Goal: Feedback & Contribution: Contribute content

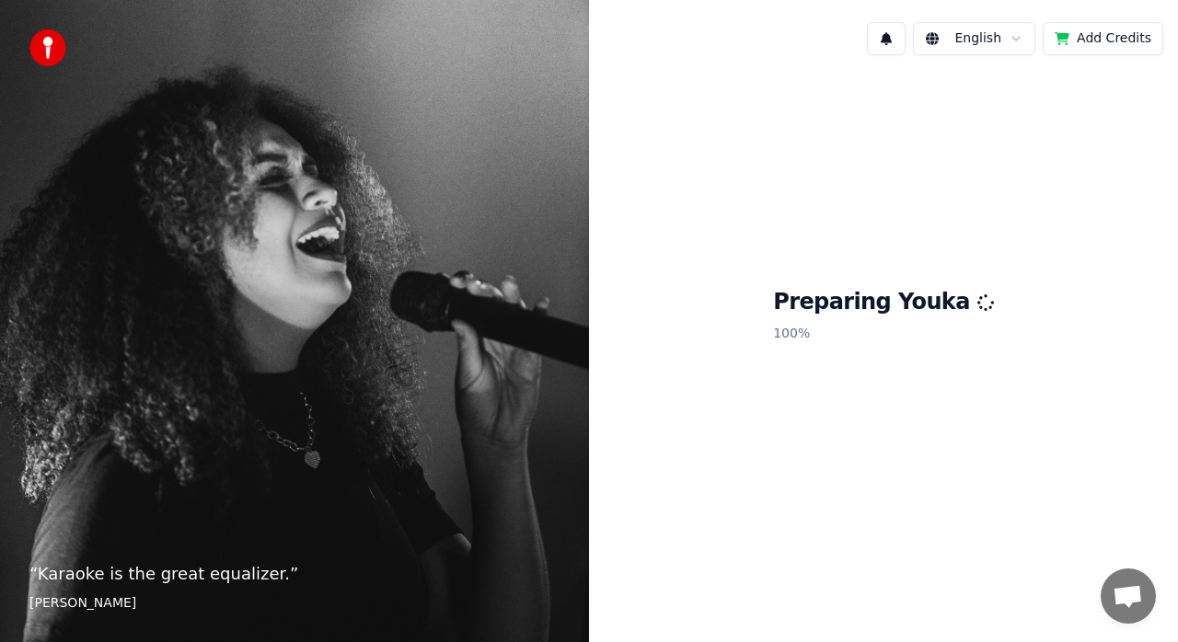
click at [789, 192] on div "Preparing Youka 100 %" at bounding box center [883, 319] width 589 height 499
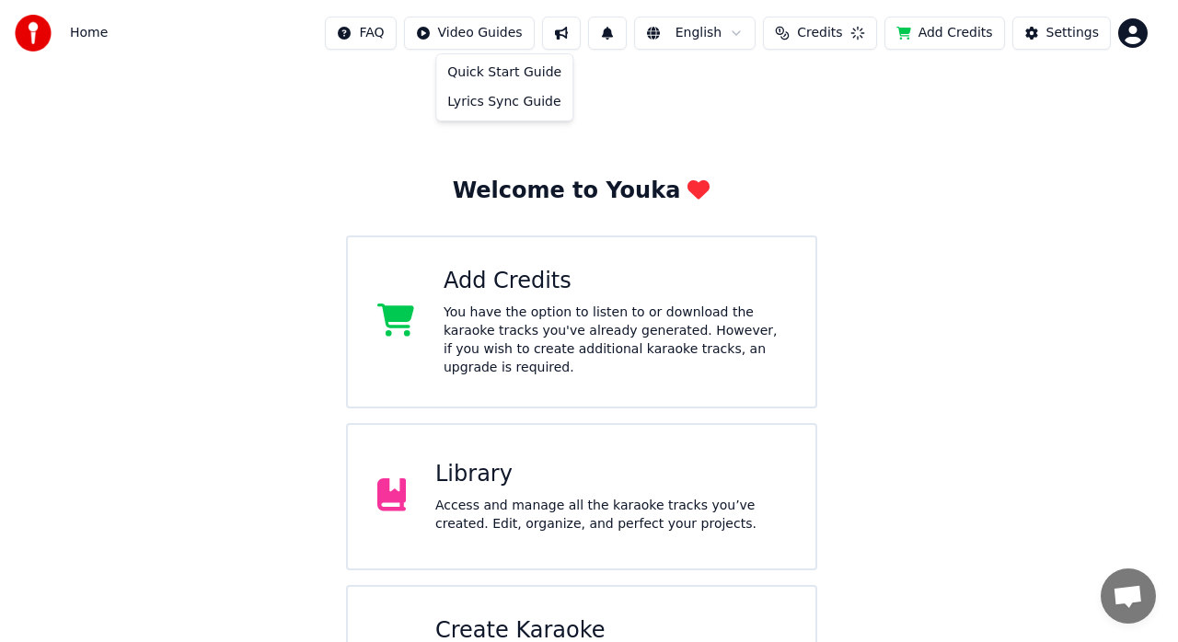
click at [506, 35] on html "Home FAQ Video Guides English Credits Add Credits Settings Welcome to Youka Add…" at bounding box center [589, 370] width 1178 height 740
click at [100, 39] on html "Home FAQ Video Guides English Credits Add Credits Settings Welcome to Youka Add…" at bounding box center [589, 370] width 1178 height 740
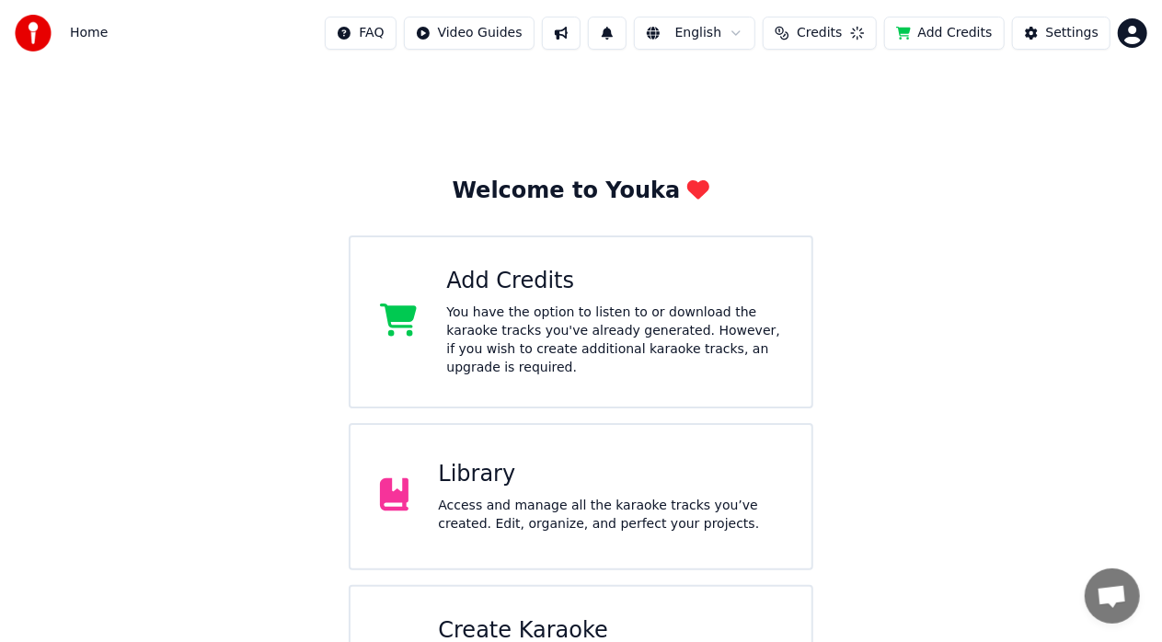
click at [32, 35] on img at bounding box center [33, 33] width 37 height 37
click at [567, 497] on div "Access and manage all the karaoke tracks you’ve created. Edit, organize, and pe…" at bounding box center [610, 515] width 344 height 37
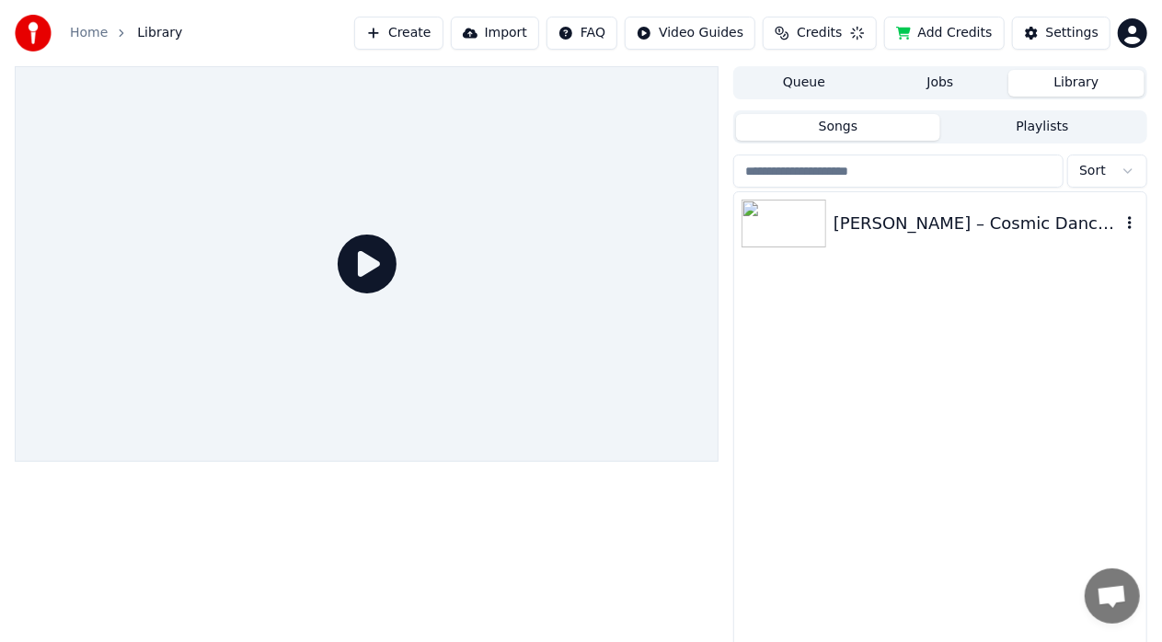
click at [883, 224] on div "[PERSON_NAME] – Cosmic Dance of Destruction" at bounding box center [977, 224] width 287 height 26
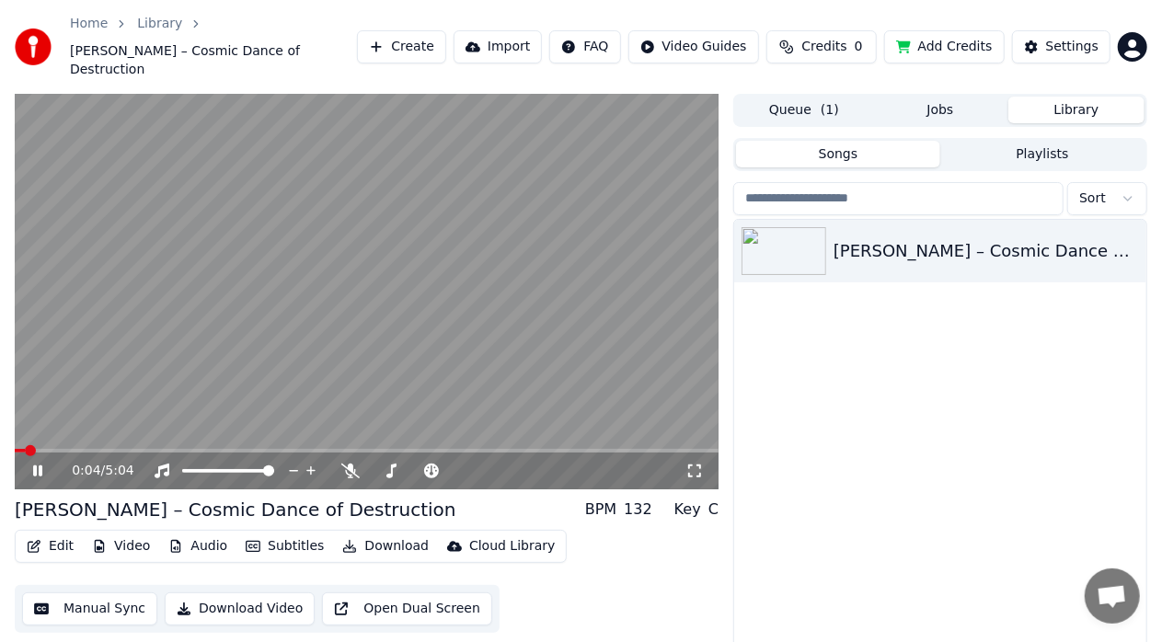
click at [40, 466] on icon at bounding box center [37, 471] width 9 height 11
click at [969, 39] on button "Add Credits" at bounding box center [944, 46] width 121 height 33
click at [849, 335] on div "[PERSON_NAME] – Cosmic Dance of Destruction" at bounding box center [940, 460] width 412 height 480
click at [821, 38] on span "Credits" at bounding box center [823, 47] width 45 height 18
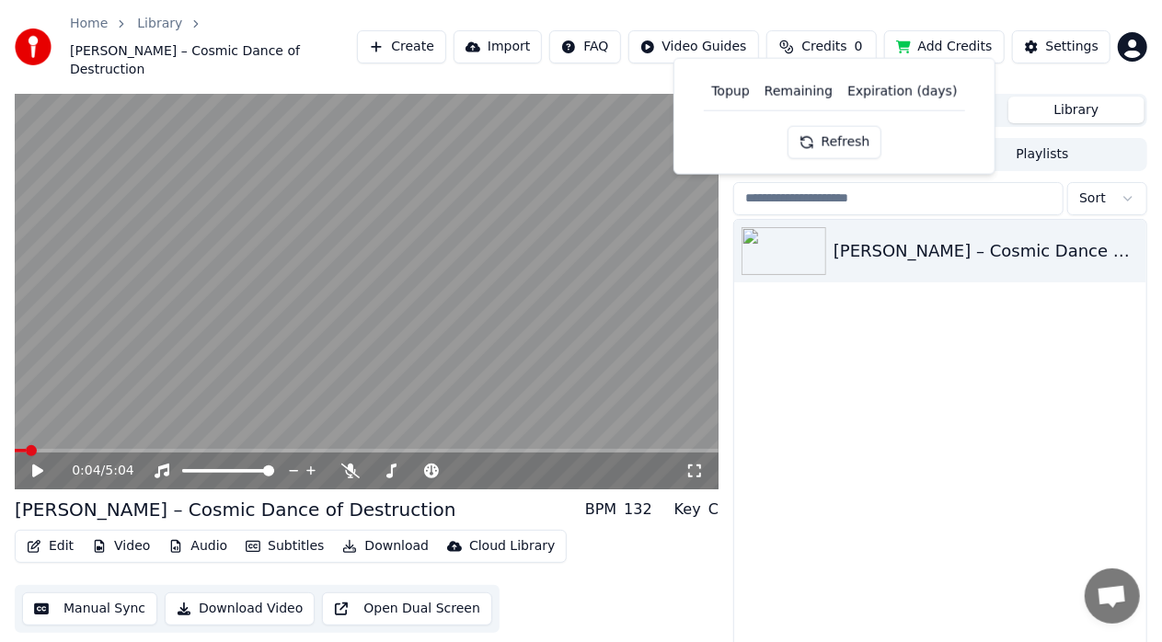
click at [826, 138] on button "Refresh" at bounding box center [835, 141] width 95 height 33
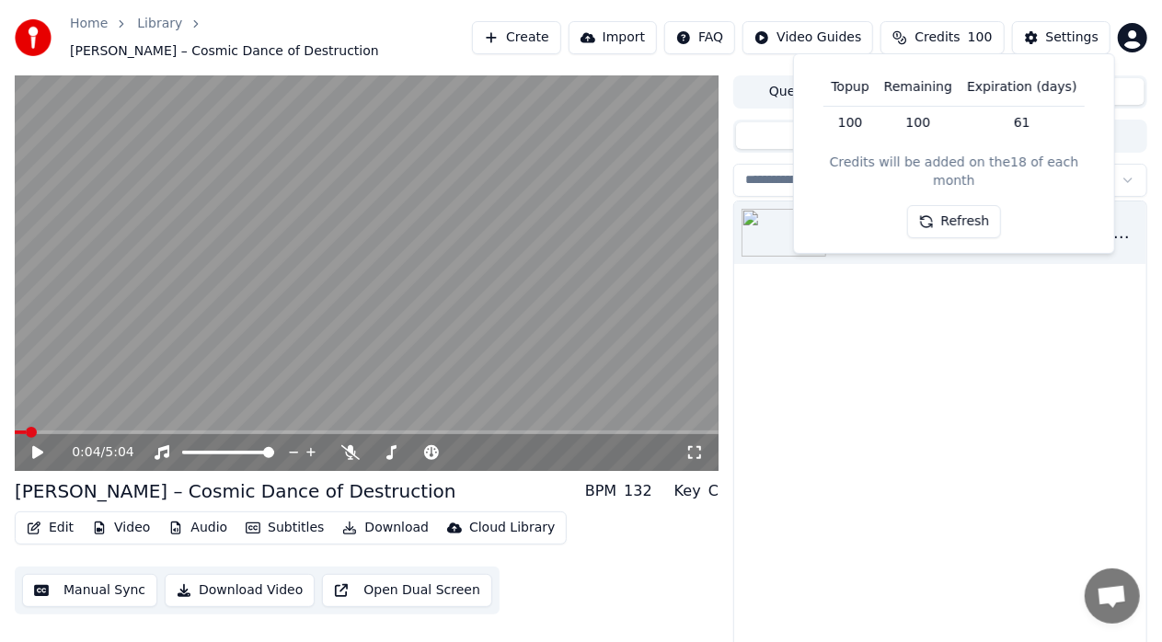
click at [921, 443] on div "[PERSON_NAME] – Cosmic Dance of Destruction" at bounding box center [940, 441] width 412 height 480
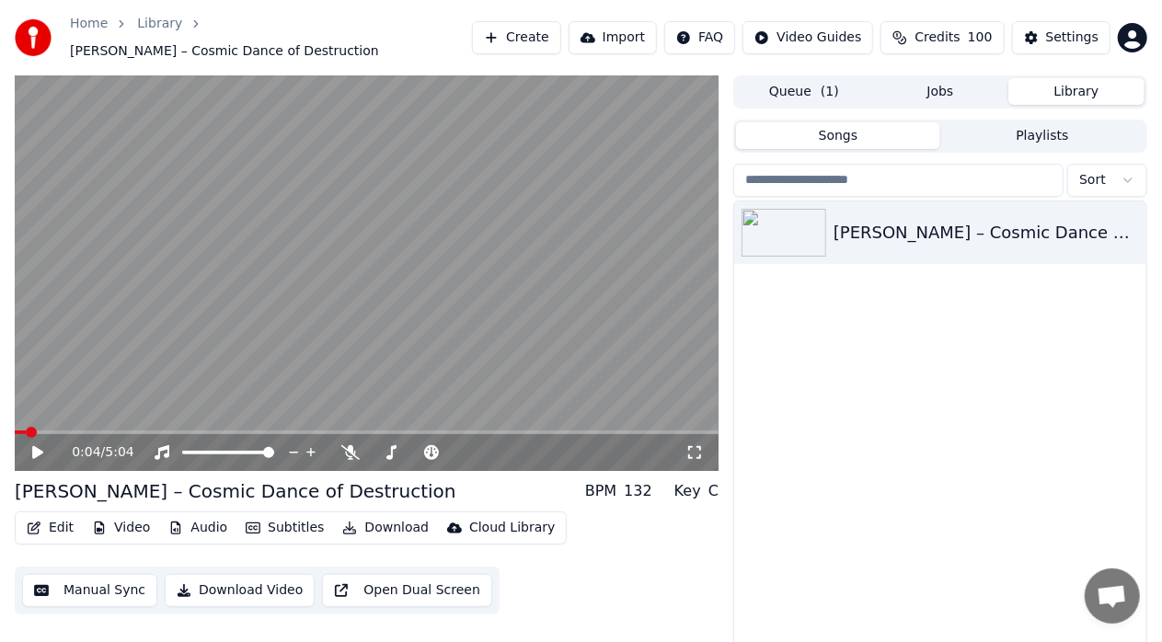
click at [554, 38] on button "Create" at bounding box center [516, 37] width 89 height 33
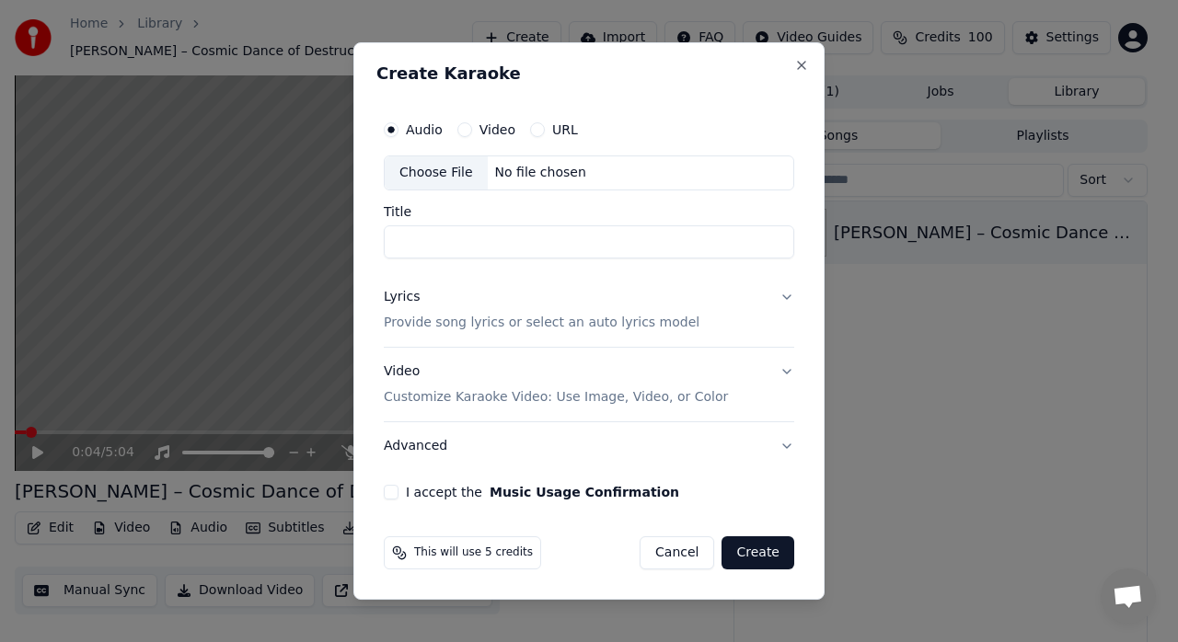
click at [438, 175] on div "Choose File" at bounding box center [436, 172] width 103 height 33
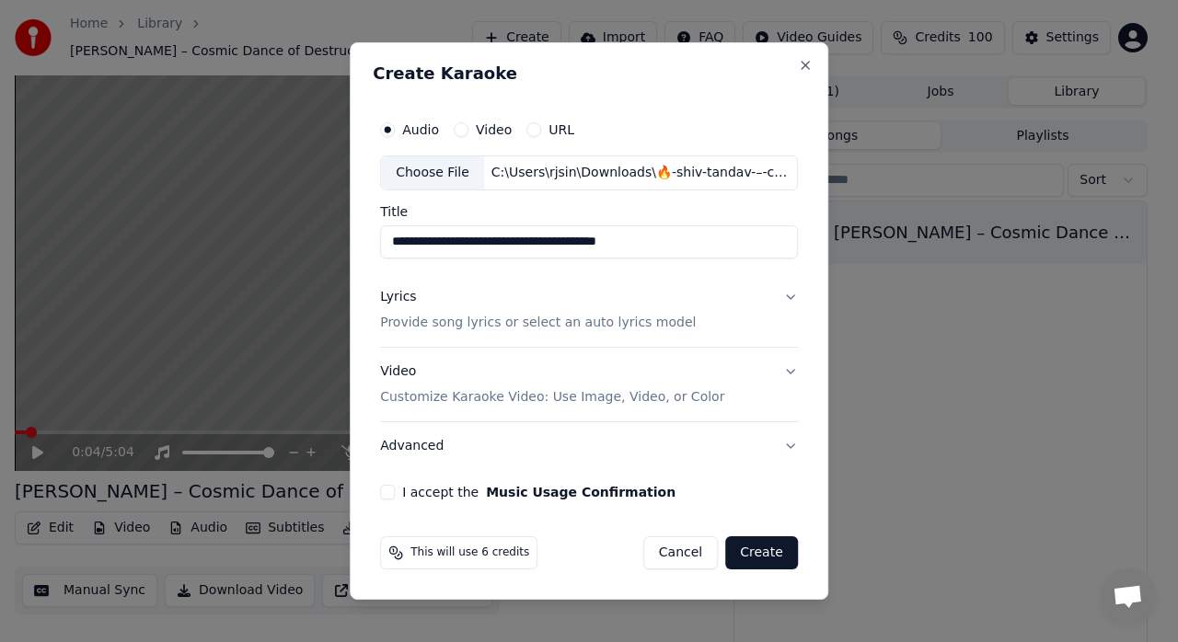
drag, startPoint x: 699, startPoint y: 236, endPoint x: 420, endPoint y: 237, distance: 279.7
click at [420, 237] on input "**********" at bounding box center [589, 241] width 418 height 33
type input "***"
click at [478, 241] on input "***" at bounding box center [589, 241] width 418 height 33
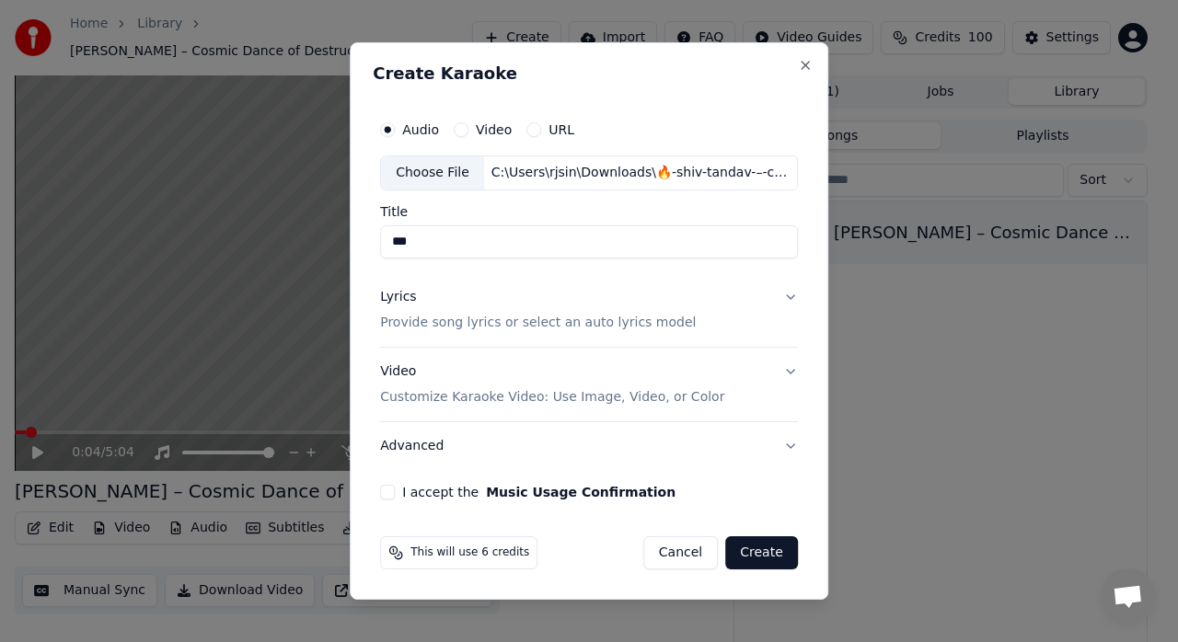
click at [478, 241] on input "***" at bounding box center [589, 241] width 418 height 33
paste input "**********"
click at [489, 242] on input "**********" at bounding box center [589, 241] width 418 height 33
paste input "*********"
click at [660, 244] on input "**********" at bounding box center [589, 241] width 418 height 33
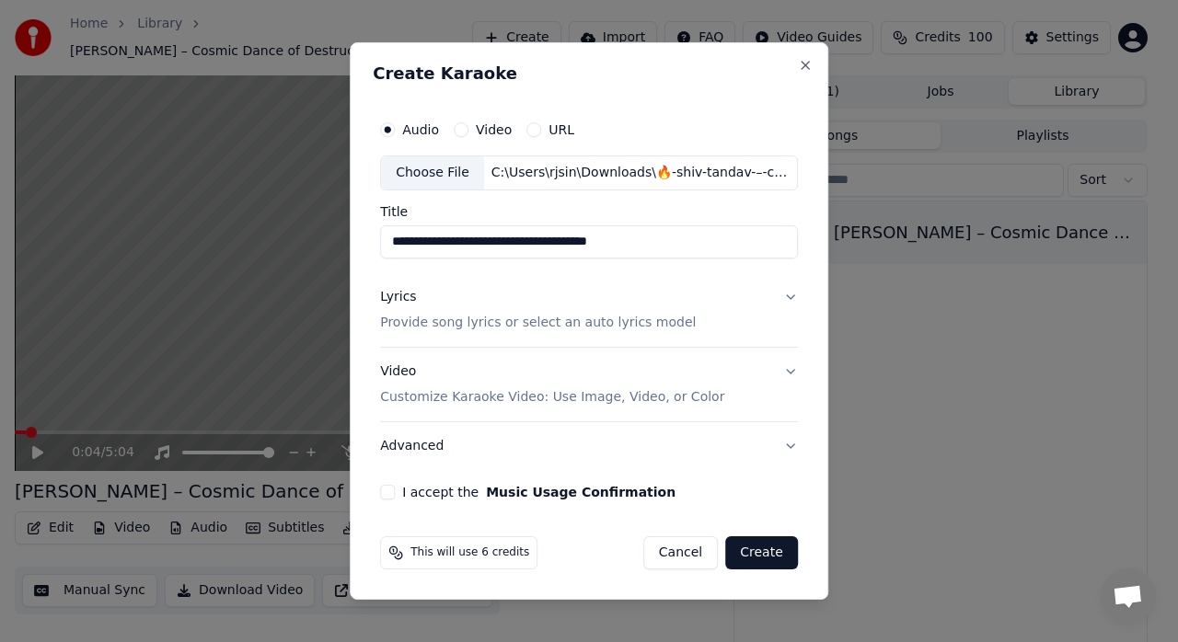
click at [556, 247] on input "**********" at bounding box center [589, 241] width 418 height 33
click at [530, 242] on input "**********" at bounding box center [589, 241] width 418 height 33
click at [528, 242] on input "**********" at bounding box center [589, 241] width 418 height 33
click at [651, 246] on input "**********" at bounding box center [589, 241] width 418 height 33
click at [485, 246] on input "**********" at bounding box center [589, 241] width 418 height 33
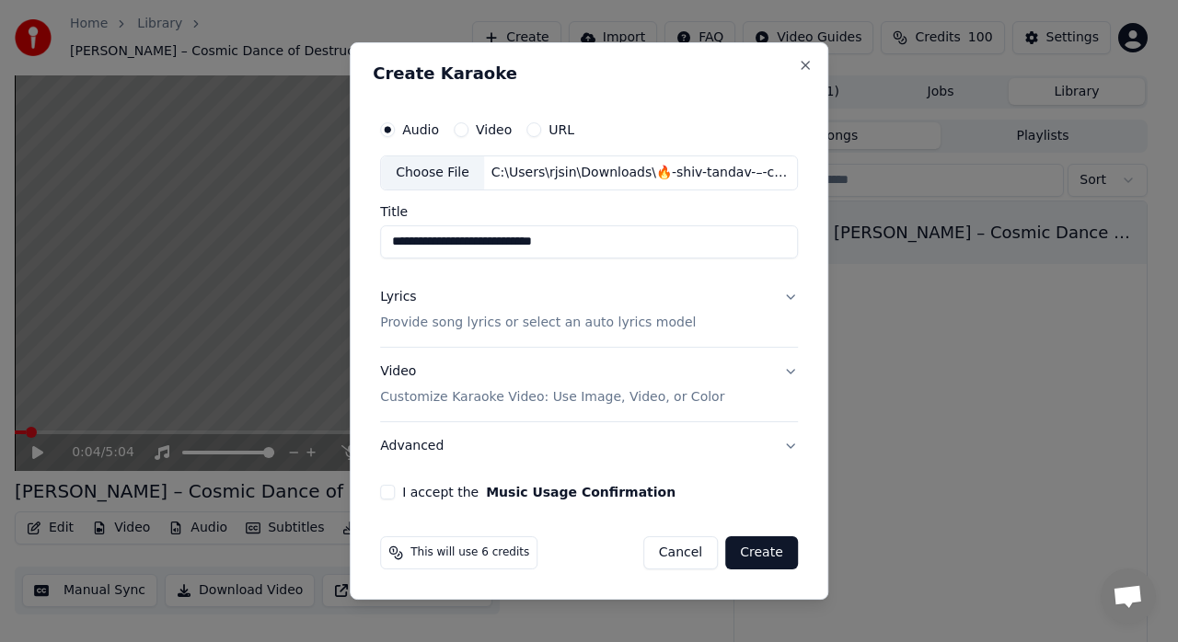
paste input "*********"
click at [486, 241] on input "**********" at bounding box center [589, 241] width 418 height 33
drag, startPoint x: 484, startPoint y: 243, endPoint x: 474, endPoint y: 243, distance: 10.1
click at [474, 243] on input "**********" at bounding box center [589, 241] width 418 height 33
paste input "**"
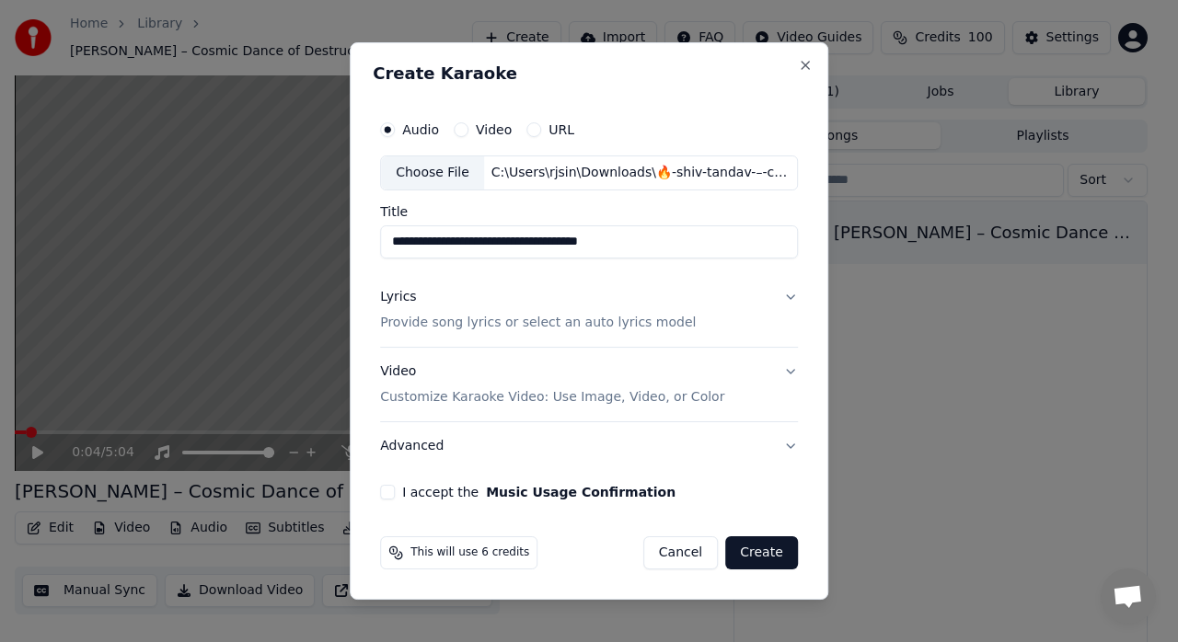
click at [530, 243] on input "**********" at bounding box center [589, 241] width 418 height 33
paste input "**"
type input "**********"
click at [789, 300] on button "Lyrics Provide song lyrics or select an auto lyrics model" at bounding box center [589, 310] width 418 height 74
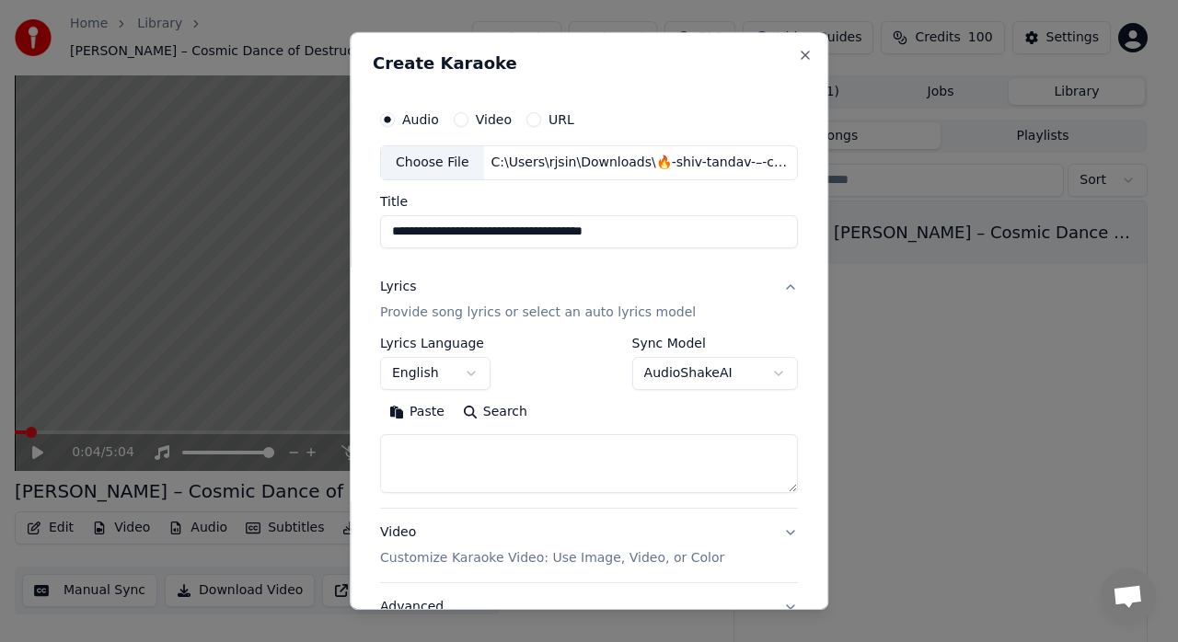
click at [475, 381] on button "English" at bounding box center [435, 373] width 110 height 33
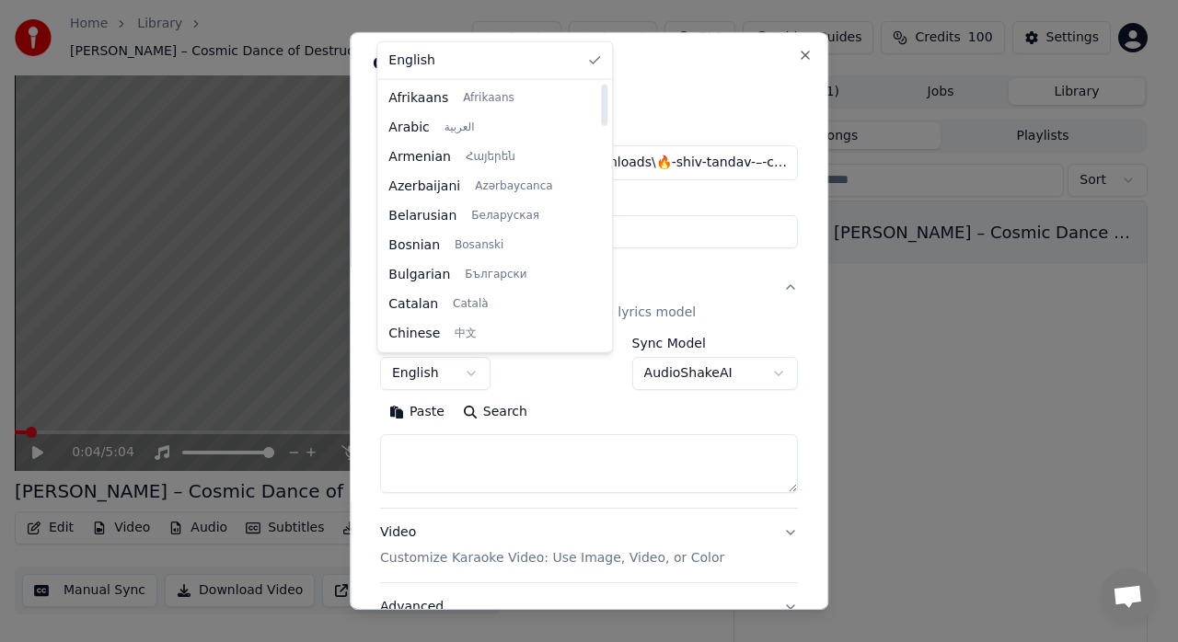
scroll to position [471, 0]
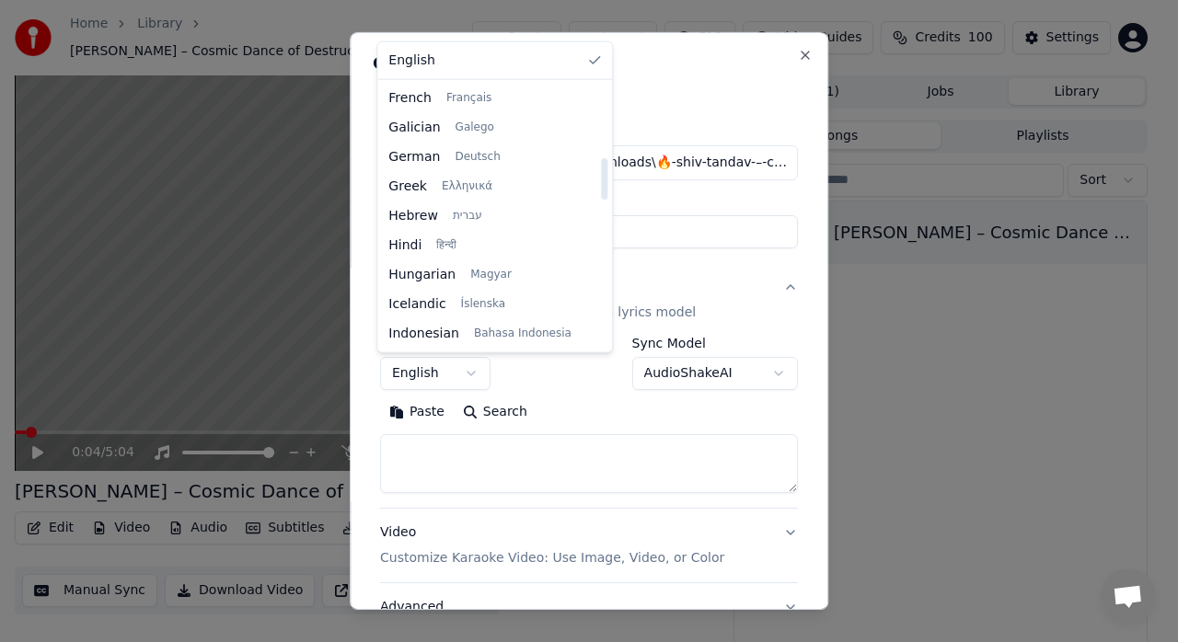
select select "**"
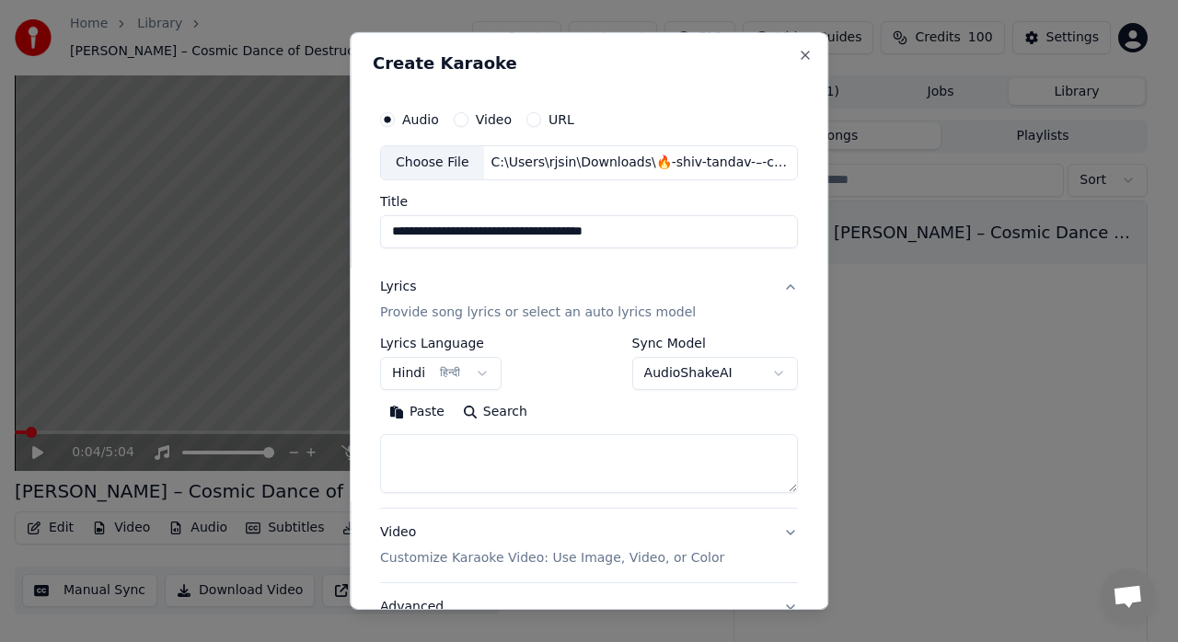
click at [719, 278] on button "Lyrics Provide song lyrics or select an auto lyrics model" at bounding box center [589, 300] width 418 height 74
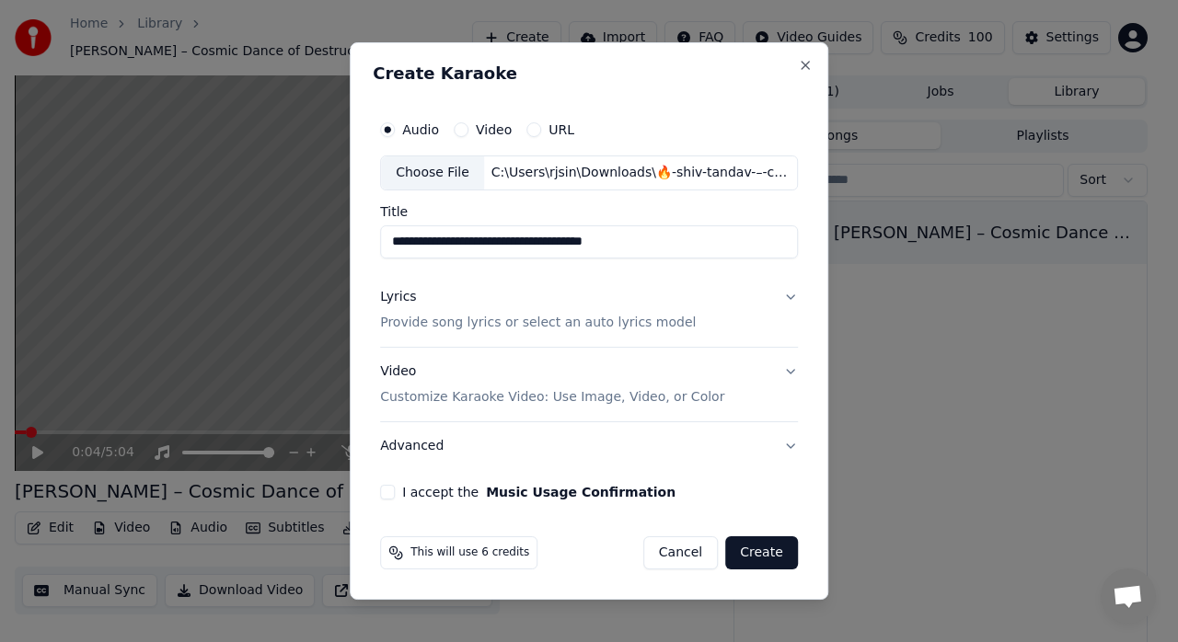
click at [778, 310] on button "Lyrics Provide song lyrics or select an auto lyrics model" at bounding box center [589, 310] width 418 height 74
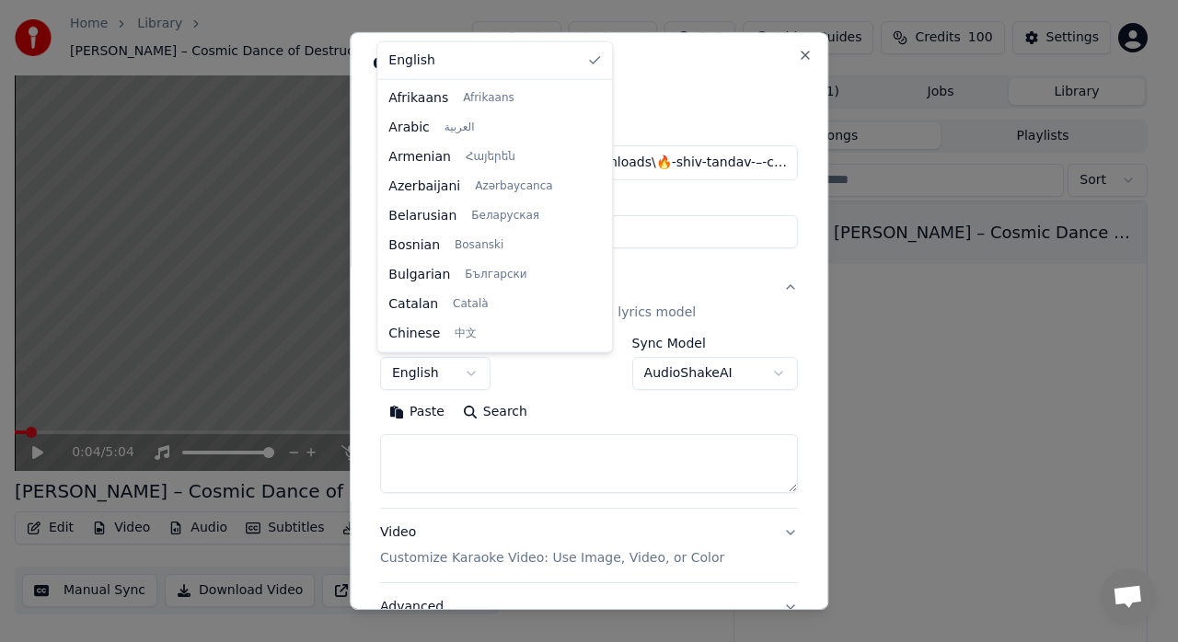
click at [451, 364] on body "**********" at bounding box center [581, 321] width 1162 height 642
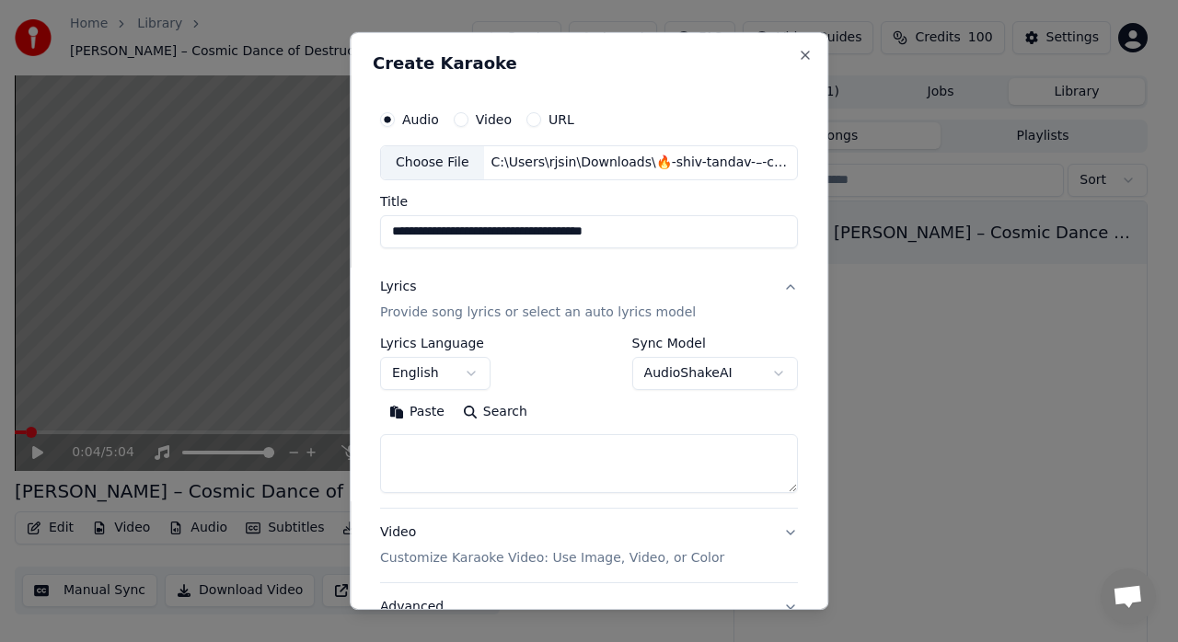
click at [523, 453] on textarea at bounding box center [589, 463] width 418 height 59
paste textarea "**********"
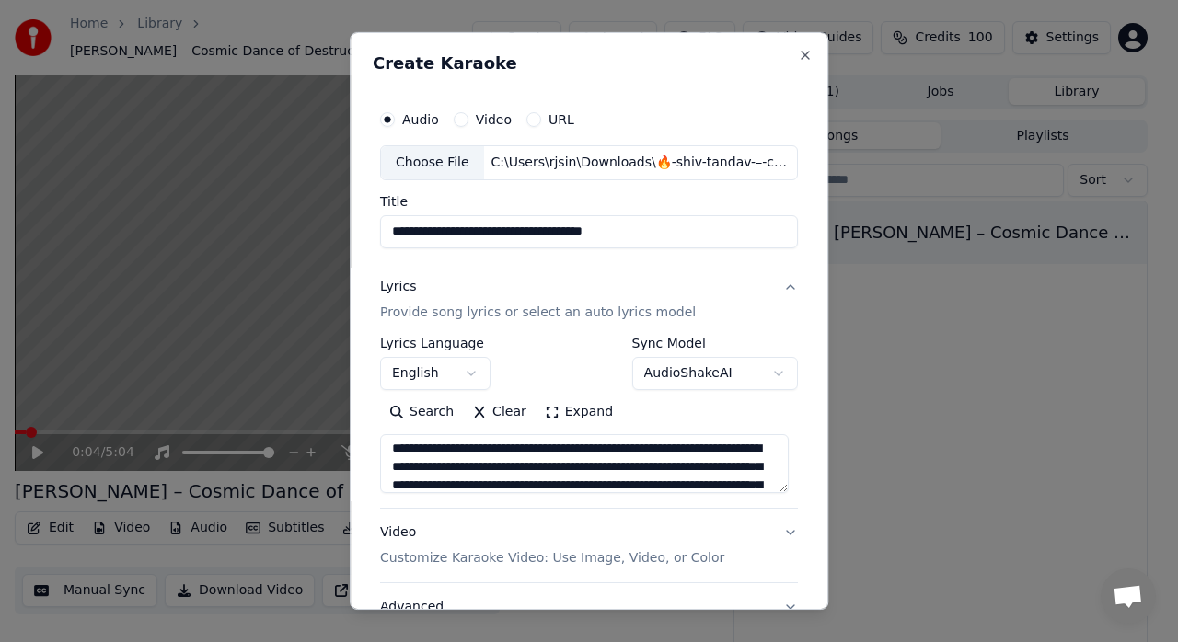
scroll to position [0, 0]
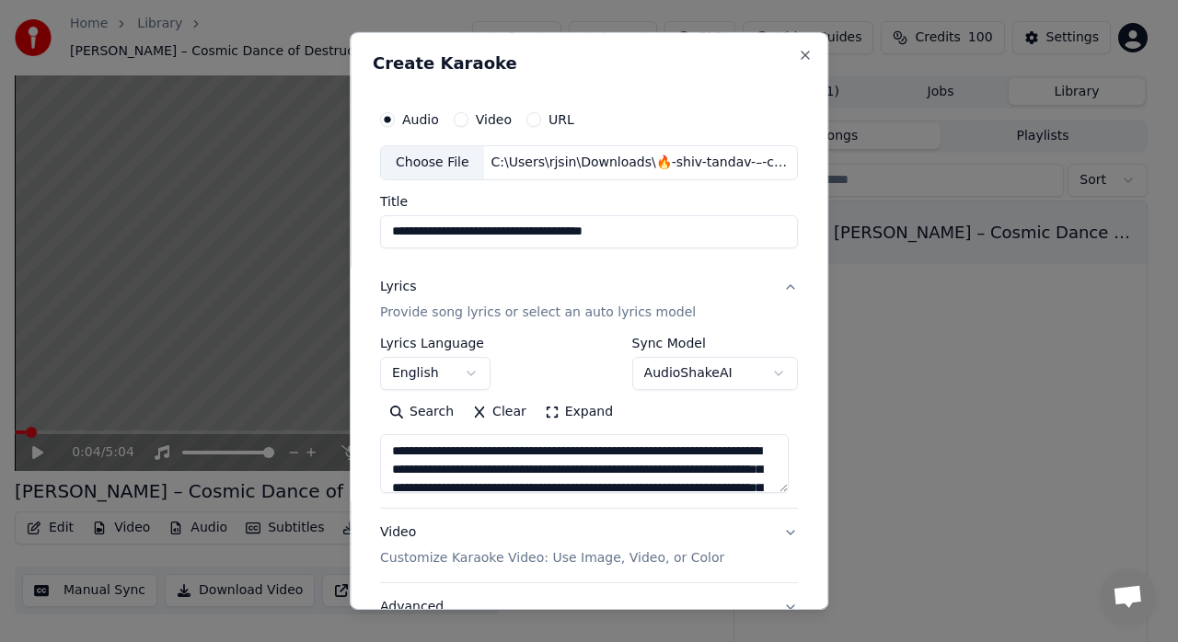
click at [386, 447] on textarea at bounding box center [584, 463] width 408 height 59
click at [762, 467] on textarea at bounding box center [584, 463] width 408 height 59
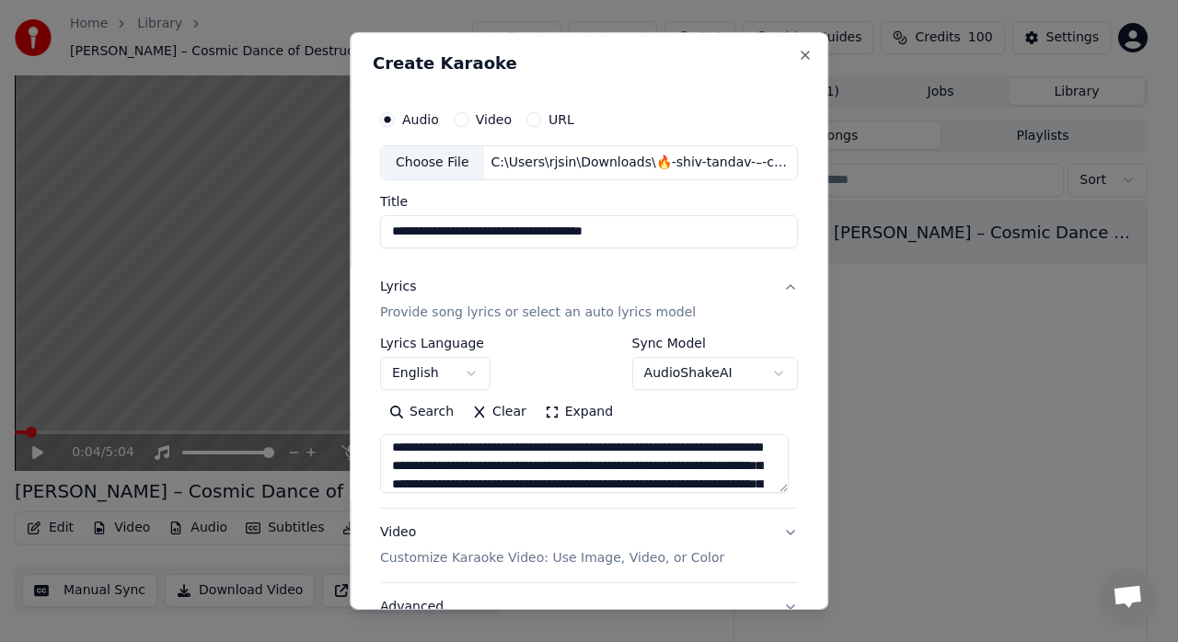
scroll to position [22, 0]
type textarea "**********"
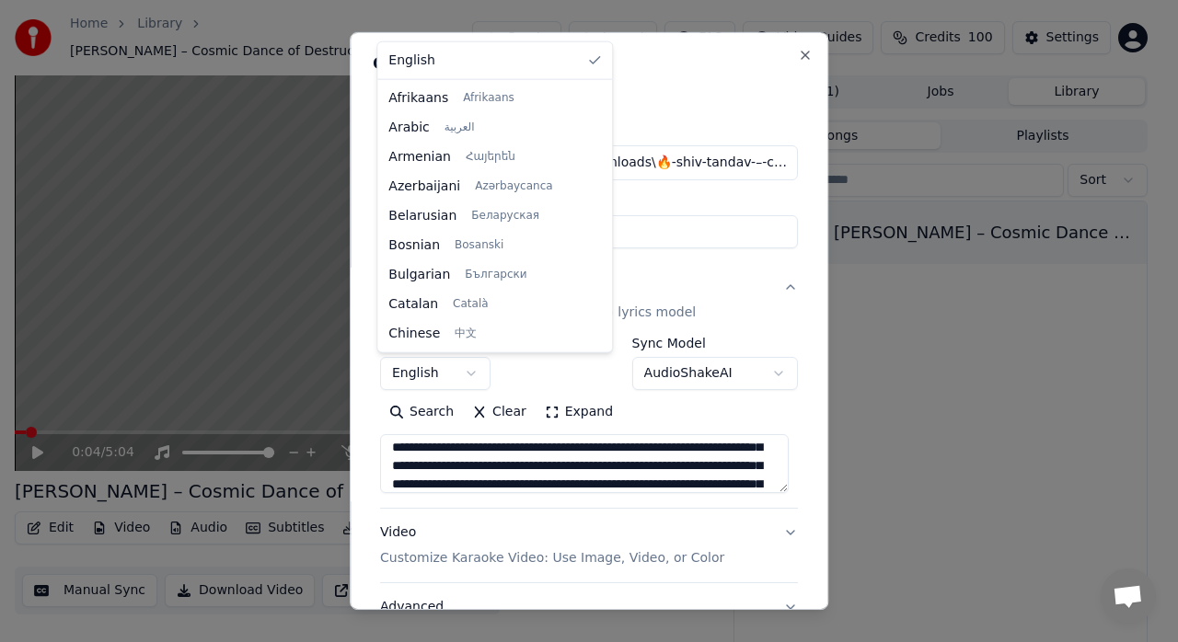
click at [458, 372] on body "**********" at bounding box center [581, 321] width 1162 height 642
select select "**"
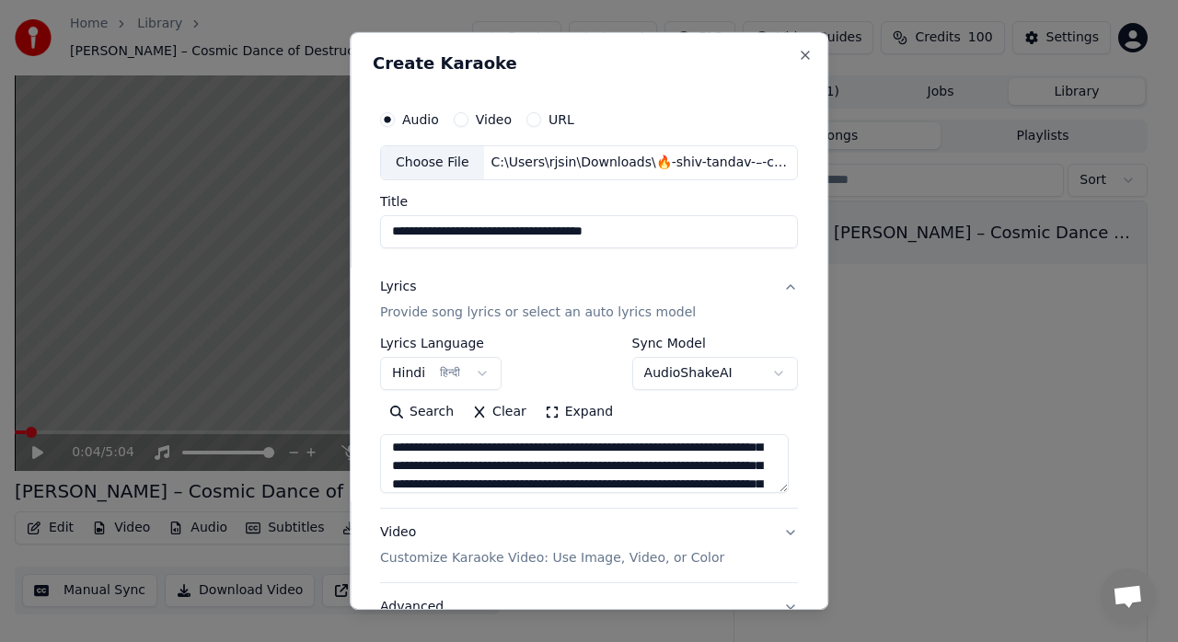
click at [536, 374] on div "**********" at bounding box center [589, 363] width 418 height 53
click at [703, 459] on textarea at bounding box center [584, 463] width 408 height 59
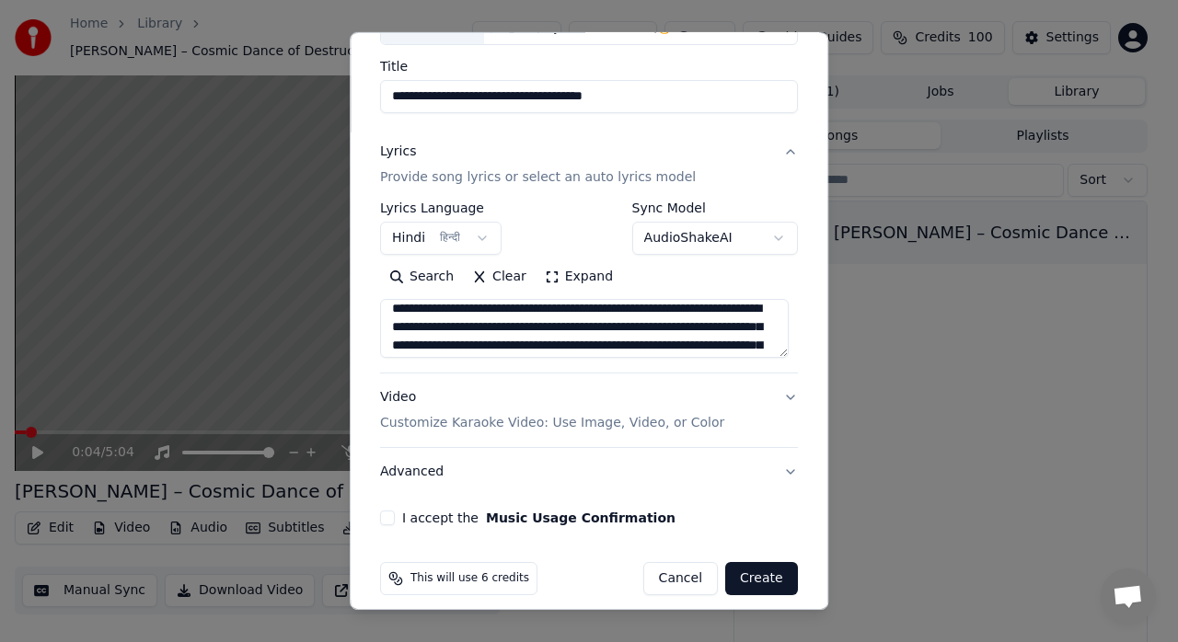
scroll to position [136, 0]
click at [739, 408] on button "Video Customize Karaoke Video: Use Image, Video, or Color" at bounding box center [589, 410] width 418 height 74
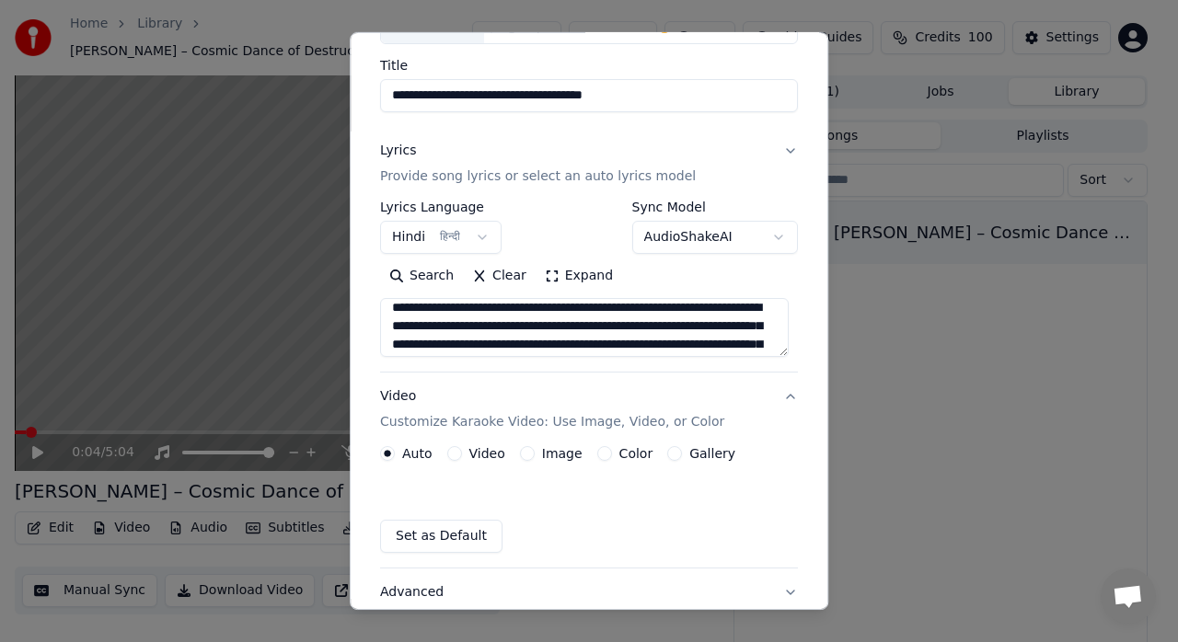
scroll to position [99, 0]
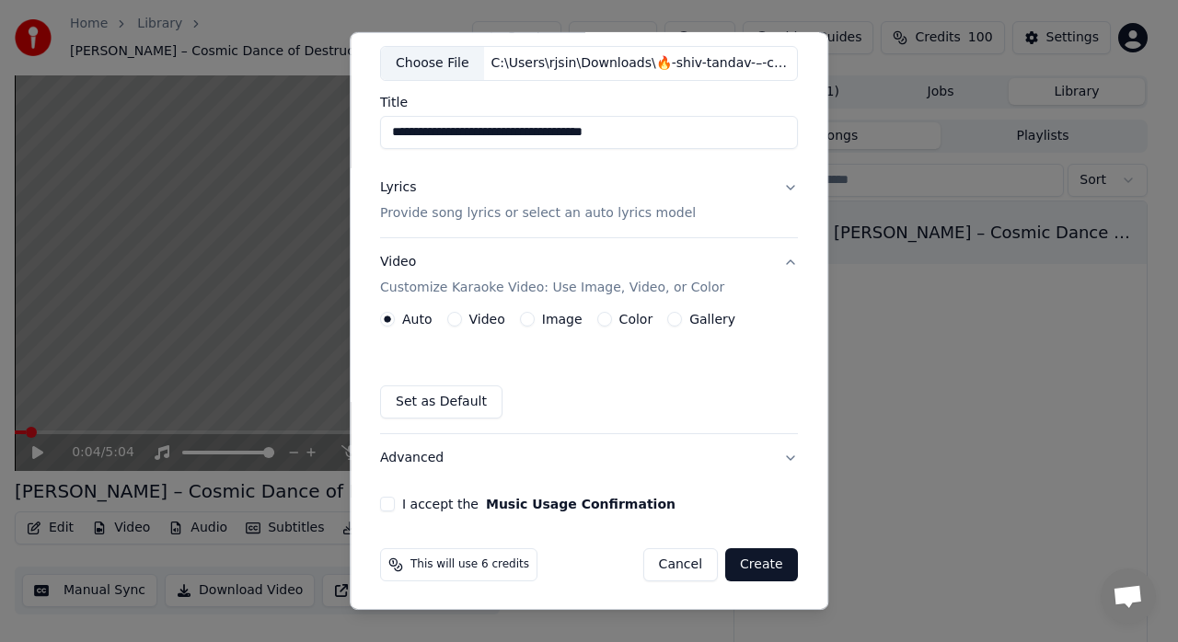
click at [451, 320] on button "Video" at bounding box center [454, 319] width 15 height 15
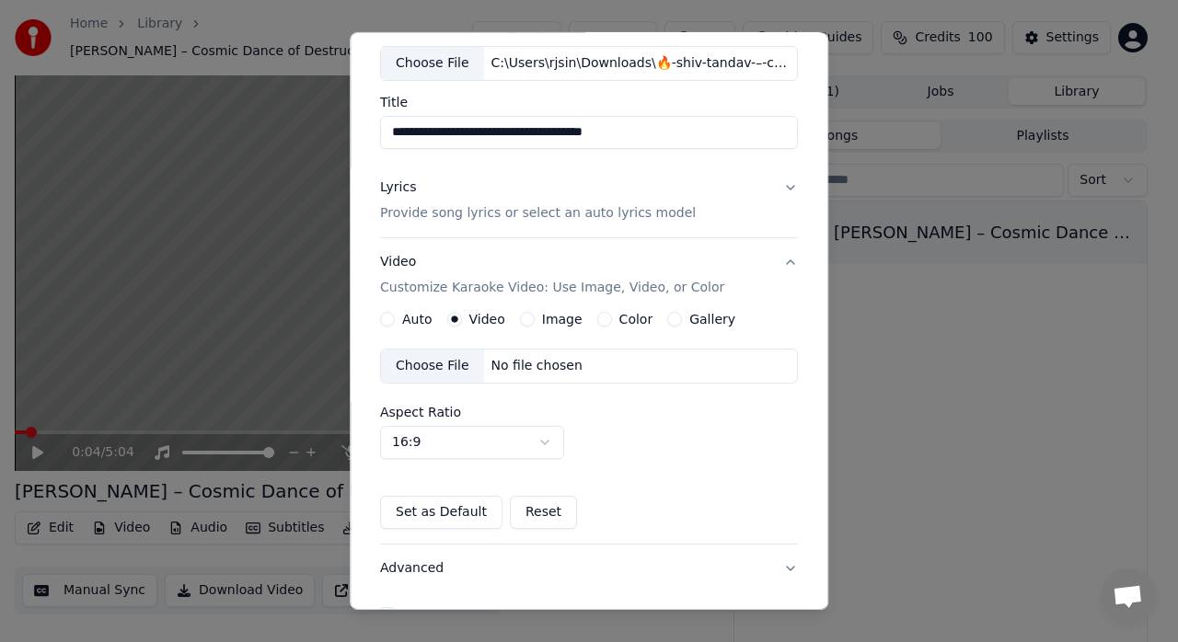
click at [434, 368] on div "Choose File" at bounding box center [432, 366] width 103 height 33
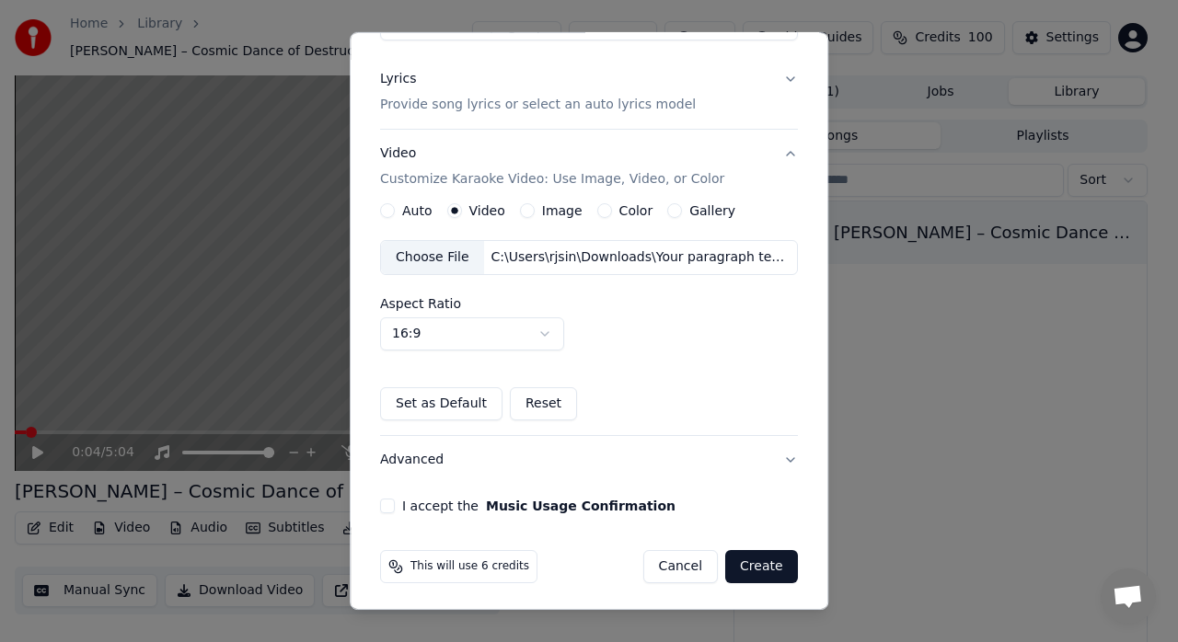
click at [385, 507] on button "I accept the Music Usage Confirmation" at bounding box center [387, 506] width 15 height 15
click at [753, 565] on button "Create" at bounding box center [761, 566] width 73 height 33
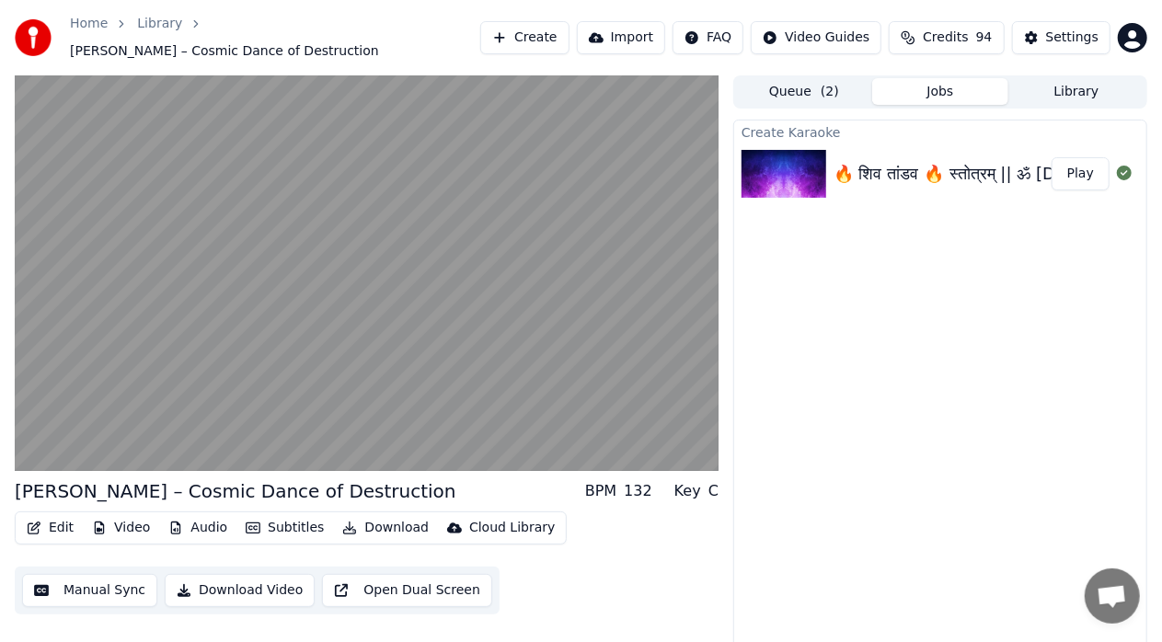
click at [1080, 167] on button "Play" at bounding box center [1081, 173] width 58 height 33
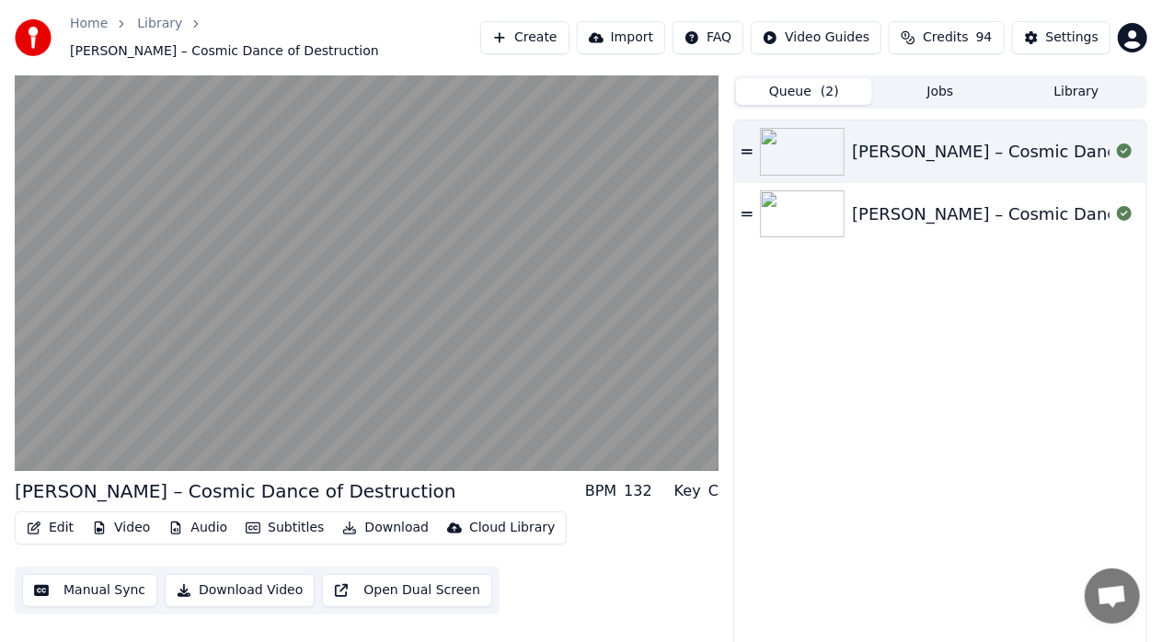
click at [791, 86] on button "Queue ( 2 )" at bounding box center [804, 91] width 136 height 27
click at [916, 144] on div "[PERSON_NAME] – Cosmic Dance of Destruction" at bounding box center [1050, 152] width 397 height 26
click at [916, 184] on div "[PERSON_NAME] – Cosmic Dance of Destruction" at bounding box center [940, 214] width 412 height 63
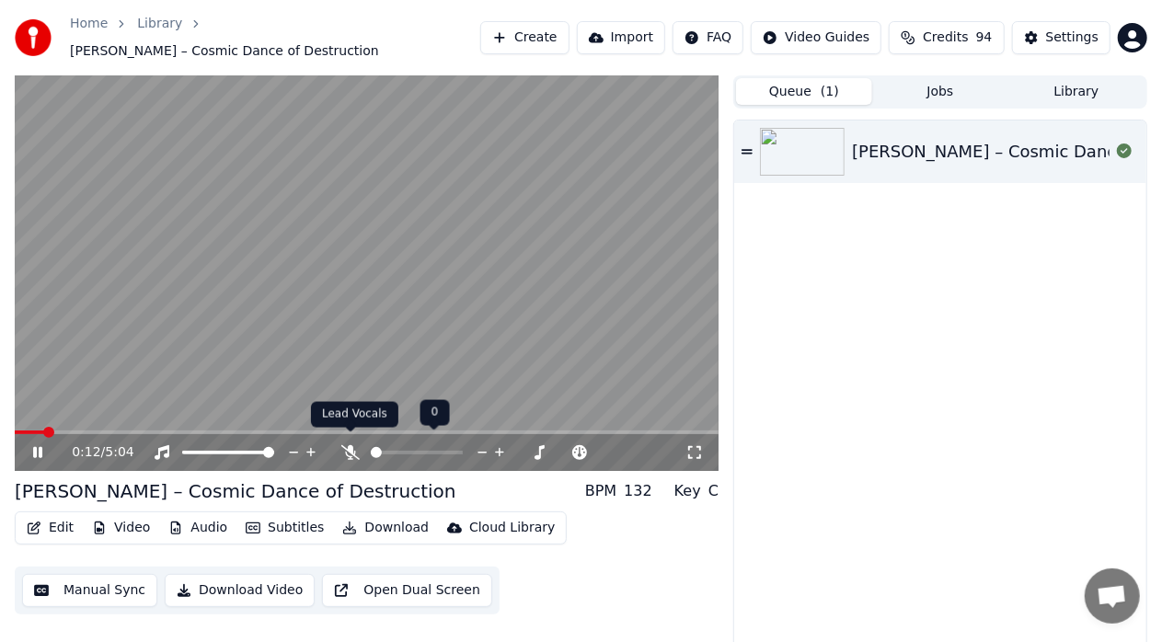
click at [350, 445] on icon at bounding box center [350, 452] width 18 height 15
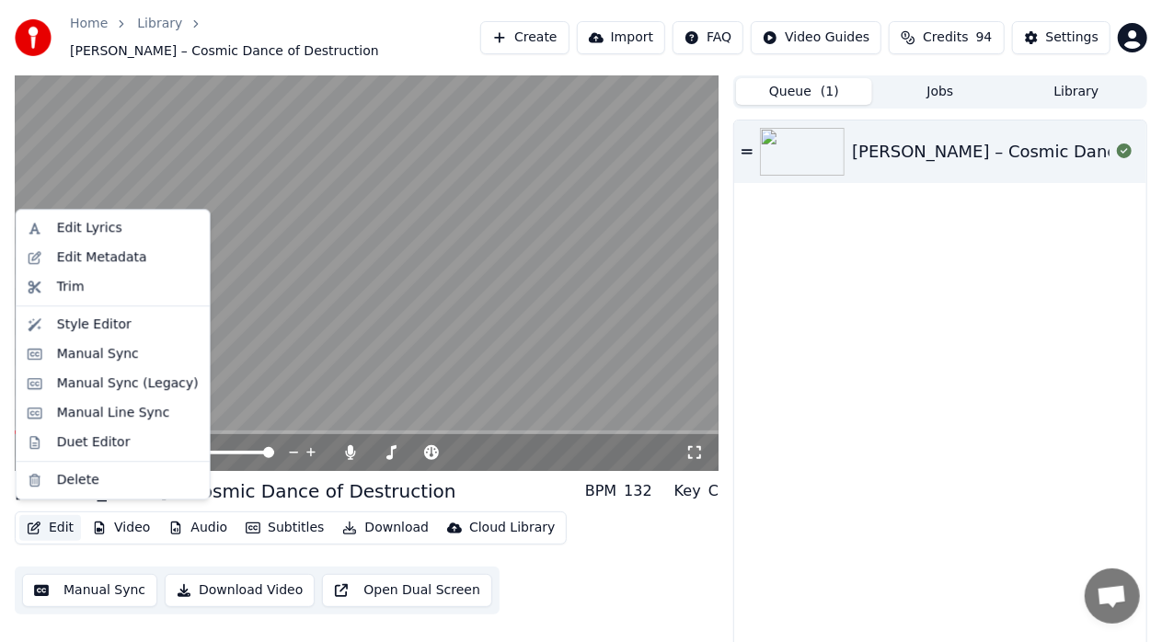
click at [61, 528] on button "Edit" at bounding box center [50, 528] width 62 height 26
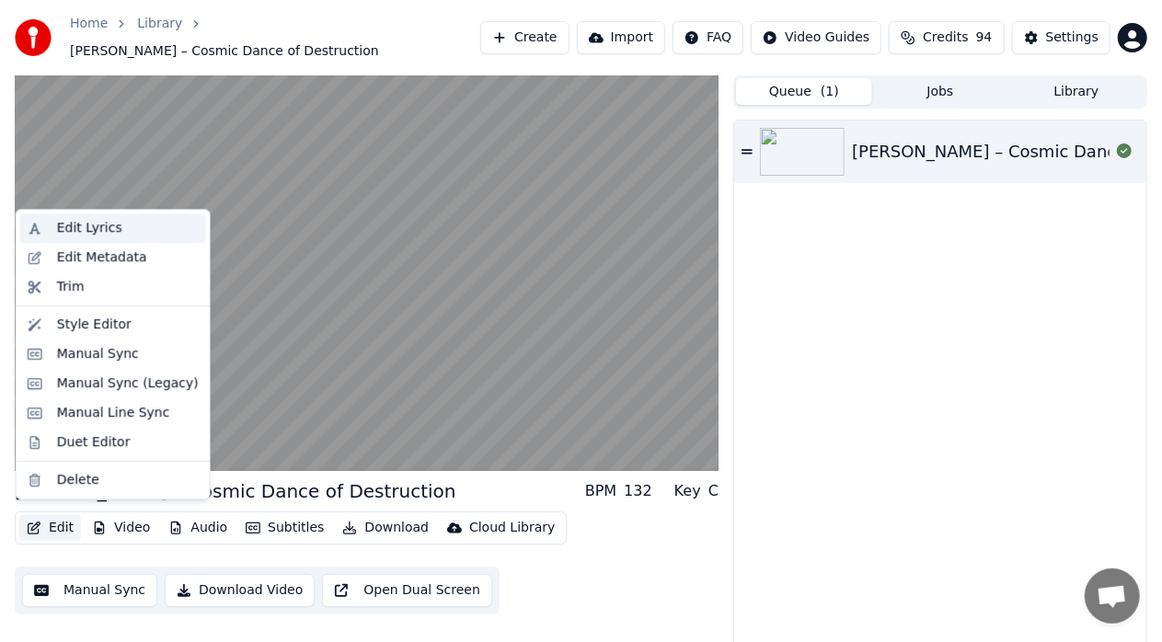
click at [95, 234] on div "Edit Lyrics" at bounding box center [89, 228] width 65 height 18
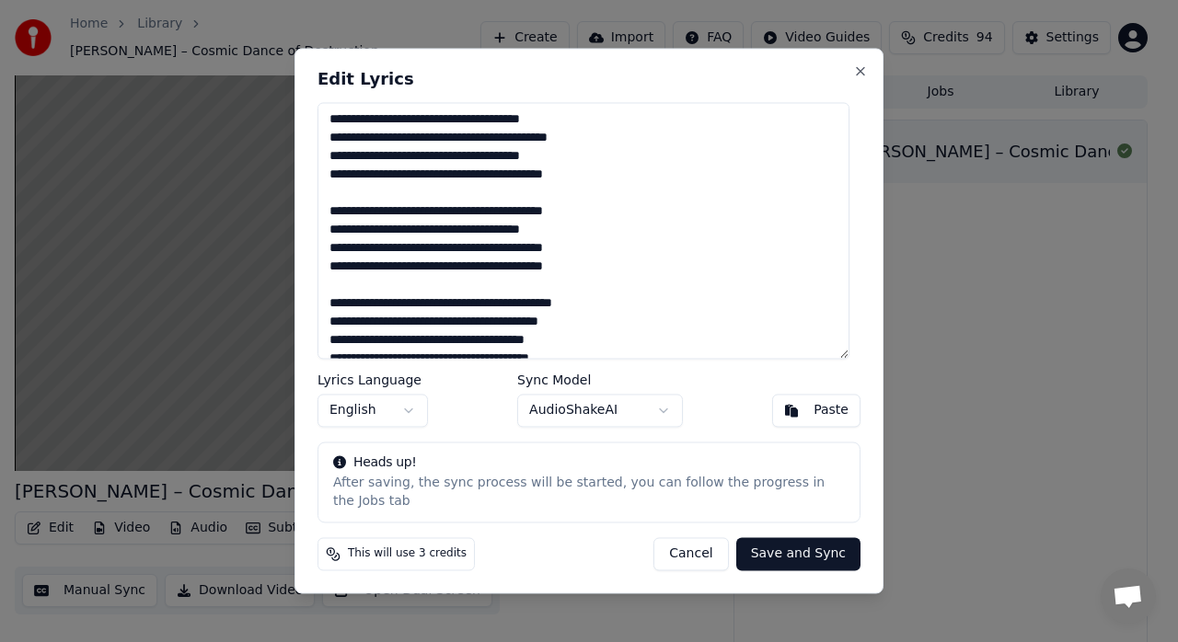
click at [717, 258] on textarea at bounding box center [583, 230] width 532 height 257
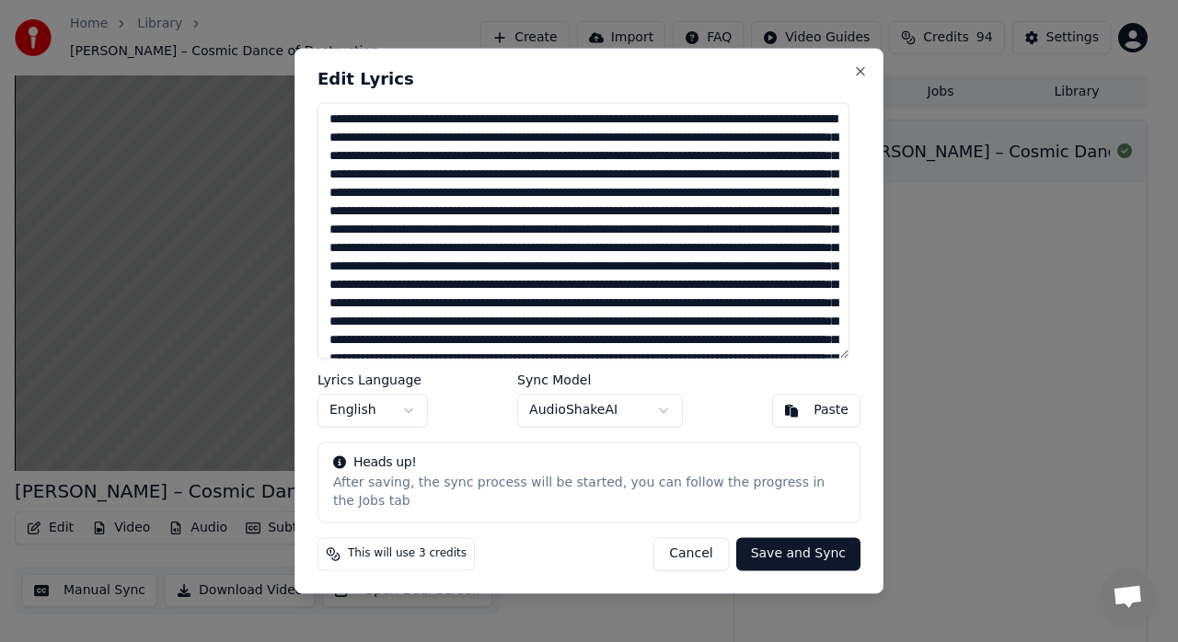
click at [679, 274] on textarea at bounding box center [583, 230] width 532 height 257
click at [701, 315] on textarea at bounding box center [583, 230] width 532 height 257
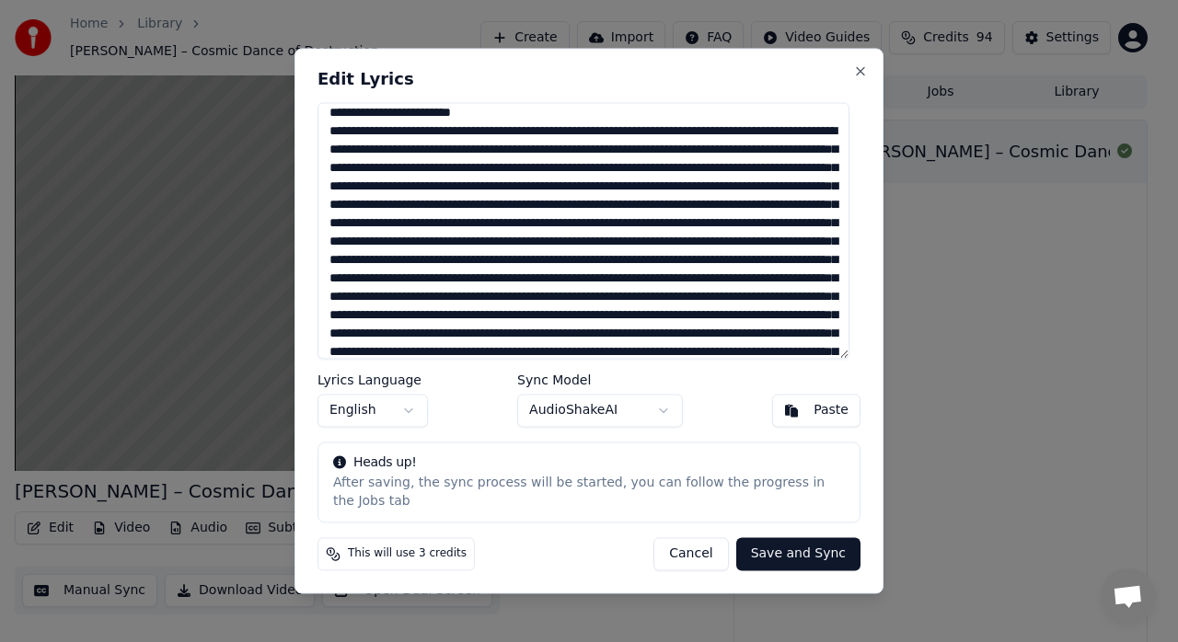
scroll to position [144, 0]
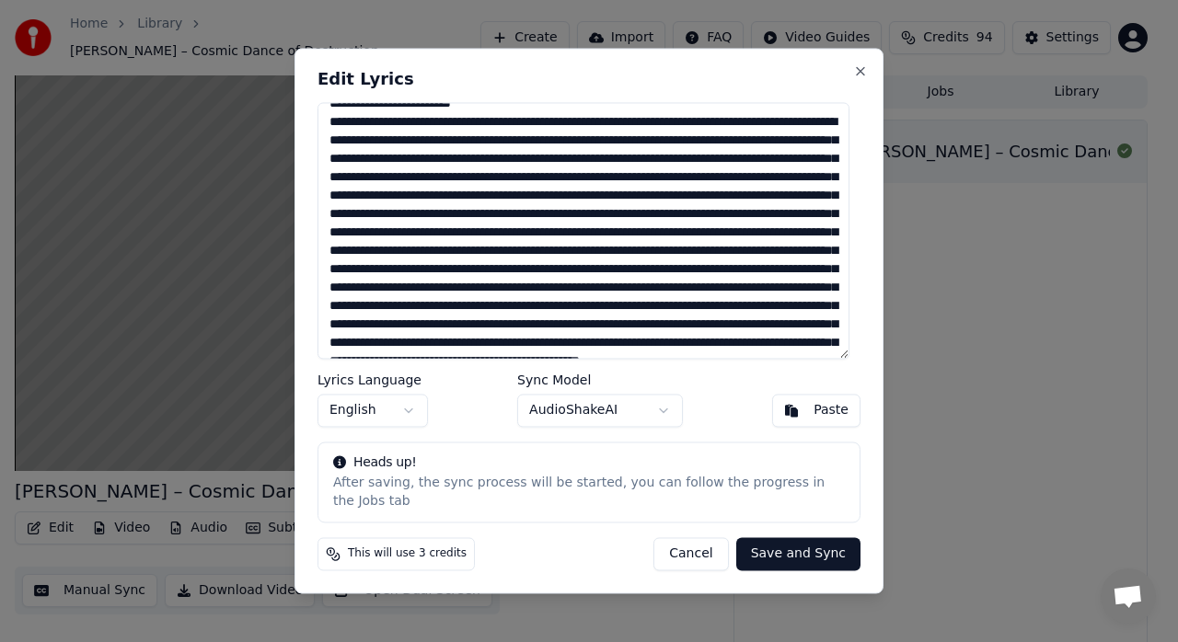
click at [677, 206] on textarea at bounding box center [583, 230] width 532 height 257
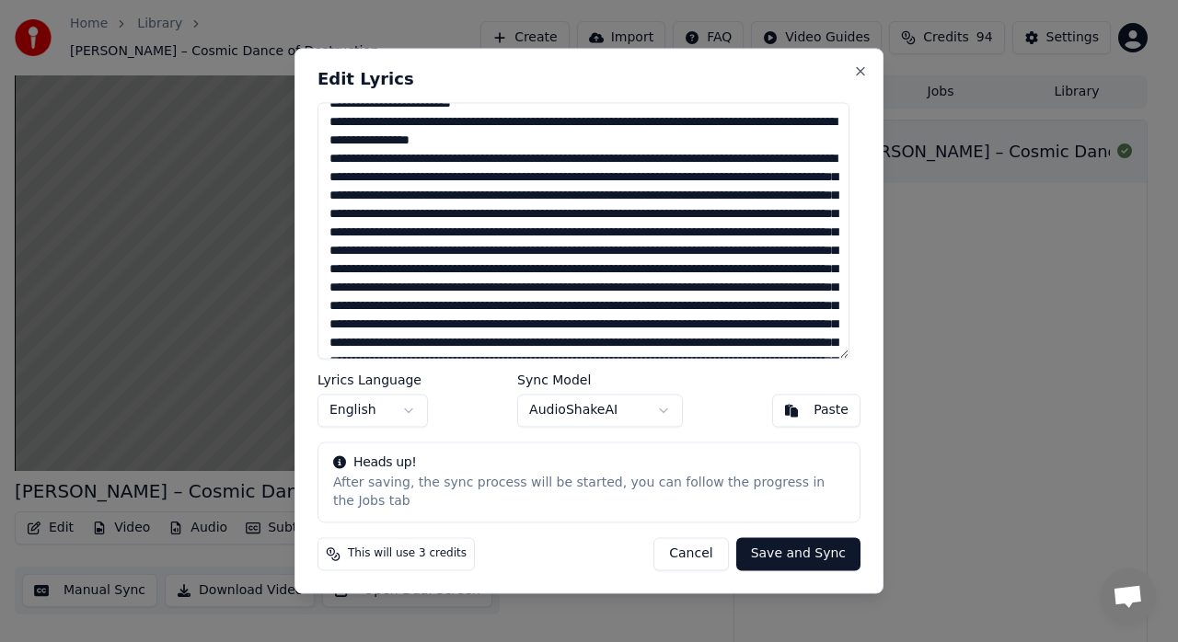
click at [692, 226] on textarea at bounding box center [583, 230] width 532 height 257
click at [692, 235] on textarea at bounding box center [583, 230] width 532 height 257
click at [688, 256] on textarea at bounding box center [583, 230] width 532 height 257
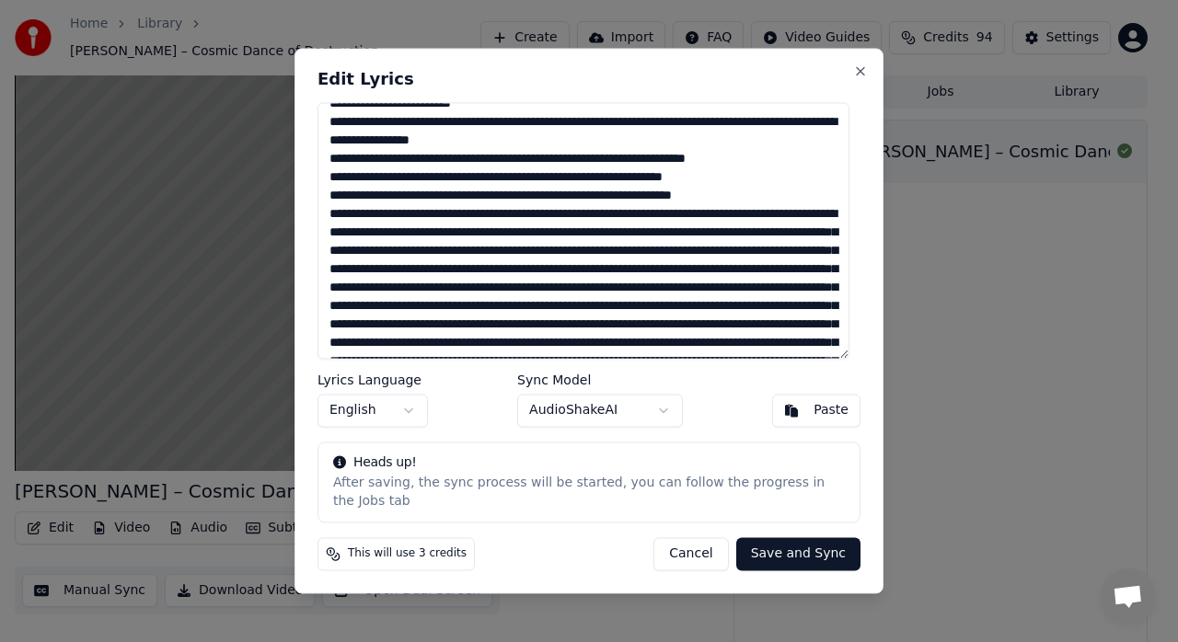
click at [708, 280] on textarea at bounding box center [583, 230] width 532 height 257
click at [717, 294] on textarea at bounding box center [583, 230] width 532 height 257
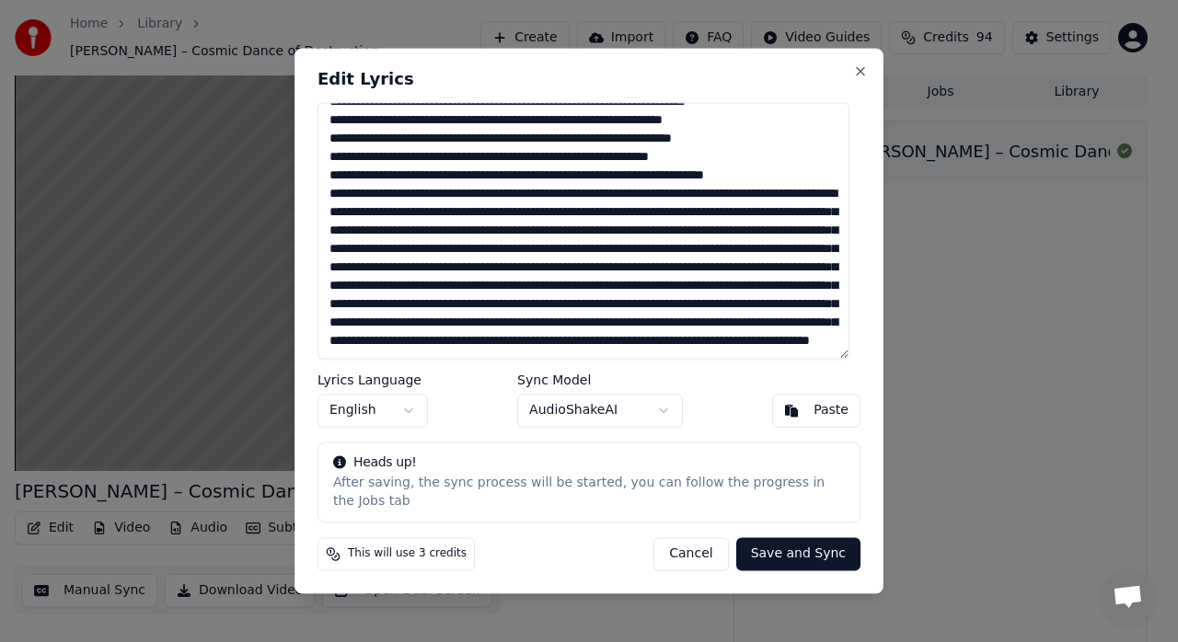
scroll to position [233, 0]
click at [725, 222] on textarea at bounding box center [583, 230] width 532 height 257
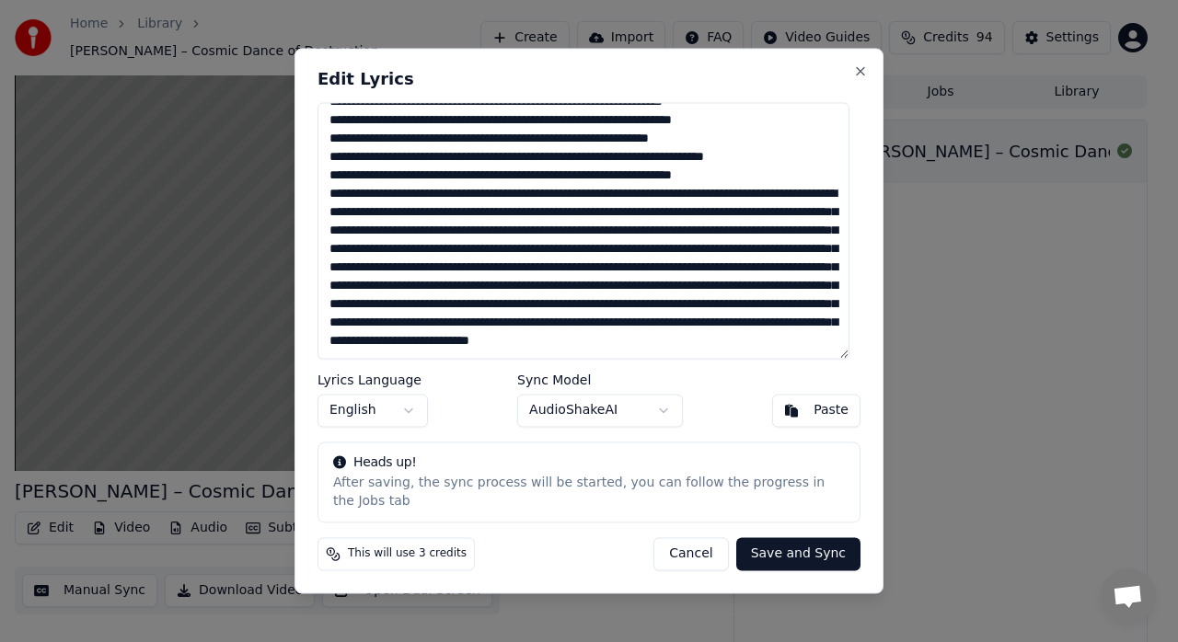
click at [673, 262] on textarea at bounding box center [583, 230] width 532 height 257
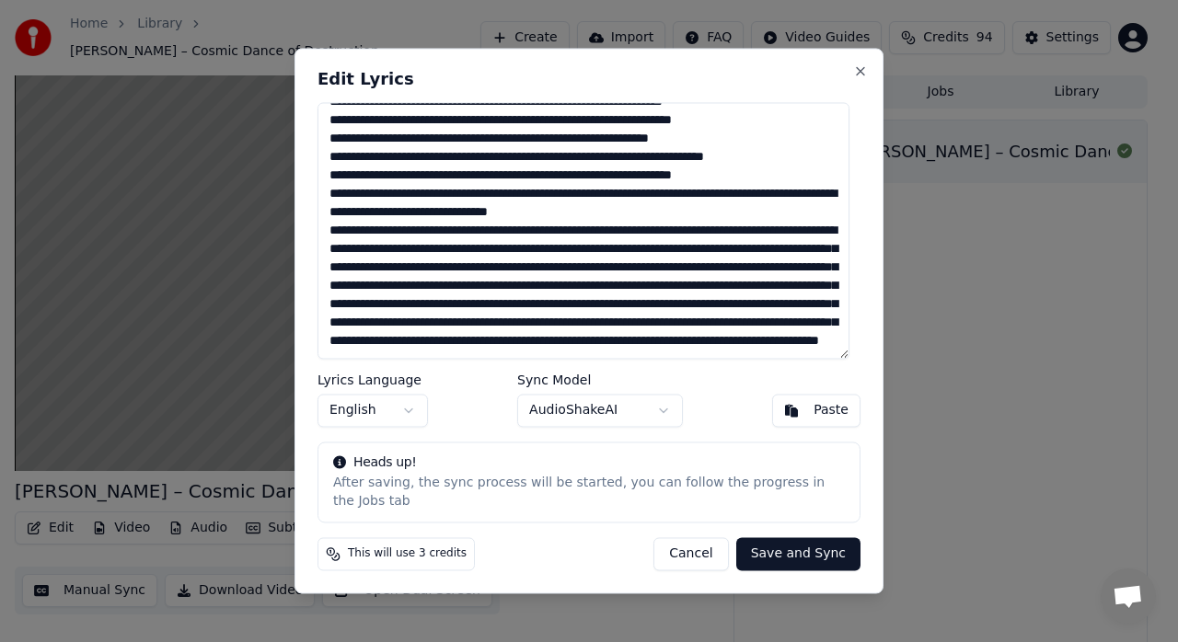
click at [602, 285] on textarea at bounding box center [583, 230] width 532 height 257
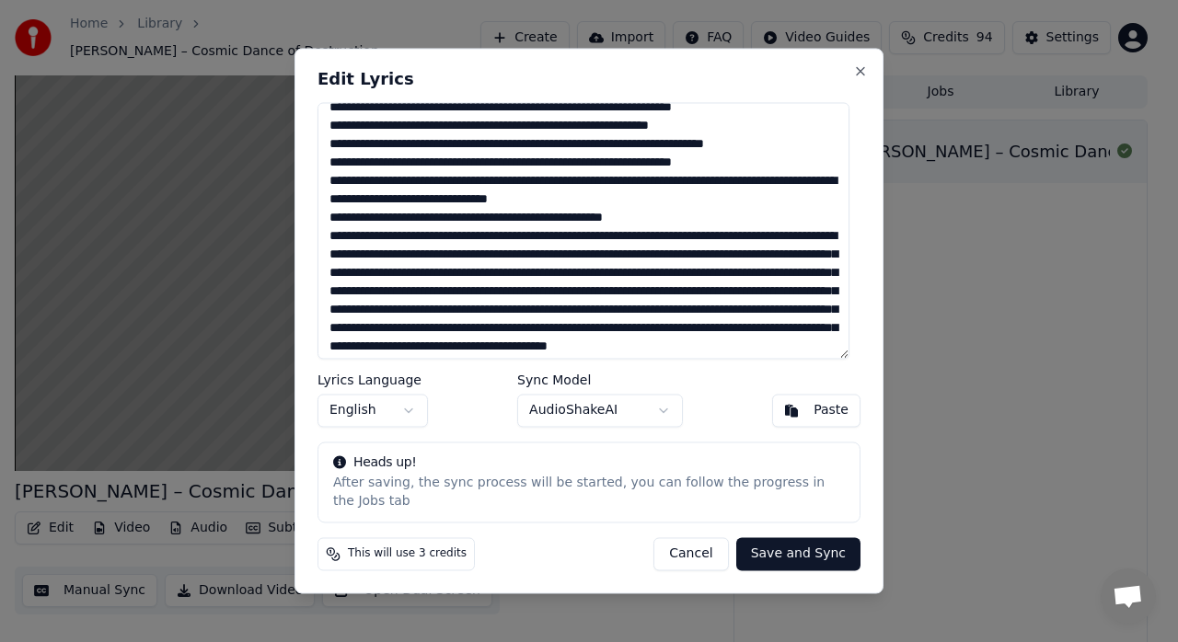
click at [673, 301] on textarea at bounding box center [583, 230] width 532 height 257
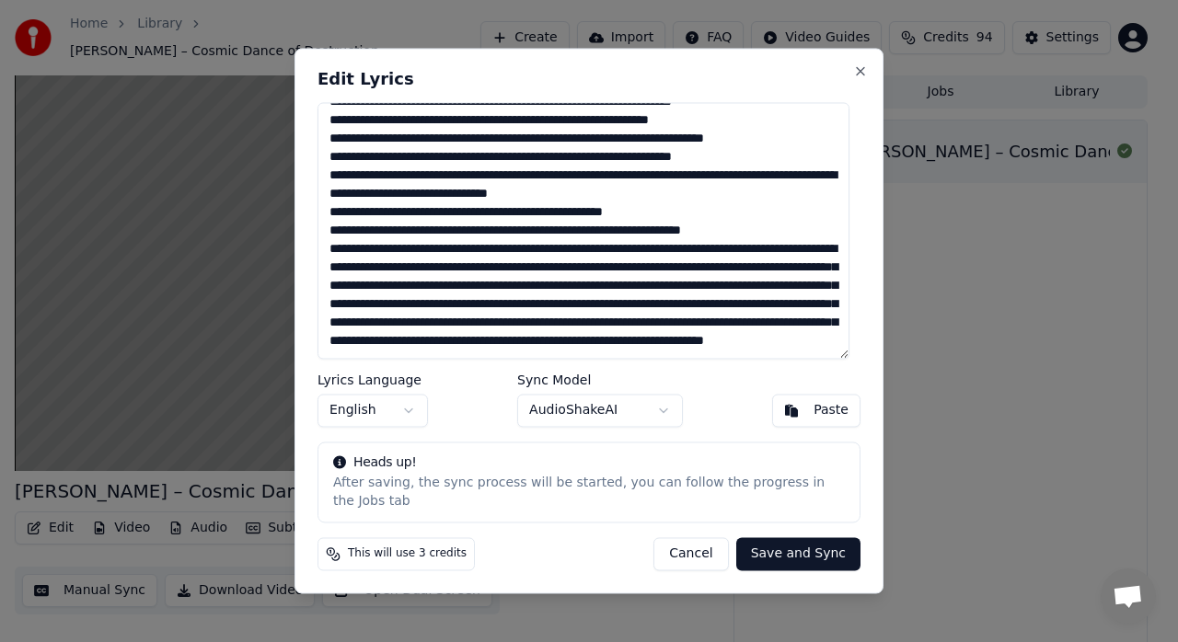
scroll to position [316, 0]
click at [523, 240] on textarea at bounding box center [583, 230] width 532 height 257
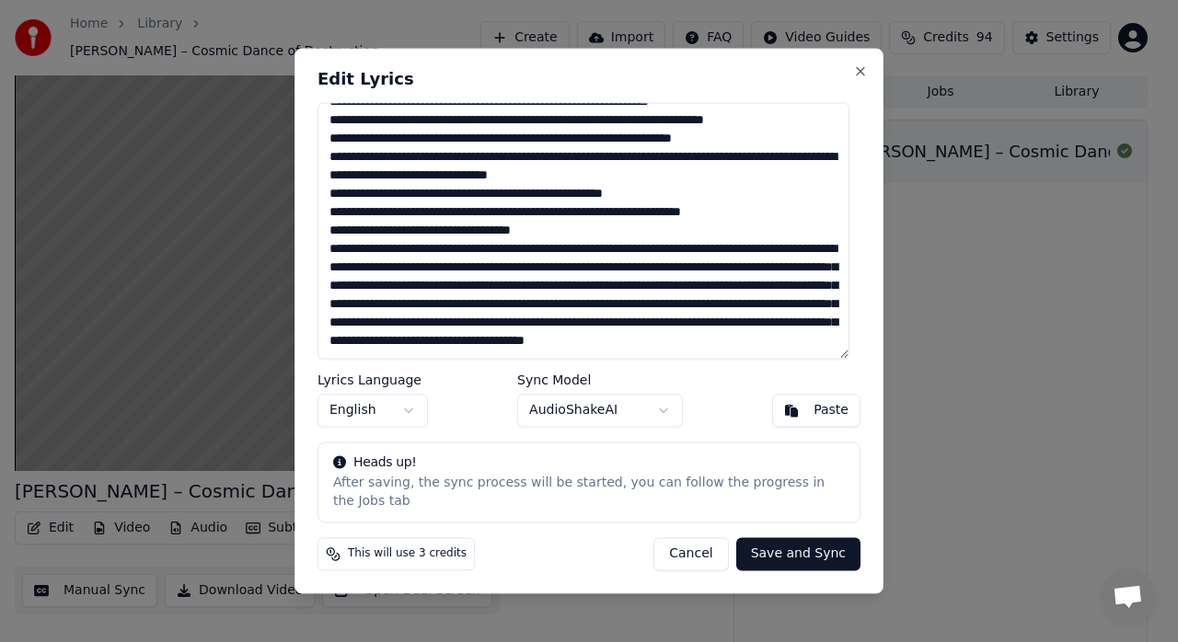
click at [678, 252] on textarea at bounding box center [583, 230] width 532 height 257
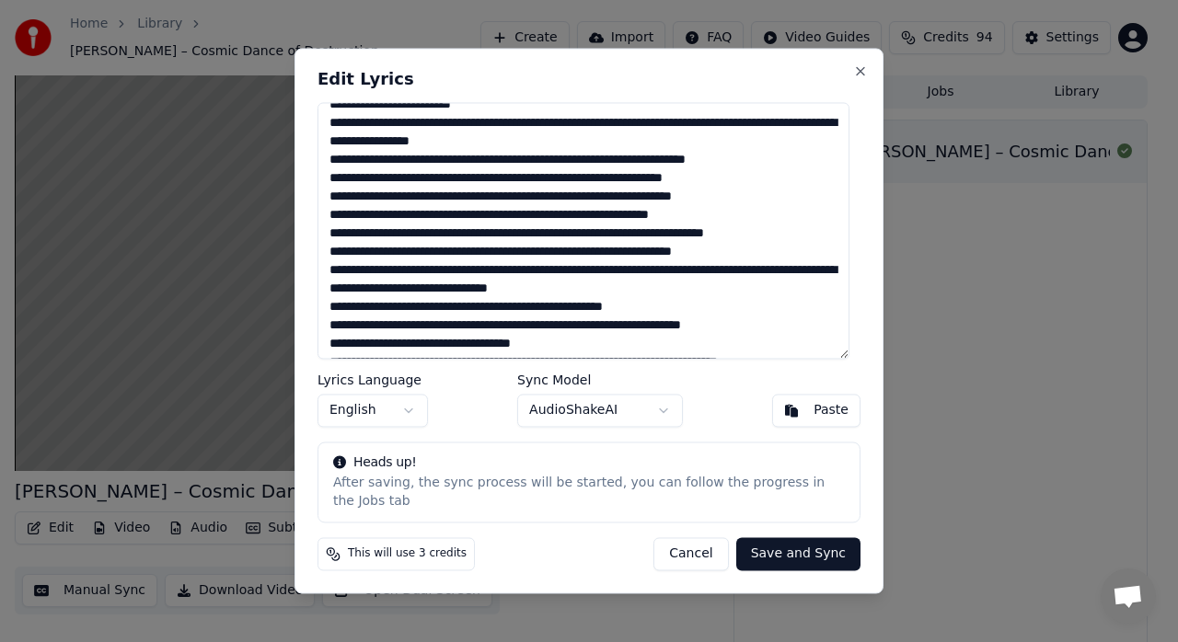
scroll to position [0, 0]
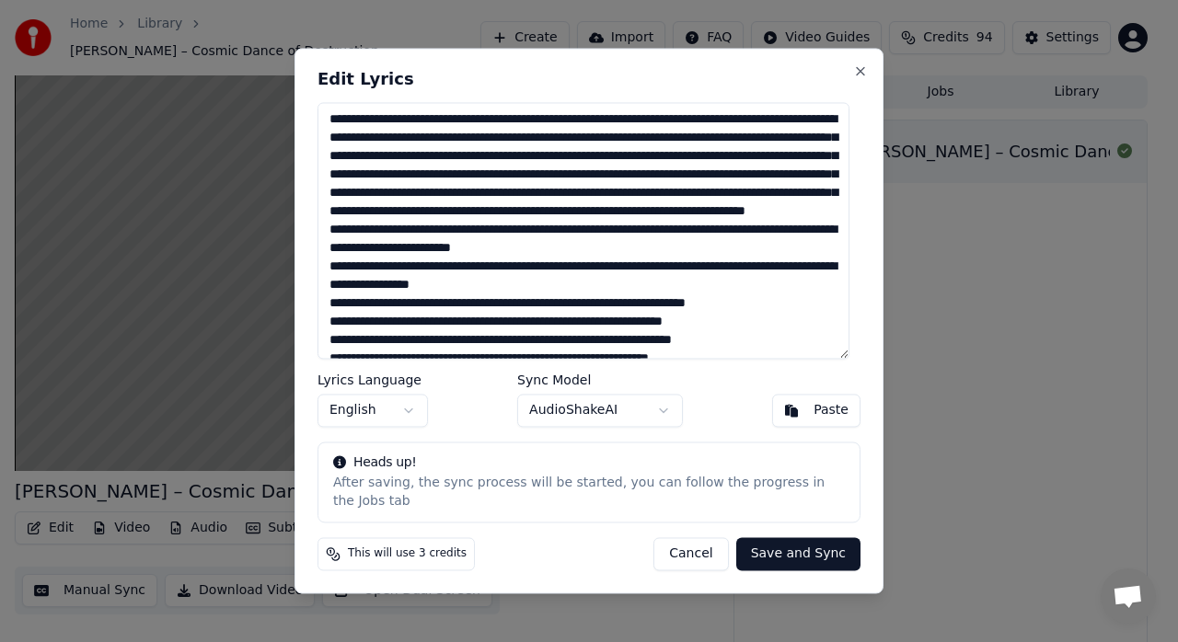
type textarea "**********"
click at [396, 426] on button "English" at bounding box center [372, 411] width 110 height 33
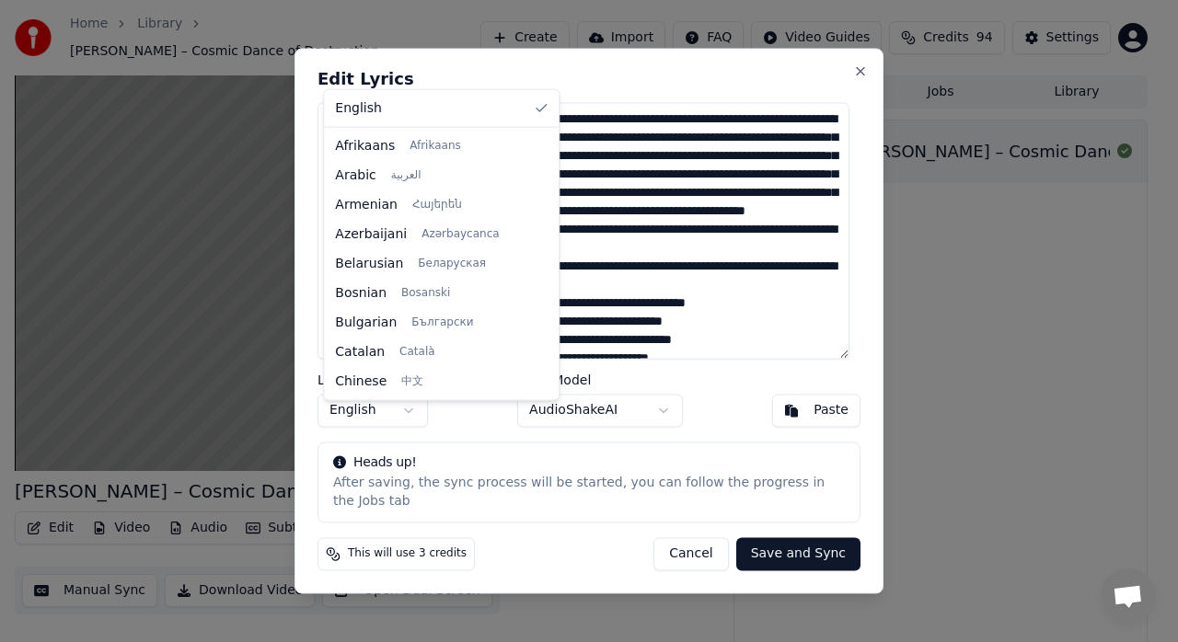
scroll to position [471, 0]
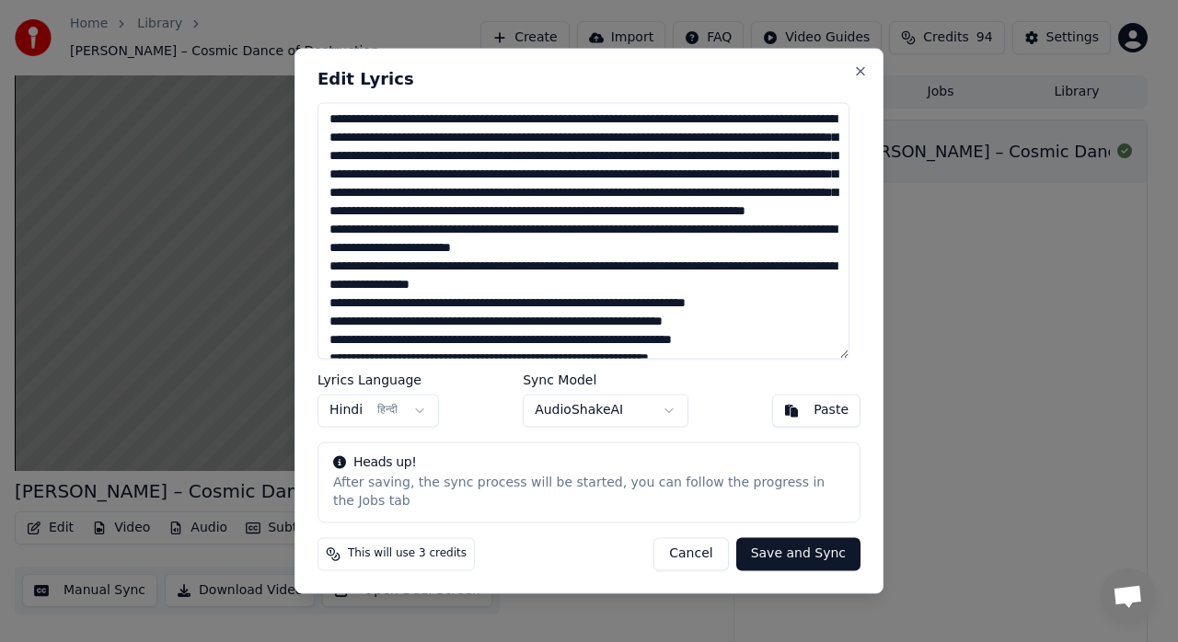
click at [778, 545] on button "Save and Sync" at bounding box center [798, 554] width 124 height 33
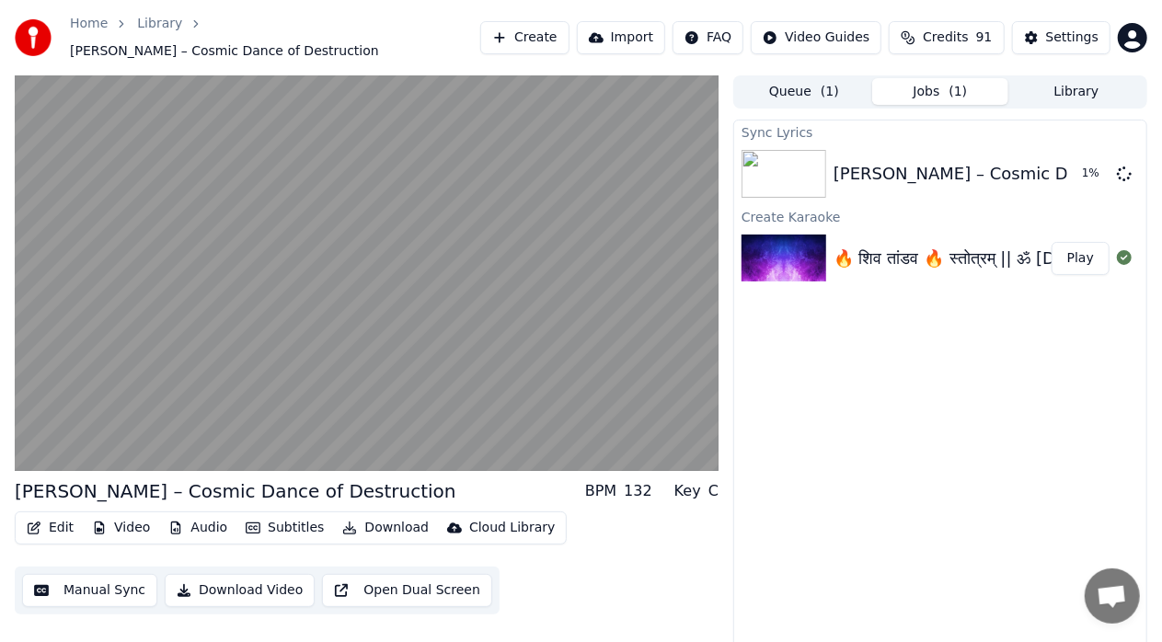
click at [818, 355] on div "Sync Lyrics [PERSON_NAME] – Cosmic Dance of Destruction 1 % Create Karaoke 🔥 शि…" at bounding box center [940, 393] width 414 height 546
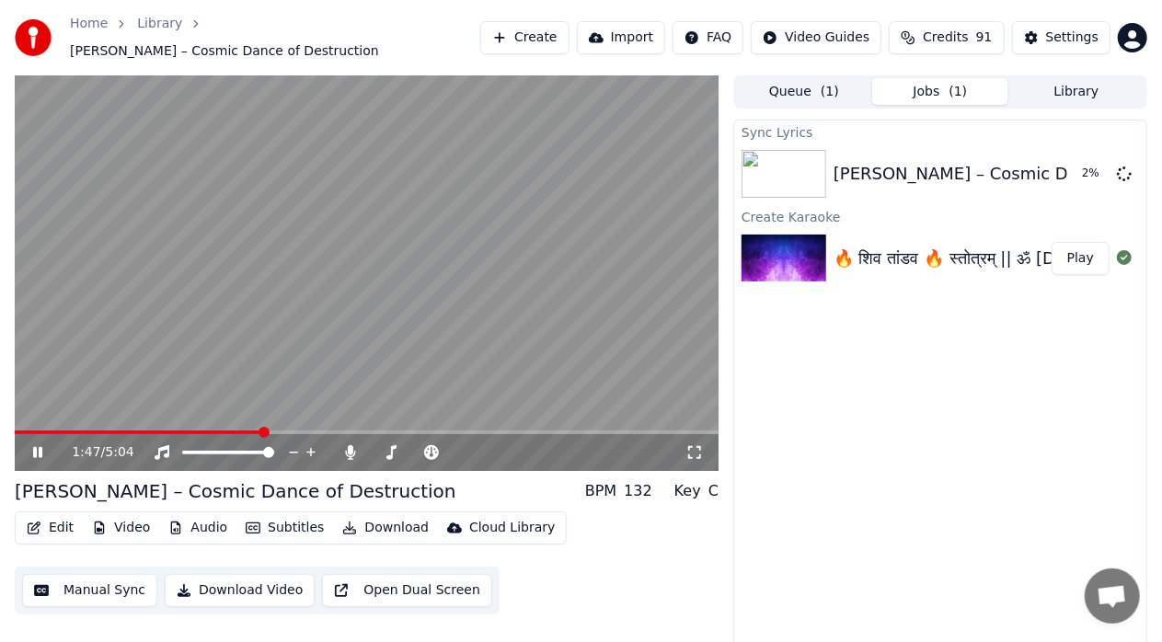
click at [31, 445] on icon at bounding box center [50, 452] width 42 height 15
click at [892, 259] on div "🔥 शिव तांडव 🔥 स्तोत्रम् || ॐ [DEMOGRAPHIC_DATA]" at bounding box center [1029, 259] width 391 height 26
click at [1081, 249] on button "Play" at bounding box center [1081, 258] width 58 height 33
click at [41, 452] on div "0:03 / 5:04" at bounding box center [366, 452] width 689 height 18
click at [34, 448] on icon at bounding box center [37, 452] width 9 height 11
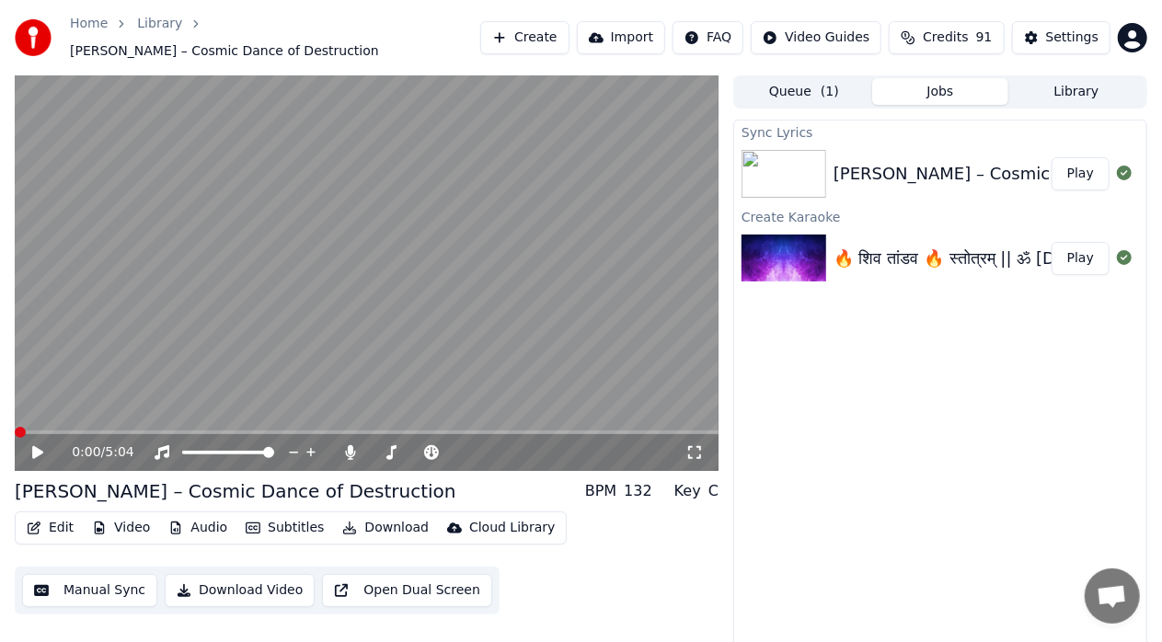
click at [15, 427] on span at bounding box center [20, 432] width 11 height 11
click at [39, 446] on icon at bounding box center [37, 452] width 11 height 13
click at [328, 481] on div "[PERSON_NAME] – Cosmic Dance of Destruction" at bounding box center [236, 491] width 442 height 26
click at [388, 484] on div "[PERSON_NAME] – Cosmic Dance of Destruction BPM 132 Key C" at bounding box center [367, 491] width 704 height 26
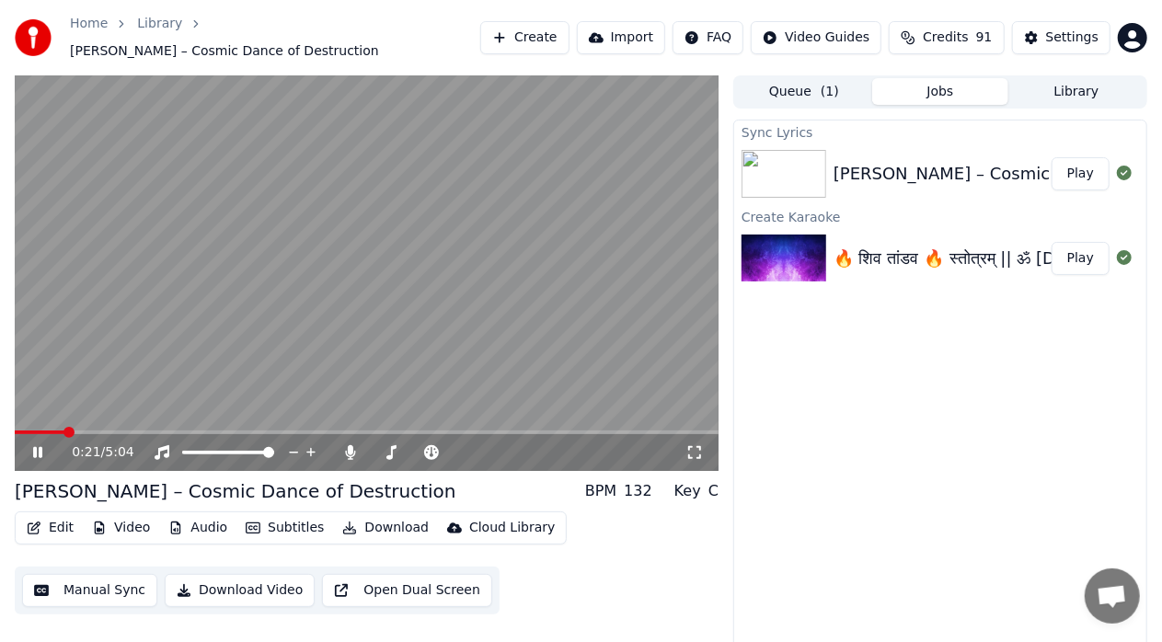
click at [31, 445] on icon at bounding box center [50, 452] width 42 height 15
click at [935, 258] on div "🔥 शिव तांडव 🔥 स्तोत्रम् || ॐ [DEMOGRAPHIC_DATA]" at bounding box center [1029, 259] width 391 height 26
click at [1086, 250] on button "Play" at bounding box center [1081, 258] width 58 height 33
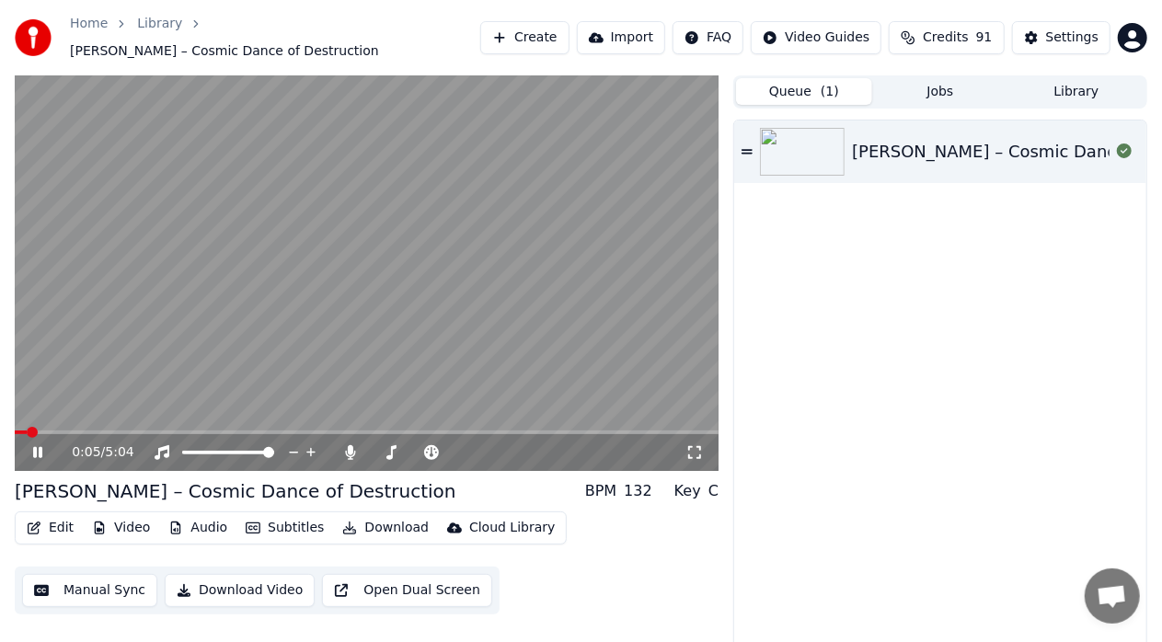
click at [807, 92] on button "Queue ( 1 )" at bounding box center [804, 91] width 136 height 27
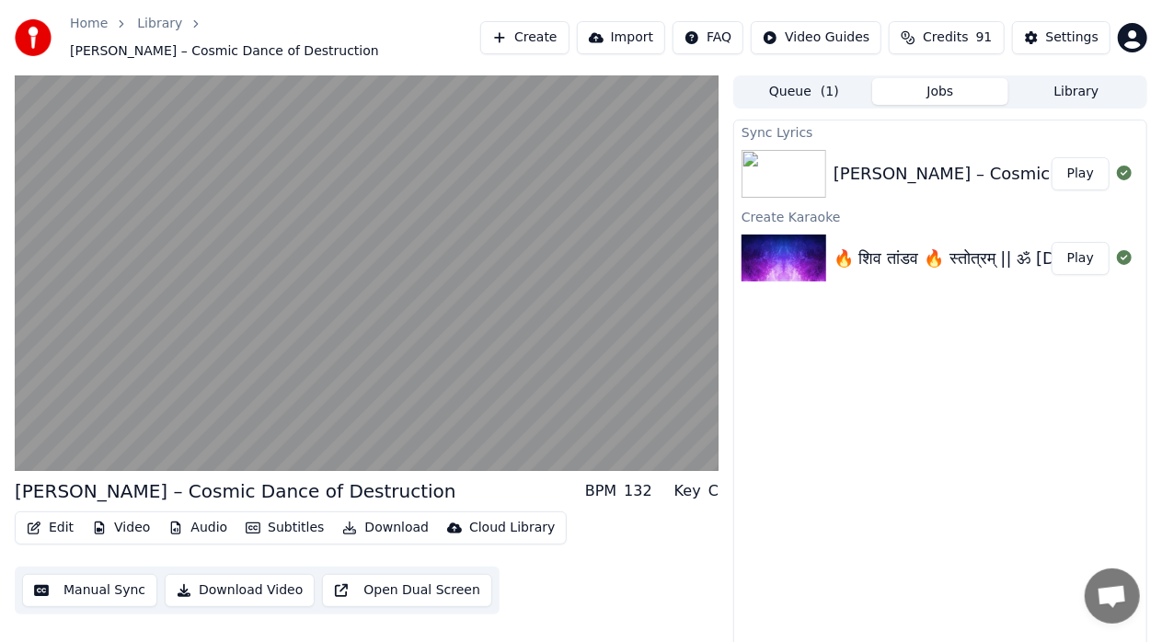
click at [938, 86] on button "Jobs" at bounding box center [940, 91] width 136 height 27
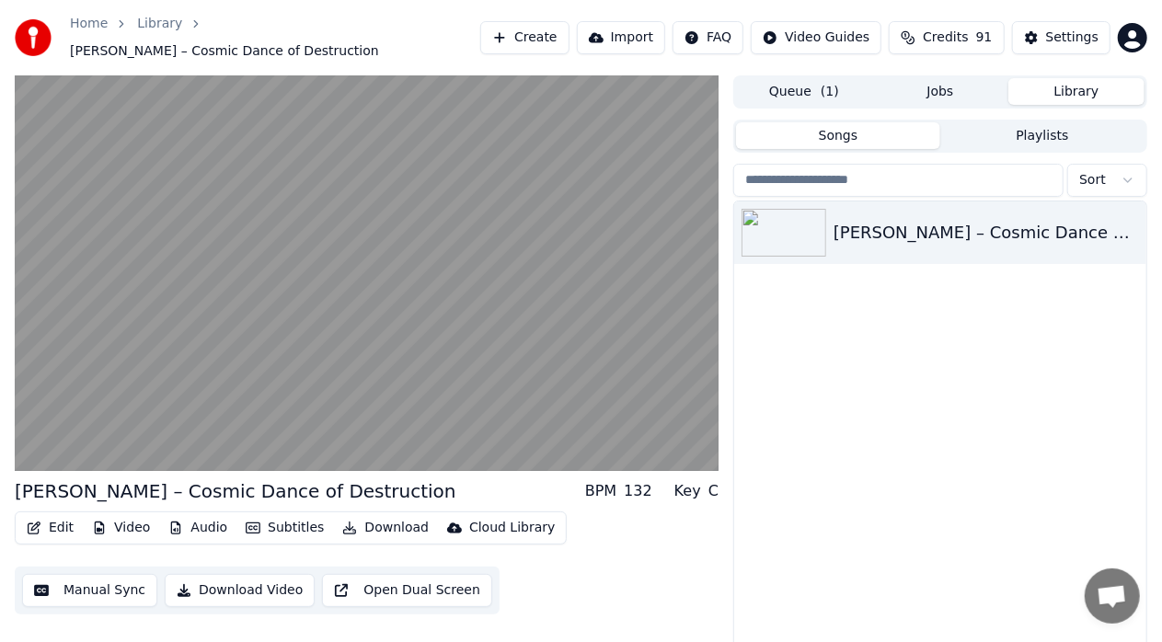
click at [1070, 90] on button "Library" at bounding box center [1076, 91] width 136 height 27
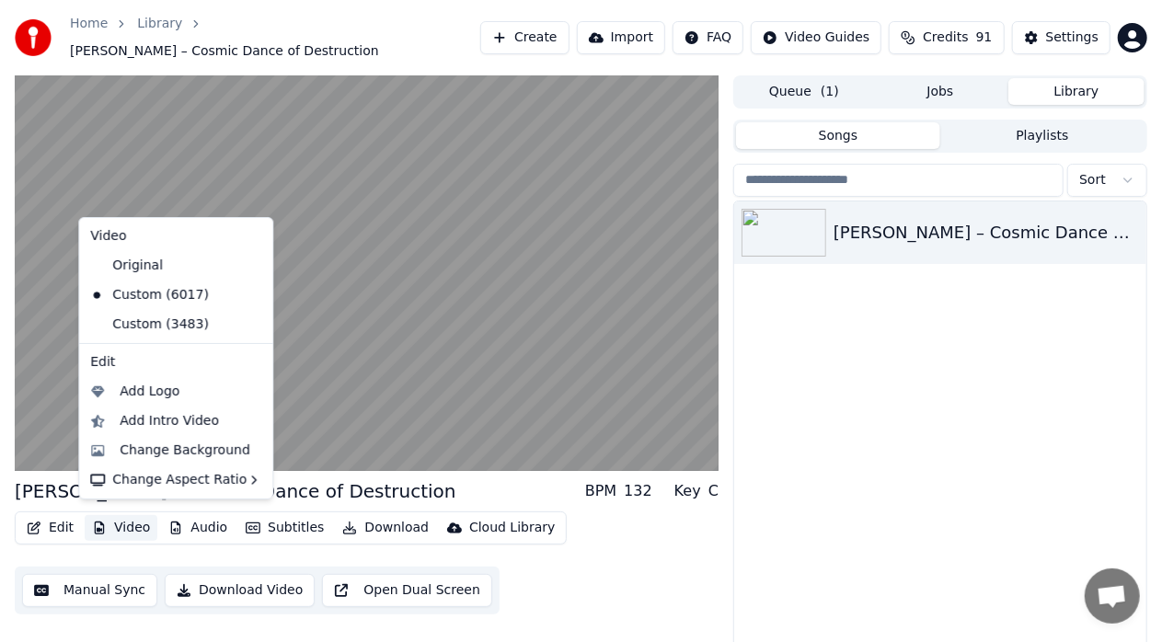
click at [127, 522] on button "Video" at bounding box center [121, 528] width 73 height 26
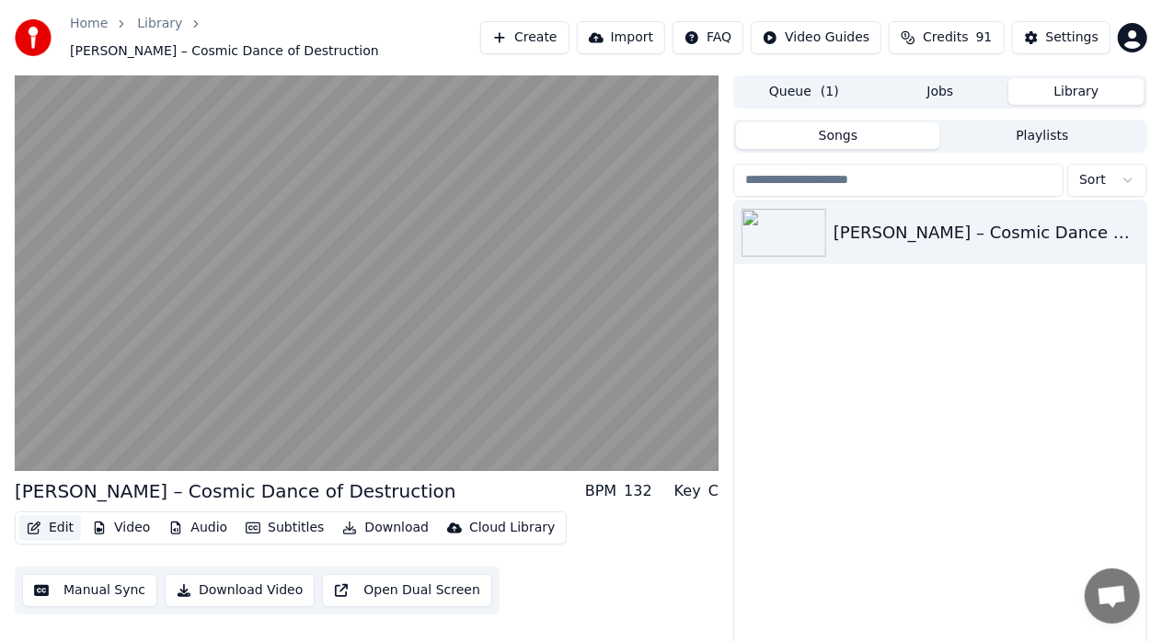
click at [68, 521] on button "Edit" at bounding box center [50, 528] width 62 height 26
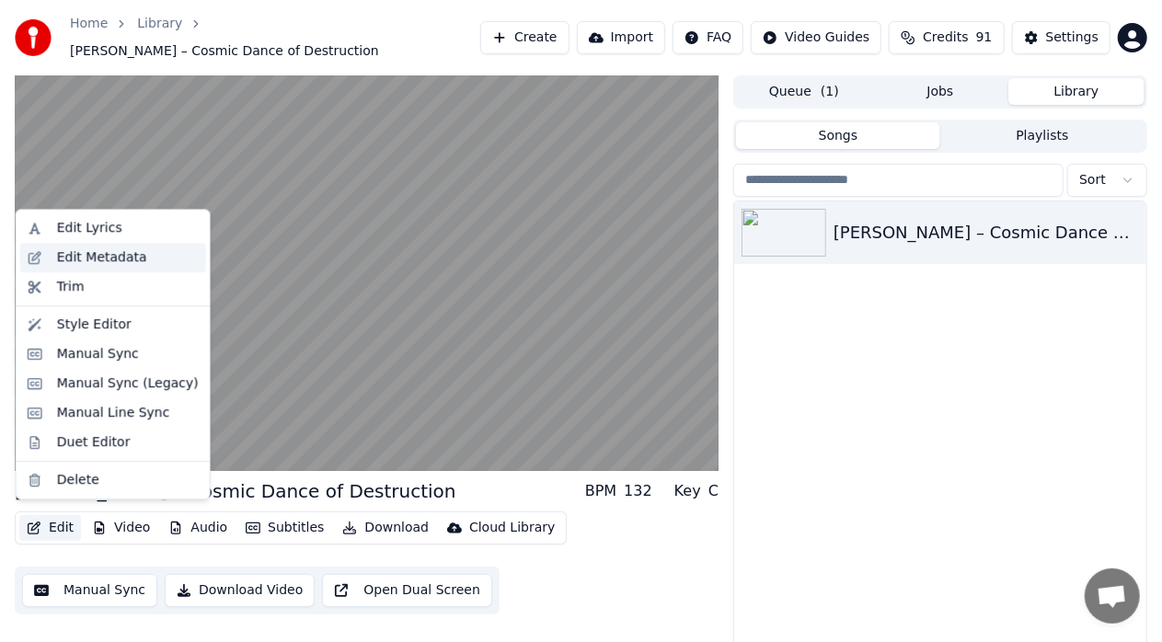
click at [109, 251] on div "Edit Metadata" at bounding box center [102, 257] width 90 height 18
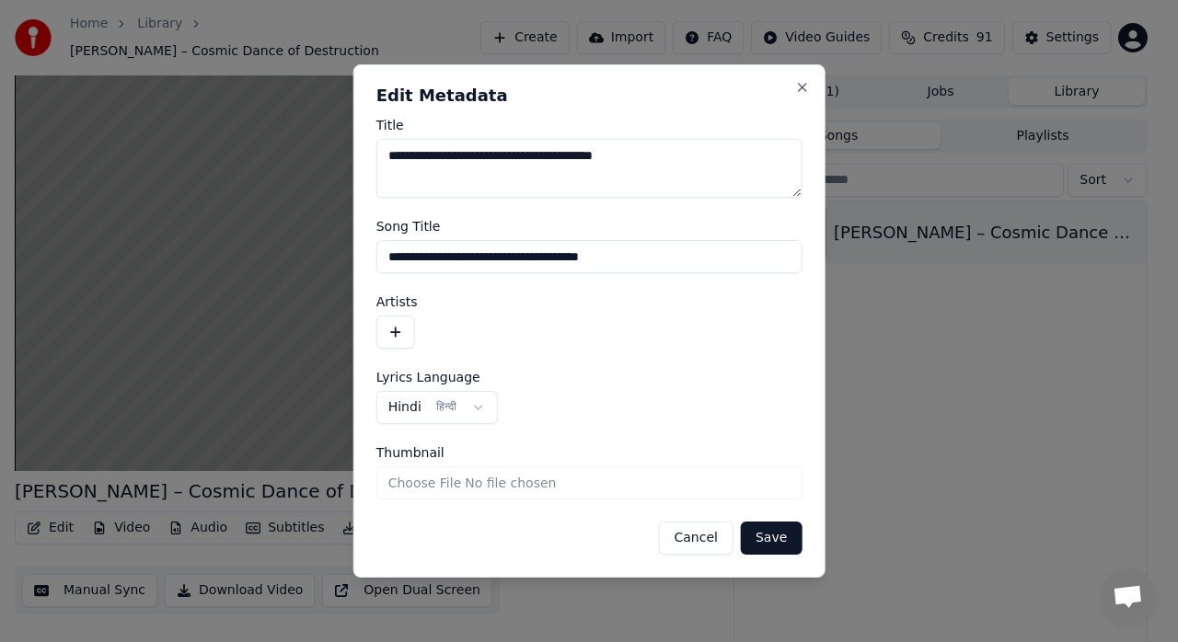
drag, startPoint x: 683, startPoint y: 166, endPoint x: 318, endPoint y: 142, distance: 365.1
click at [318, 142] on body "**********" at bounding box center [581, 321] width 1162 height 642
type textarea "**********"
click at [708, 548] on button "Cancel" at bounding box center [695, 538] width 75 height 33
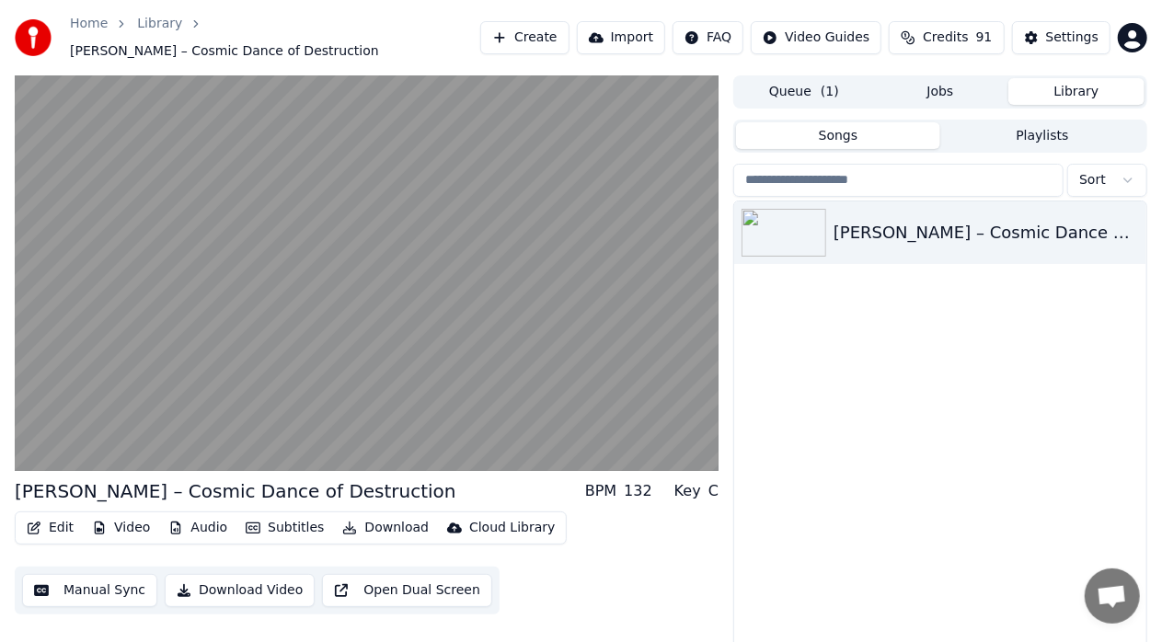
click at [889, 355] on div "[PERSON_NAME] – Cosmic Dance of Destruction" at bounding box center [940, 441] width 412 height 480
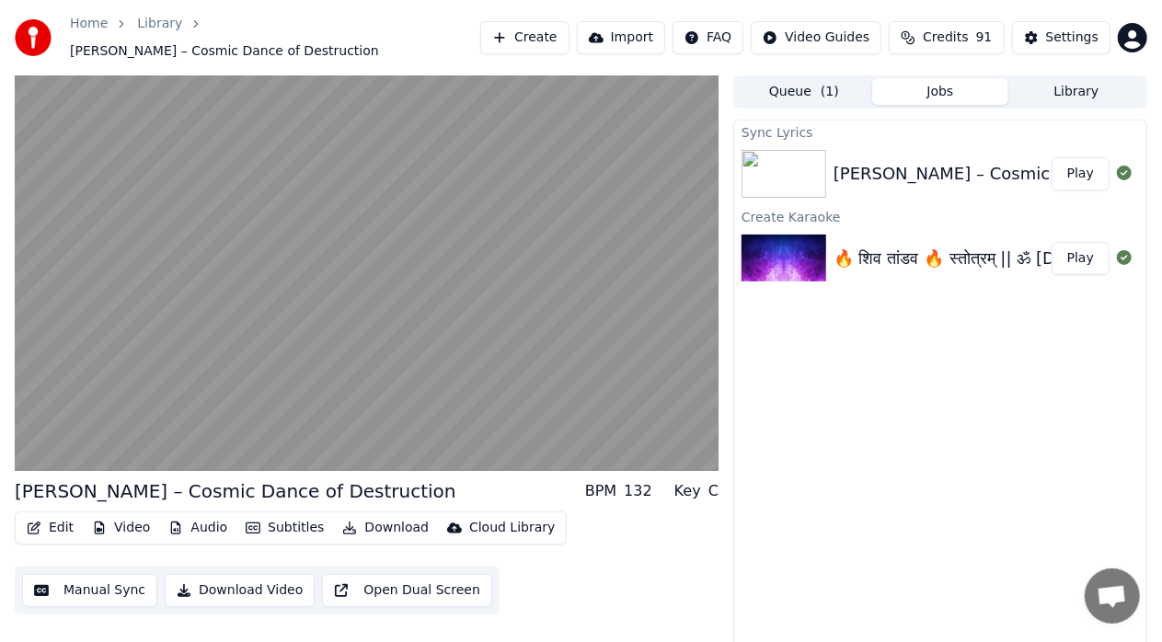
click at [960, 85] on button "Jobs" at bounding box center [940, 91] width 136 height 27
click at [959, 248] on div "🔥 शिव तांडव 🔥 स्तोत्रम् || ॐ [DEMOGRAPHIC_DATA]" at bounding box center [1029, 259] width 391 height 26
click at [1086, 247] on button "Play" at bounding box center [1081, 258] width 58 height 33
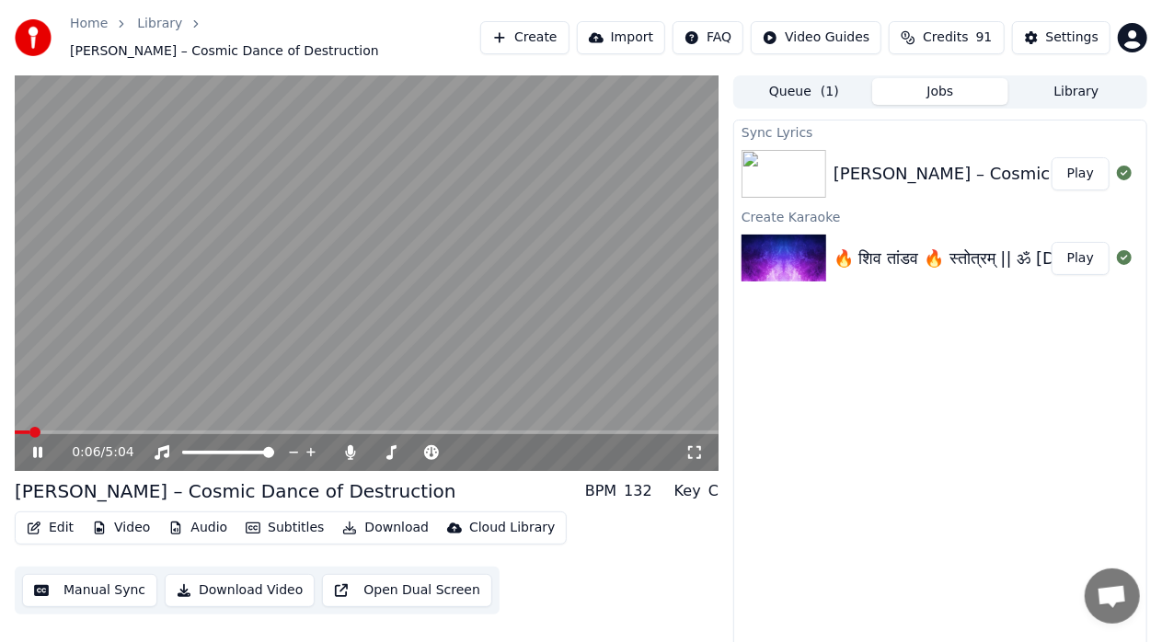
drag, startPoint x: 835, startPoint y: 256, endPoint x: 943, endPoint y: 259, distance: 107.7
click at [942, 259] on div "🔥 शिव तांडव 🔥 स्तोत्रम् || ॐ [DEMOGRAPHIC_DATA]" at bounding box center [1029, 259] width 391 height 26
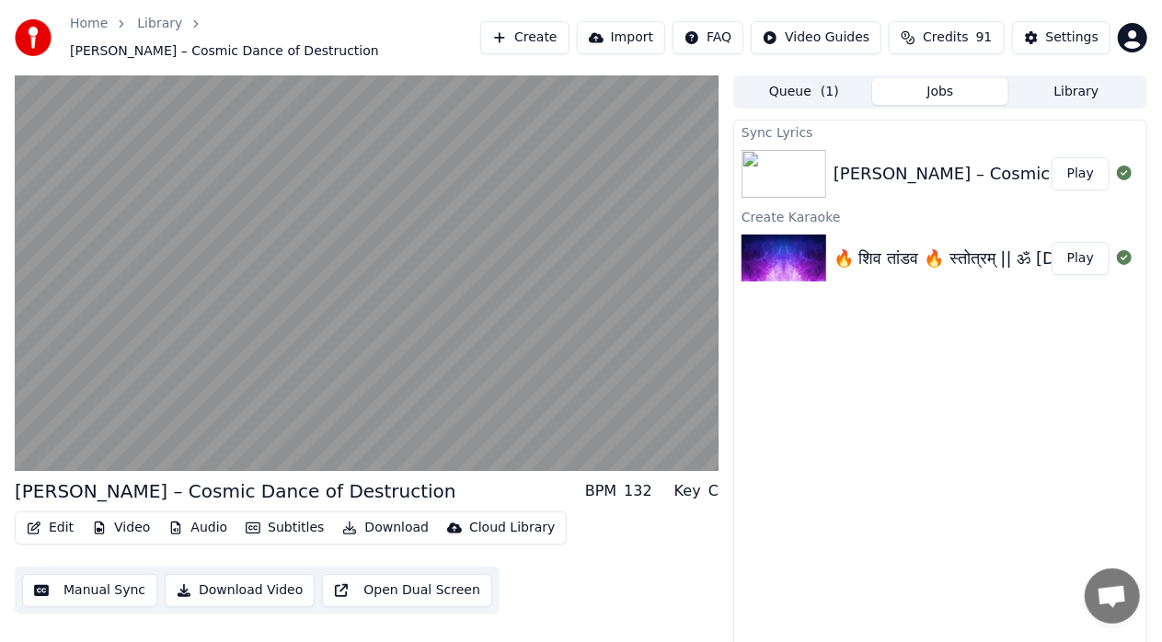
click at [966, 260] on div "🔥 शिव तांडव 🔥 स्तोत्रम् || ॐ [DEMOGRAPHIC_DATA]" at bounding box center [1029, 259] width 391 height 26
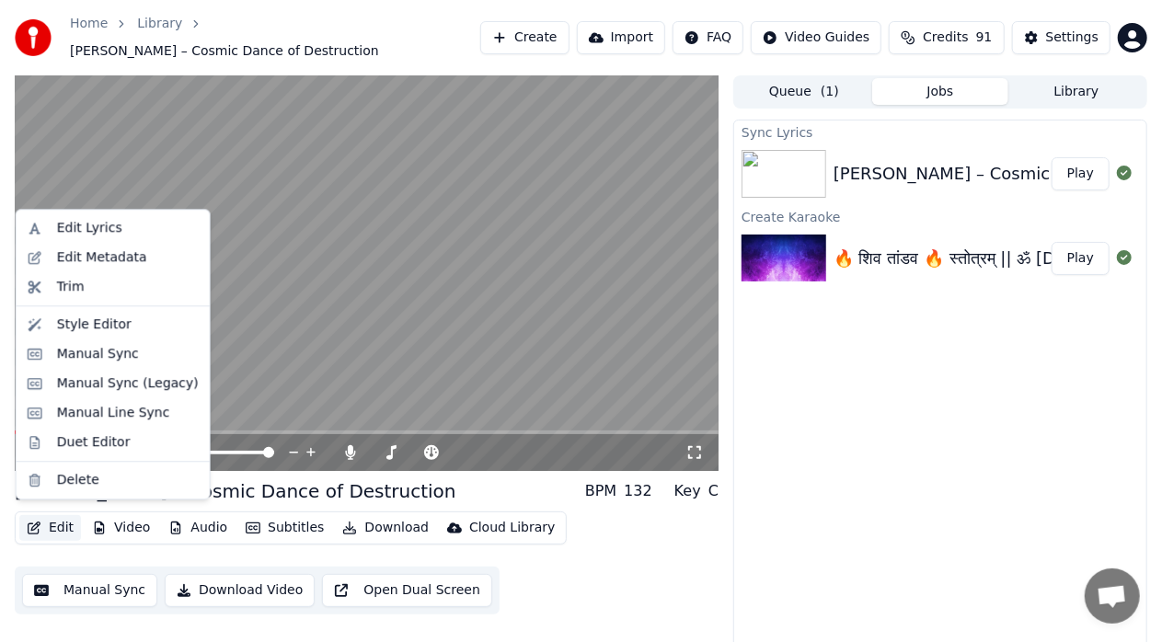
click at [62, 521] on button "Edit" at bounding box center [50, 528] width 62 height 26
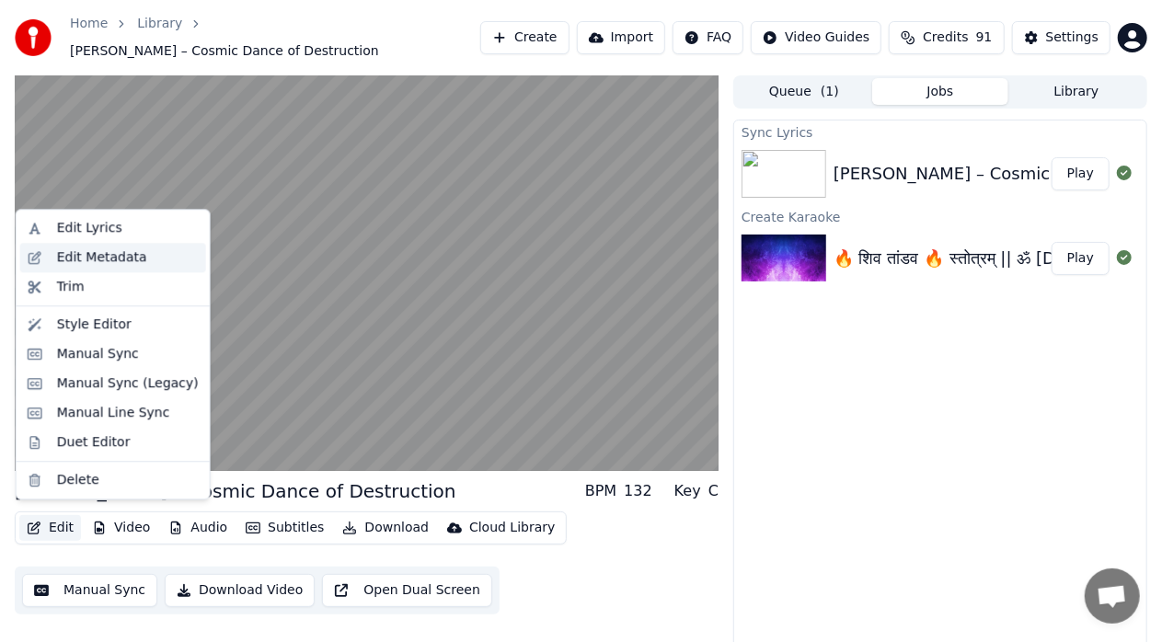
click at [123, 256] on div "Edit Metadata" at bounding box center [102, 257] width 90 height 18
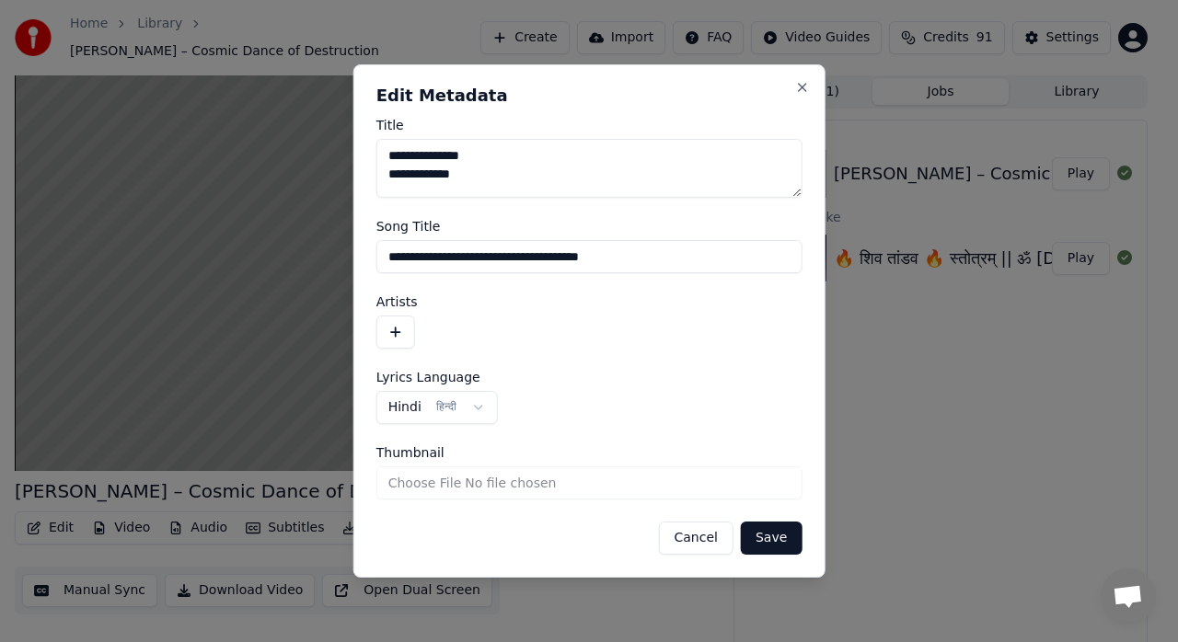
type textarea "**********"
drag, startPoint x: 653, startPoint y: 256, endPoint x: 362, endPoint y: 259, distance: 290.8
click at [362, 259] on div "**********" at bounding box center [589, 320] width 472 height 513
paste input "**********"
type input "**********"
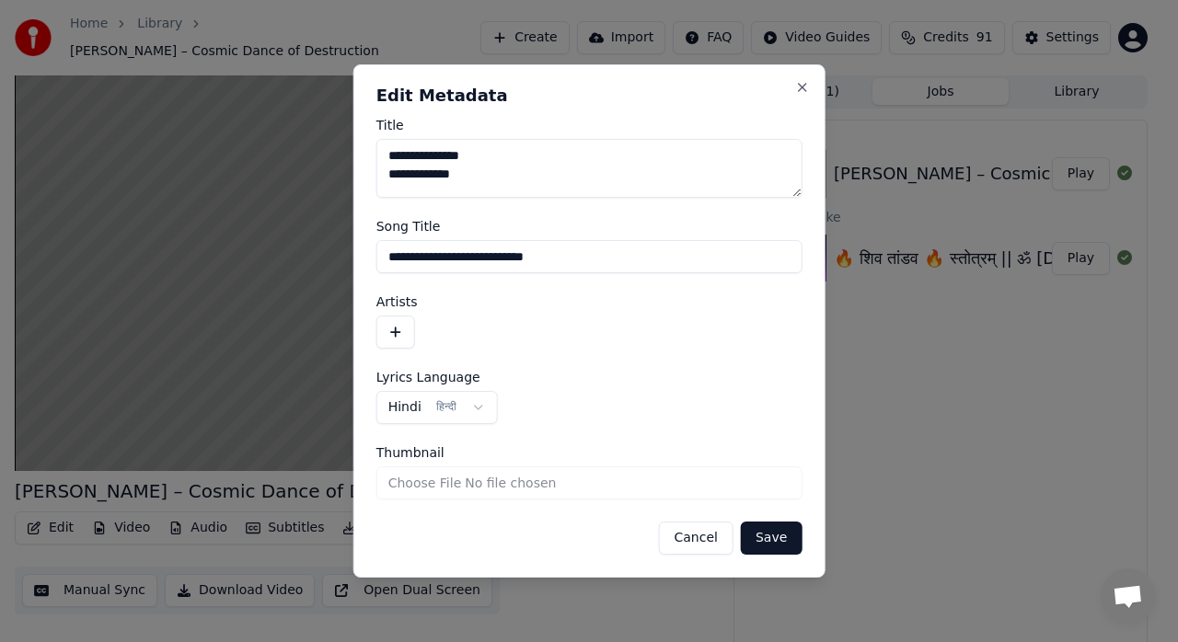
click at [563, 405] on div "**********" at bounding box center [589, 407] width 426 height 33
click at [502, 160] on textarea "**********" at bounding box center [589, 168] width 426 height 59
paste textarea "*********"
type textarea "**********"
click at [478, 264] on input "**********" at bounding box center [589, 256] width 426 height 33
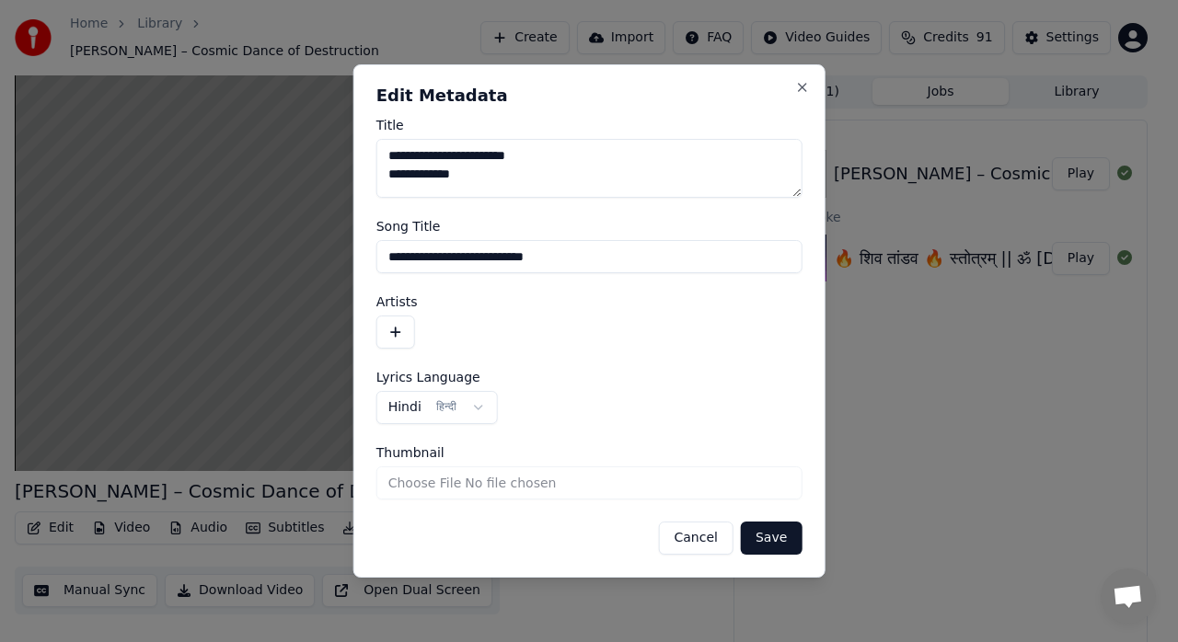
paste input "*********"
click at [465, 256] on input "**********" at bounding box center [589, 256] width 426 height 33
paste input "**"
click at [517, 256] on input "**********" at bounding box center [589, 256] width 426 height 33
paste input "**"
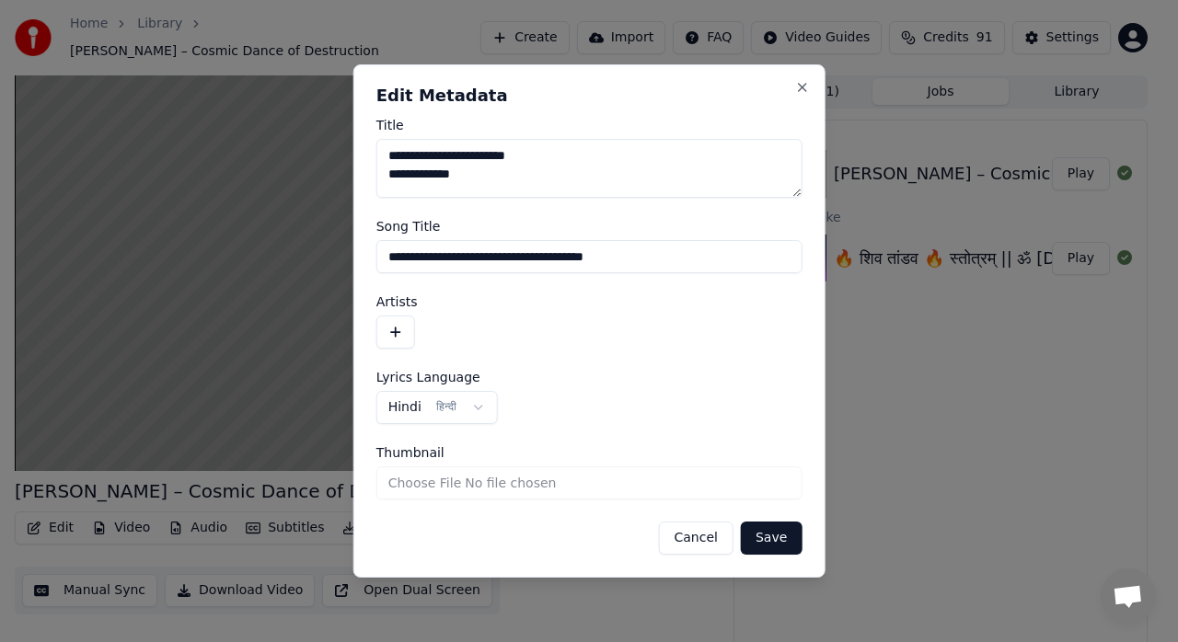
click at [623, 262] on input "**********" at bounding box center [589, 256] width 426 height 33
type input "**********"
click at [523, 162] on textarea "**********" at bounding box center [589, 168] width 426 height 59
paste textarea "**"
click at [637, 156] on textarea "**********" at bounding box center [589, 168] width 426 height 59
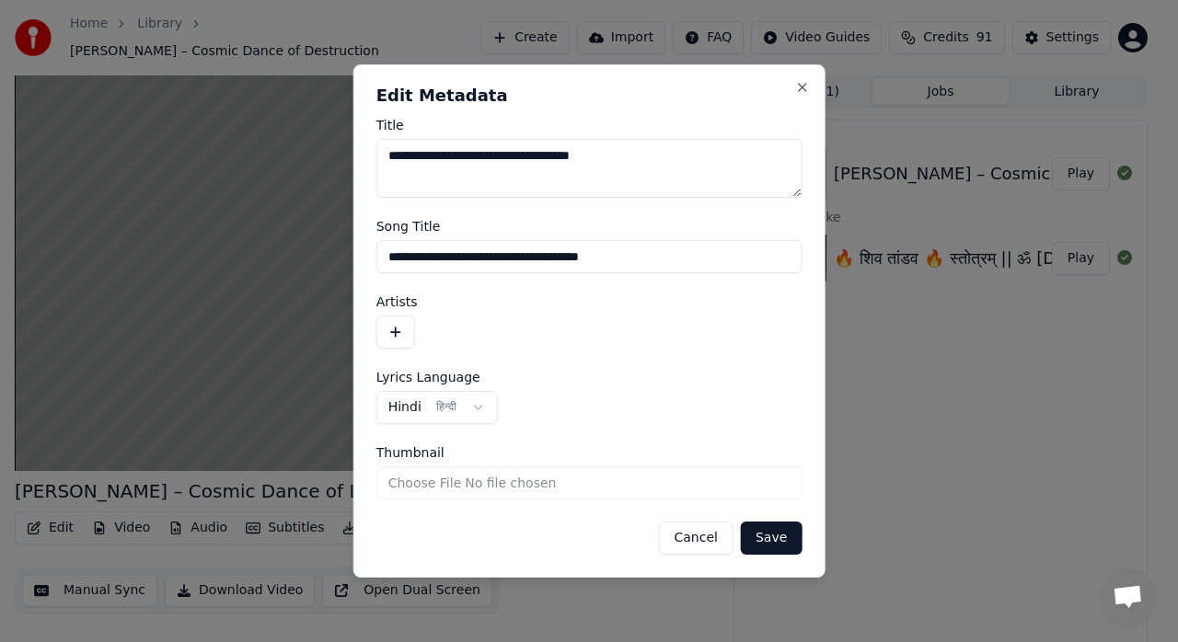
type textarea "**********"
click at [614, 161] on textarea "**********" at bounding box center [589, 168] width 426 height 59
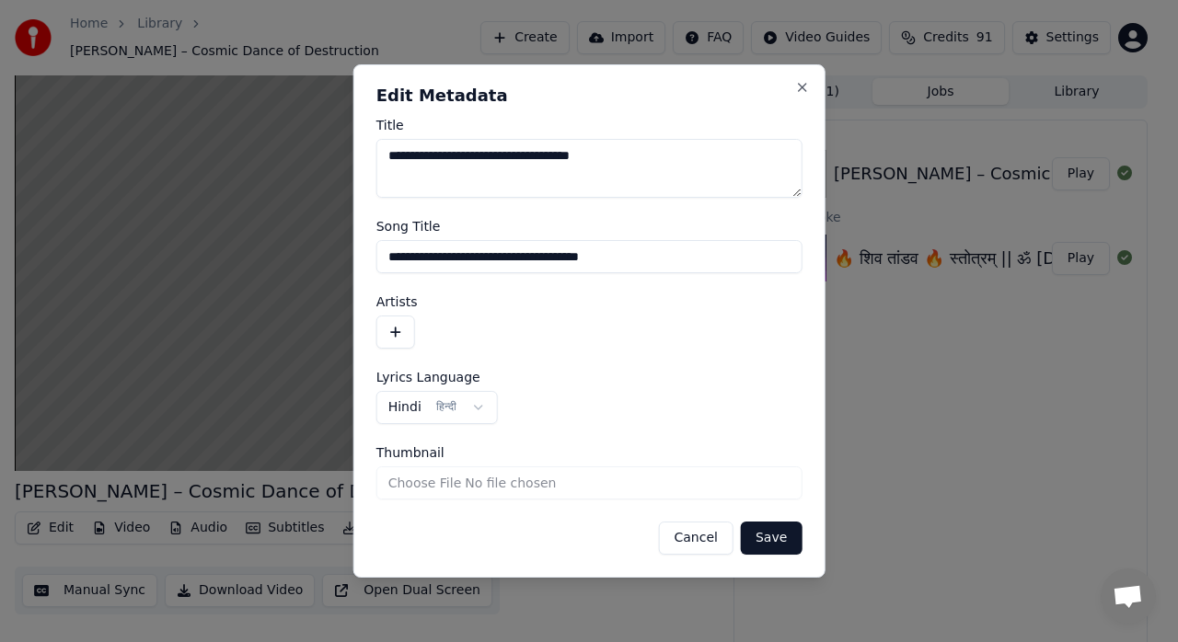
click at [492, 478] on input "Thumbnail" at bounding box center [589, 482] width 426 height 33
type input "**********"
click at [769, 535] on button "Save" at bounding box center [771, 538] width 61 height 33
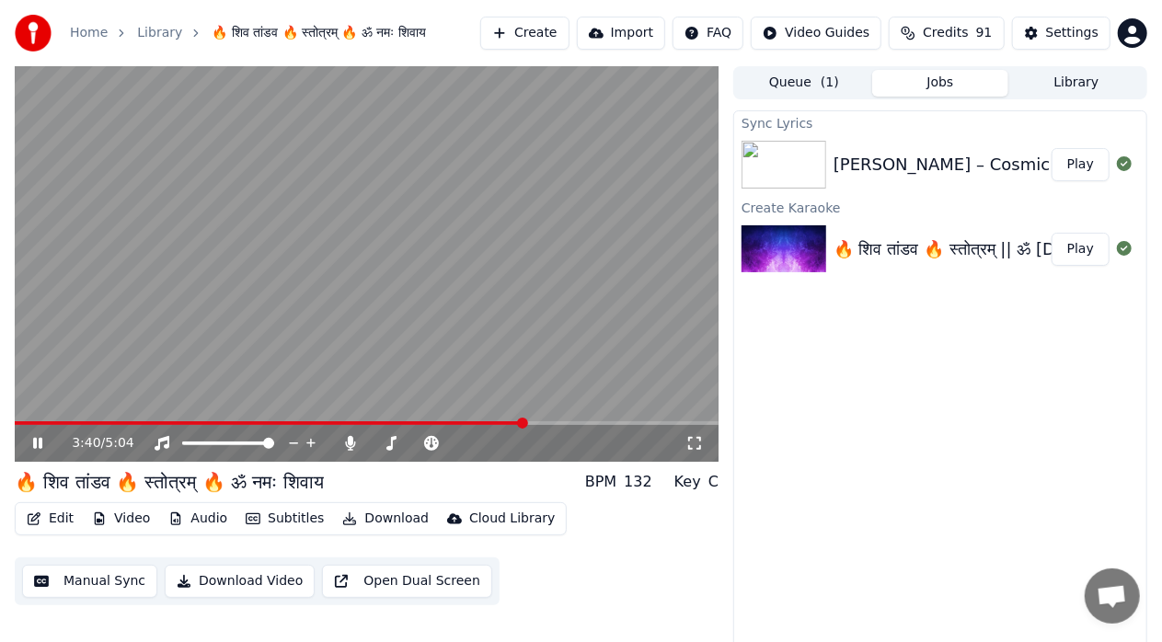
click at [26, 423] on span at bounding box center [270, 423] width 510 height 4
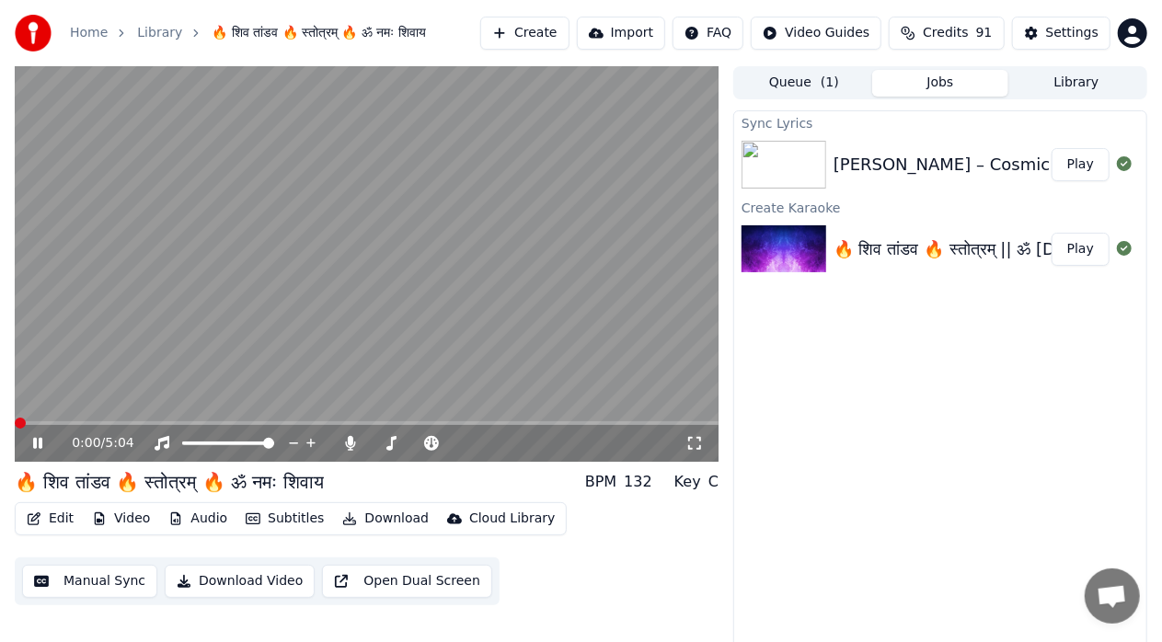
click at [15, 425] on span at bounding box center [15, 423] width 0 height 4
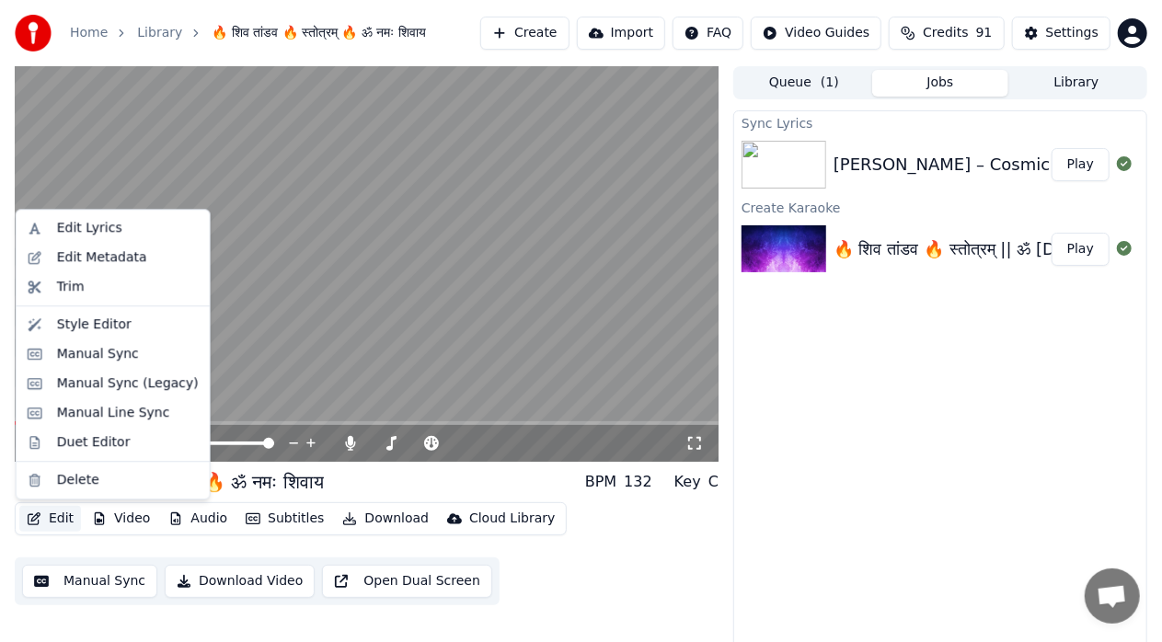
click at [56, 524] on button "Edit" at bounding box center [50, 519] width 62 height 26
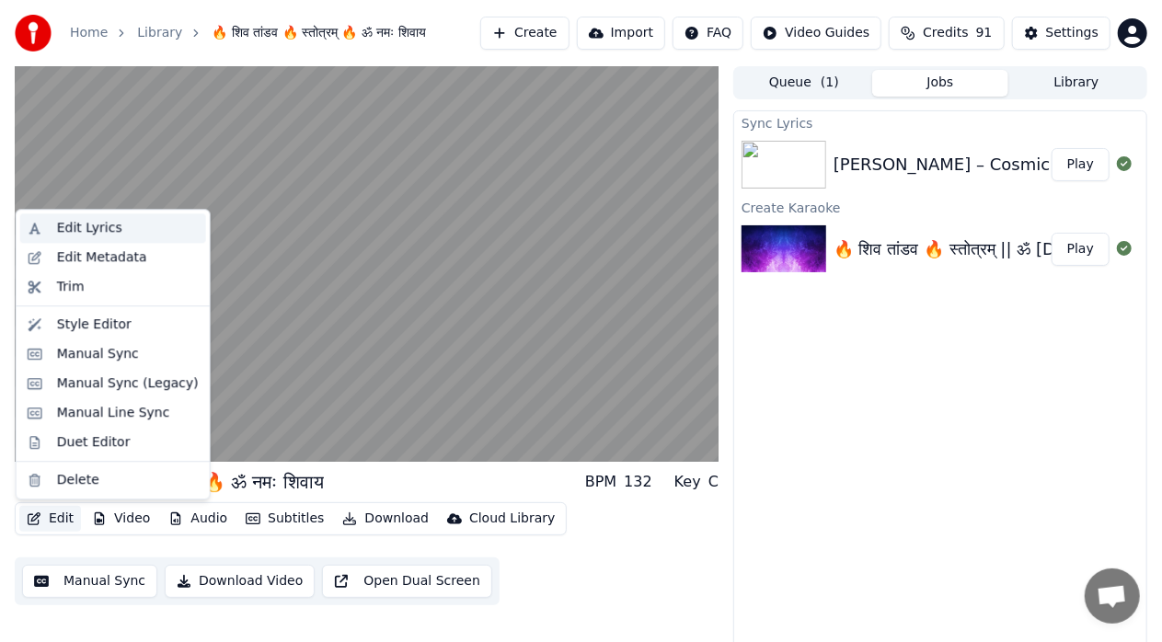
click at [102, 224] on div "Edit Lyrics" at bounding box center [89, 228] width 65 height 18
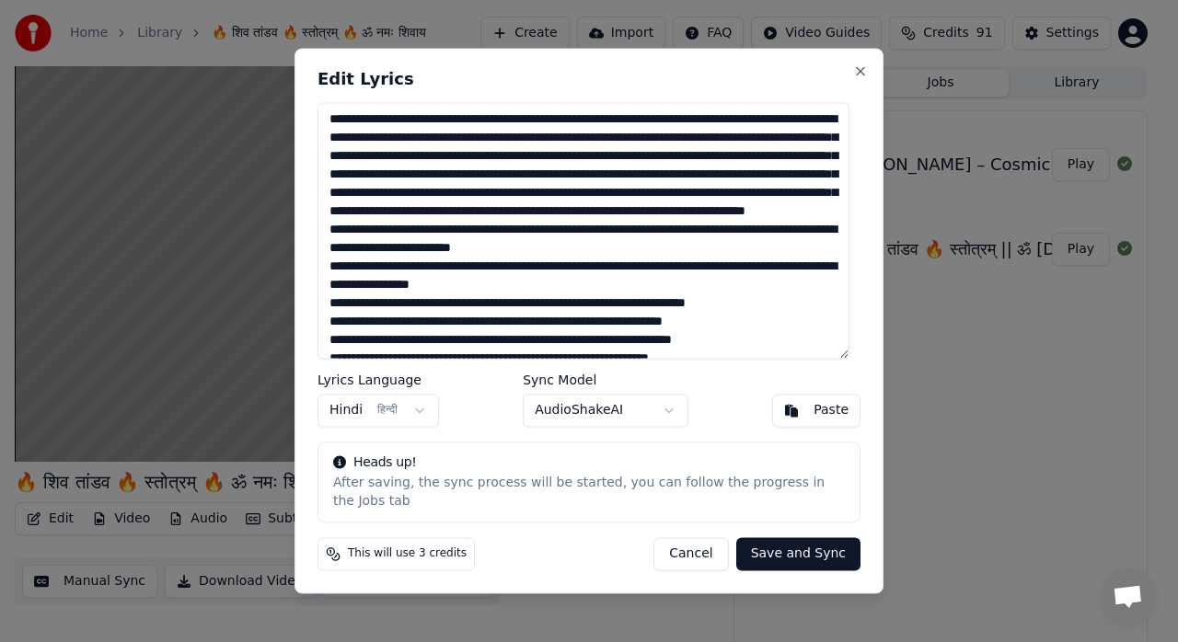
click at [700, 552] on button "Cancel" at bounding box center [690, 554] width 75 height 33
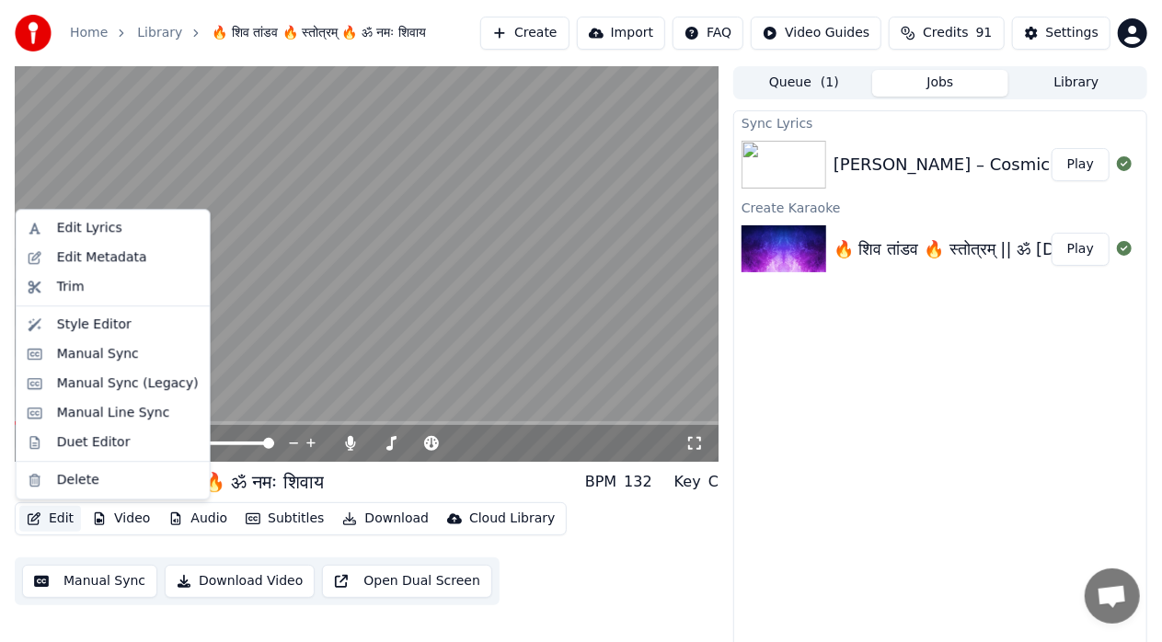
click at [67, 518] on button "Edit" at bounding box center [50, 519] width 62 height 26
click at [127, 248] on div "Edit Metadata" at bounding box center [102, 257] width 90 height 18
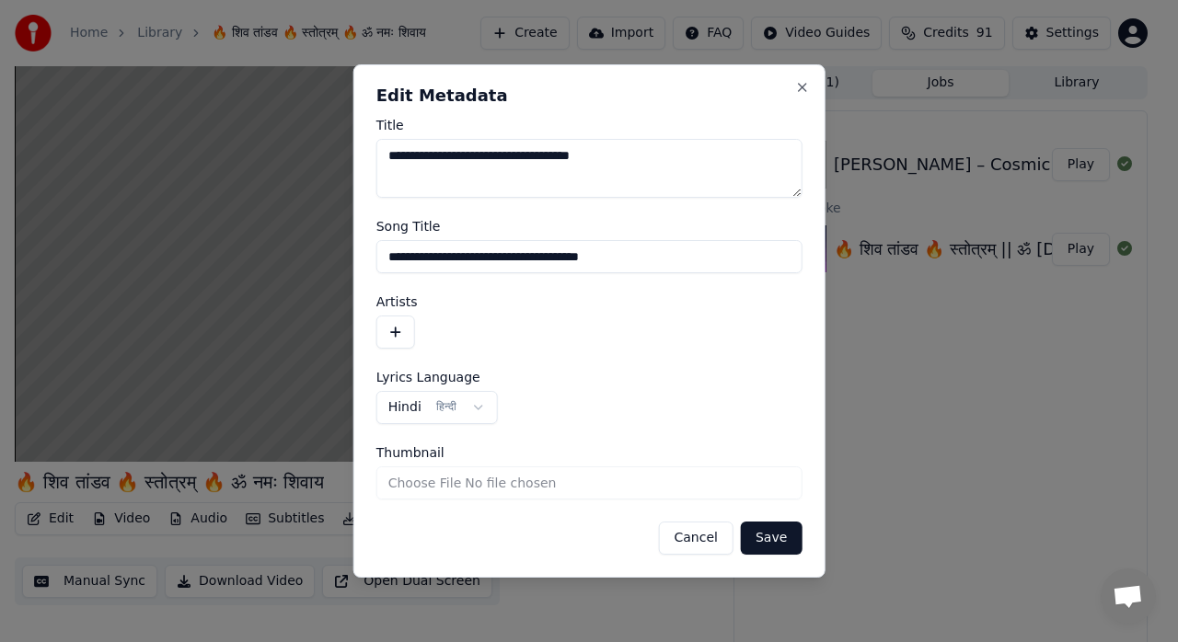
click at [401, 157] on textarea "**********" at bounding box center [589, 168] width 426 height 59
click at [454, 162] on textarea "**********" at bounding box center [589, 168] width 426 height 59
click at [503, 158] on textarea "**********" at bounding box center [589, 168] width 426 height 59
drag, startPoint x: 587, startPoint y: 158, endPoint x: 351, endPoint y: 163, distance: 235.6
click at [351, 163] on body "**********" at bounding box center [581, 321] width 1162 height 642
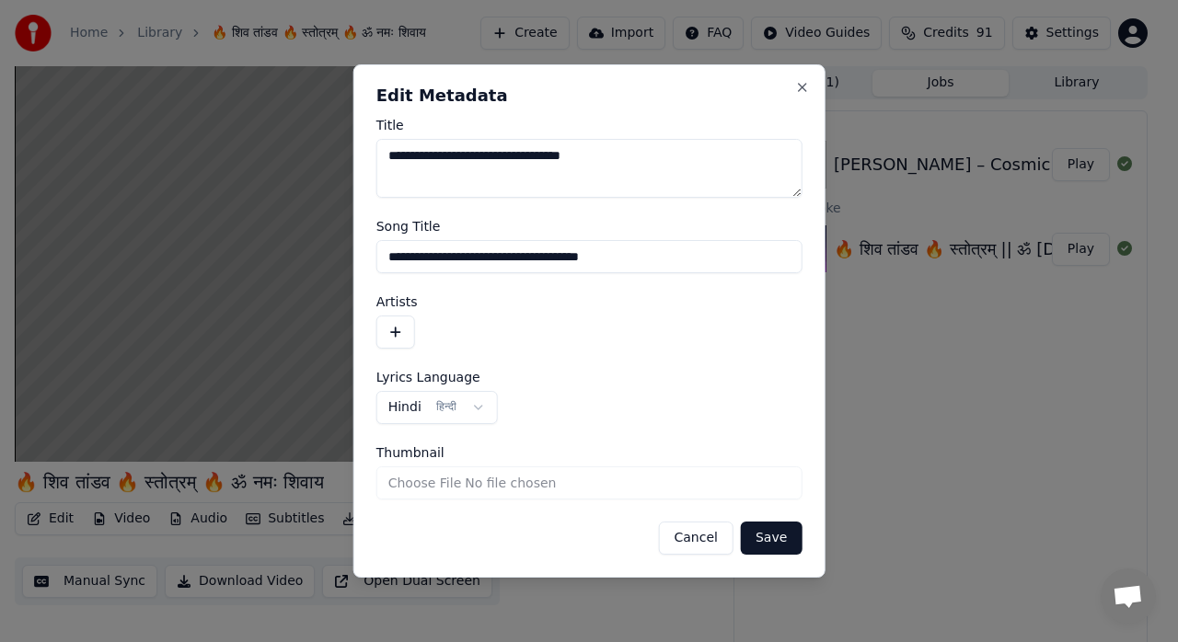
type textarea "**********"
drag, startPoint x: 616, startPoint y: 260, endPoint x: 355, endPoint y: 259, distance: 261.3
click at [355, 259] on div "**********" at bounding box center [589, 320] width 472 height 513
paste input
type input "**********"
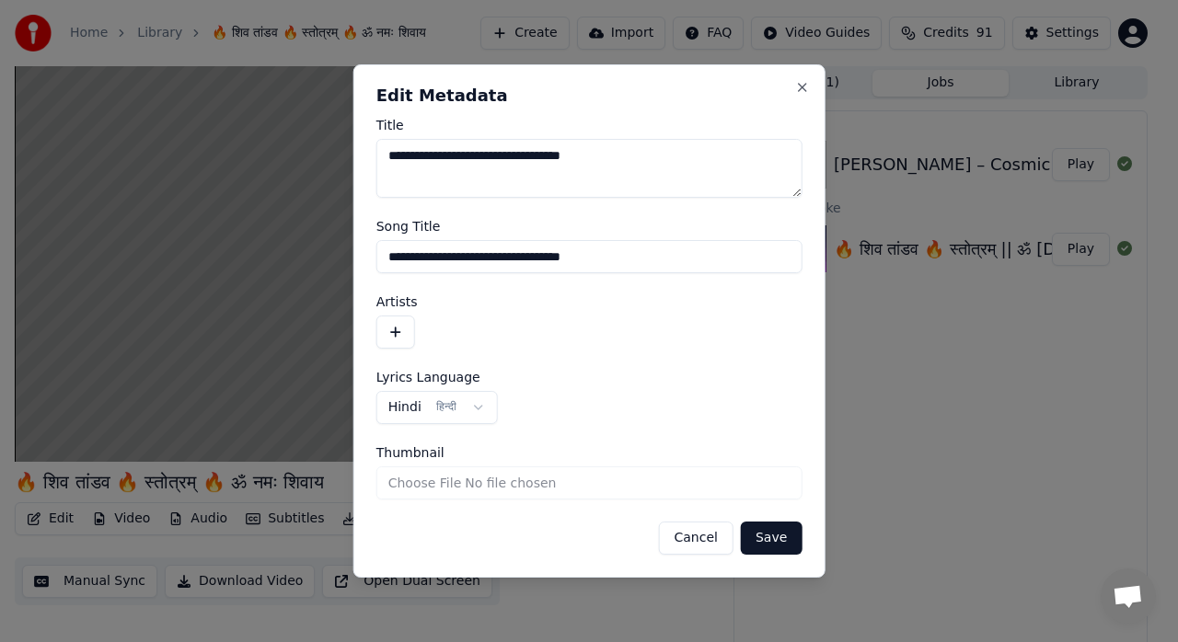
click at [766, 546] on button "Save" at bounding box center [771, 538] width 61 height 33
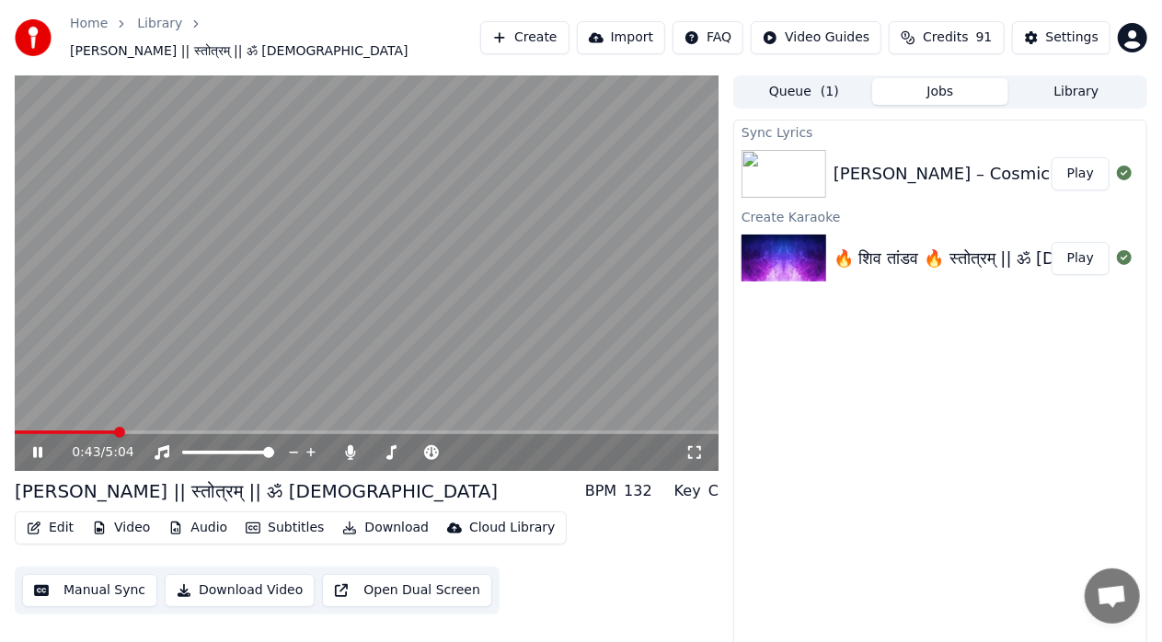
click at [19, 431] on span at bounding box center [65, 433] width 101 height 4
click at [68, 522] on button "Edit" at bounding box center [50, 528] width 62 height 26
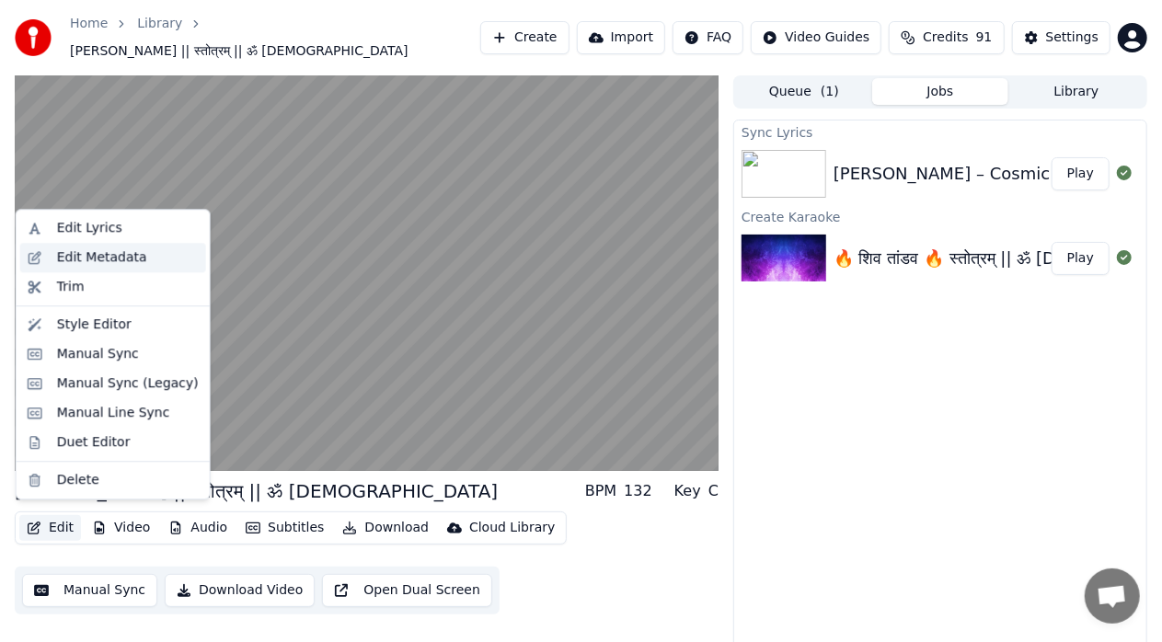
click at [130, 258] on div "Edit Metadata" at bounding box center [102, 257] width 90 height 18
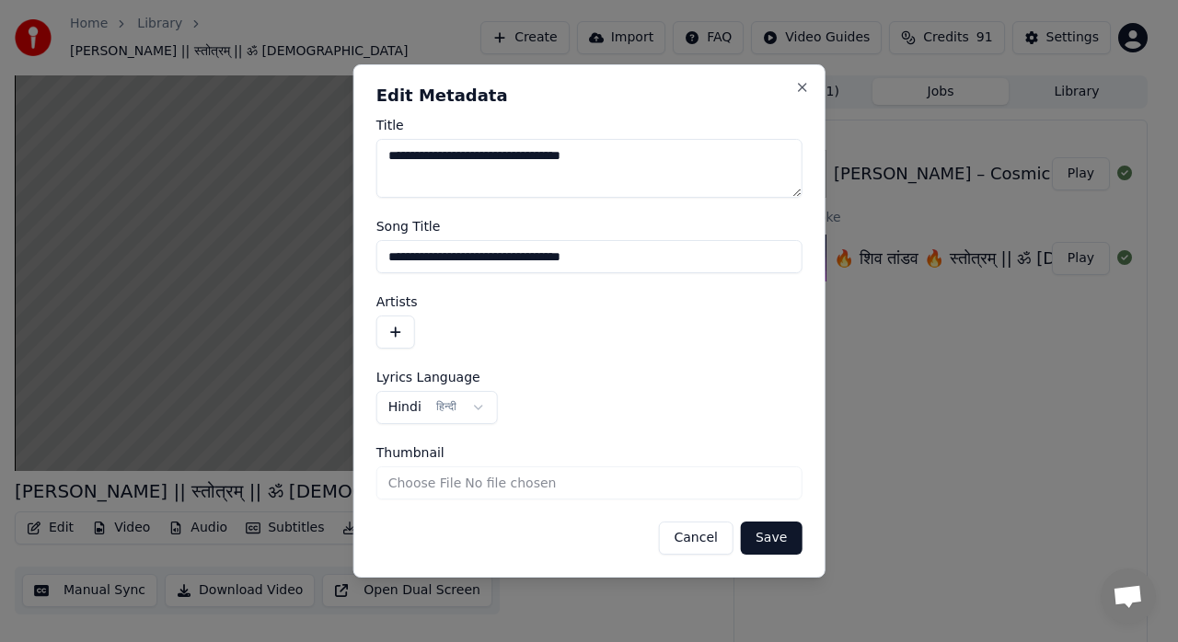
click at [592, 158] on textarea "**********" at bounding box center [589, 168] width 426 height 59
type textarea "**********"
click at [596, 263] on input "**********" at bounding box center [589, 256] width 426 height 33
type input "**********"
drag, startPoint x: 523, startPoint y: 151, endPoint x: 361, endPoint y: 151, distance: 161.9
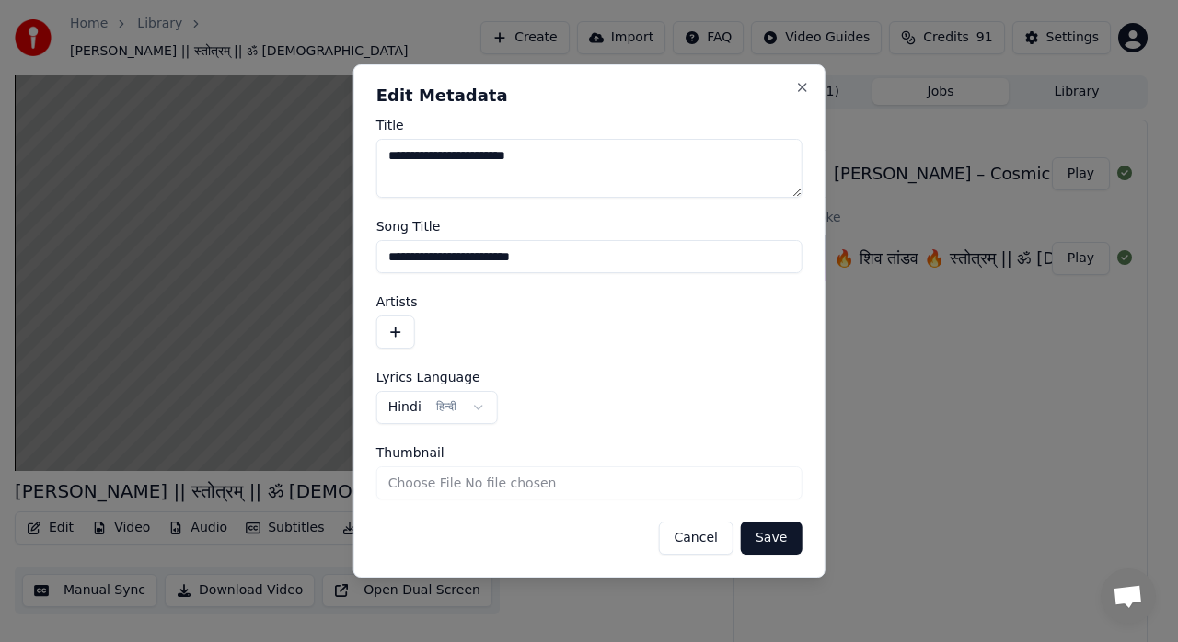
click at [361, 151] on div "**********" at bounding box center [589, 320] width 472 height 513
drag, startPoint x: 517, startPoint y: 257, endPoint x: 350, endPoint y: 254, distance: 167.5
click at [350, 254] on body "**********" at bounding box center [581, 321] width 1162 height 642
click at [443, 145] on textarea "Title" at bounding box center [589, 168] width 426 height 59
paste textarea "**********"
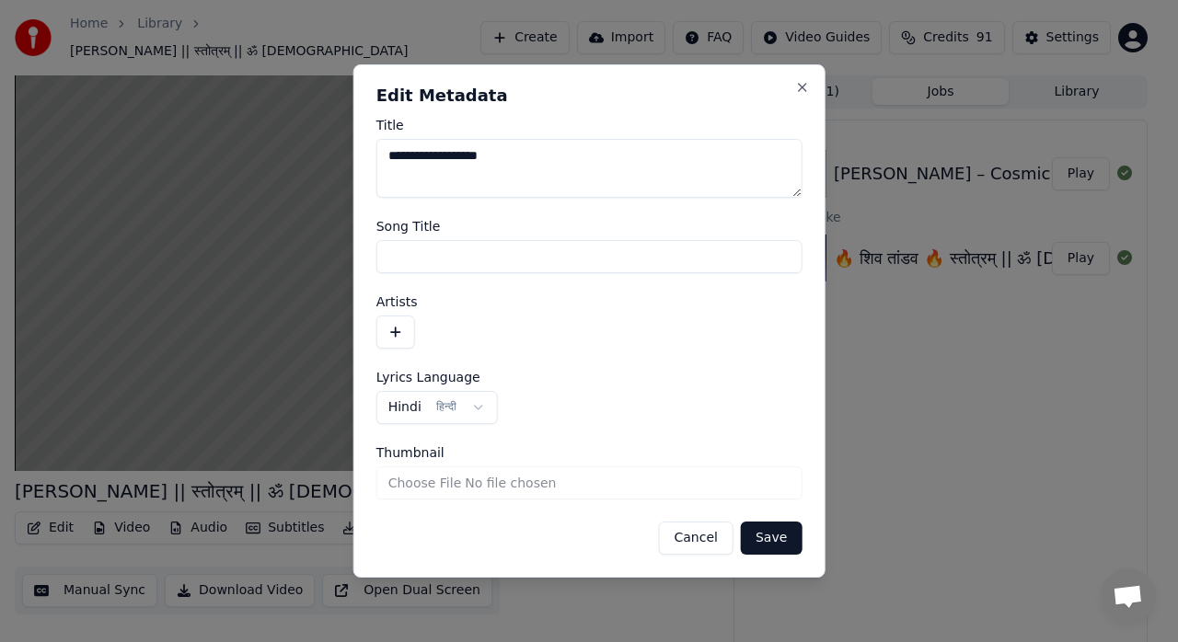
click at [460, 162] on textarea "**********" at bounding box center [589, 168] width 426 height 59
type textarea "**********"
click at [473, 258] on input "Song Title" at bounding box center [589, 256] width 426 height 33
paste input "**********"
click at [458, 255] on input "**********" at bounding box center [589, 256] width 426 height 33
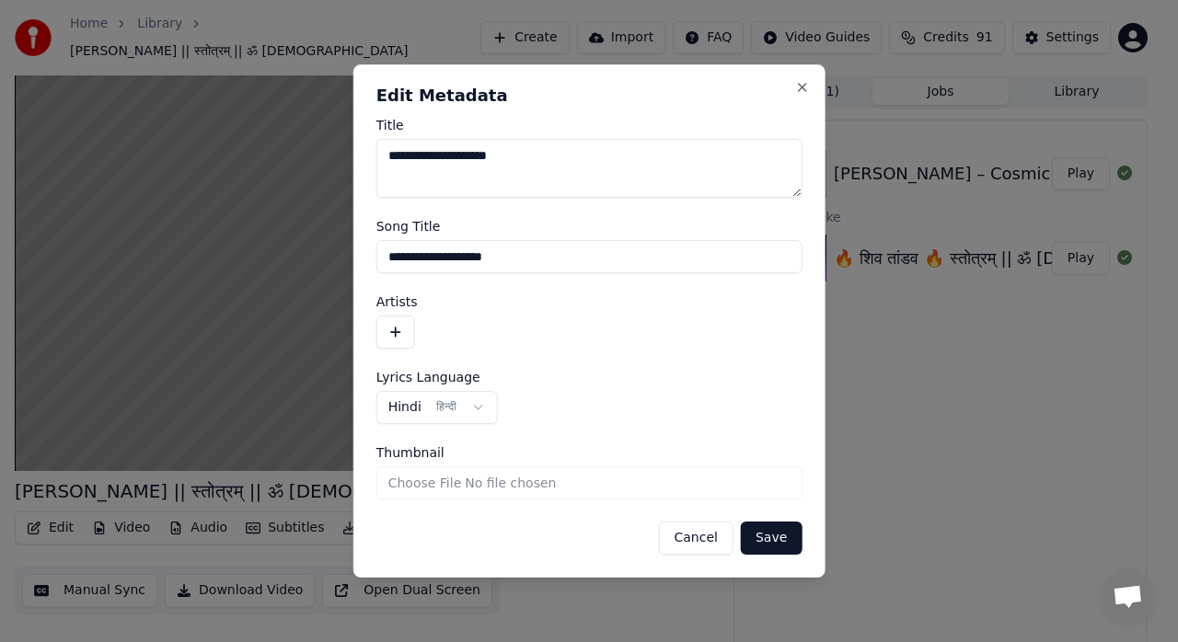
type input "**********"
click at [771, 543] on button "Save" at bounding box center [771, 538] width 61 height 33
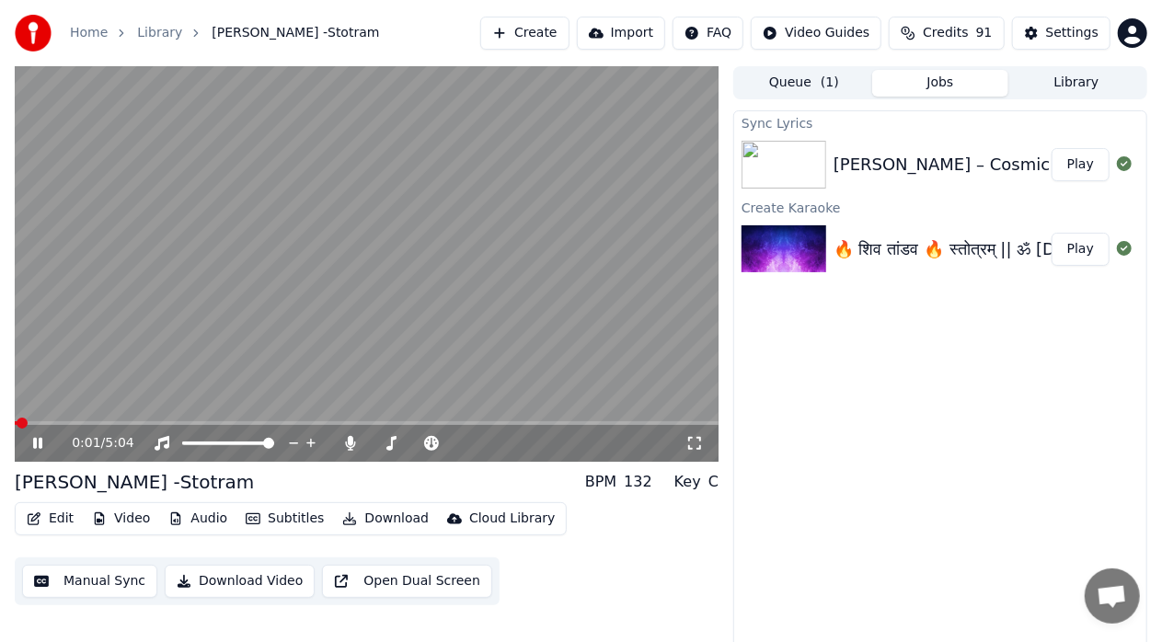
click at [17, 422] on span at bounding box center [16, 423] width 3 height 4
click at [700, 449] on icon at bounding box center [694, 443] width 13 height 13
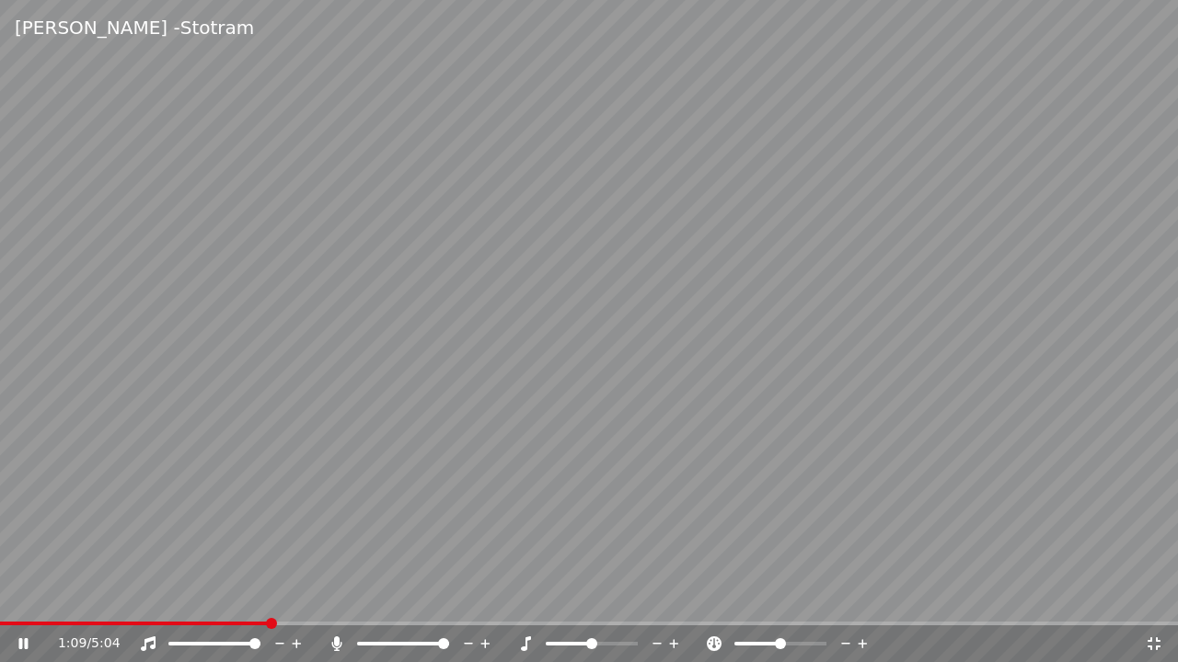
click at [1159, 641] on icon at bounding box center [1154, 644] width 18 height 15
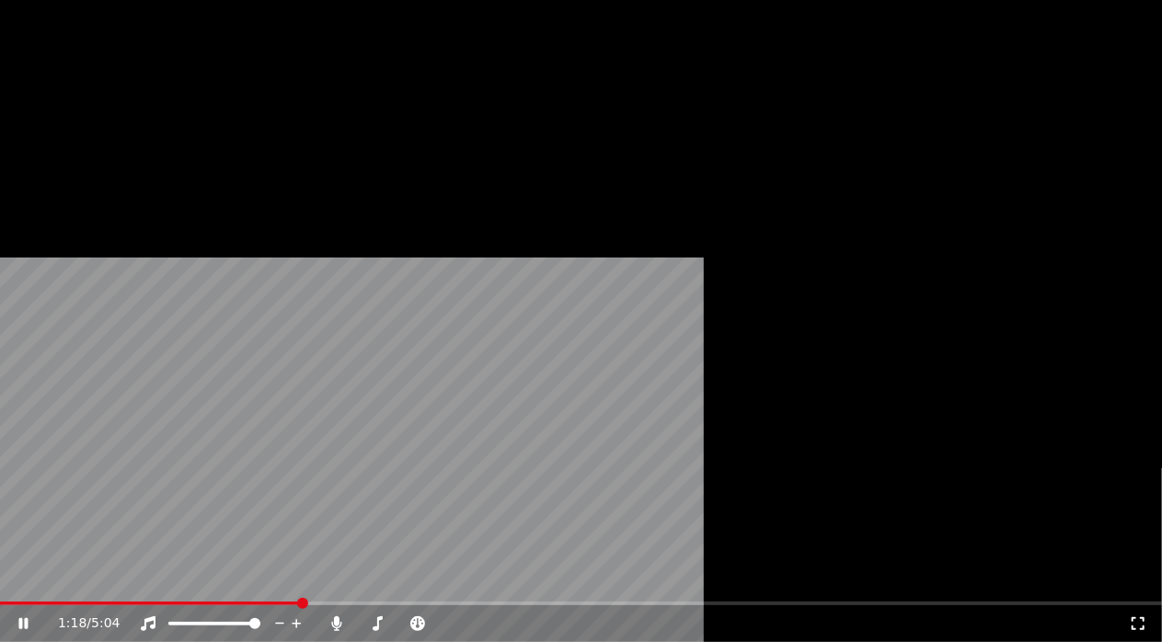
click at [129, 136] on button "Video" at bounding box center [121, 123] width 73 height 26
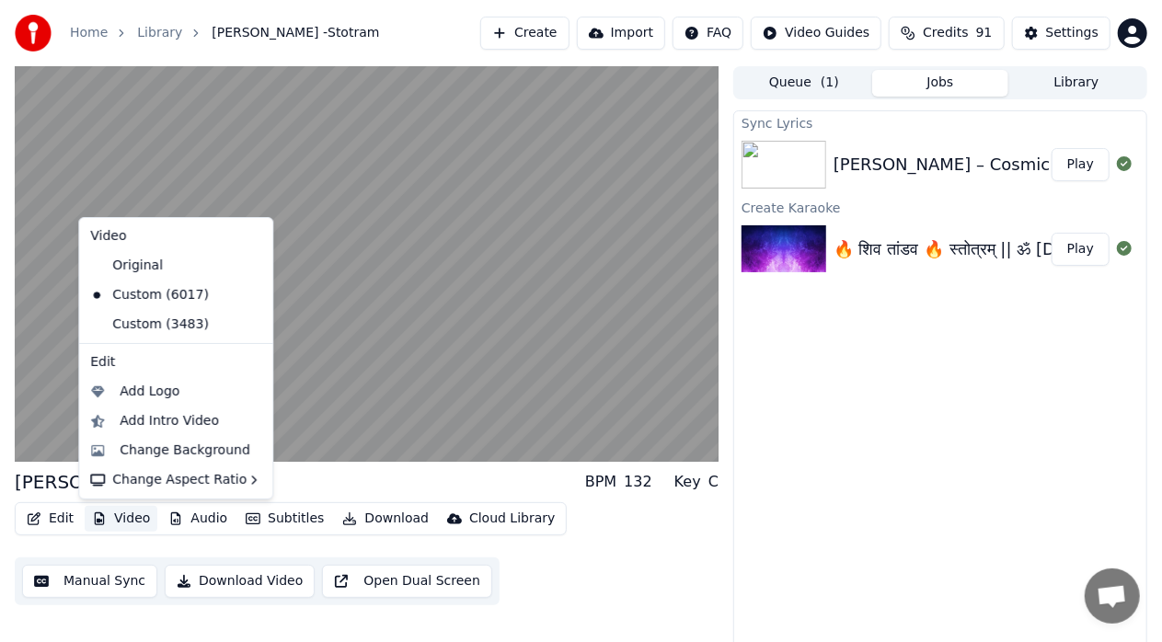
click at [129, 519] on button "Video" at bounding box center [121, 519] width 73 height 26
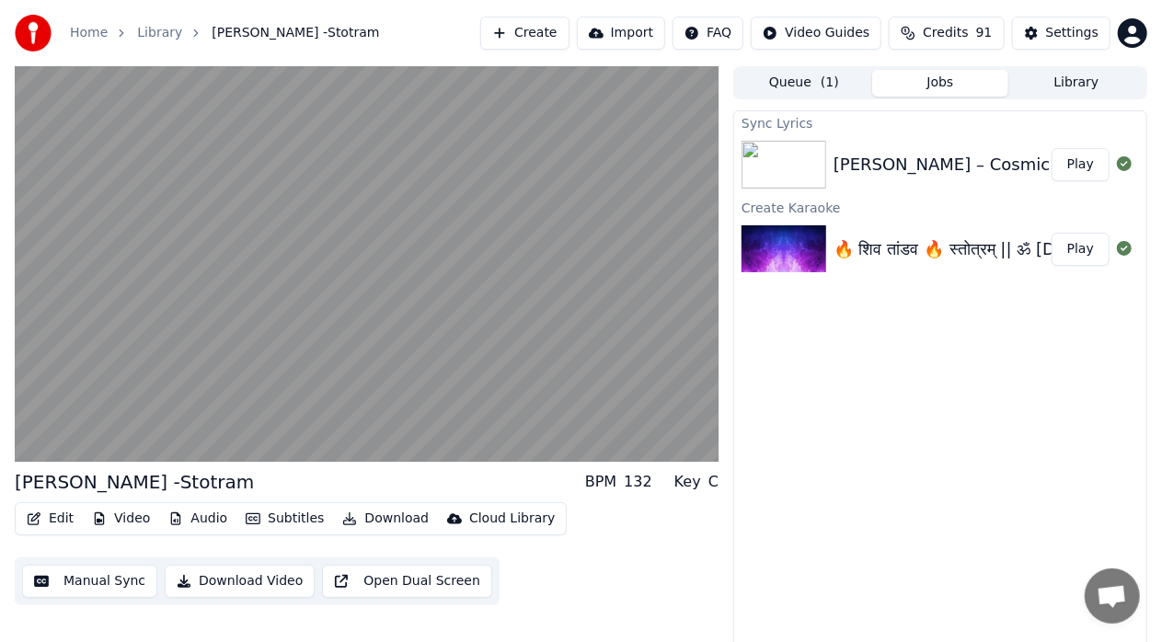
click at [144, 517] on button "Video" at bounding box center [121, 519] width 73 height 26
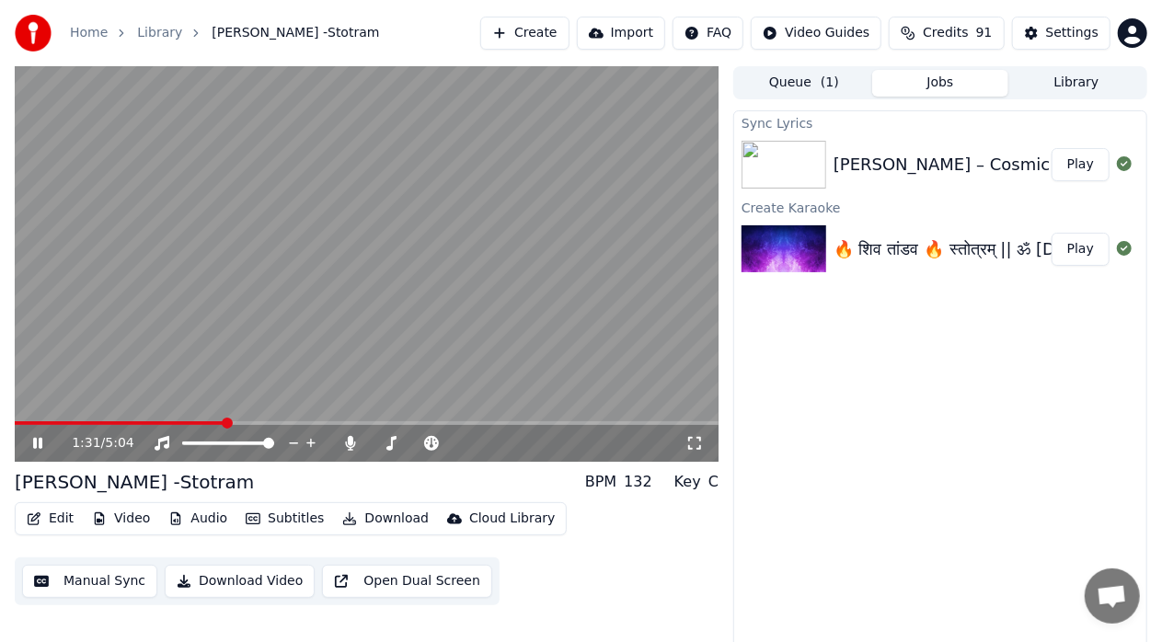
click at [846, 424] on div "Sync Lyrics [PERSON_NAME] – Cosmic Dance of Destruction Play Create Karaoke 🔥 […" at bounding box center [940, 383] width 414 height 546
click at [691, 447] on icon at bounding box center [694, 443] width 18 height 15
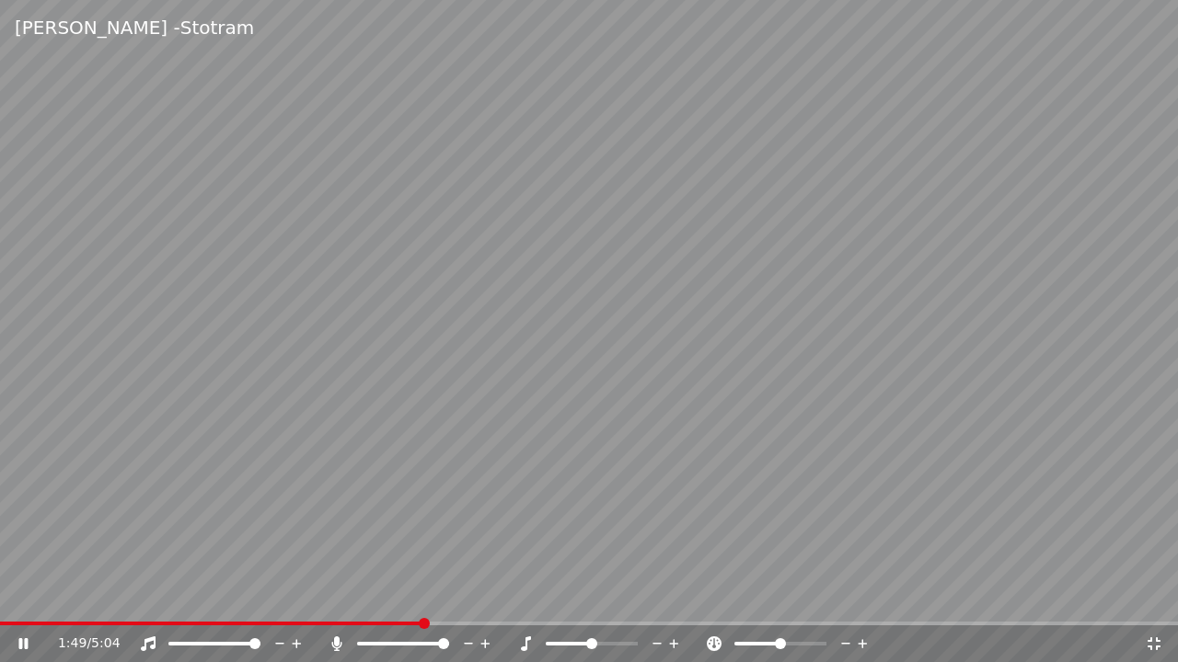
click at [1161, 641] on icon at bounding box center [1154, 644] width 18 height 15
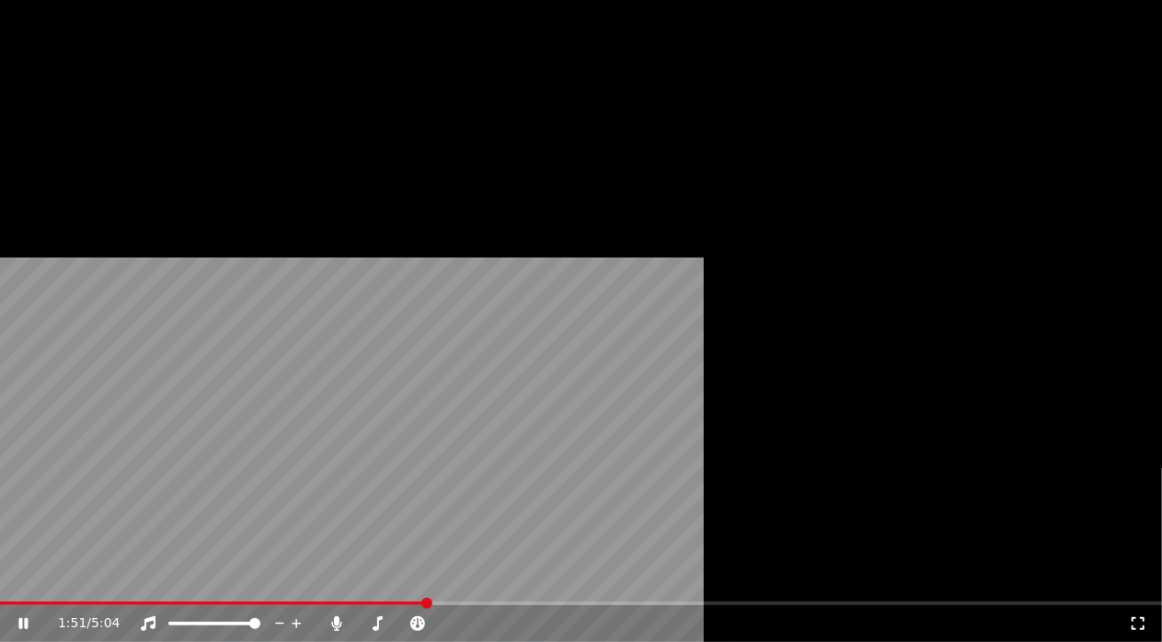
click at [126, 136] on button "Video" at bounding box center [121, 123] width 73 height 26
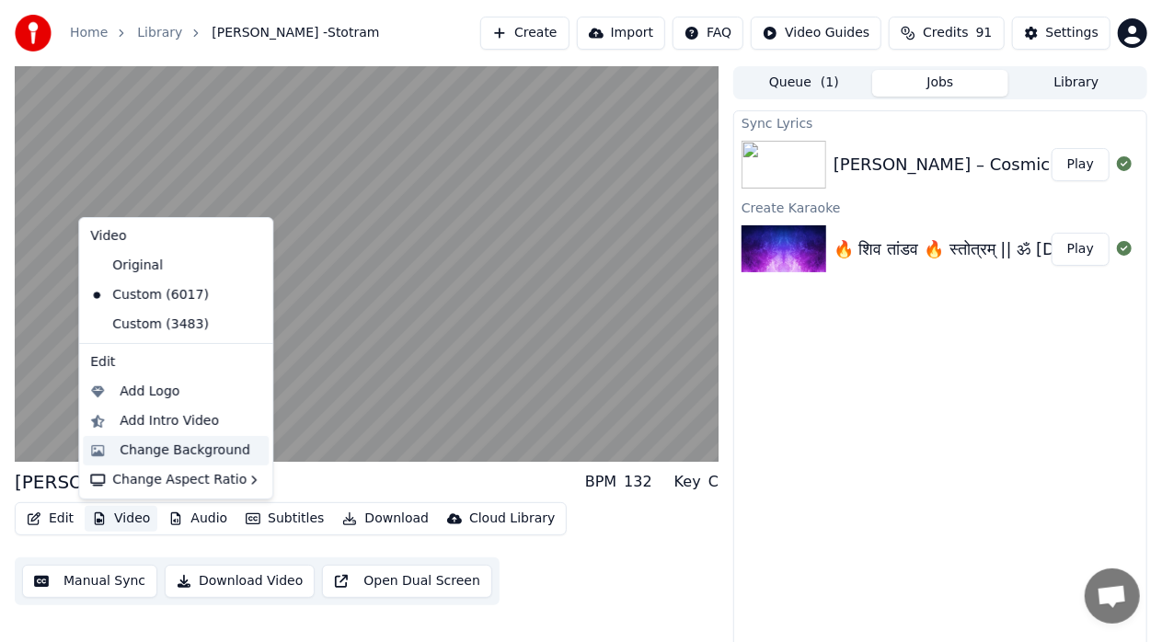
click at [169, 458] on div "Change Background" at bounding box center [185, 451] width 131 height 18
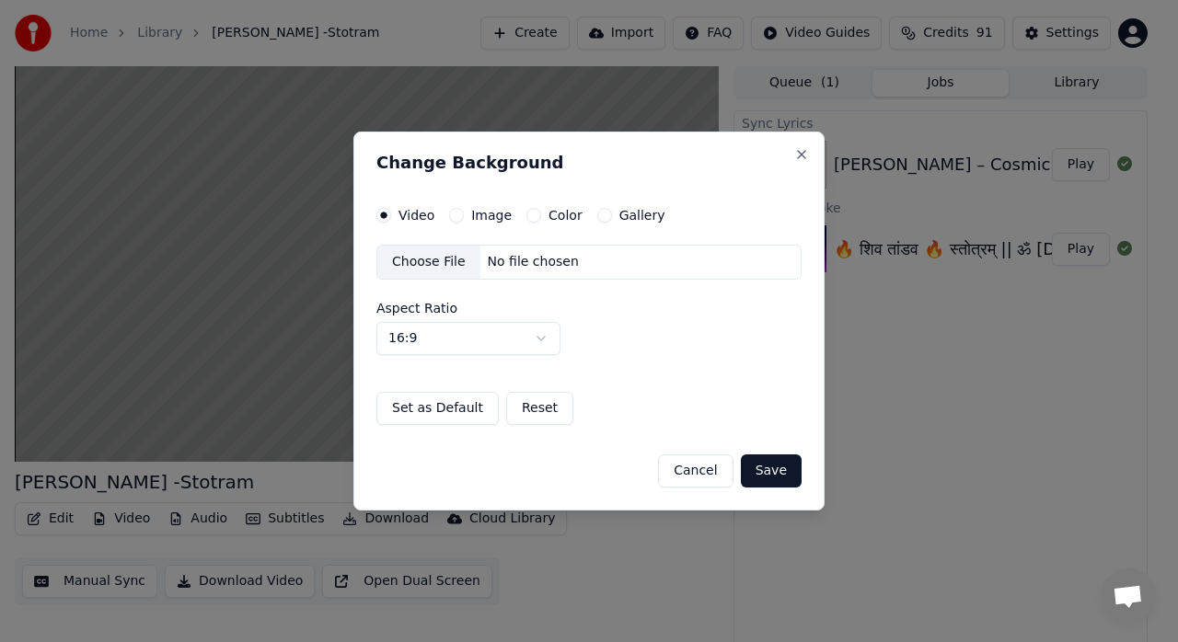
click at [449, 270] on div "Choose File" at bounding box center [428, 262] width 103 height 33
click at [708, 477] on button "Cancel" at bounding box center [695, 470] width 75 height 33
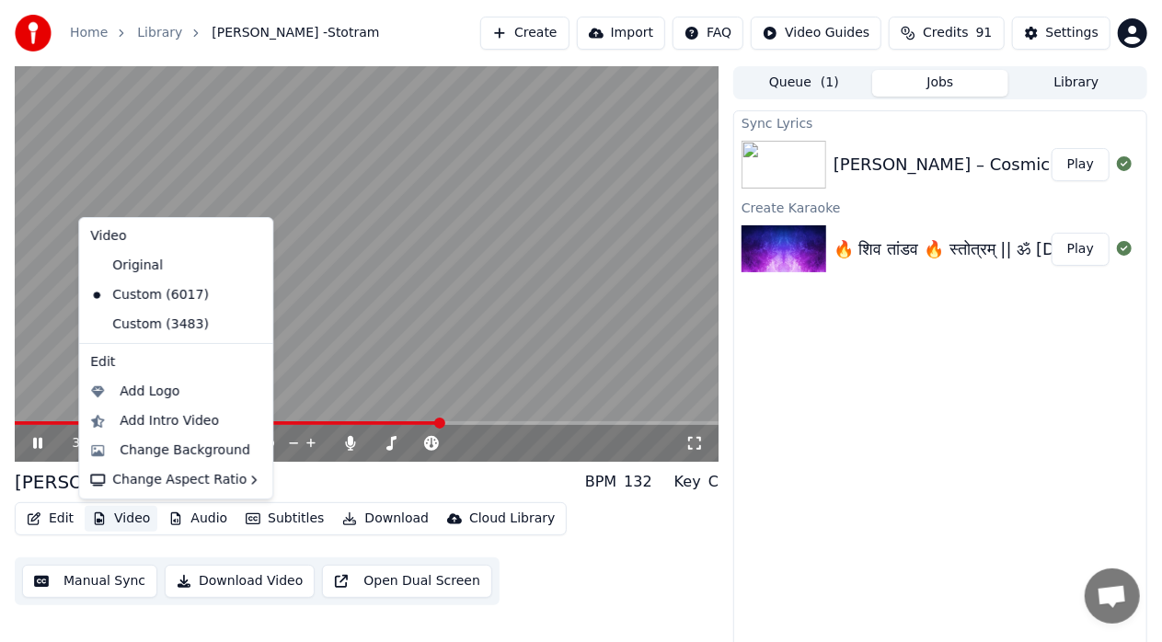
click at [122, 523] on button "Video" at bounding box center [121, 519] width 73 height 26
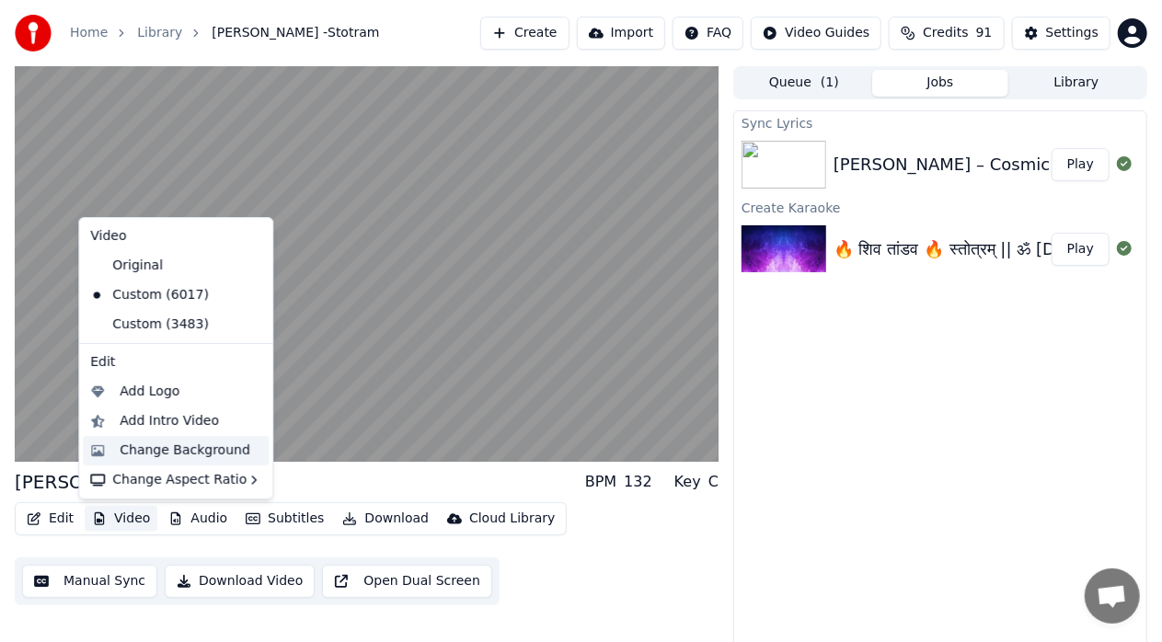
click at [169, 445] on div "Change Background" at bounding box center [185, 451] width 131 height 18
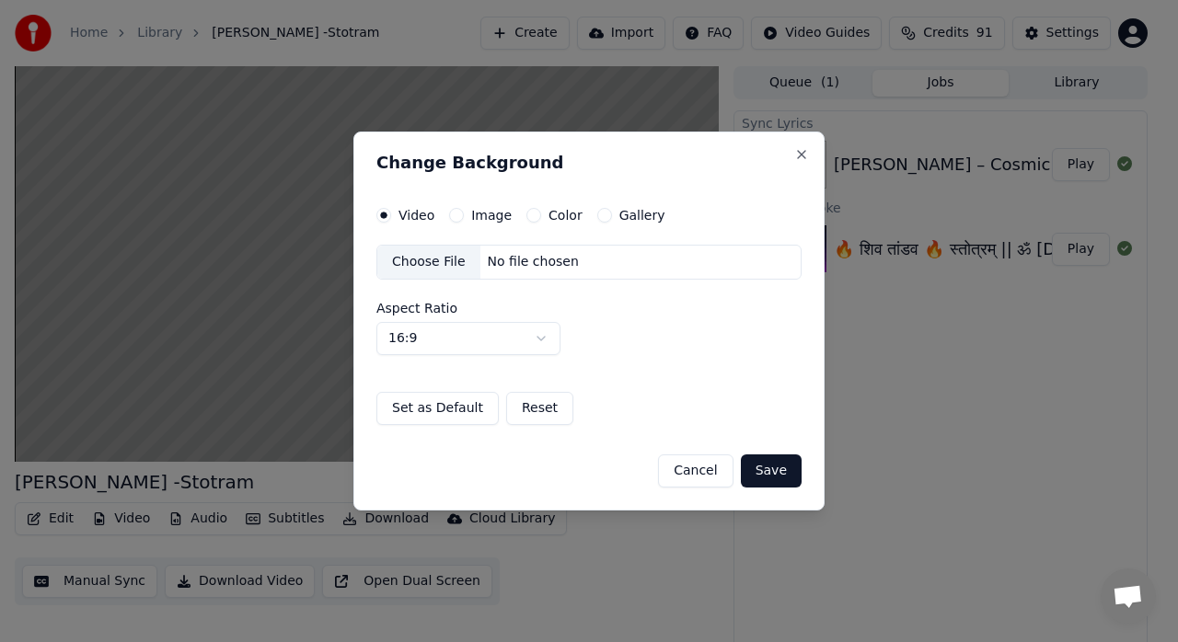
click at [431, 265] on div "Choose File" at bounding box center [428, 262] width 103 height 33
click at [762, 467] on button "Save" at bounding box center [771, 470] width 61 height 33
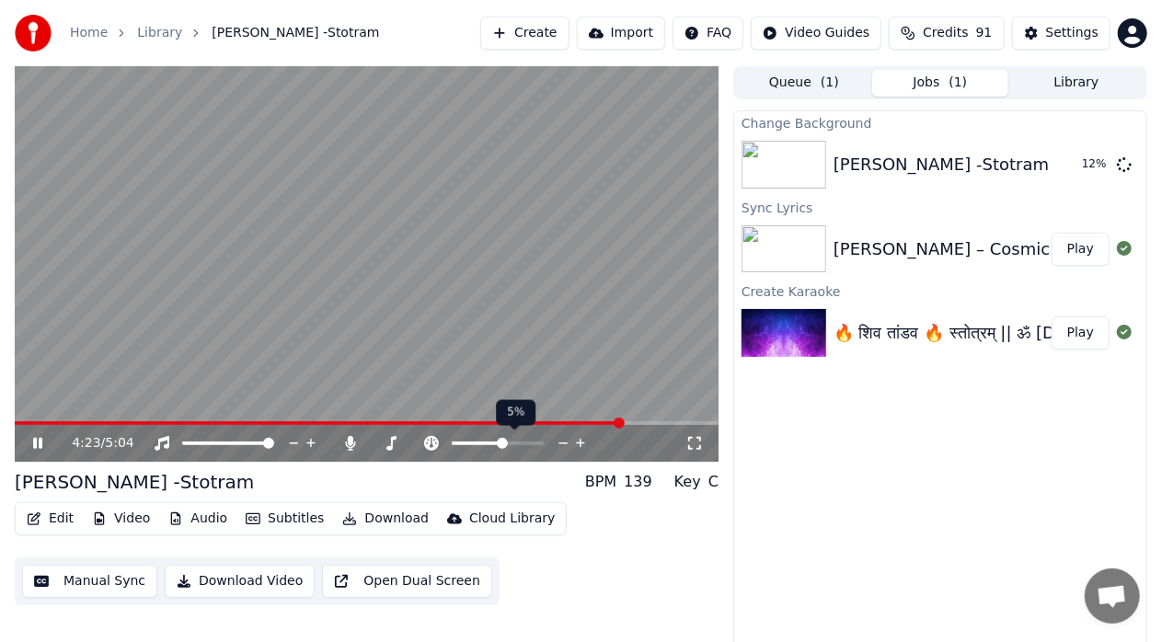
click at [502, 442] on span at bounding box center [502, 443] width 11 height 11
click at [500, 442] on span at bounding box center [500, 443] width 11 height 11
click at [564, 340] on video at bounding box center [367, 264] width 704 height 396
click at [38, 420] on video at bounding box center [367, 264] width 704 height 396
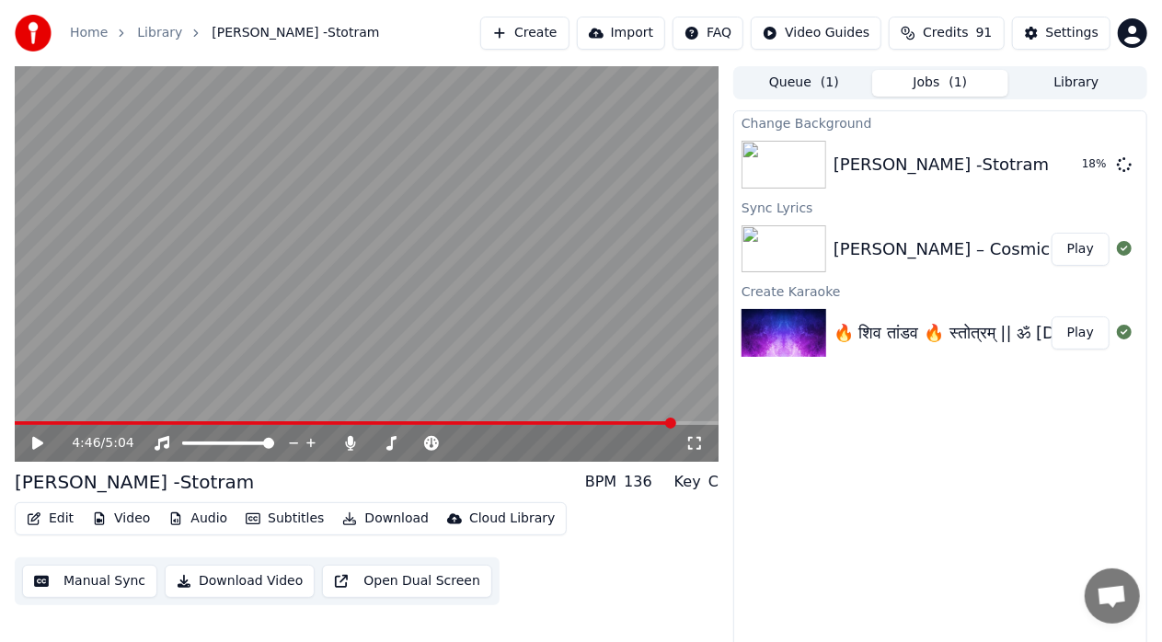
click at [34, 420] on video at bounding box center [367, 264] width 704 height 396
click at [44, 443] on icon at bounding box center [50, 443] width 42 height 15
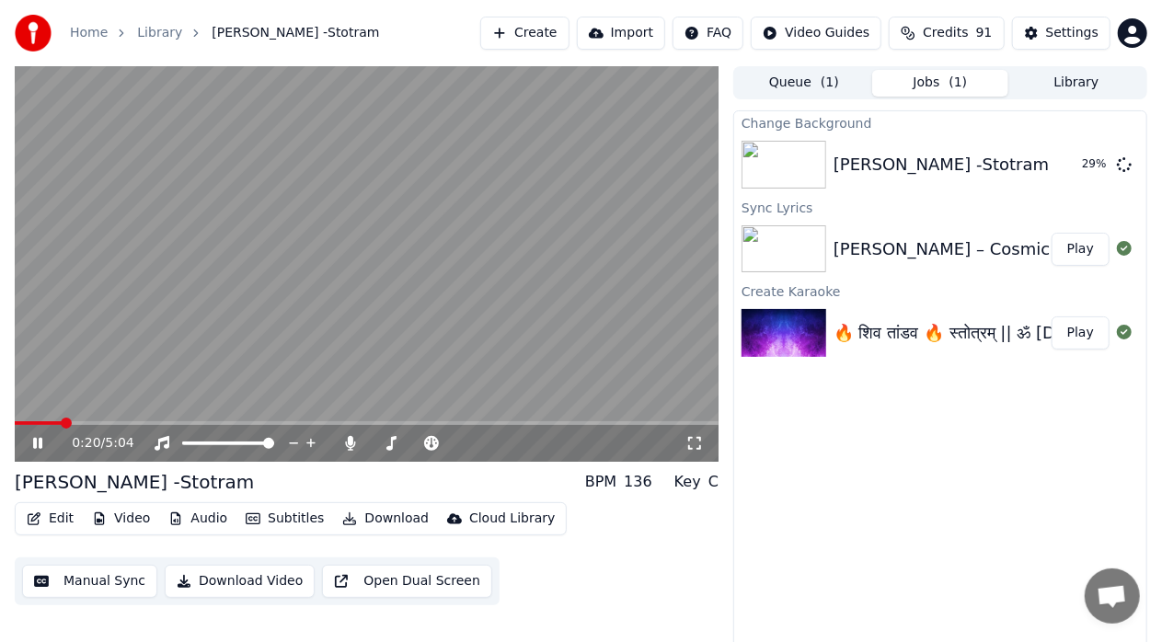
click at [694, 442] on icon at bounding box center [694, 443] width 18 height 15
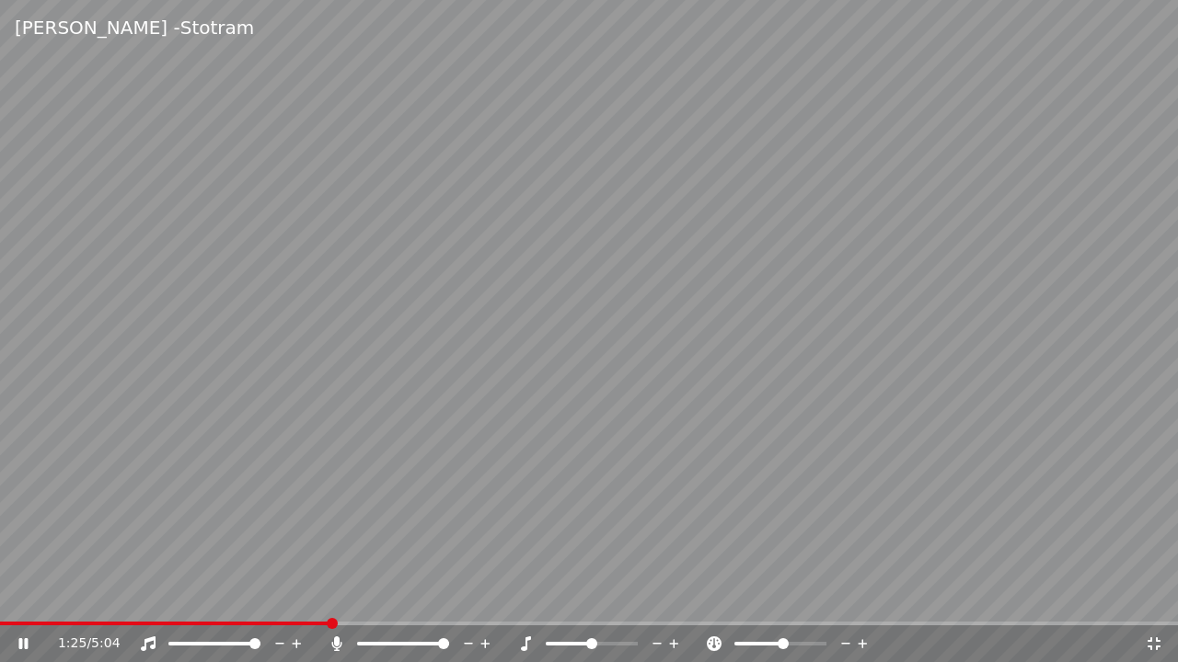
click at [1161, 641] on icon at bounding box center [1154, 644] width 18 height 15
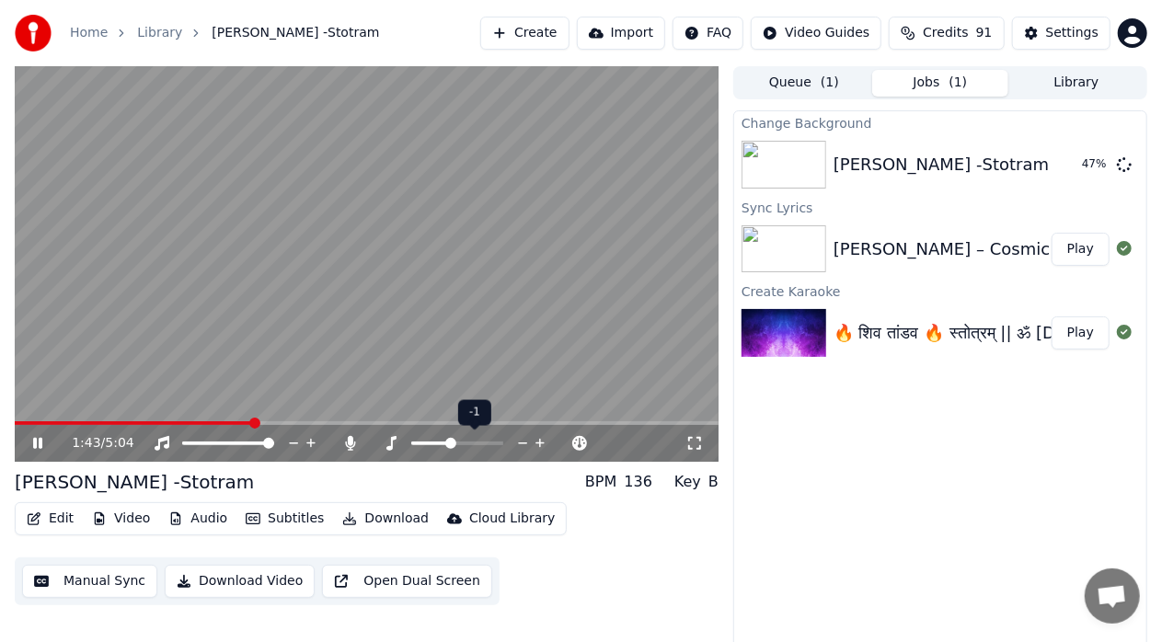
click at [452, 445] on span at bounding box center [450, 443] width 11 height 11
click at [460, 445] on div at bounding box center [474, 443] width 148 height 18
click at [447, 446] on span at bounding box center [450, 443] width 11 height 11
click at [433, 449] on span at bounding box center [436, 443] width 11 height 11
click at [454, 443] on span at bounding box center [457, 443] width 11 height 11
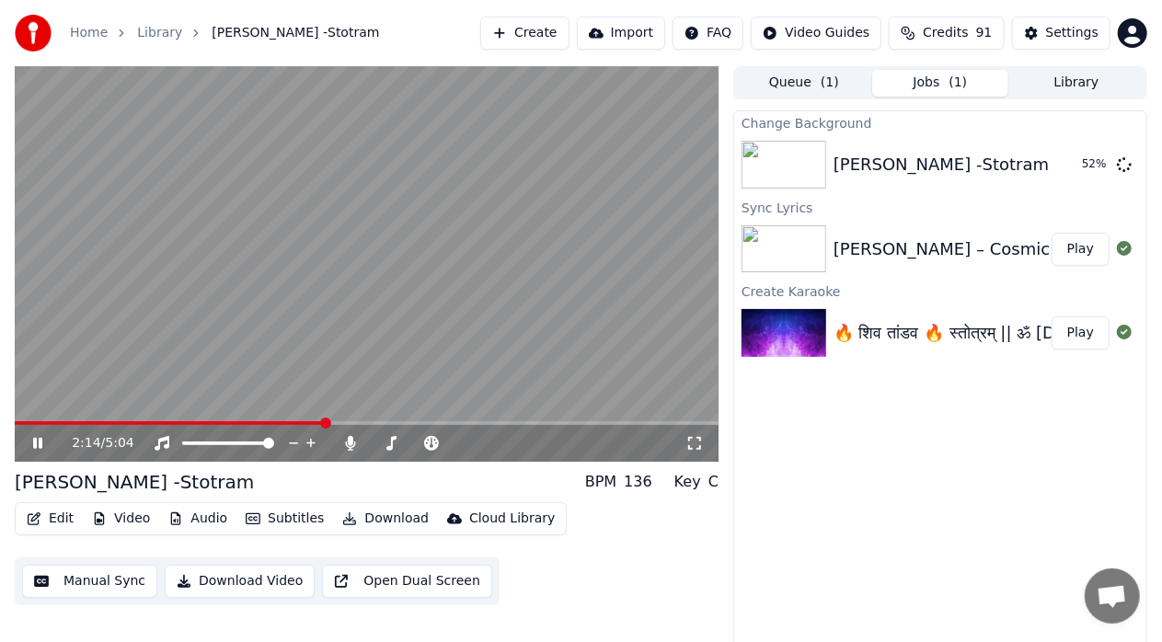
click at [769, 475] on div "Change Background [PERSON_NAME] -Stotram 52 % Sync Lyrics [PERSON_NAME] – Cosmi…" at bounding box center [940, 383] width 414 height 546
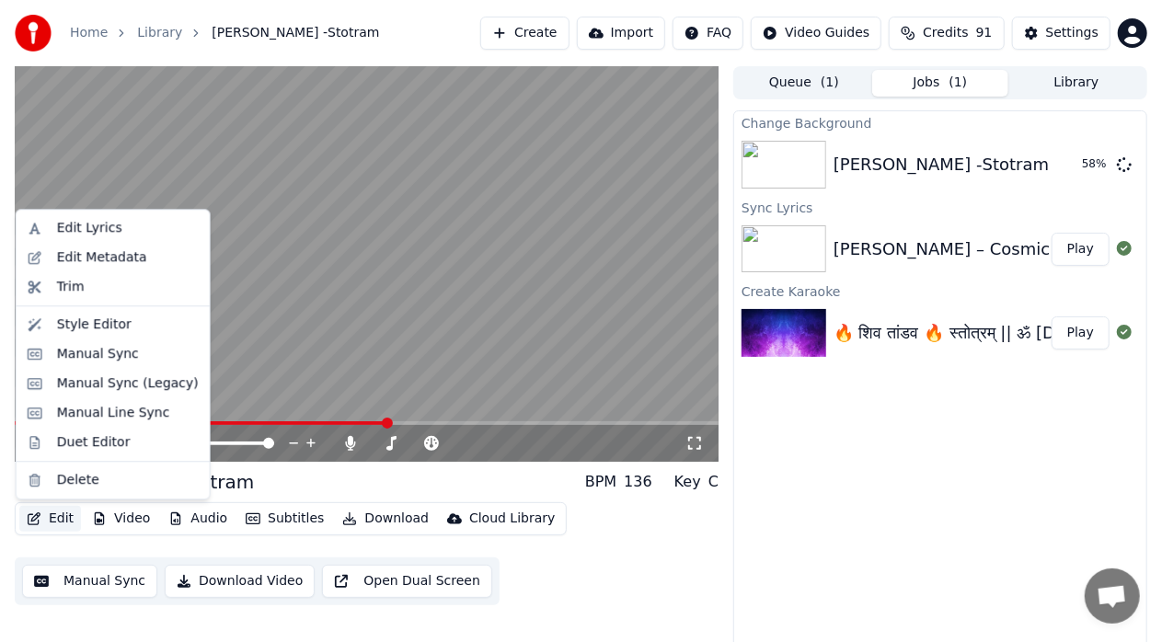
click at [54, 523] on button "Edit" at bounding box center [50, 519] width 62 height 26
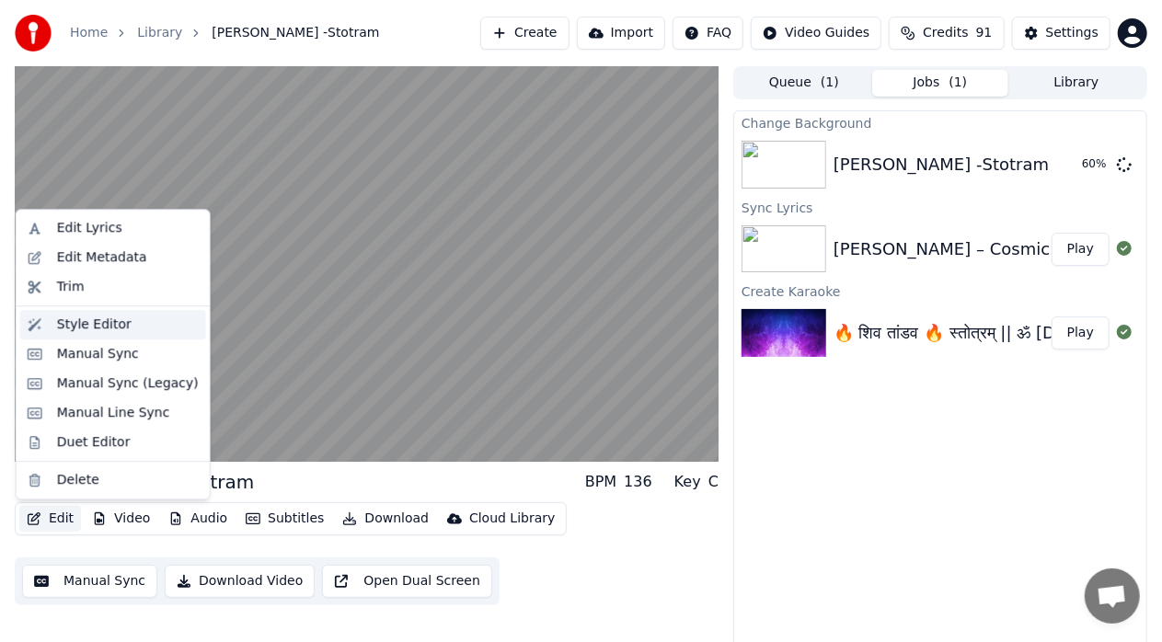
click at [105, 329] on div "Style Editor" at bounding box center [94, 325] width 75 height 18
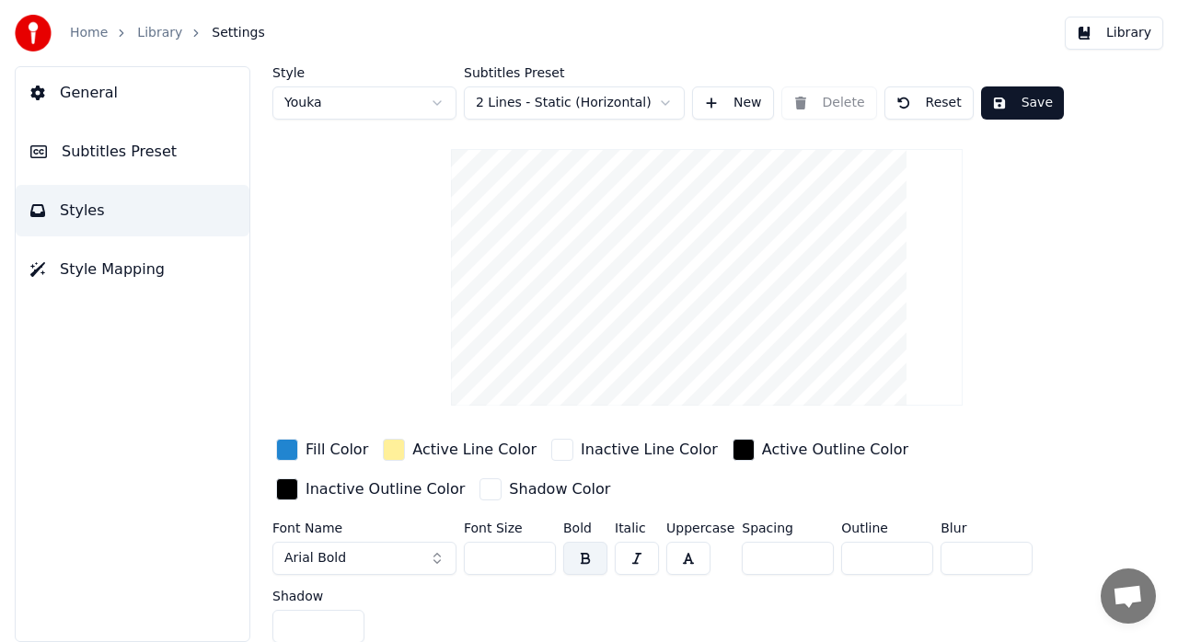
scroll to position [6, 0]
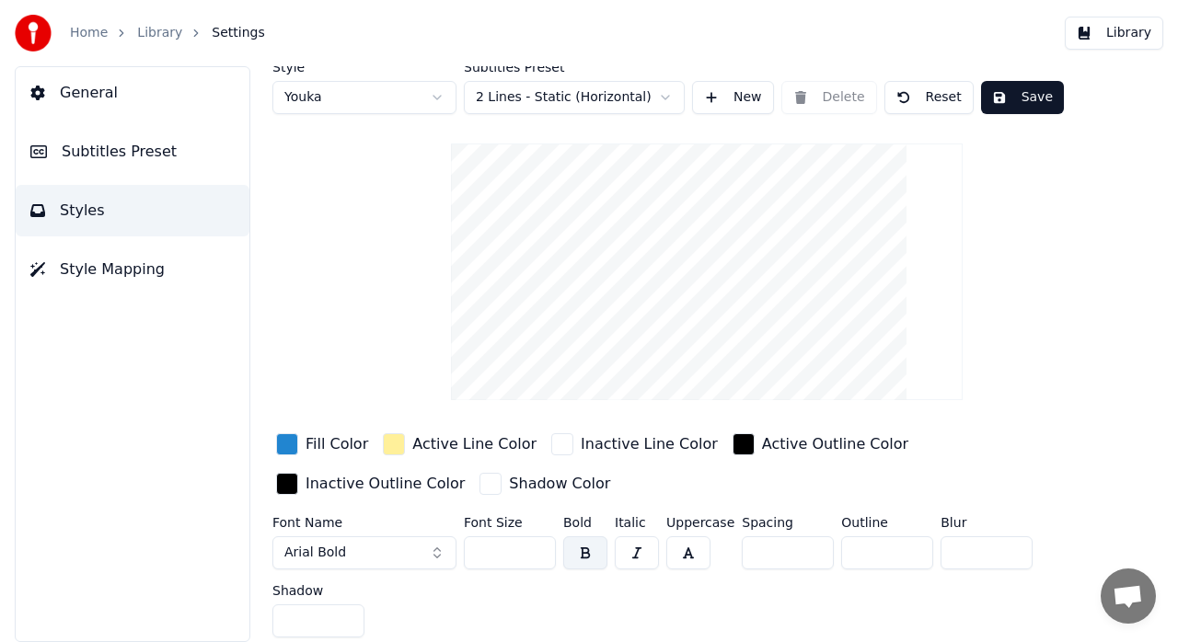
click at [661, 98] on html "Home Library Settings Library General Subtitles Preset Styles Style Mapping Sty…" at bounding box center [589, 321] width 1178 height 642
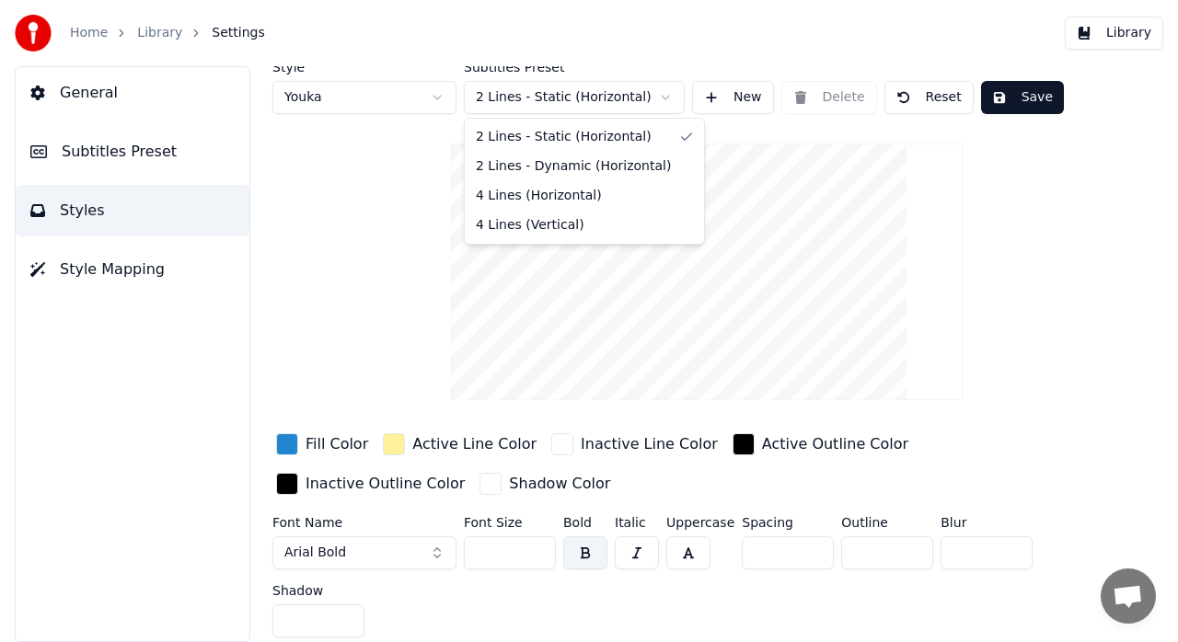
click at [661, 98] on html "Home Library Settings Library General Subtitles Preset Styles Style Mapping Sty…" at bounding box center [589, 321] width 1178 height 642
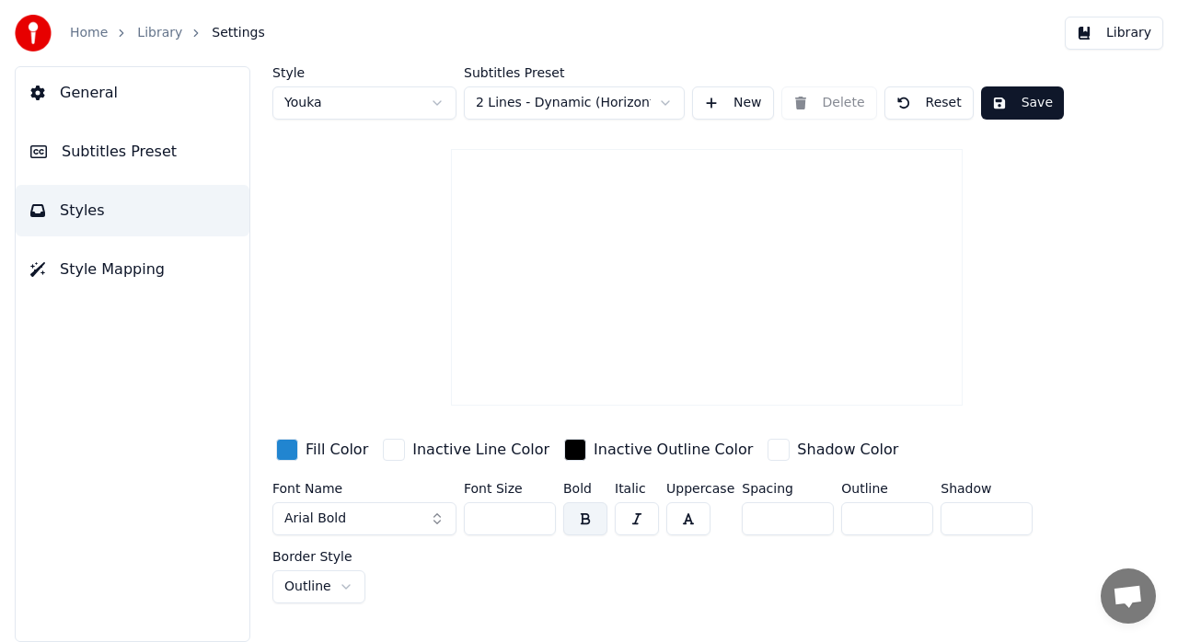
scroll to position [0, 0]
click at [998, 243] on div "Style Youka Subtitles Preset 2 Lines - Dynamic (Horizontal) New Delete Reset Sa…" at bounding box center [706, 334] width 869 height 537
click at [1019, 107] on button "Save" at bounding box center [1022, 102] width 83 height 33
click at [141, 145] on span "Subtitles Preset" at bounding box center [119, 152] width 115 height 22
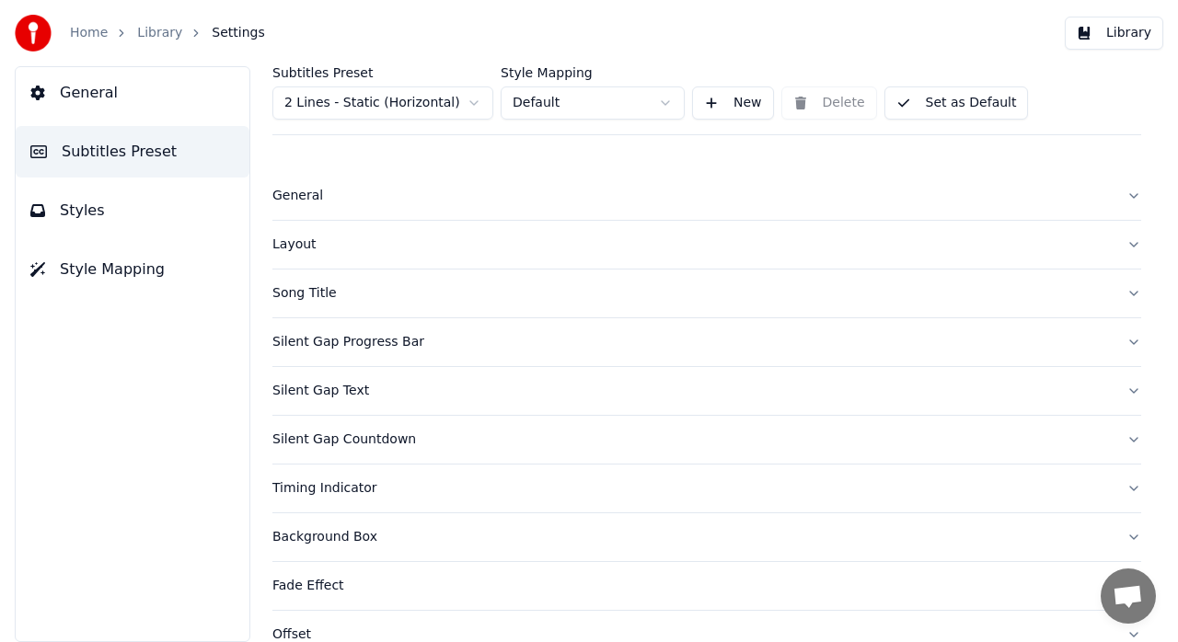
click at [1110, 195] on button "General" at bounding box center [706, 196] width 869 height 48
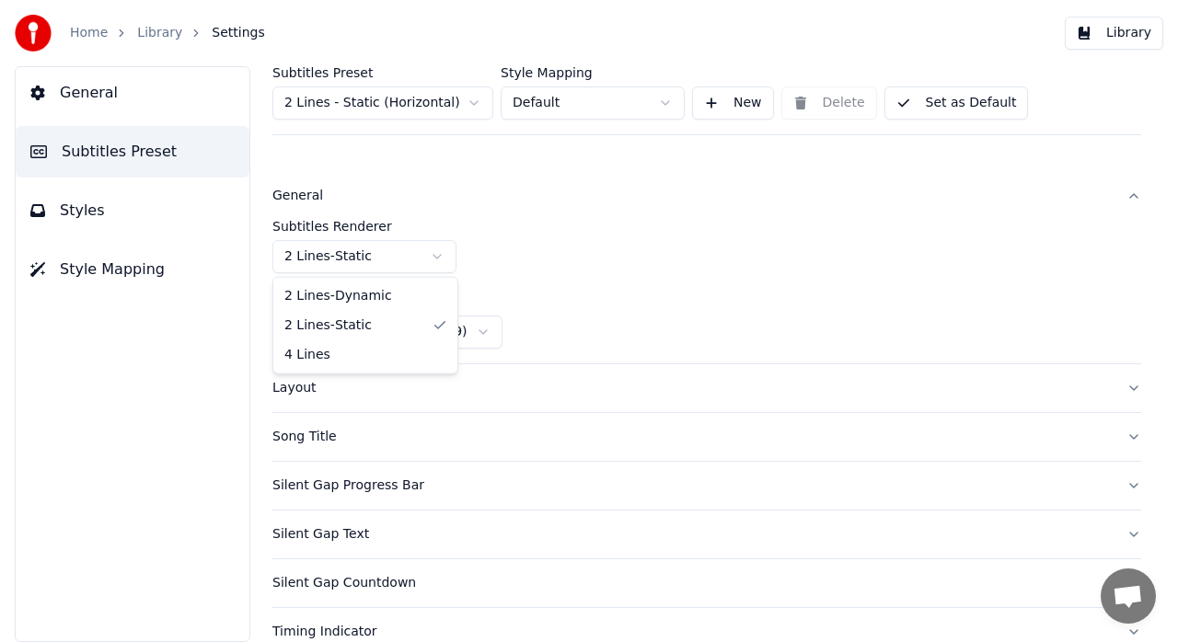
click at [438, 260] on html "Home Library Settings Library General Subtitles Preset Styles Style Mapping Sub…" at bounding box center [589, 321] width 1178 height 642
click at [741, 250] on div "Subtitles Renderer 2 Lines - Dynamic" at bounding box center [706, 246] width 869 height 53
click at [1123, 380] on button "Layout" at bounding box center [706, 388] width 869 height 48
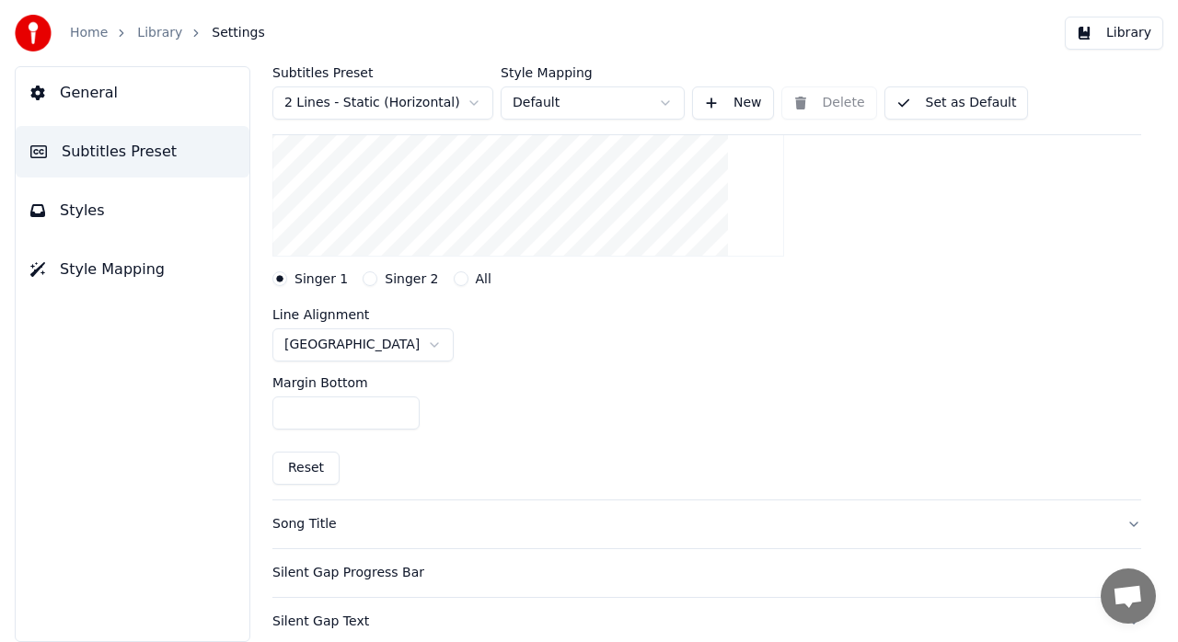
scroll to position [311, 0]
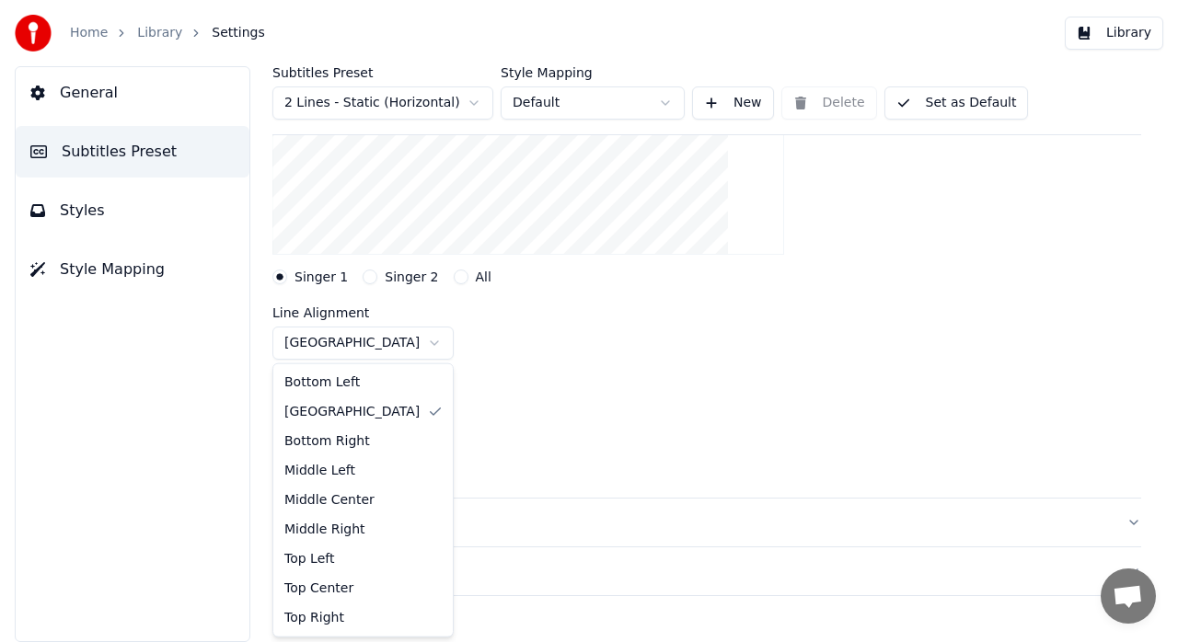
click at [385, 343] on html "Home Library Settings Library General Subtitles Preset Styles Style Mapping Sub…" at bounding box center [589, 321] width 1178 height 642
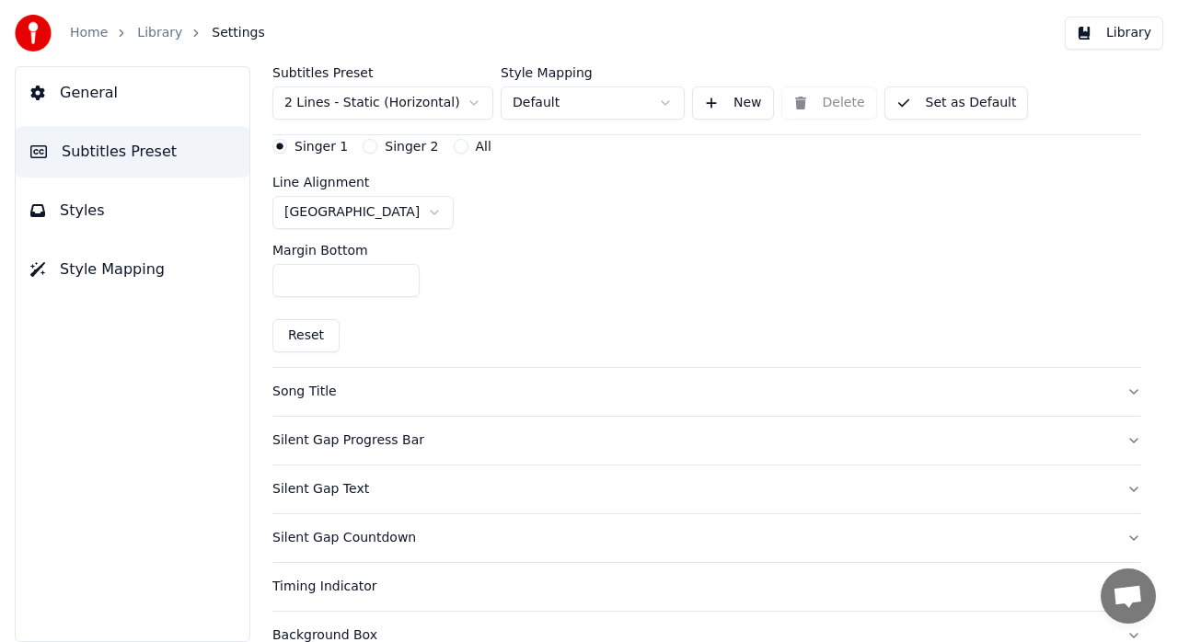
scroll to position [445, 0]
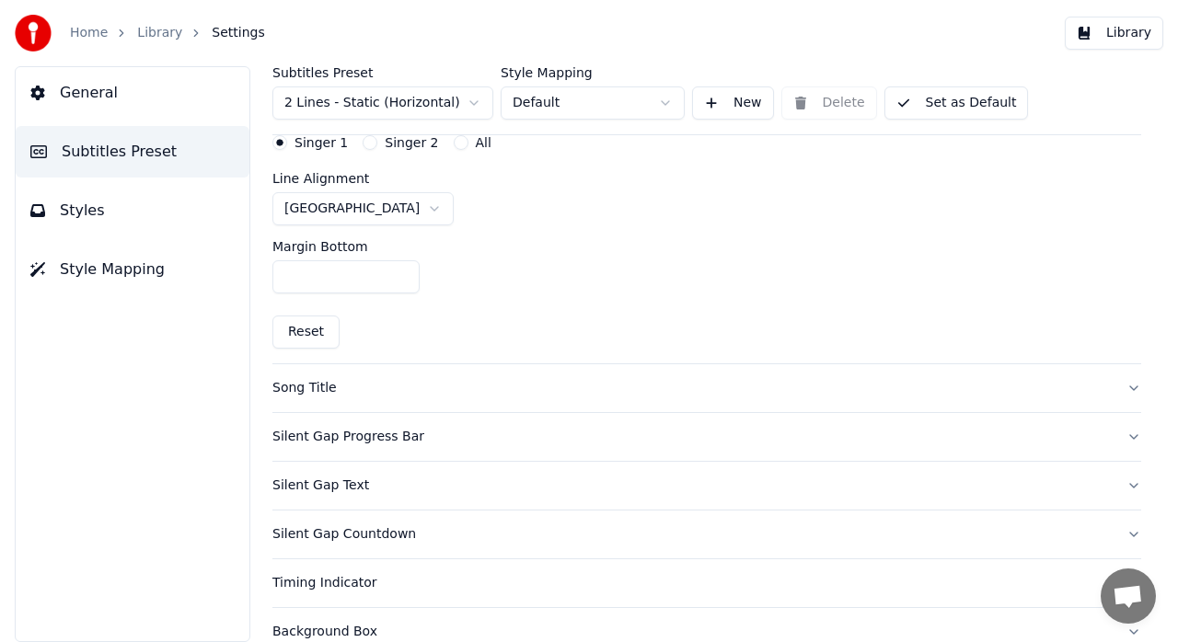
drag, startPoint x: 1175, startPoint y: 383, endPoint x: 1177, endPoint y: 442, distance: 58.9
click at [1177, 442] on html "Home Library Settings Library General Subtitles Preset Styles Style Mapping Sub…" at bounding box center [589, 321] width 1178 height 642
click at [309, 274] on input "***" at bounding box center [345, 276] width 147 height 33
type input "***"
click at [530, 251] on div "Margin Bottom ***" at bounding box center [706, 266] width 869 height 83
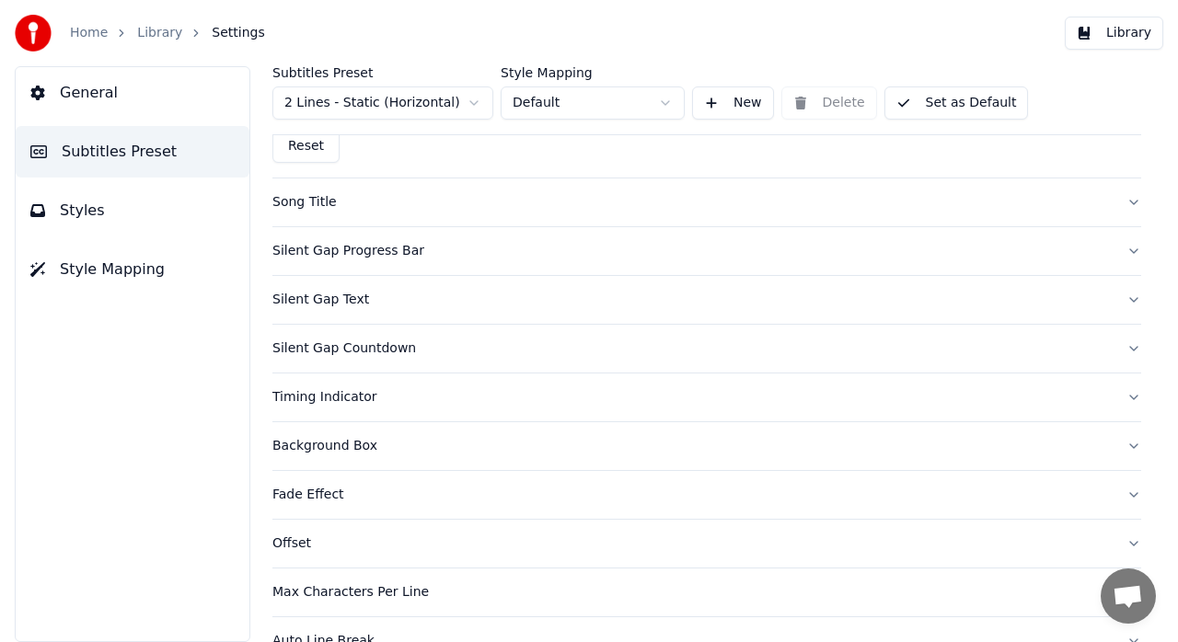
scroll to position [636, 0]
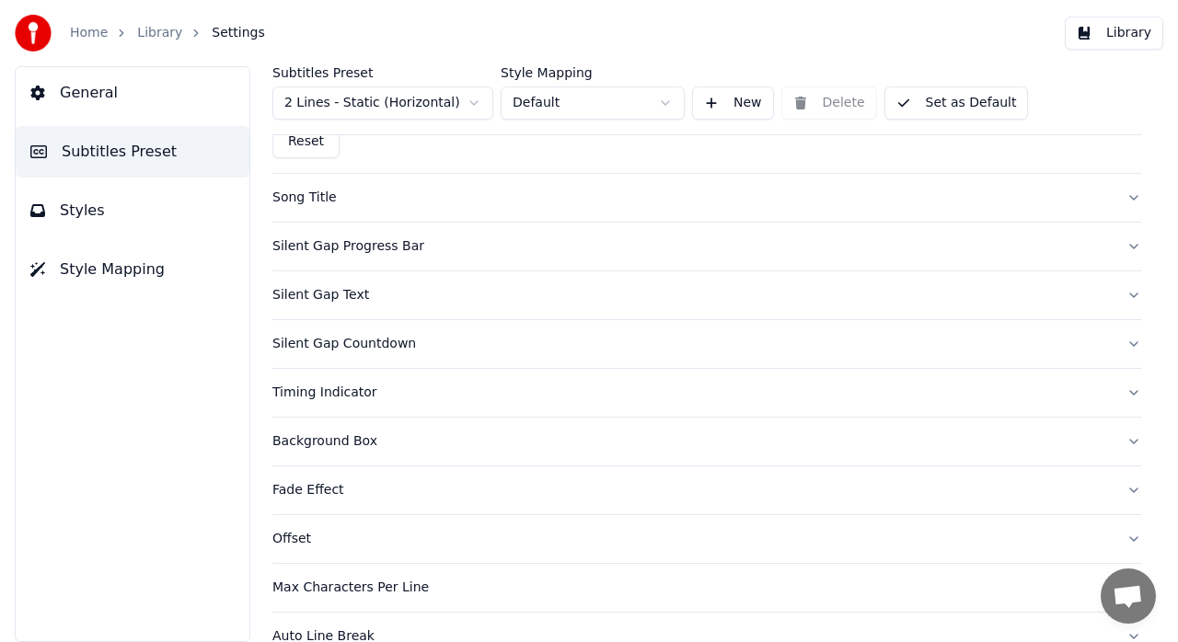
click at [1120, 190] on button "Song Title" at bounding box center [706, 198] width 869 height 48
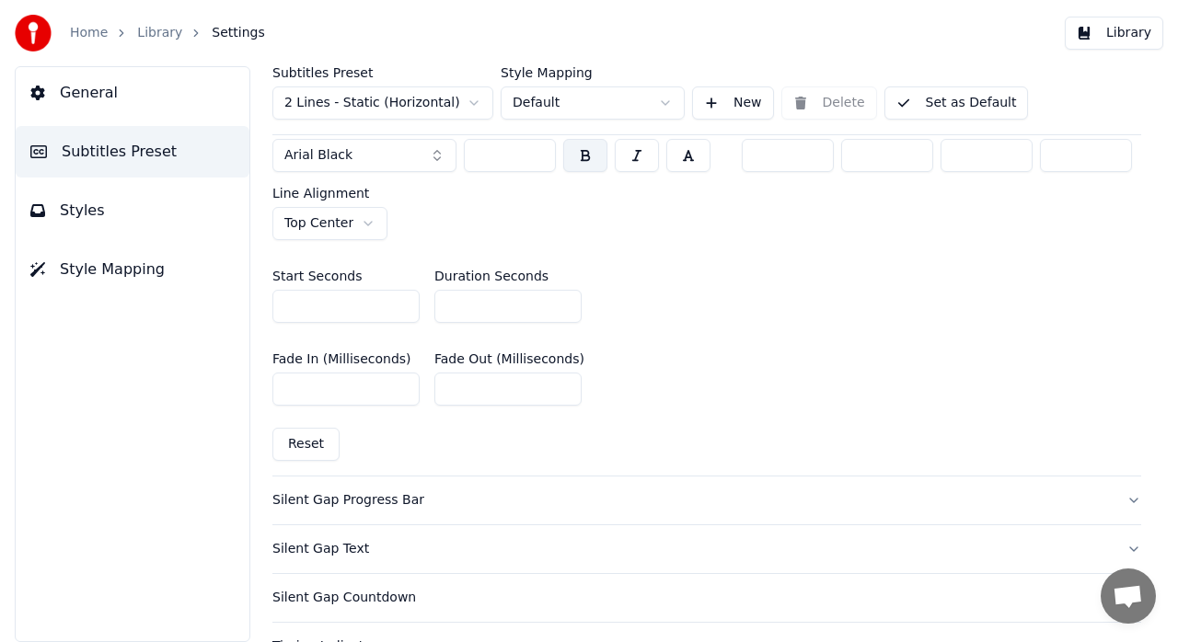
scroll to position [852, 0]
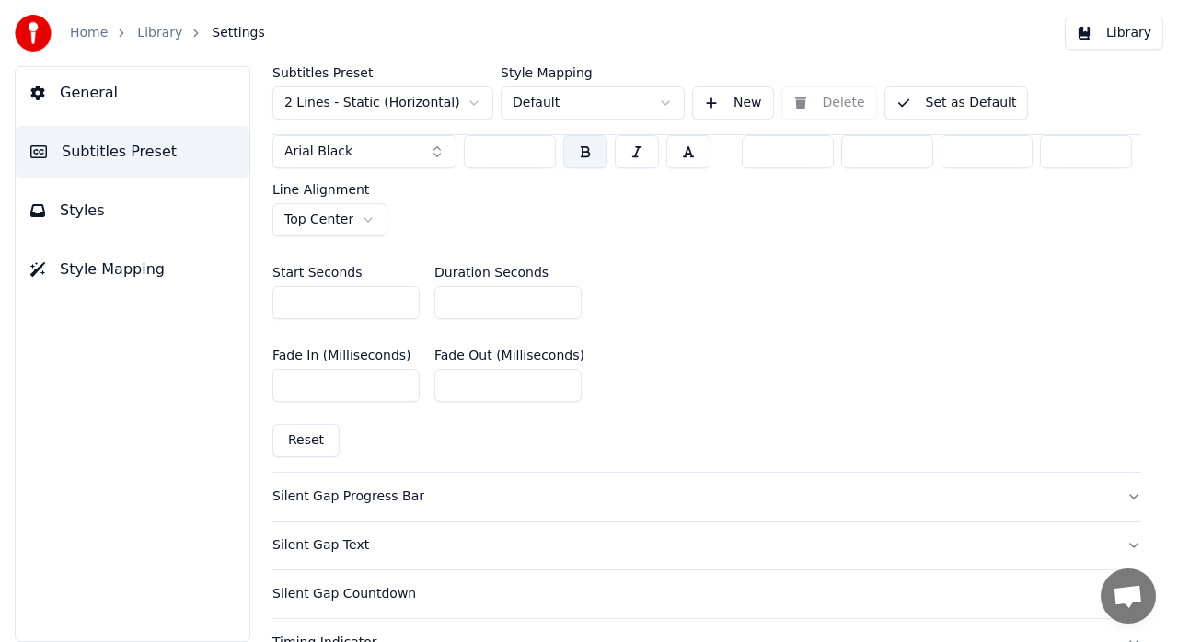
click at [484, 303] on input "*" at bounding box center [507, 302] width 147 height 33
click at [569, 293] on input "*" at bounding box center [507, 302] width 147 height 33
type input "*"
click at [569, 293] on input "*" at bounding box center [507, 302] width 147 height 33
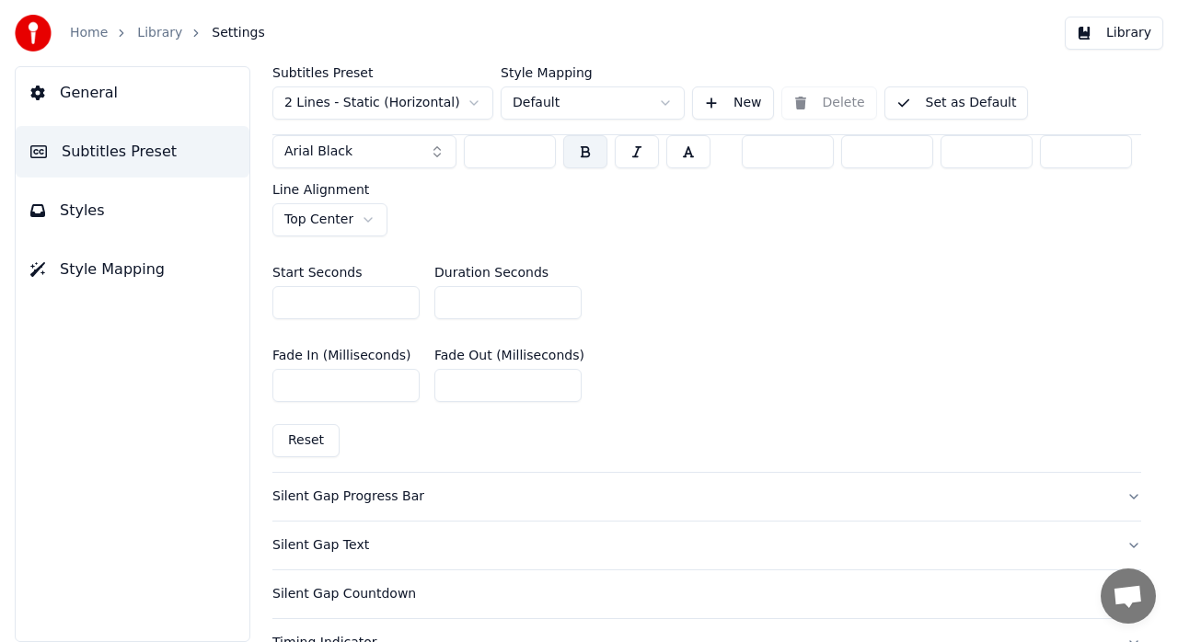
click at [654, 316] on div "Start Seconds * Duration Seconds *" at bounding box center [706, 292] width 869 height 83
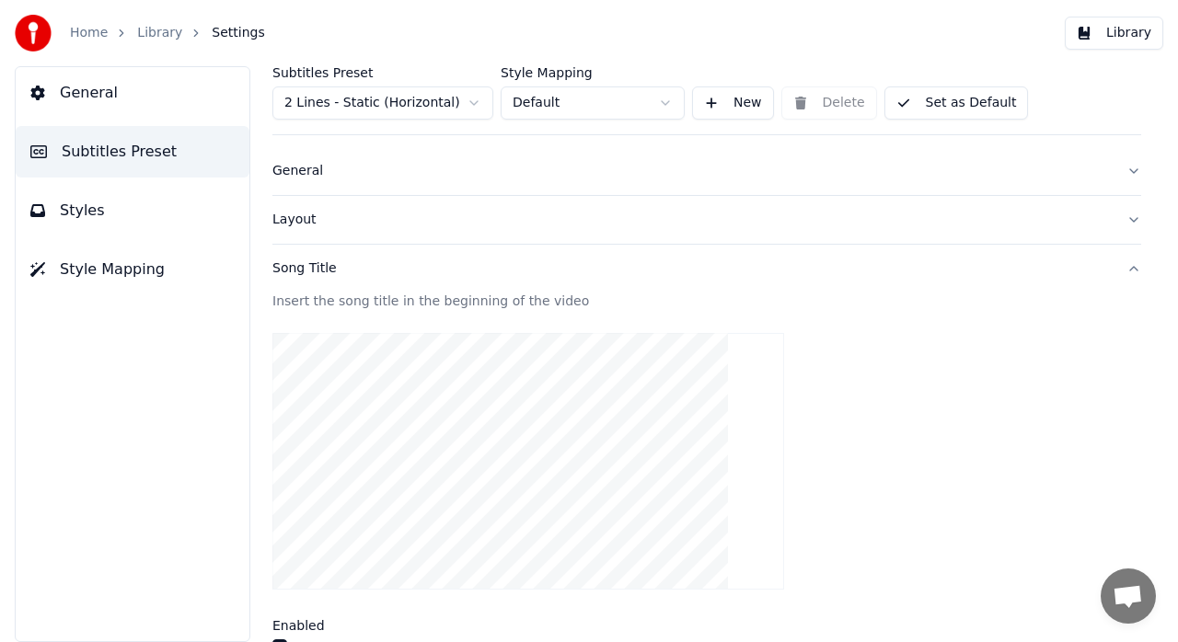
scroll to position [0, 0]
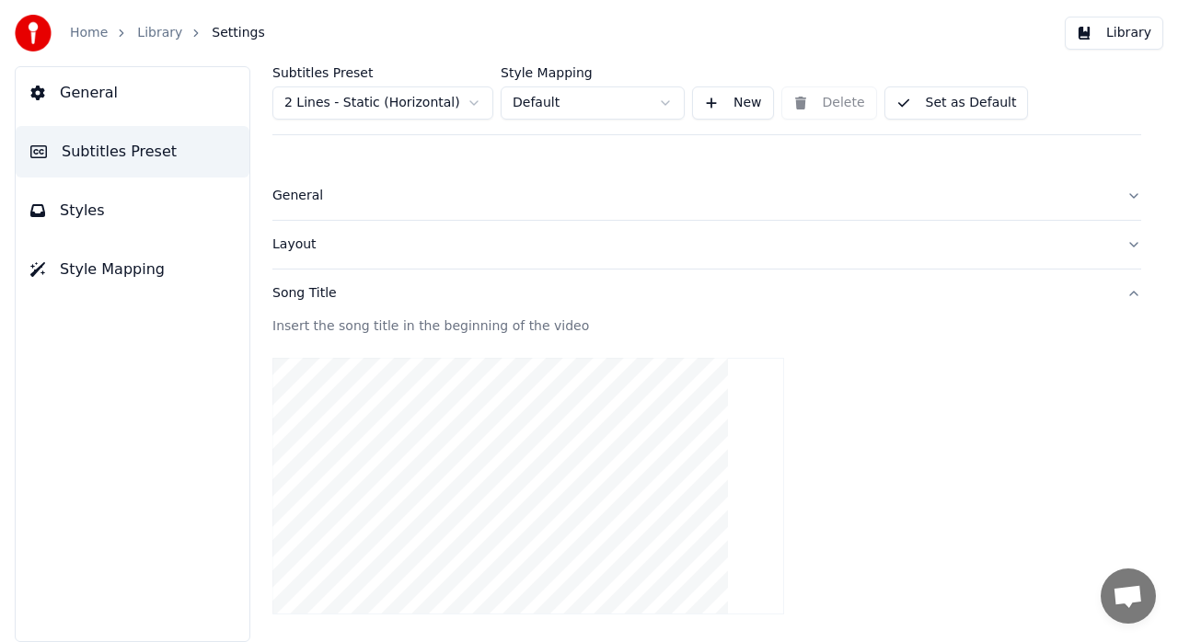
click at [127, 278] on span "Style Mapping" at bounding box center [112, 270] width 105 height 22
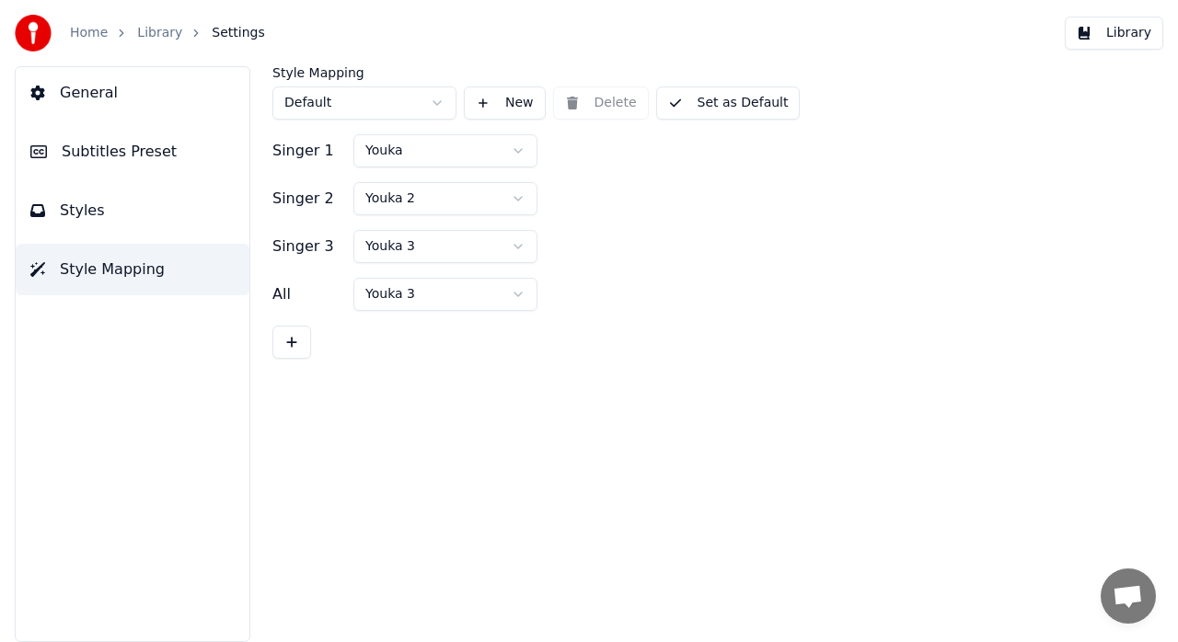
click at [137, 35] on link "Library" at bounding box center [159, 33] width 45 height 18
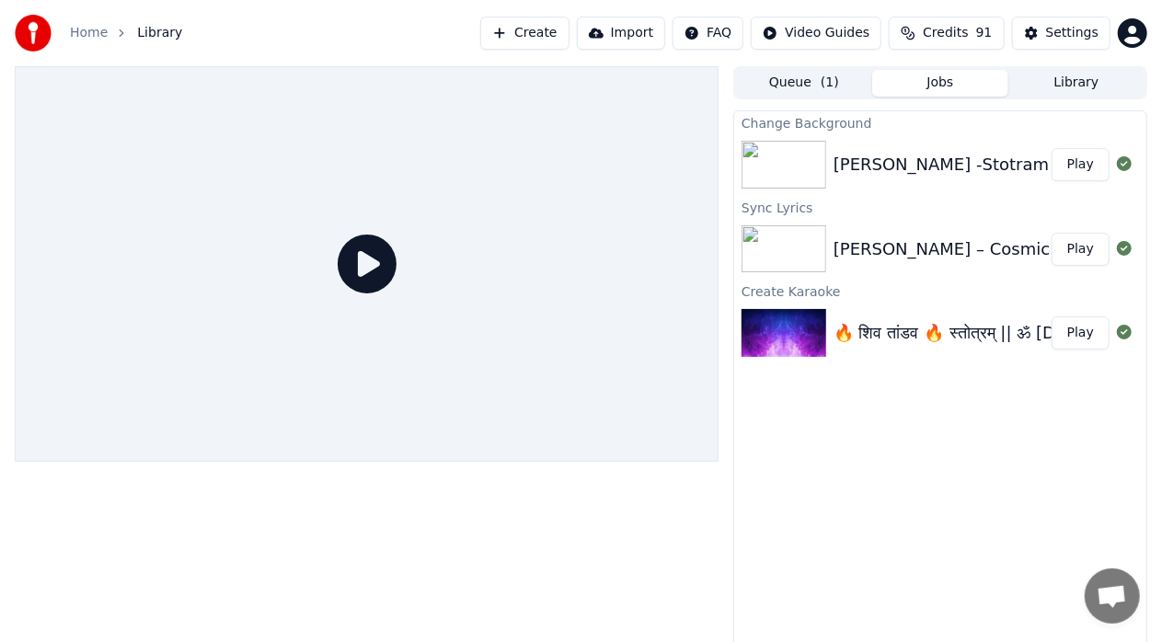
click at [930, 167] on div "[PERSON_NAME] -Stotram" at bounding box center [941, 165] width 215 height 26
click at [1086, 162] on button "Play" at bounding box center [1081, 164] width 58 height 33
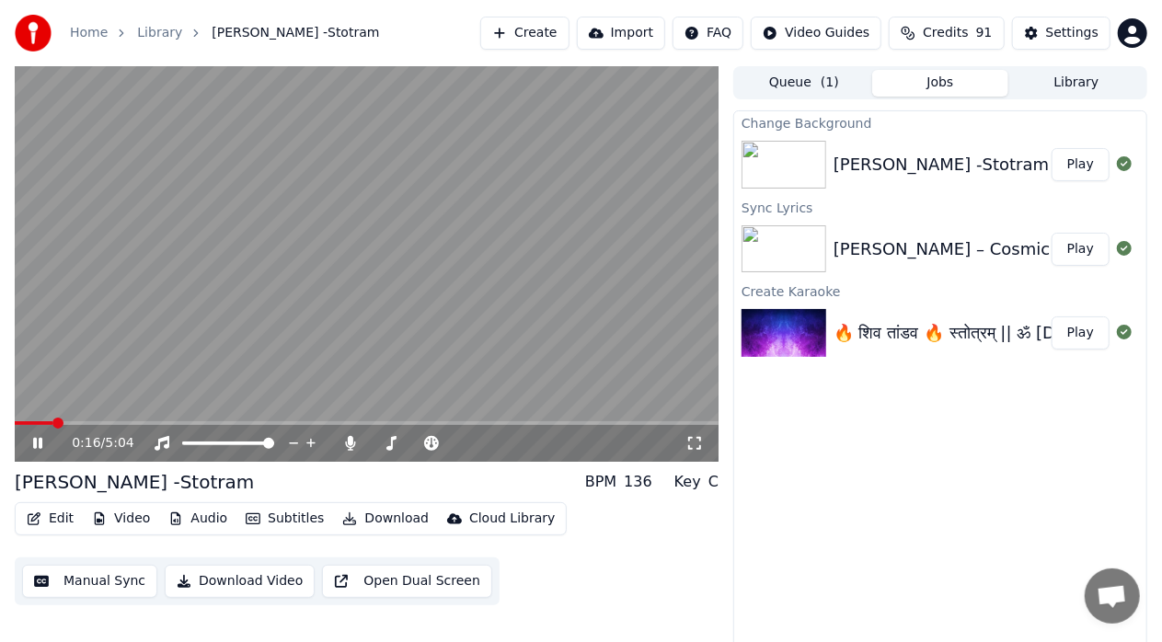
click at [693, 446] on icon at bounding box center [694, 443] width 18 height 15
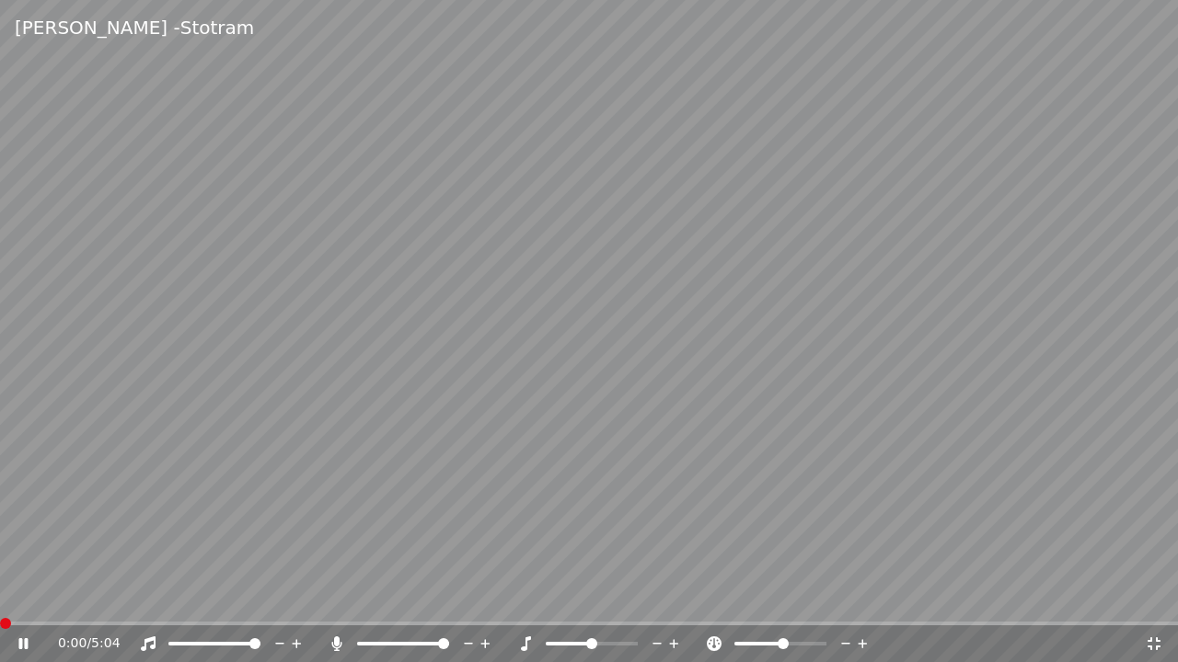
click at [0, 622] on span at bounding box center [0, 624] width 0 height 4
click at [1161, 641] on div "0:03 / 5:04" at bounding box center [588, 644] width 1163 height 18
click at [1158, 641] on icon at bounding box center [1153, 644] width 13 height 13
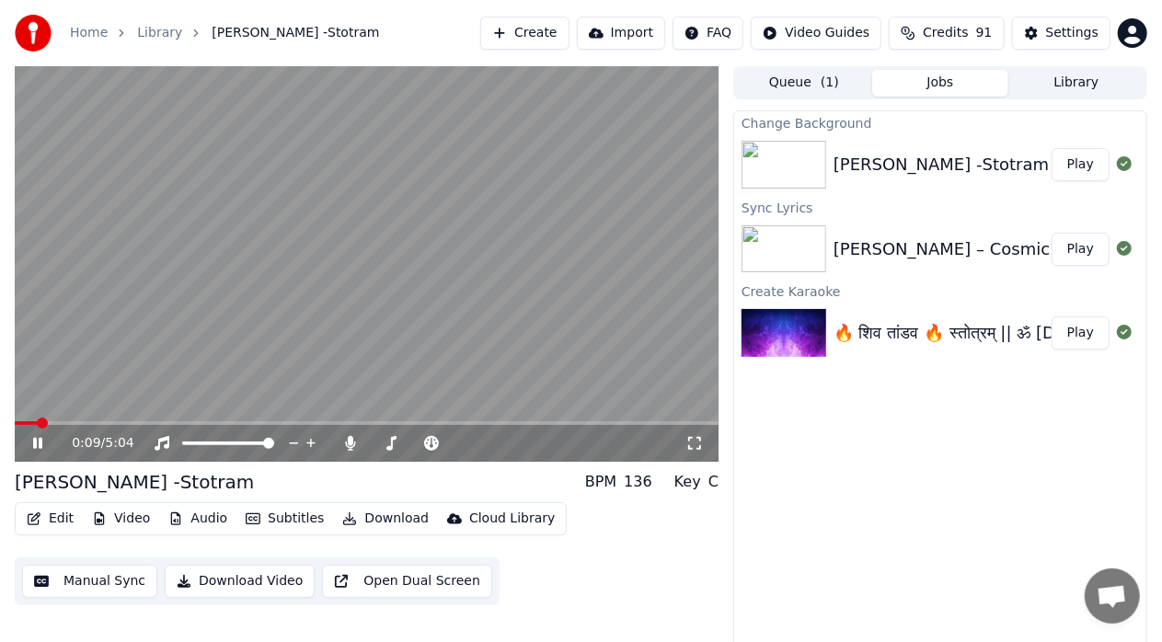
click at [44, 442] on icon at bounding box center [50, 443] width 42 height 15
click at [63, 524] on button "Edit" at bounding box center [50, 519] width 62 height 26
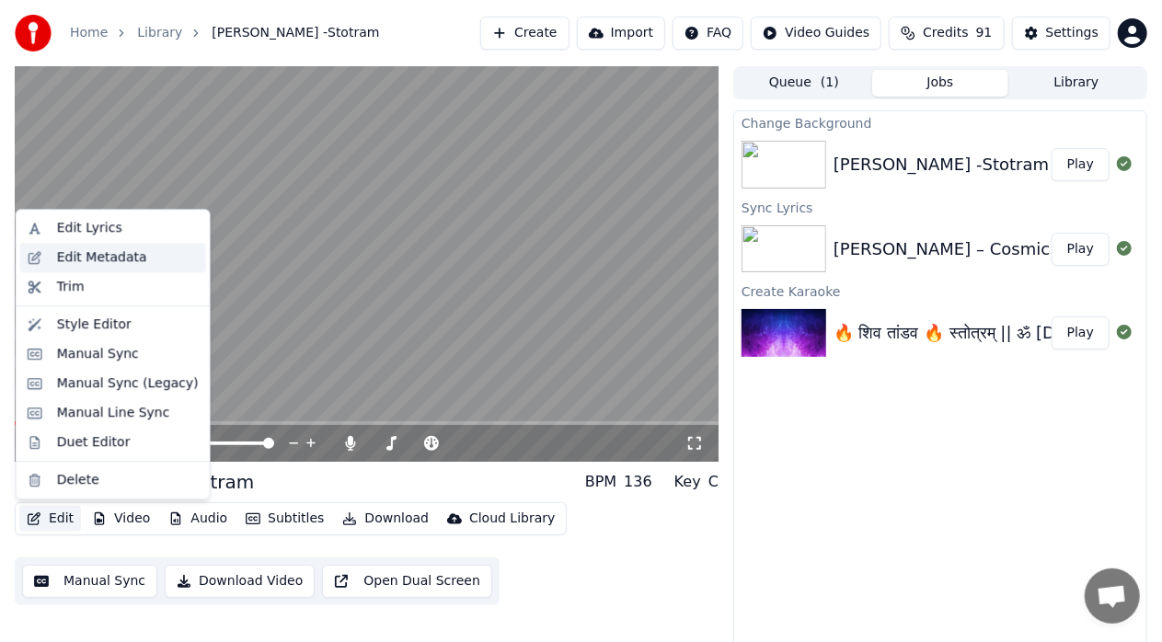
click at [91, 263] on div "Edit Metadata" at bounding box center [102, 257] width 90 height 18
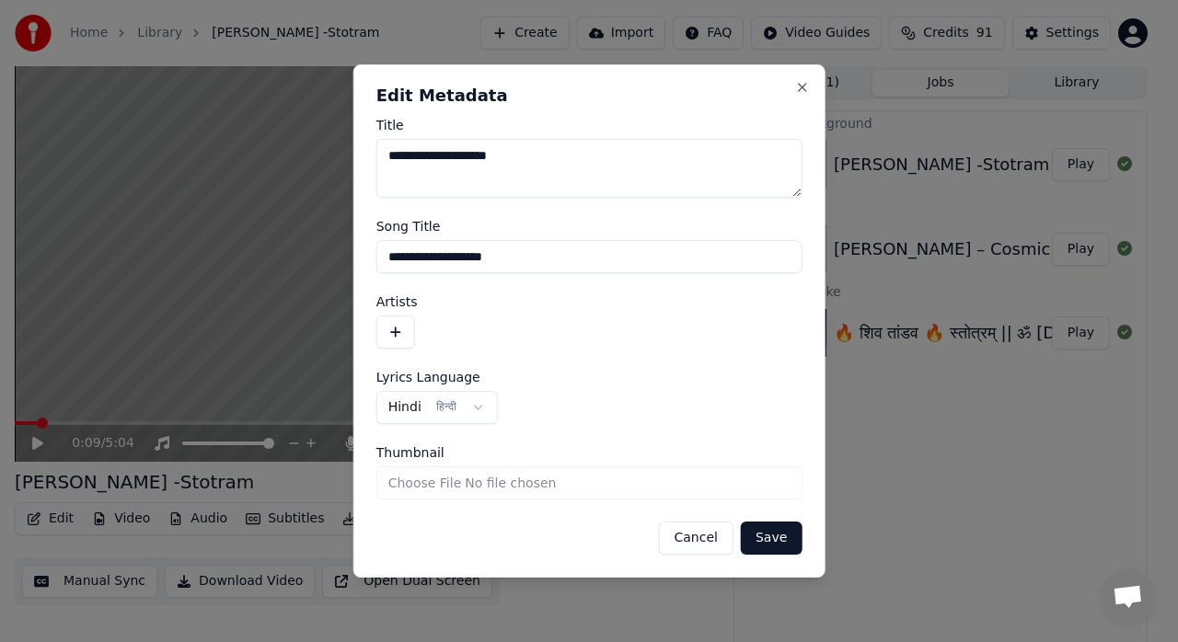
click at [519, 482] on input "Thumbnail" at bounding box center [589, 482] width 426 height 33
type input "**********"
click at [788, 545] on button "Save" at bounding box center [771, 538] width 61 height 33
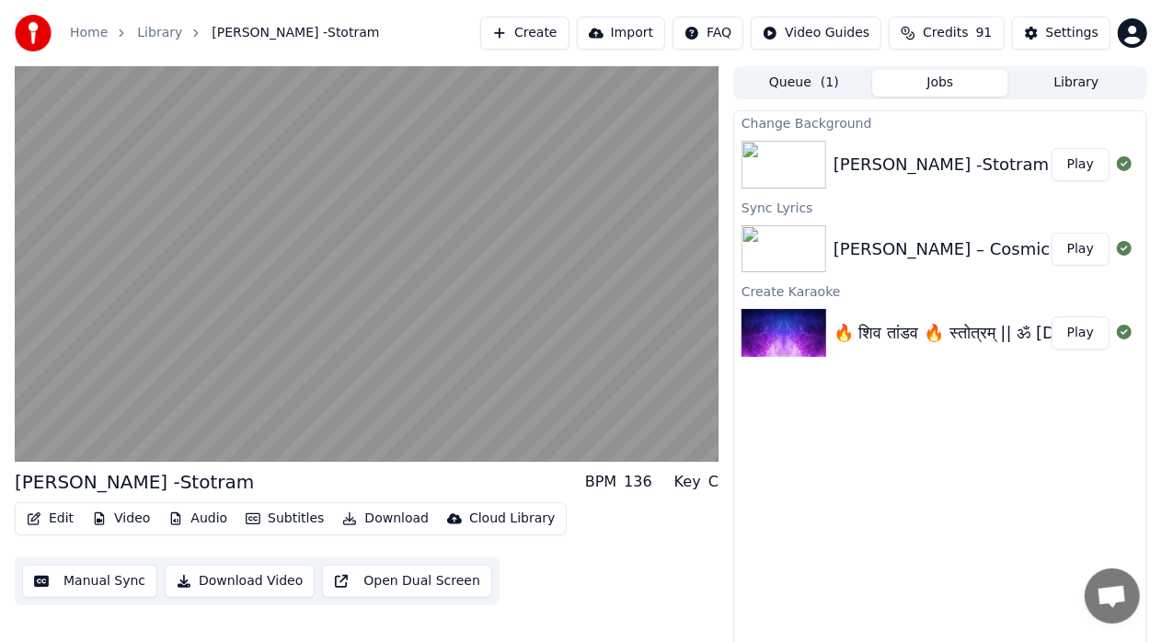
click at [63, 523] on button "Edit" at bounding box center [50, 519] width 62 height 26
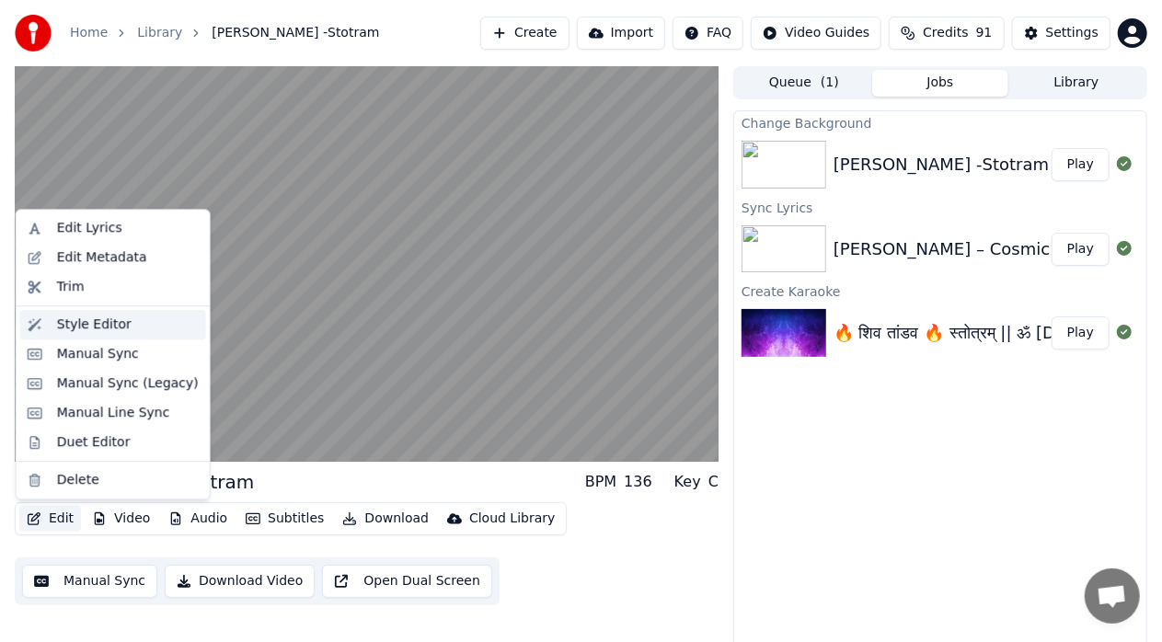
click at [109, 320] on div "Style Editor" at bounding box center [94, 325] width 75 height 18
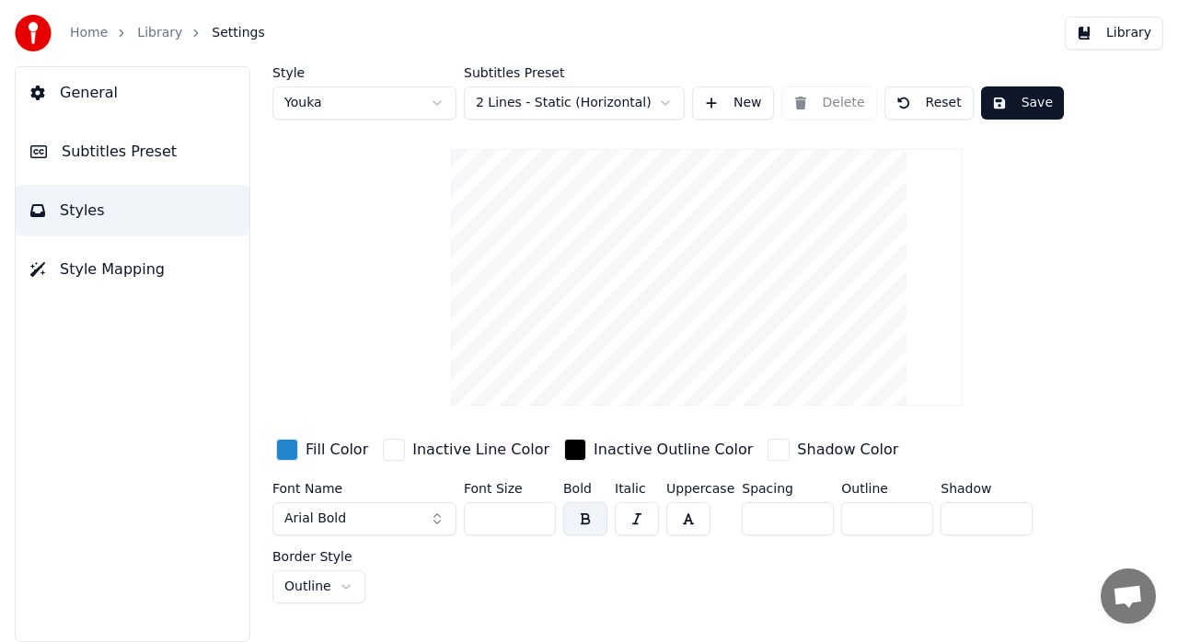
click at [704, 218] on video at bounding box center [707, 277] width 512 height 257
click at [167, 272] on button "Style Mapping" at bounding box center [133, 270] width 234 height 52
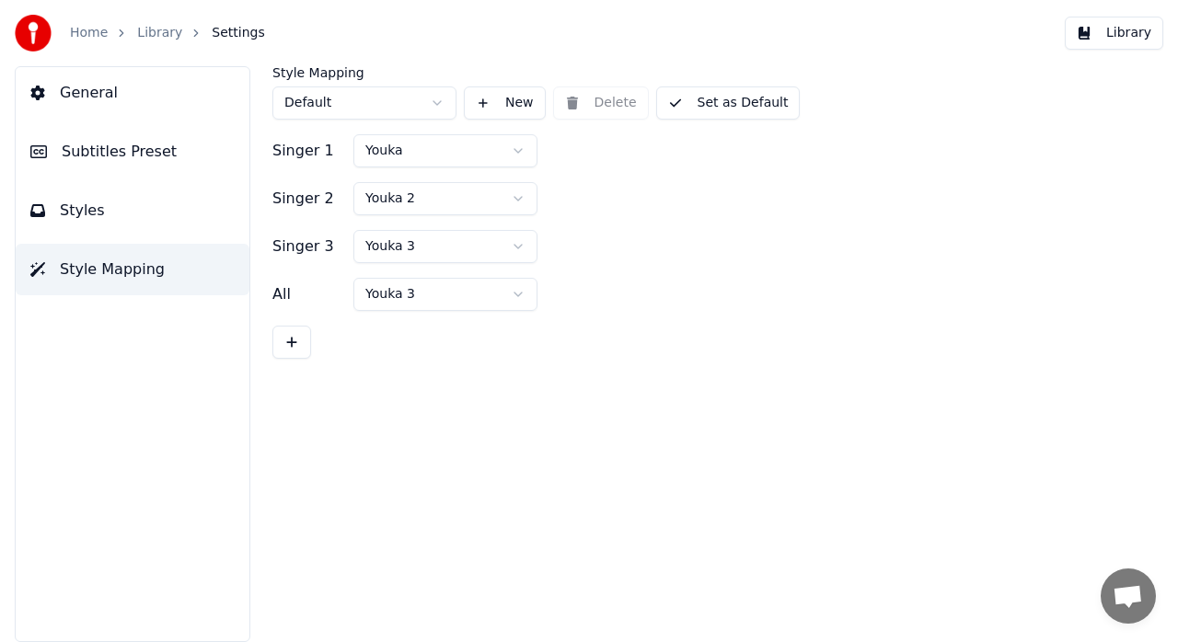
click at [161, 172] on button "Subtitles Preset" at bounding box center [133, 152] width 234 height 52
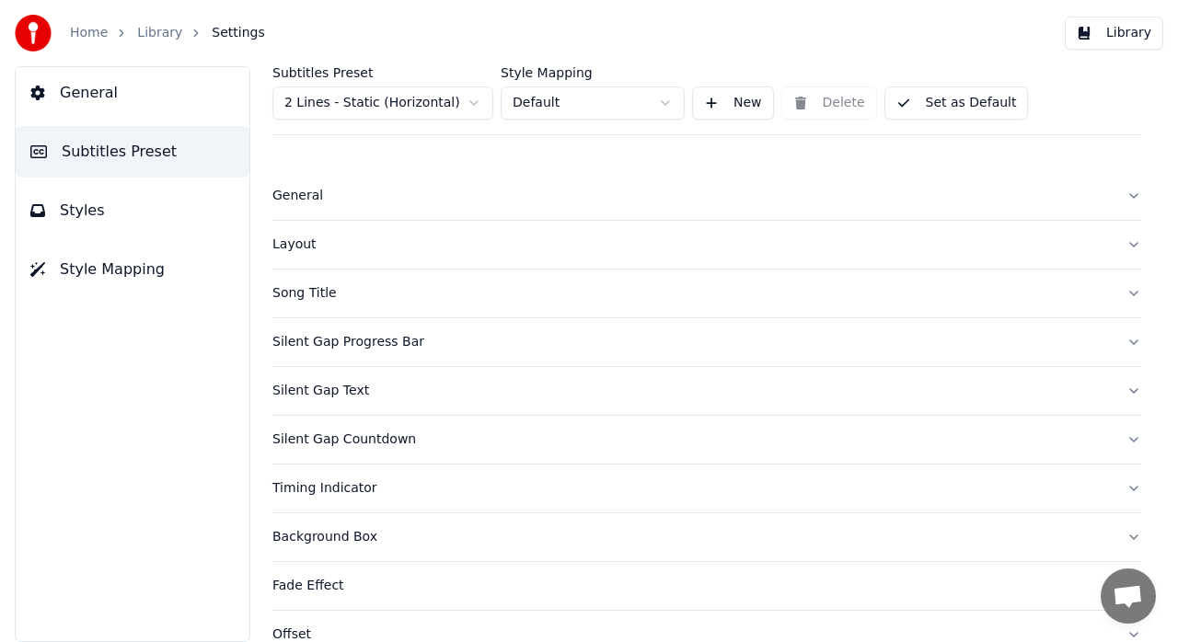
click at [529, 302] on button "Song Title" at bounding box center [706, 294] width 869 height 48
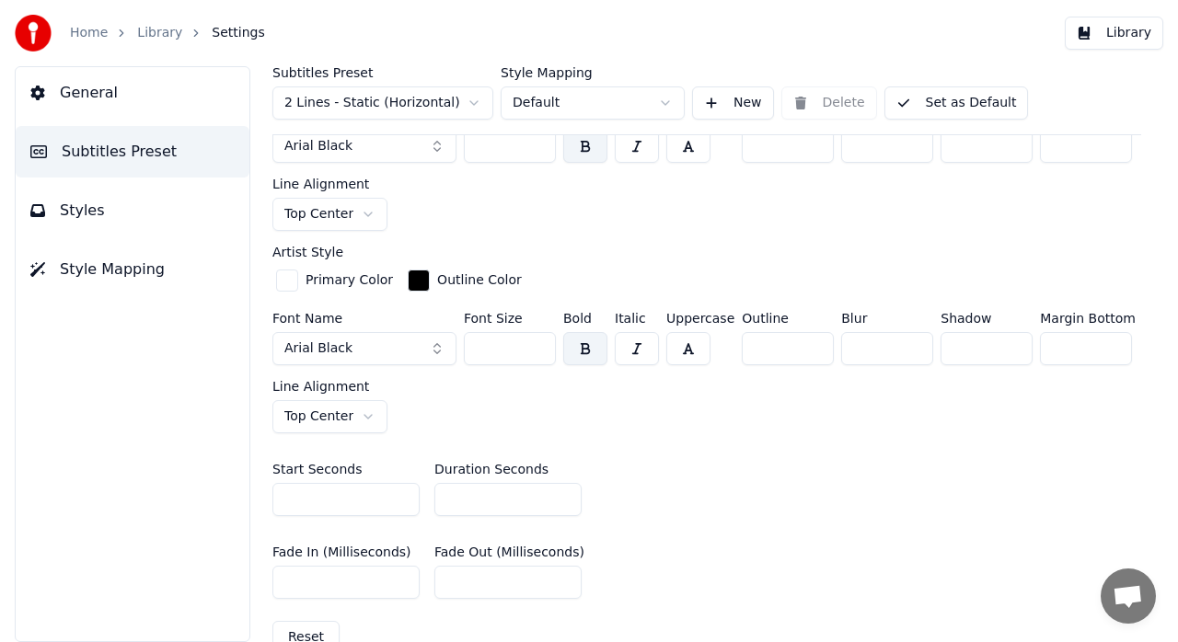
scroll to position [644, 0]
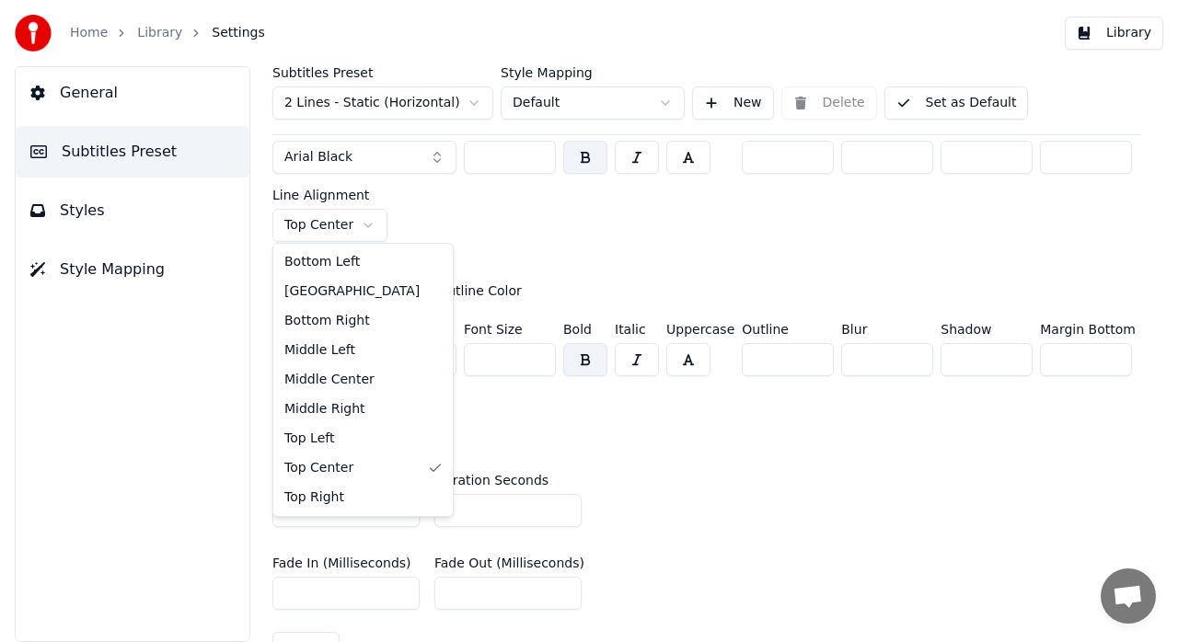
click at [366, 228] on html "Home Library Settings Library General Subtitles Preset Styles Style Mapping Sub…" at bounding box center [589, 321] width 1178 height 642
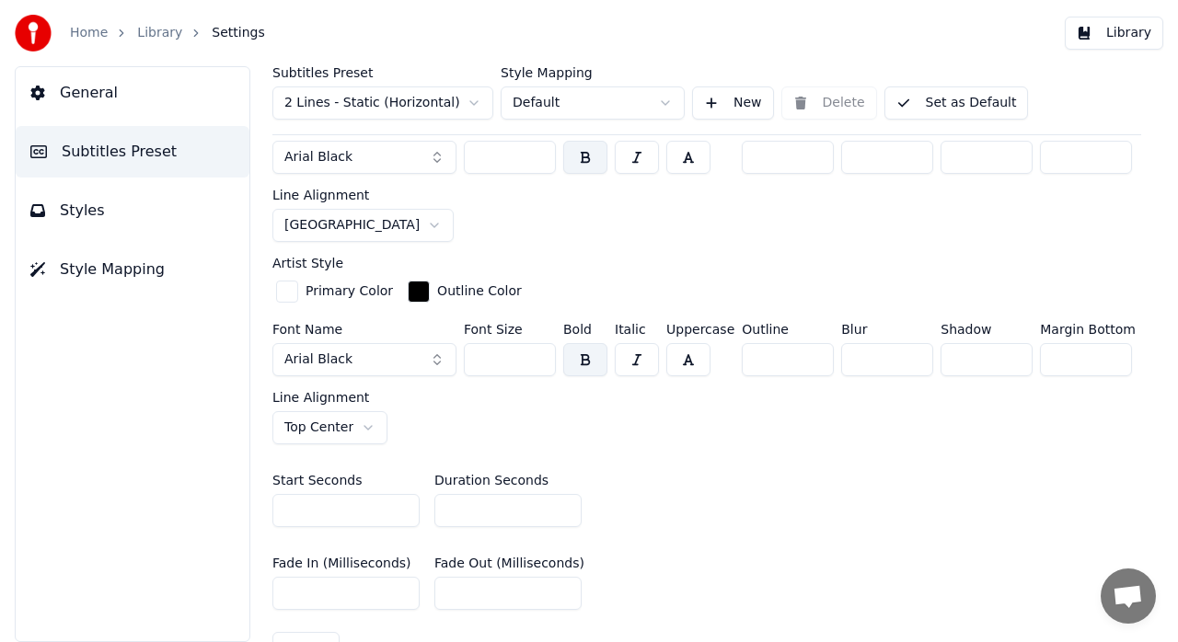
click at [511, 241] on div "Insert the song title in the beginning of the video Enabled Title Style Primary…" at bounding box center [706, 176] width 869 height 1007
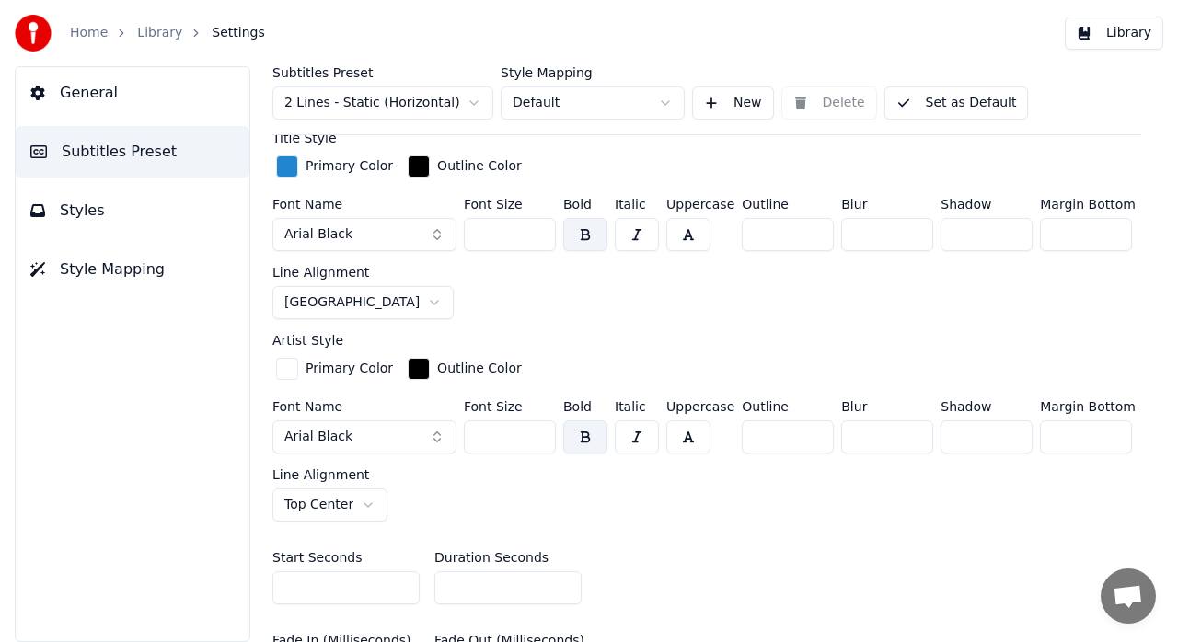
scroll to position [604, 0]
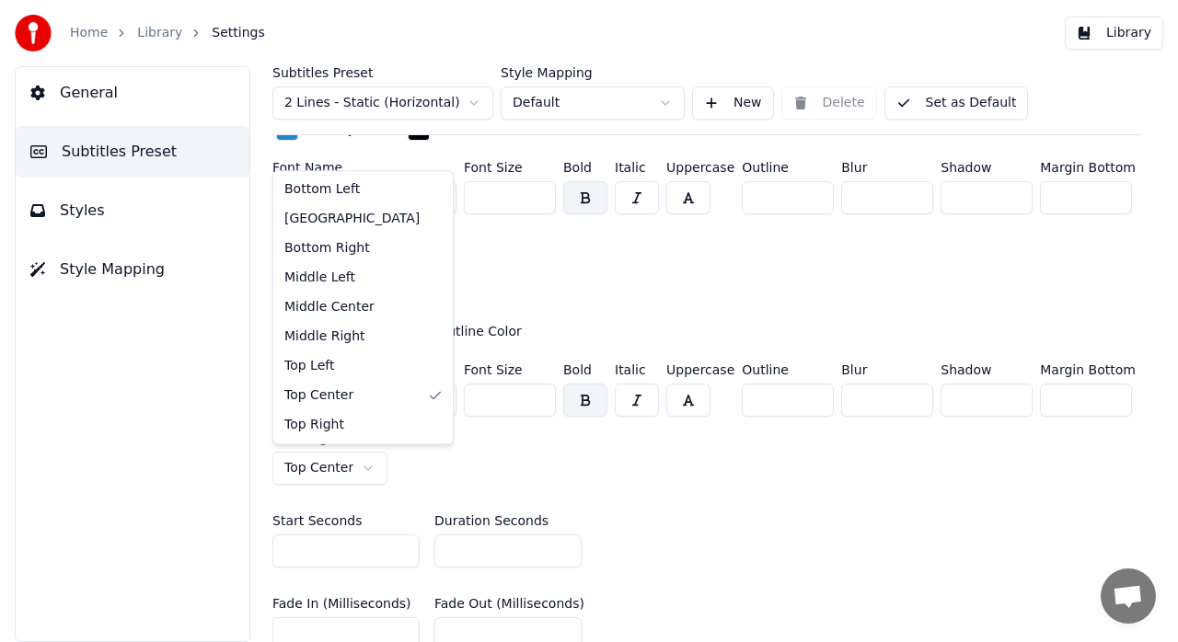
click at [362, 464] on html "Home Library Settings Library General Subtitles Preset Styles Style Mapping Sub…" at bounding box center [589, 321] width 1178 height 642
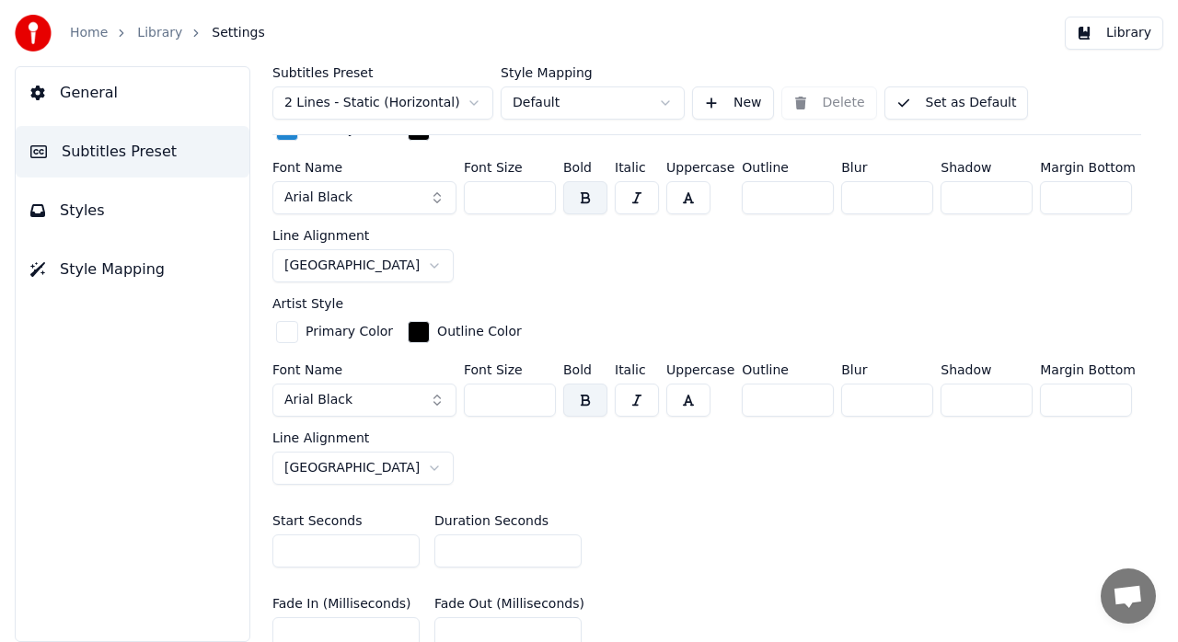
click at [690, 469] on div "Font Name Arial Black Font Size *** Bold Italic Uppercase Outline * Blur * Shad…" at bounding box center [706, 423] width 869 height 121
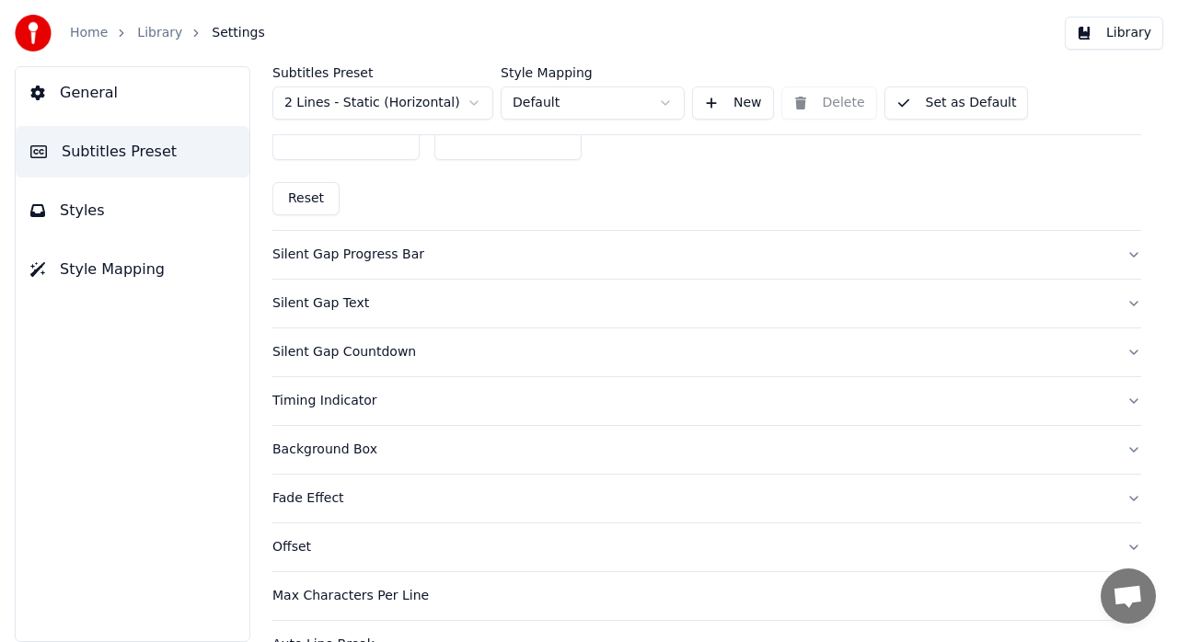
scroll to position [1128, 0]
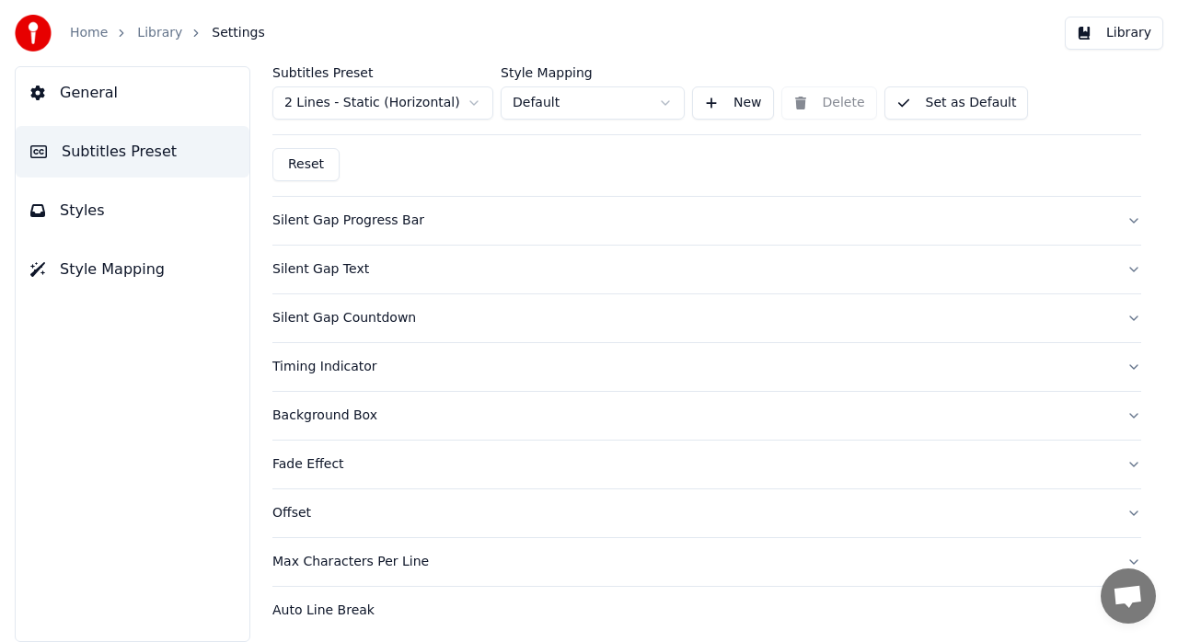
click at [1177, 10] on div "Home Library Settings Library" at bounding box center [589, 33] width 1178 height 66
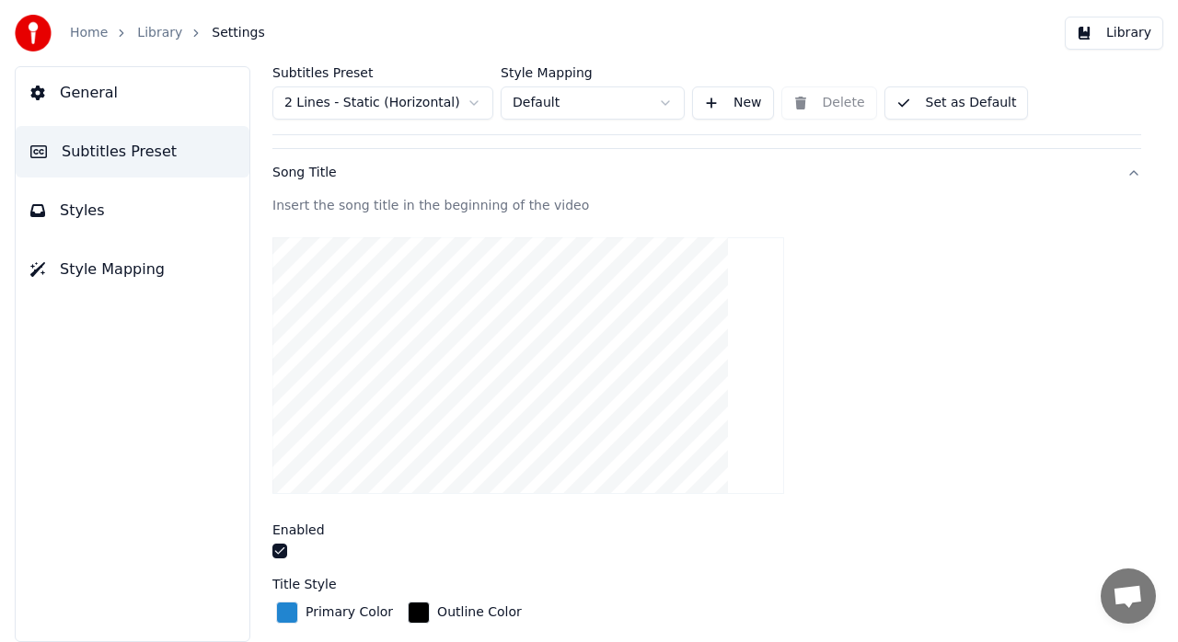
scroll to position [1, 0]
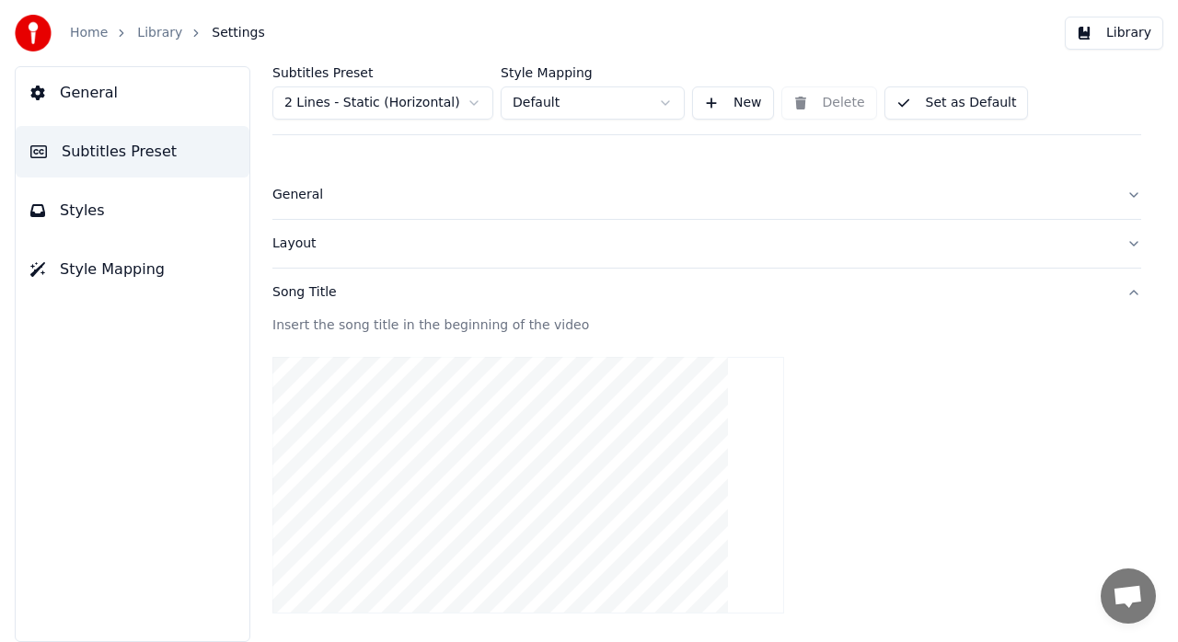
drag, startPoint x: 761, startPoint y: 33, endPoint x: 535, endPoint y: 101, distance: 235.5
click at [535, 101] on div "Home Library Settings Library General Subtitles Preset Styles Style Mapping Sub…" at bounding box center [589, 321] width 1178 height 642
click at [475, 107] on html "Home Library Settings Library General Subtitles Preset Styles Style Mapping Sub…" at bounding box center [589, 321] width 1178 height 642
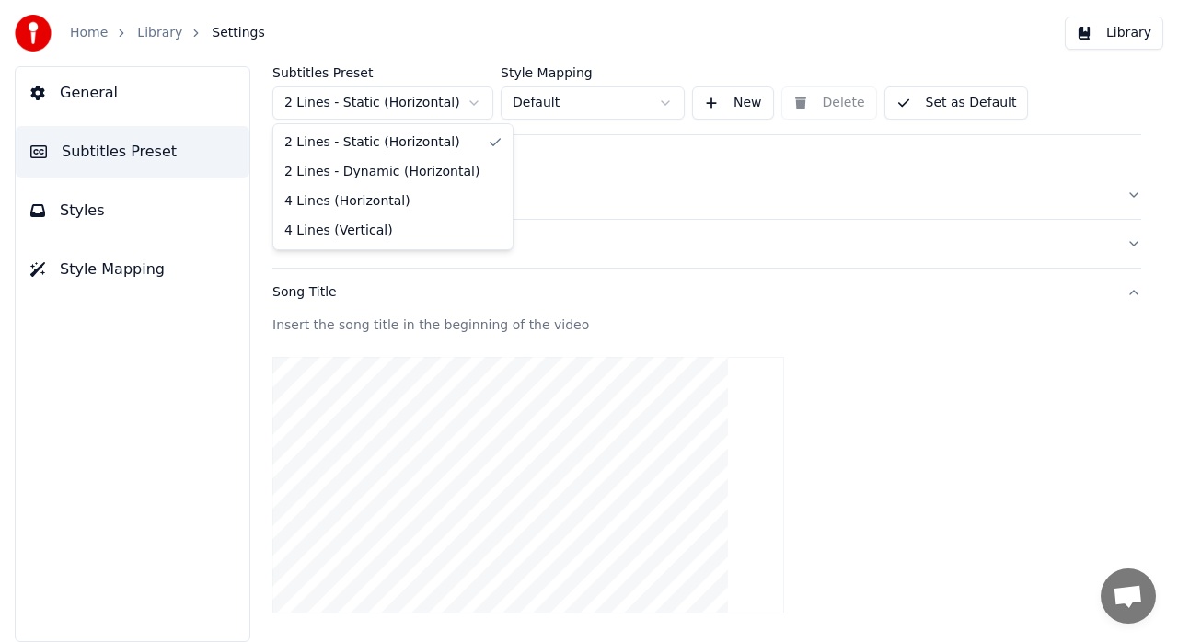
type input "*"
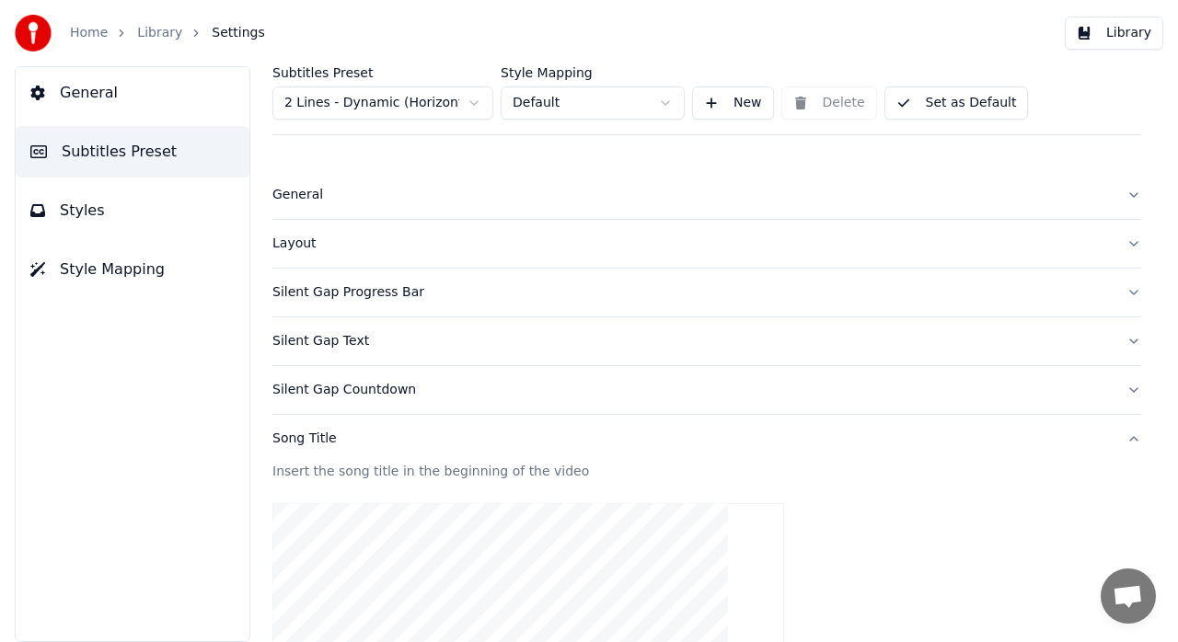
click at [447, 171] on button "General" at bounding box center [706, 195] width 869 height 48
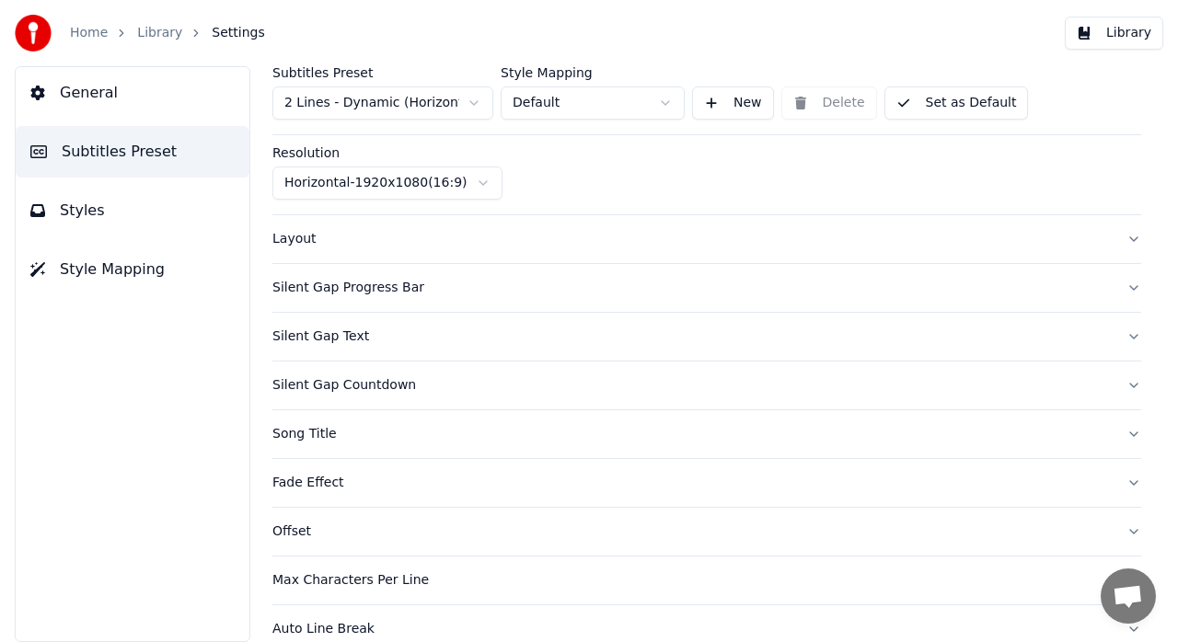
scroll to position [171, 0]
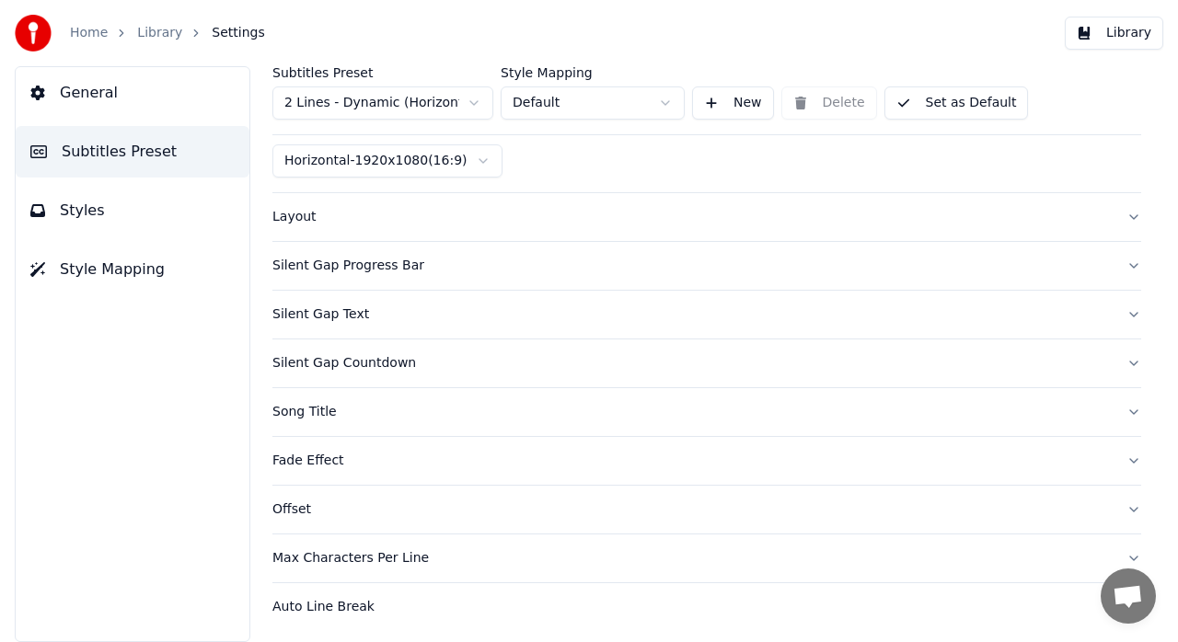
click at [297, 223] on div "Layout" at bounding box center [691, 217] width 839 height 18
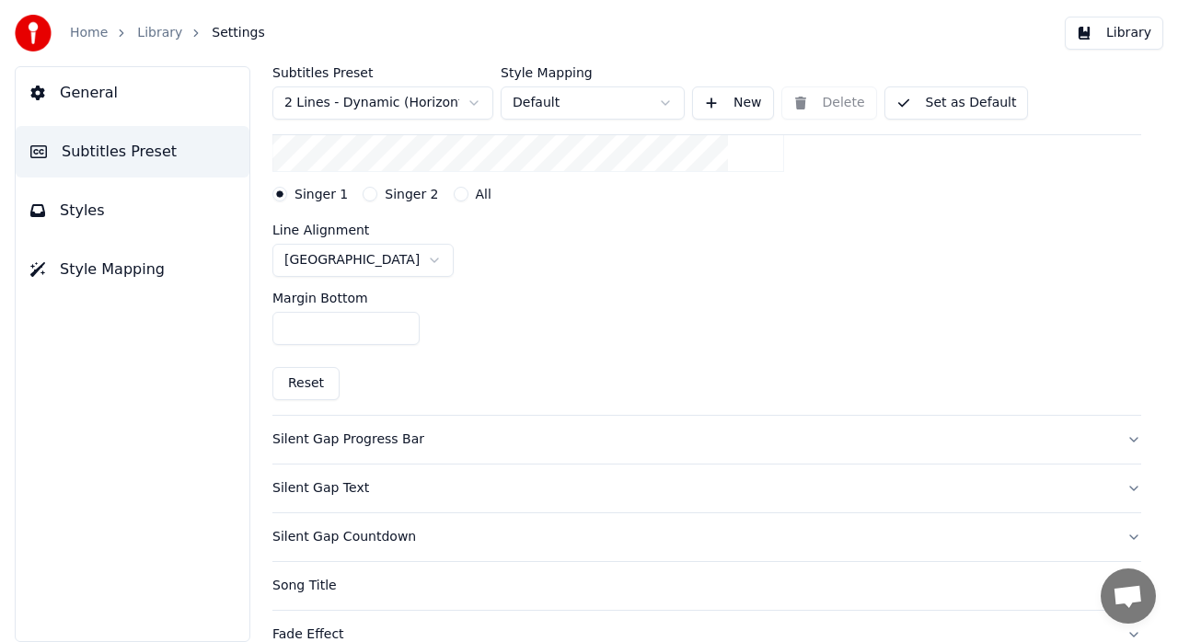
scroll to position [569, 0]
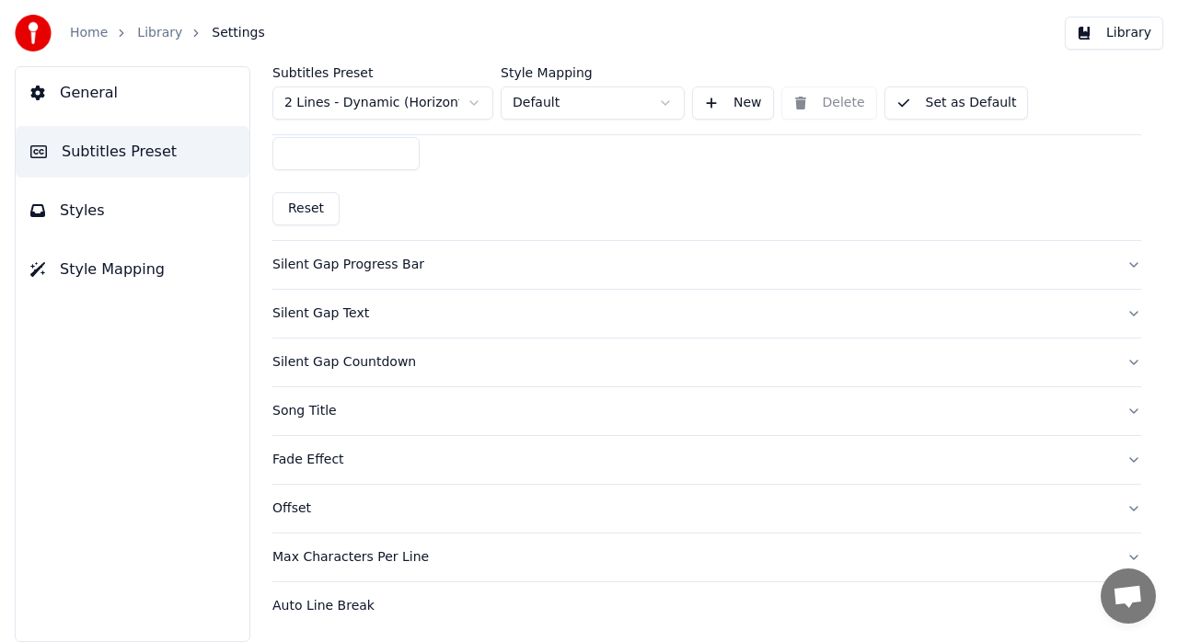
click at [116, 215] on button "Styles" at bounding box center [133, 211] width 234 height 52
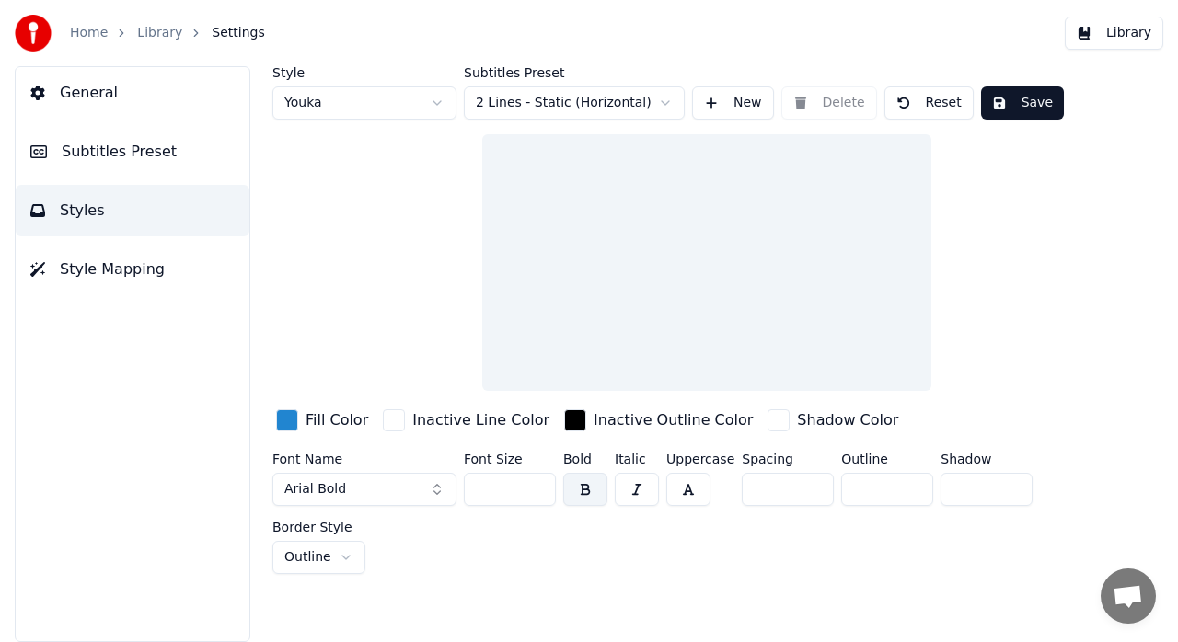
scroll to position [0, 0]
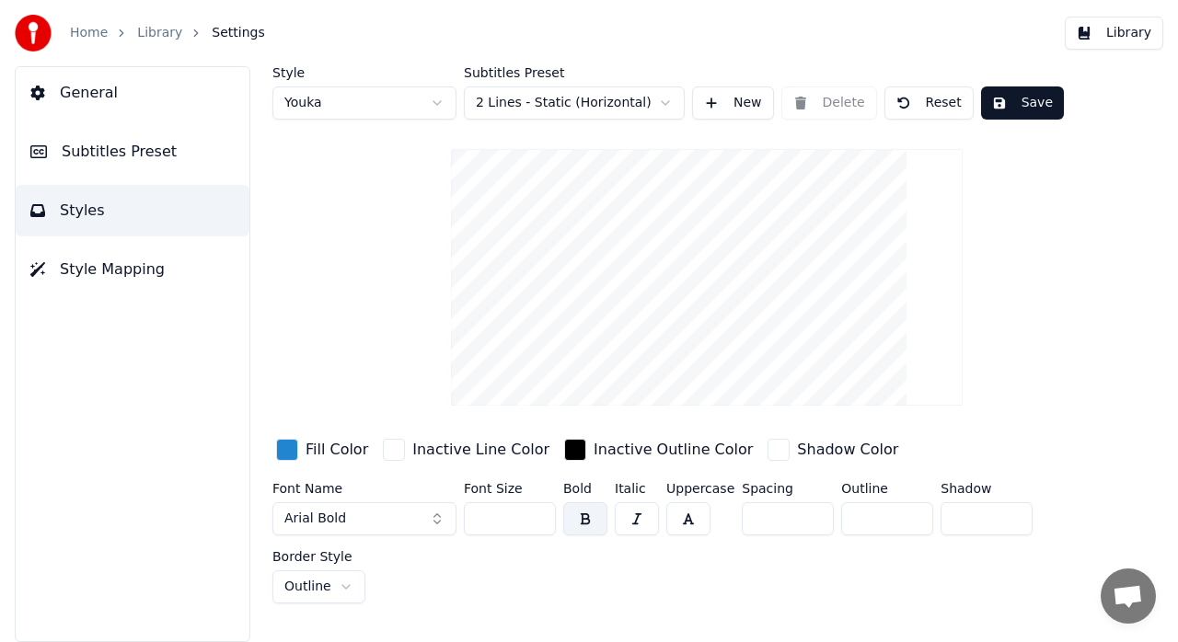
click at [121, 266] on span "Style Mapping" at bounding box center [112, 270] width 105 height 22
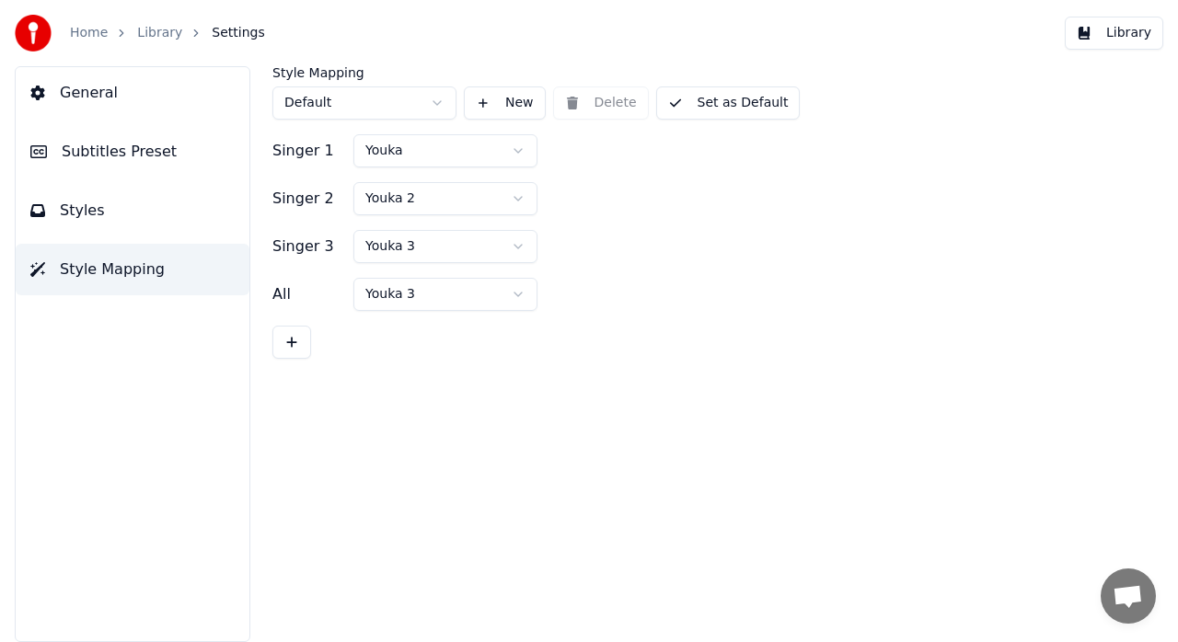
click at [162, 22] on div "Home Library Settings" at bounding box center [140, 33] width 250 height 37
click at [162, 25] on link "Library" at bounding box center [159, 33] width 45 height 18
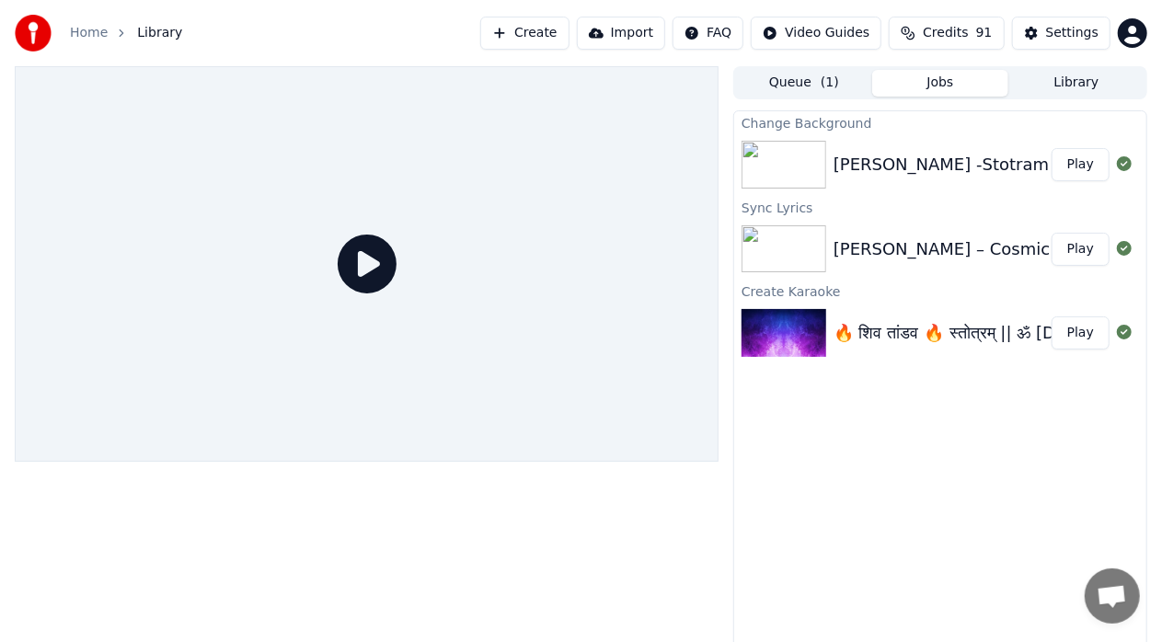
click at [1091, 167] on button "Play" at bounding box center [1081, 164] width 58 height 33
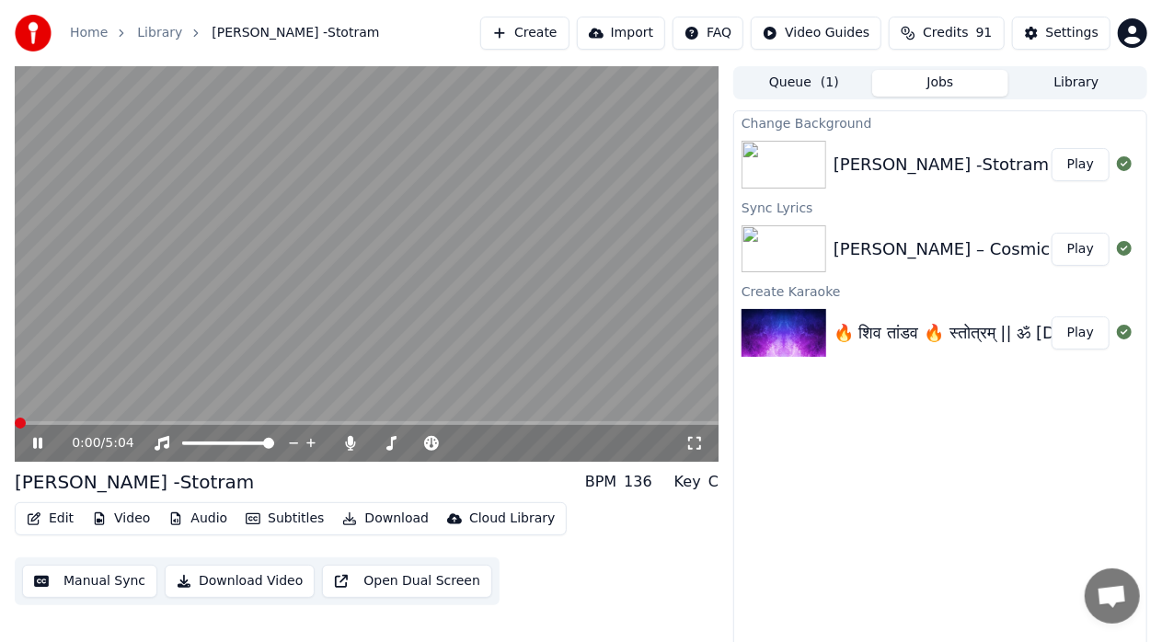
click at [697, 445] on icon at bounding box center [694, 443] width 18 height 15
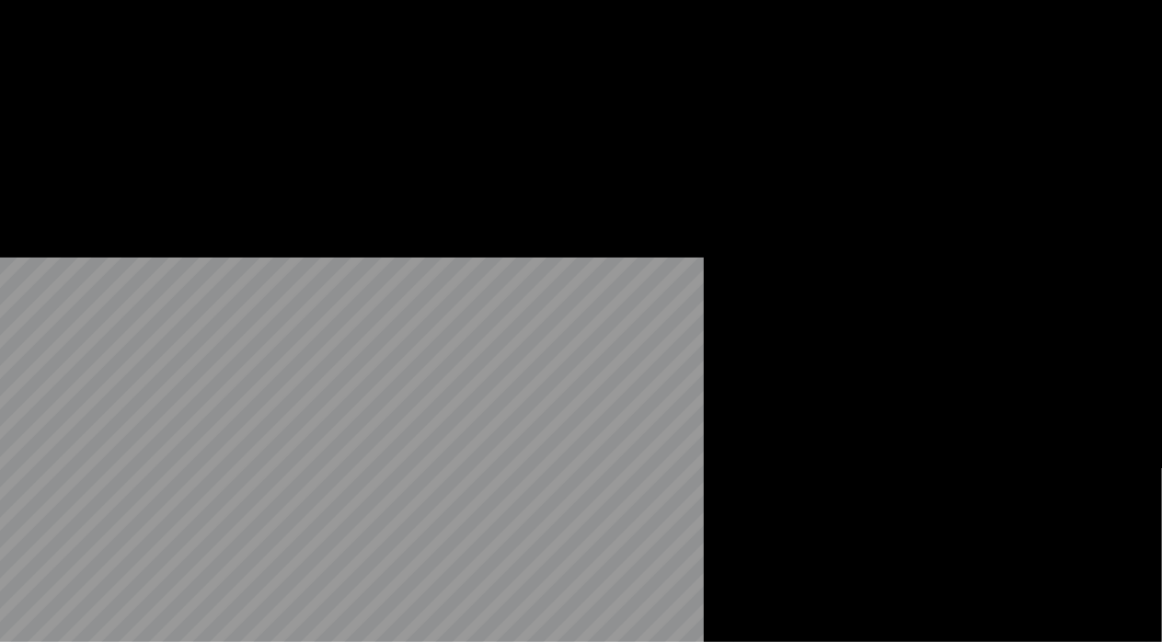
click at [58, 136] on button "Edit" at bounding box center [50, 123] width 62 height 26
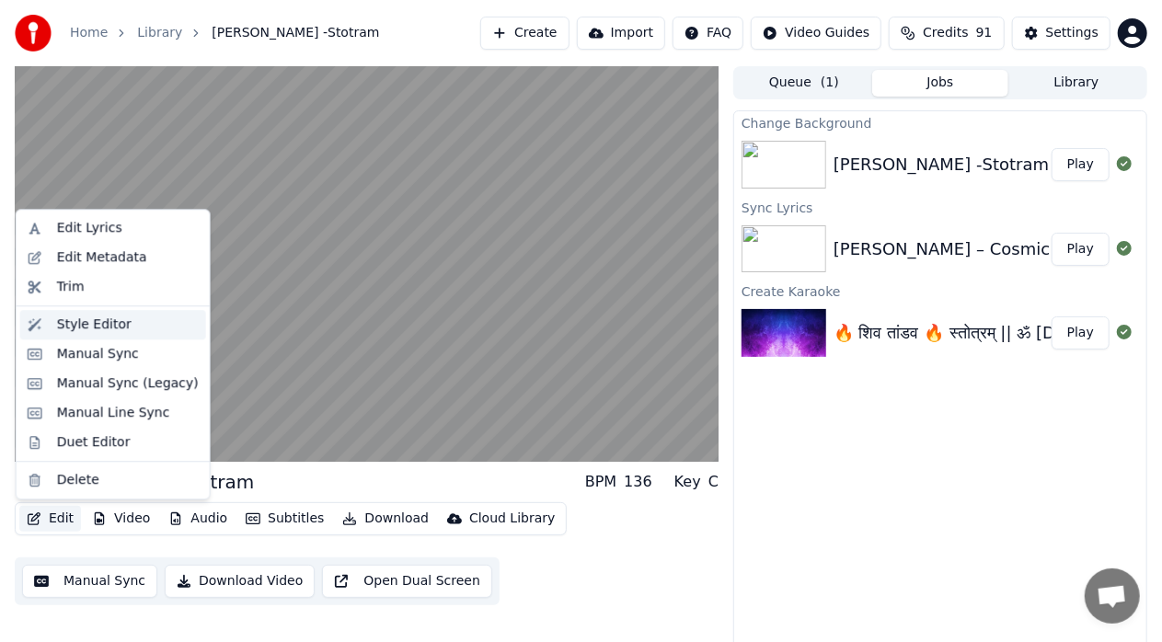
click at [94, 320] on div "Style Editor" at bounding box center [94, 325] width 75 height 18
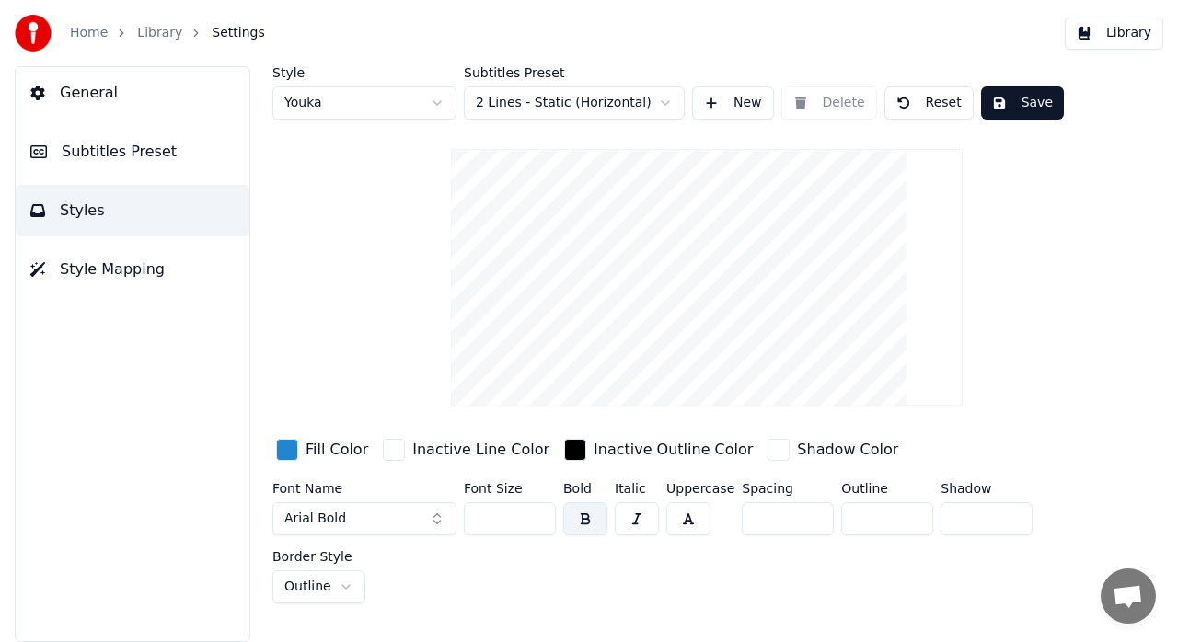
click at [1135, 341] on div "Style Youka Subtitles Preset 2 Lines - Static (Horizontal) New Delete Reset Sav…" at bounding box center [706, 334] width 869 height 537
click at [110, 144] on span "Subtitles Preset" at bounding box center [119, 152] width 115 height 22
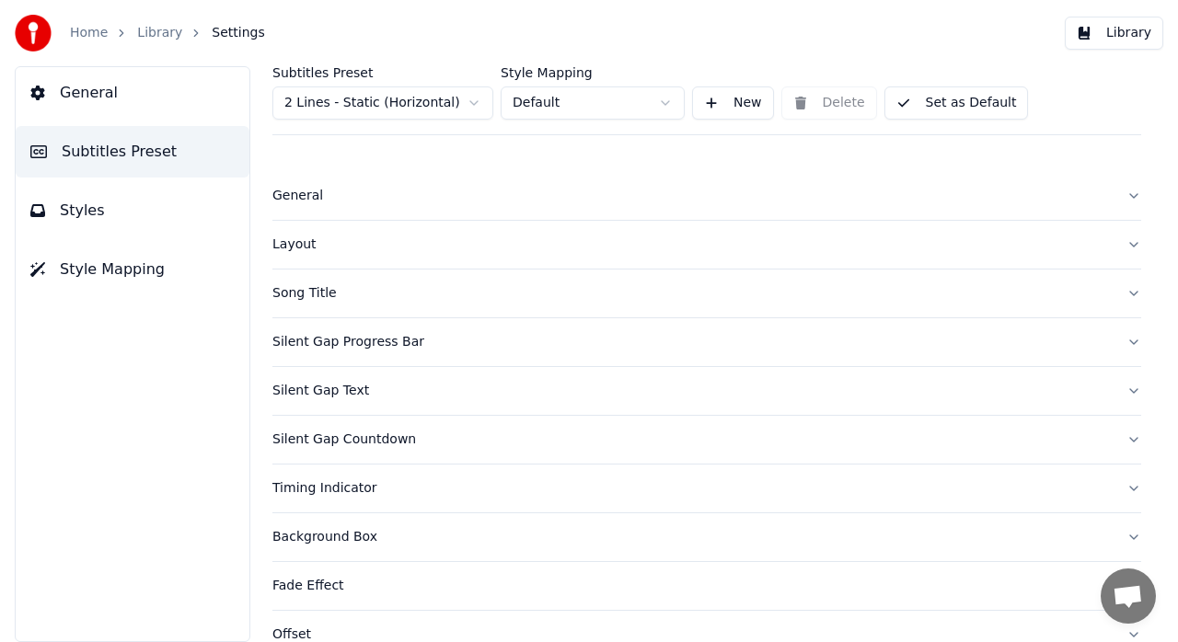
click at [1136, 293] on div "Subtitles Preset 2 Lines - Static (Horizontal) Style Mapping Default New Delete…" at bounding box center [707, 354] width 942 height 576
click at [1122, 291] on button "Song Title" at bounding box center [706, 294] width 869 height 48
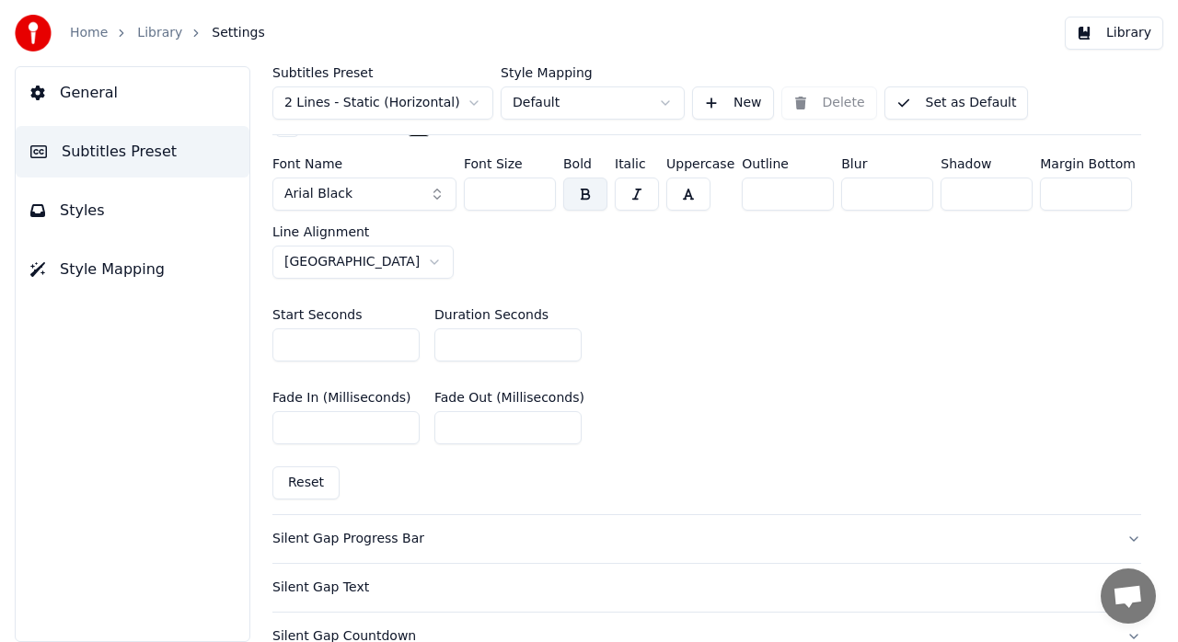
scroll to position [820, 0]
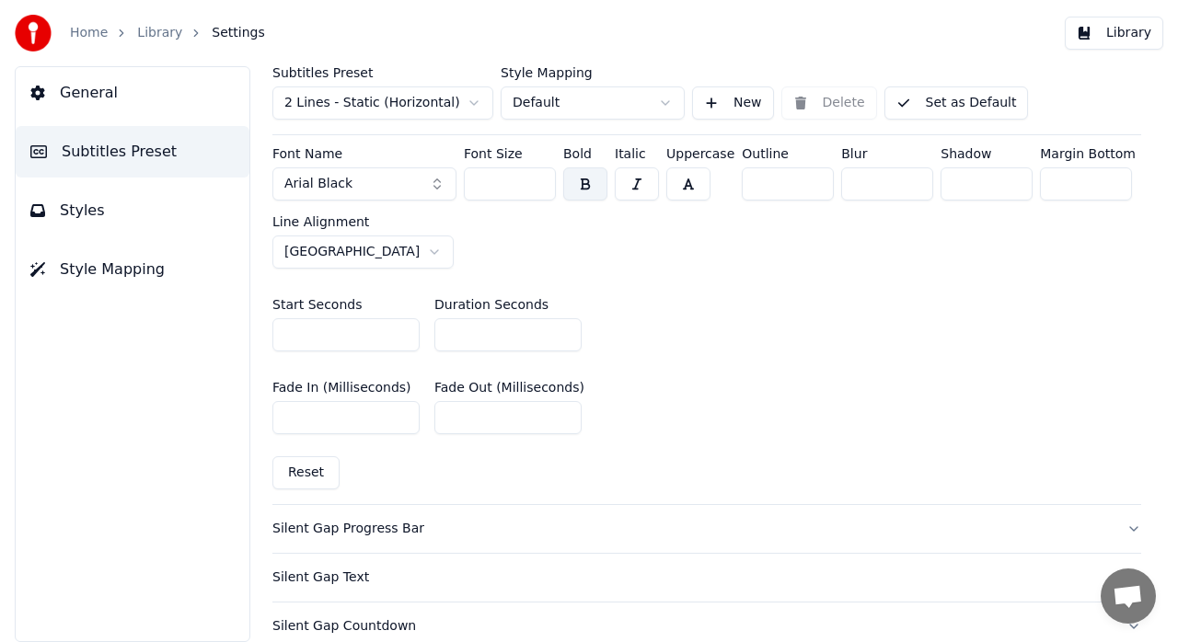
click at [458, 333] on input "*" at bounding box center [507, 334] width 147 height 33
type input "*"
click at [563, 337] on input "*" at bounding box center [507, 334] width 147 height 33
click at [308, 326] on input "*" at bounding box center [345, 334] width 147 height 33
type input "*"
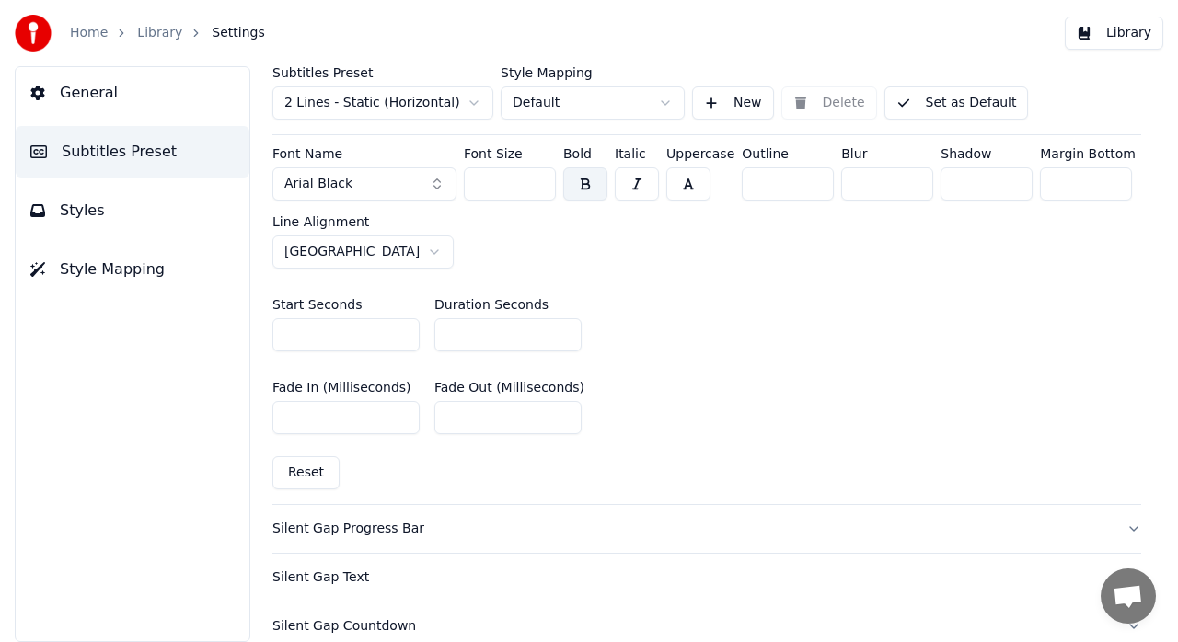
click at [406, 337] on input "*" at bounding box center [345, 334] width 147 height 33
click at [638, 339] on div "Start Seconds * Duration Seconds *" at bounding box center [706, 324] width 869 height 83
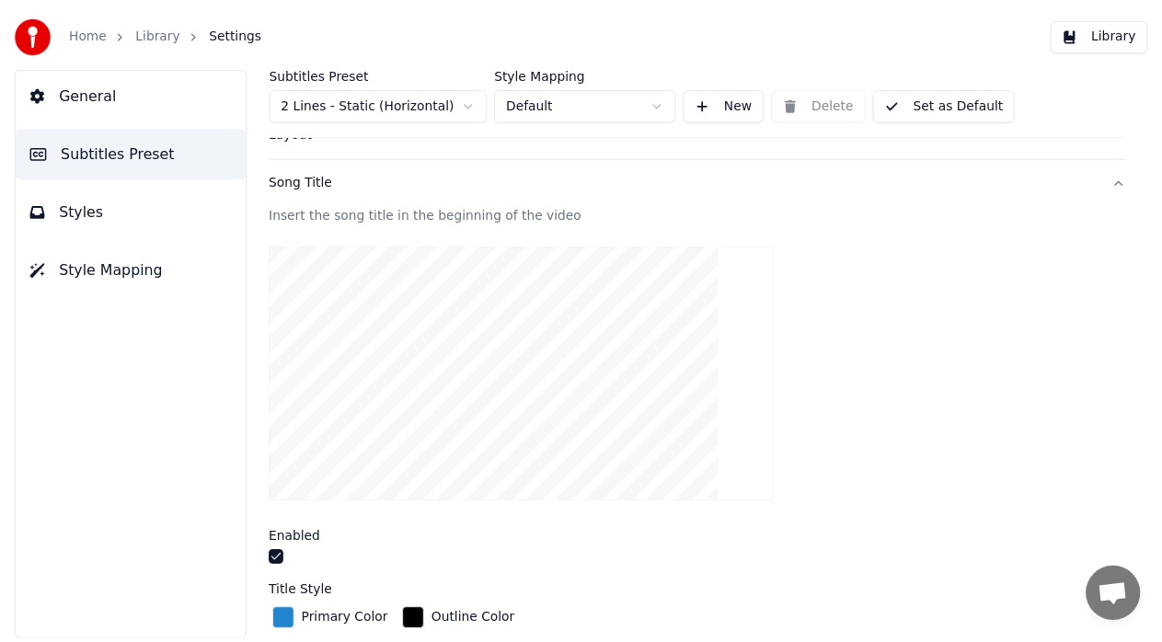
scroll to position [0, 0]
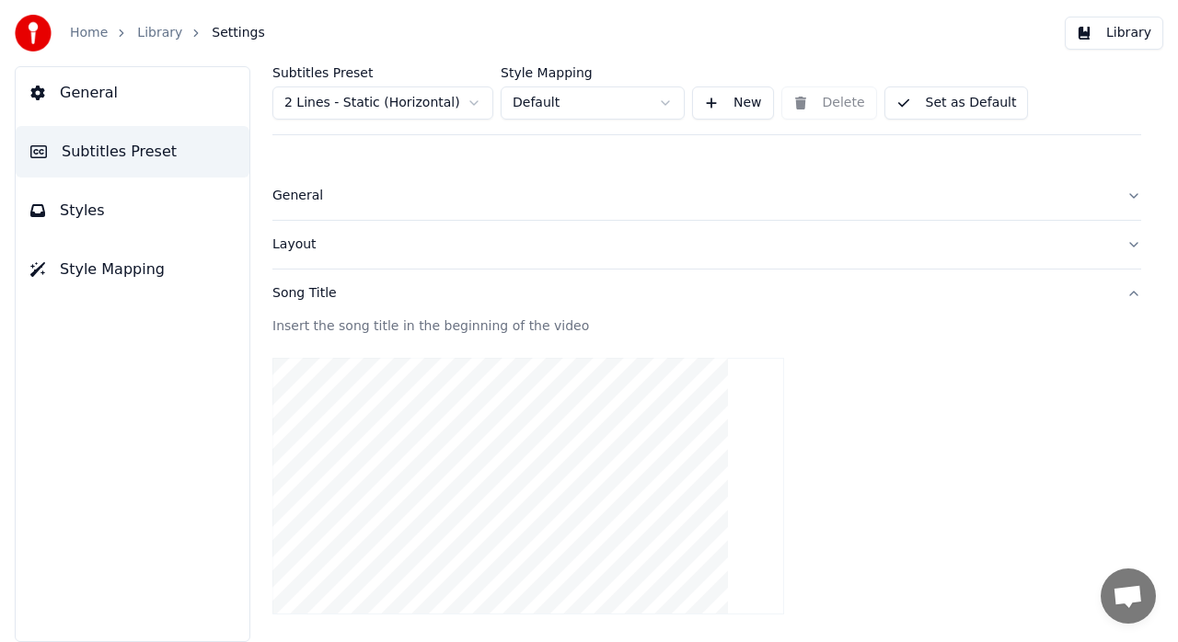
click at [99, 101] on span "General" at bounding box center [89, 93] width 58 height 22
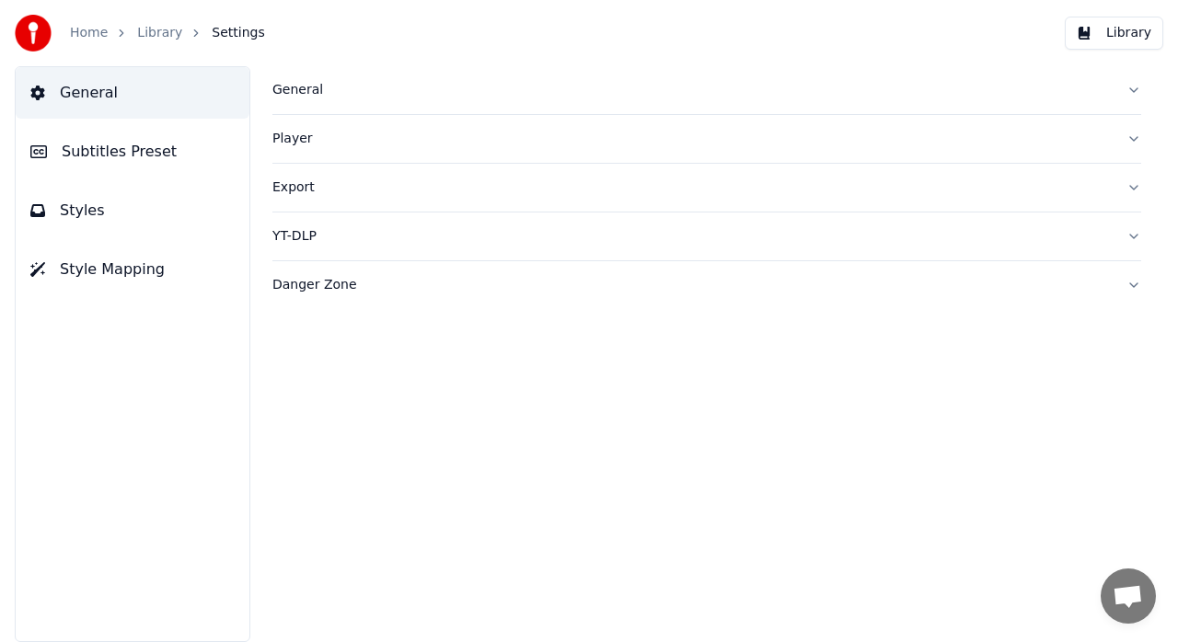
click at [144, 42] on div "Home Library Settings" at bounding box center [140, 33] width 250 height 37
click at [145, 34] on link "Library" at bounding box center [159, 33] width 45 height 18
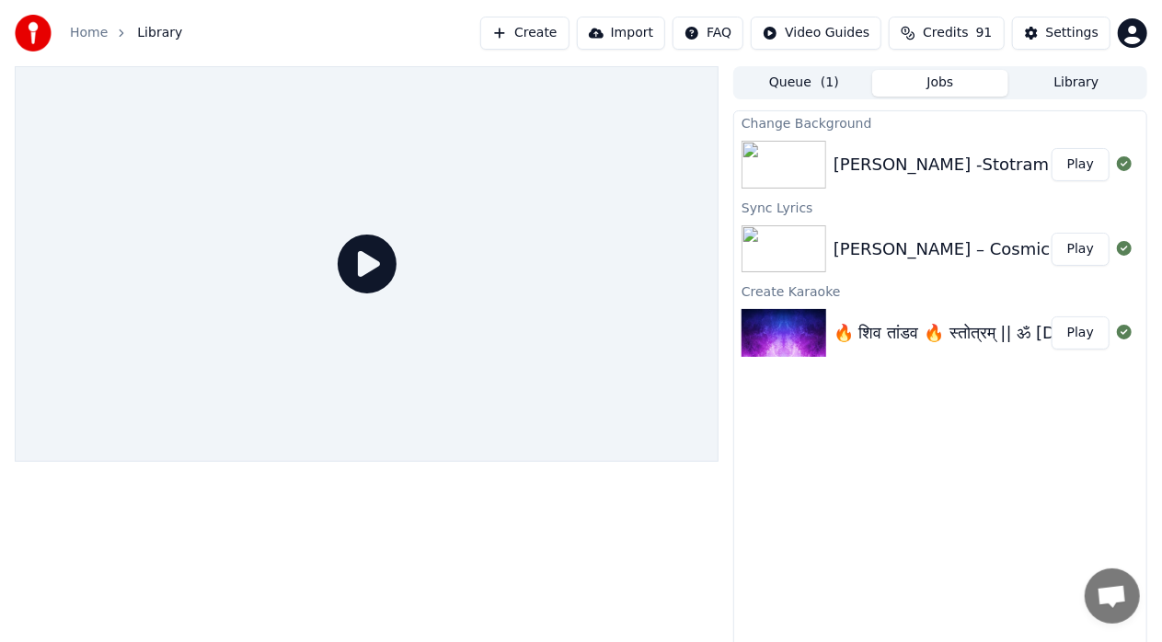
click at [975, 496] on div "Change Background [PERSON_NAME] -Stotram Play Sync Lyrics [PERSON_NAME] – Cosmi…" at bounding box center [940, 383] width 414 height 546
click at [1082, 160] on button "Play" at bounding box center [1081, 164] width 58 height 33
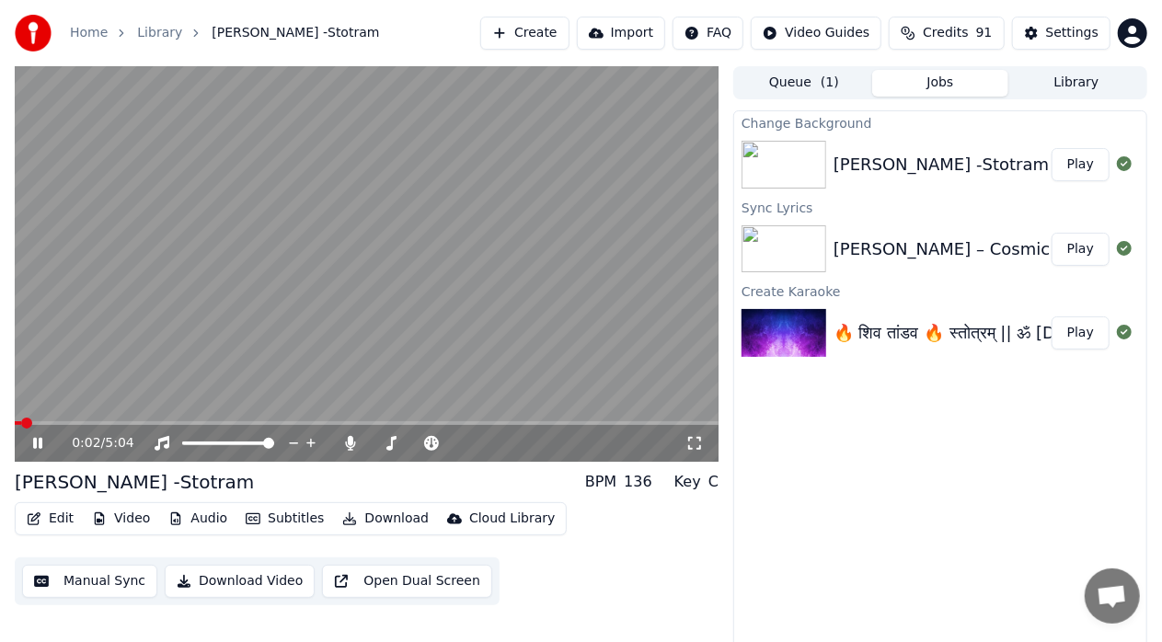
click at [694, 448] on icon at bounding box center [694, 443] width 18 height 15
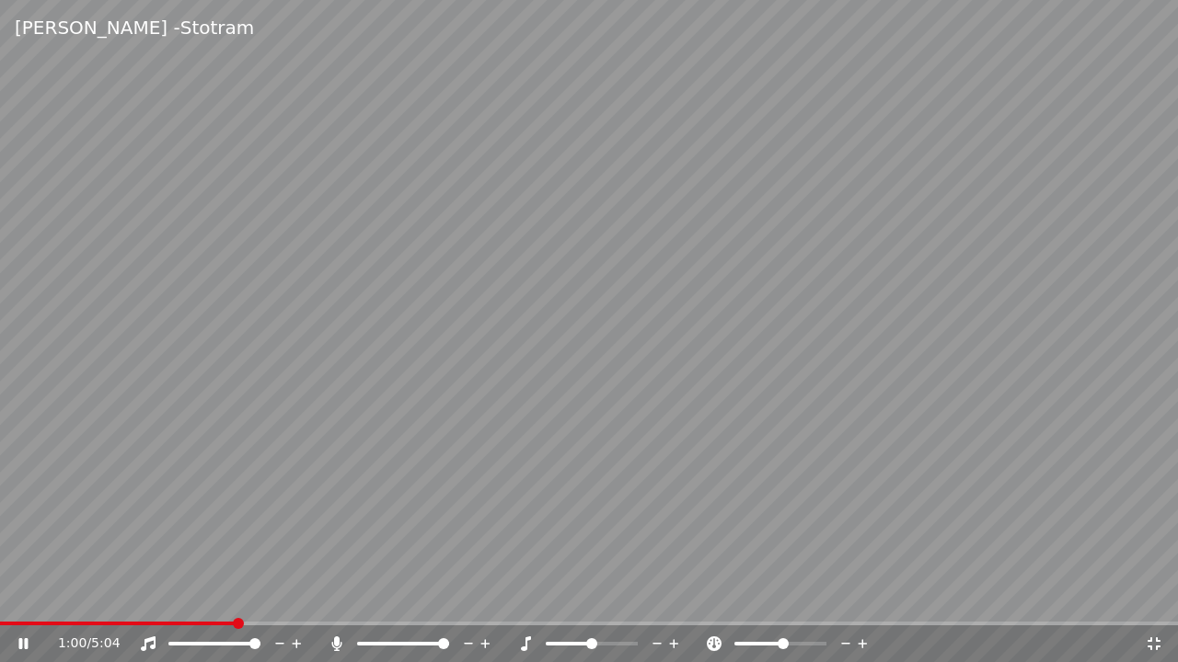
click at [1157, 641] on icon at bounding box center [1154, 644] width 18 height 15
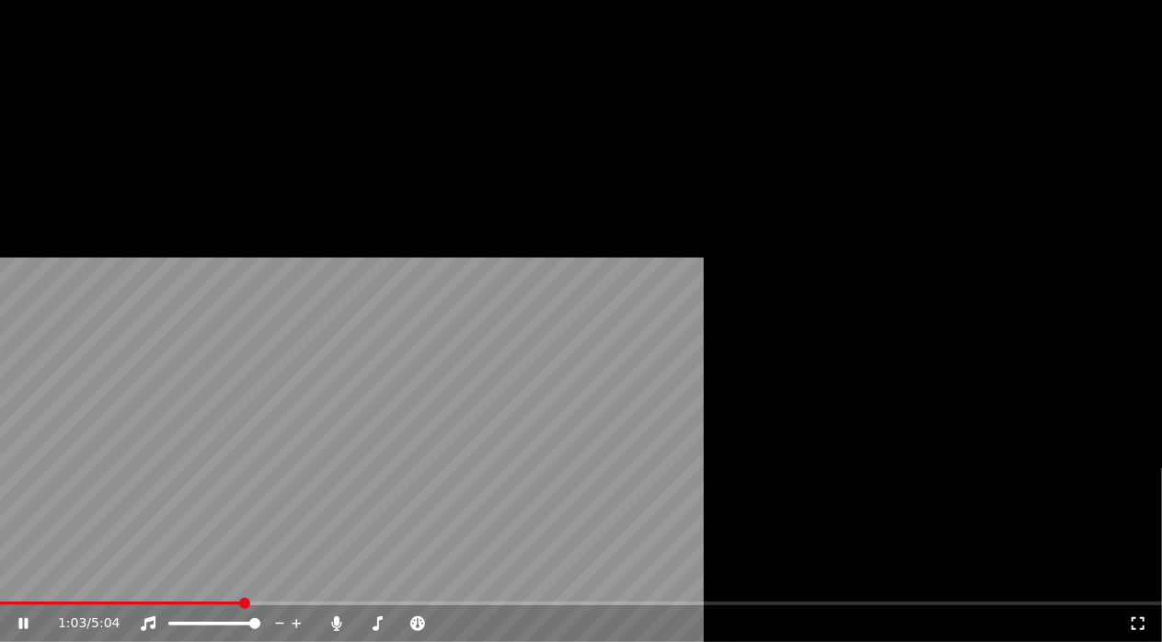
click at [66, 136] on button "Edit" at bounding box center [50, 123] width 62 height 26
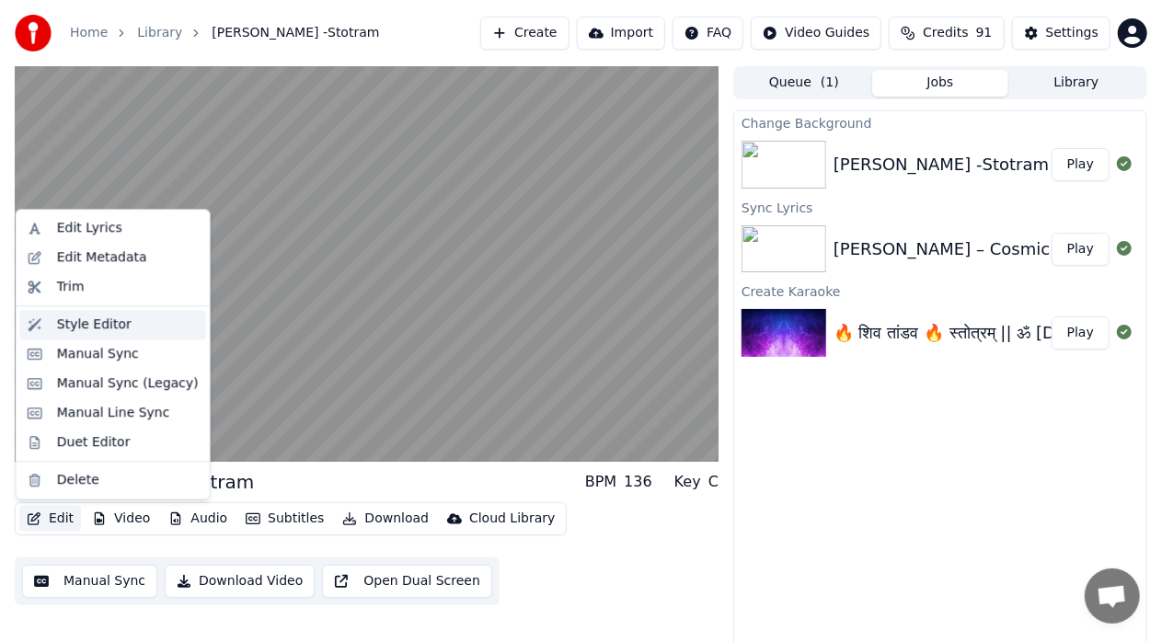
click at [112, 328] on div "Style Editor" at bounding box center [94, 325] width 75 height 18
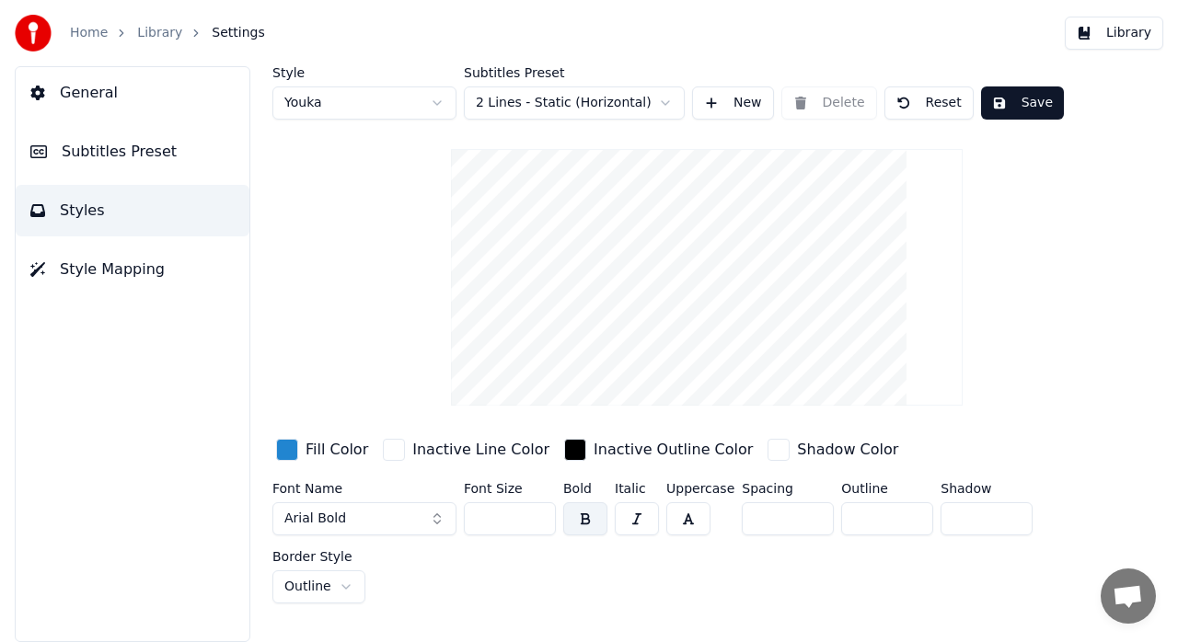
click at [1177, 414] on div "Style Youka Subtitles Preset 2 Lines - Static (Horizontal) New Delete Reset Sav…" at bounding box center [707, 354] width 942 height 576
click at [127, 249] on button "Style Mapping" at bounding box center [133, 270] width 234 height 52
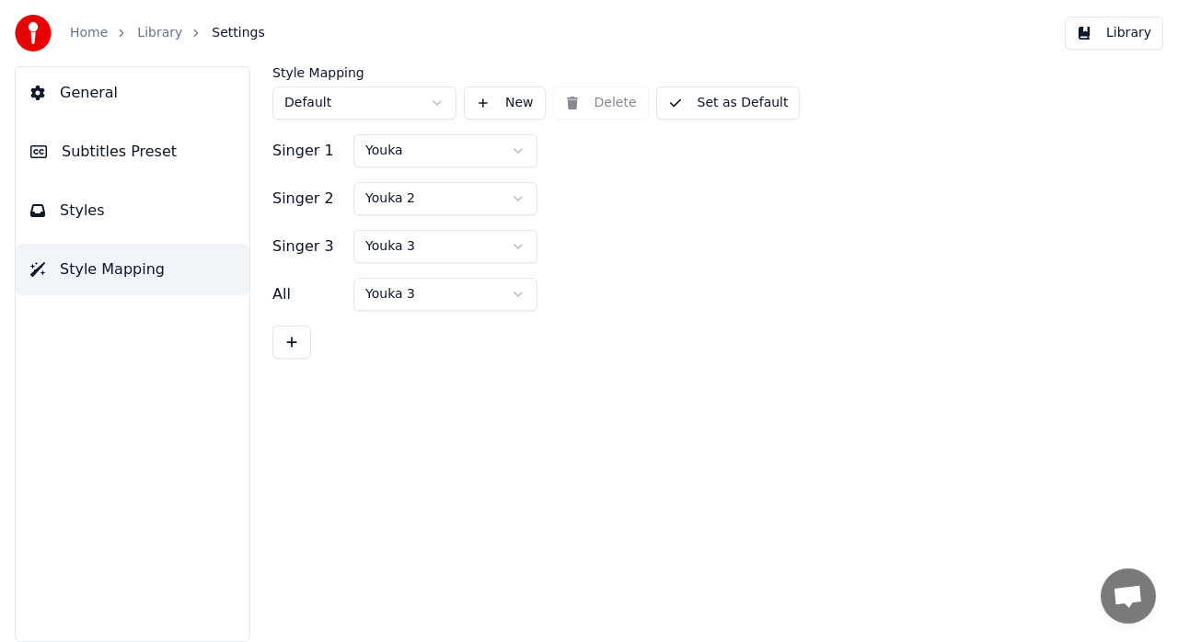
click at [86, 100] on span "General" at bounding box center [89, 93] width 58 height 22
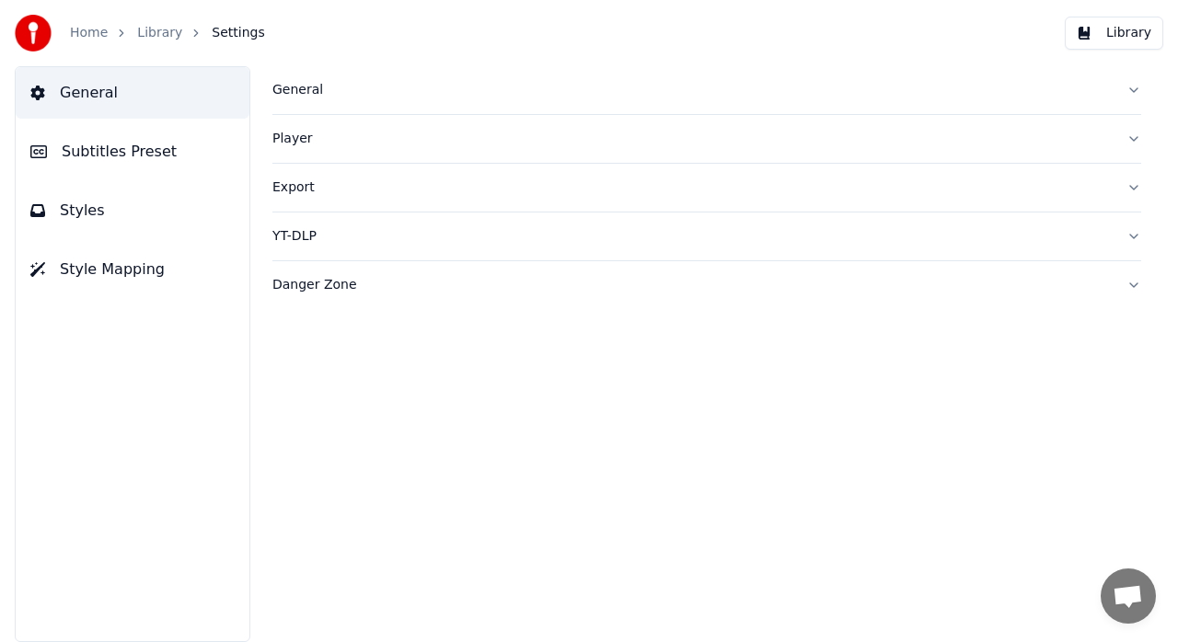
click at [155, 33] on link "Library" at bounding box center [159, 33] width 45 height 18
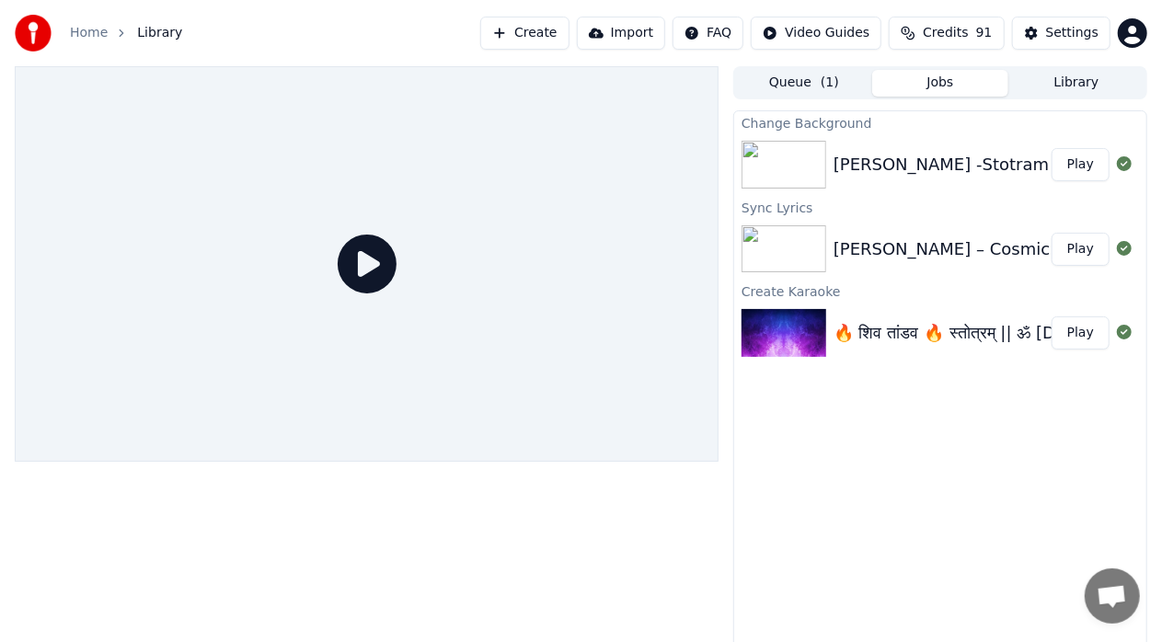
click at [881, 160] on div "[PERSON_NAME] -Stotram" at bounding box center [941, 165] width 215 height 26
click at [1081, 155] on button "Play" at bounding box center [1081, 164] width 58 height 33
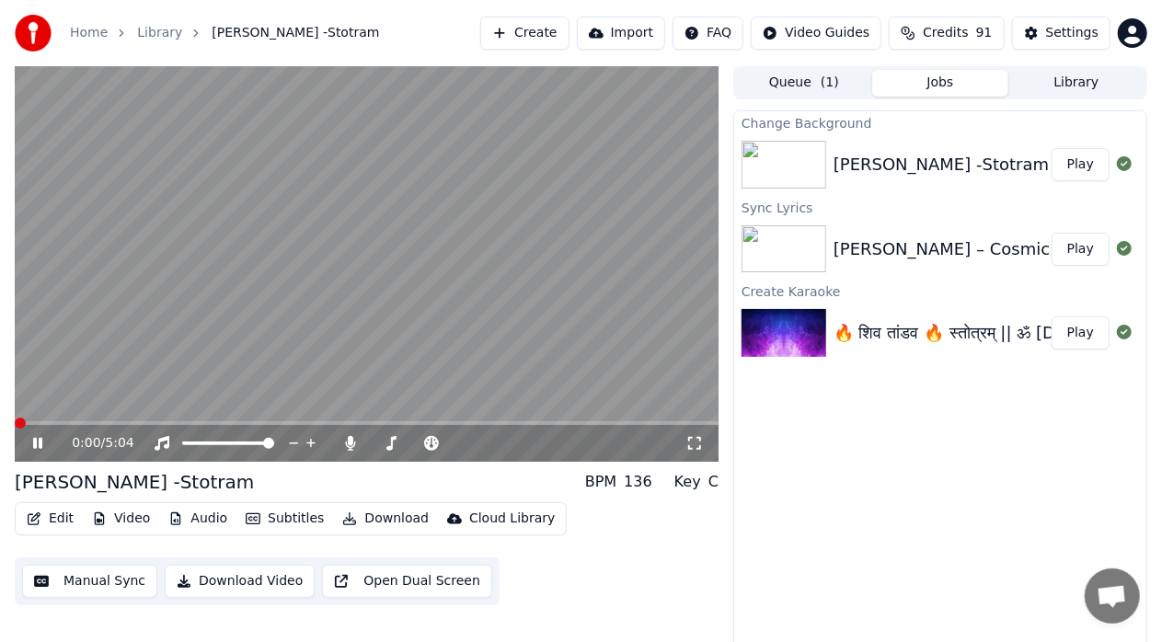
click at [199, 519] on button "Audio" at bounding box center [198, 519] width 74 height 26
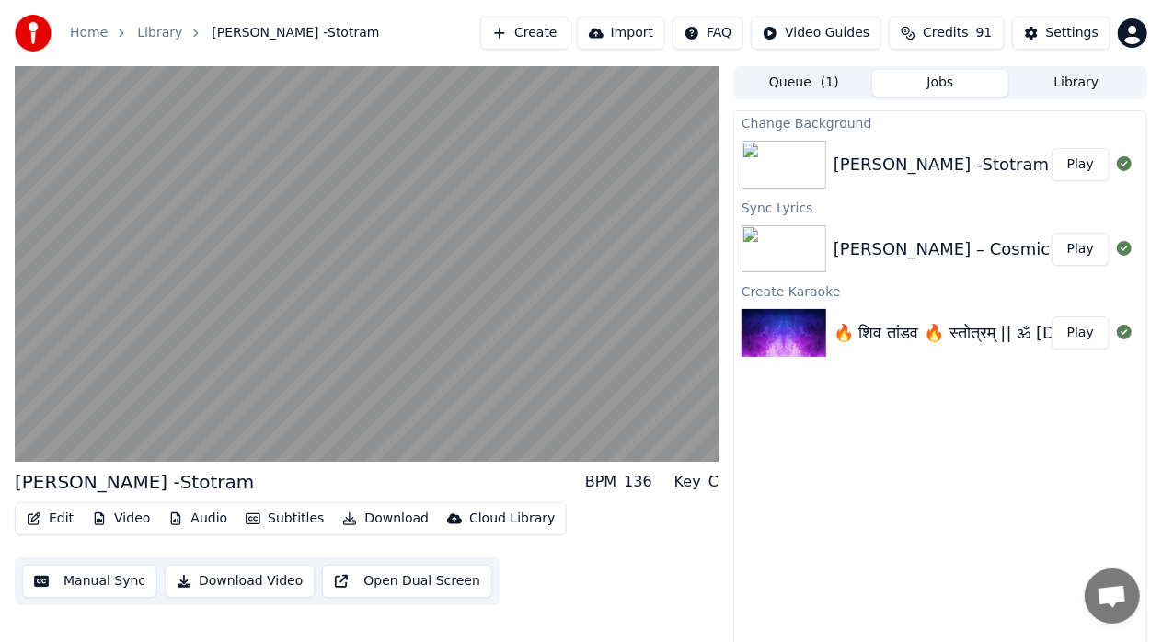
click at [289, 546] on div "Edit Video Audio Subtitles Download Cloud Library Manual Sync Download Video Op…" at bounding box center [367, 553] width 704 height 103
click at [259, 517] on button "Subtitles" at bounding box center [284, 519] width 93 height 26
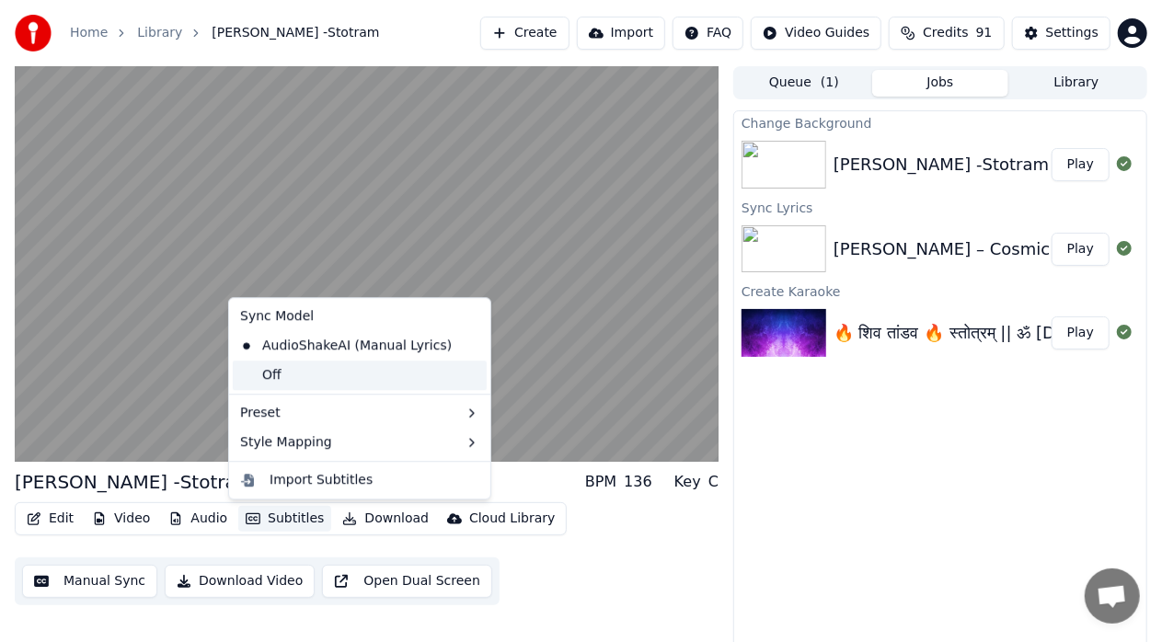
click at [337, 374] on div "Off" at bounding box center [360, 375] width 254 height 29
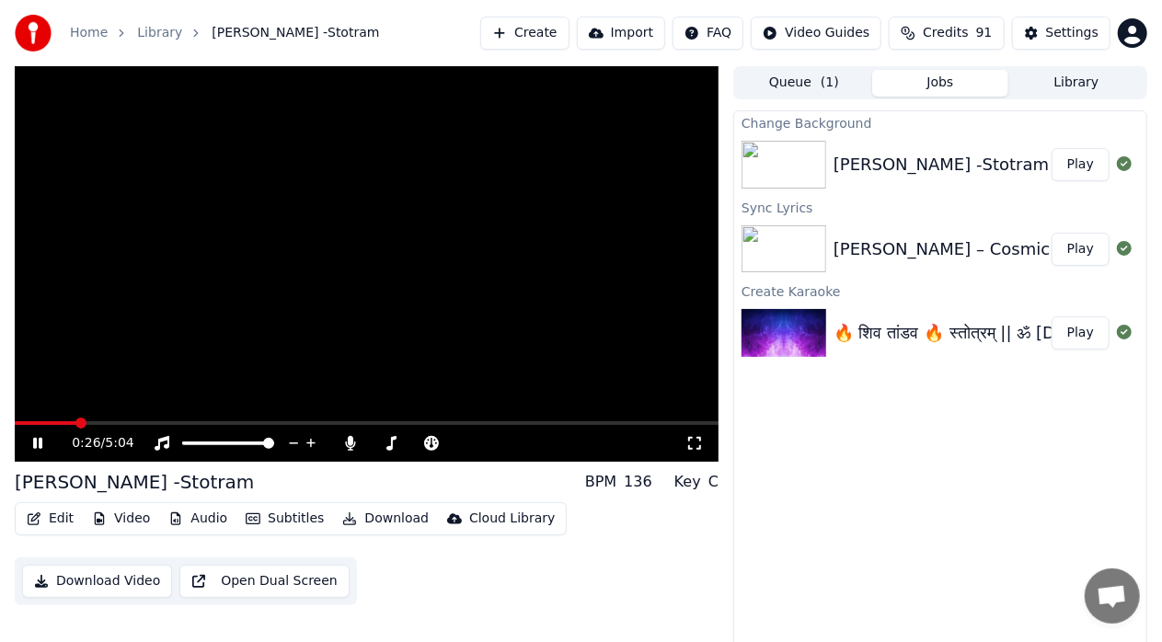
click at [296, 521] on button "Subtitles" at bounding box center [284, 519] width 93 height 26
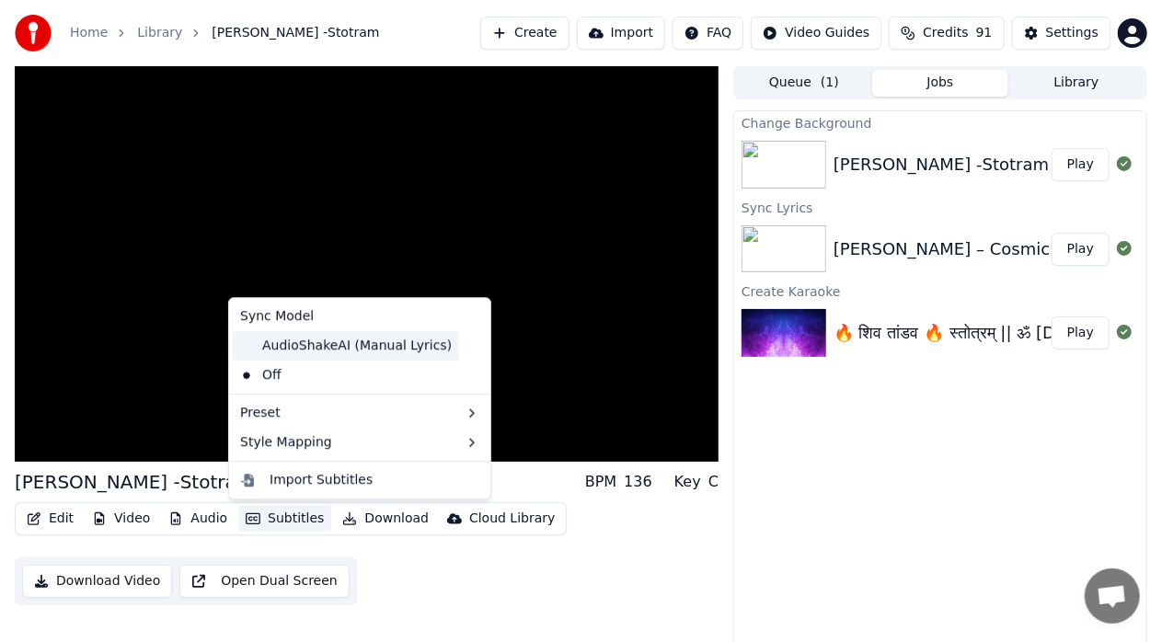
click at [311, 347] on div "AudioShakeAI (Manual Lyrics)" at bounding box center [346, 345] width 226 height 29
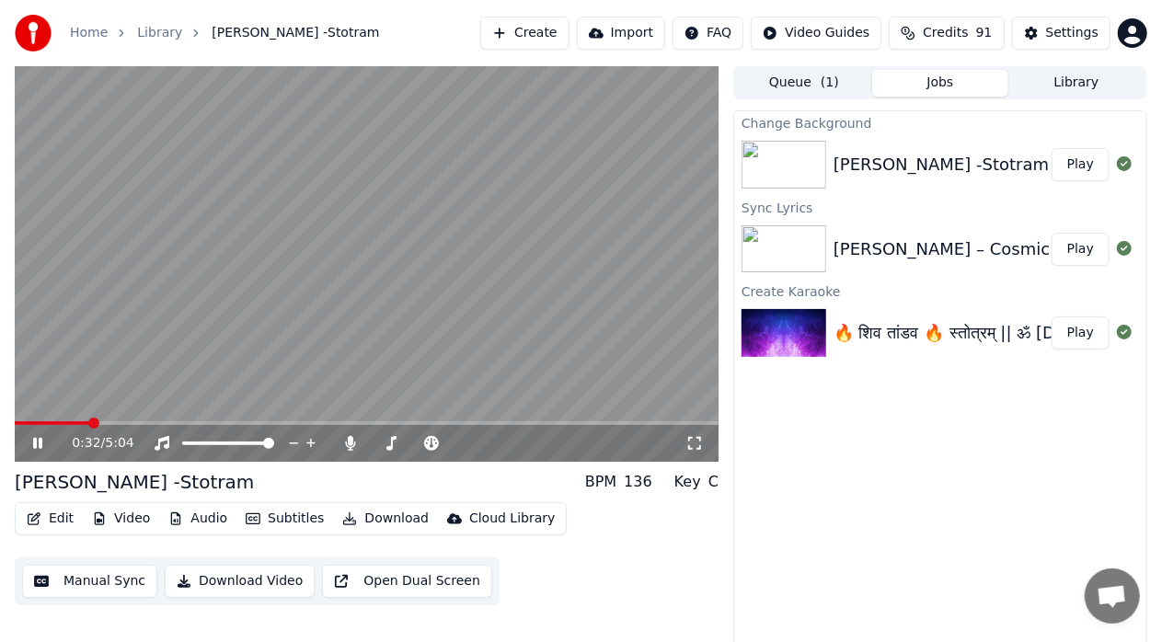
click at [572, 532] on div "Edit Video Audio Subtitles Download Cloud Library Manual Sync Download Video Op…" at bounding box center [367, 553] width 704 height 103
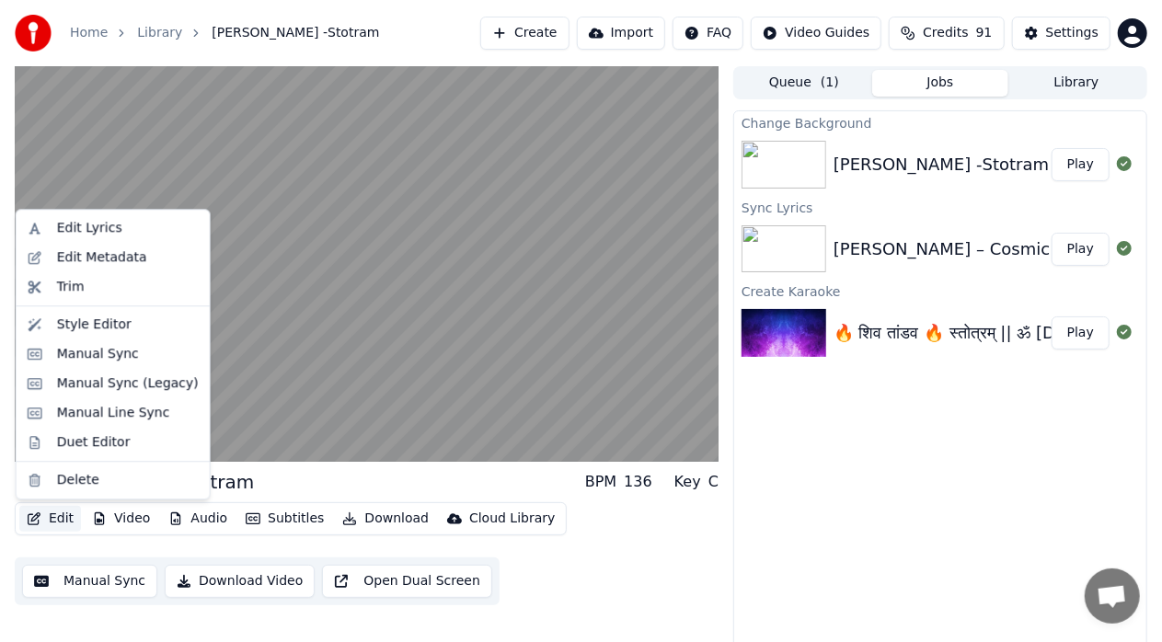
click at [66, 521] on button "Edit" at bounding box center [50, 519] width 62 height 26
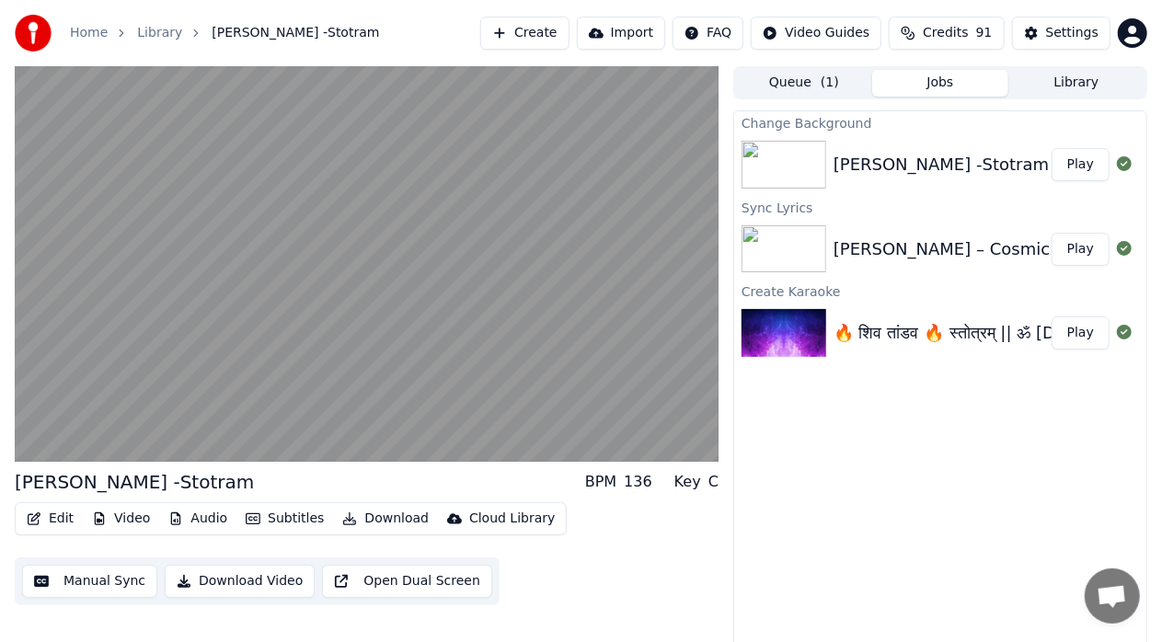
click at [81, 581] on button "Manual Sync" at bounding box center [89, 581] width 135 height 33
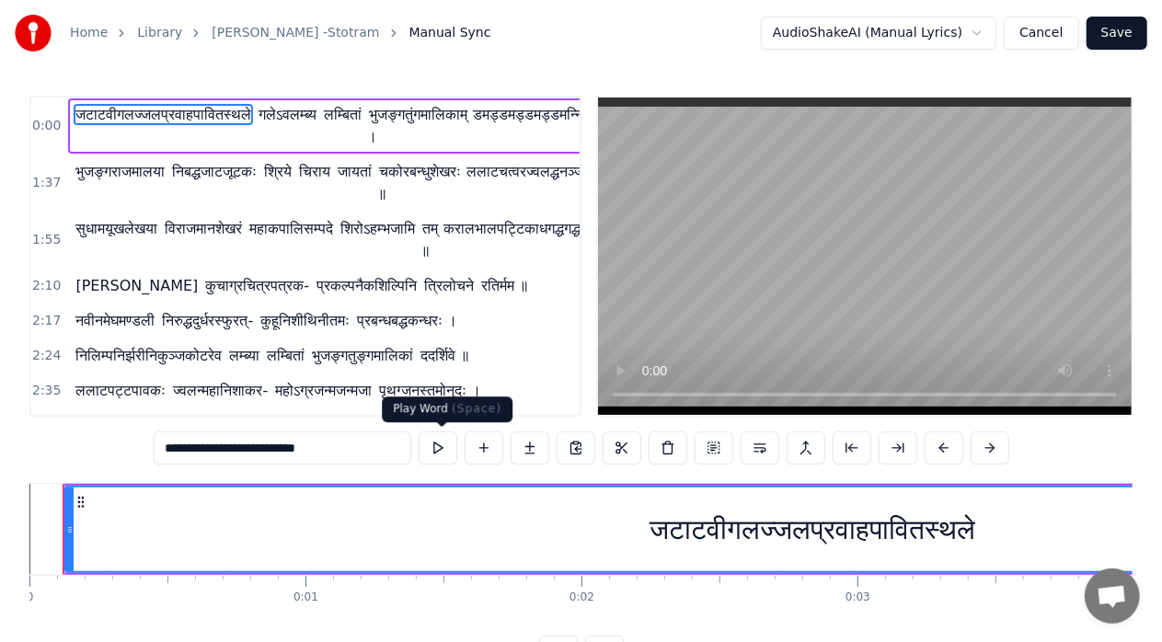
click at [439, 451] on button at bounding box center [438, 447] width 39 height 33
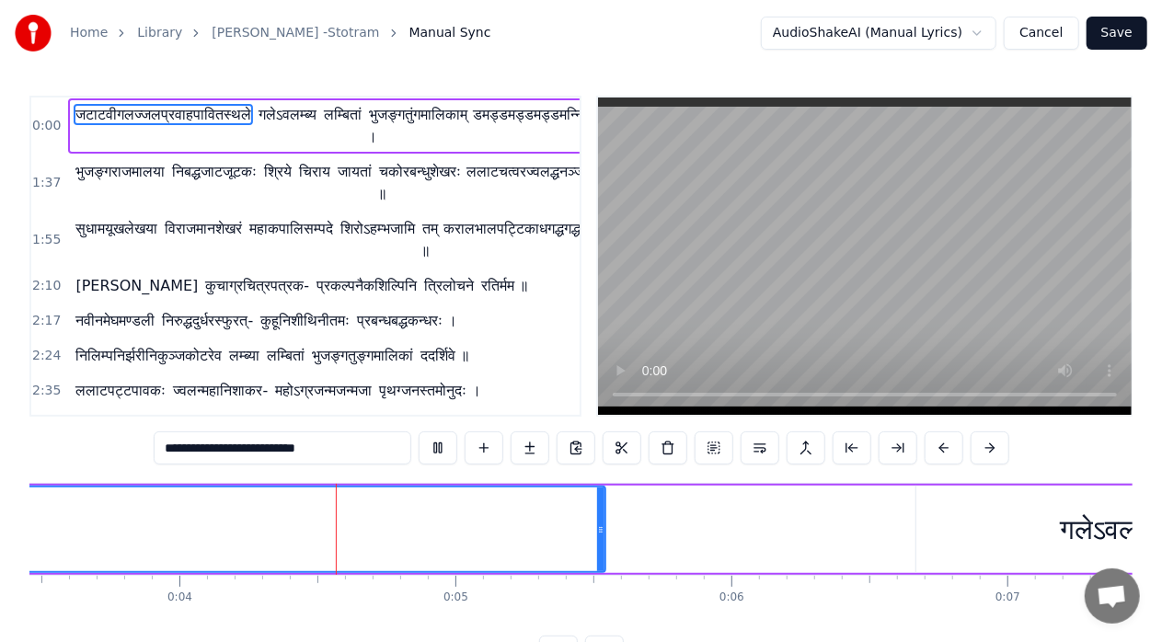
scroll to position [0, 962]
click at [900, 446] on button at bounding box center [898, 447] width 39 height 33
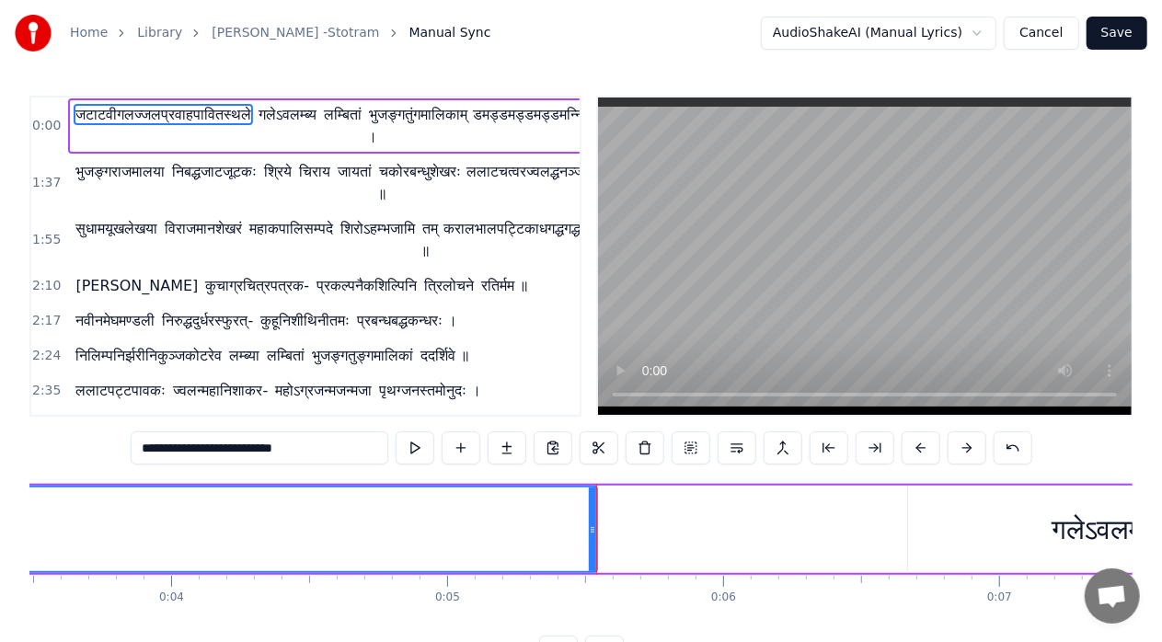
click at [824, 450] on button at bounding box center [829, 447] width 39 height 33
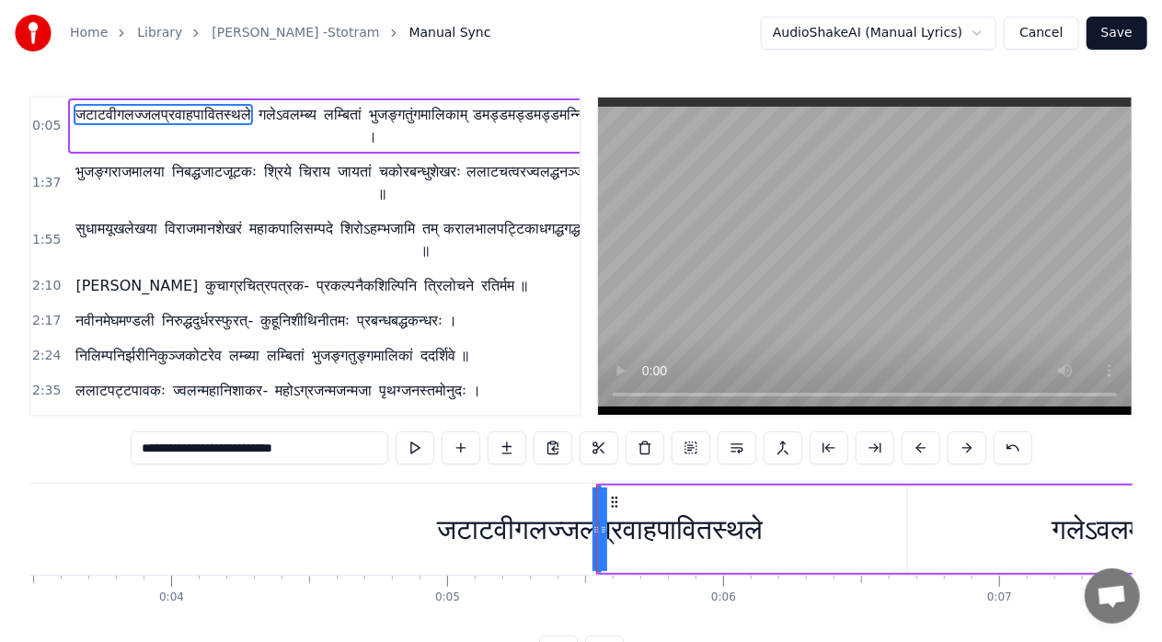
click at [824, 450] on button at bounding box center [829, 447] width 39 height 33
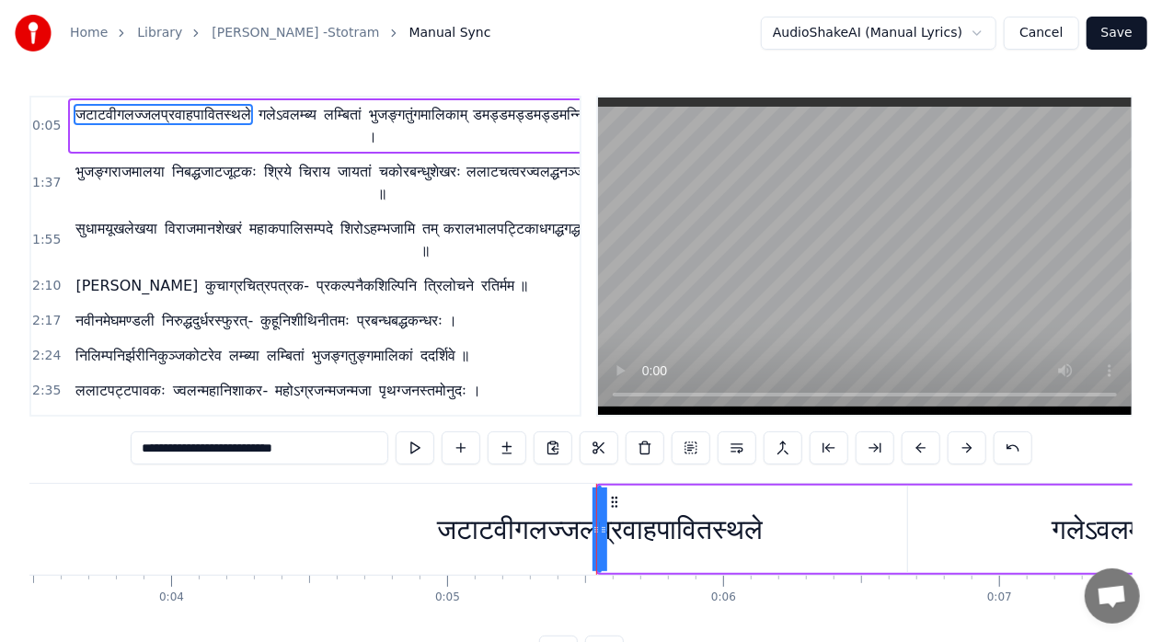
click at [824, 450] on button at bounding box center [829, 447] width 39 height 33
drag, startPoint x: 598, startPoint y: 530, endPoint x: 558, endPoint y: 534, distance: 40.6
click at [600, 534] on div "जटाटवीगलज्जलप्रवाहपावितस्थले" at bounding box center [600, 530] width 0 height 84
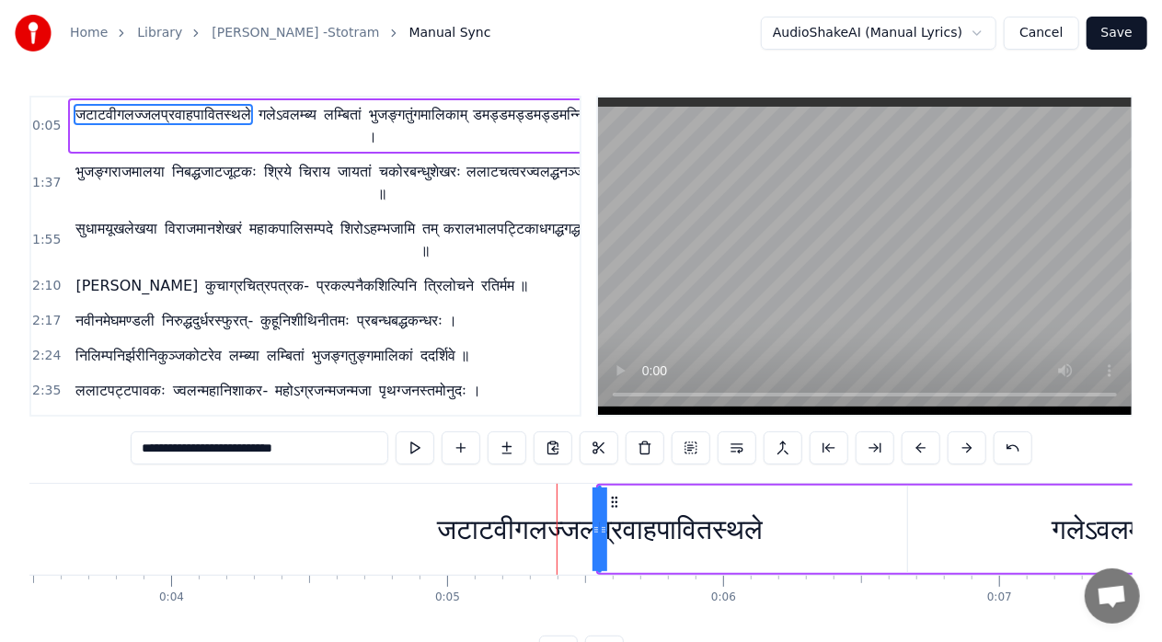
drag, startPoint x: 471, startPoint y: 519, endPoint x: 591, endPoint y: 519, distance: 119.6
click at [591, 519] on div "जटाटवीगलज्जलप्रवाहपावितस्थले" at bounding box center [600, 529] width 326 height 41
drag, startPoint x: 600, startPoint y: 528, endPoint x: 718, endPoint y: 556, distance: 121.0
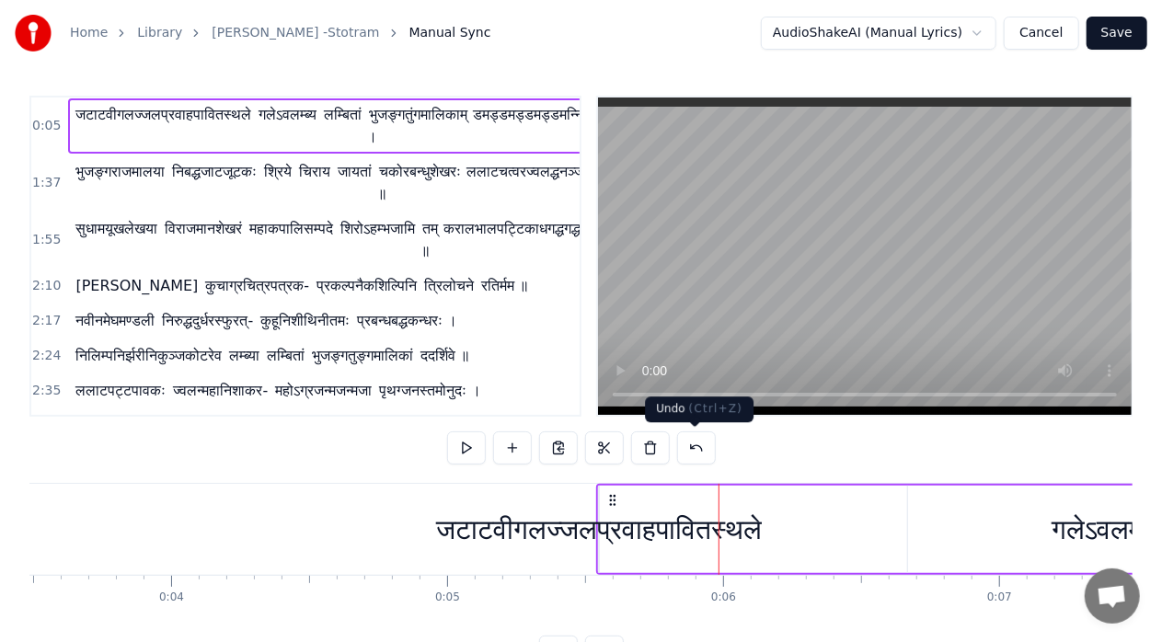
click at [691, 452] on button at bounding box center [696, 447] width 39 height 33
click at [672, 452] on button at bounding box center [673, 447] width 39 height 33
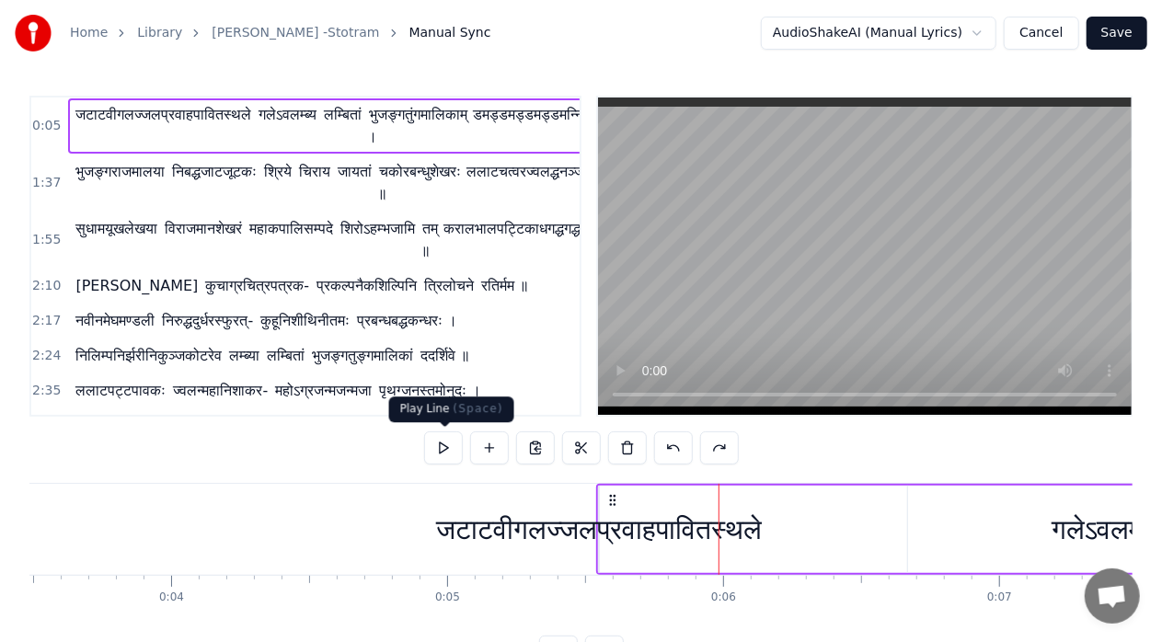
click at [441, 443] on button at bounding box center [443, 447] width 39 height 33
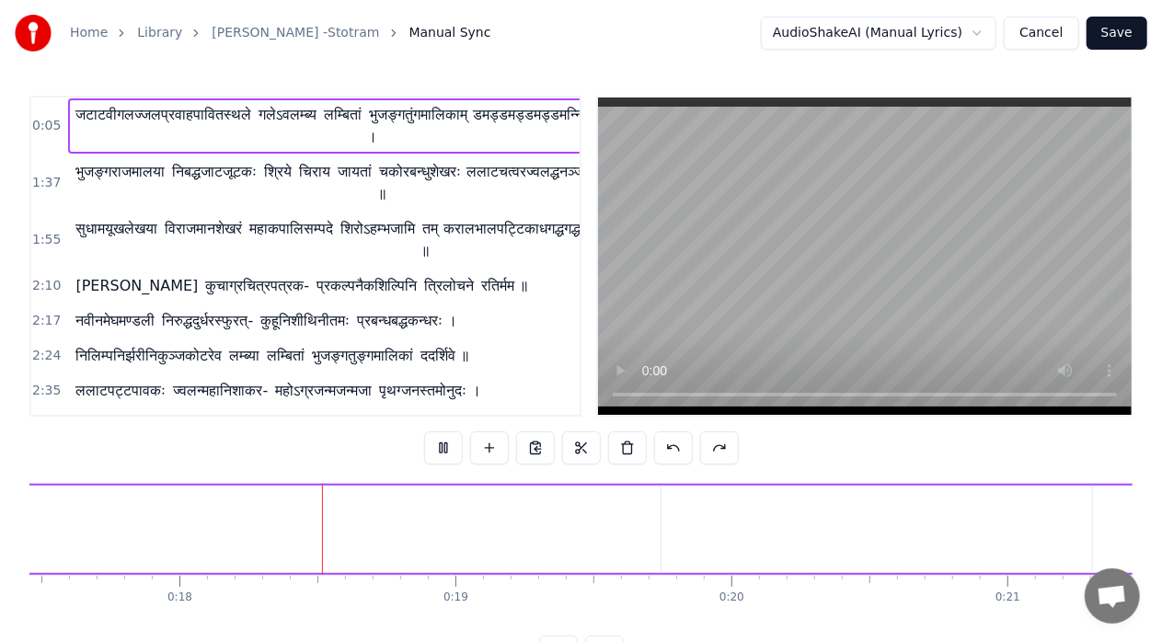
scroll to position [0, 4846]
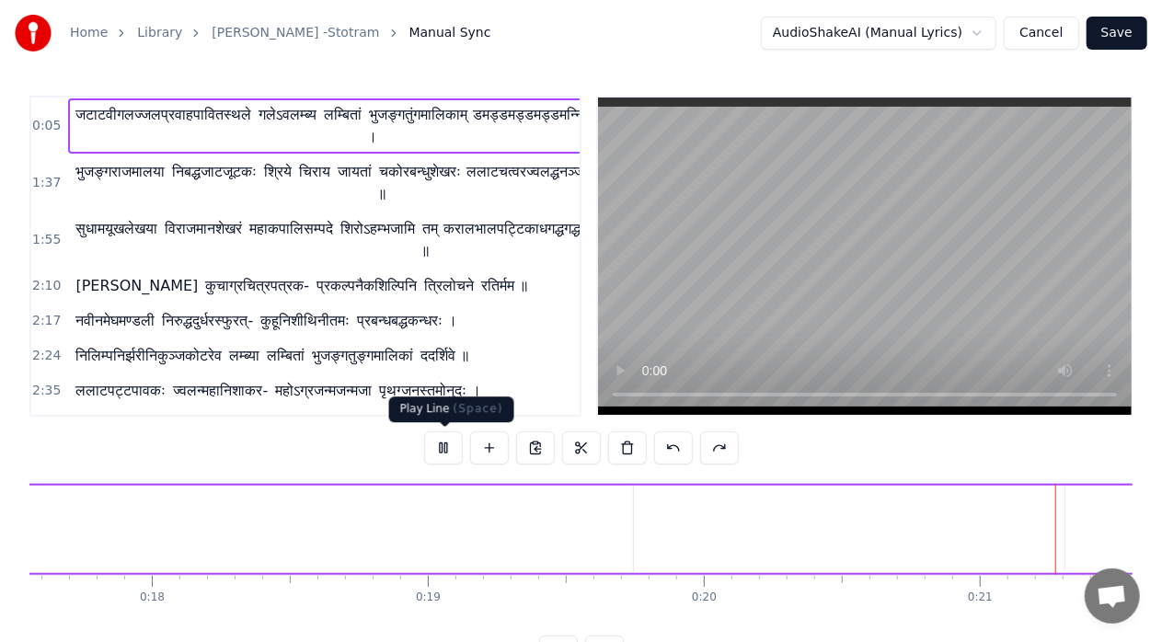
click at [445, 454] on button at bounding box center [443, 447] width 39 height 33
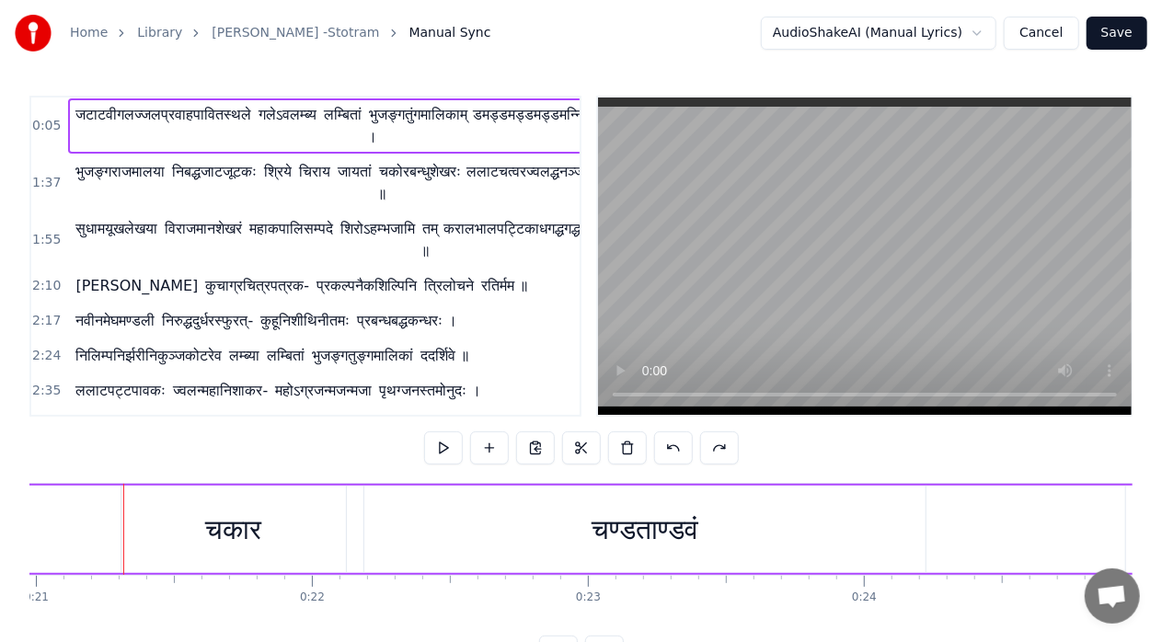
scroll to position [0, 5792]
drag, startPoint x: 453, startPoint y: 530, endPoint x: 690, endPoint y: 533, distance: 237.4
click at [690, 533] on div "चण्डताण्डवं" at bounding box center [642, 529] width 561 height 87
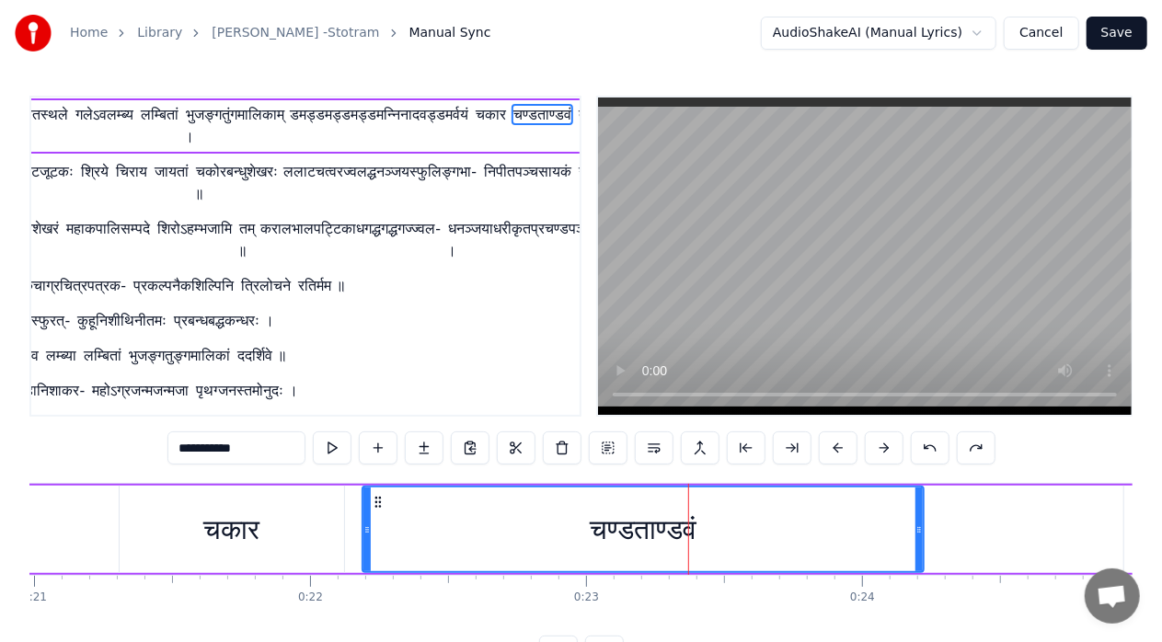
scroll to position [0, 209]
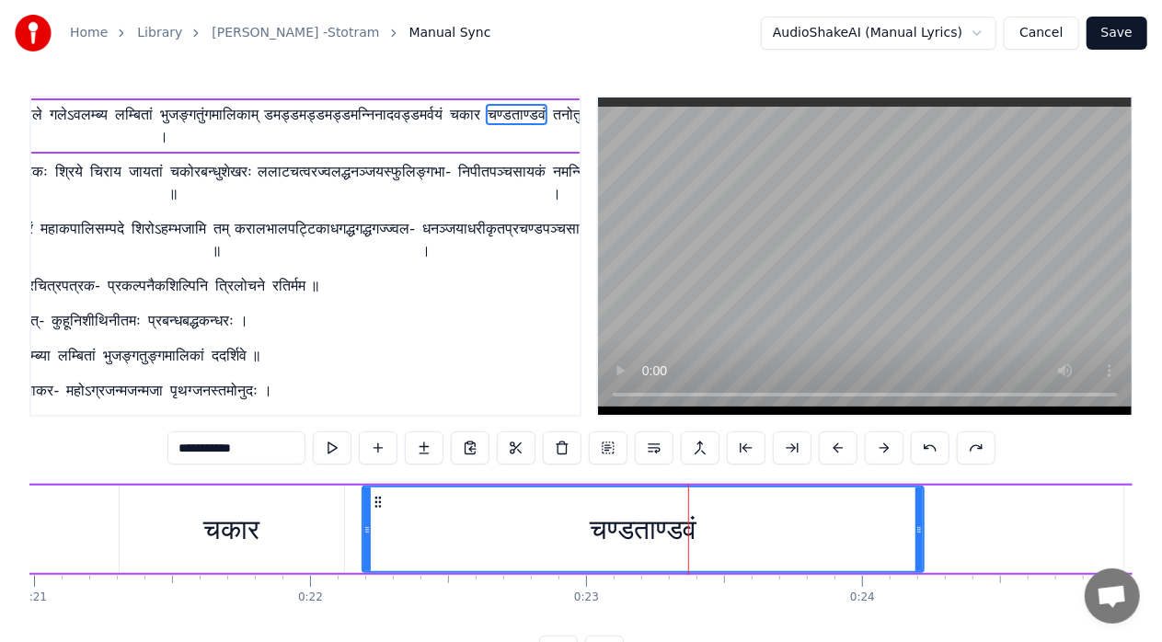
click at [330, 109] on span "डमड्डमड्डमड्डमन्निनादवड्डमर्वयं" at bounding box center [353, 114] width 182 height 21
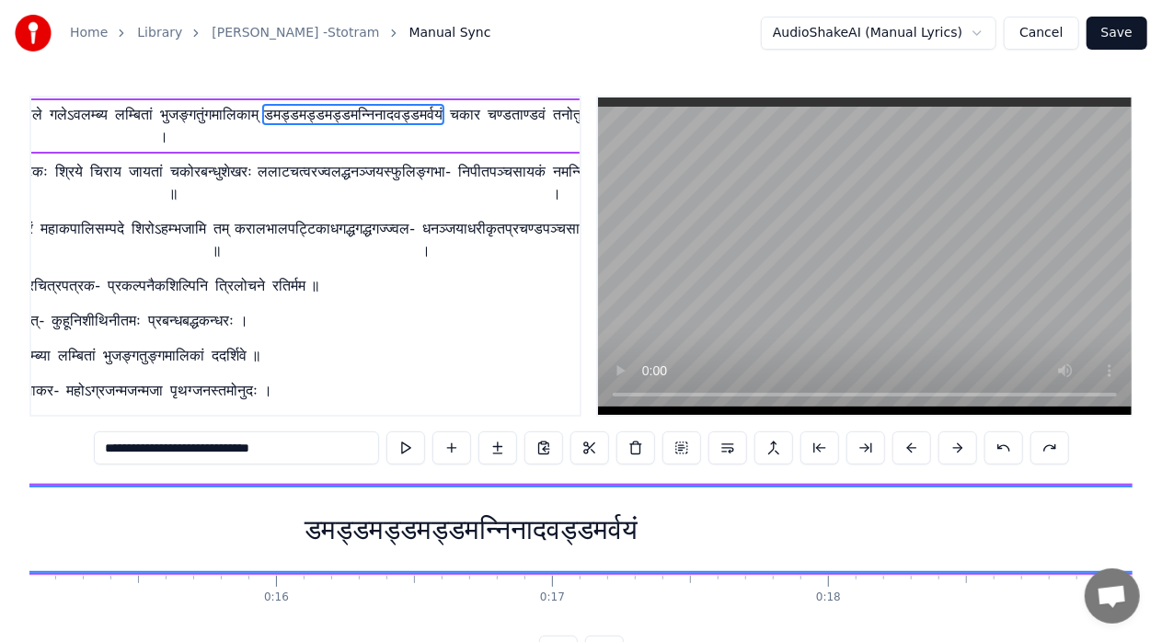
scroll to position [0, 3678]
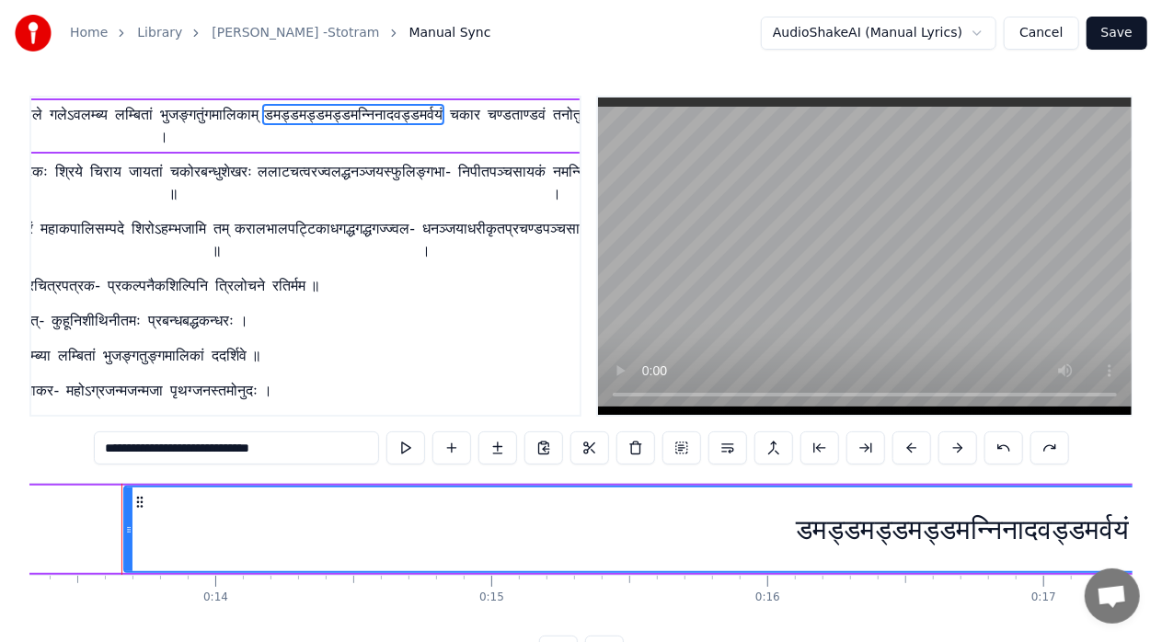
drag, startPoint x: 885, startPoint y: 534, endPoint x: 837, endPoint y: 535, distance: 47.9
click at [837, 535] on div "डमड्डमड्डमड्डमन्निनादवड्डमर्वयं" at bounding box center [962, 529] width 333 height 41
drag, startPoint x: 834, startPoint y: 496, endPoint x: 740, endPoint y: 503, distance: 94.1
click at [740, 503] on div "डमड्डमड्डमड्डमन्निनादवड्डमर्वयं" at bounding box center [962, 530] width 1674 height 84
click at [407, 452] on button at bounding box center [405, 447] width 39 height 33
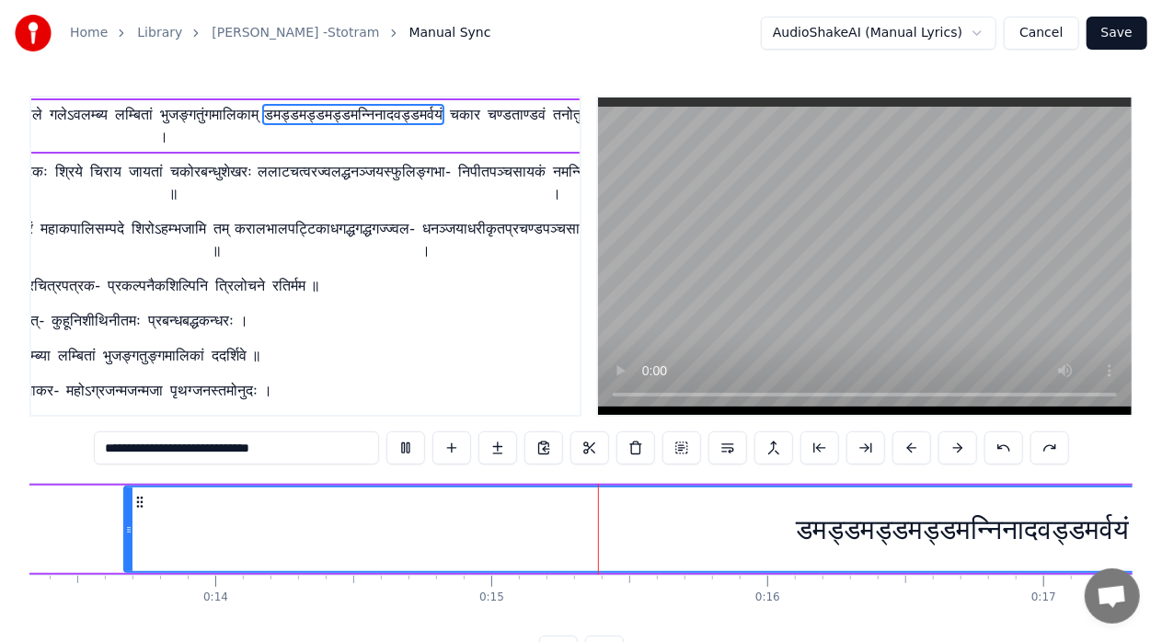
click at [407, 452] on button at bounding box center [405, 447] width 39 height 33
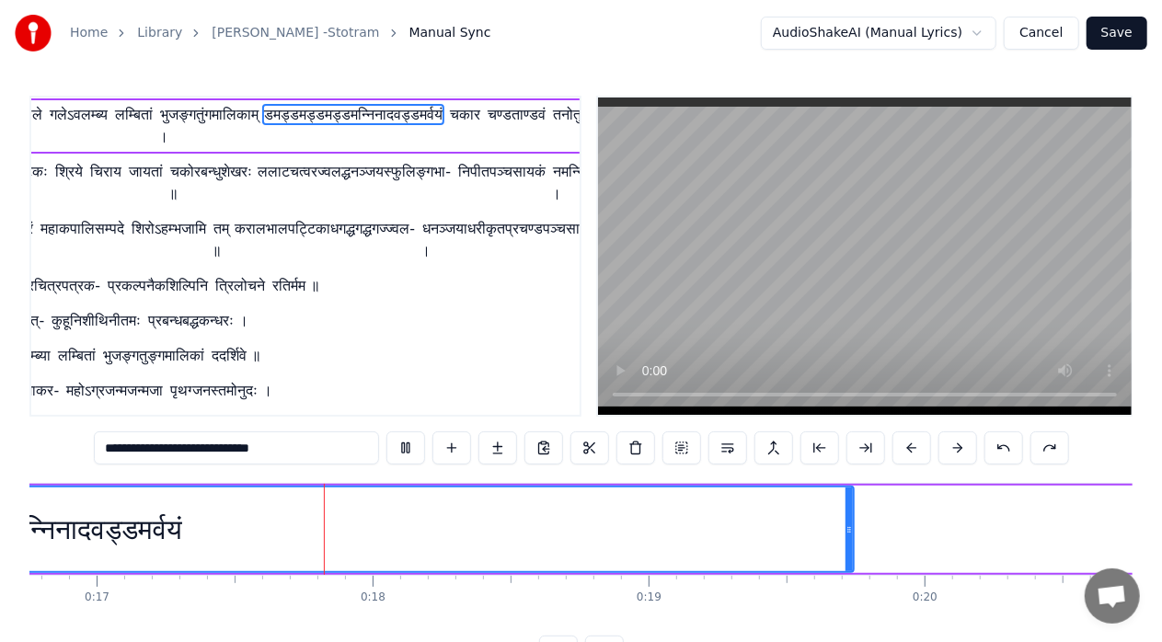
scroll to position [0, 4632]
click at [870, 454] on button at bounding box center [865, 447] width 39 height 33
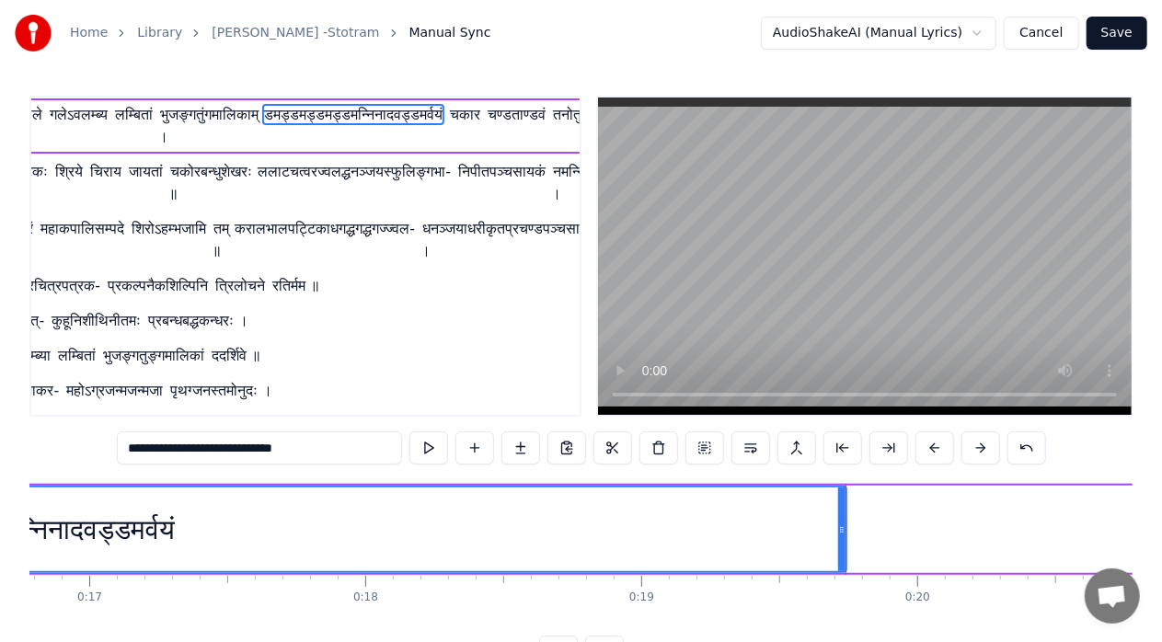
click at [478, 114] on span "चकार" at bounding box center [465, 114] width 34 height 21
type input "****"
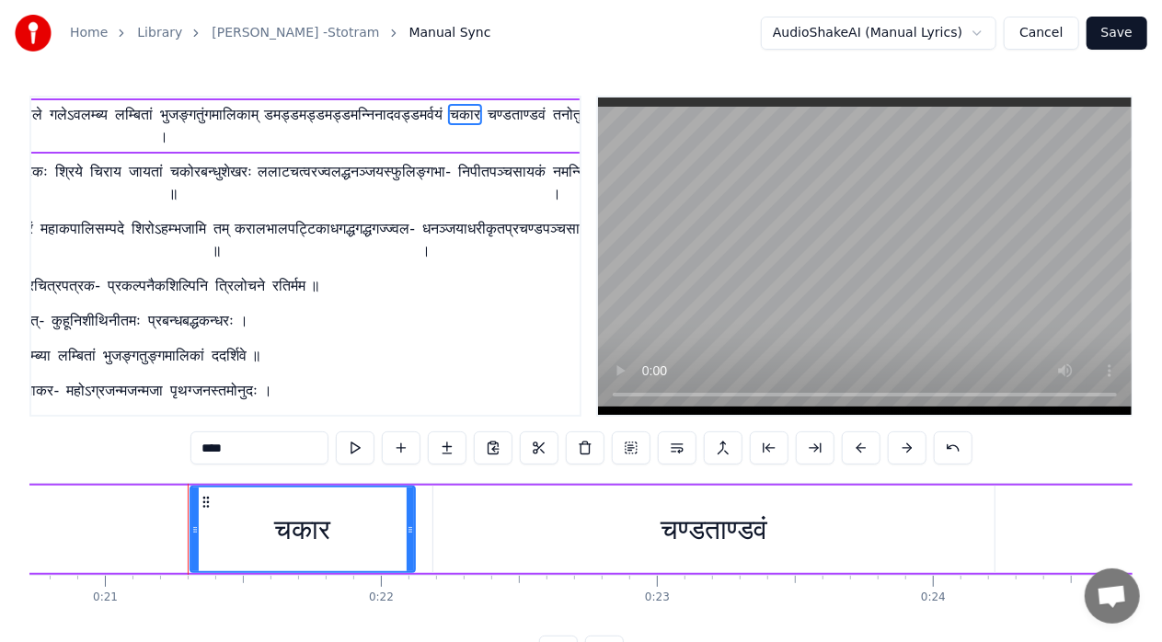
scroll to position [0, 5787]
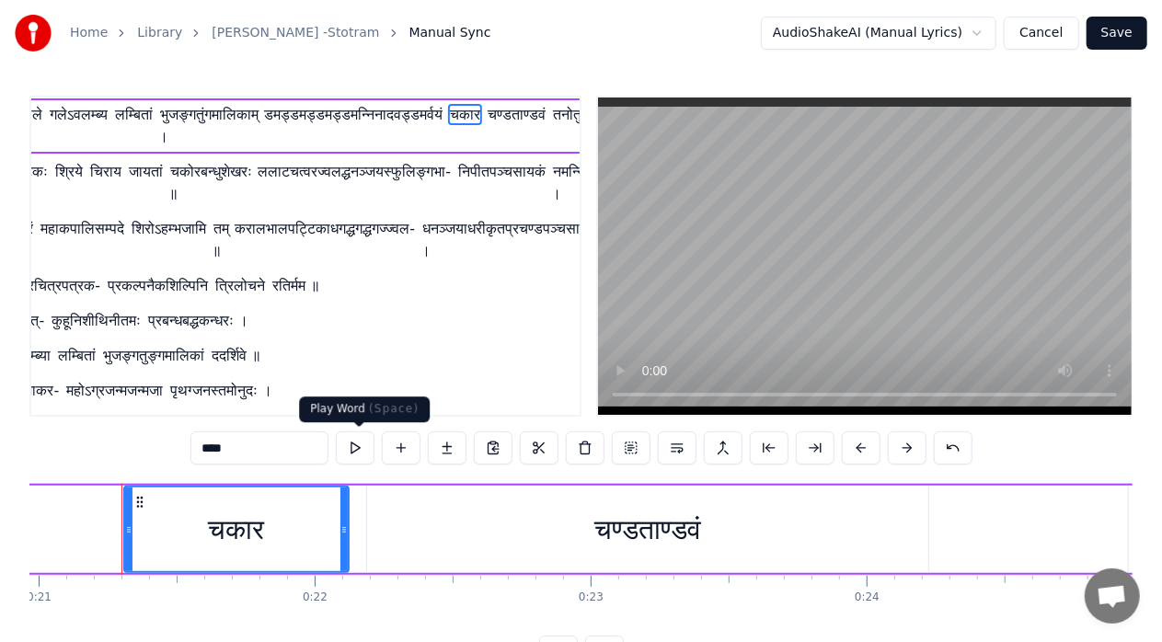
click at [362, 454] on button at bounding box center [355, 447] width 39 height 33
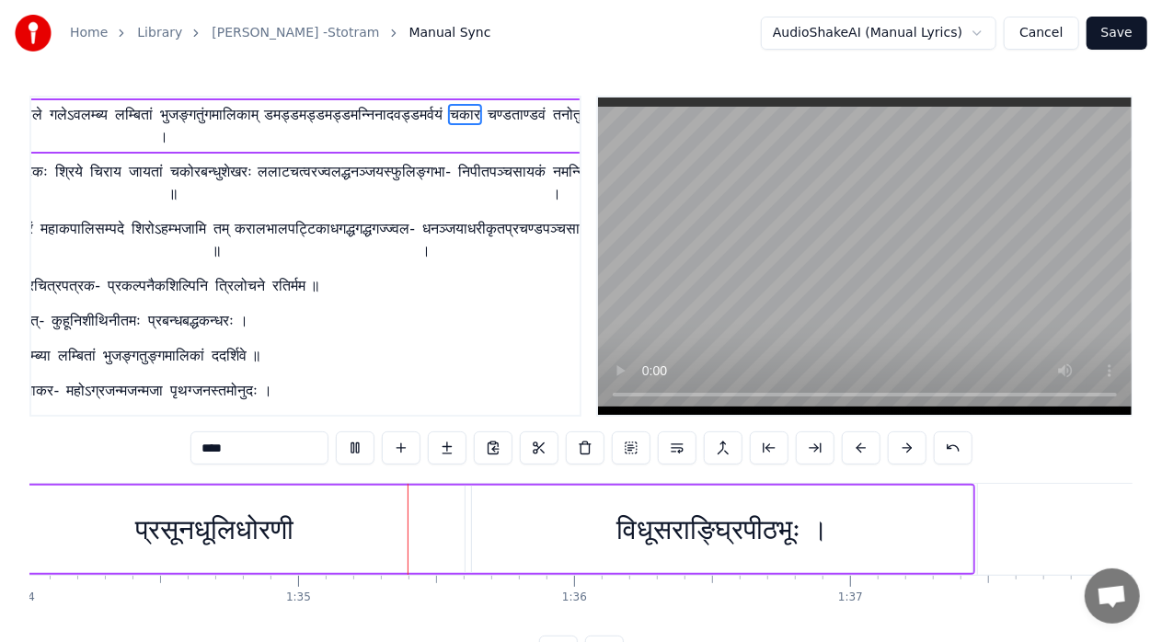
scroll to position [0, 26074]
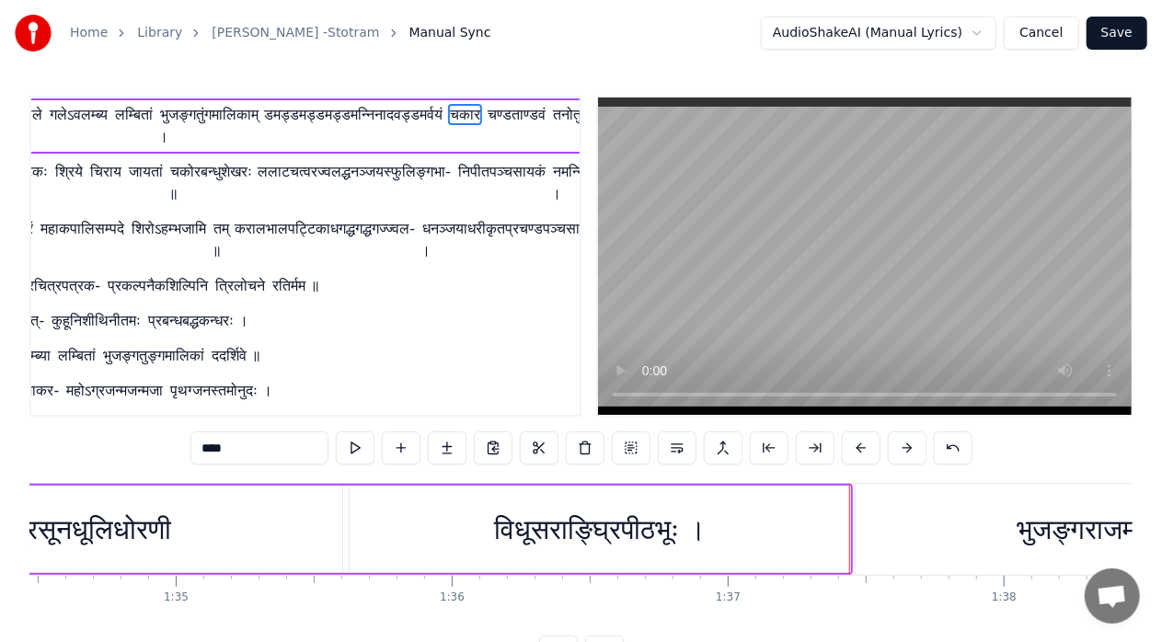
click at [988, 38] on html "Home Library [PERSON_NAME] -Stotram Manual Sync AudioShakeAI (Manual Lyrics) Ca…" at bounding box center [581, 349] width 1162 height 698
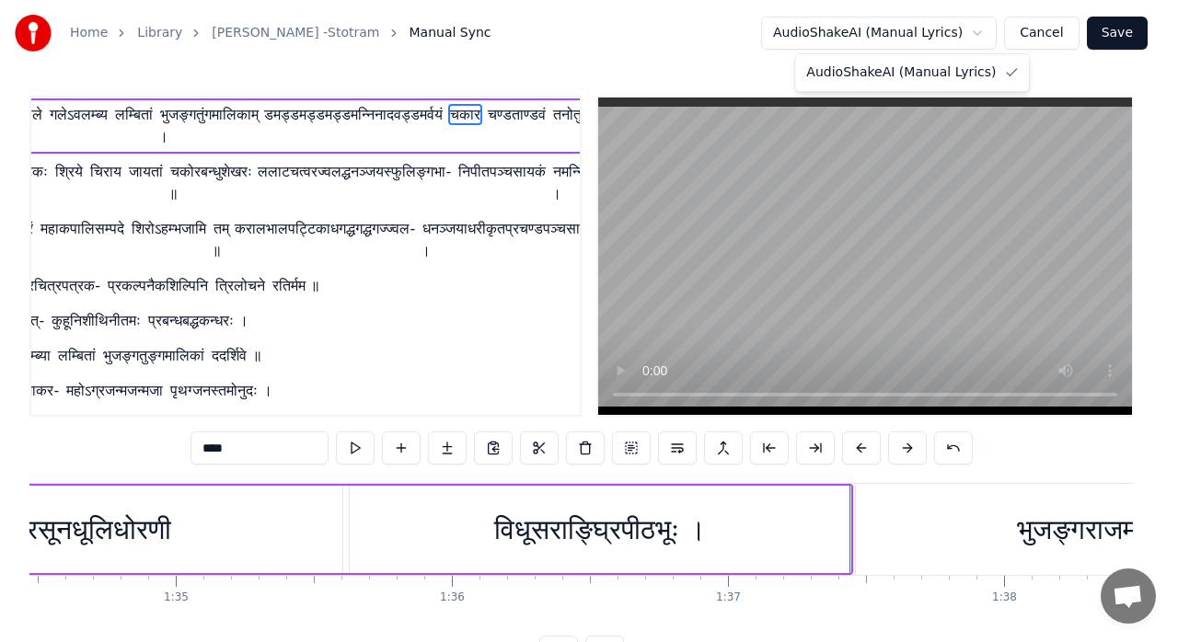
click at [988, 38] on html "Home Library [PERSON_NAME] -Stotram Manual Sync AudioShakeAI (Manual Lyrics) Ca…" at bounding box center [589, 349] width 1178 height 698
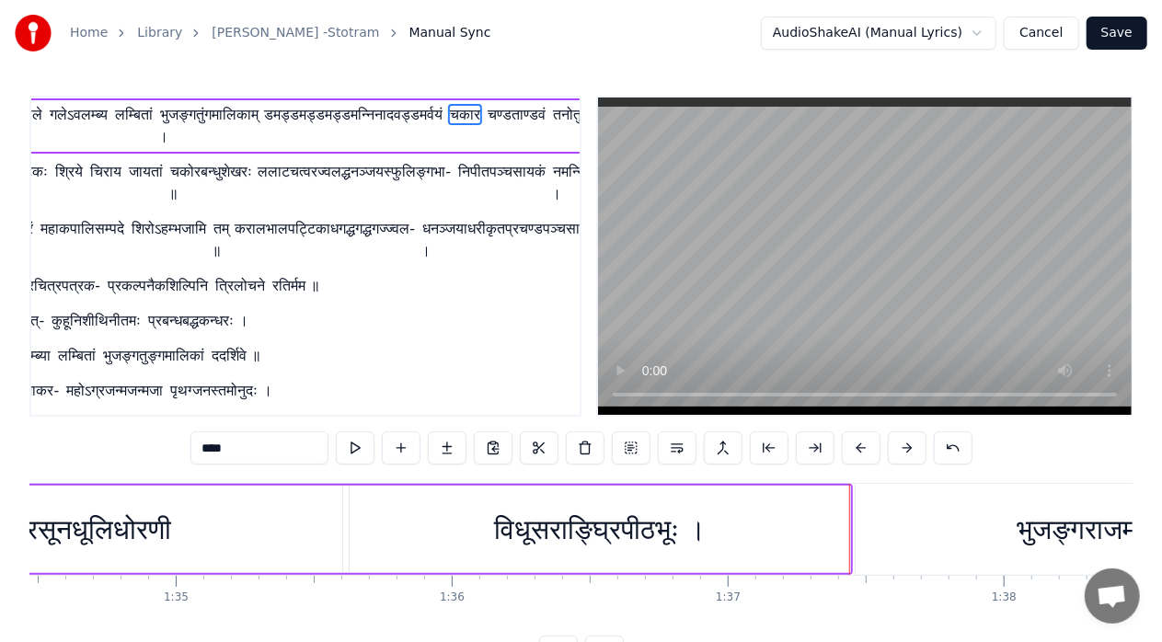
click at [1117, 35] on button "Save" at bounding box center [1117, 33] width 61 height 33
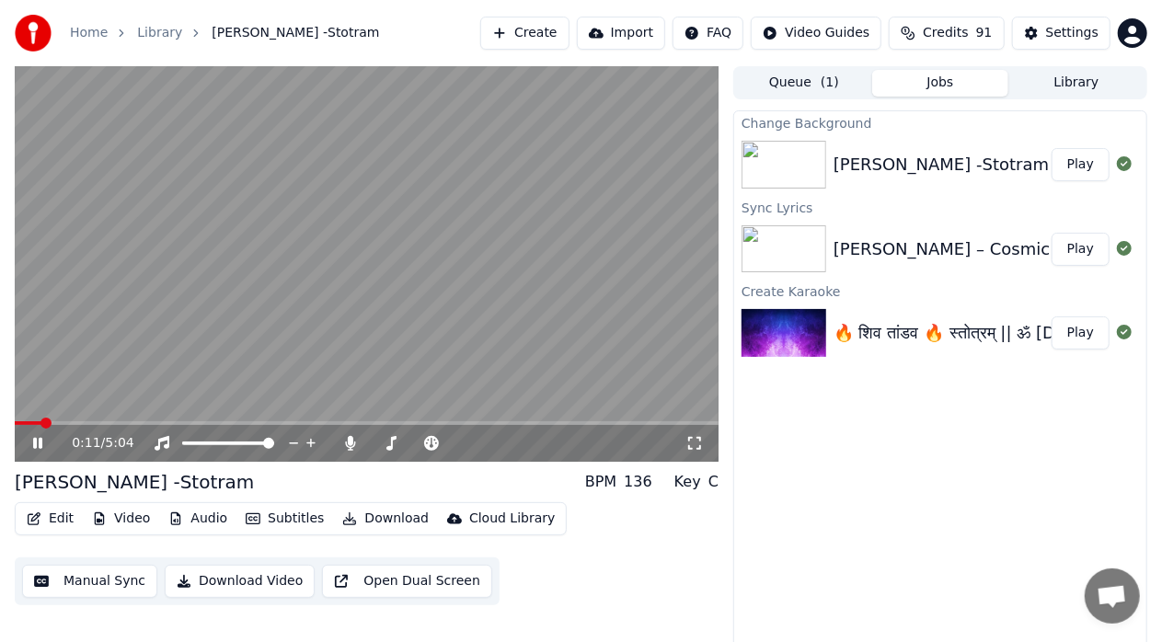
click at [27, 423] on span at bounding box center [28, 423] width 27 height 4
click at [15, 429] on span at bounding box center [20, 423] width 11 height 11
click at [40, 445] on icon at bounding box center [37, 443] width 9 height 11
click at [56, 523] on button "Edit" at bounding box center [50, 519] width 62 height 26
click at [696, 556] on div "Edit Video Audio Subtitles Download Cloud Library Manual Sync Download Video Op…" at bounding box center [367, 553] width 704 height 103
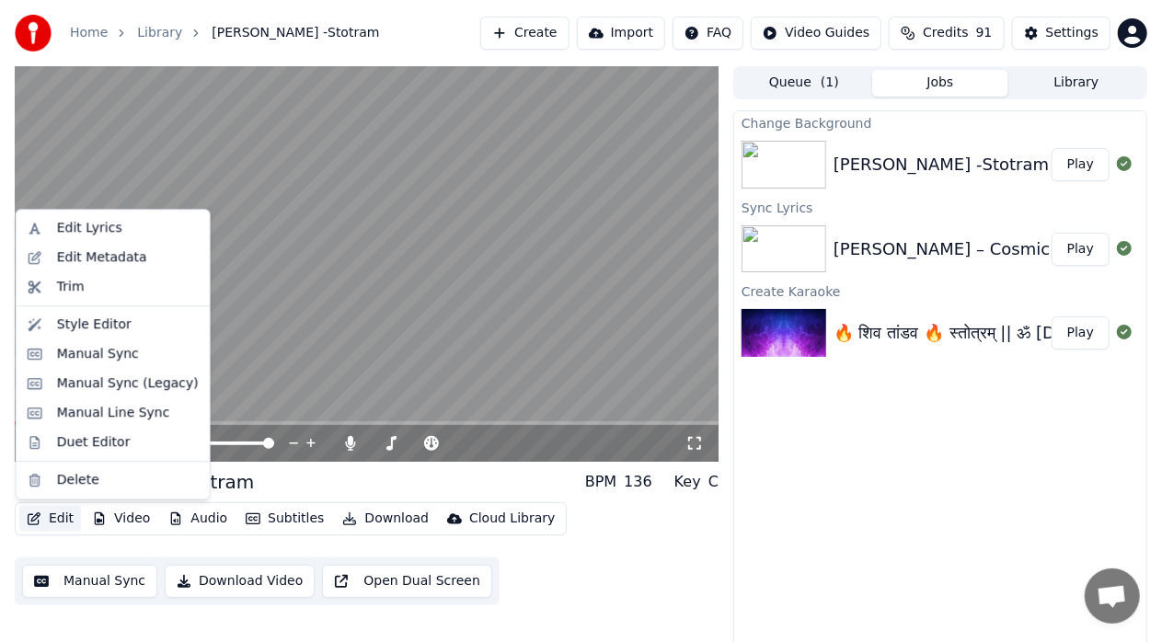
click at [63, 524] on button "Edit" at bounding box center [50, 519] width 62 height 26
click at [110, 263] on div "Edit Metadata" at bounding box center [102, 257] width 90 height 18
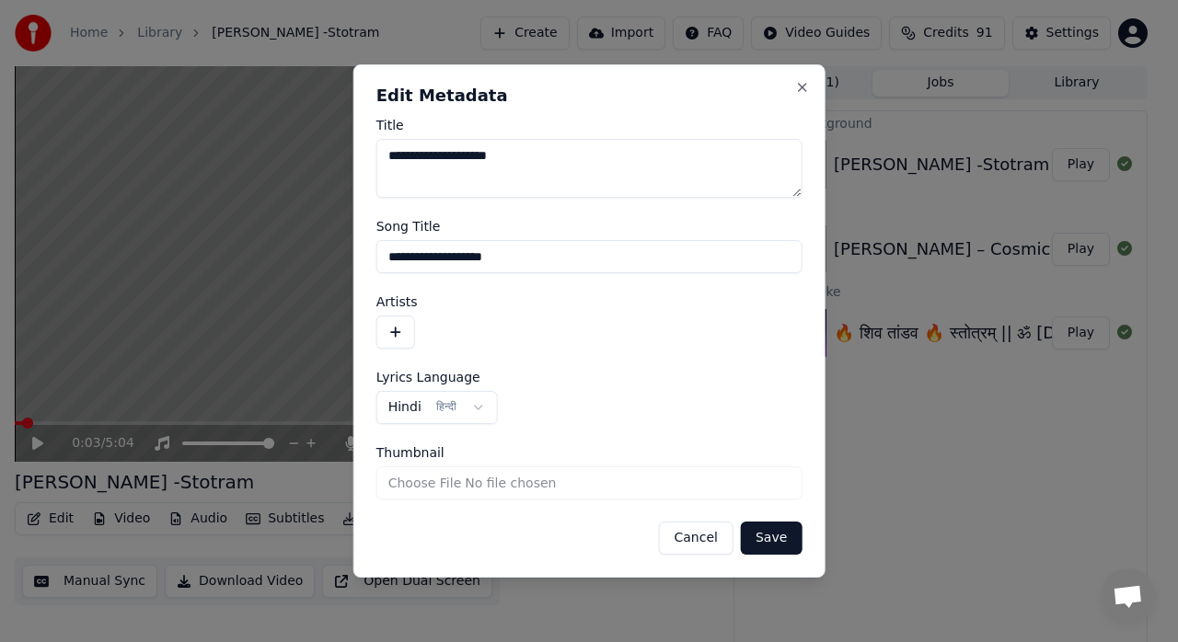
click at [696, 540] on button "Cancel" at bounding box center [695, 538] width 75 height 33
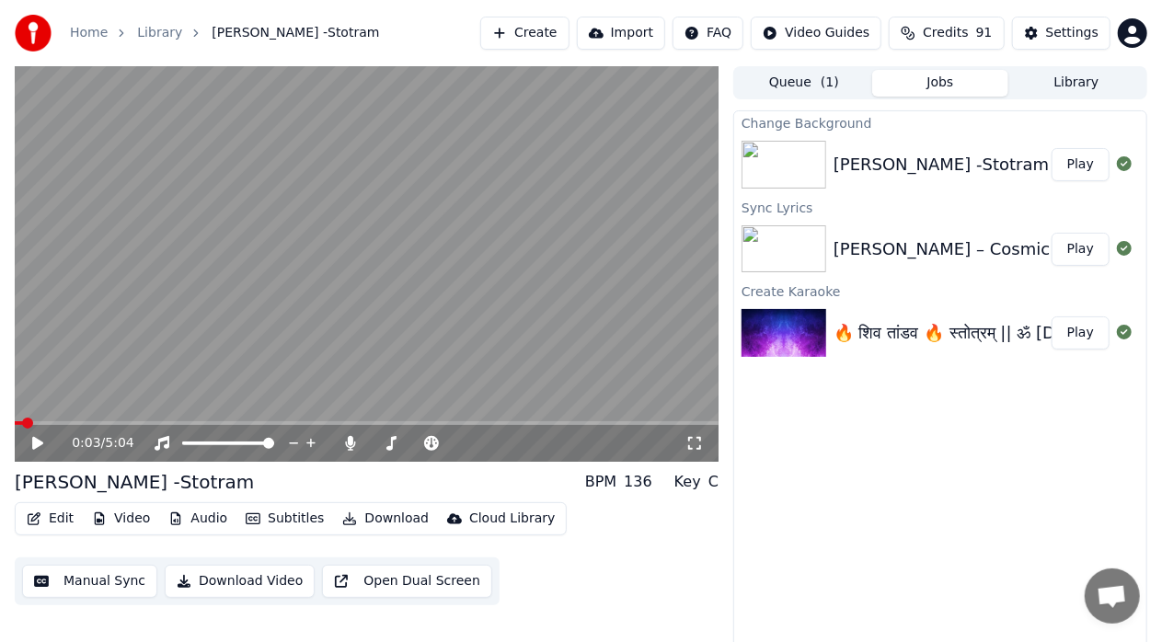
click at [121, 526] on button "Video" at bounding box center [121, 519] width 73 height 26
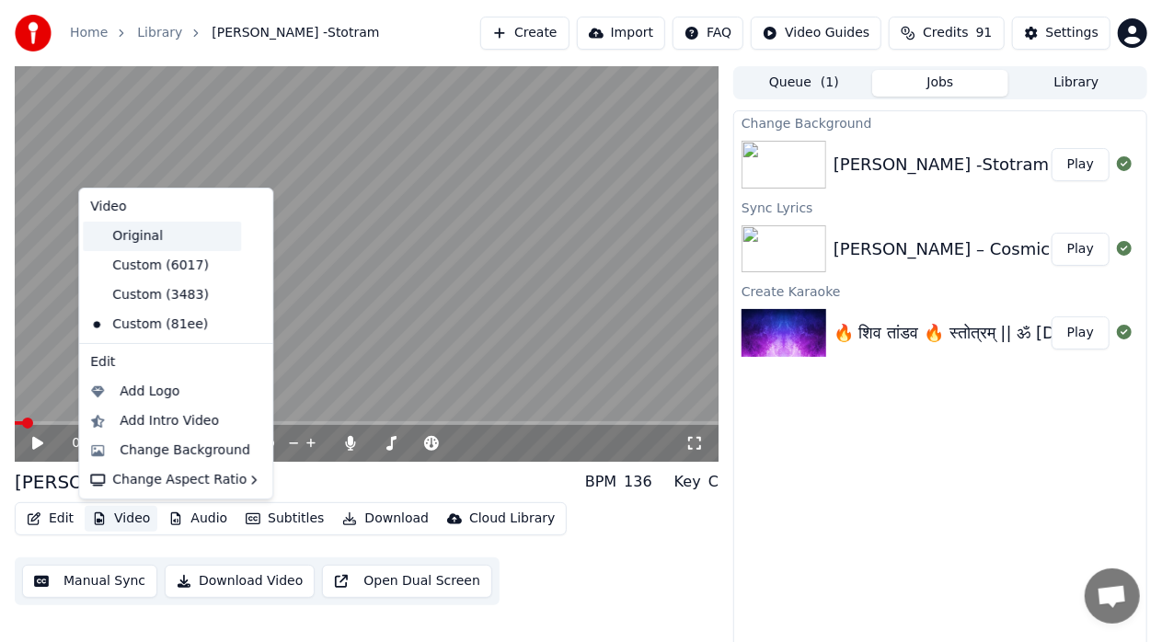
click at [151, 236] on div "Original" at bounding box center [162, 236] width 158 height 29
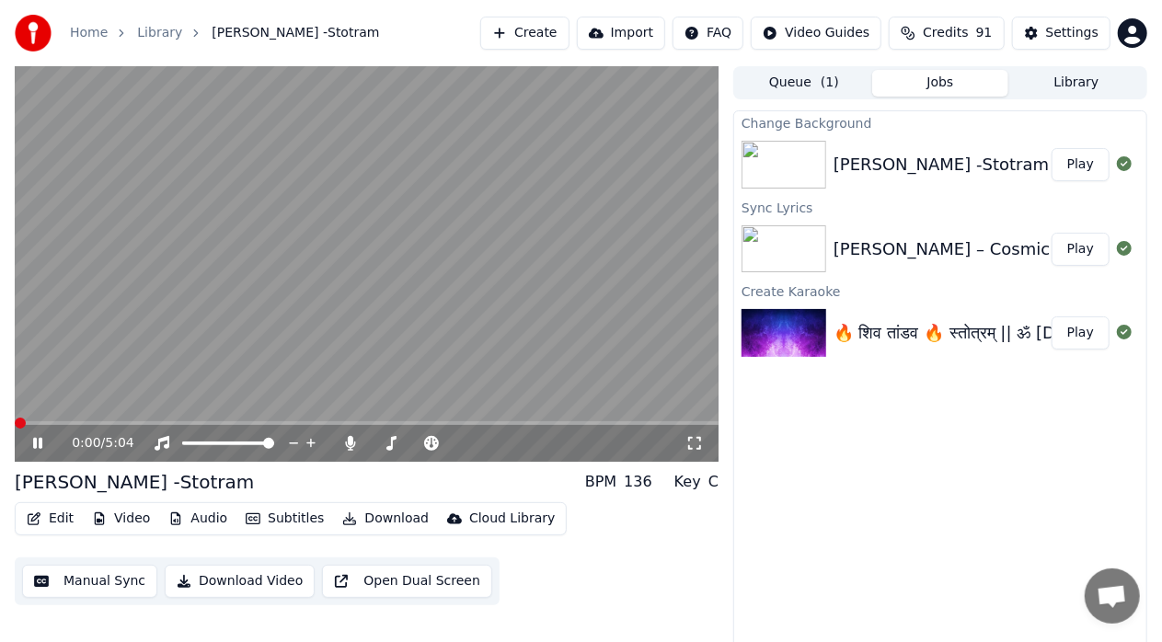
click at [15, 429] on span at bounding box center [20, 423] width 11 height 11
click at [39, 441] on icon at bounding box center [37, 443] width 9 height 11
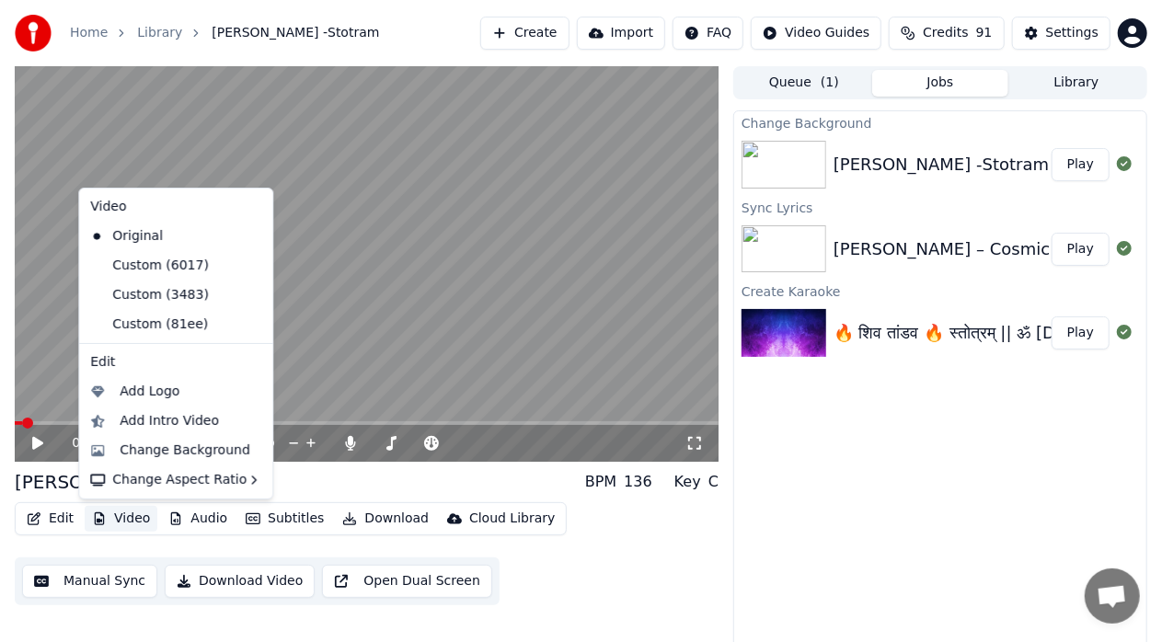
click at [132, 521] on button "Video" at bounding box center [121, 519] width 73 height 26
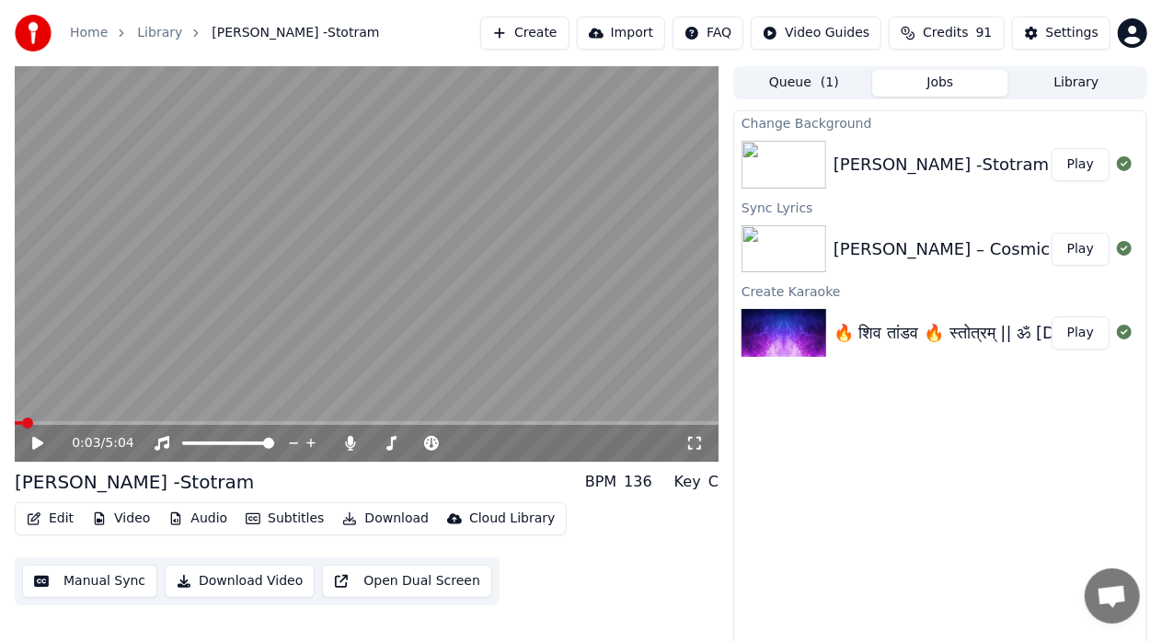
click at [650, 572] on div "Edit Video Audio Subtitles Download Cloud Library Manual Sync Download Video Op…" at bounding box center [367, 553] width 704 height 103
click at [941, 334] on div "🔥 शिव तांडव 🔥 स्तोत्रम् || ॐ [DEMOGRAPHIC_DATA]" at bounding box center [1029, 333] width 391 height 26
click at [1083, 328] on button "Play" at bounding box center [1081, 332] width 58 height 33
click at [93, 585] on button "Manual Sync" at bounding box center [89, 581] width 135 height 33
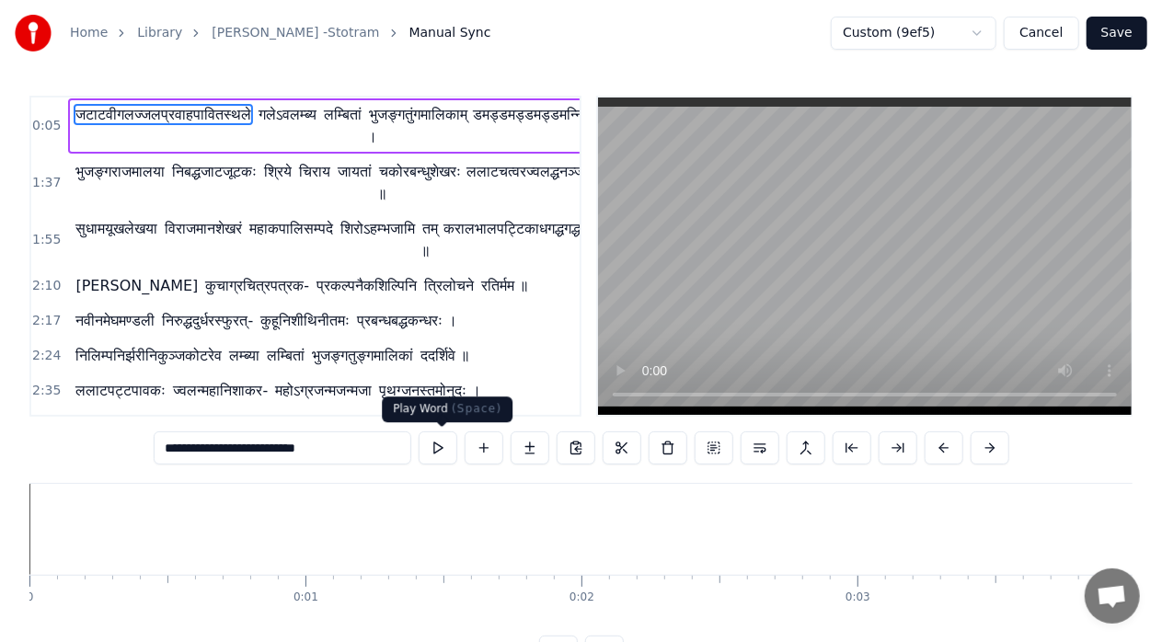
click at [429, 455] on button at bounding box center [438, 447] width 39 height 33
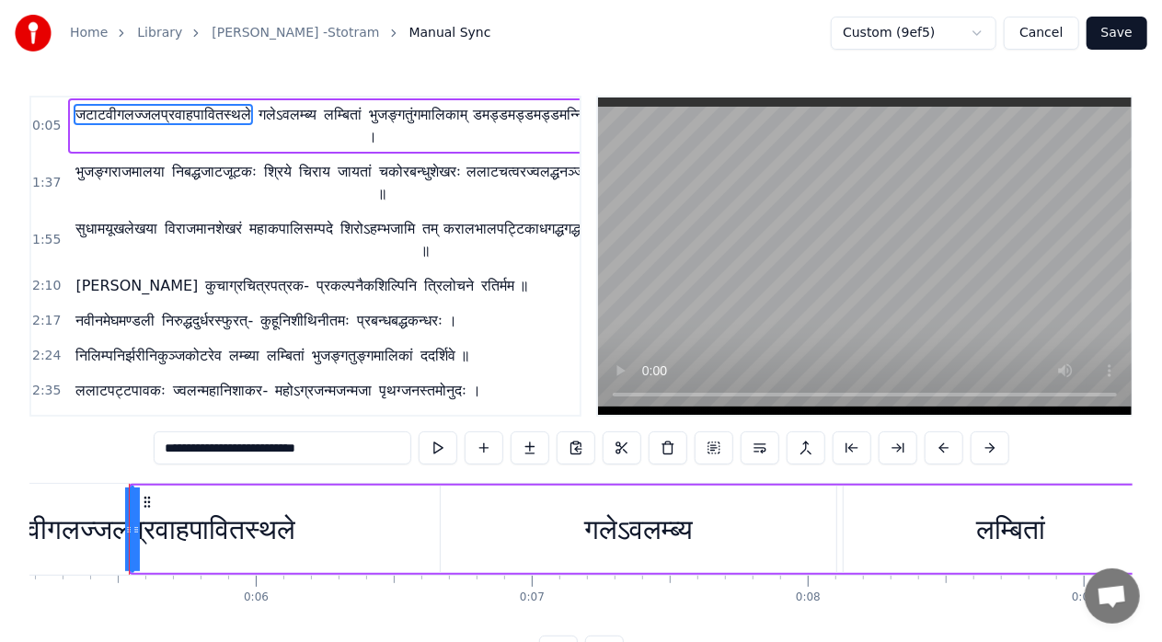
scroll to position [0, 1437]
click at [440, 449] on button at bounding box center [438, 447] width 39 height 33
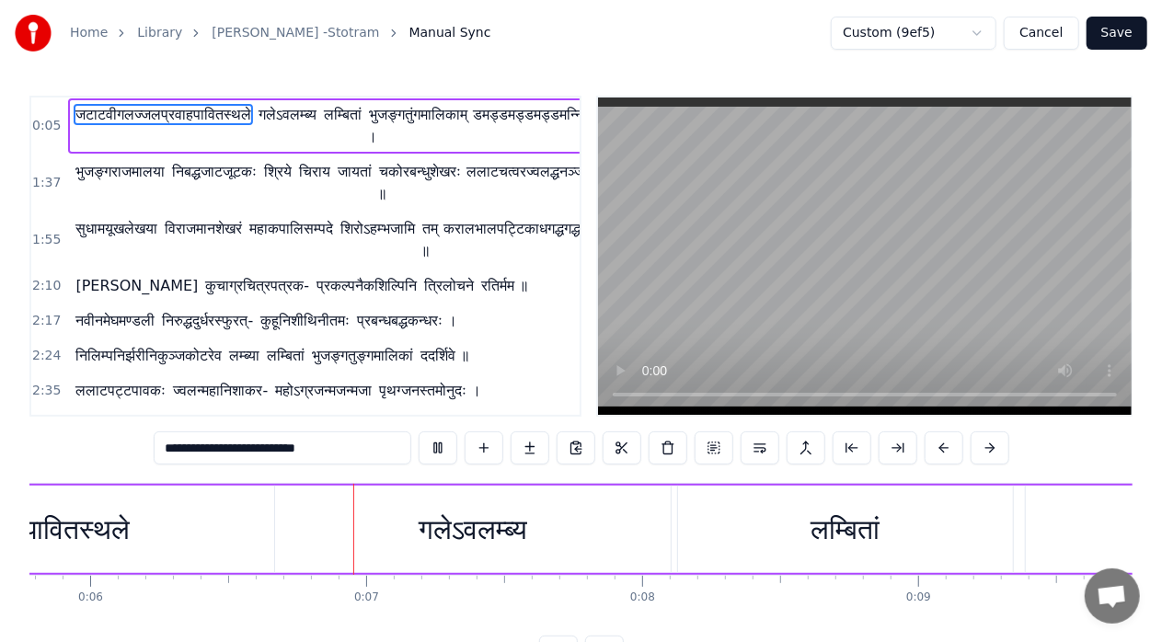
scroll to position [0, 1639]
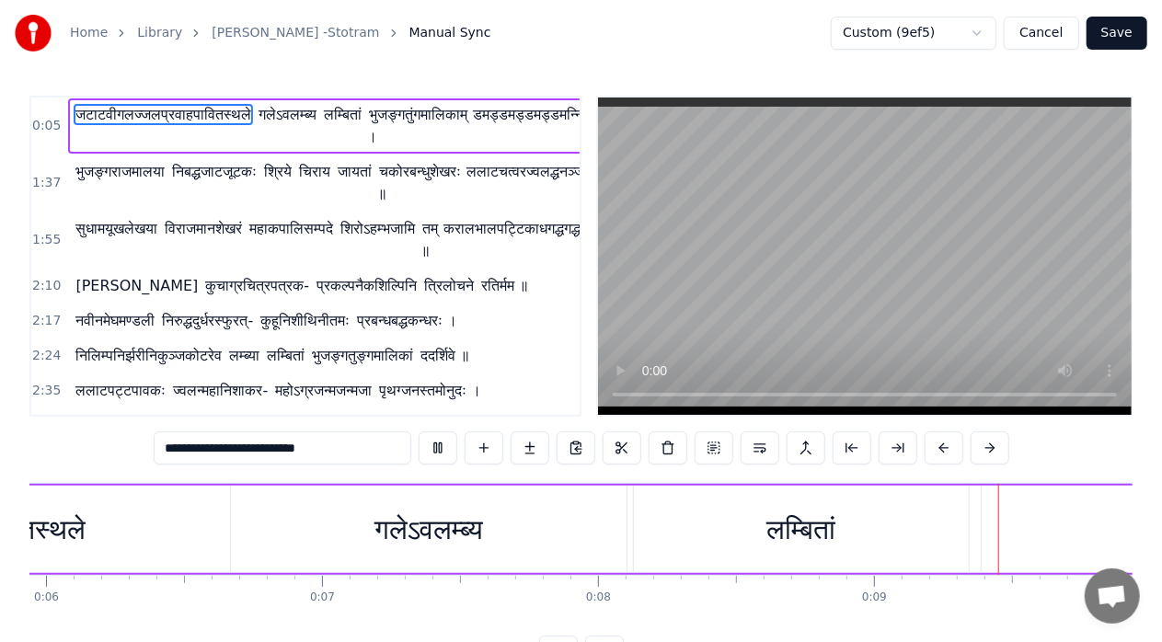
drag, startPoint x: 337, startPoint y: 451, endPoint x: 87, endPoint y: 456, distance: 249.4
click at [87, 456] on div "0:05 जटाटवीगलज्जलप्रवाहपावितस्थले गलेऽवलम्ब्य लम्बितां भुजङ्गतुंगमालिकाम् । डमड…" at bounding box center [580, 382] width 1103 height 573
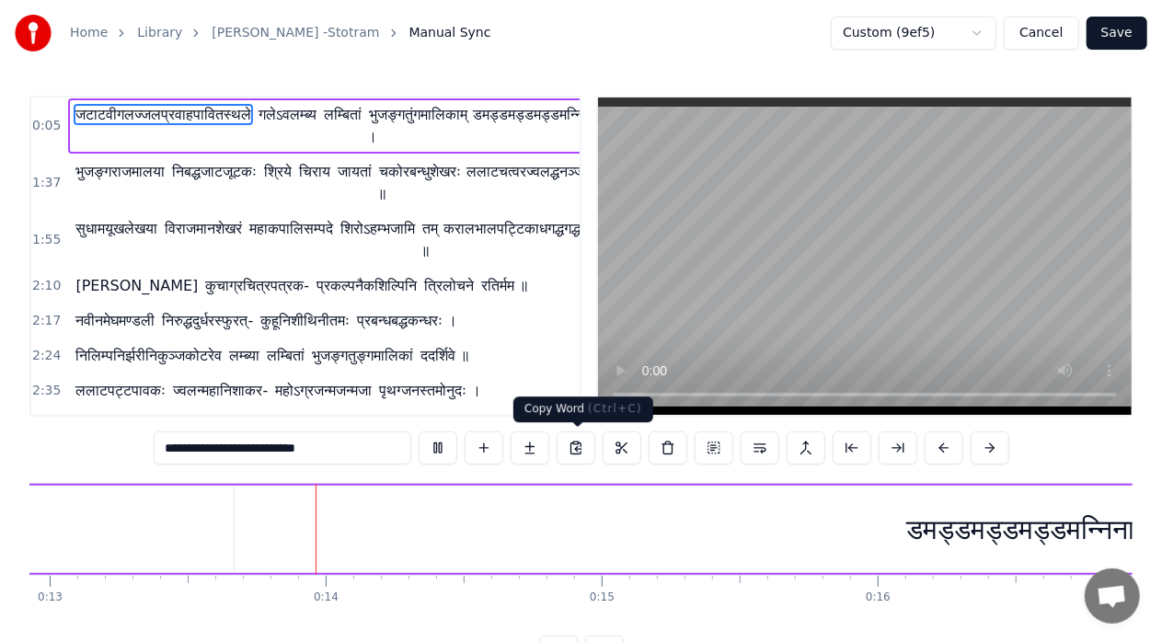
scroll to position [0, 3589]
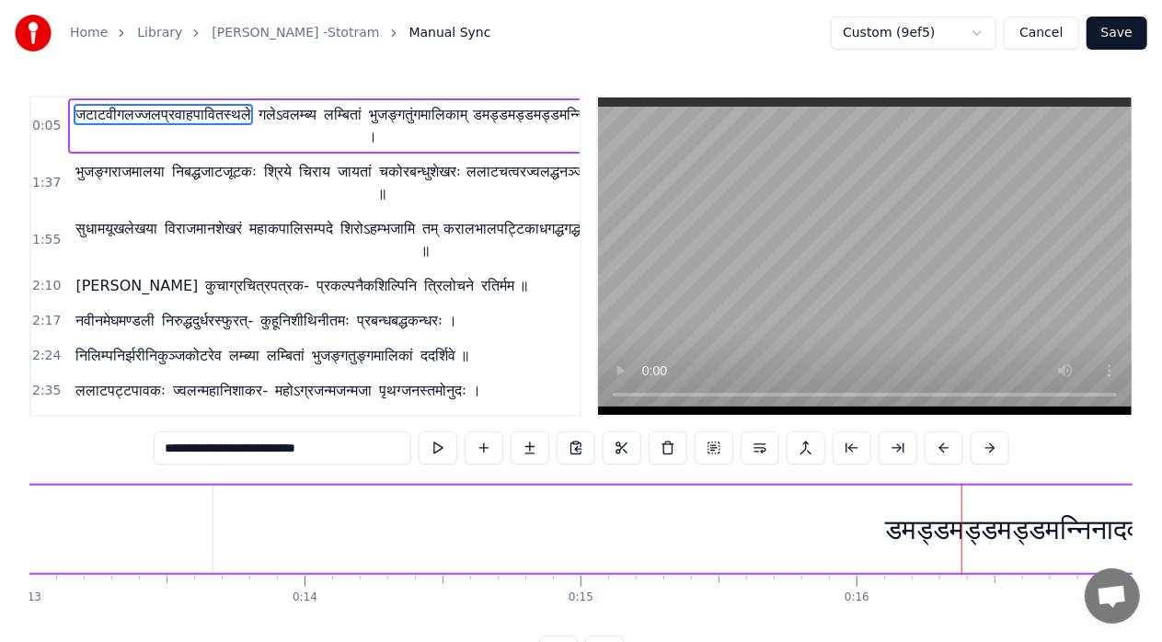
click at [126, 123] on span "जटाटवीगलज्जलप्रवाहपावितस्थले" at bounding box center [163, 114] width 179 height 21
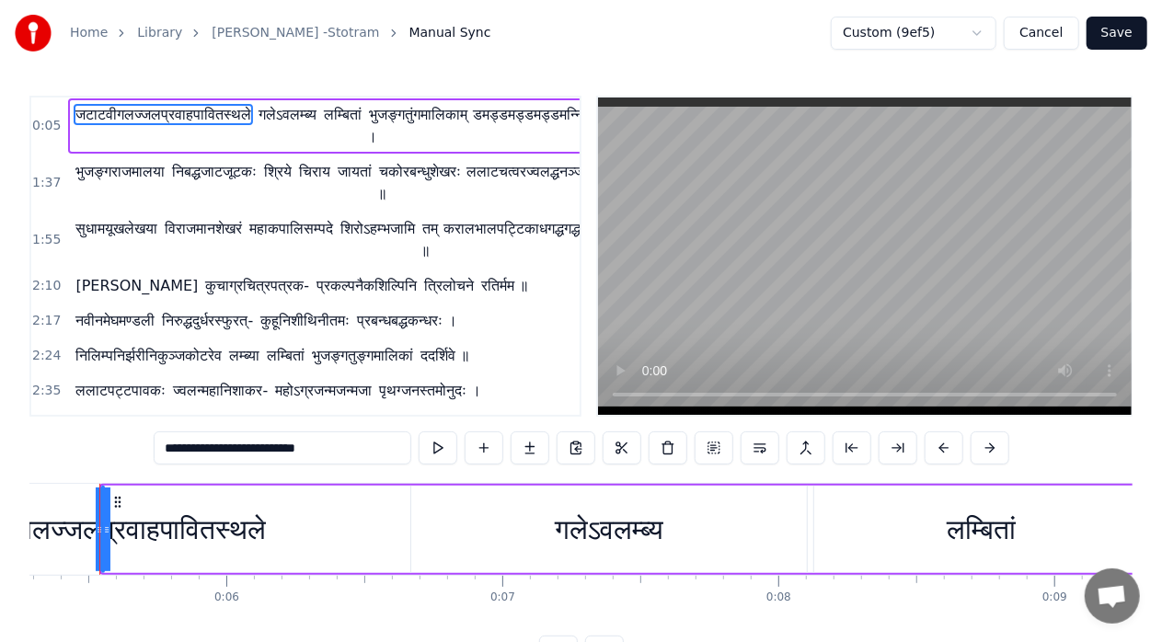
scroll to position [0, 1437]
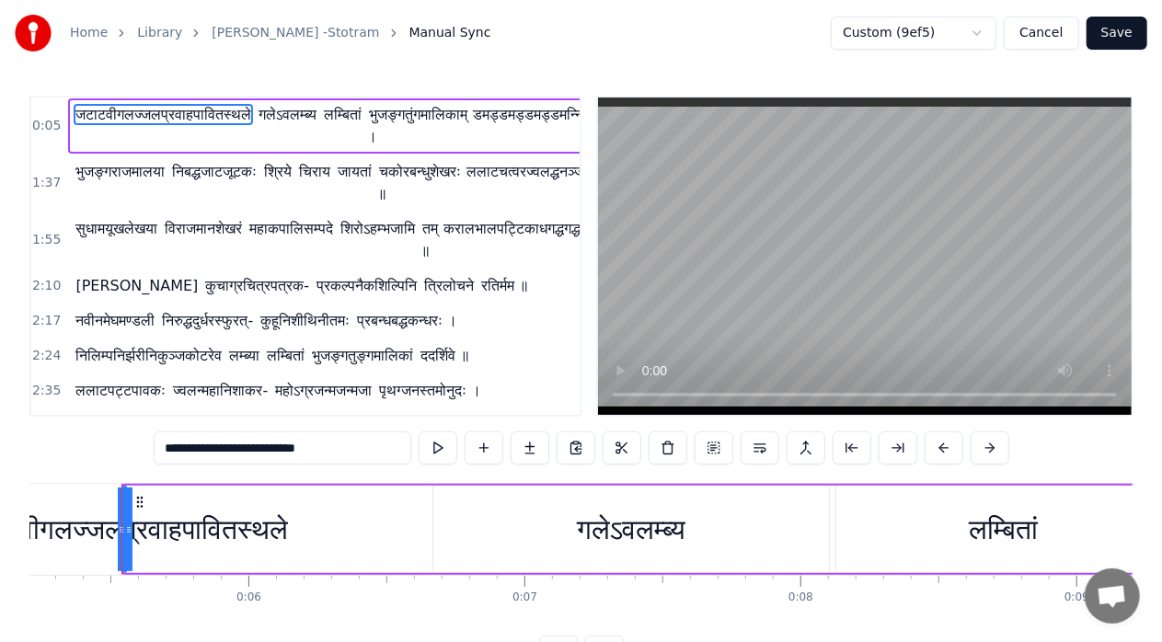
drag, startPoint x: 166, startPoint y: 530, endPoint x: 273, endPoint y: 524, distance: 107.8
click at [273, 524] on div "जटाटवीगलज्जलप्रवाहपावितस्थले" at bounding box center [125, 529] width 326 height 41
click at [140, 502] on icon at bounding box center [139, 502] width 15 height 15
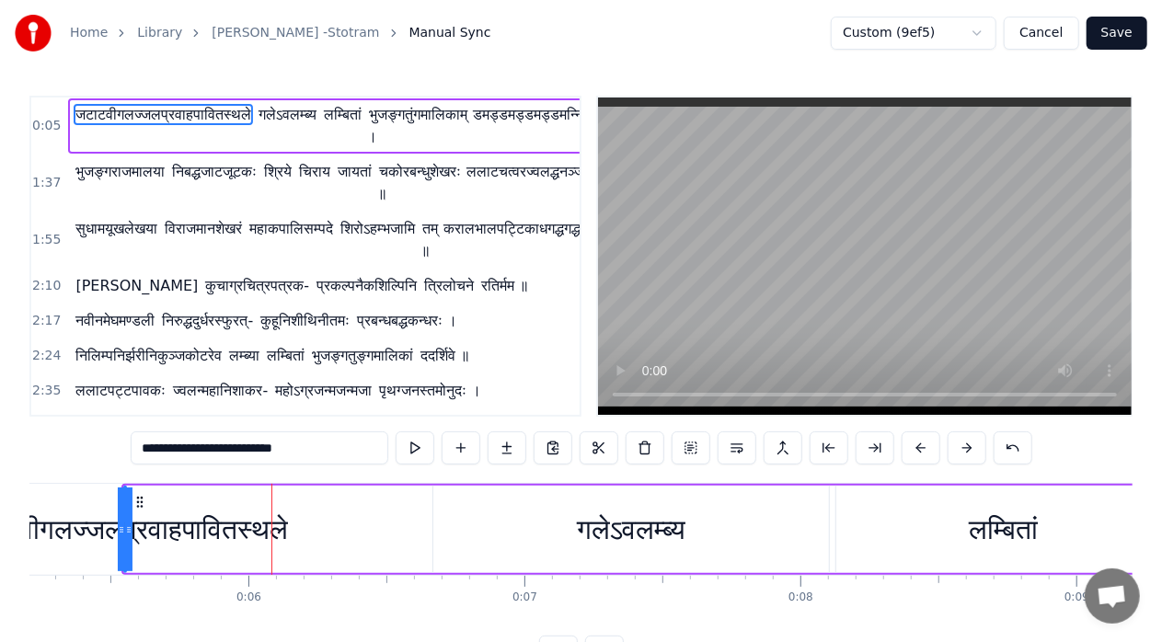
drag, startPoint x: 119, startPoint y: 534, endPoint x: 29, endPoint y: 528, distance: 89.4
click at [125, 529] on div "जटाटवीगलज्जलप्रवाहपावितस्थले" at bounding box center [125, 530] width 0 height 84
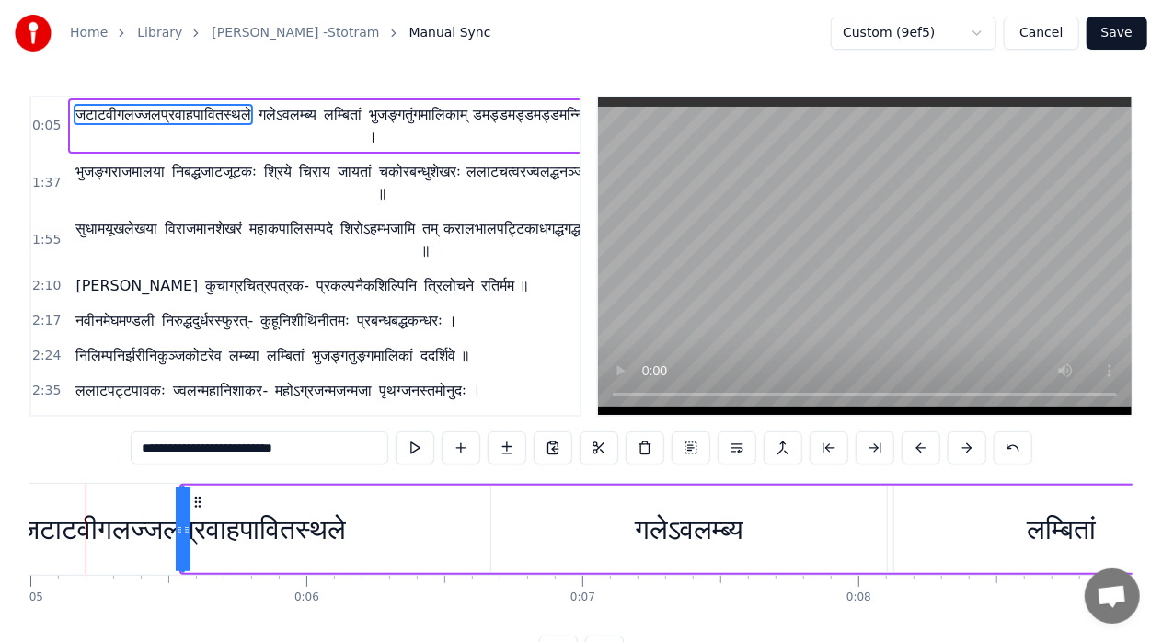
scroll to position [0, 1343]
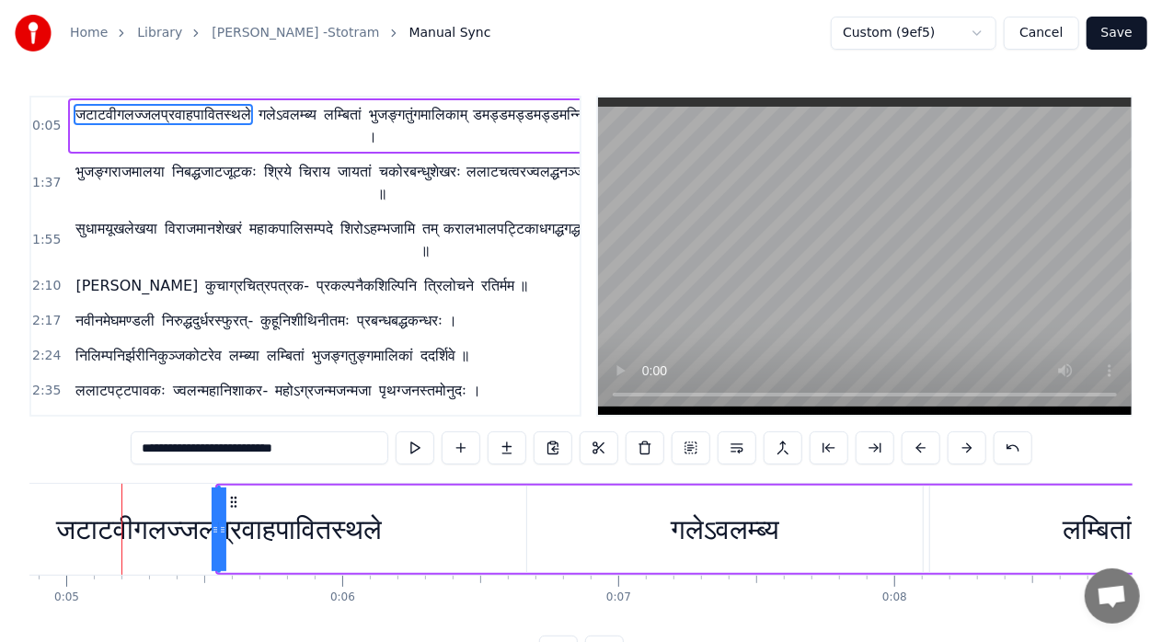
drag, startPoint x: 213, startPoint y: 528, endPoint x: 57, endPoint y: 524, distance: 156.4
click at [219, 525] on div "जटाटवीगलज्जलप्रवाहपावितस्थले" at bounding box center [219, 530] width 0 height 84
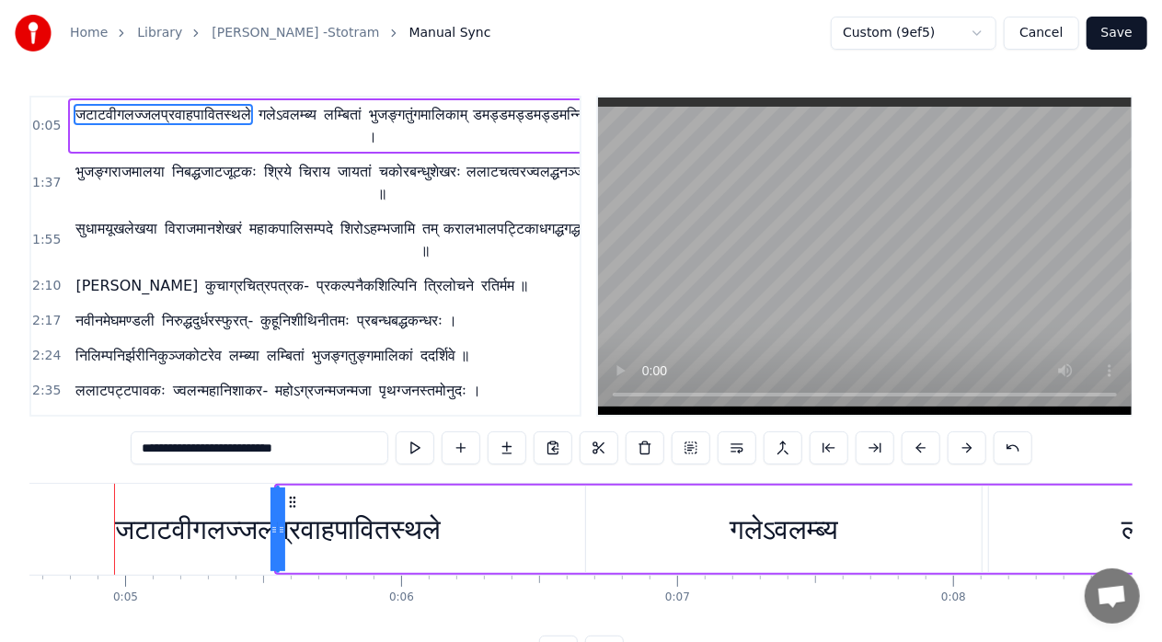
scroll to position [0, 1277]
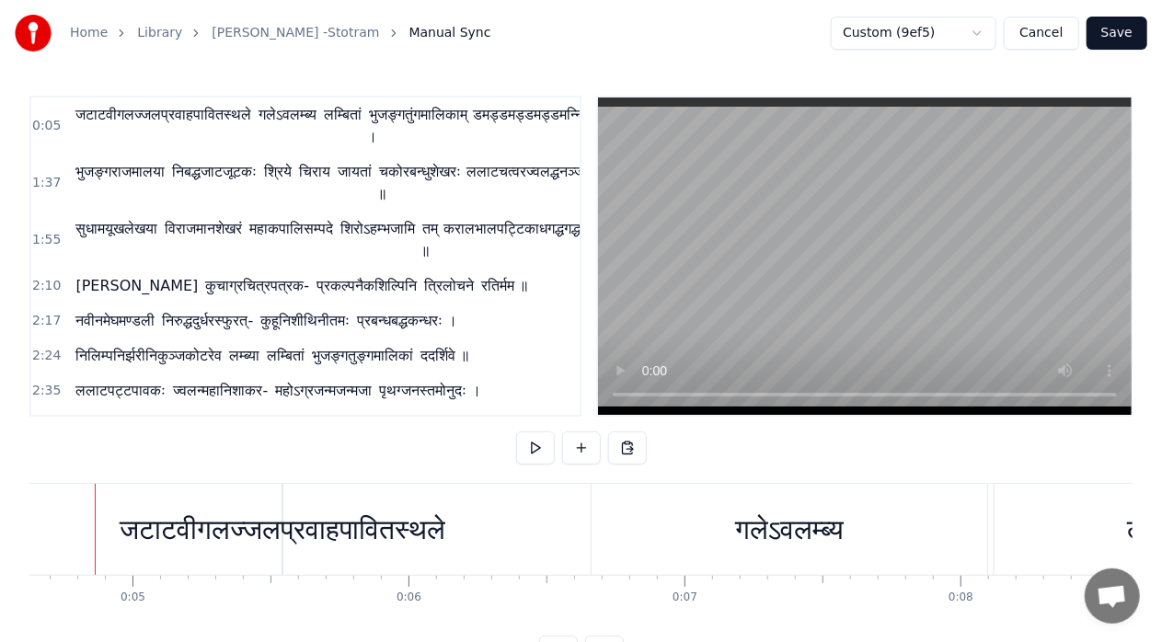
scroll to position [0, 1249]
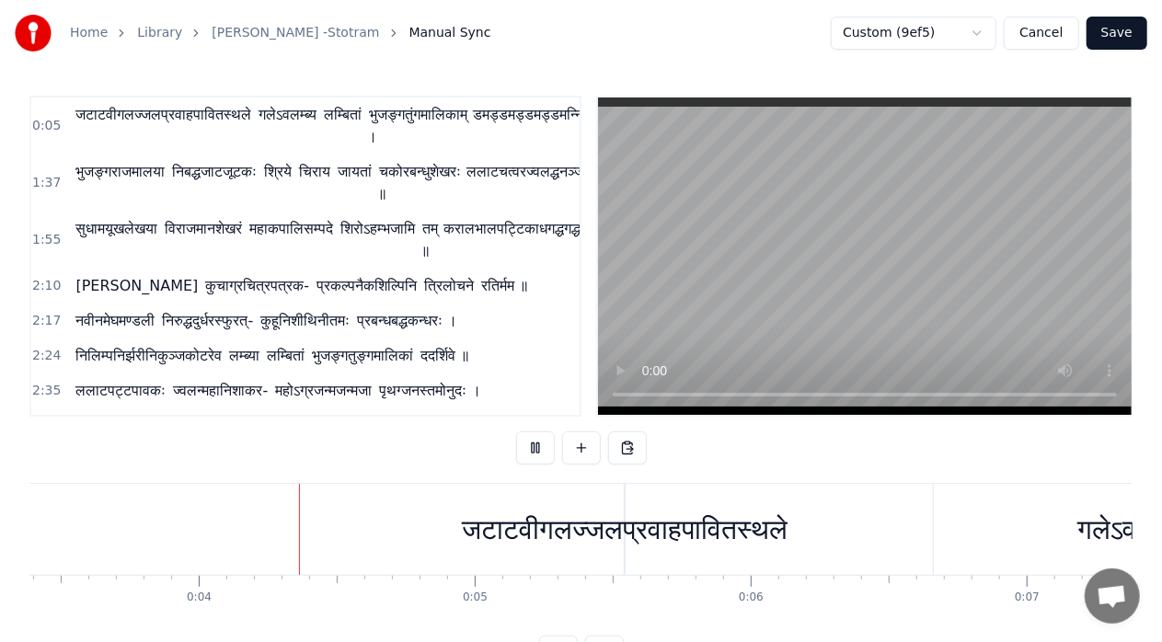
scroll to position [0, 961]
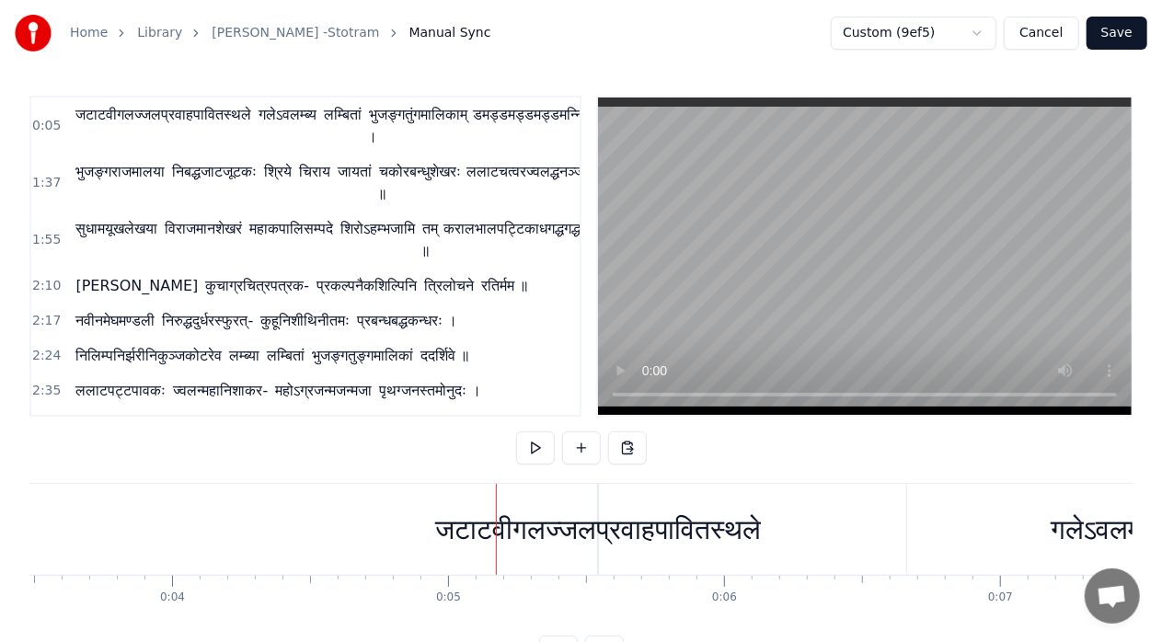
drag, startPoint x: 309, startPoint y: 495, endPoint x: 455, endPoint y: 535, distance: 151.5
drag, startPoint x: 194, startPoint y: 522, endPoint x: 342, endPoint y: 534, distance: 148.6
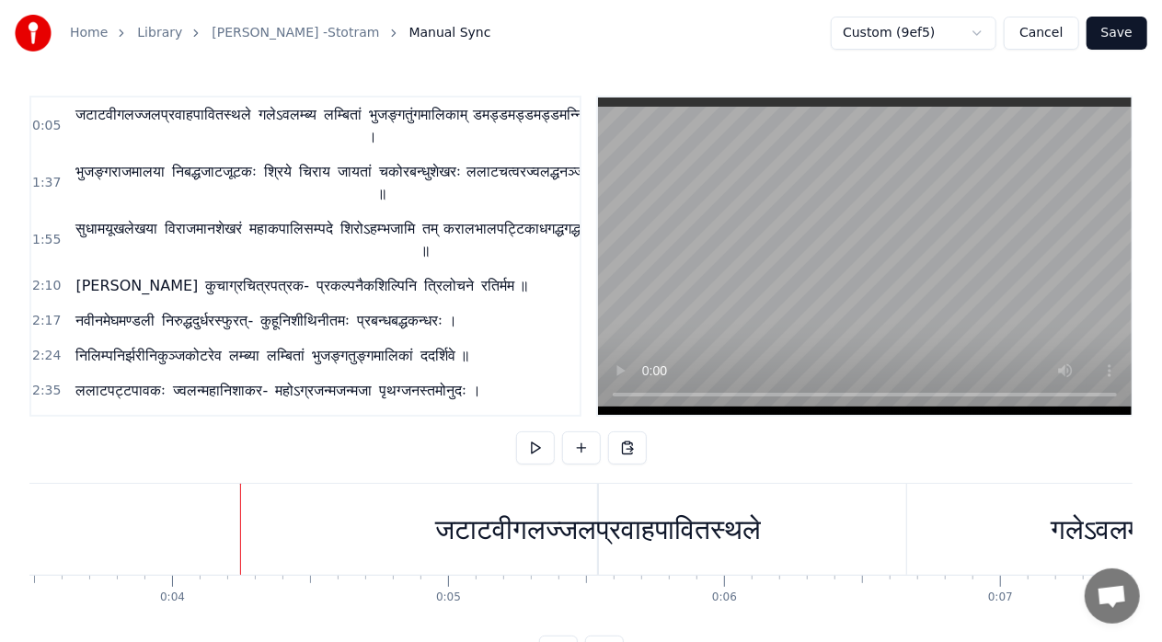
click at [125, 104] on span "जटाटवीगलज्जलप्रवाहपावितस्थले" at bounding box center [163, 114] width 179 height 21
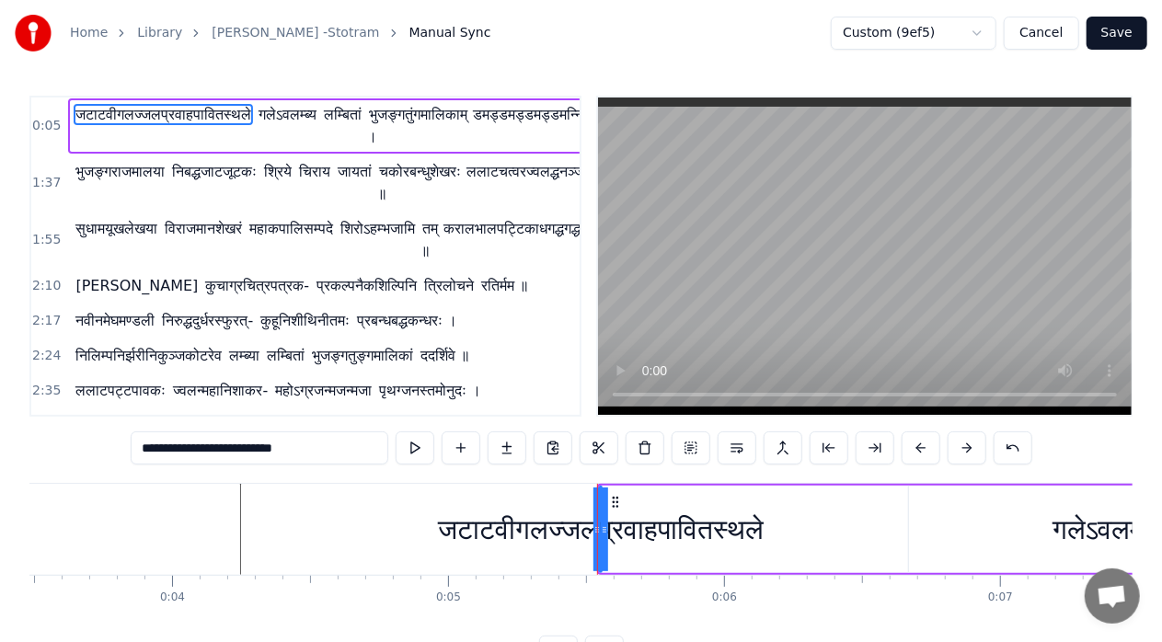
drag, startPoint x: 238, startPoint y: 500, endPoint x: 176, endPoint y: 507, distance: 63.0
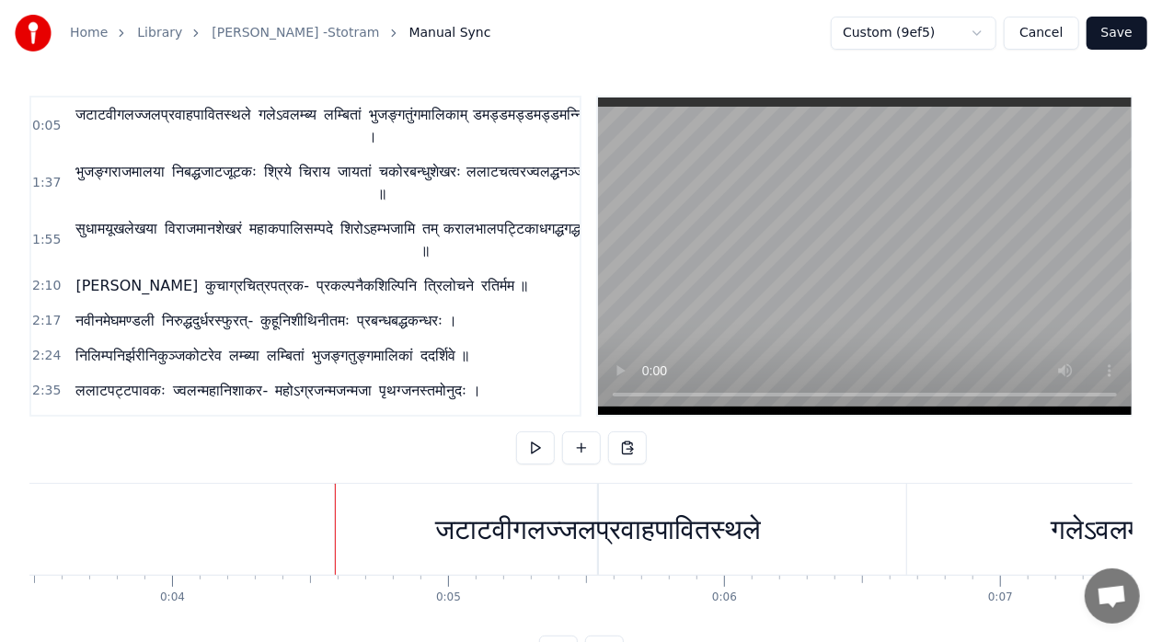
drag, startPoint x: 333, startPoint y: 491, endPoint x: 248, endPoint y: 489, distance: 84.7
click at [489, 532] on div "जटाटवीगलज्जलप्रवाहपावितस्थले" at bounding box center [598, 529] width 326 height 41
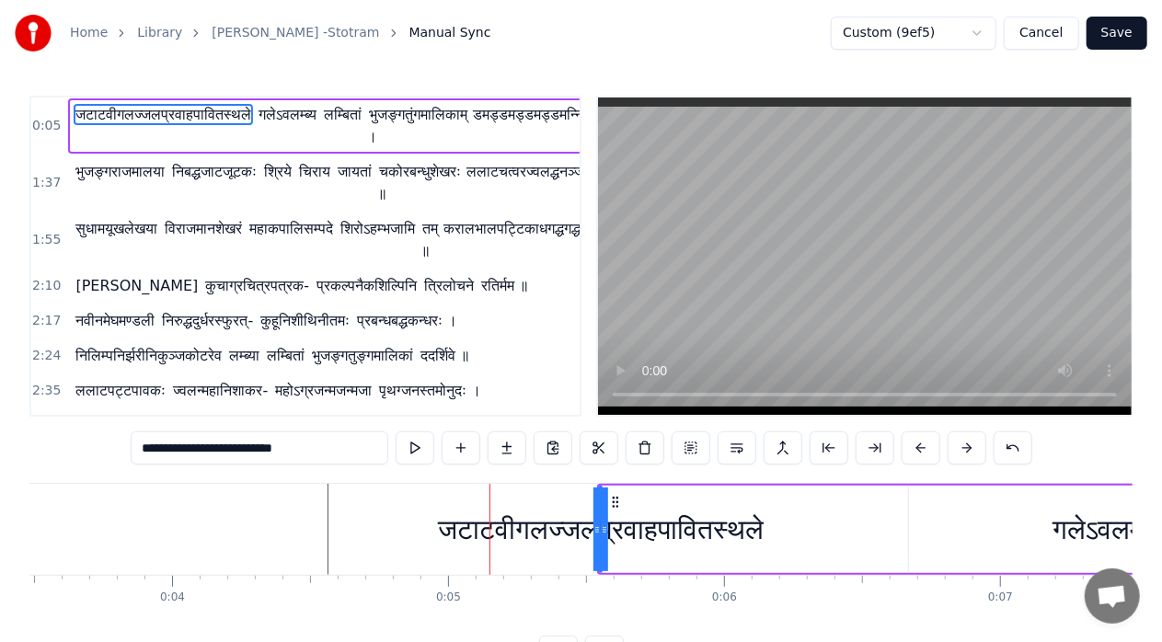
drag, startPoint x: 605, startPoint y: 530, endPoint x: 637, endPoint y: 528, distance: 31.3
click at [601, 528] on div "जटाटवीगलज्जलप्रवाहपावितस्थले" at bounding box center [601, 530] width 0 height 84
drag, startPoint x: 598, startPoint y: 526, endPoint x: 550, endPoint y: 527, distance: 47.9
click at [601, 527] on div "जटाटवीगलज्जलप्रवाहपावितस्थले" at bounding box center [601, 530] width 0 height 84
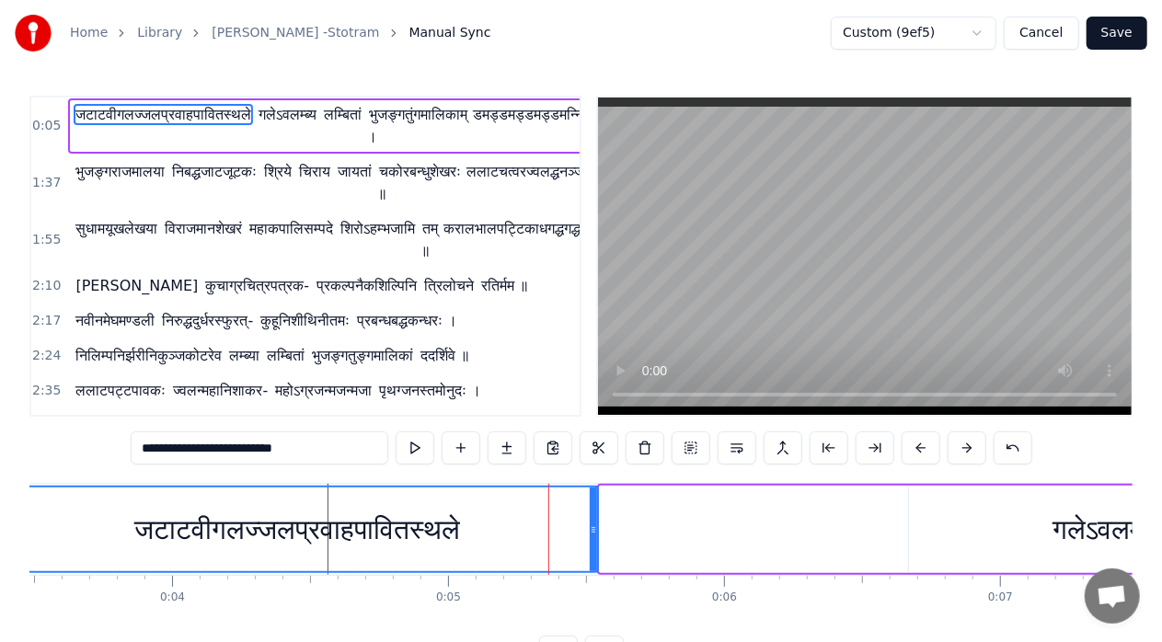
drag, startPoint x: 604, startPoint y: 487, endPoint x: 0, endPoint y: 535, distance: 605.5
click at [0, 535] on div "Home Library [PERSON_NAME] -Stotram Manual Sync Custom (9ef5) Cancel Save 0:05 …" at bounding box center [581, 334] width 1162 height 669
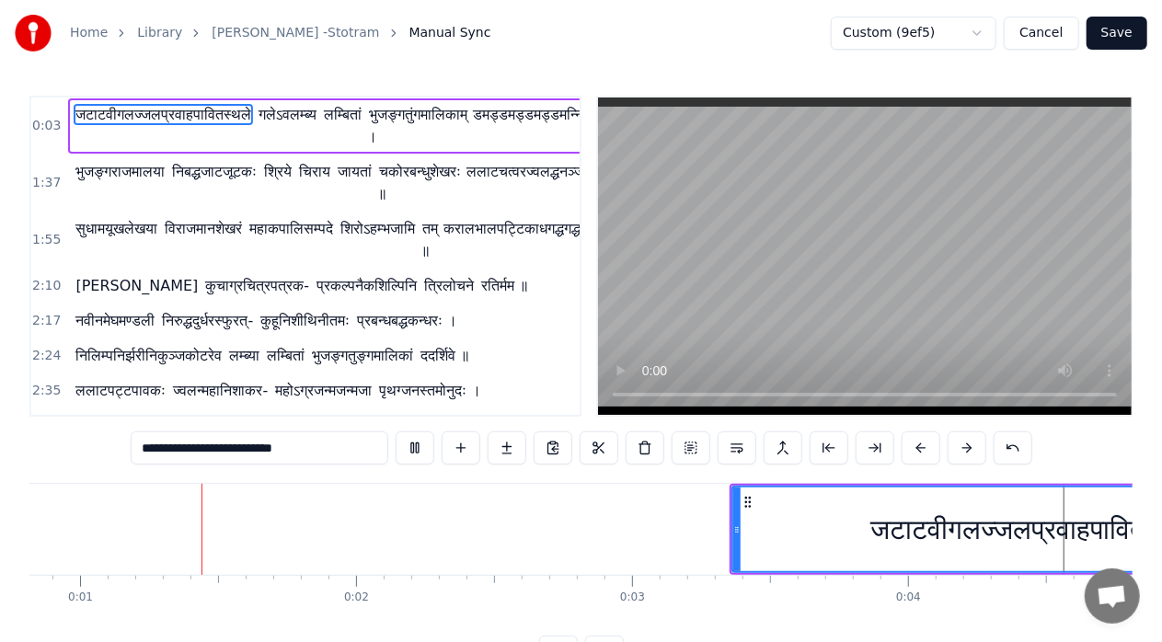
scroll to position [0, 204]
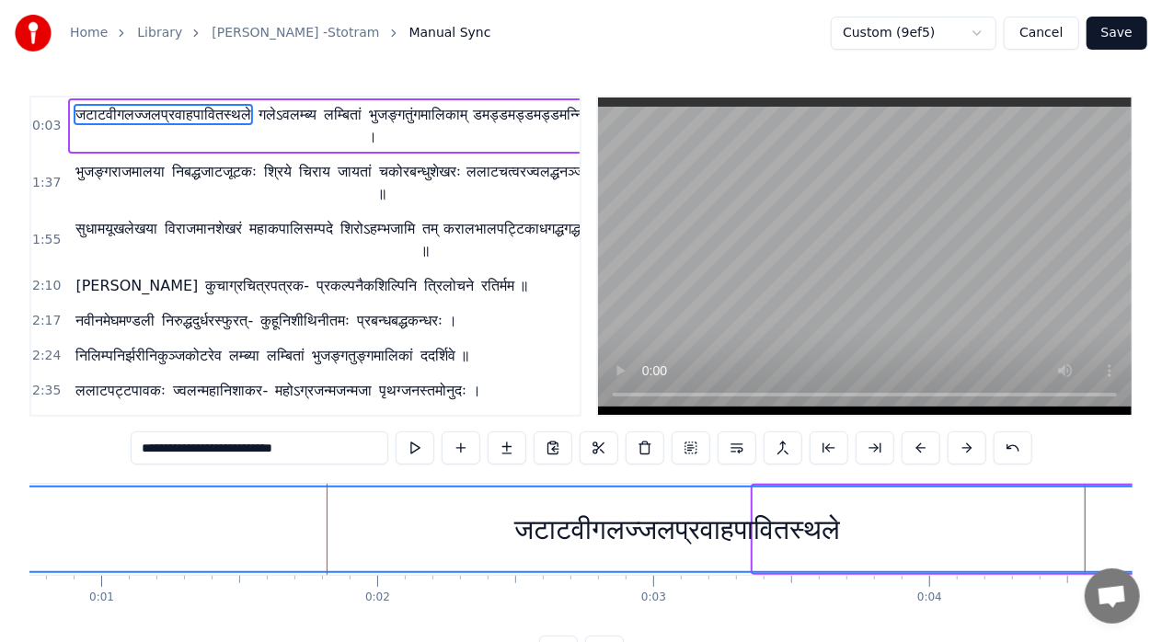
drag, startPoint x: 754, startPoint y: 530, endPoint x: 0, endPoint y: 549, distance: 753.8
click at [0, 549] on div "Home Library [PERSON_NAME] -Stotram Manual Sync Custom (9ef5) Cancel Save 0:03 …" at bounding box center [581, 334] width 1162 height 669
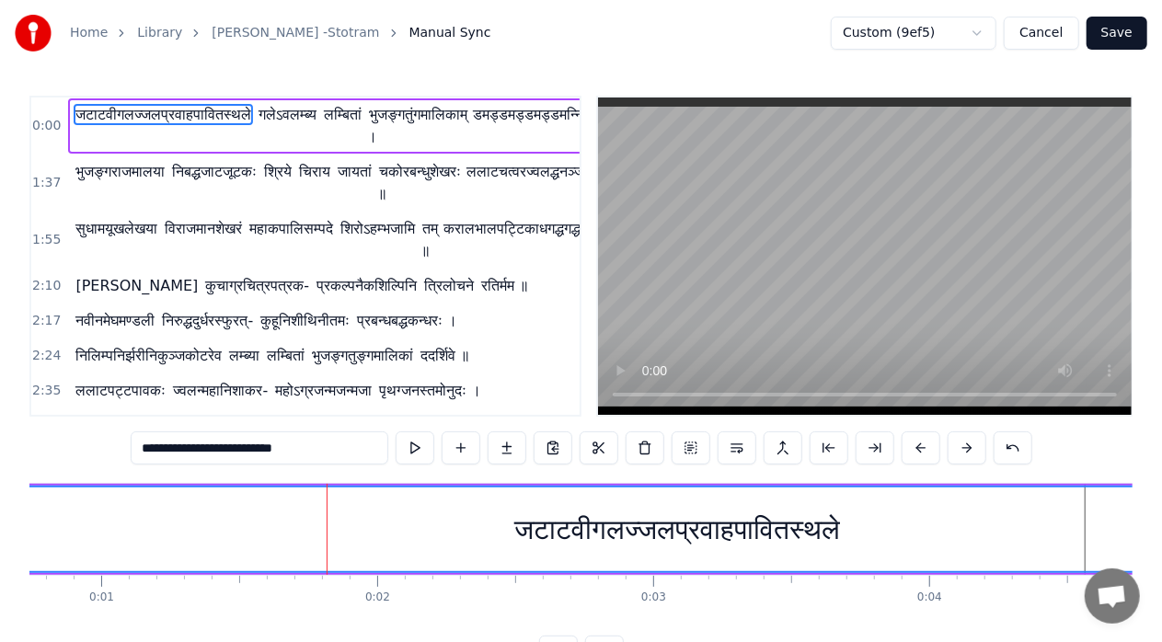
drag, startPoint x: 131, startPoint y: 109, endPoint x: 173, endPoint y: 470, distance: 364.0
click at [173, 470] on div "0:00 जटाटवीगलज्जलप्रवाहपावितस्थले गलेऽवलम्ब्य लम्बितां भुजङ्गतुंगमालिकाम् । डमड…" at bounding box center [580, 382] width 1103 height 573
click at [318, 451] on input "**********" at bounding box center [260, 447] width 258 height 33
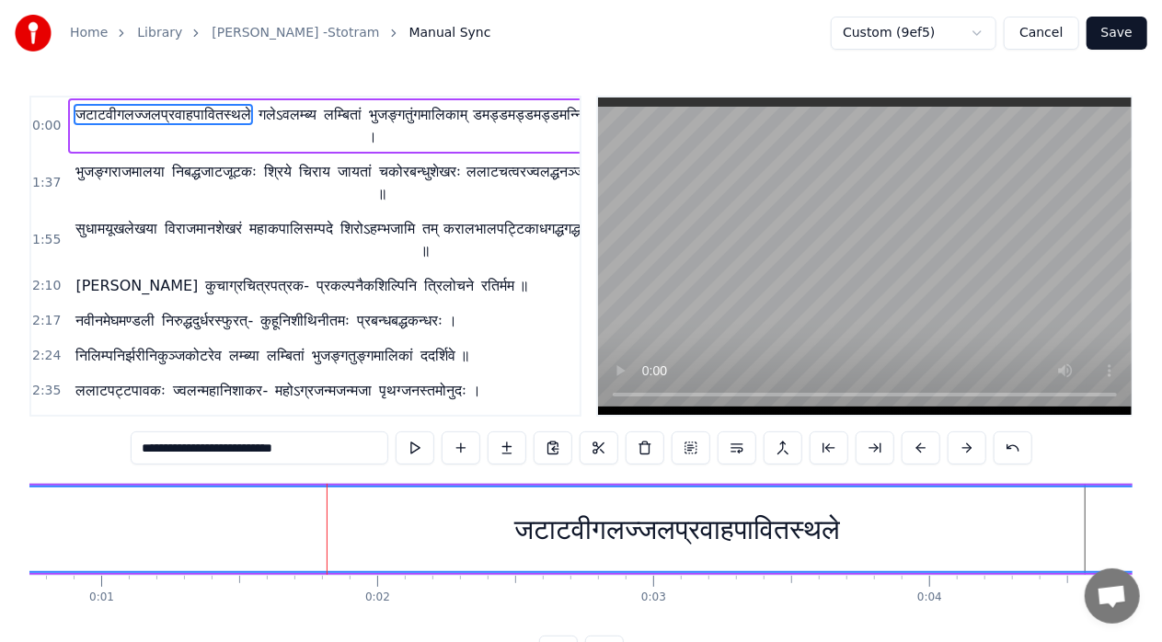
click at [220, 541] on div "जटाटवीगलज्जलप्रवाहपावितस्थले" at bounding box center [677, 530] width 1353 height 84
drag, startPoint x: 217, startPoint y: 522, endPoint x: 175, endPoint y: 522, distance: 42.3
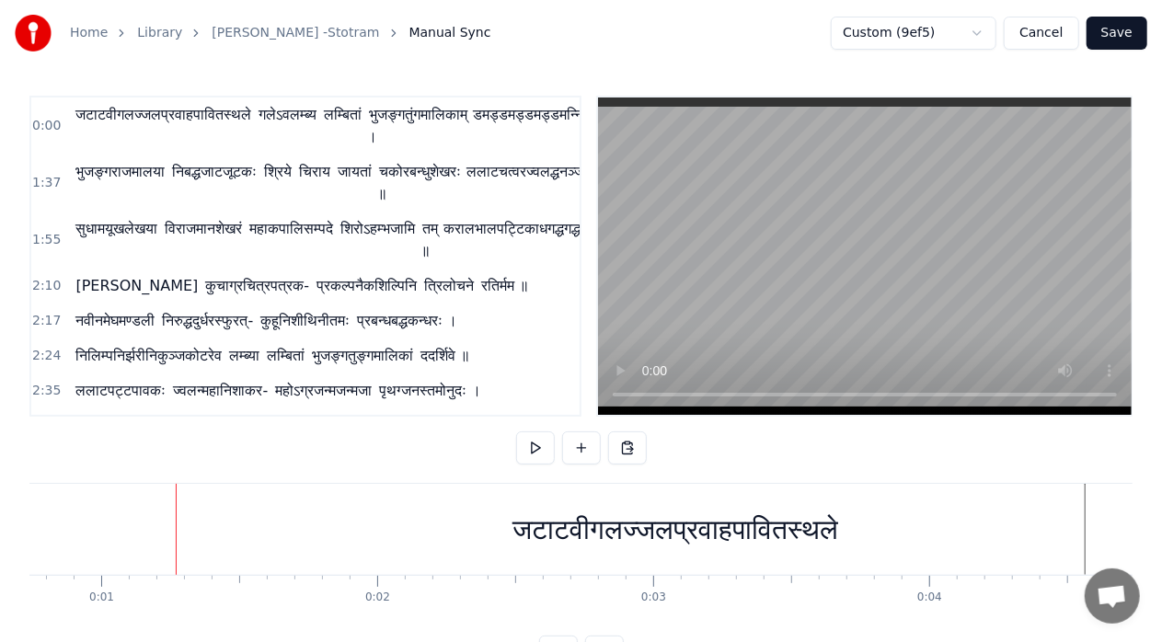
click at [281, 524] on div "जटाटवीगलज्जलप्रवाहपावितस्थले" at bounding box center [675, 529] width 1355 height 91
click at [177, 524] on div at bounding box center [176, 529] width 1 height 91
drag, startPoint x: 280, startPoint y: 492, endPoint x: 52, endPoint y: 506, distance: 227.7
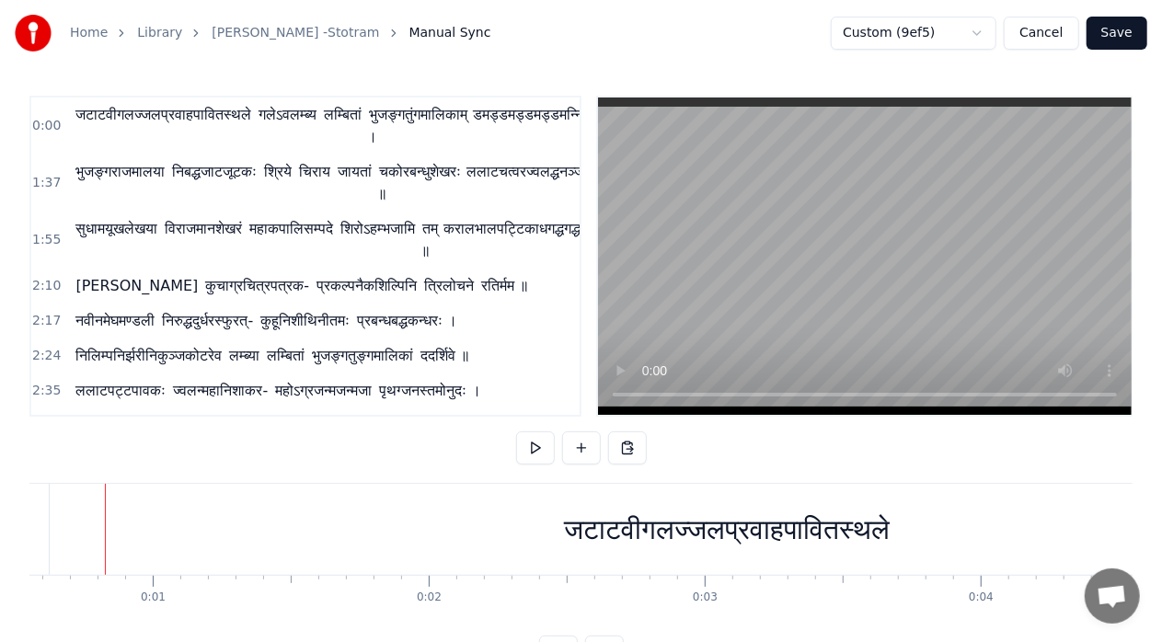
scroll to position [0, 135]
click at [460, 517] on div "जटाटवीगलज्जलप्रवाहपावितस्थले" at bounding box center [744, 529] width 1355 height 91
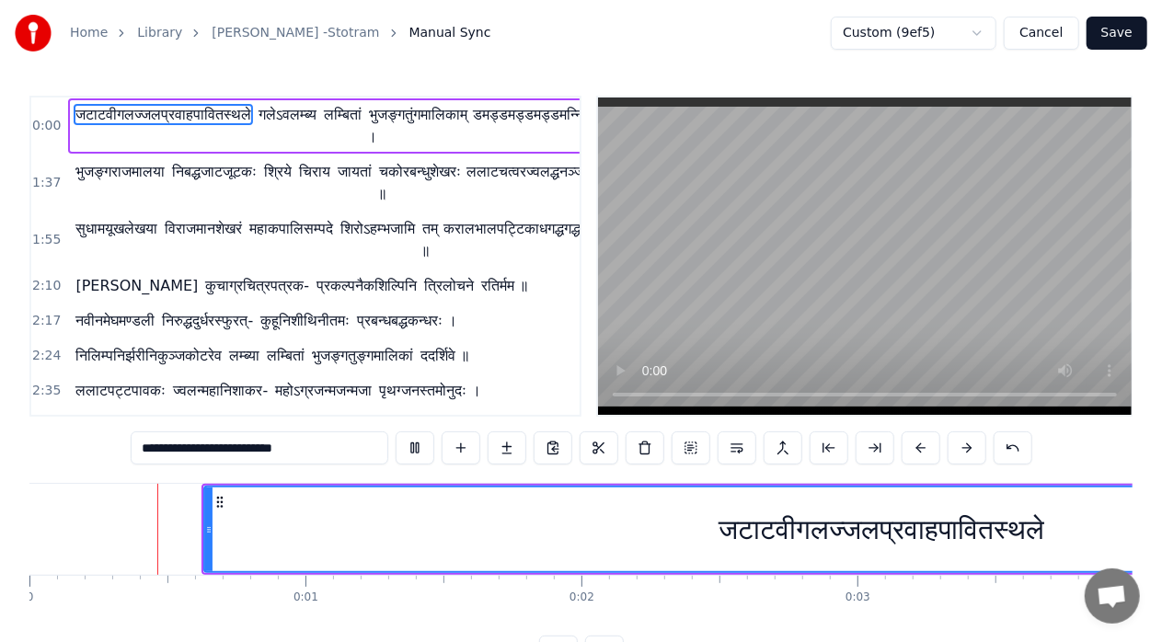
scroll to position [0, 0]
drag, startPoint x: 708, startPoint y: 533, endPoint x: 522, endPoint y: 521, distance: 186.2
click at [523, 522] on div "जटाटवीगलज्जलप्रवाहपावितस्थले" at bounding box center [881, 530] width 1353 height 84
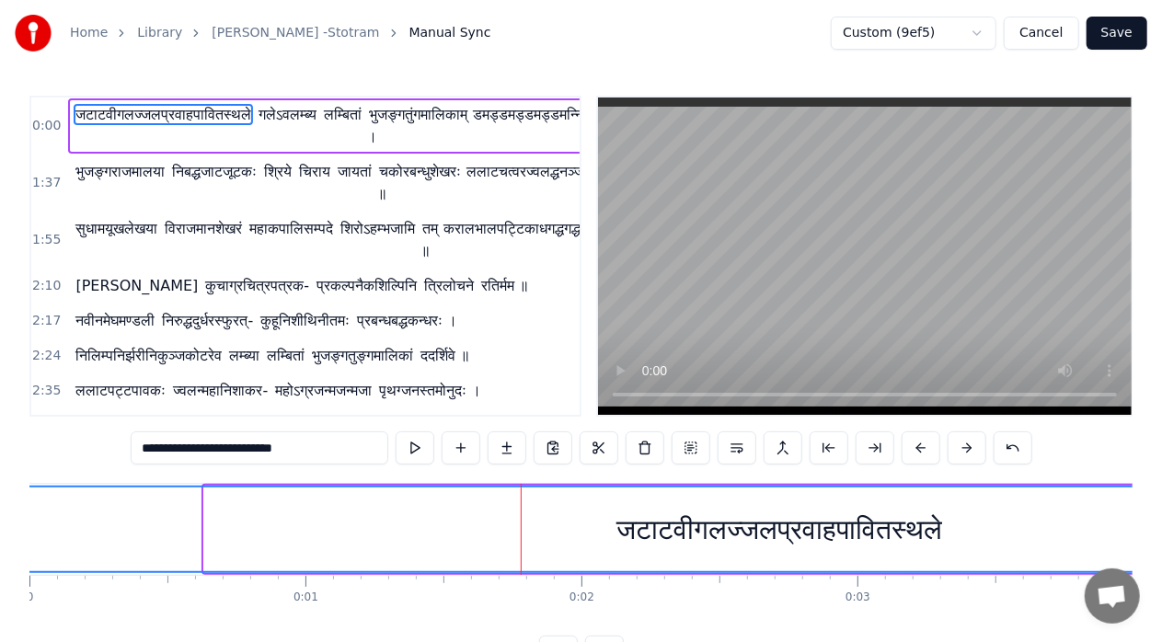
drag, startPoint x: 204, startPoint y: 528, endPoint x: 0, endPoint y: 539, distance: 204.5
click at [0, 539] on div "Home Library [PERSON_NAME] -Stotram Manual Sync Custom (9ef5) Cancel Save 0:00 …" at bounding box center [581, 334] width 1162 height 669
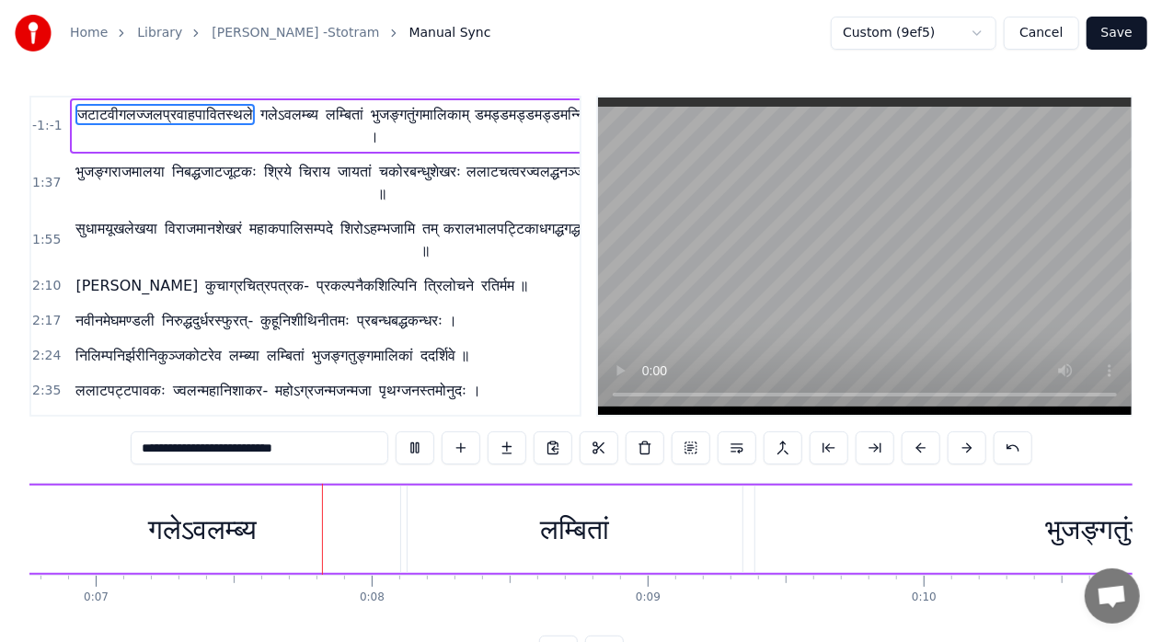
scroll to position [0, 1911]
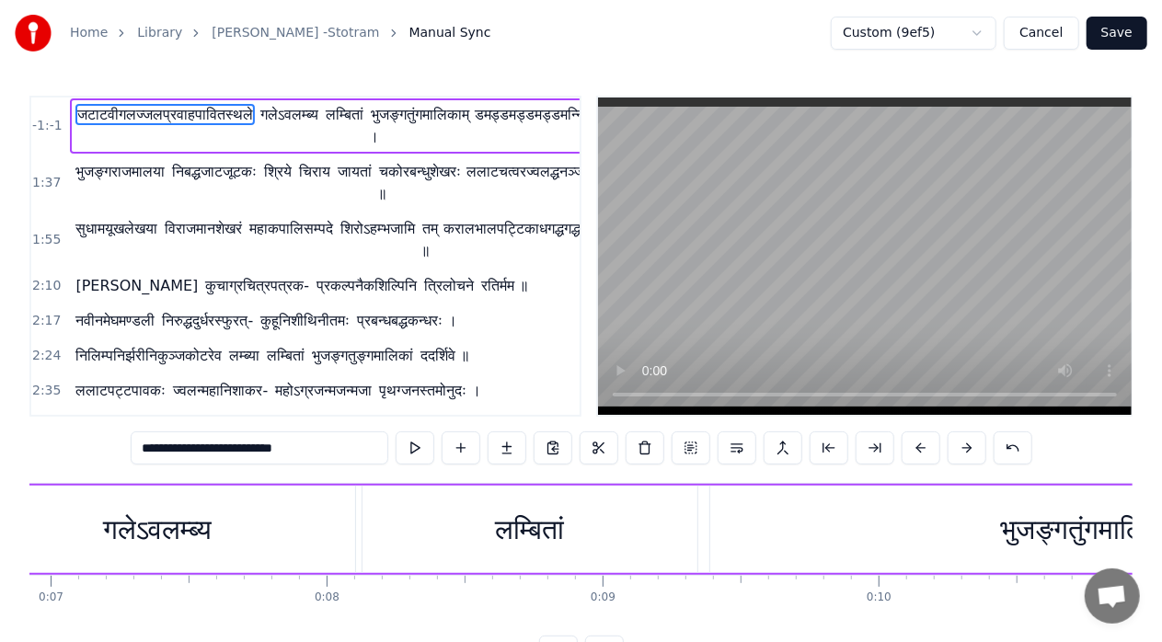
click at [129, 110] on span "जटाटवीगलज्जलप्रवाहपावितस्थले" at bounding box center [164, 114] width 179 height 21
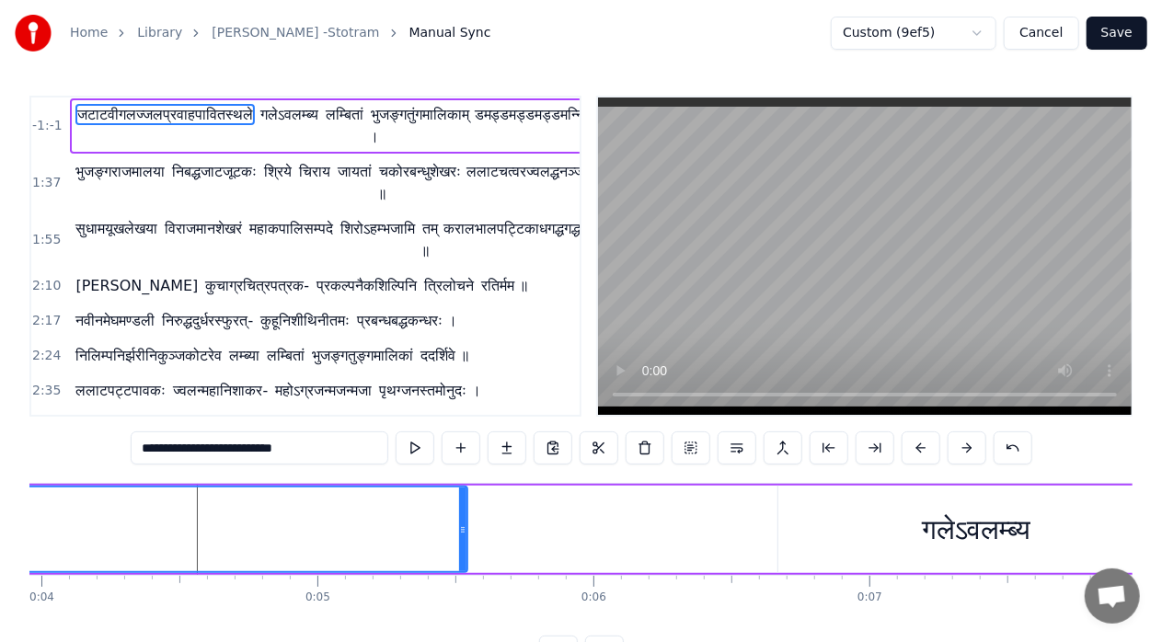
scroll to position [0, 0]
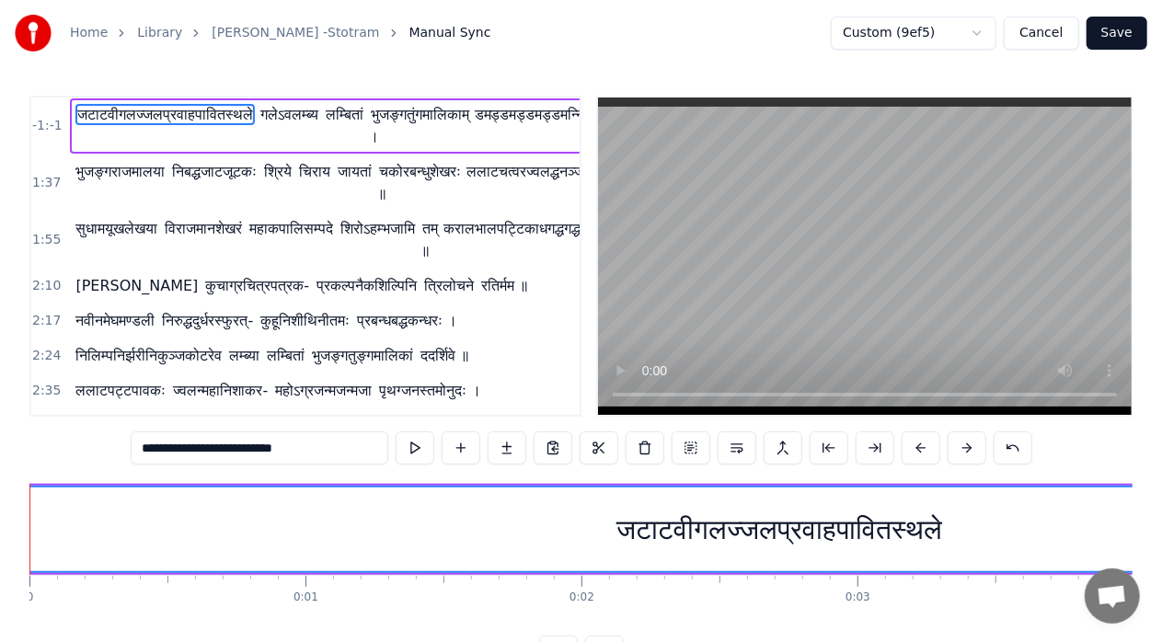
click at [219, 521] on div "जटाटवीगलज्जलप्रवाहपावितस्थले" at bounding box center [780, 530] width 1558 height 84
click at [598, 449] on button at bounding box center [599, 447] width 39 height 33
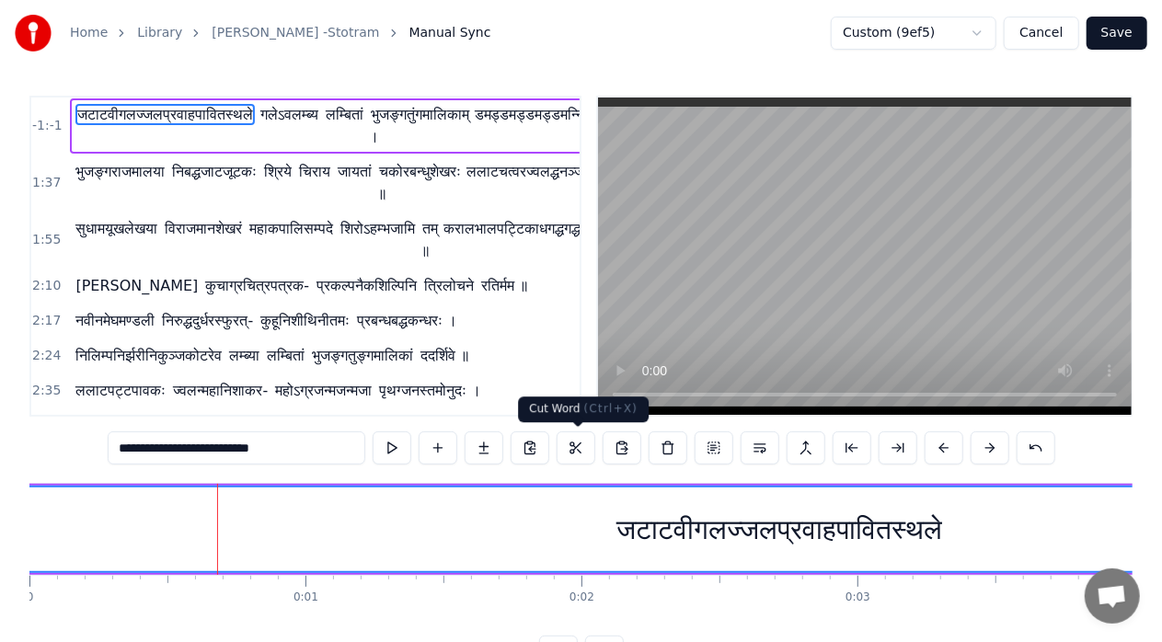
click at [578, 449] on button at bounding box center [576, 447] width 39 height 33
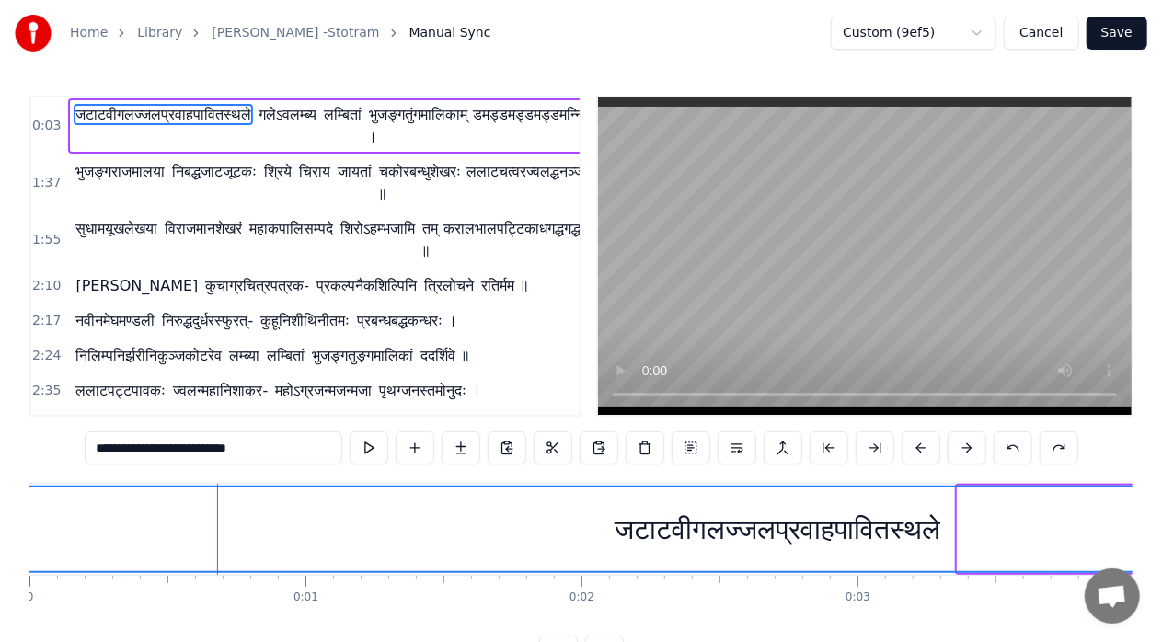
drag, startPoint x: 962, startPoint y: 534, endPoint x: 0, endPoint y: 502, distance: 962.9
click at [0, 502] on div "Home Library [PERSON_NAME] -Stotram Manual Sync Custom (9ef5) Cancel Save 0:03 …" at bounding box center [581, 334] width 1162 height 669
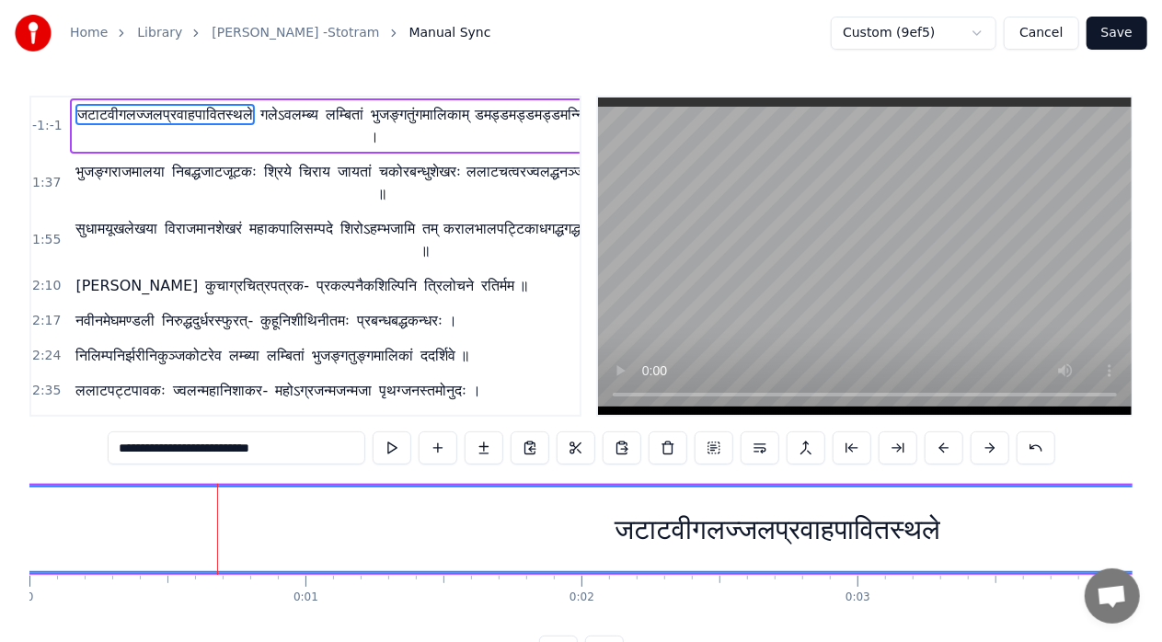
drag, startPoint x: 607, startPoint y: 525, endPoint x: 710, endPoint y: 529, distance: 103.1
click at [684, 528] on div "जटाटवीगलज्जलप्रवाहपावितस्थले" at bounding box center [778, 529] width 326 height 41
click at [661, 520] on div "जटाटवीगलज्जलप्रवाहपावितस्थले" at bounding box center [778, 529] width 326 height 41
click at [707, 451] on button at bounding box center [714, 447] width 39 height 33
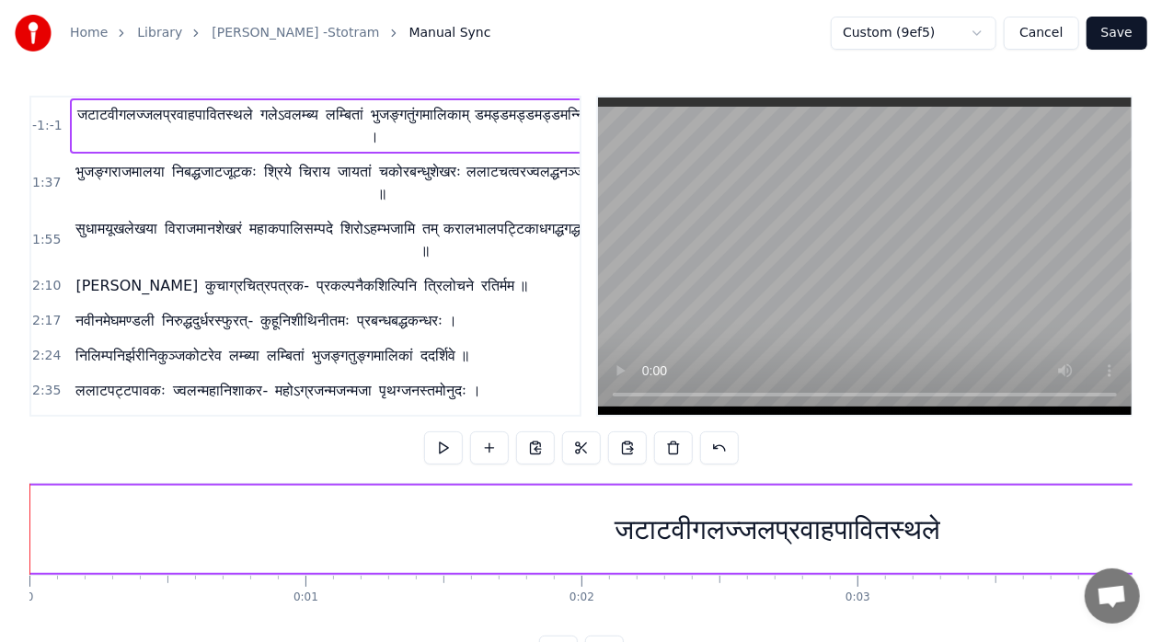
drag, startPoint x: 612, startPoint y: 525, endPoint x: 788, endPoint y: 538, distance: 176.2
click at [788, 538] on div "जटाटवीगलज्जलप्रवाहपावितस्थले" at bounding box center [778, 529] width 326 height 41
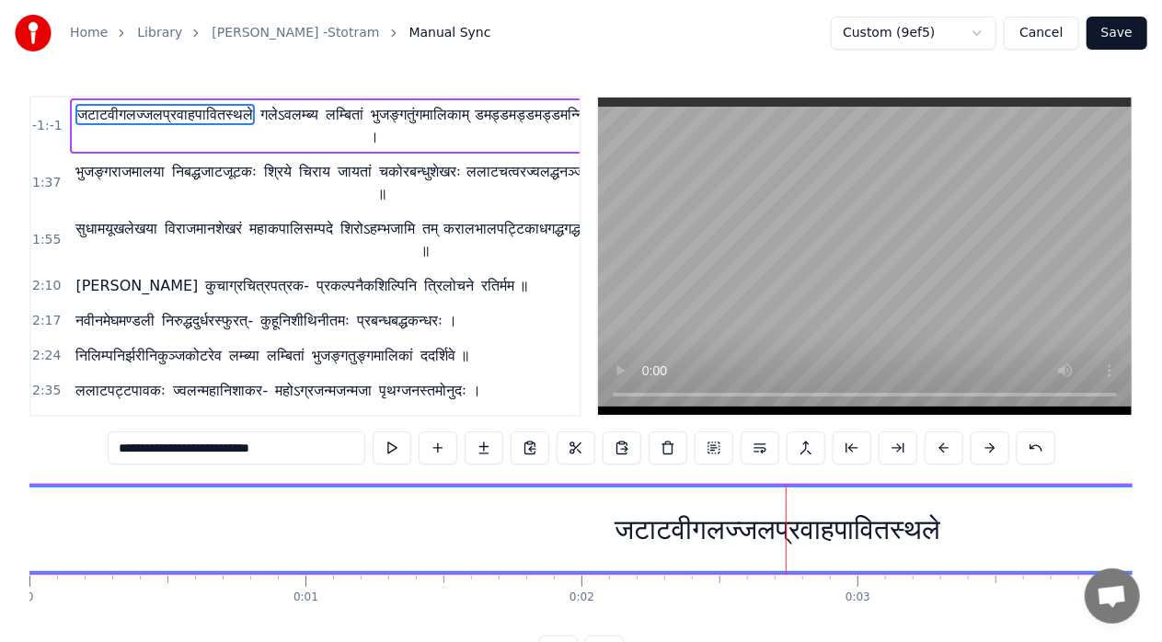
drag, startPoint x: 933, startPoint y: 532, endPoint x: 787, endPoint y: 535, distance: 146.3
click at [787, 535] on div "जटाटवीगलज्जलप्रवाहपावितस्थले" at bounding box center [777, 530] width 1562 height 84
click at [655, 543] on div "जटाटवीगलज्जलप्रवाहपावितस्थले" at bounding box center [778, 529] width 326 height 41
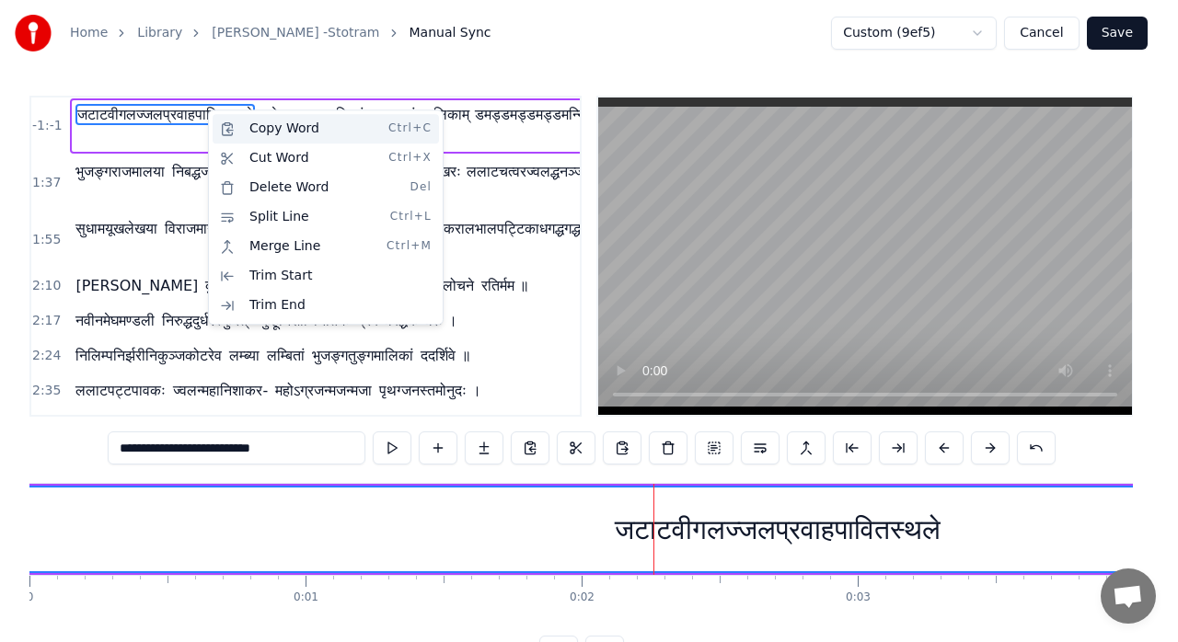
click at [257, 134] on div "Copy Word Ctrl+C" at bounding box center [326, 128] width 226 height 29
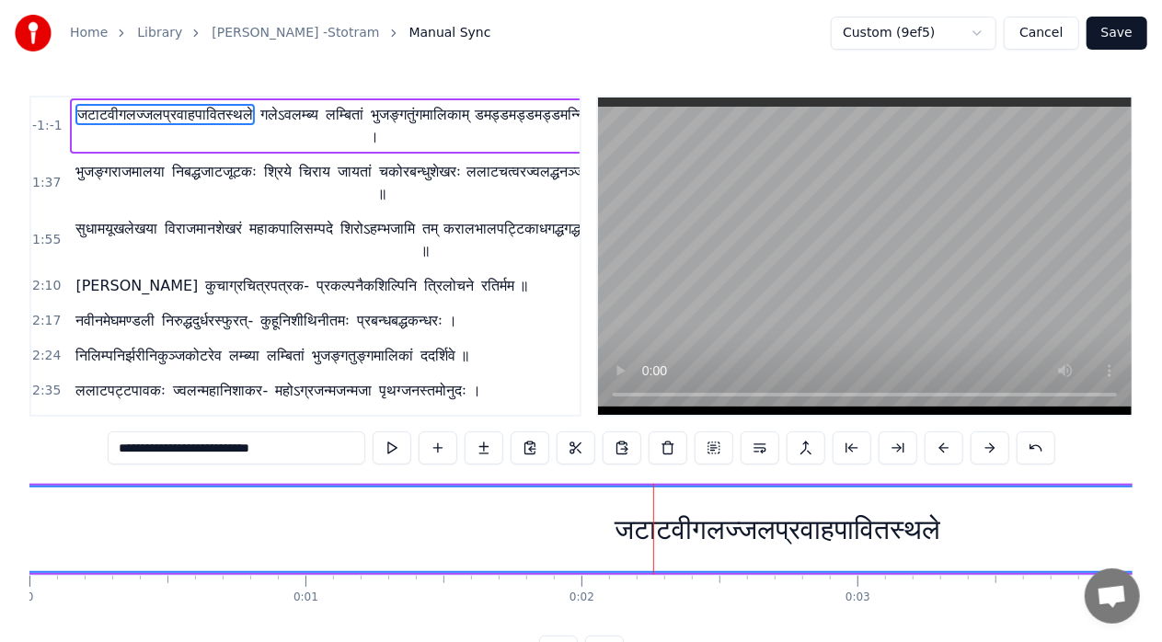
click at [144, 529] on div "जटाटवीगलज्जलप्रवाहपावितस्थले" at bounding box center [777, 530] width 1562 height 84
click at [48, 533] on div "जटाटवीगलज्जलप्रवाहपावितस्थले" at bounding box center [777, 530] width 1562 height 84
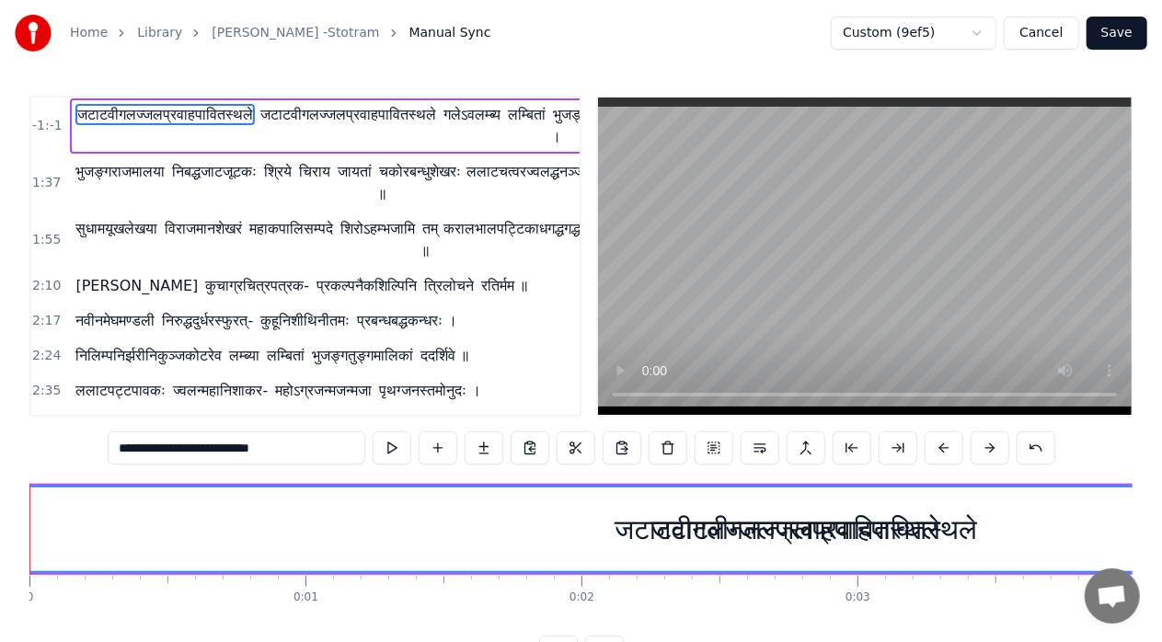
drag, startPoint x: 724, startPoint y: 524, endPoint x: 399, endPoint y: 499, distance: 325.8
click at [409, 497] on div "जटाटवीगलज्जलप्रवाहपावितस्थले" at bounding box center [777, 530] width 1562 height 84
click at [1030, 451] on button at bounding box center [1036, 447] width 39 height 33
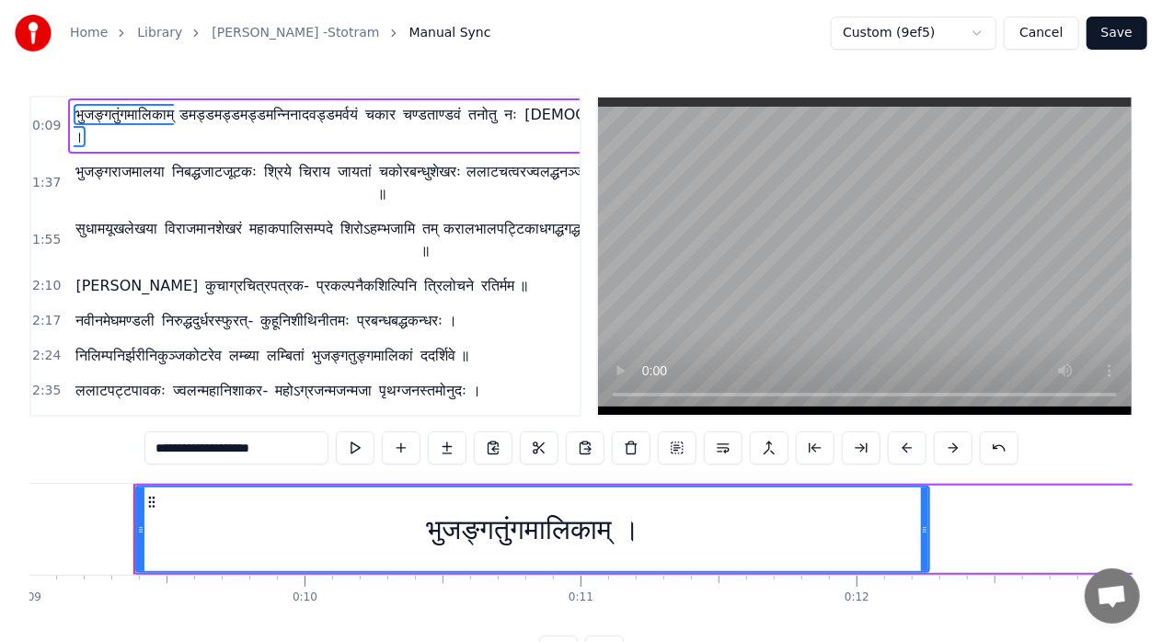
scroll to position [0, 2497]
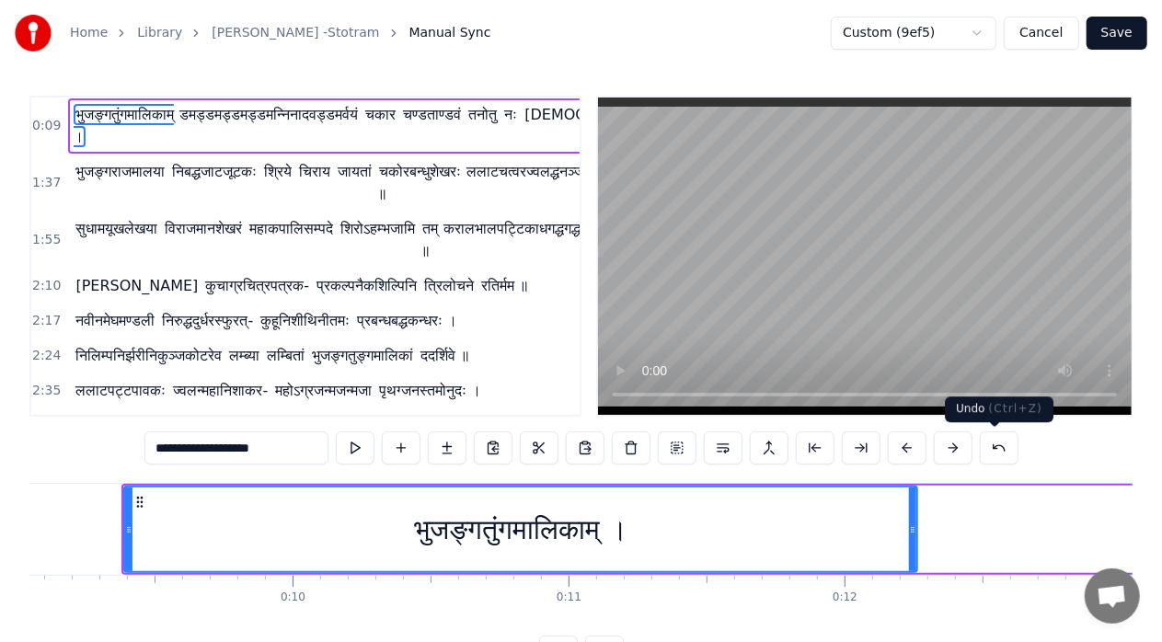
click at [1004, 453] on button at bounding box center [999, 447] width 39 height 33
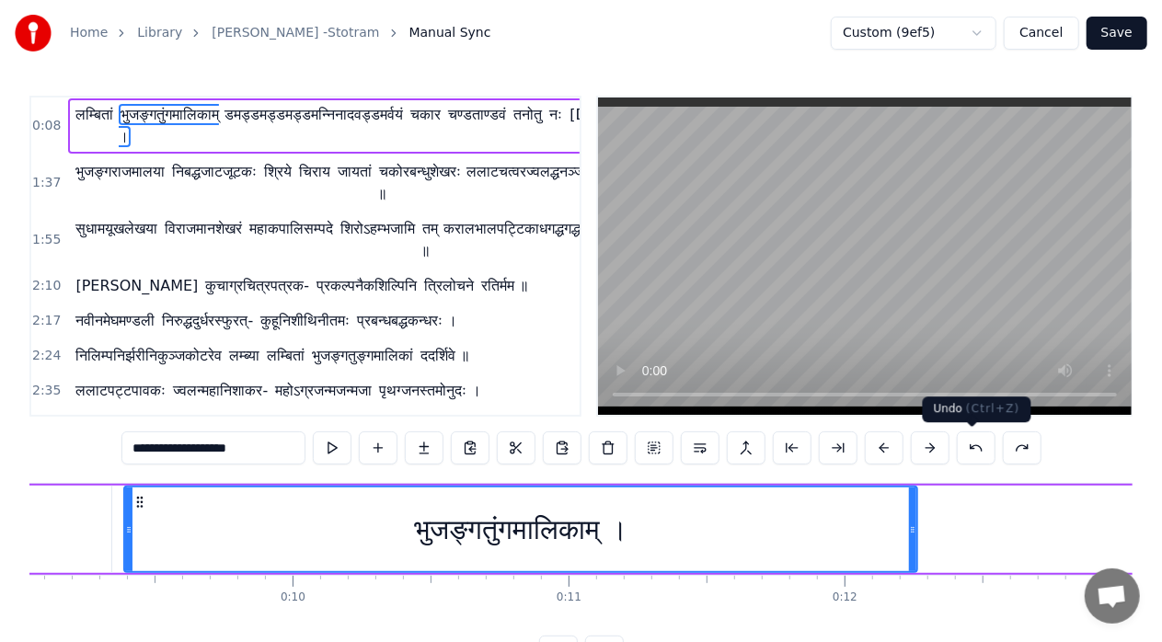
click at [984, 454] on button at bounding box center [976, 447] width 39 height 33
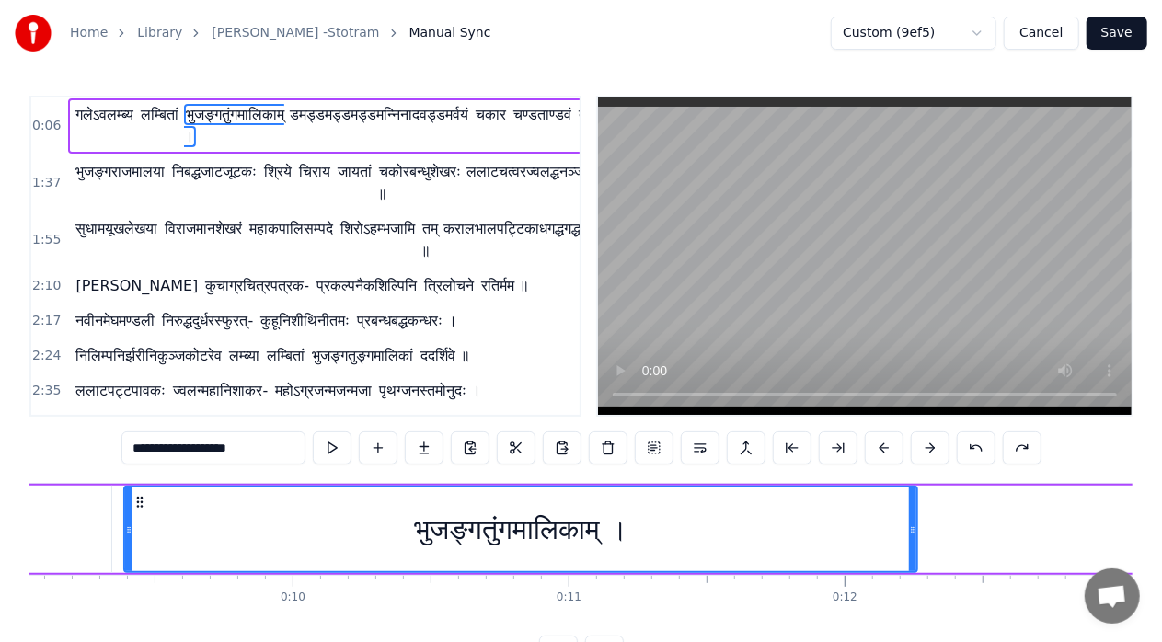
click at [984, 454] on button at bounding box center [976, 447] width 39 height 33
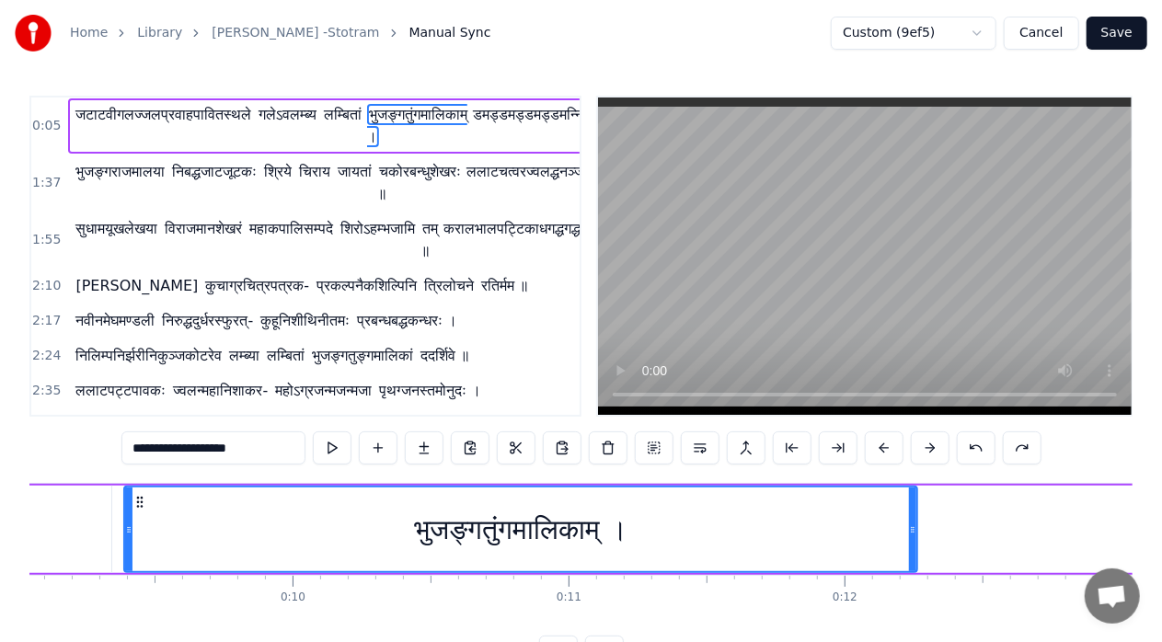
click at [984, 454] on button at bounding box center [976, 447] width 39 height 33
click at [151, 117] on span "जटाटवीगलज्जलप्रवाहपावितस्थले" at bounding box center [163, 114] width 179 height 21
type input "**********"
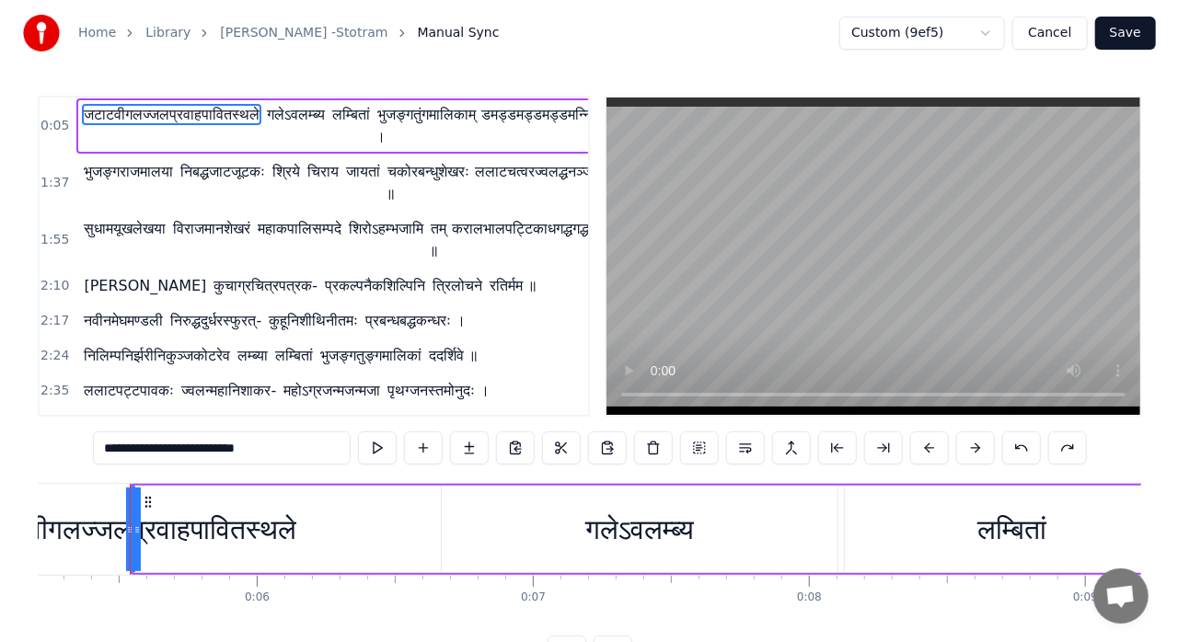
scroll to position [0, 0]
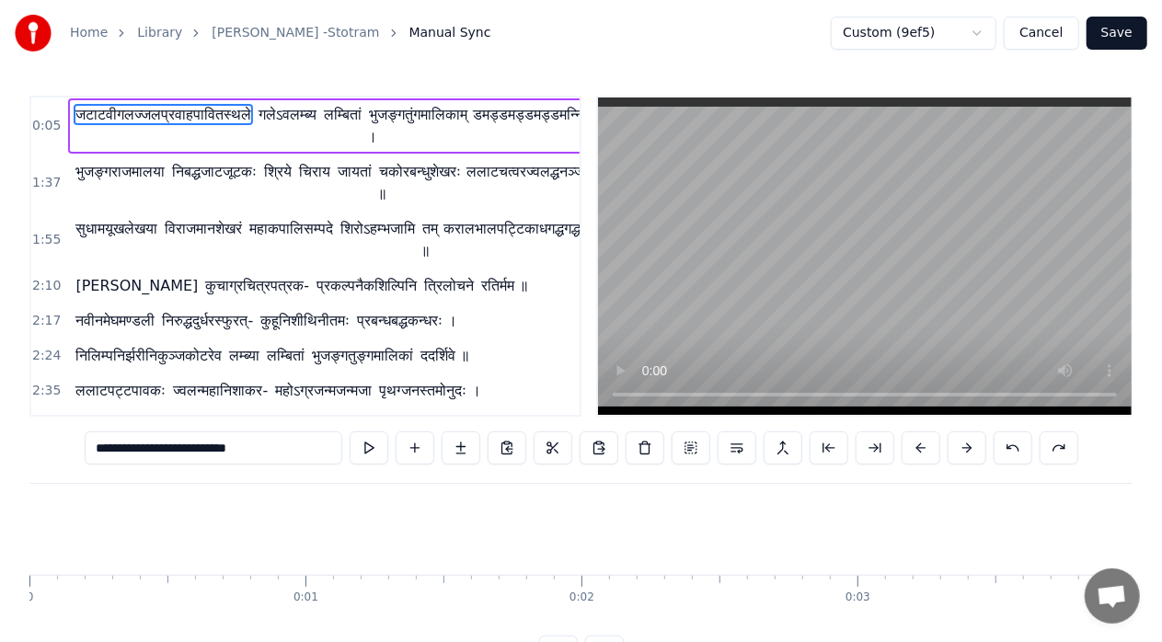
click at [1043, 26] on button "Cancel" at bounding box center [1041, 33] width 75 height 33
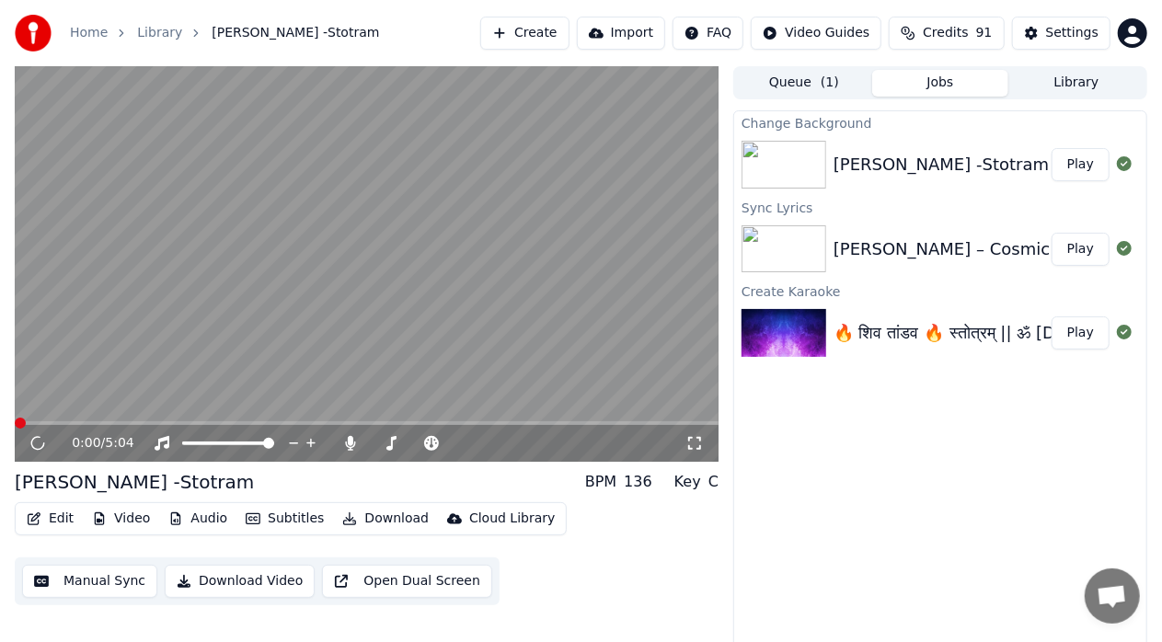
click at [957, 477] on div "Change Background [PERSON_NAME] -Stotram Play Sync Lyrics [PERSON_NAME] – Cosmi…" at bounding box center [940, 383] width 414 height 546
click at [40, 438] on icon at bounding box center [37, 443] width 9 height 11
click at [930, 244] on div "[PERSON_NAME] – Cosmic Dance of Destruction" at bounding box center [1032, 249] width 397 height 26
click at [937, 177] on div "[PERSON_NAME] -Stotram" at bounding box center [941, 165] width 215 height 26
click at [1089, 163] on button "Play" at bounding box center [1081, 164] width 58 height 33
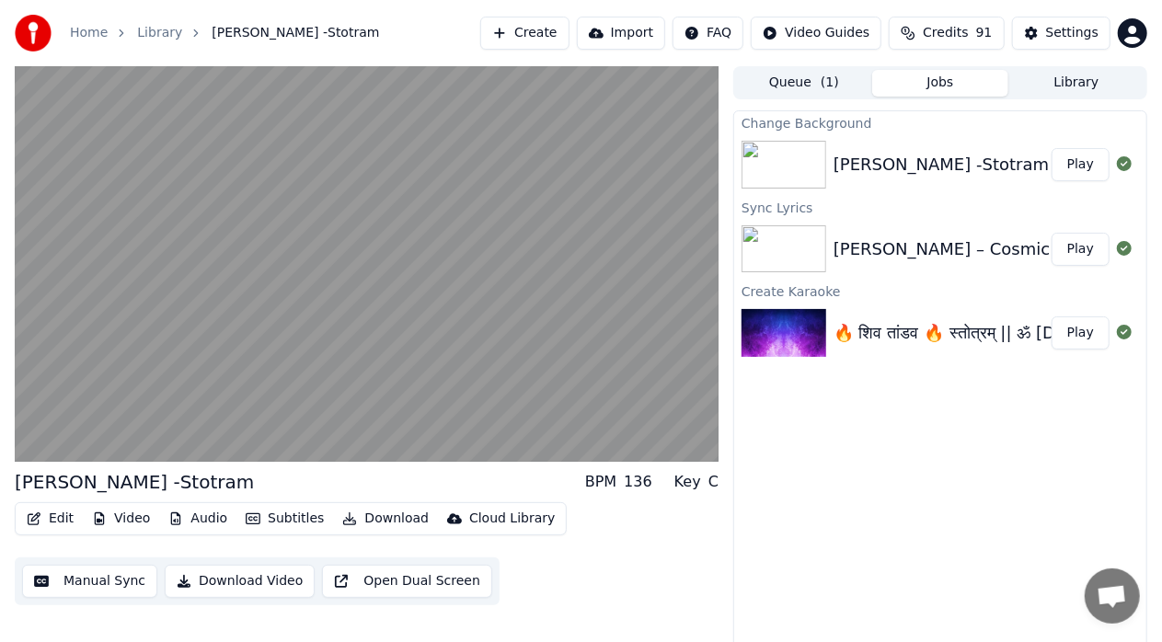
click at [1091, 163] on button "Play" at bounding box center [1081, 164] width 58 height 33
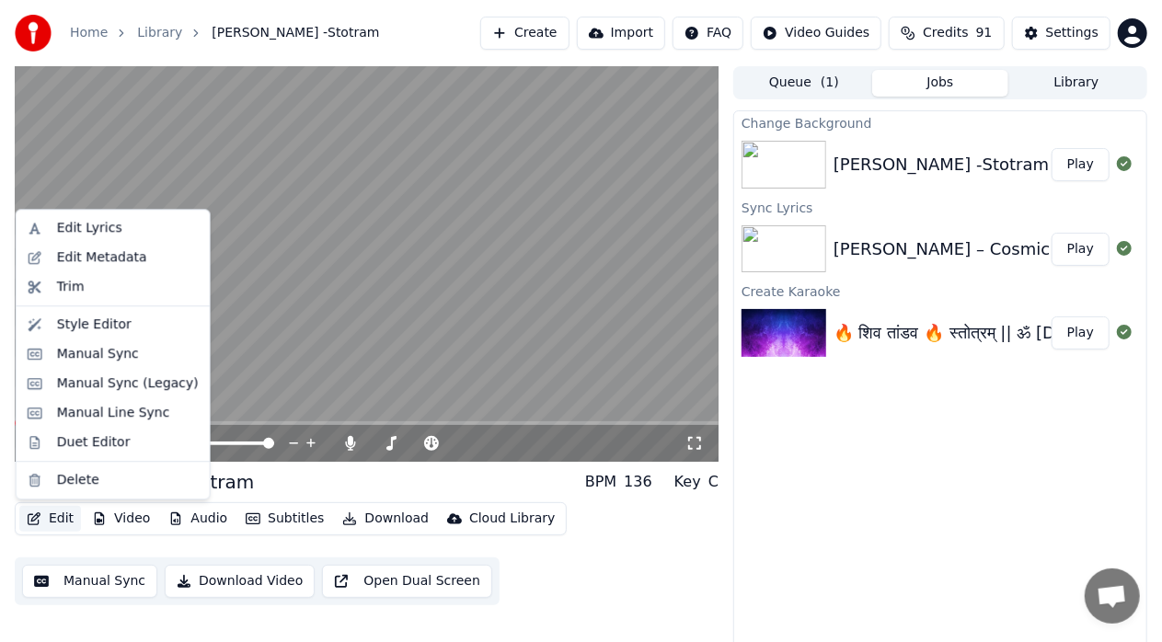
click at [71, 523] on button "Edit" at bounding box center [50, 519] width 62 height 26
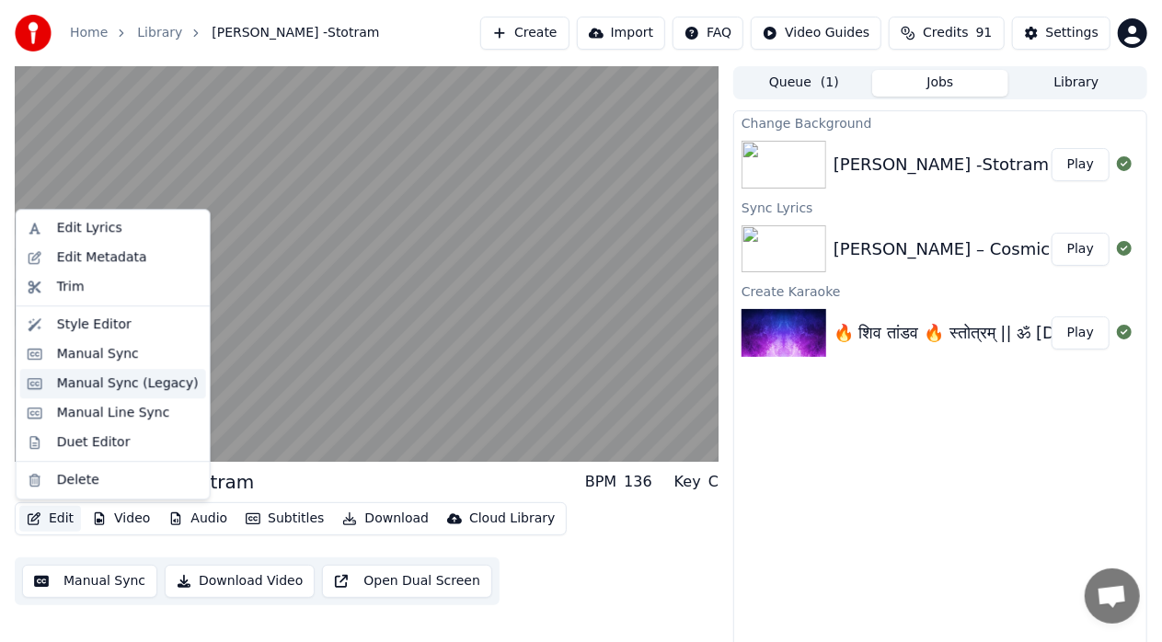
click at [110, 389] on div "Manual Sync (Legacy)" at bounding box center [128, 383] width 142 height 18
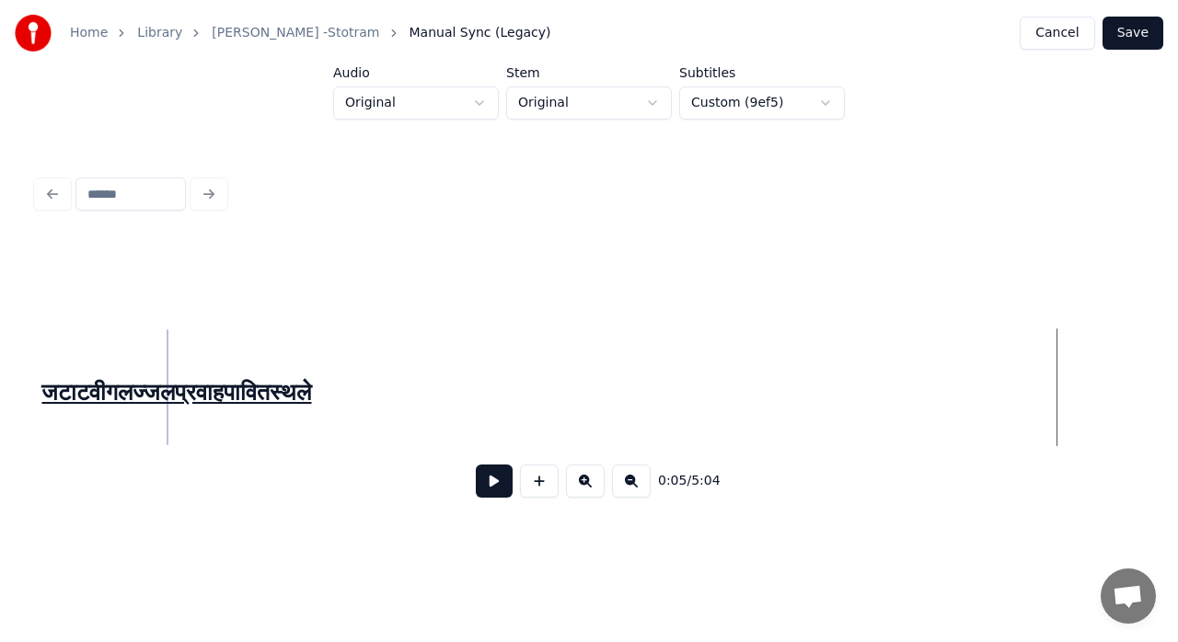
click at [167, 377] on div "जटाटवीगलज्जलप्रवाहपावितस्थले" at bounding box center [171, 391] width 9 height 123
click at [183, 385] on div "जटाटवीगलज्जलप्रवाहपावितस्थले" at bounding box center [187, 391] width 9 height 123
click at [491, 492] on button at bounding box center [494, 481] width 37 height 33
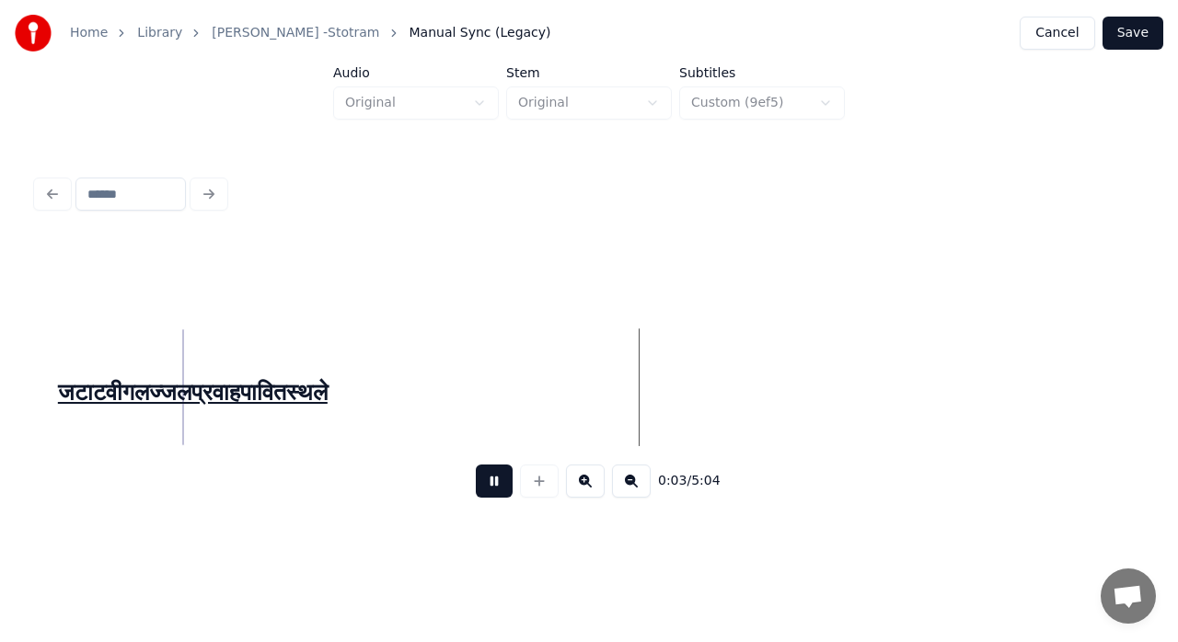
click at [491, 492] on button at bounding box center [494, 481] width 37 height 33
click at [207, 377] on div "जटाटवीगलज्जलप्रवाहपावितस्थले" at bounding box center [202, 391] width 9 height 123
click at [500, 495] on button at bounding box center [494, 481] width 37 height 33
click at [494, 495] on button at bounding box center [494, 481] width 37 height 33
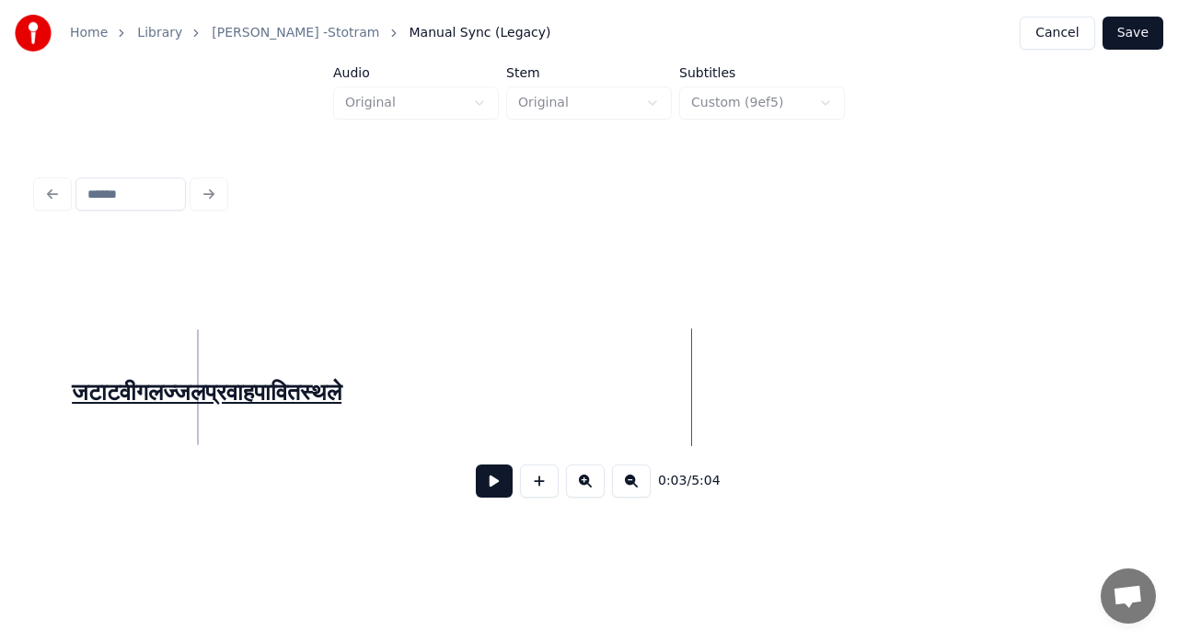
click at [312, 33] on link "[PERSON_NAME] -Stotram" at bounding box center [295, 33] width 167 height 18
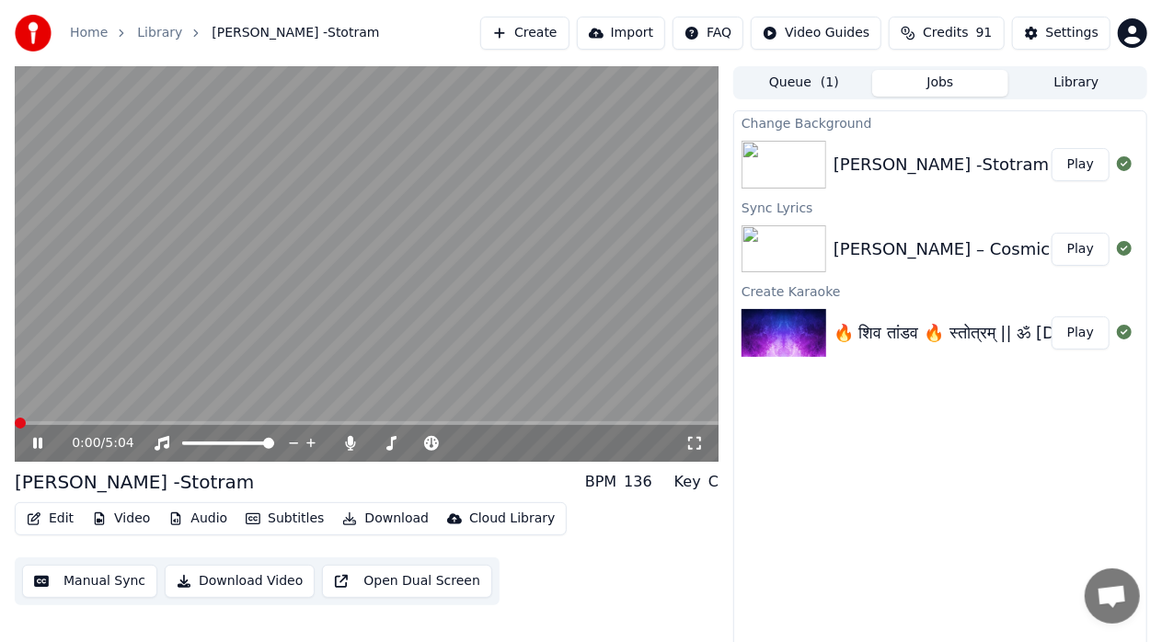
click at [15, 420] on span at bounding box center [20, 423] width 11 height 11
click at [42, 442] on icon at bounding box center [50, 443] width 42 height 15
click at [1089, 159] on button "Play" at bounding box center [1081, 164] width 58 height 33
click at [17, 423] on span at bounding box center [22, 423] width 11 height 11
click at [35, 453] on div "0:01 / 5:04" at bounding box center [366, 443] width 689 height 18
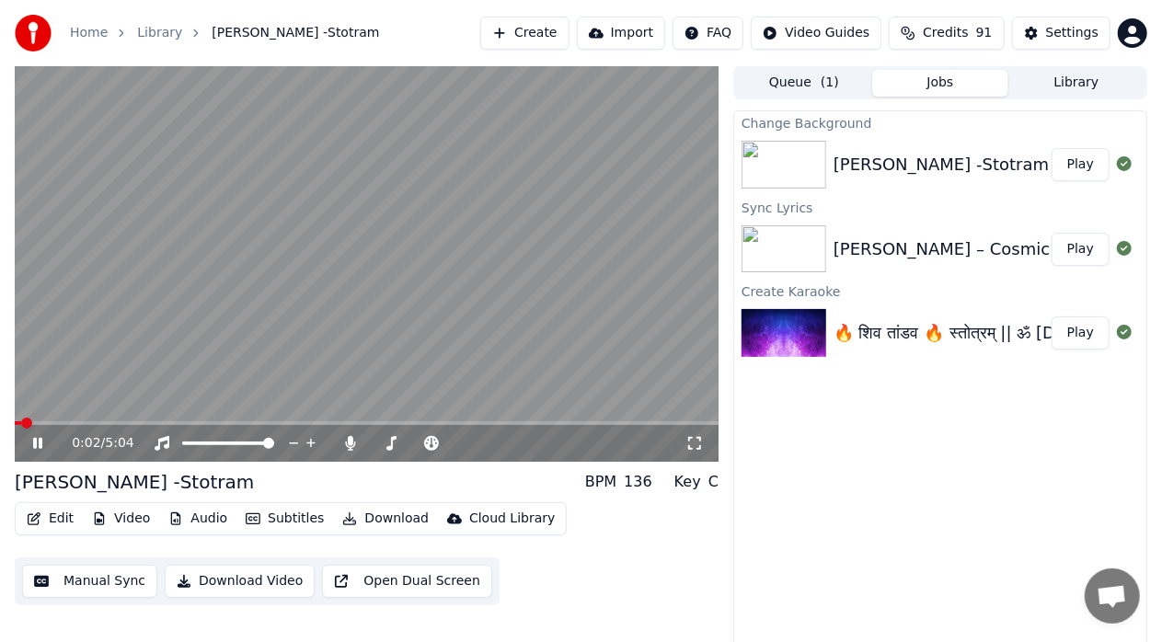
click at [36, 440] on icon at bounding box center [37, 443] width 9 height 11
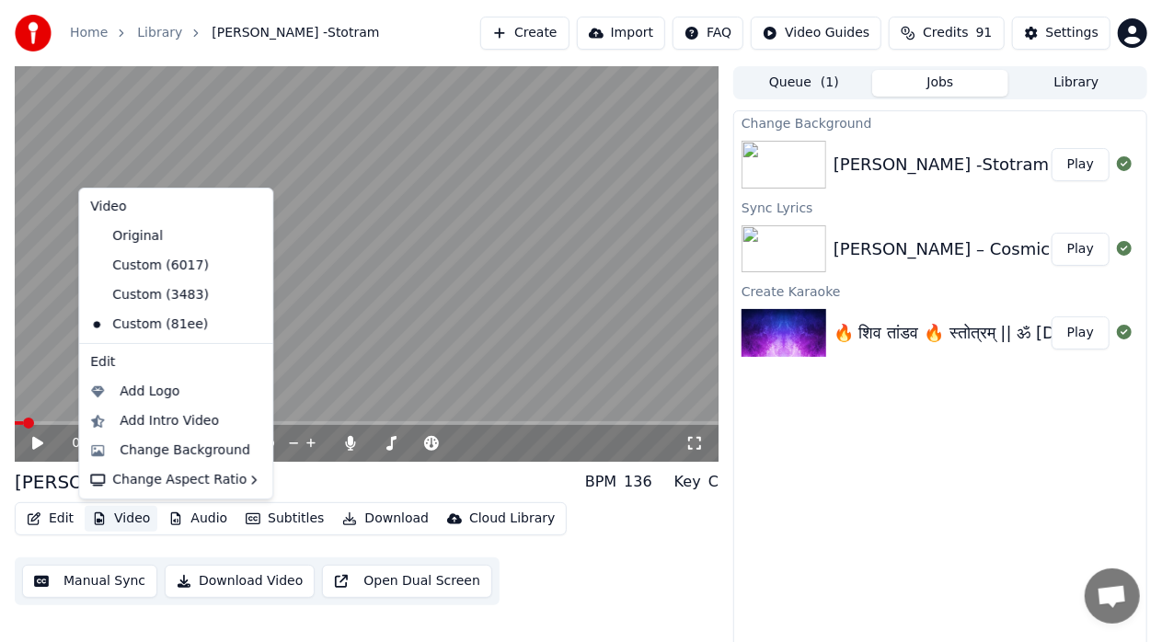
click at [134, 523] on button "Video" at bounding box center [121, 519] width 73 height 26
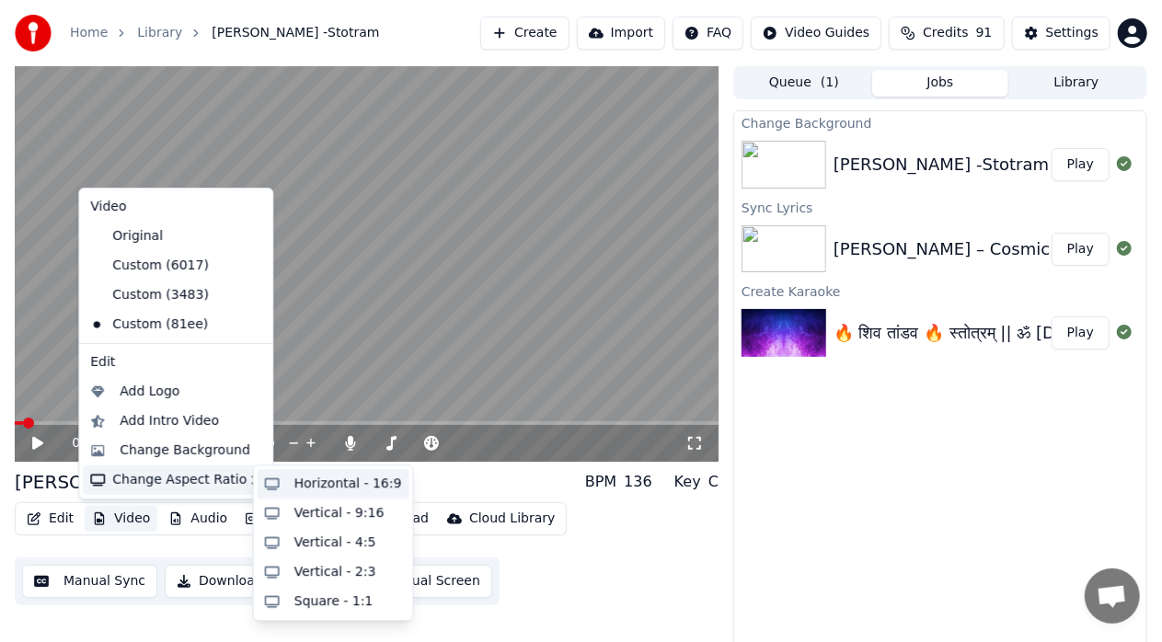
click at [307, 480] on div "Horizontal - 16:9" at bounding box center [348, 484] width 108 height 18
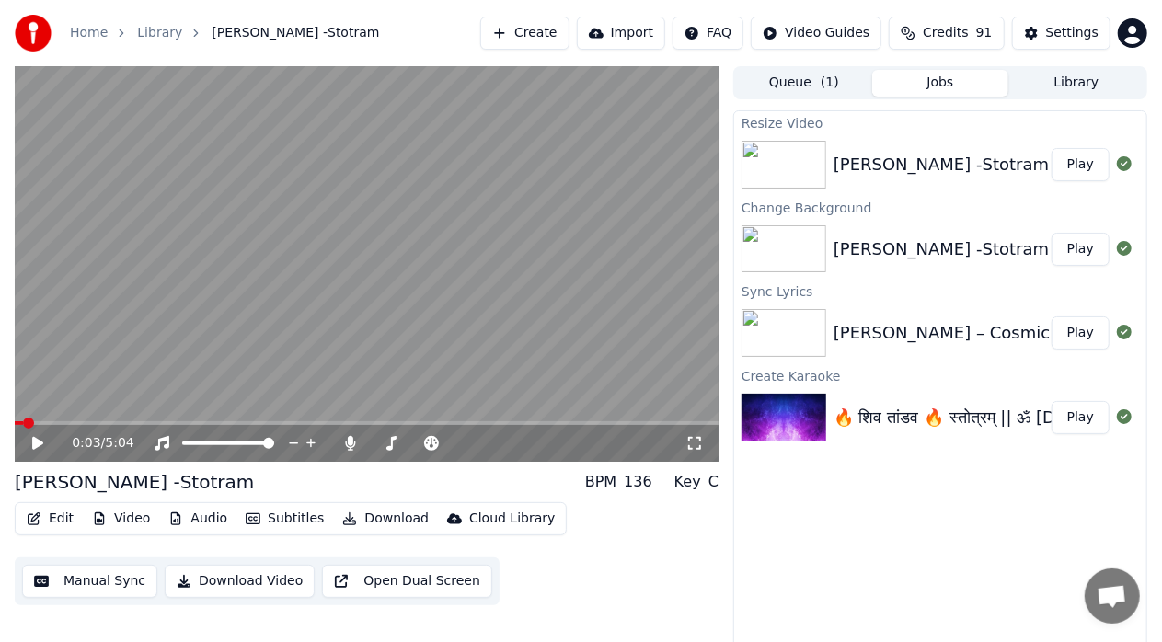
click at [834, 558] on div "Resize Video [PERSON_NAME] -Stotram Play Change Background [PERSON_NAME] -Stotr…" at bounding box center [940, 383] width 414 height 546
click at [922, 170] on div "[PERSON_NAME] -Stotram" at bounding box center [941, 165] width 215 height 26
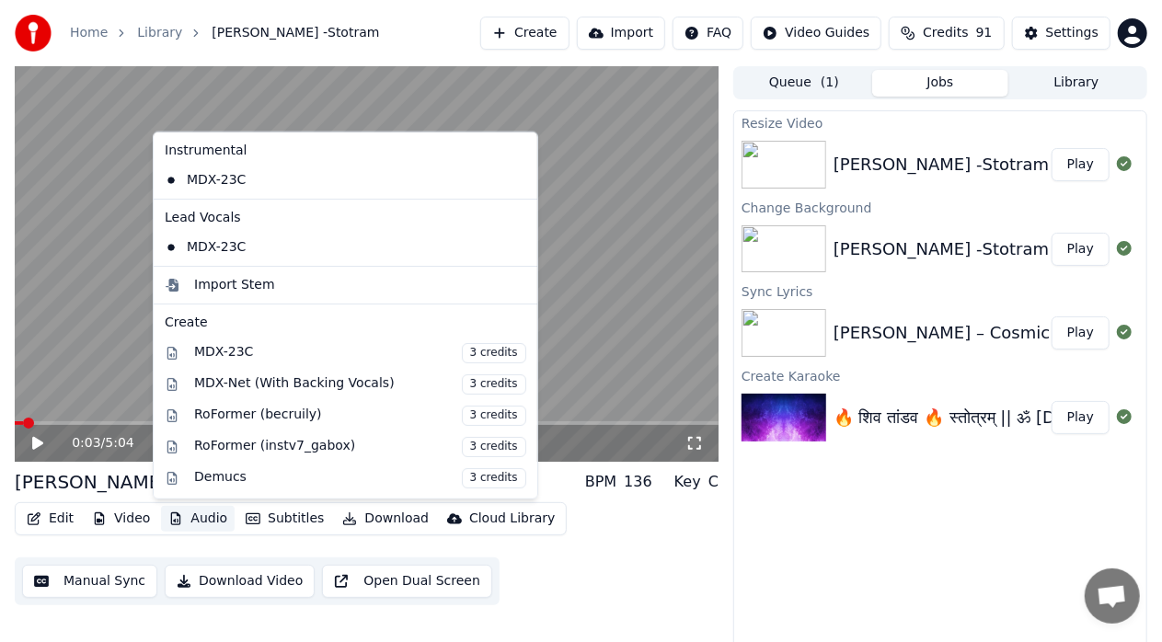
click at [188, 524] on button "Audio" at bounding box center [198, 519] width 74 height 26
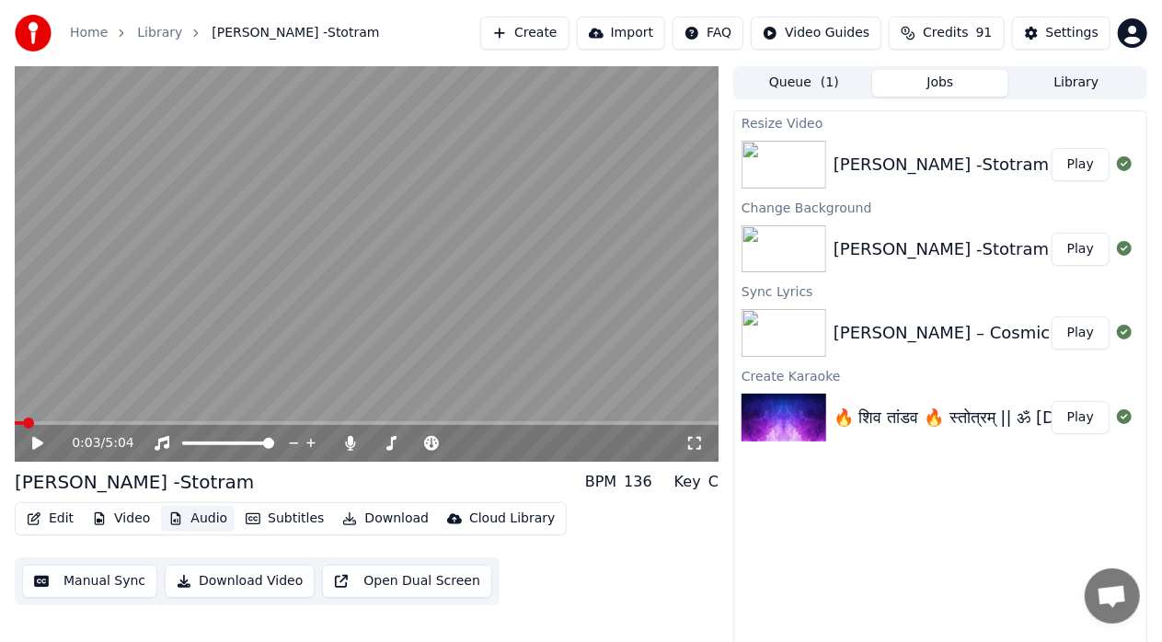
click at [188, 524] on button "Audio" at bounding box center [198, 519] width 74 height 26
click at [287, 521] on button "Subtitles" at bounding box center [284, 519] width 93 height 26
click at [483, 524] on div "Cloud Library" at bounding box center [512, 519] width 86 height 18
click at [692, 535] on div "Edit Video Audio Subtitles Download Cloud Library Manual Sync Download Video Op…" at bounding box center [367, 553] width 704 height 103
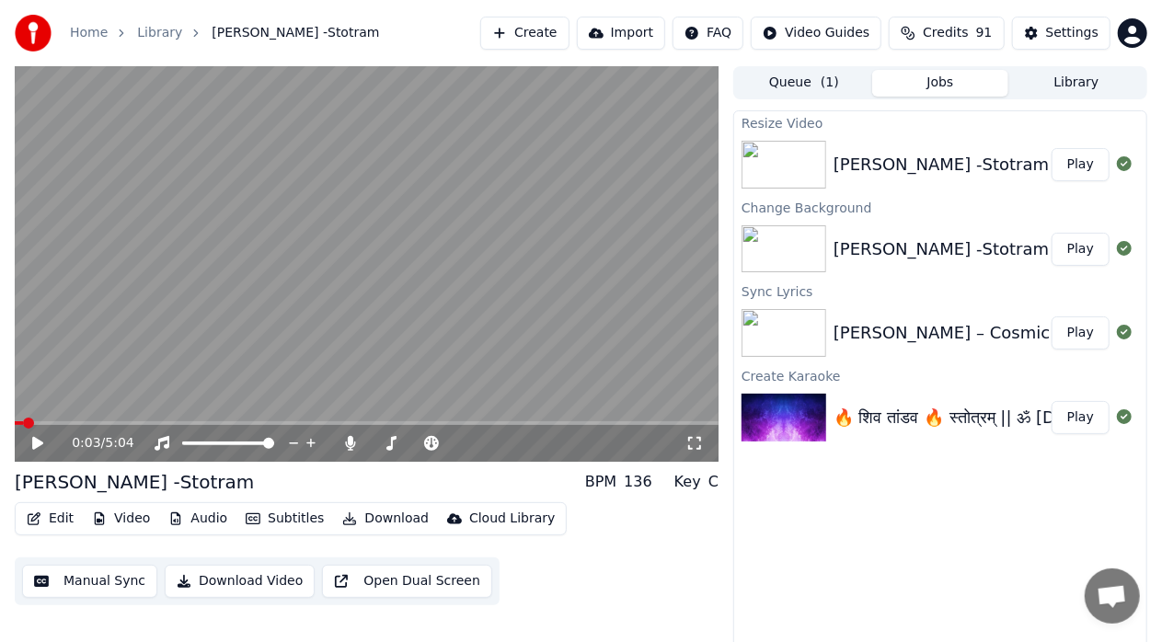
click at [372, 588] on button "Open Dual Screen" at bounding box center [407, 581] width 170 height 33
click at [15, 429] on span at bounding box center [20, 423] width 11 height 11
click at [1058, 41] on div "Settings" at bounding box center [1072, 33] width 52 height 18
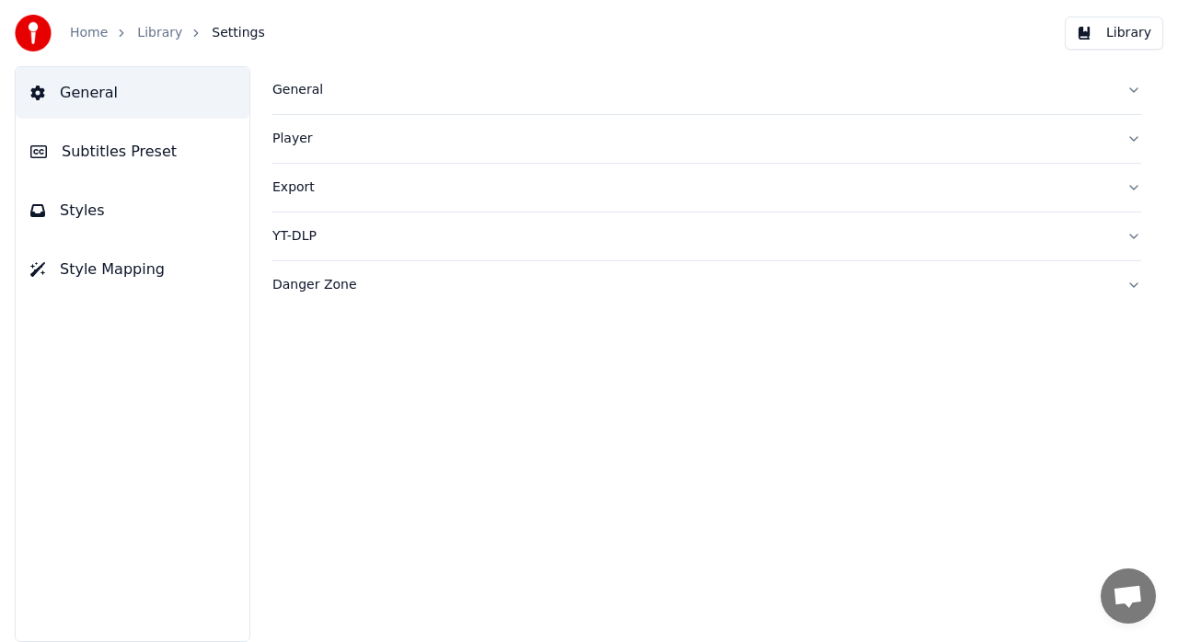
click at [107, 215] on button "Styles" at bounding box center [133, 211] width 234 height 52
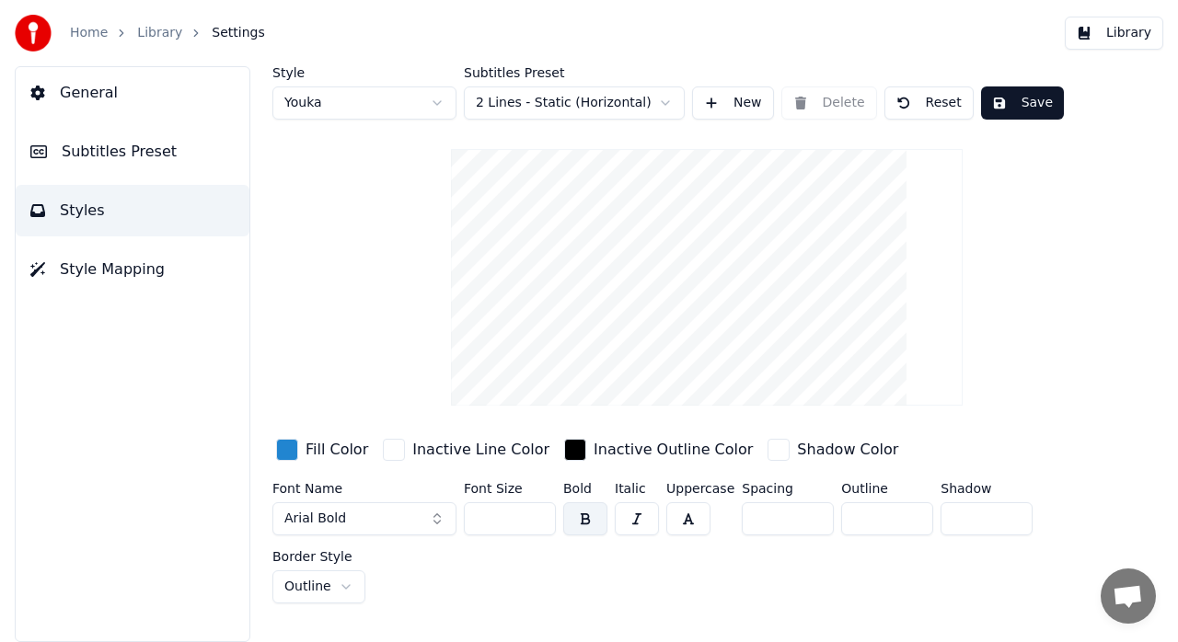
click at [105, 254] on button "Style Mapping" at bounding box center [133, 270] width 234 height 52
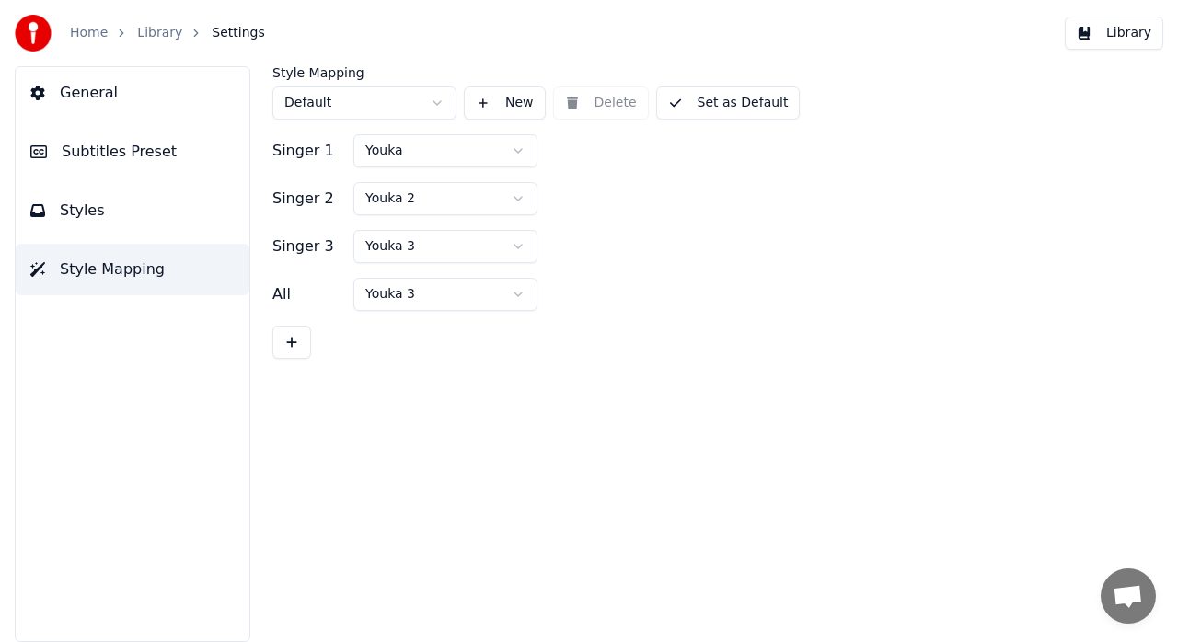
click at [105, 231] on button "Styles" at bounding box center [133, 211] width 234 height 52
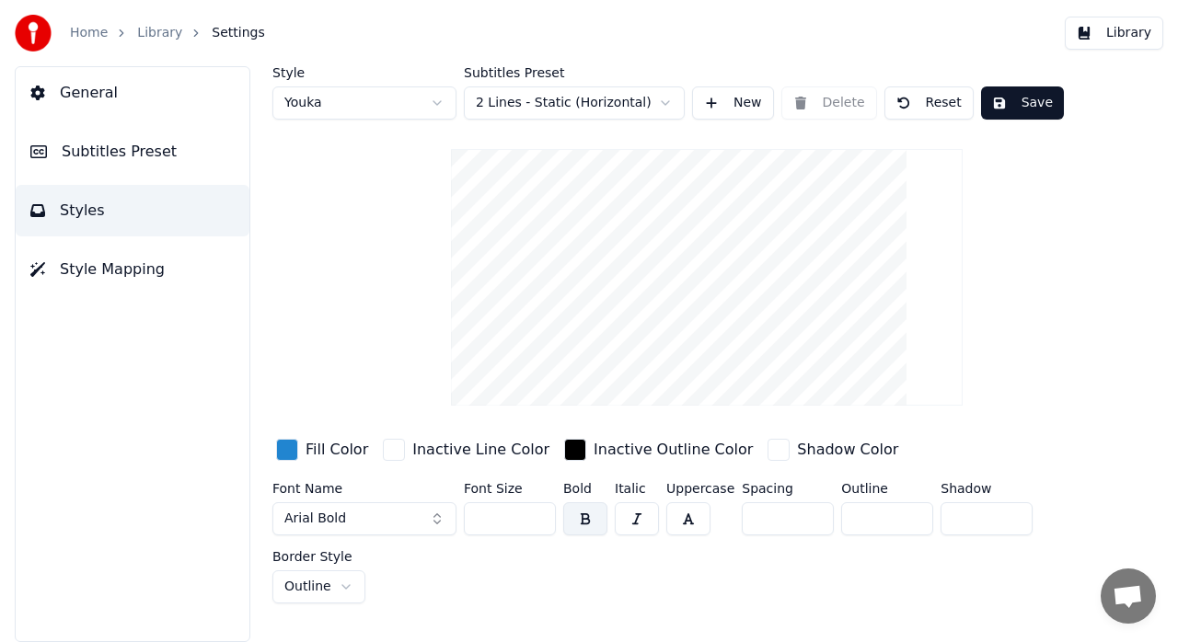
click at [137, 27] on link "Library" at bounding box center [159, 33] width 45 height 18
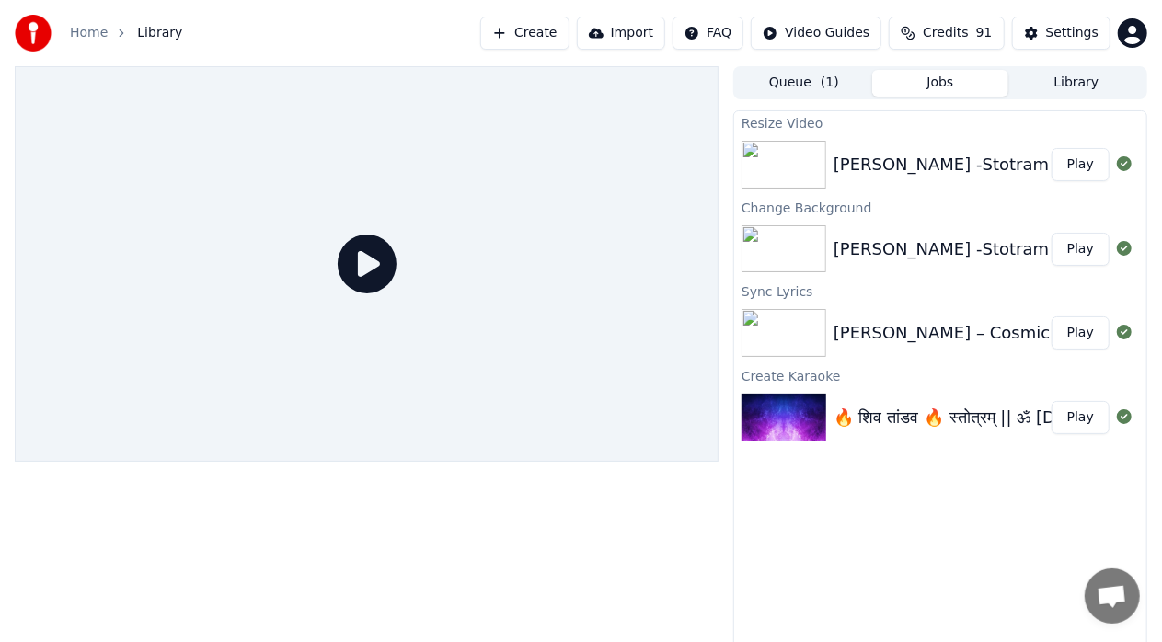
click at [892, 184] on div "[PERSON_NAME] -Stotram Play" at bounding box center [940, 164] width 412 height 63
click at [1083, 172] on button "Play" at bounding box center [1081, 164] width 58 height 33
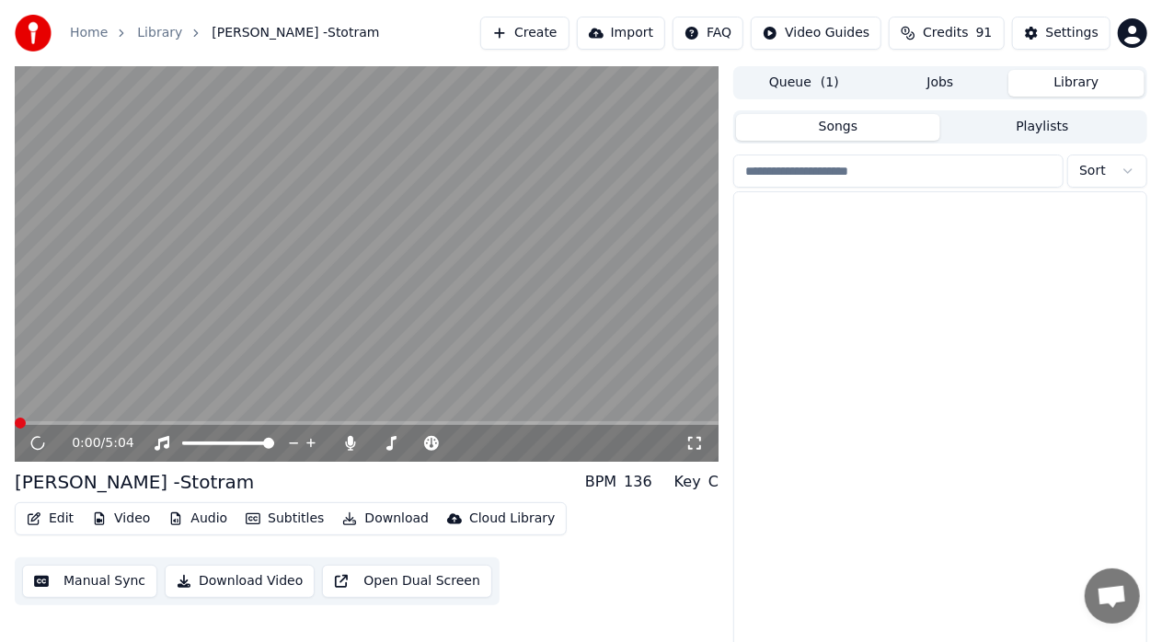
click at [1037, 75] on button "Library" at bounding box center [1076, 83] width 136 height 27
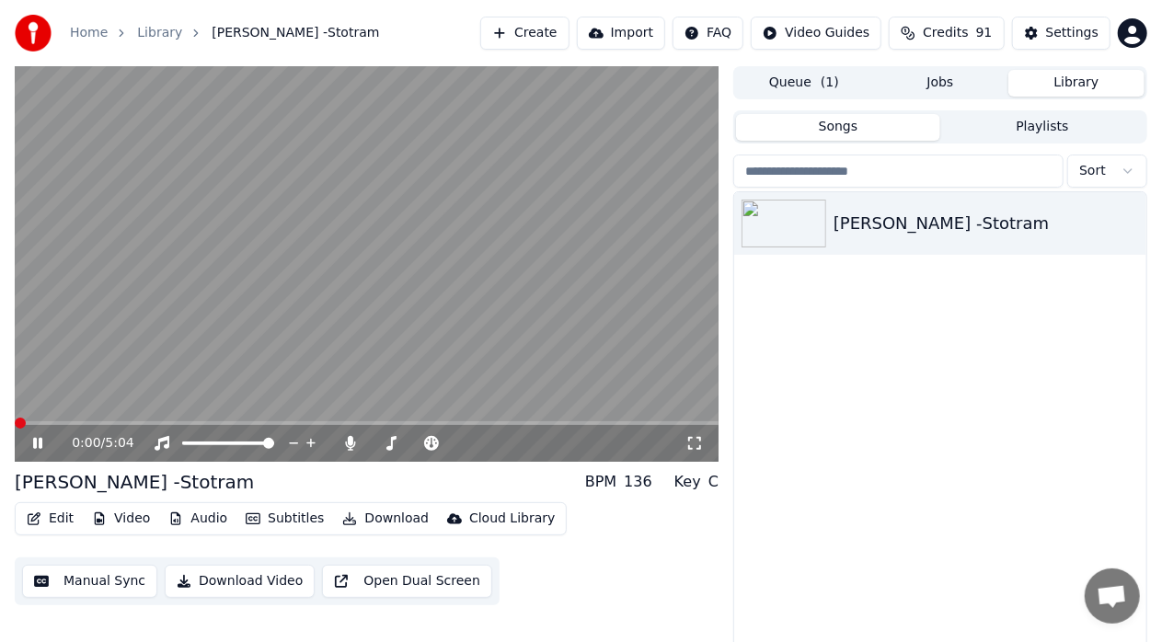
click at [15, 423] on span at bounding box center [20, 423] width 11 height 11
click at [37, 443] on icon at bounding box center [37, 443] width 9 height 11
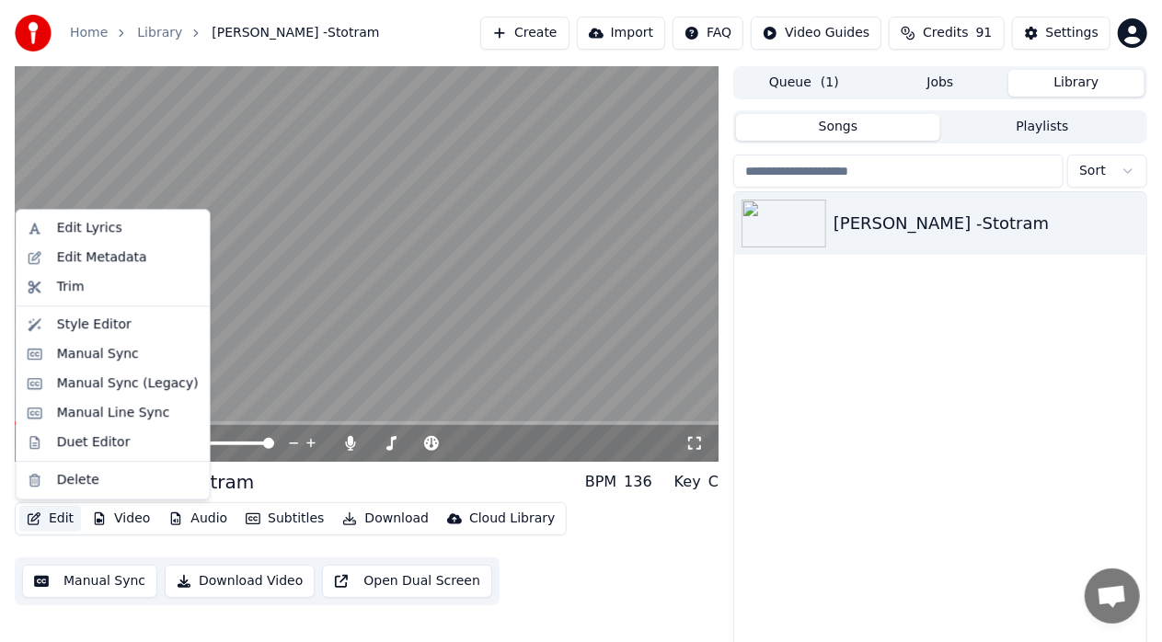
click at [55, 529] on button "Edit" at bounding box center [50, 519] width 62 height 26
click at [121, 256] on div "Edit Metadata" at bounding box center [102, 257] width 90 height 18
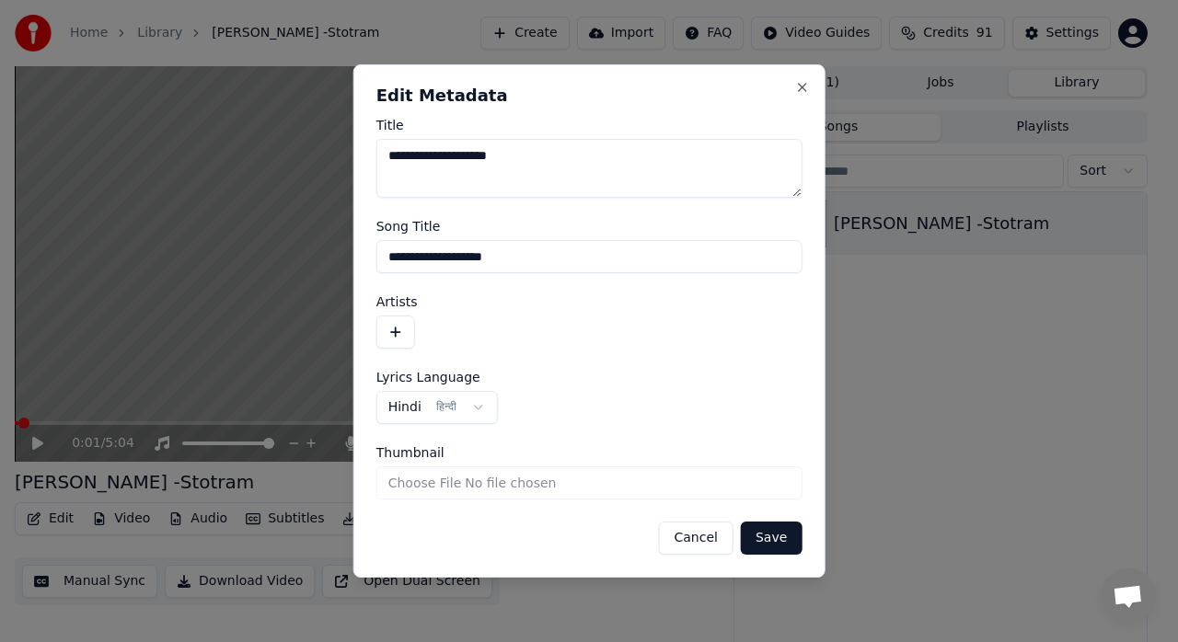
click at [521, 161] on textarea "**********" at bounding box center [589, 168] width 426 height 59
click at [685, 365] on form "**********" at bounding box center [589, 337] width 426 height 436
click at [571, 164] on textarea "**********" at bounding box center [589, 168] width 426 height 59
type textarea "**********"
click at [775, 543] on button "Save" at bounding box center [771, 538] width 61 height 33
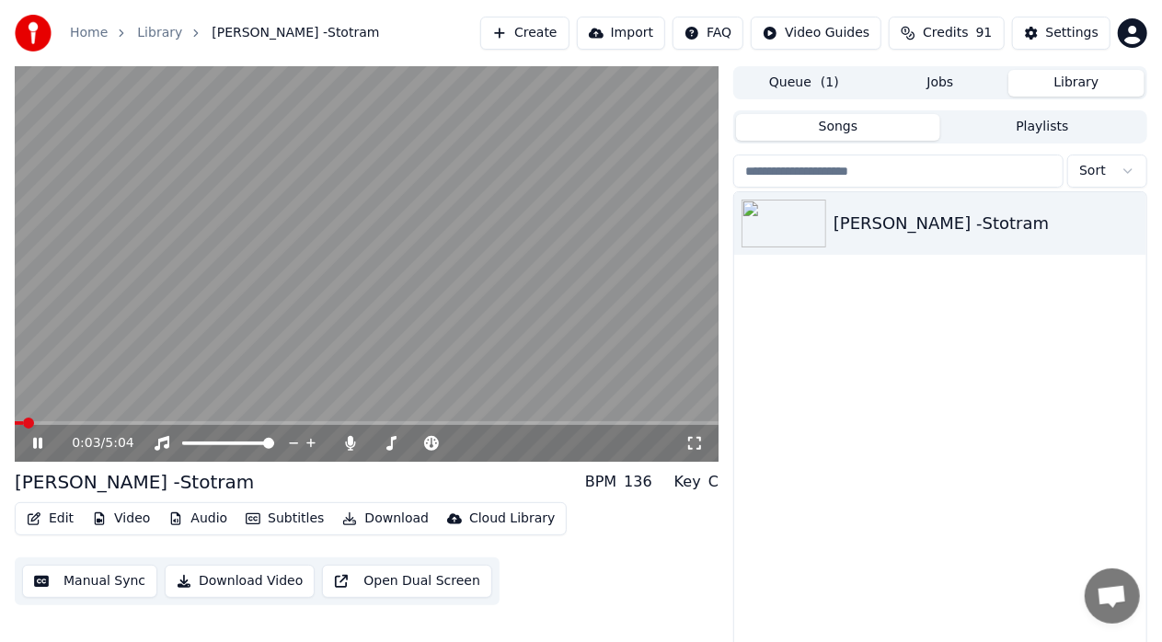
click at [33, 441] on icon at bounding box center [37, 443] width 9 height 11
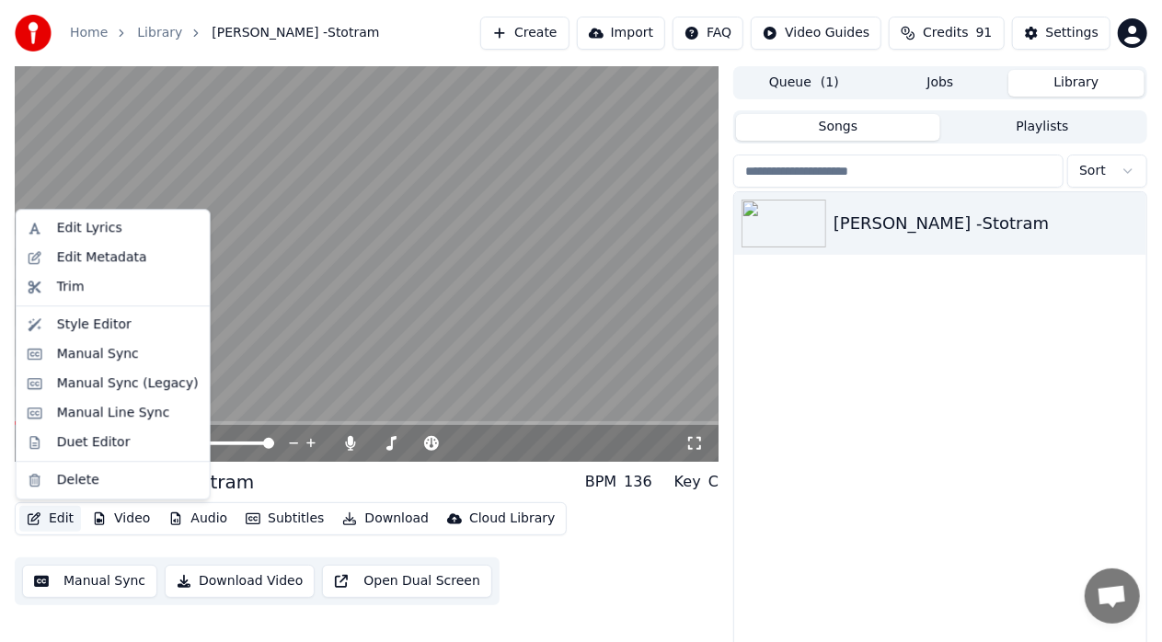
click at [63, 518] on button "Edit" at bounding box center [50, 519] width 62 height 26
click at [114, 250] on div "Edit Metadata" at bounding box center [102, 257] width 90 height 18
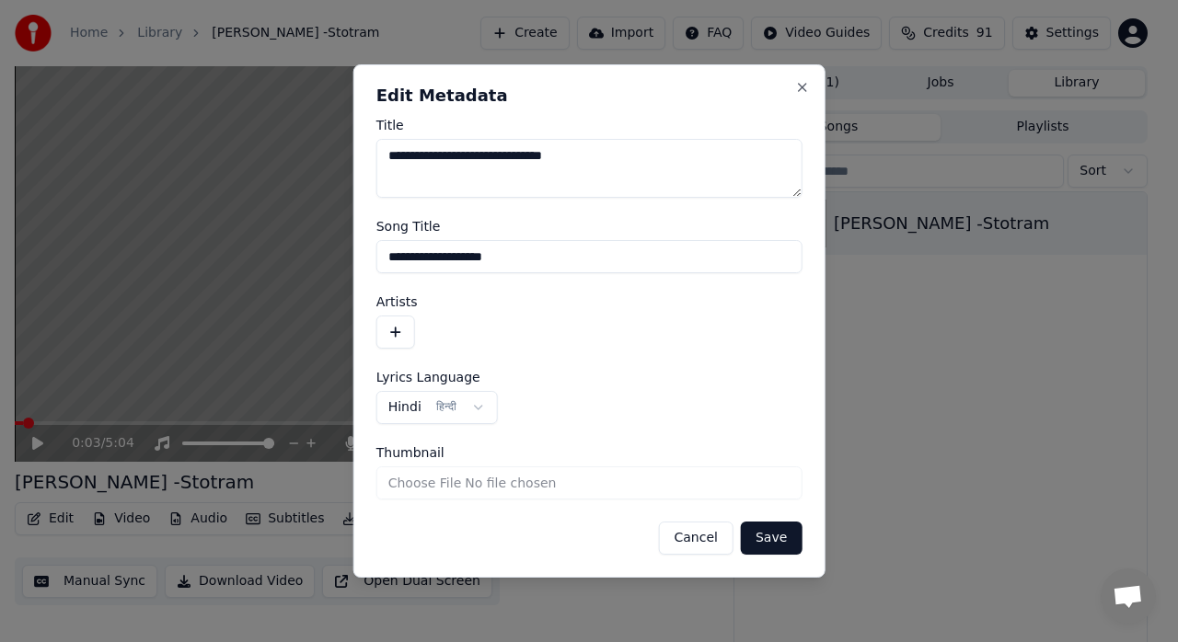
click at [523, 257] on input "**********" at bounding box center [589, 256] width 426 height 33
click at [583, 160] on textarea "**********" at bounding box center [589, 168] width 426 height 59
drag, startPoint x: 583, startPoint y: 159, endPoint x: 479, endPoint y: 164, distance: 104.1
click at [466, 153] on textarea "**********" at bounding box center [589, 168] width 426 height 59
click at [482, 265] on input "**********" at bounding box center [589, 256] width 426 height 33
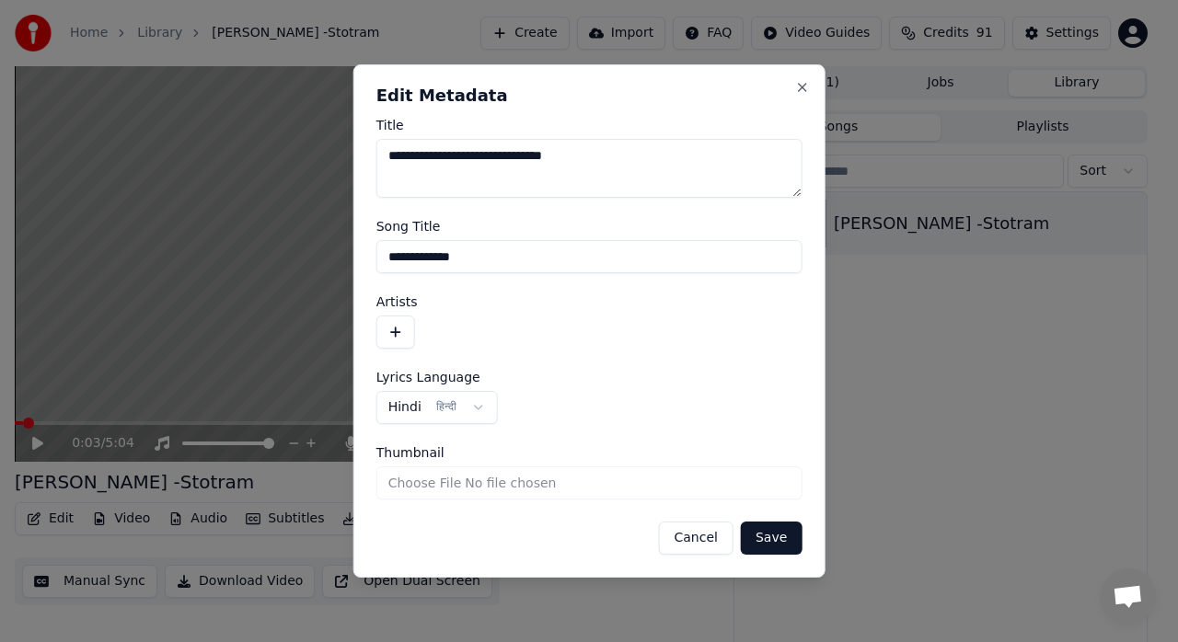
paste input "**********"
click at [466, 259] on input "**********" at bounding box center [589, 256] width 426 height 33
type input "**********"
click at [765, 544] on button "Save" at bounding box center [771, 538] width 61 height 33
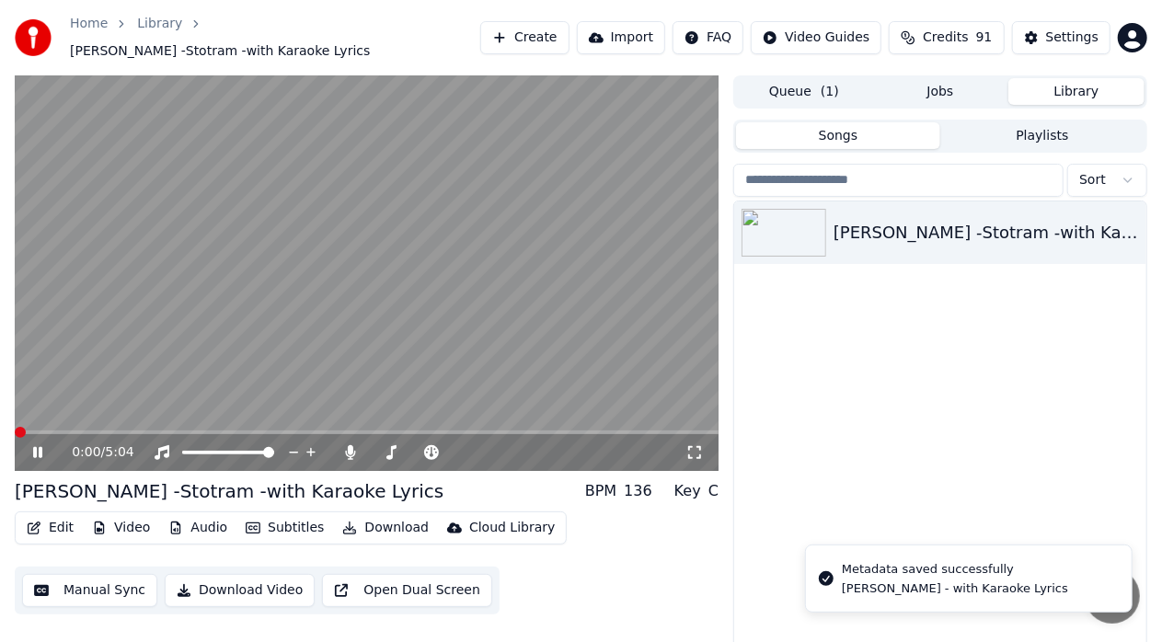
click at [36, 447] on icon at bounding box center [37, 452] width 9 height 11
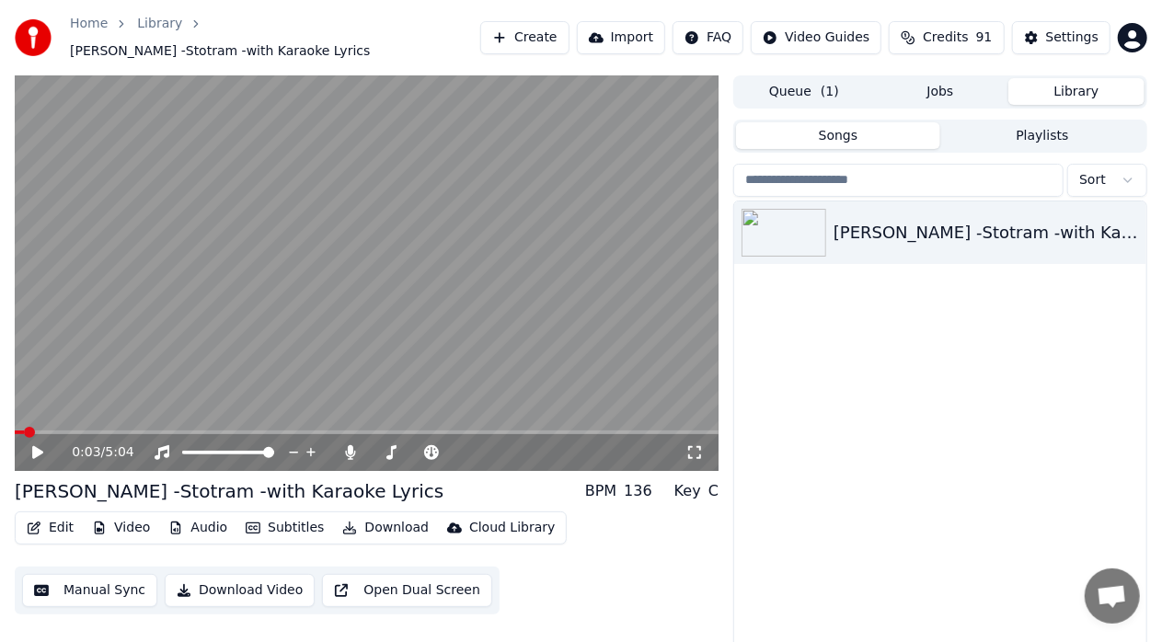
click at [36, 446] on icon at bounding box center [37, 452] width 11 height 13
click at [36, 447] on icon at bounding box center [37, 452] width 9 height 11
click at [15, 427] on span at bounding box center [20, 432] width 11 height 11
click at [33, 446] on icon at bounding box center [37, 452] width 11 height 13
click at [33, 447] on icon at bounding box center [37, 452] width 9 height 11
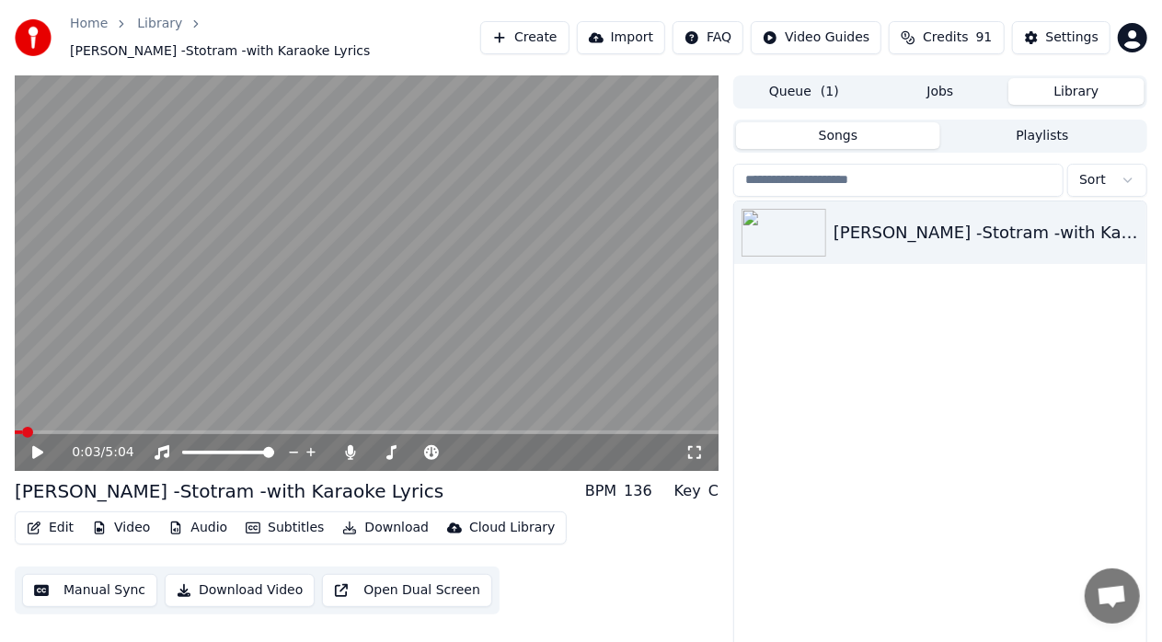
click at [63, 523] on button "Edit" at bounding box center [50, 528] width 62 height 26
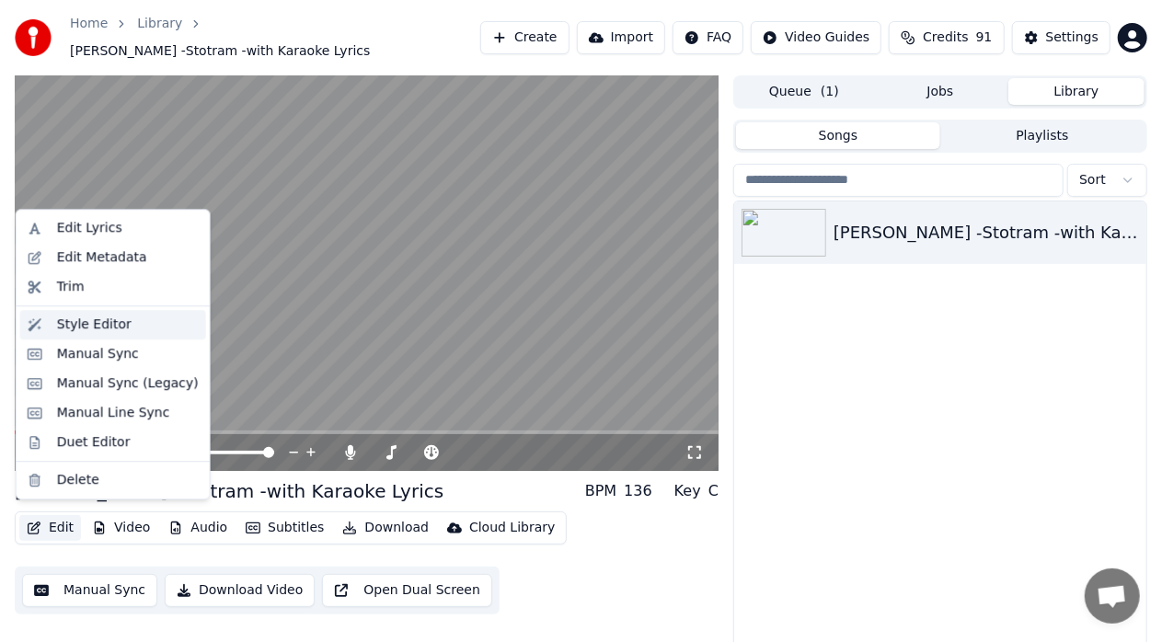
click at [97, 322] on div "Style Editor" at bounding box center [94, 325] width 75 height 18
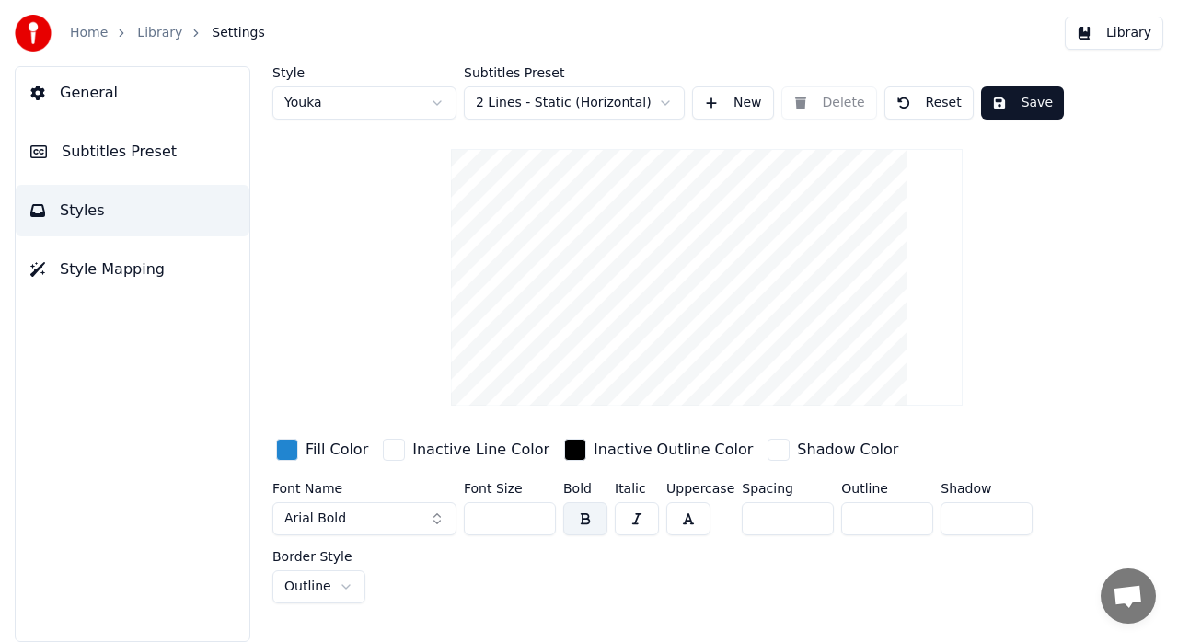
click at [133, 167] on button "Subtitles Preset" at bounding box center [133, 152] width 234 height 52
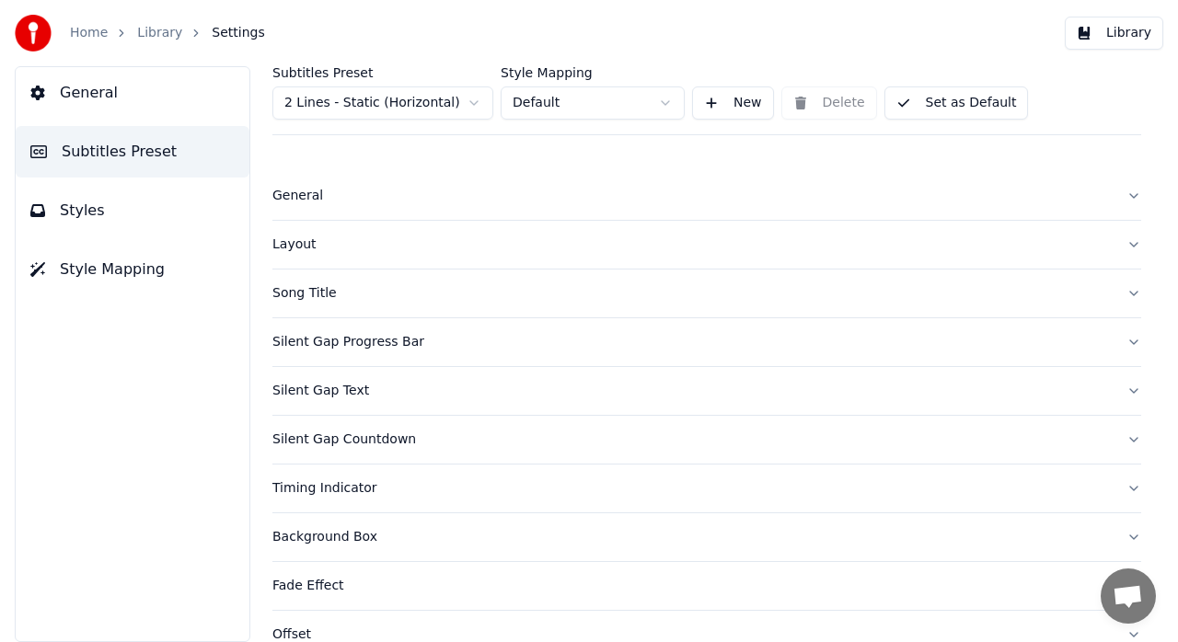
click at [1122, 289] on button "Song Title" at bounding box center [706, 294] width 869 height 48
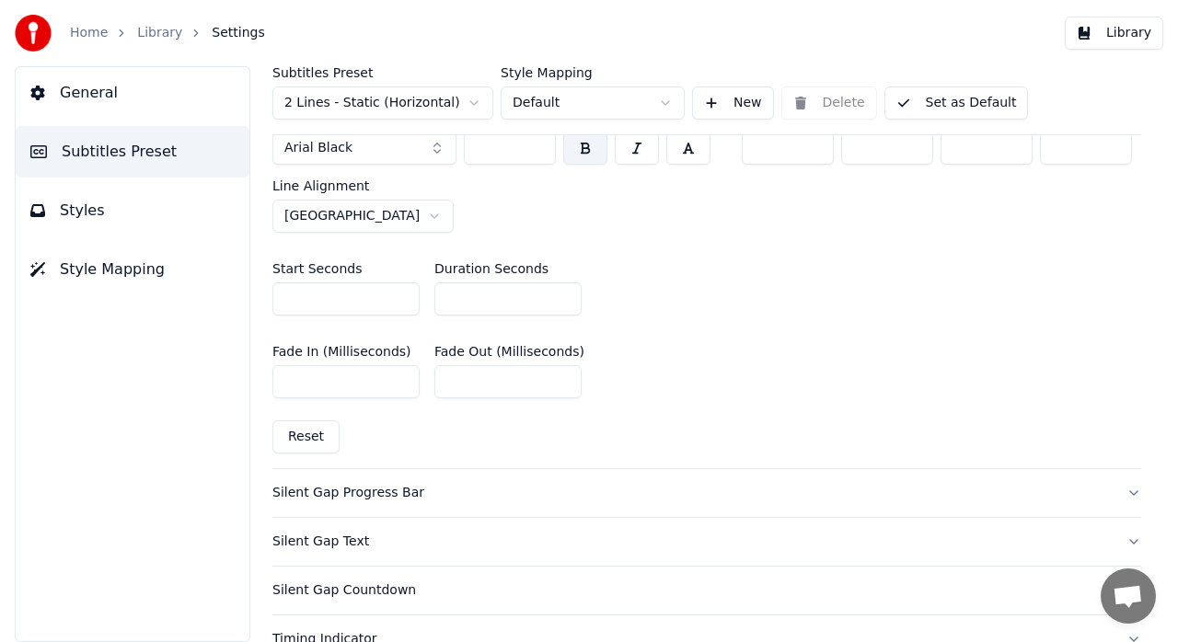
scroll to position [889, 0]
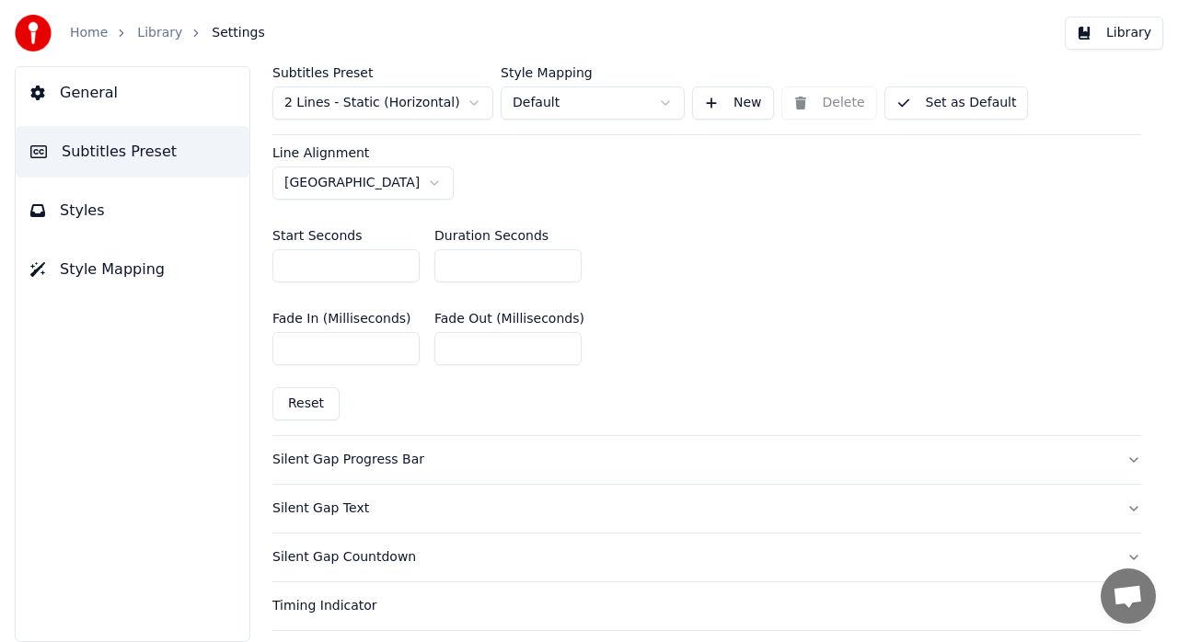
click at [340, 265] on input "*" at bounding box center [345, 265] width 147 height 33
type input "*"
click at [403, 256] on input "*" at bounding box center [345, 265] width 147 height 33
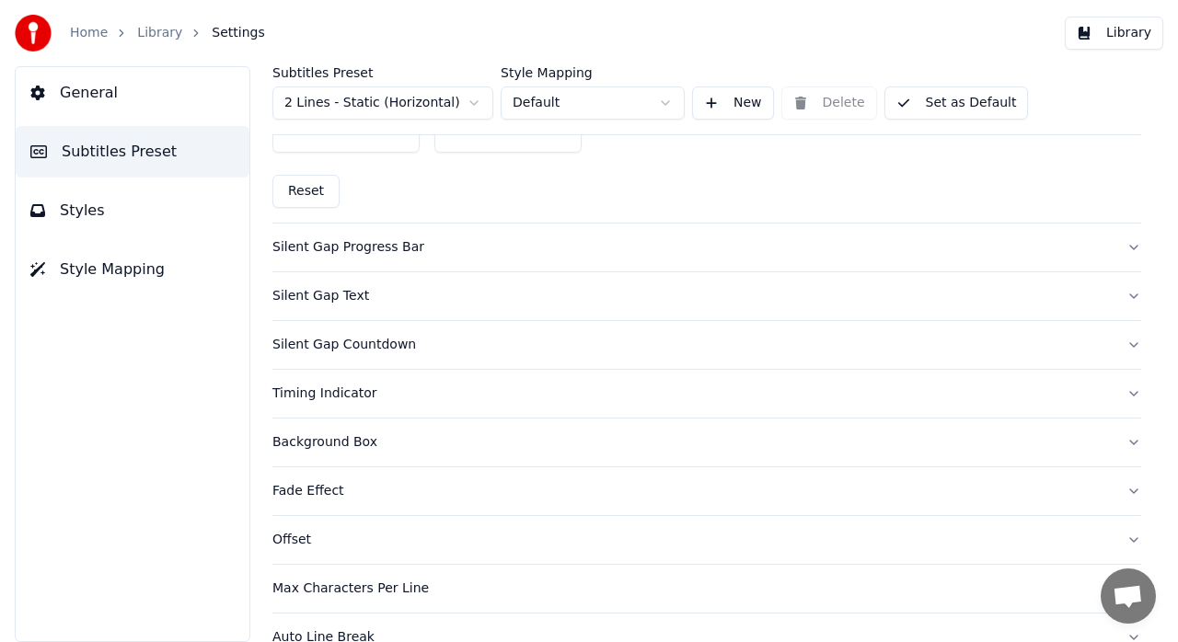
scroll to position [1128, 0]
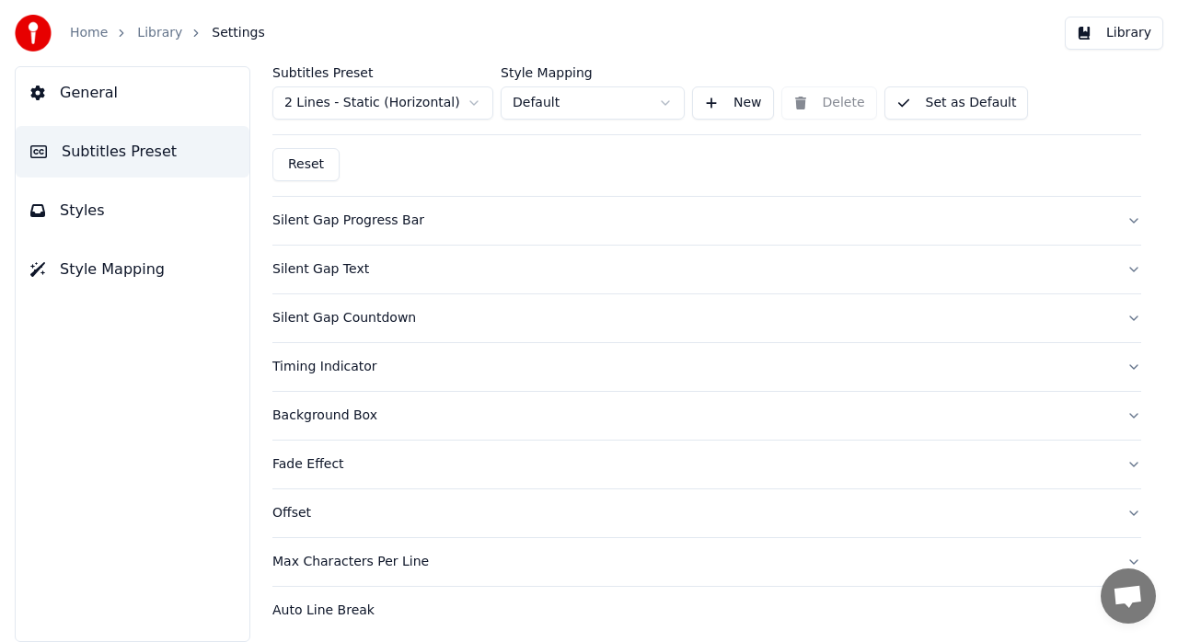
click at [123, 86] on button "General" at bounding box center [133, 93] width 234 height 52
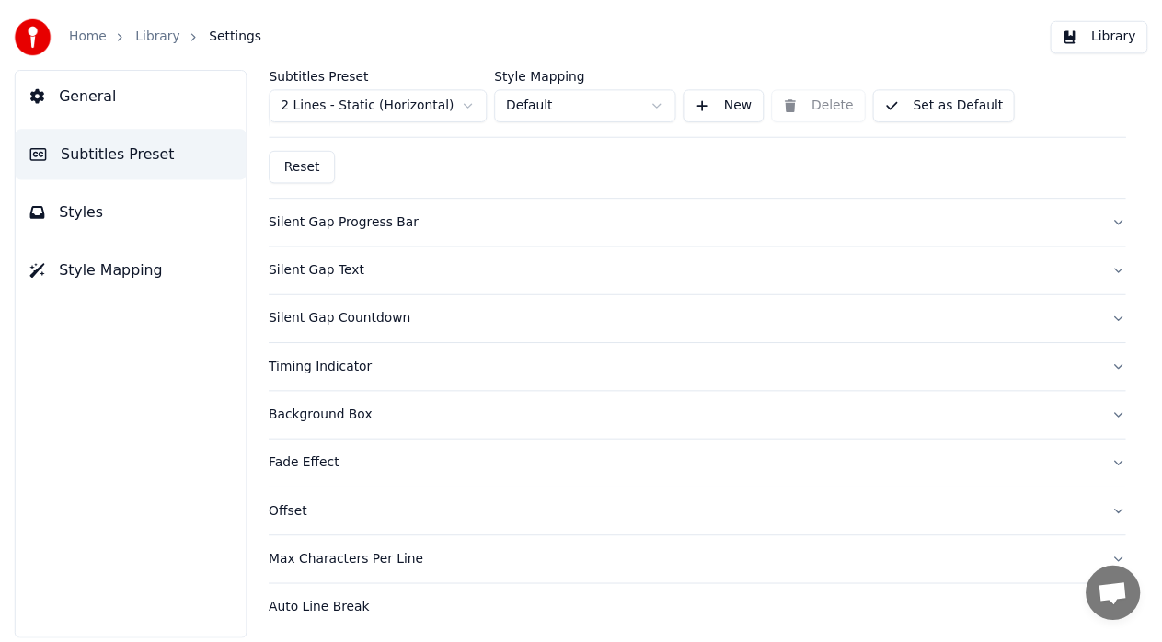
scroll to position [0, 0]
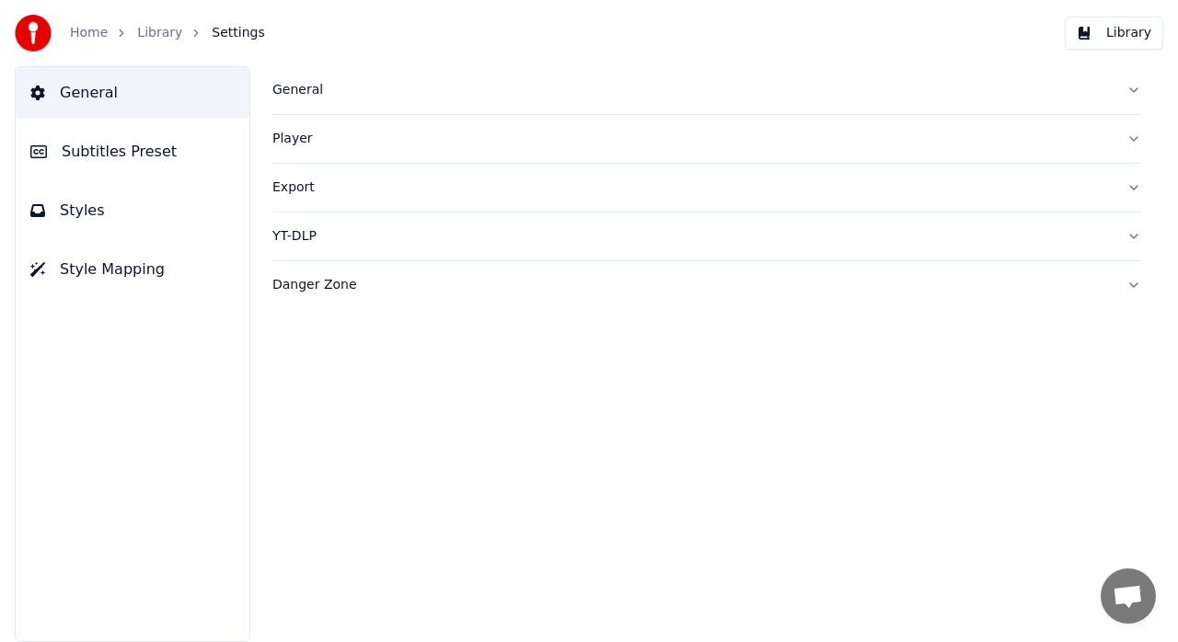
click at [138, 37] on link "Library" at bounding box center [159, 33] width 45 height 18
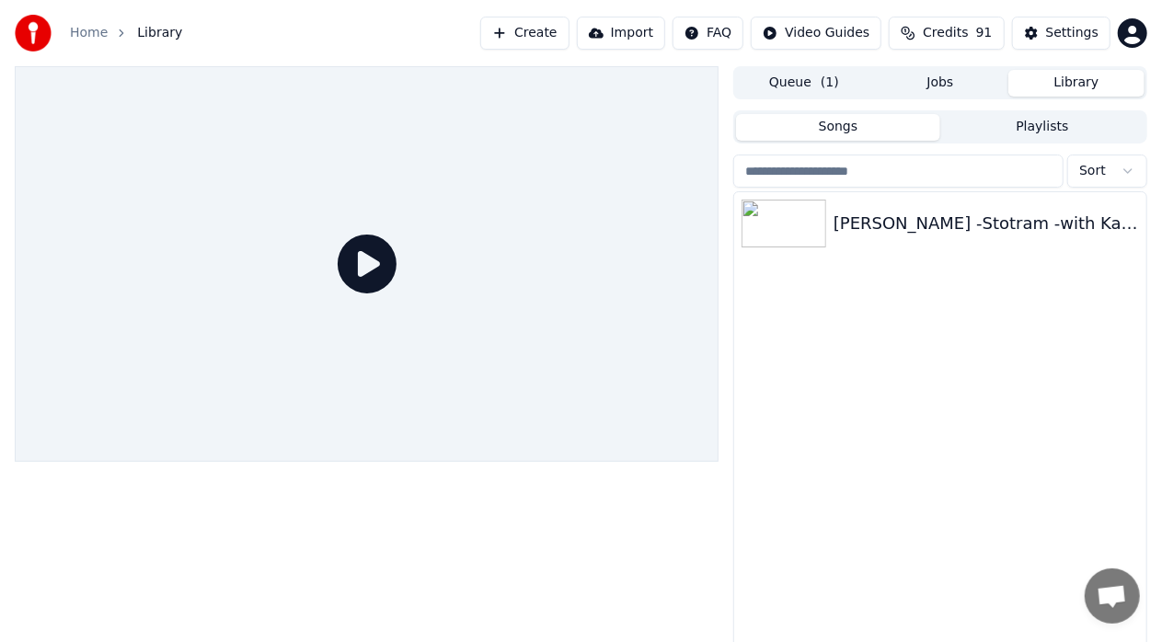
click at [364, 270] on icon at bounding box center [367, 264] width 59 height 59
click at [806, 221] on img at bounding box center [784, 224] width 85 height 48
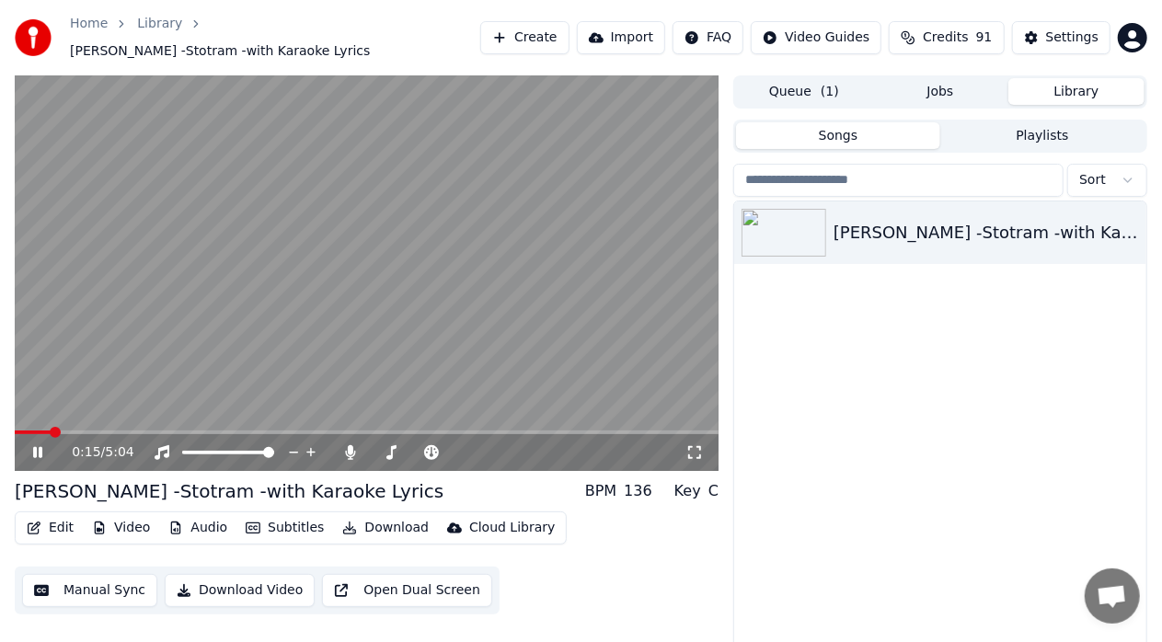
click at [50, 427] on span at bounding box center [55, 432] width 11 height 11
click at [15, 427] on span at bounding box center [20, 432] width 11 height 11
click at [37, 445] on icon at bounding box center [50, 452] width 42 height 15
click at [108, 587] on button "Manual Sync" at bounding box center [89, 590] width 135 height 33
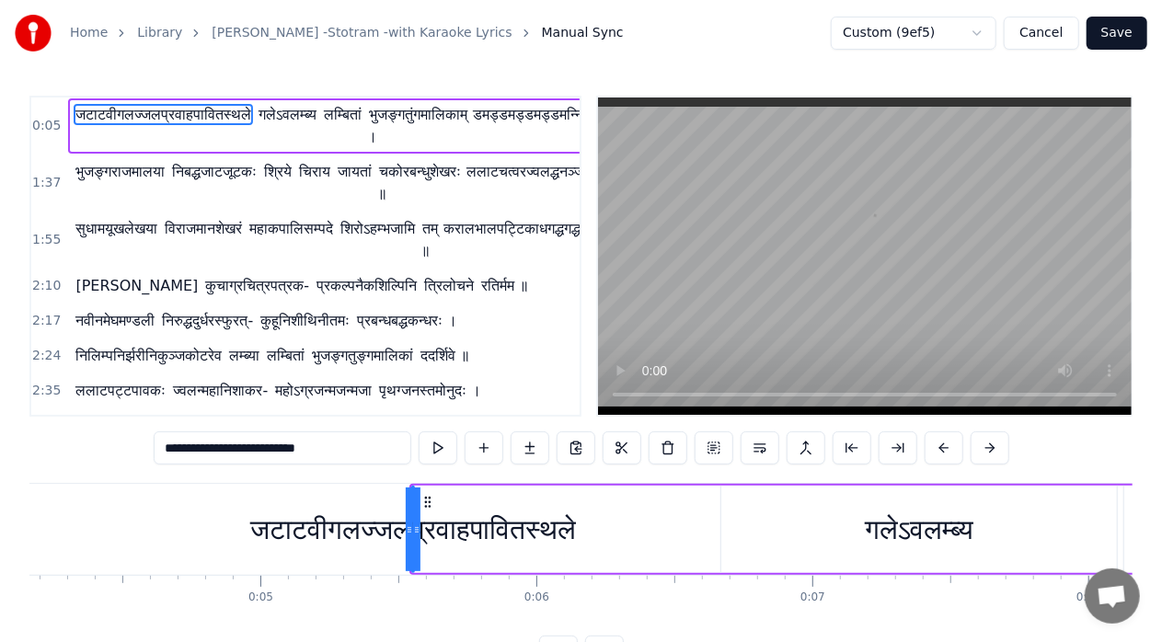
scroll to position [0, 1437]
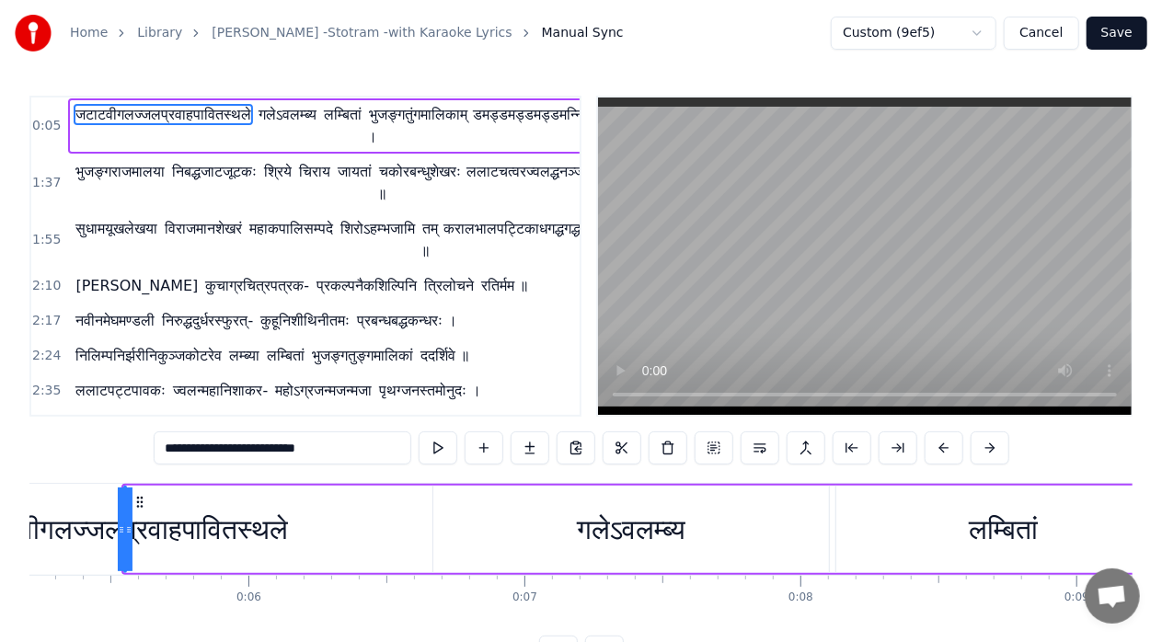
drag, startPoint x: 123, startPoint y: 526, endPoint x: 0, endPoint y: 528, distance: 123.3
click at [0, 528] on div "Home Library [PERSON_NAME] -Stotram -with Karaoke Lyrics Manual Sync Custom (9e…" at bounding box center [581, 334] width 1162 height 669
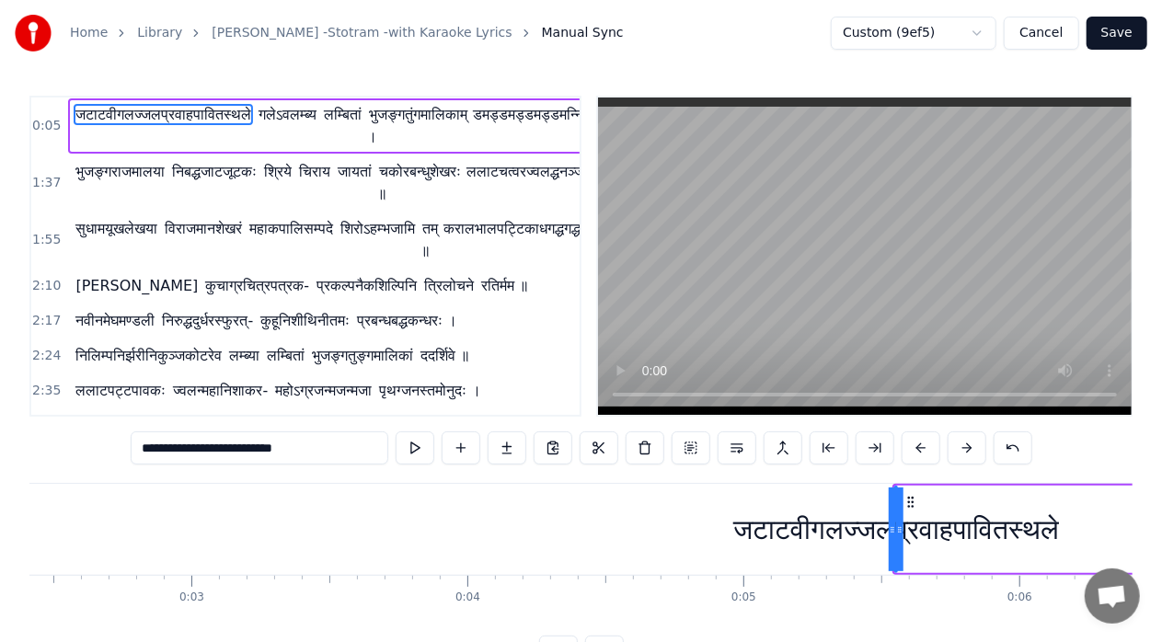
scroll to position [0, 618]
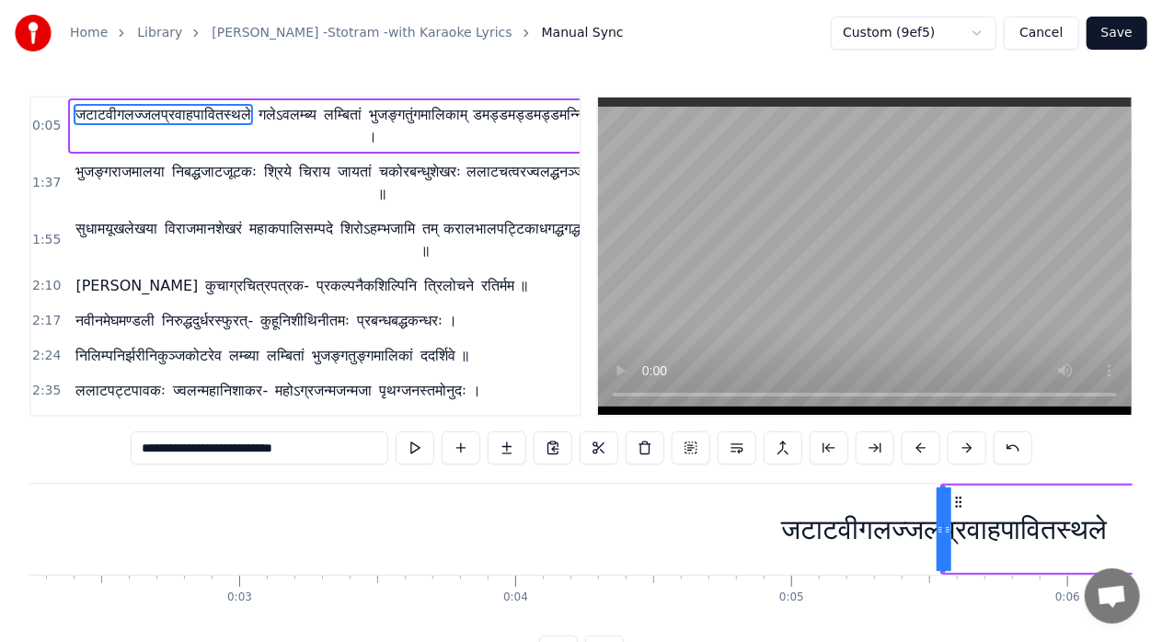
drag, startPoint x: 940, startPoint y: 531, endPoint x: 780, endPoint y: 530, distance: 160.1
click at [944, 530] on div "जटाटवीगलज्जलप्रवाहपावितस्थले" at bounding box center [944, 530] width 0 height 84
drag, startPoint x: 940, startPoint y: 531, endPoint x: 901, endPoint y: 523, distance: 40.4
click at [944, 527] on div "जटाटवीगलज्जलप्रवाहपावितस्थले" at bounding box center [944, 530] width 0 height 84
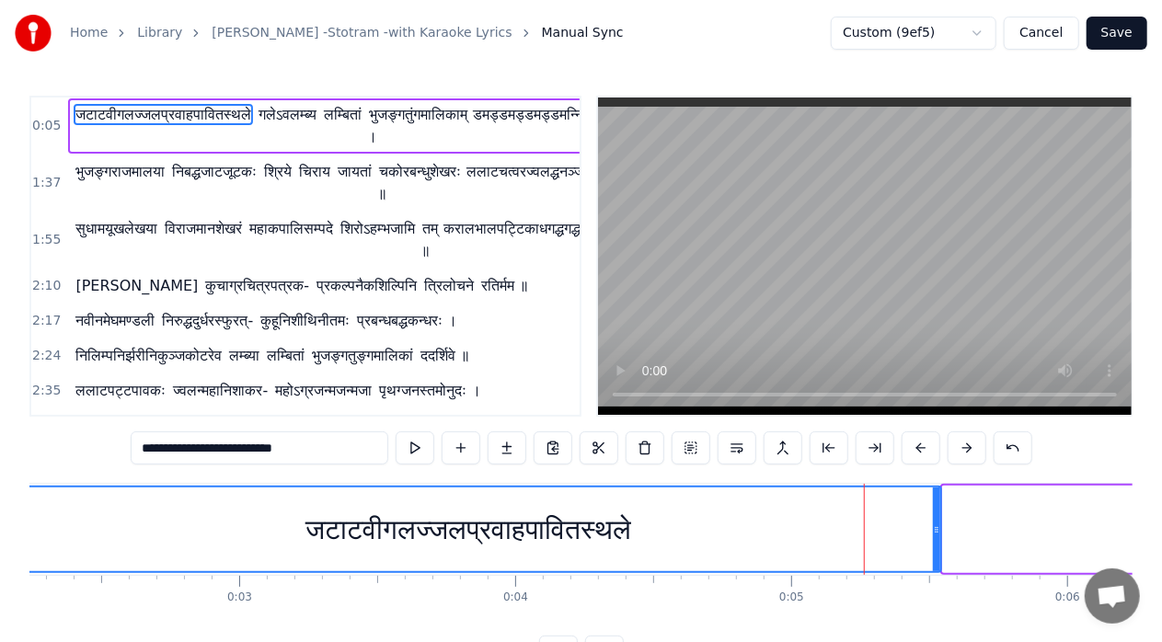
drag, startPoint x: 948, startPoint y: 530, endPoint x: 0, endPoint y: 500, distance: 948.1
click at [0, 500] on div "Home Library [PERSON_NAME] -Stotram -with Karaoke Lyrics Manual Sync Custom (9e…" at bounding box center [581, 334] width 1162 height 669
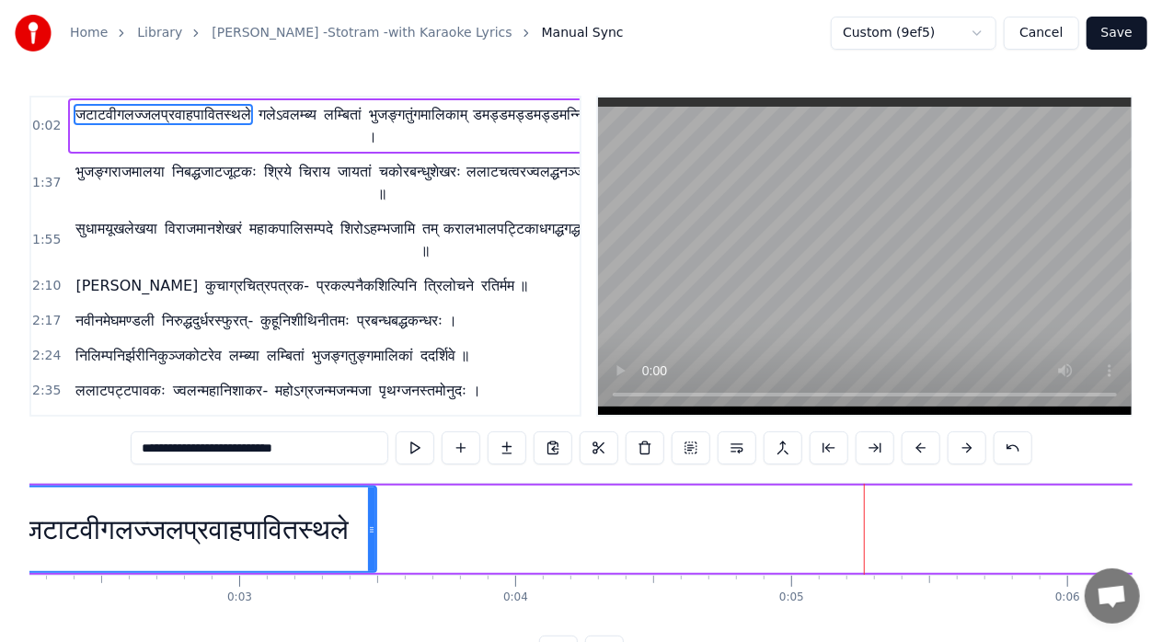
drag, startPoint x: 936, startPoint y: 532, endPoint x: 371, endPoint y: 518, distance: 565.1
click at [371, 518] on div at bounding box center [371, 530] width 7 height 84
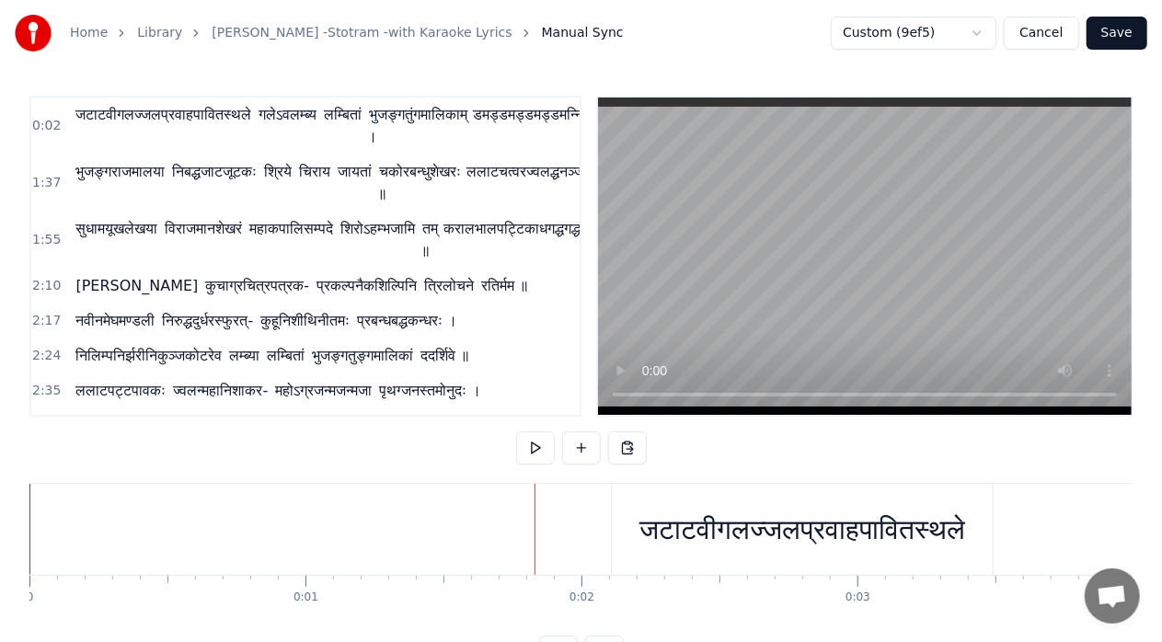
click at [613, 529] on div "जटाटवीगलज्जलप्रवाहपावितस्थले" at bounding box center [802, 529] width 381 height 91
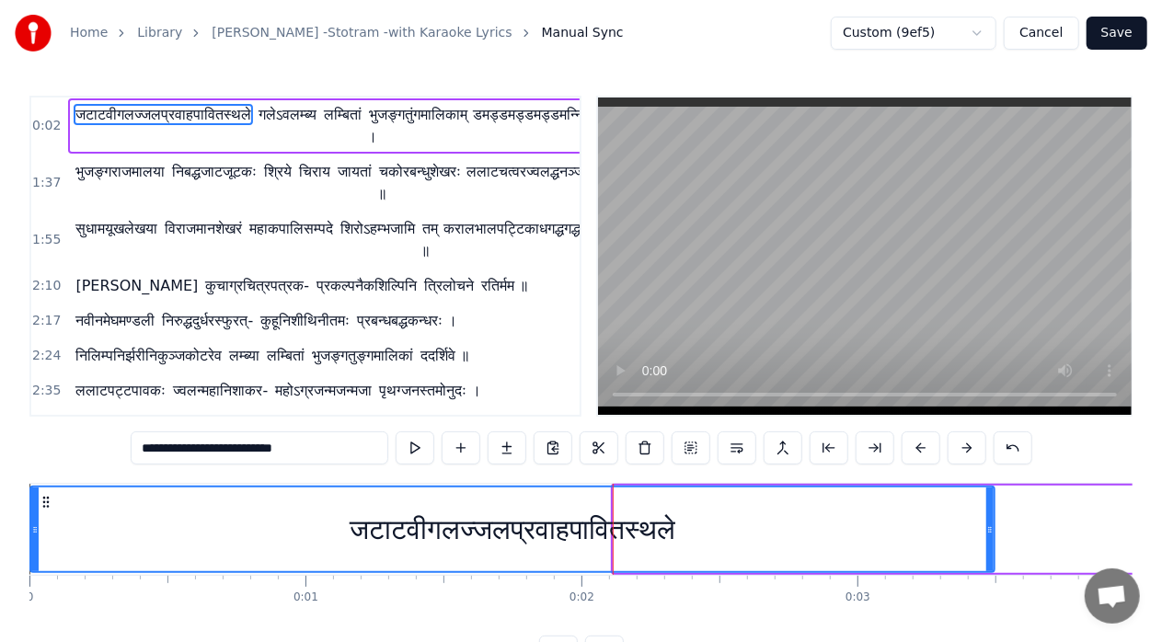
drag, startPoint x: 615, startPoint y: 530, endPoint x: 32, endPoint y: 522, distance: 583.4
click at [32, 523] on icon at bounding box center [34, 530] width 7 height 15
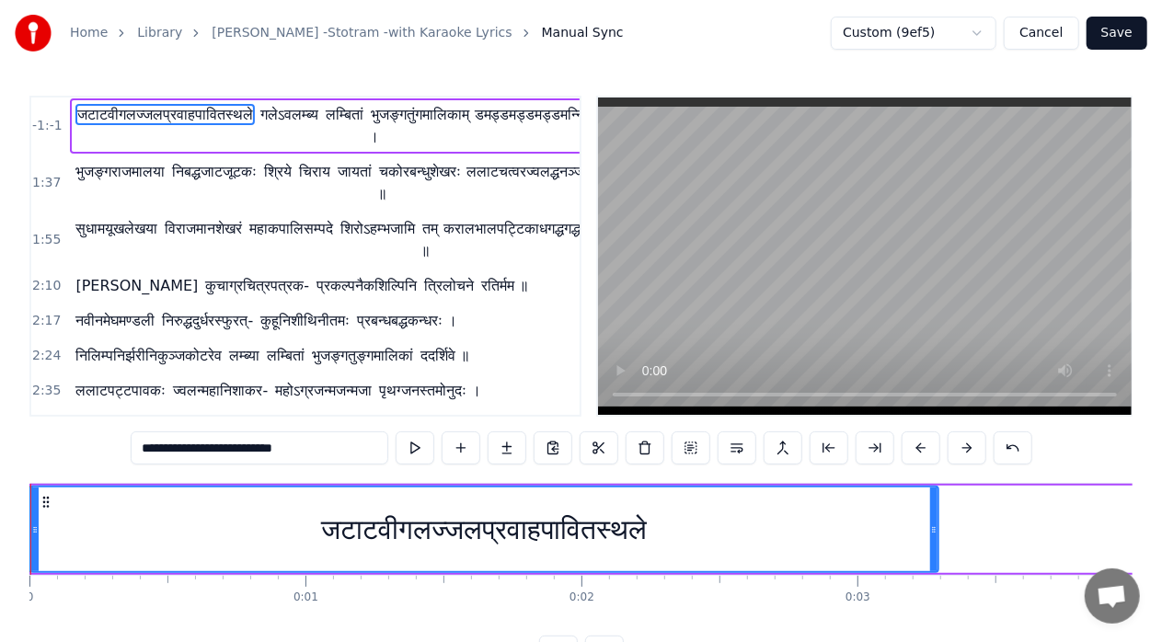
drag, startPoint x: 990, startPoint y: 528, endPoint x: 681, endPoint y: 493, distance: 311.1
click at [933, 523] on icon at bounding box center [933, 530] width 7 height 15
click at [418, 449] on button at bounding box center [415, 447] width 39 height 33
drag, startPoint x: 401, startPoint y: 532, endPoint x: 343, endPoint y: 530, distance: 58.0
click at [343, 530] on div "जटाटवीगलज्जलप्रवाहपावितस्थले" at bounding box center [484, 529] width 326 height 41
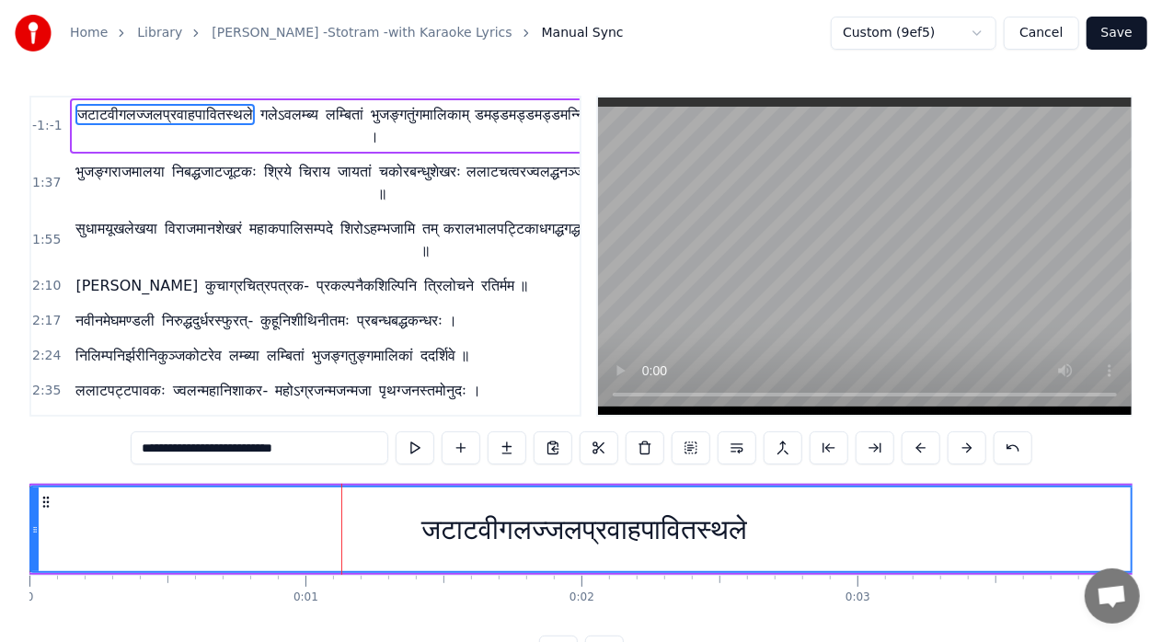
drag, startPoint x: 932, startPoint y: 532, endPoint x: 1133, endPoint y: 535, distance: 201.5
click at [1133, 535] on div "Home Library [PERSON_NAME] -Stotram -with Karaoke Lyrics Manual Sync Custom (9e…" at bounding box center [581, 334] width 1162 height 669
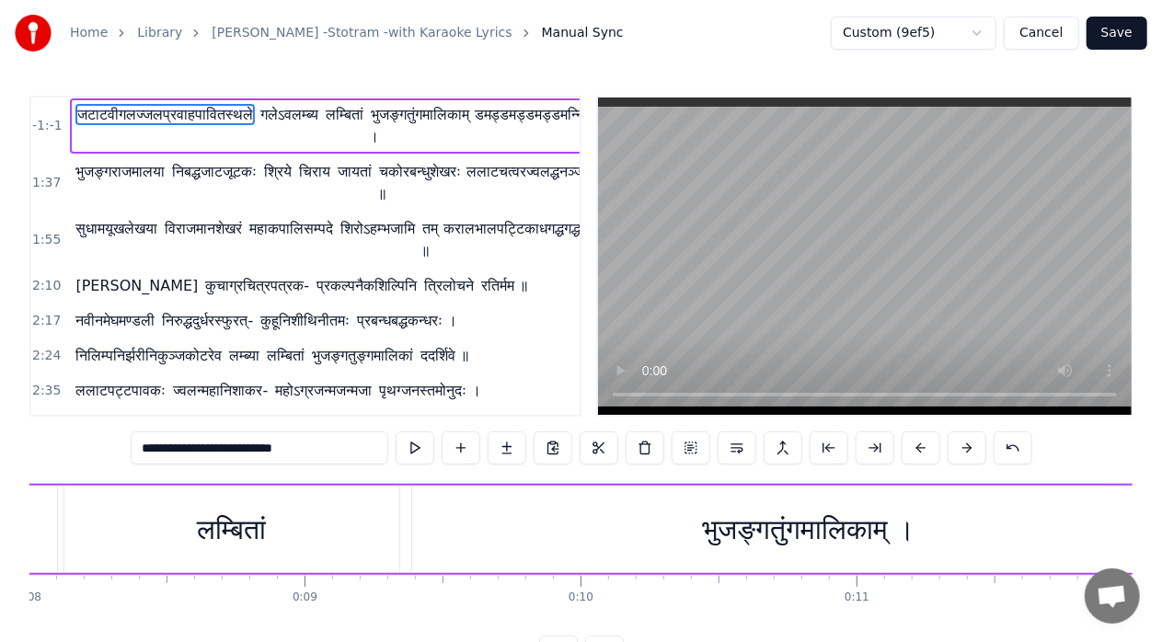
scroll to position [0, 2264]
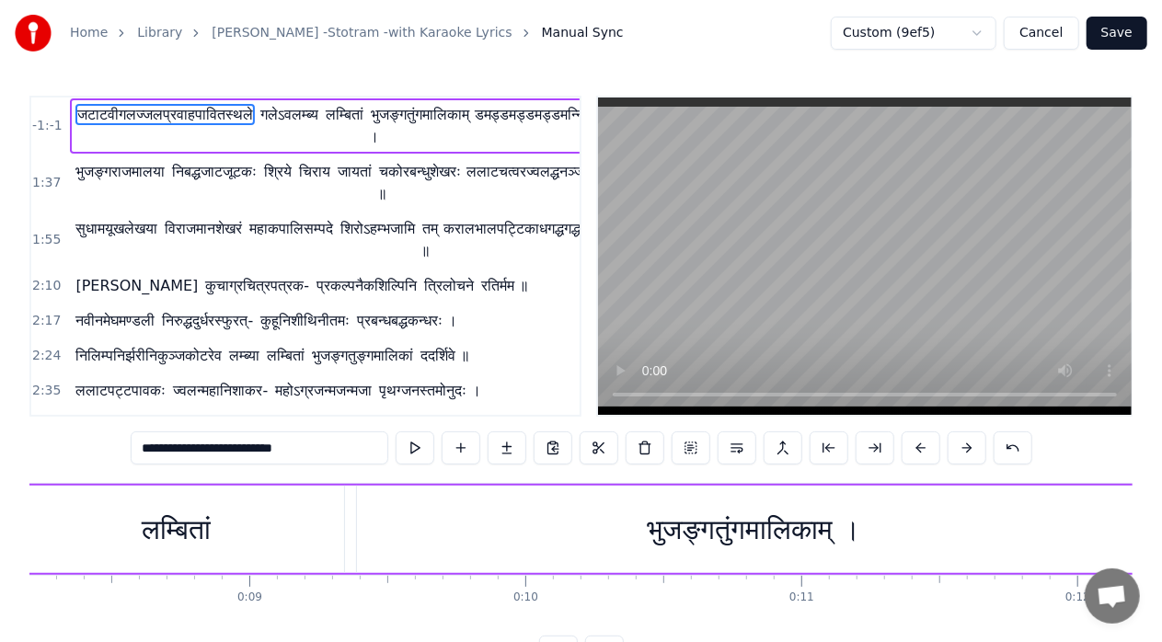
drag, startPoint x: 495, startPoint y: 514, endPoint x: 581, endPoint y: 506, distance: 86.9
click at [581, 506] on div "भुजङ्गतुंगमालिकाम् ।" at bounding box center [753, 529] width 793 height 87
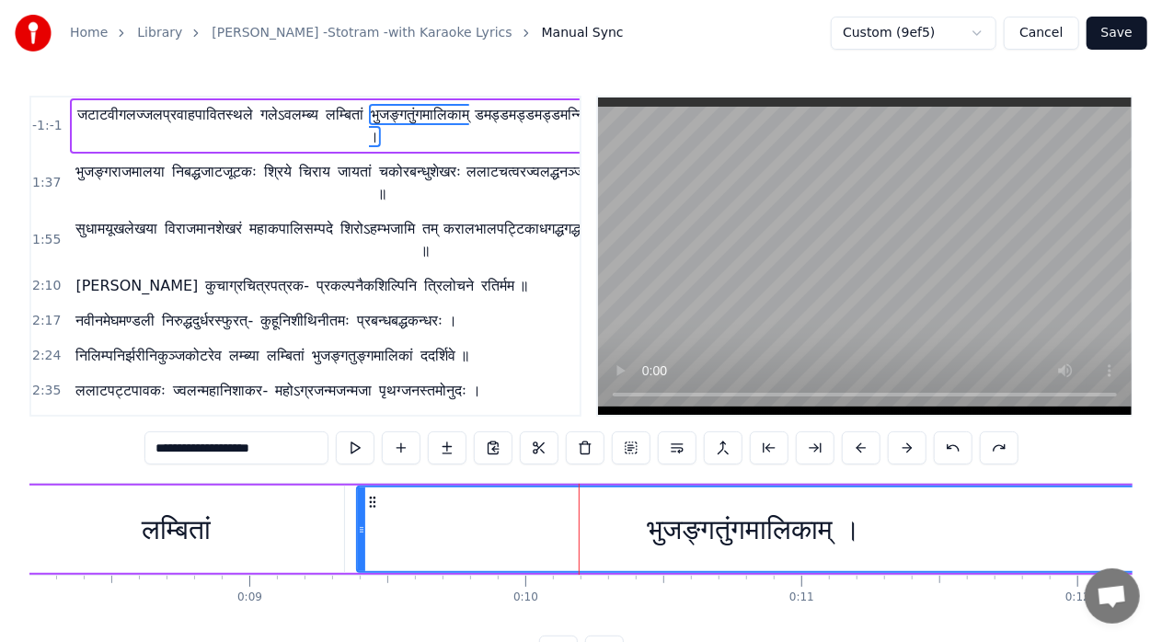
click at [75, 120] on span "जटाटवीगलज्जलप्रवाहपावितस्थले" at bounding box center [164, 114] width 179 height 21
type input "**********"
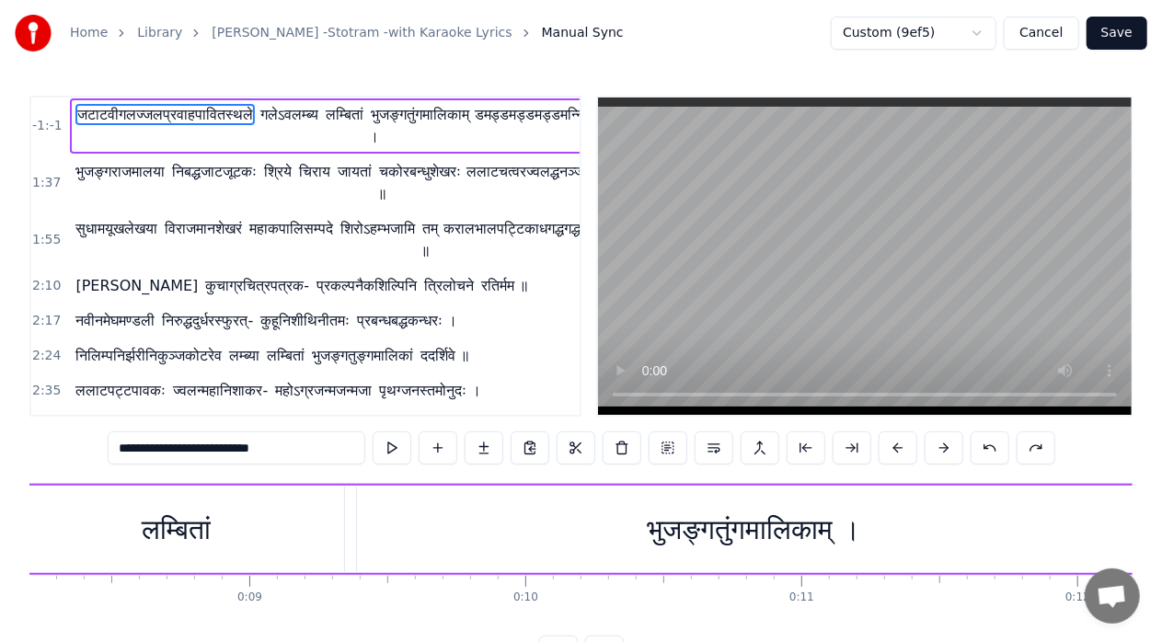
scroll to position [0, 0]
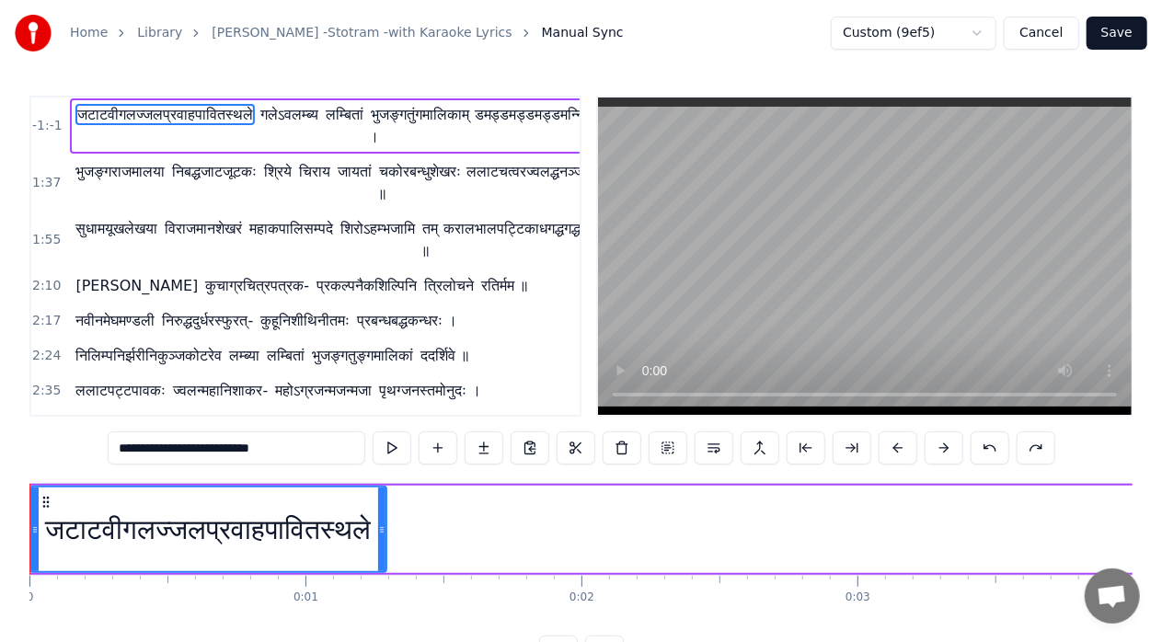
drag, startPoint x: 932, startPoint y: 529, endPoint x: 381, endPoint y: 546, distance: 551.4
click at [381, 546] on div at bounding box center [381, 530] width 7 height 84
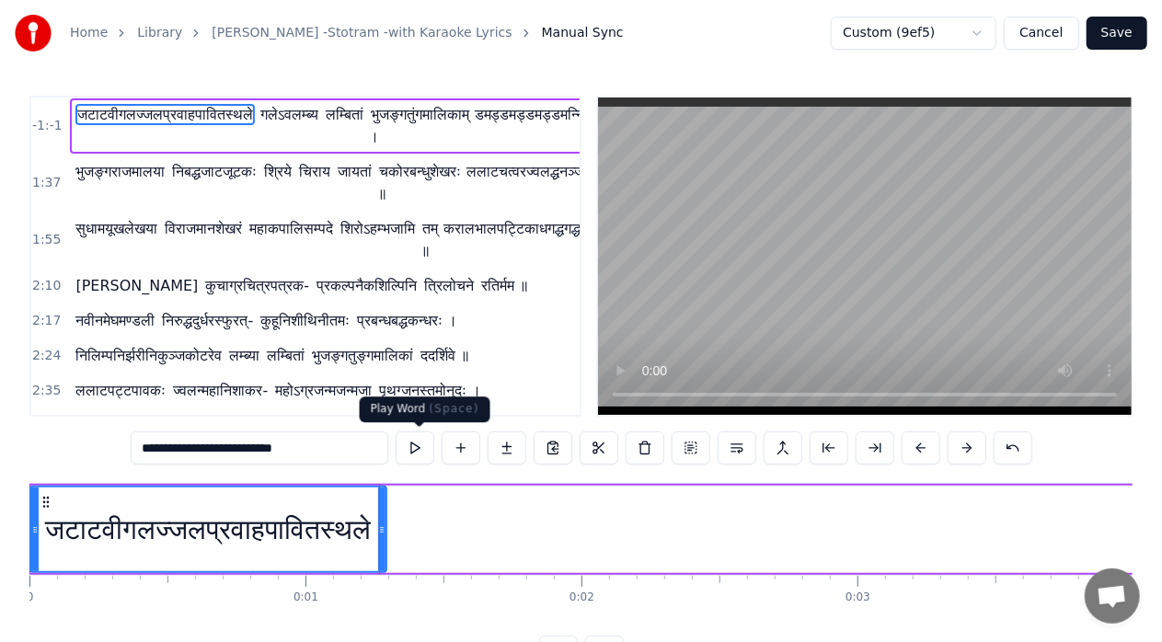
click at [420, 454] on button at bounding box center [415, 447] width 39 height 33
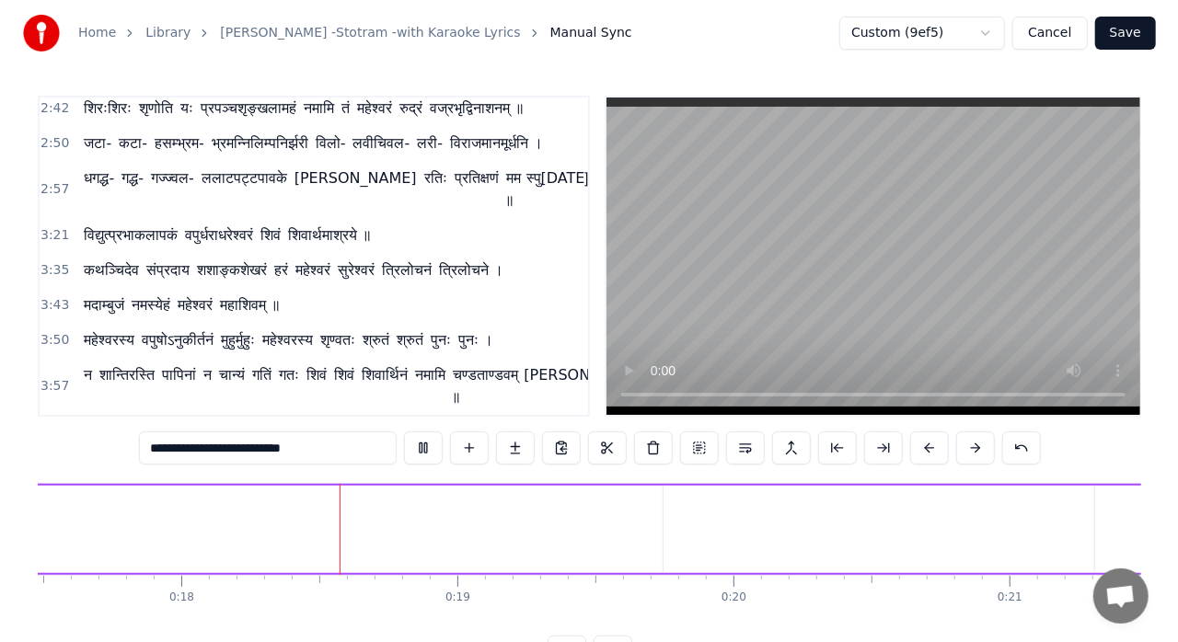
scroll to position [0, 4839]
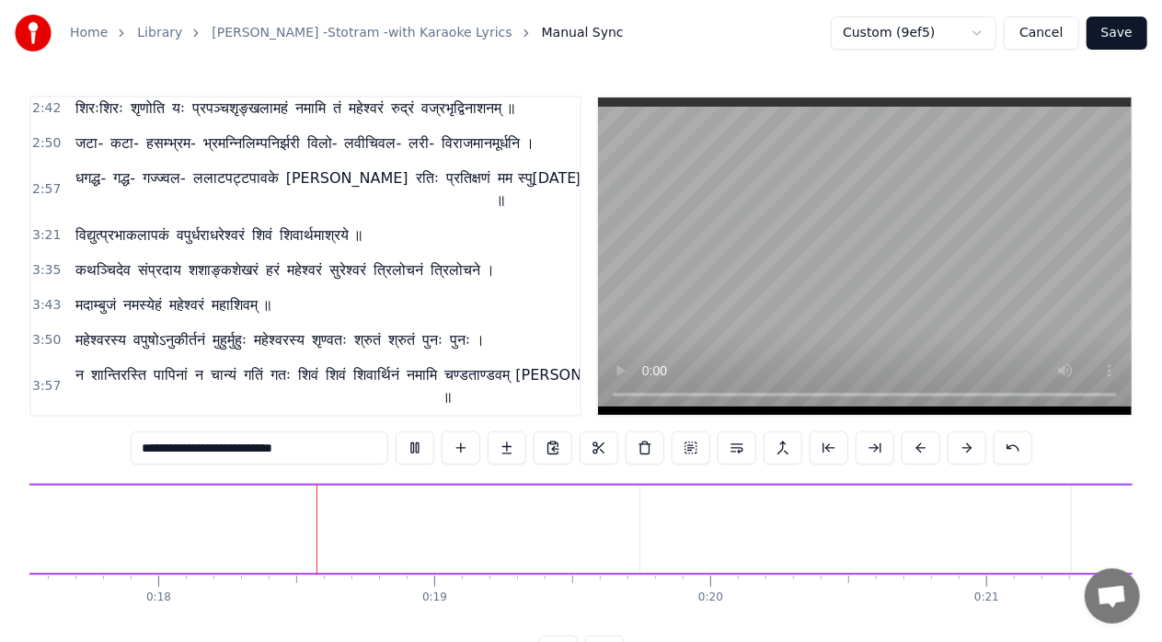
click at [1053, 40] on button "Cancel" at bounding box center [1041, 33] width 75 height 33
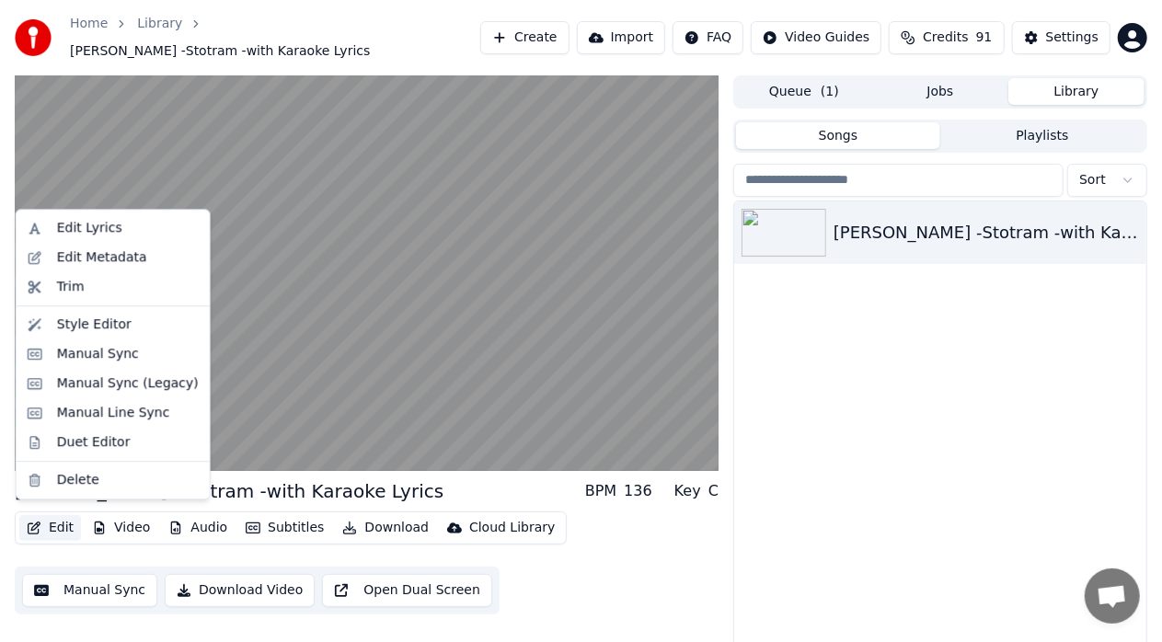
click at [63, 523] on button "Edit" at bounding box center [50, 528] width 62 height 26
click at [103, 259] on div "Edit Metadata" at bounding box center [102, 257] width 90 height 18
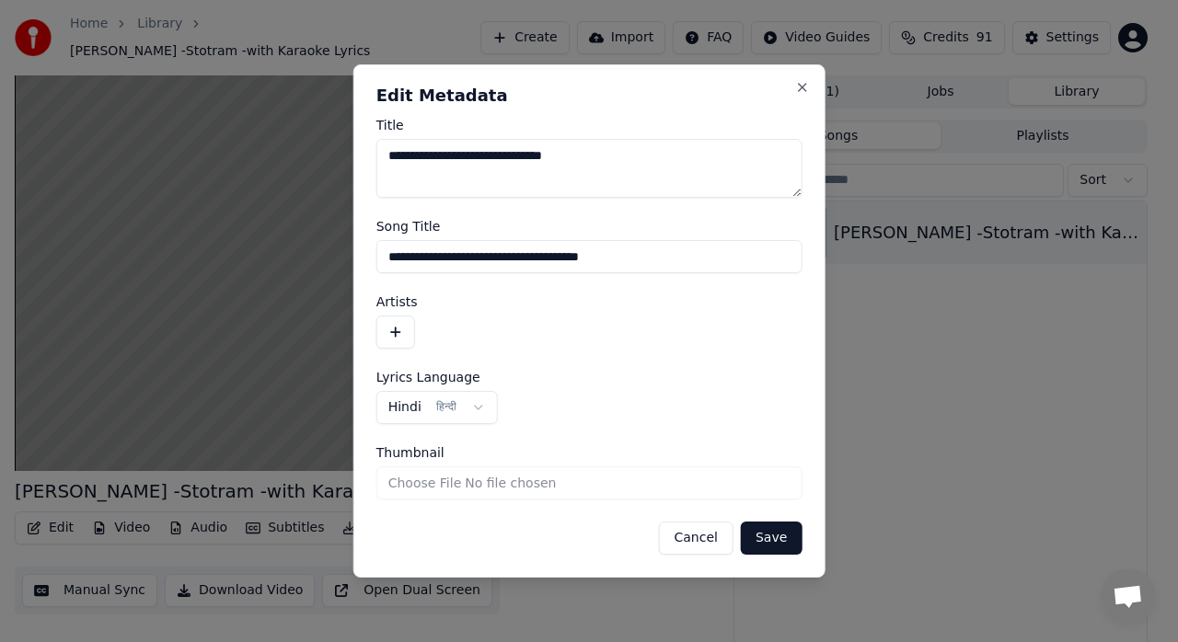
click at [720, 536] on button "Cancel" at bounding box center [695, 538] width 75 height 33
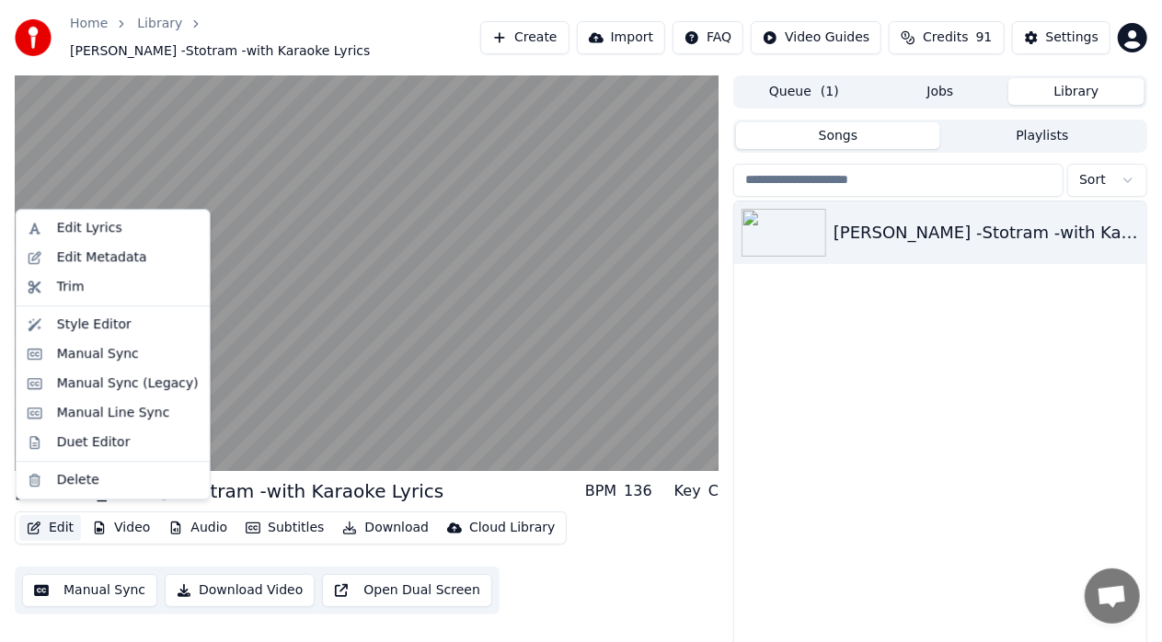
click at [52, 521] on button "Edit" at bounding box center [50, 528] width 62 height 26
click at [80, 229] on div "Edit Lyrics" at bounding box center [89, 228] width 65 height 18
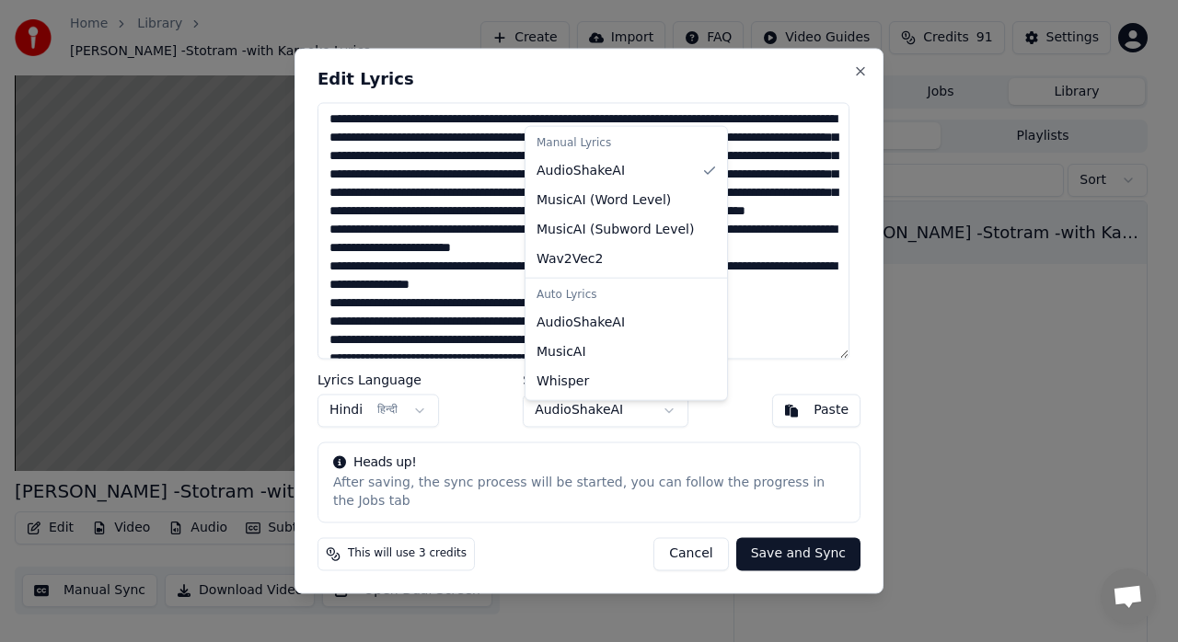
click at [672, 432] on body "Home Library [PERSON_NAME] -Stotram -with Karaoke Lyrics Create Import FAQ Vide…" at bounding box center [581, 321] width 1162 height 642
click at [684, 418] on body "Home Library [PERSON_NAME] -Stotram -with Karaoke Lyrics Create Import FAQ Vide…" at bounding box center [581, 321] width 1162 height 642
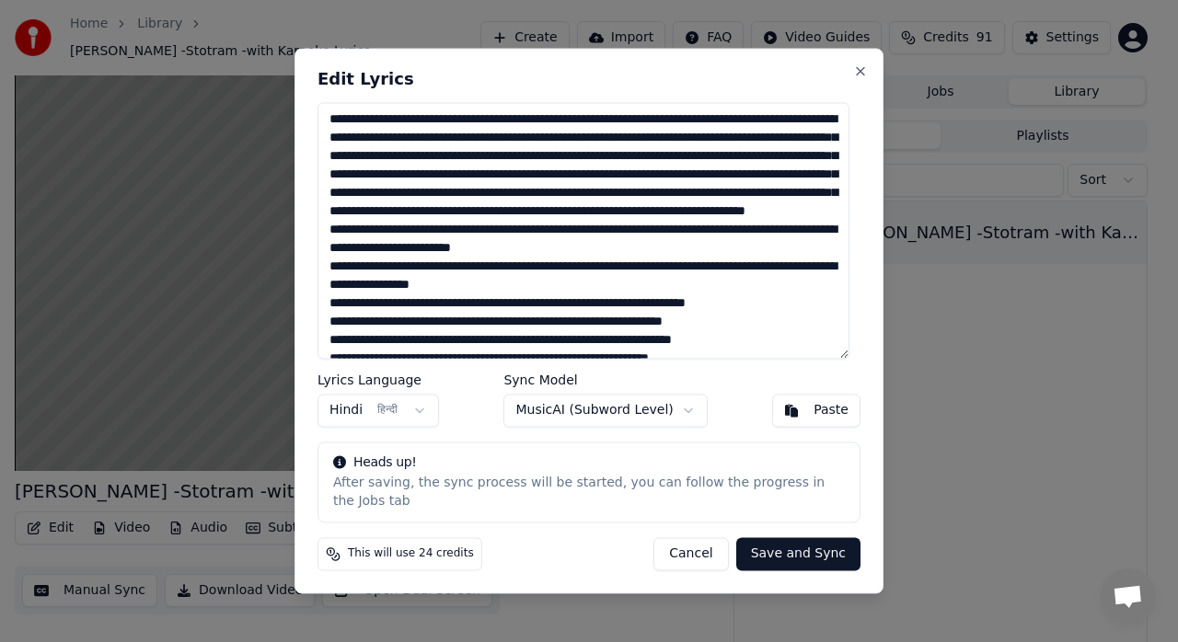
click at [654, 419] on body "Home Library [PERSON_NAME] -Stotram -with Karaoke Lyrics Create Import FAQ Vide…" at bounding box center [581, 321] width 1162 height 642
click at [805, 548] on button "Save and Sync" at bounding box center [798, 554] width 124 height 33
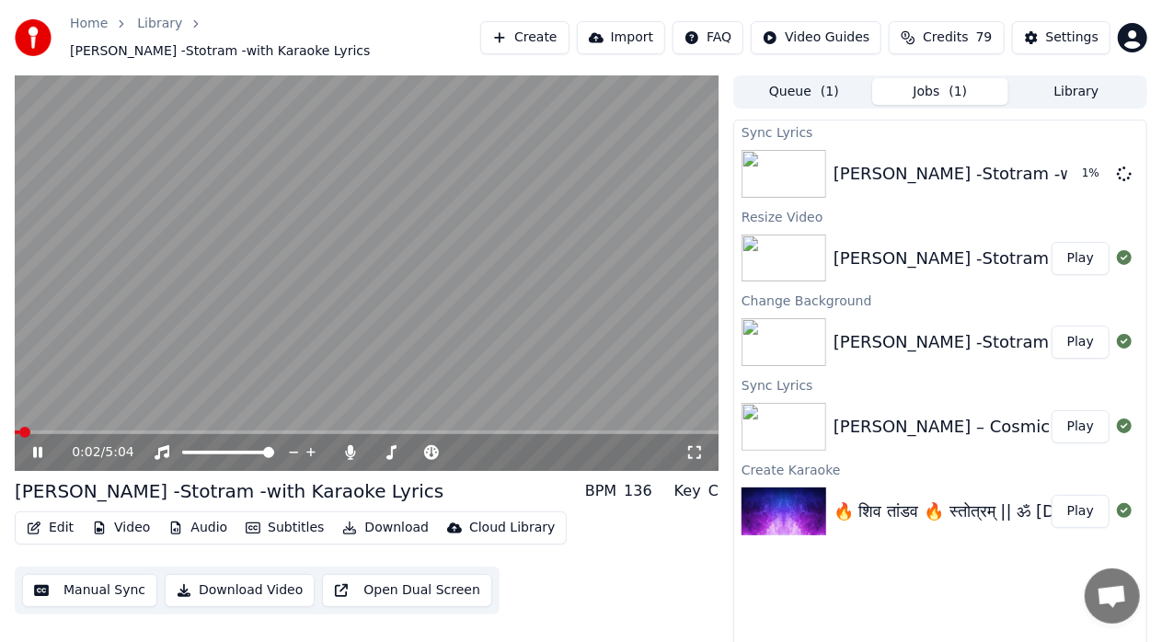
click at [19, 431] on span at bounding box center [17, 433] width 5 height 4
click at [15, 430] on span at bounding box center [20, 432] width 11 height 11
click at [33, 447] on icon at bounding box center [37, 452] width 9 height 11
click at [30, 428] on span at bounding box center [35, 432] width 11 height 11
click at [38, 445] on icon at bounding box center [50, 452] width 42 height 15
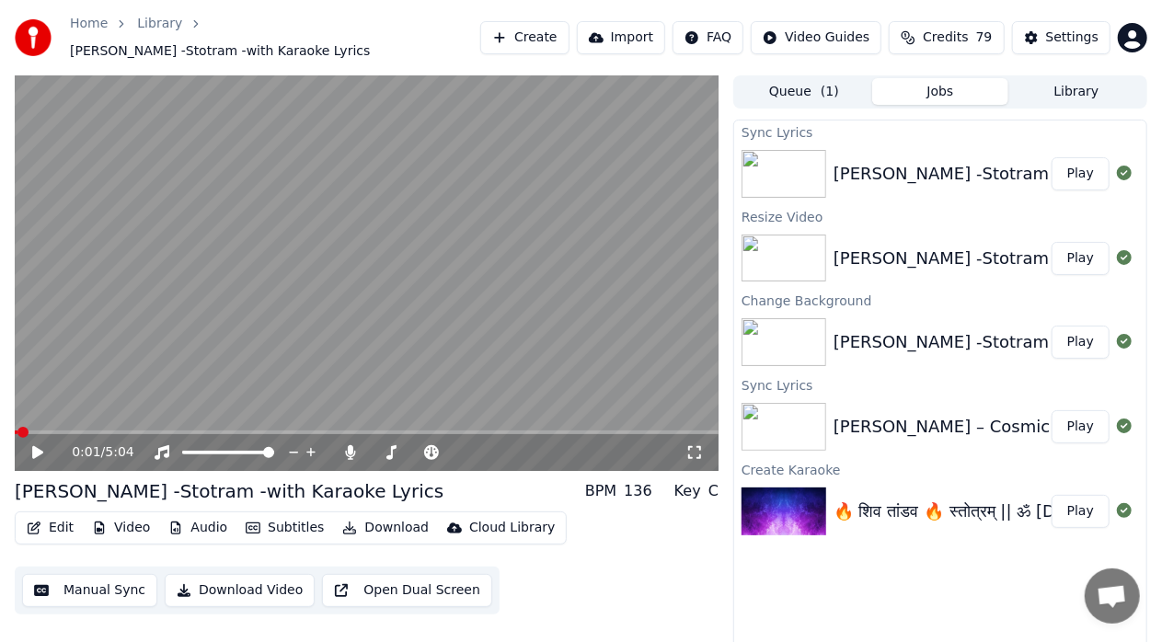
click at [692, 446] on icon at bounding box center [694, 452] width 13 height 13
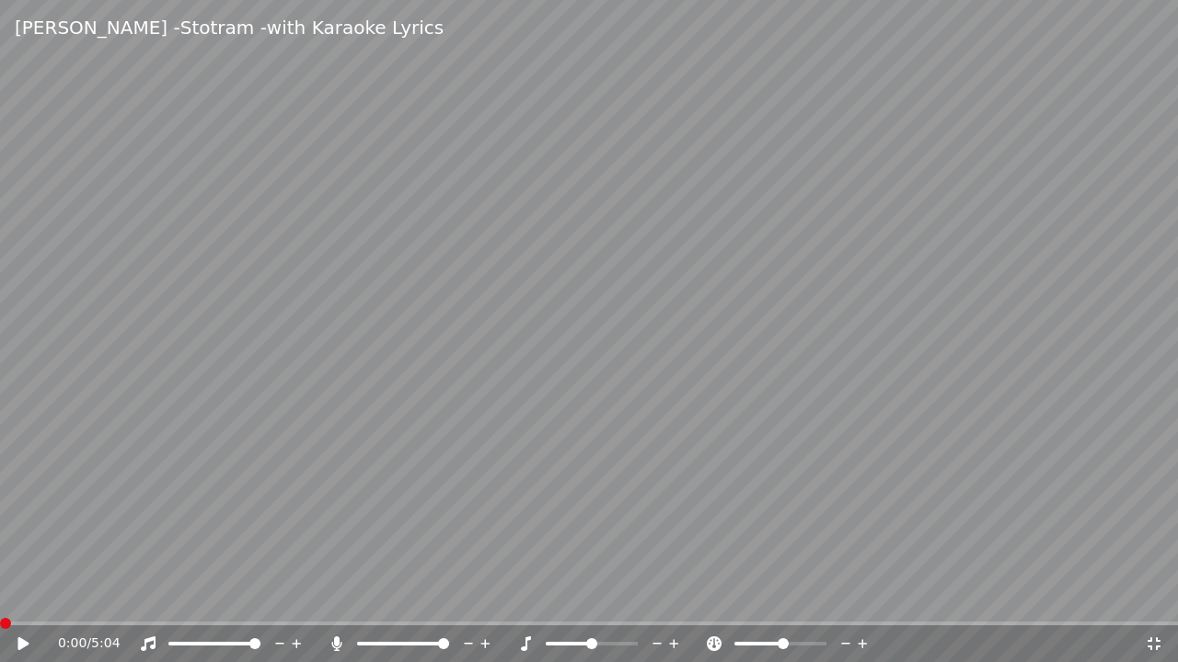
click at [0, 626] on span at bounding box center [5, 623] width 11 height 11
click at [23, 641] on icon at bounding box center [36, 644] width 43 height 15
click at [3, 626] on div "0:18 / 5:04" at bounding box center [589, 644] width 1178 height 37
click at [3, 624] on span at bounding box center [2, 624] width 4 height 4
drag, startPoint x: 17, startPoint y: 616, endPoint x: 0, endPoint y: 624, distance: 18.1
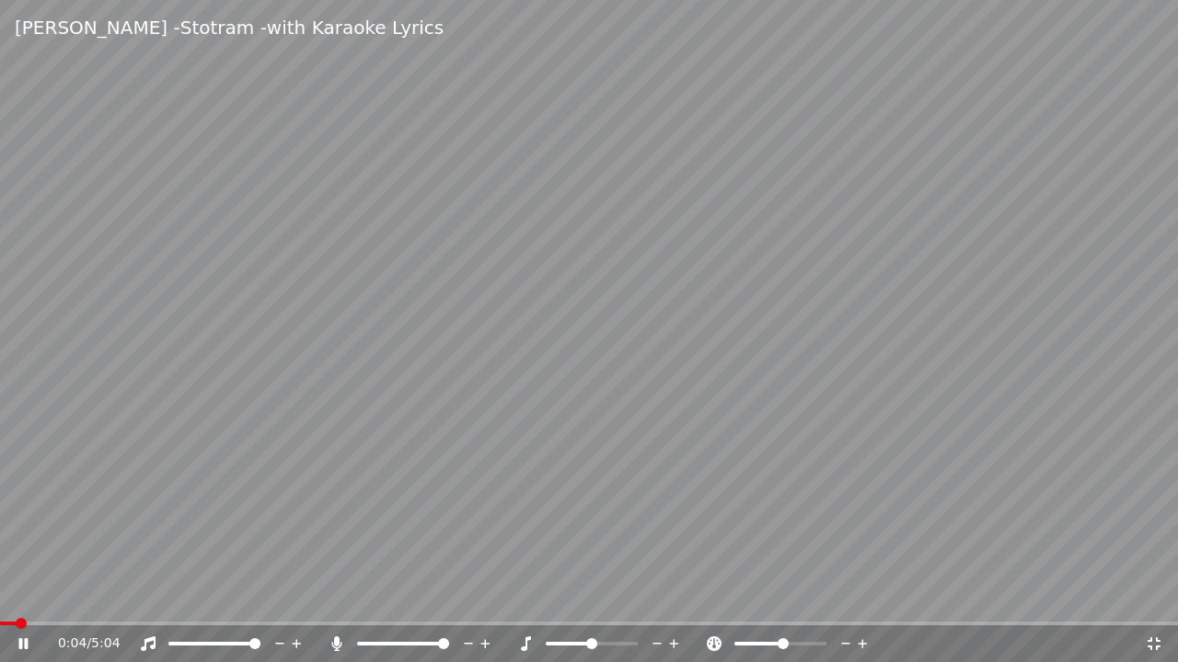
click at [0, 624] on div "[PERSON_NAME] -Stotram -with Karaoke Lyrics 0:04 / 5:04" at bounding box center [589, 331] width 1178 height 662
click at [0, 624] on span at bounding box center [8, 624] width 17 height 4
click at [24, 641] on icon at bounding box center [22, 644] width 11 height 13
click at [24, 641] on icon at bounding box center [22, 643] width 9 height 11
click at [0, 626] on span at bounding box center [5, 623] width 11 height 11
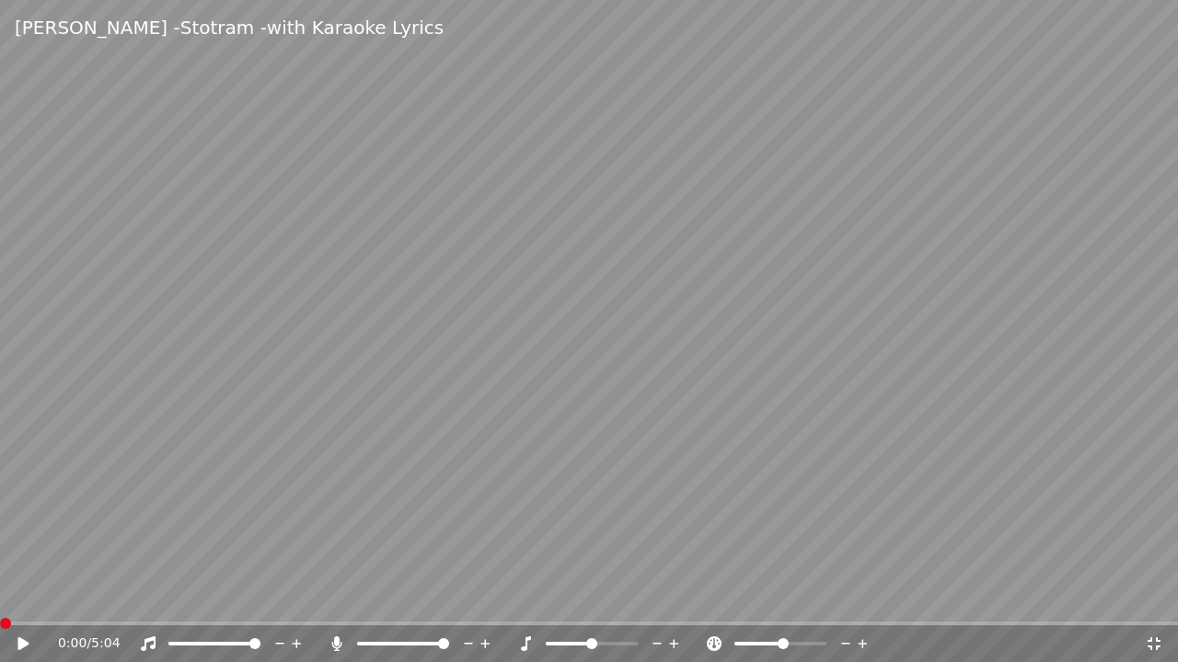
click at [25, 641] on icon at bounding box center [36, 644] width 43 height 15
click at [780, 473] on video at bounding box center [589, 331] width 1178 height 662
drag, startPoint x: 780, startPoint y: 473, endPoint x: 780, endPoint y: 453, distance: 20.2
click at [780, 473] on video at bounding box center [589, 331] width 1178 height 662
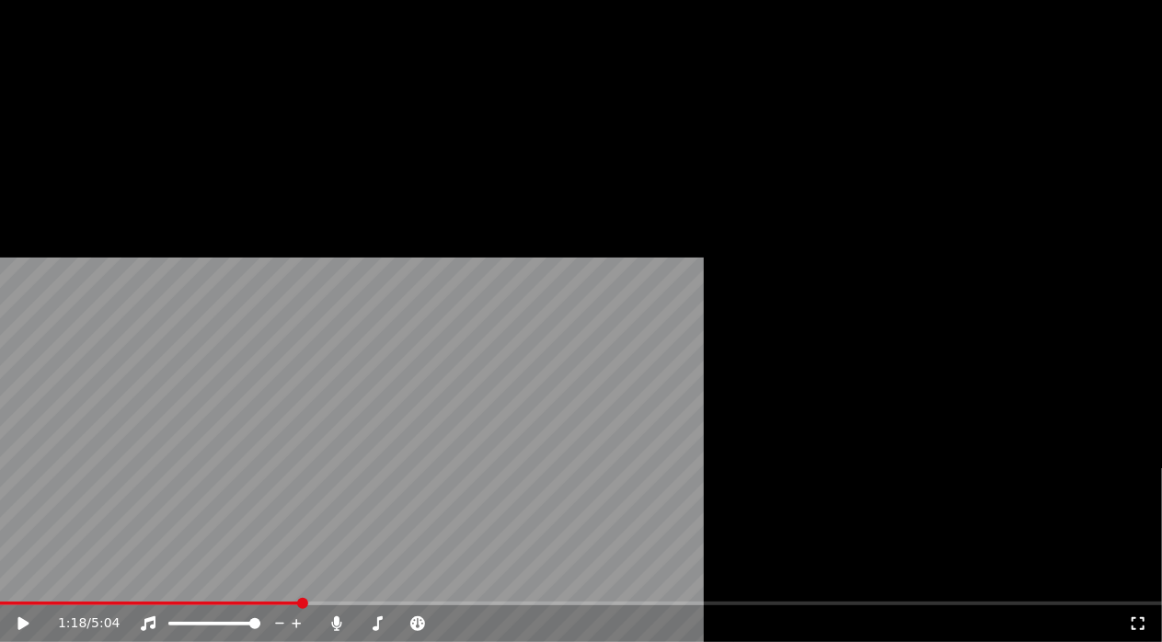
click at [64, 145] on button "Edit" at bounding box center [50, 133] width 62 height 26
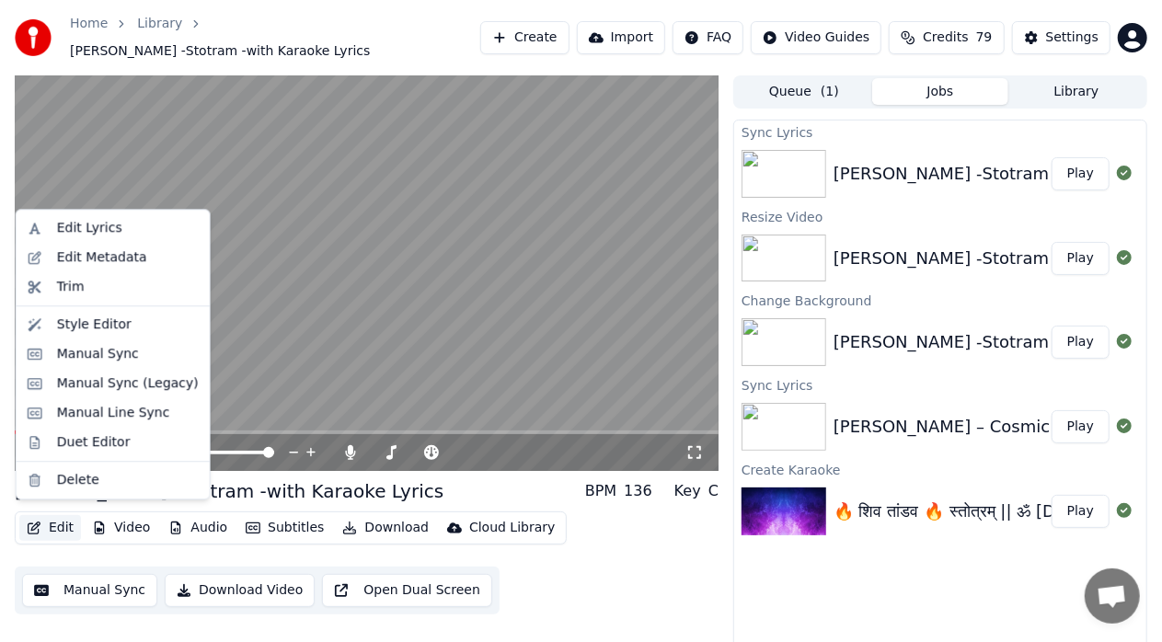
click at [90, 210] on div "Edit Lyrics Edit Metadata Trim Style Editor Manual Sync Manual Sync (Legacy) Ma…" at bounding box center [113, 354] width 195 height 291
click at [90, 224] on div "Edit Lyrics" at bounding box center [89, 228] width 65 height 18
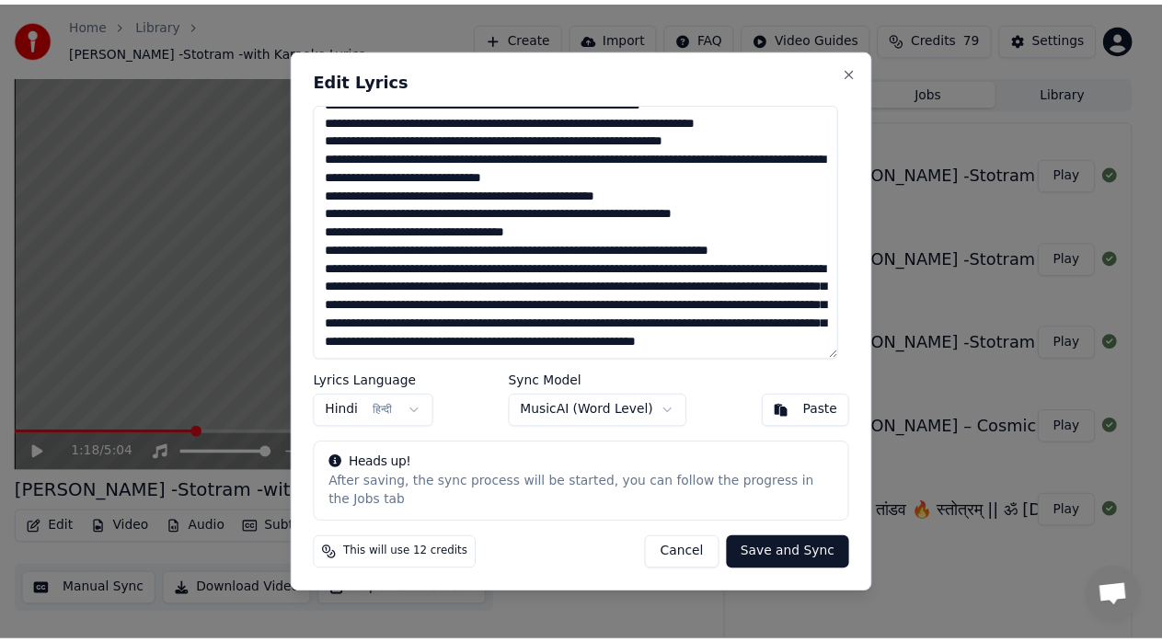
scroll to position [348, 0]
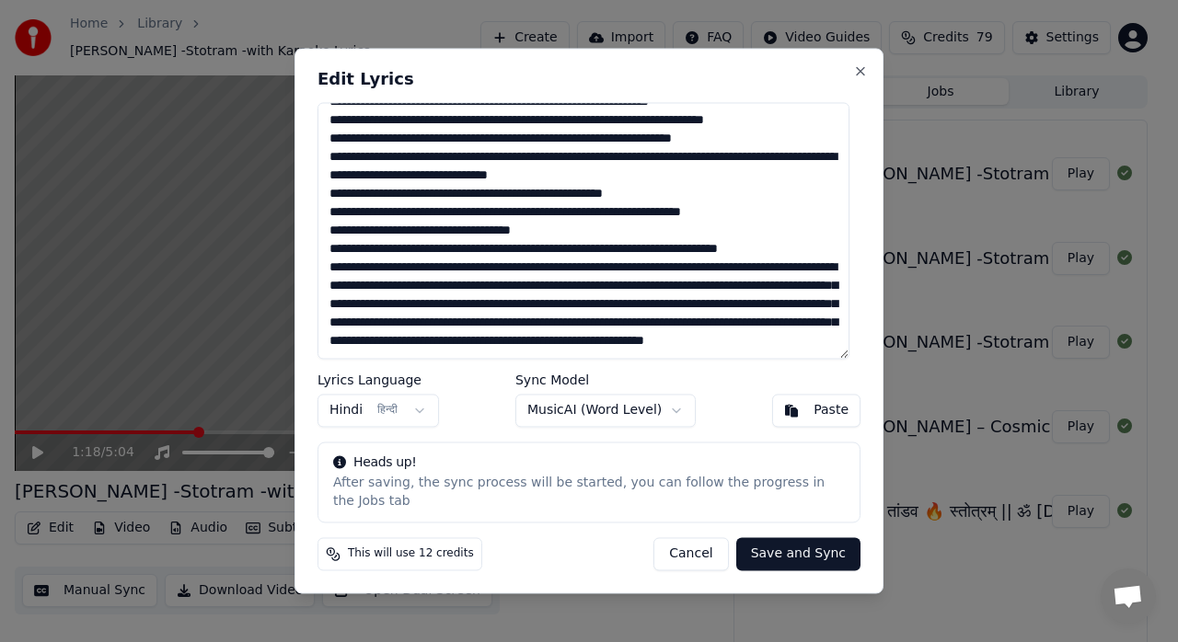
click at [662, 420] on body "Home Library [PERSON_NAME] -Stotram -with Karaoke Lyrics Create Import FAQ Vide…" at bounding box center [581, 321] width 1162 height 642
click at [793, 552] on button "Save and Sync" at bounding box center [798, 554] width 124 height 33
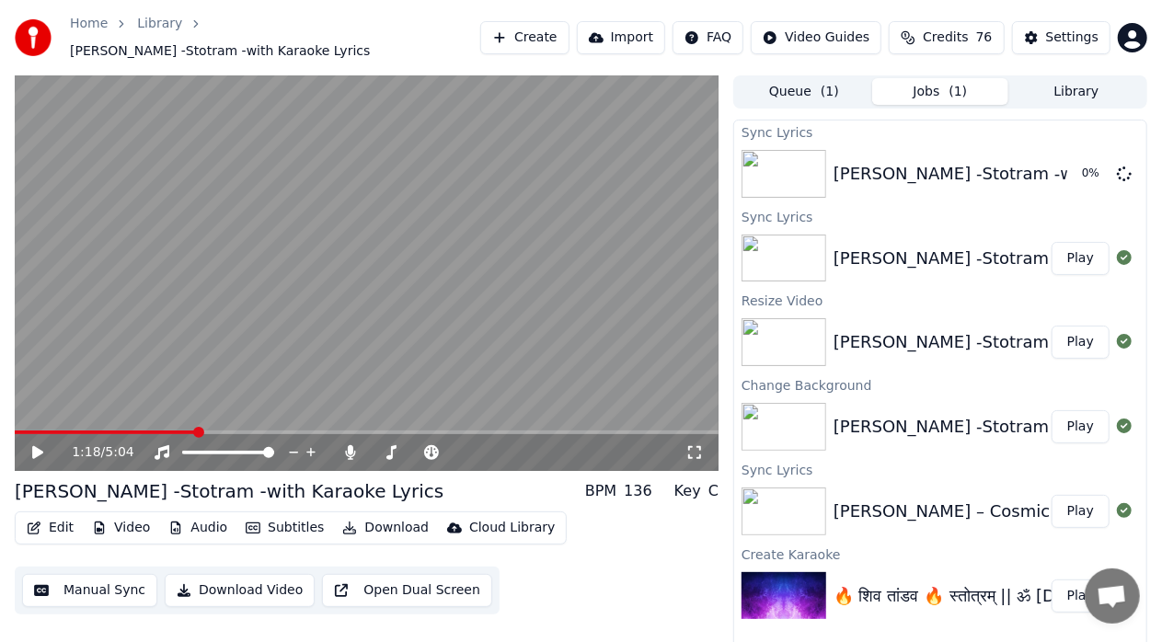
click at [22, 431] on span at bounding box center [105, 433] width 181 height 4
click at [15, 427] on span at bounding box center [20, 432] width 11 height 11
click at [441, 445] on div at bounding box center [515, 452] width 148 height 18
click at [499, 447] on span at bounding box center [498, 452] width 11 height 11
click at [611, 526] on div "Edit Video Audio Subtitles Download Cloud Library Manual Sync Download Video Op…" at bounding box center [367, 563] width 704 height 103
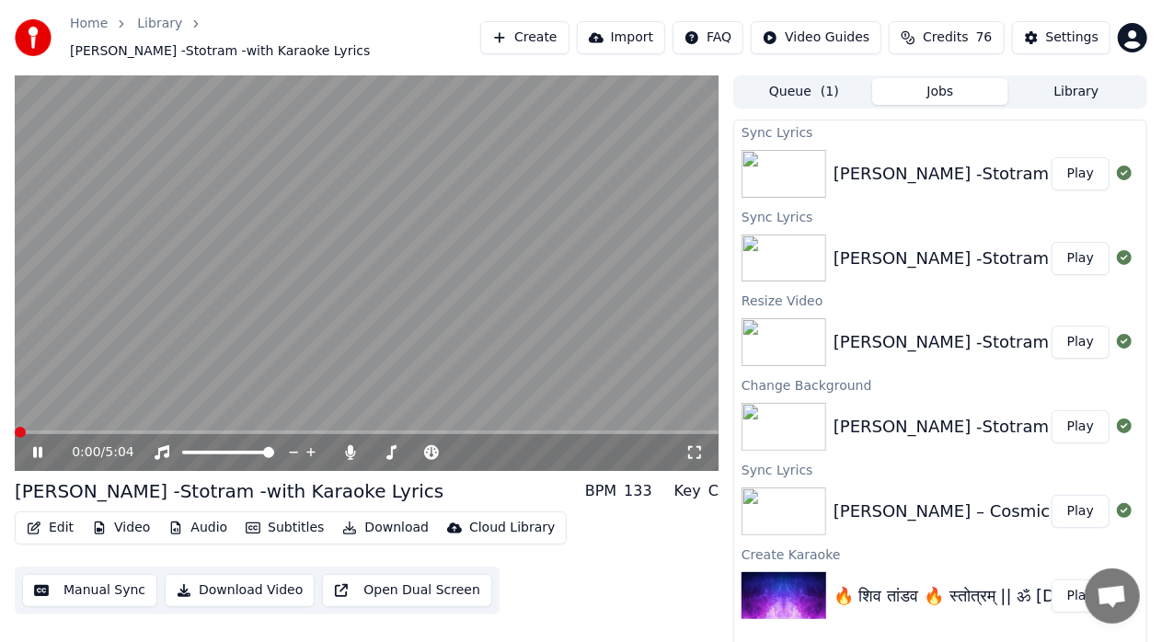
click at [15, 427] on span at bounding box center [20, 432] width 11 height 11
click at [35, 450] on icon at bounding box center [50, 452] width 42 height 15
click at [497, 447] on span at bounding box center [496, 452] width 11 height 11
click at [696, 445] on icon at bounding box center [694, 452] width 18 height 15
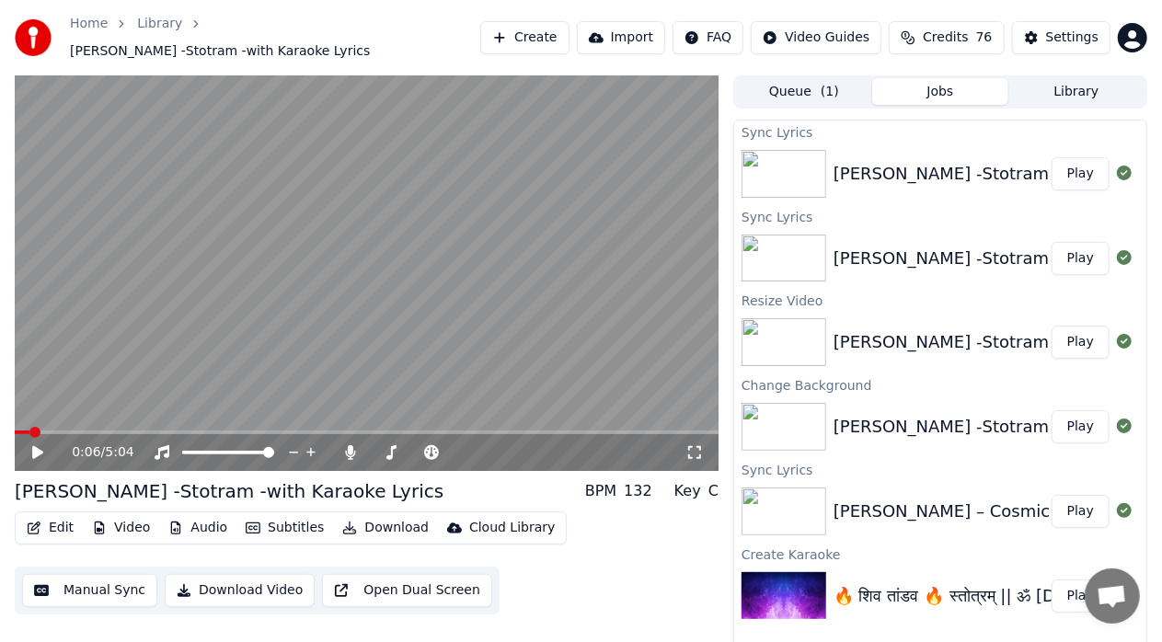
click at [696, 466] on div "0:06 / 5:04 [PERSON_NAME] -Stotram -with Karaoke Lyrics BPM 132 Key C Edit Vide…" at bounding box center [367, 370] width 704 height 590
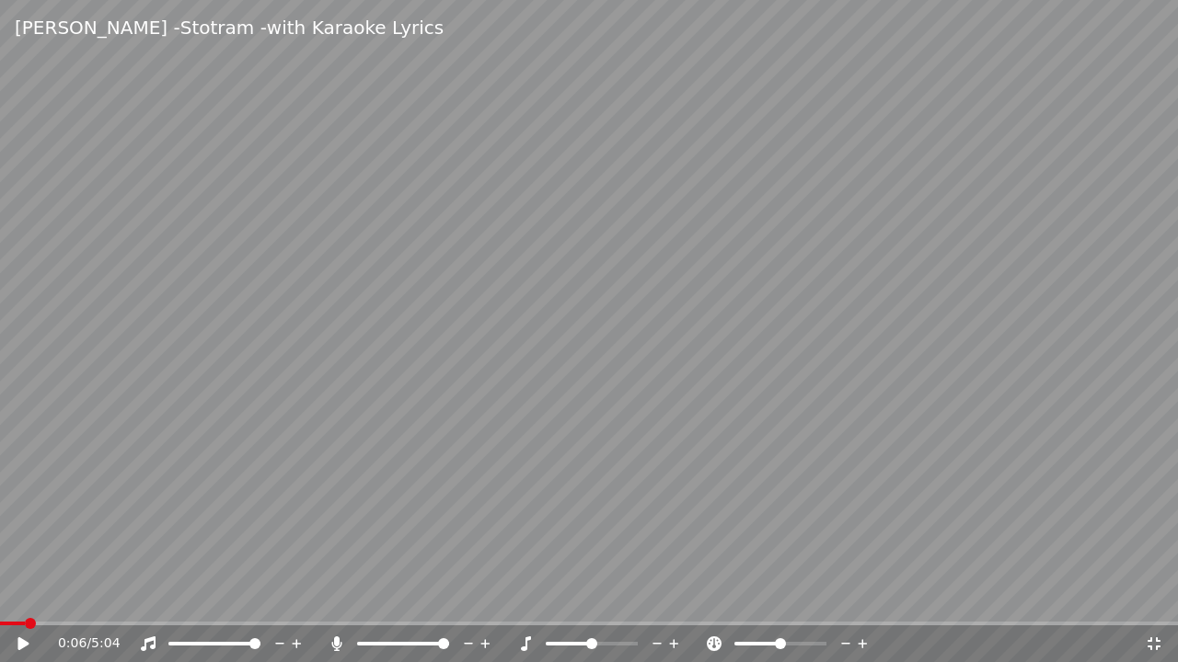
click at [0, 620] on video at bounding box center [589, 331] width 1178 height 662
click at [3, 622] on span at bounding box center [2, 624] width 4 height 4
click at [15, 623] on span at bounding box center [20, 623] width 11 height 11
click at [0, 624] on span at bounding box center [589, 624] width 1178 height 4
click at [24, 641] on icon at bounding box center [36, 644] width 43 height 15
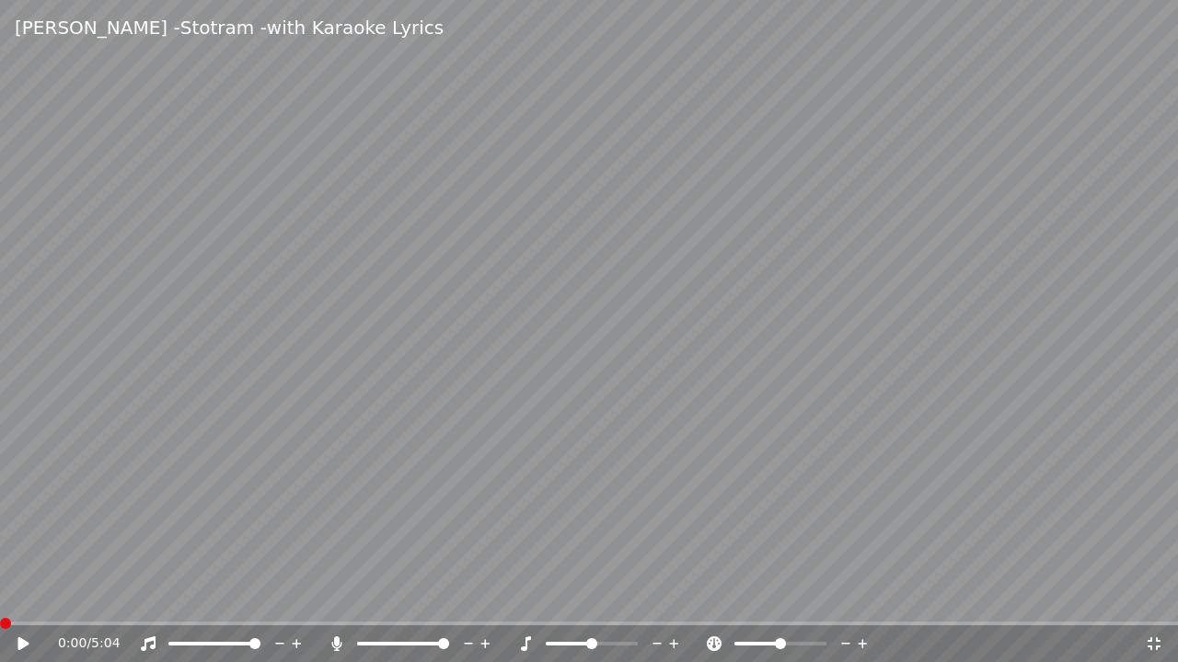
click at [0, 626] on span at bounding box center [5, 623] width 11 height 11
click at [24, 641] on icon at bounding box center [36, 644] width 43 height 15
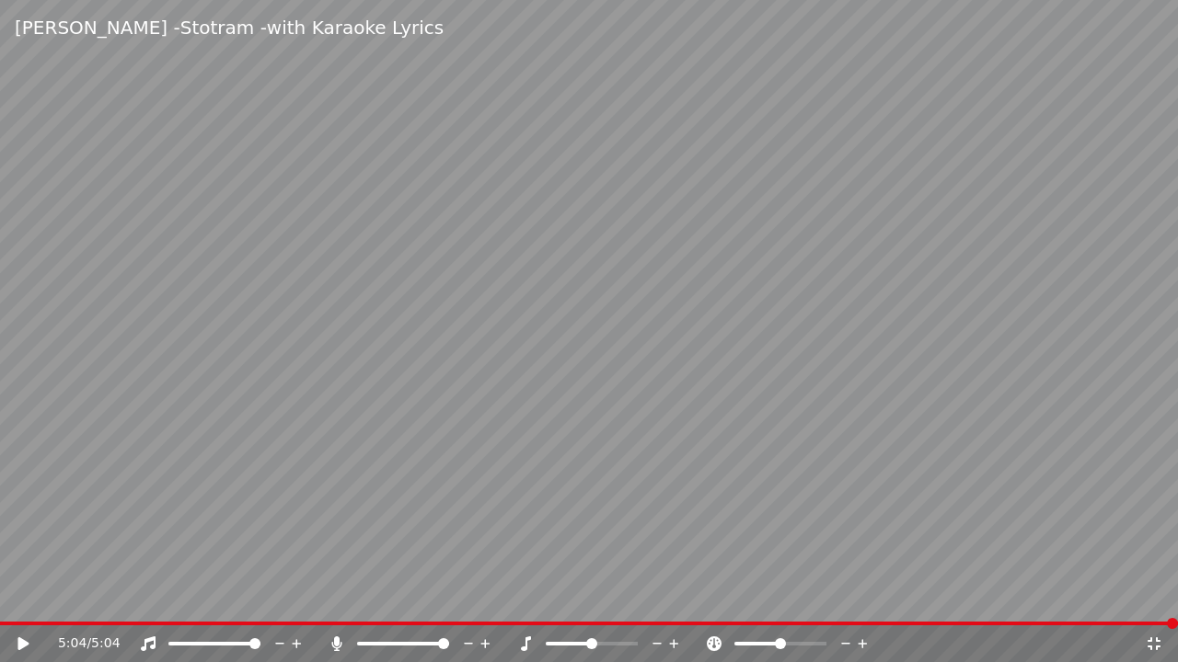
click at [1064, 619] on video at bounding box center [589, 331] width 1178 height 662
click at [1064, 624] on span at bounding box center [589, 624] width 1178 height 4
click at [1019, 618] on video at bounding box center [589, 331] width 1178 height 662
click at [1018, 625] on span at bounding box center [533, 624] width 1066 height 4
click at [954, 622] on span at bounding box center [477, 624] width 954 height 4
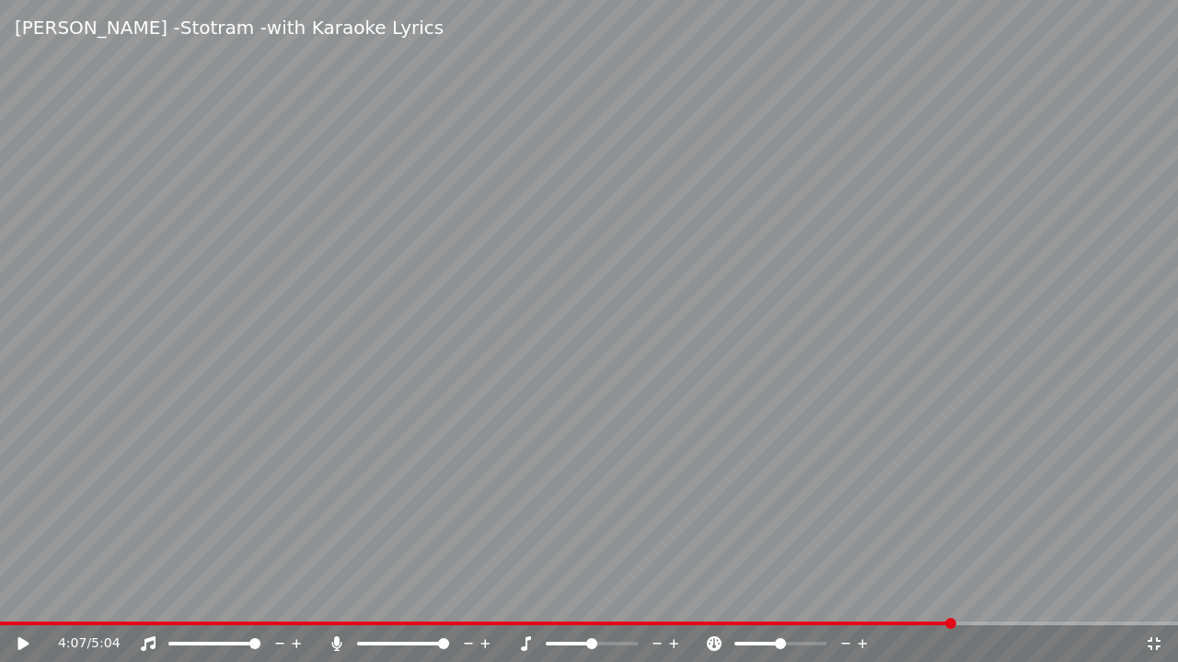
click at [880, 620] on video at bounding box center [589, 331] width 1178 height 662
click at [880, 623] on span at bounding box center [479, 624] width 958 height 4
click at [823, 623] on span at bounding box center [442, 624] width 884 height 4
click at [763, 622] on span at bounding box center [382, 624] width 765 height 4
click at [718, 625] on span at bounding box center [359, 624] width 719 height 4
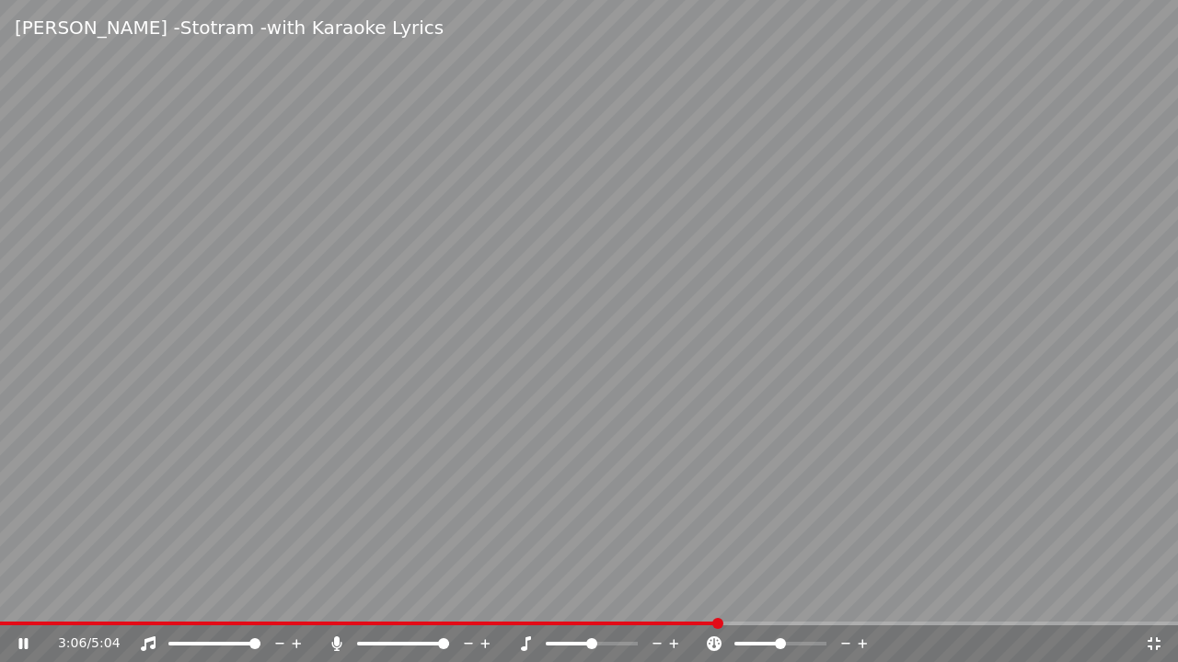
click at [694, 625] on span at bounding box center [359, 624] width 719 height 4
click at [651, 624] on span at bounding box center [326, 624] width 652 height 4
click at [657, 625] on span at bounding box center [347, 624] width 694 height 4
click at [631, 624] on span at bounding box center [328, 624] width 657 height 4
click at [596, 625] on span at bounding box center [299, 624] width 599 height 4
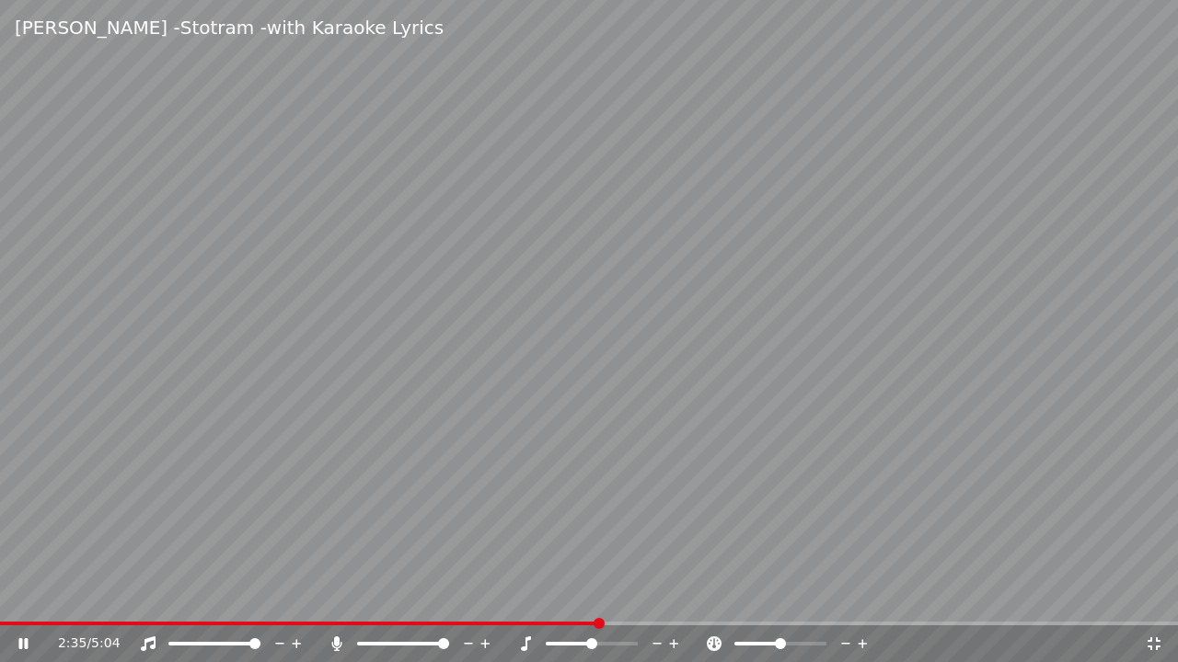
click at [559, 624] on span at bounding box center [299, 624] width 599 height 4
click at [535, 620] on video at bounding box center [589, 331] width 1178 height 662
click at [605, 618] on video at bounding box center [589, 331] width 1178 height 662
click at [627, 621] on video at bounding box center [589, 331] width 1178 height 662
click at [611, 624] on span at bounding box center [589, 624] width 1178 height 4
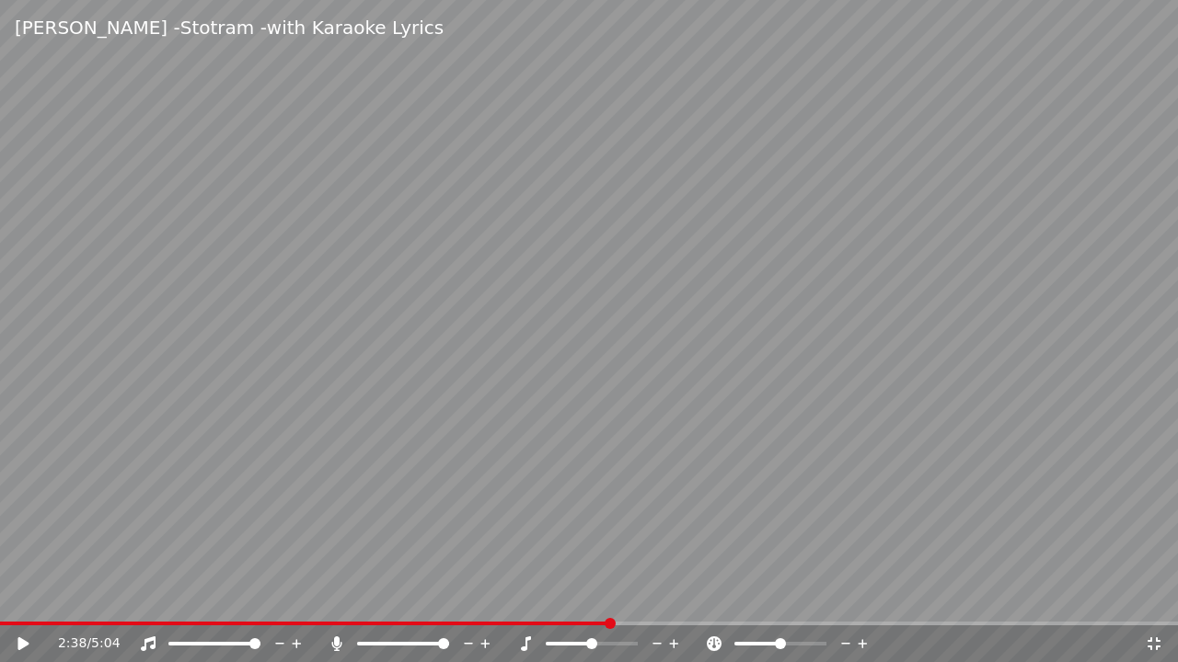
click at [649, 618] on video at bounding box center [589, 331] width 1178 height 662
click at [1154, 641] on icon at bounding box center [1154, 644] width 18 height 15
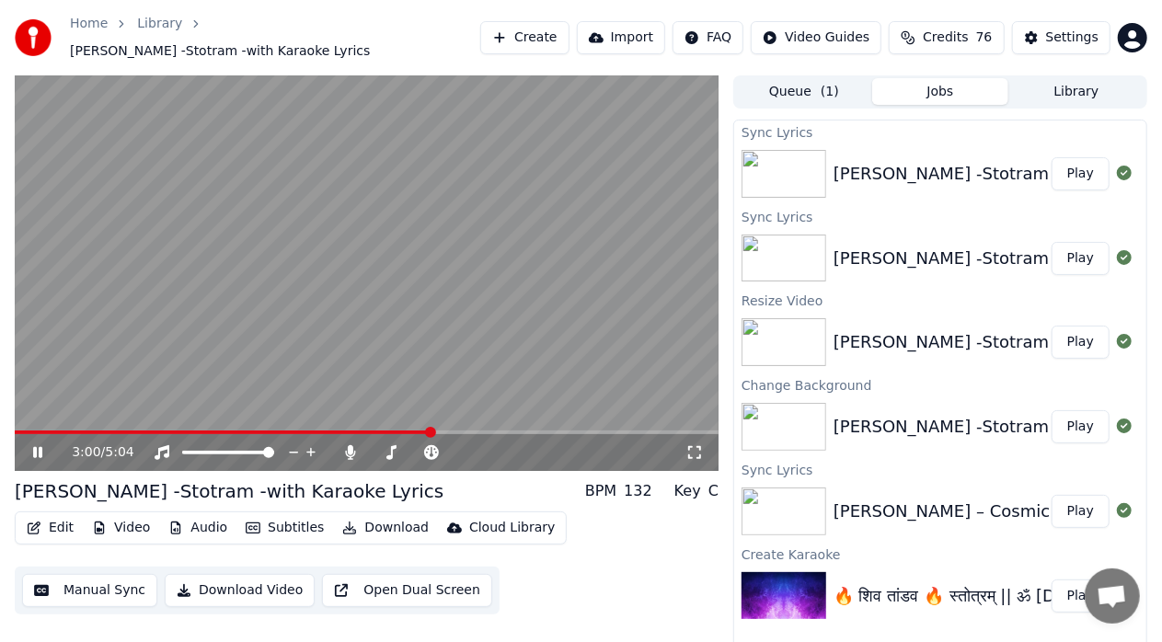
click at [694, 447] on icon at bounding box center [694, 452] width 18 height 15
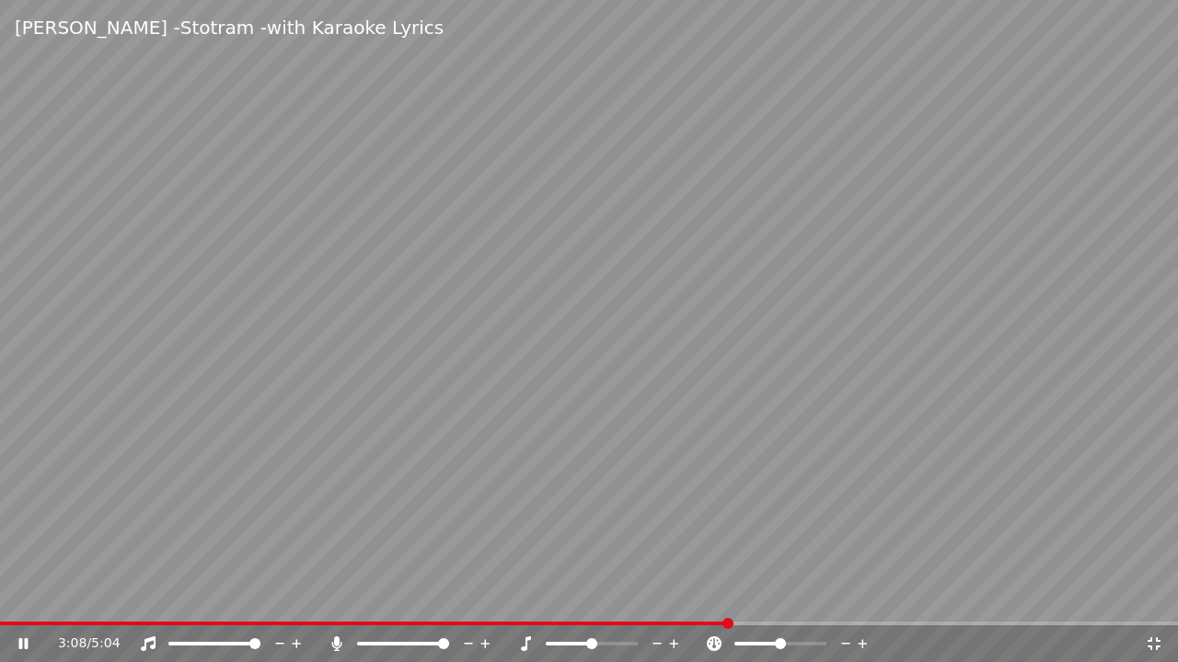
click at [1156, 641] on div "3:08 / 5:04" at bounding box center [588, 644] width 1163 height 18
click at [1155, 641] on icon at bounding box center [1154, 644] width 18 height 15
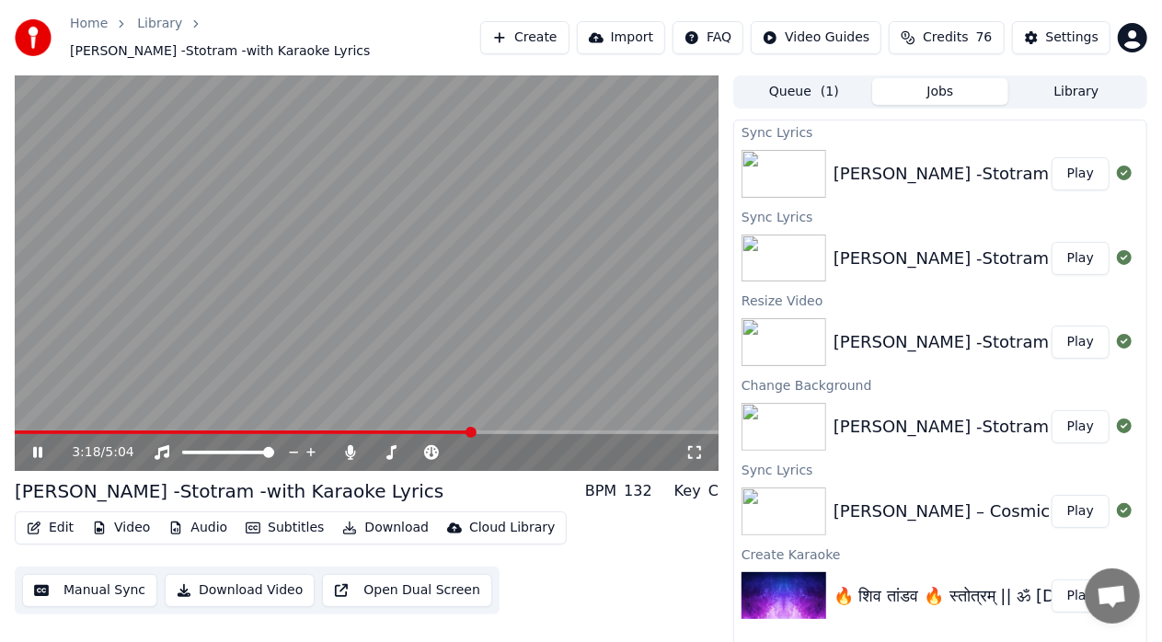
click at [51, 445] on icon at bounding box center [50, 452] width 42 height 15
